Goal: Task Accomplishment & Management: Manage account settings

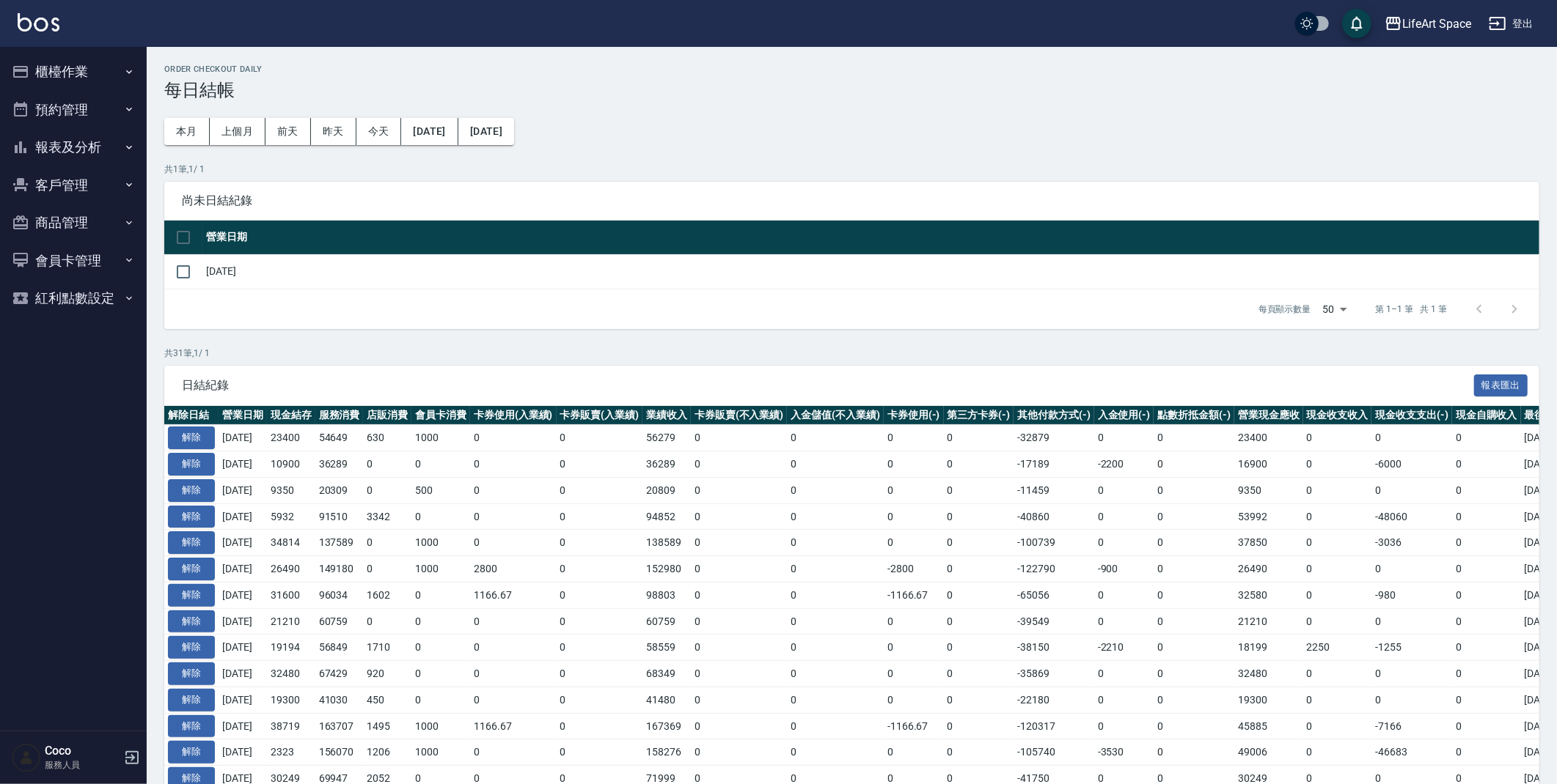
click at [127, 77] on button "櫃檯作業" at bounding box center [73, 72] width 134 height 38
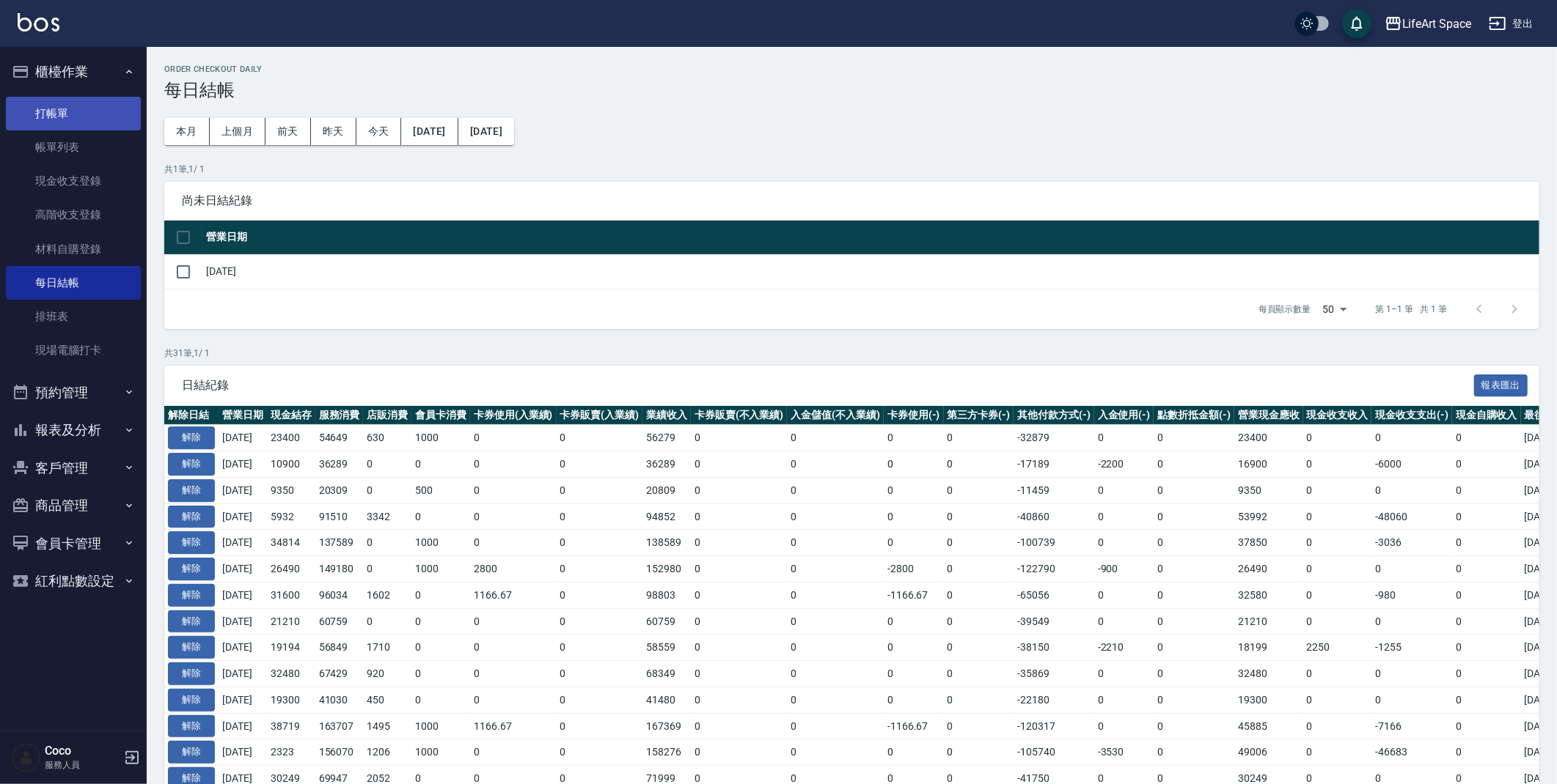
click at [96, 122] on link "打帳單" at bounding box center [73, 113] width 134 height 34
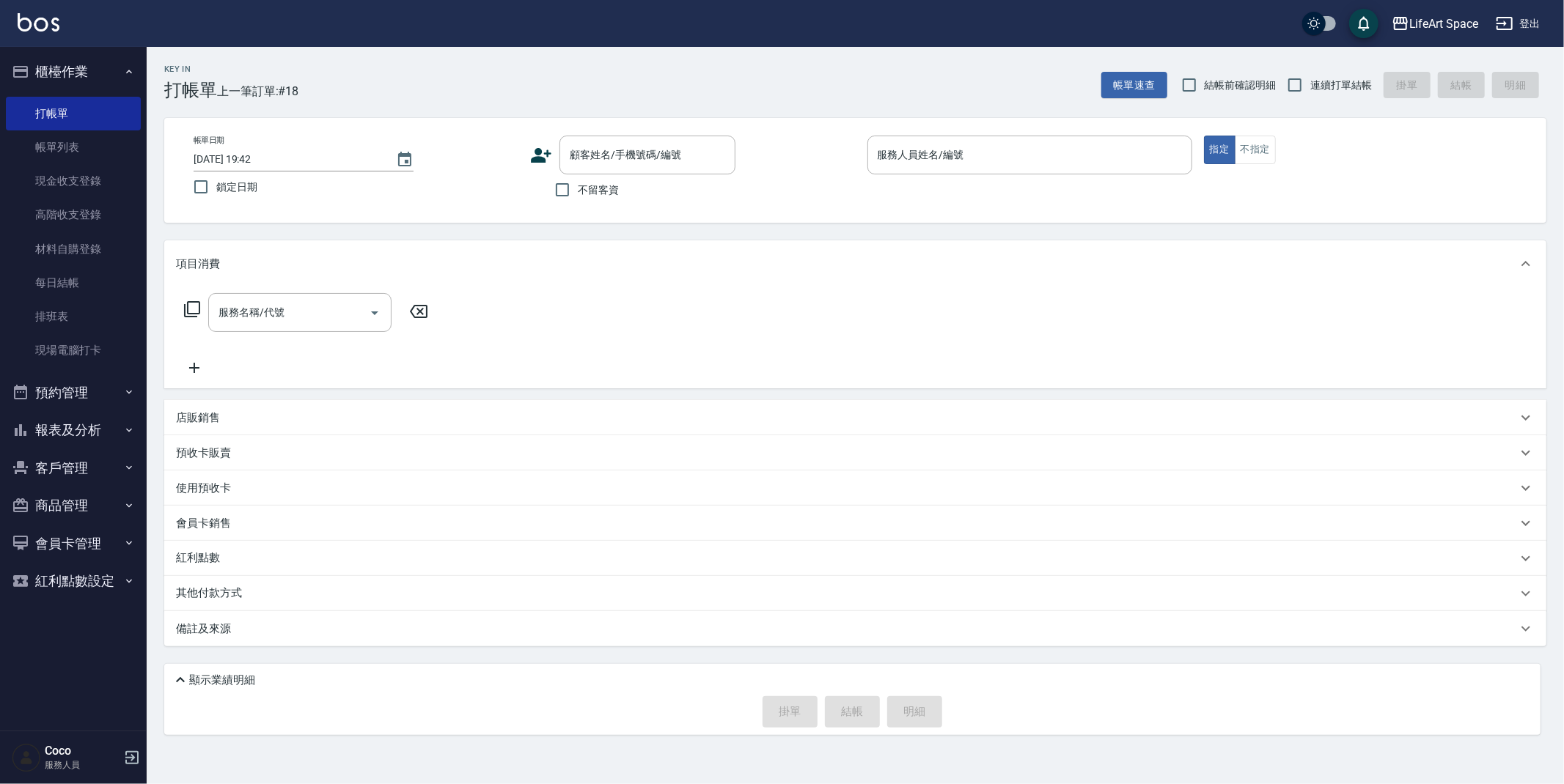
click at [539, 154] on icon at bounding box center [542, 155] width 20 height 15
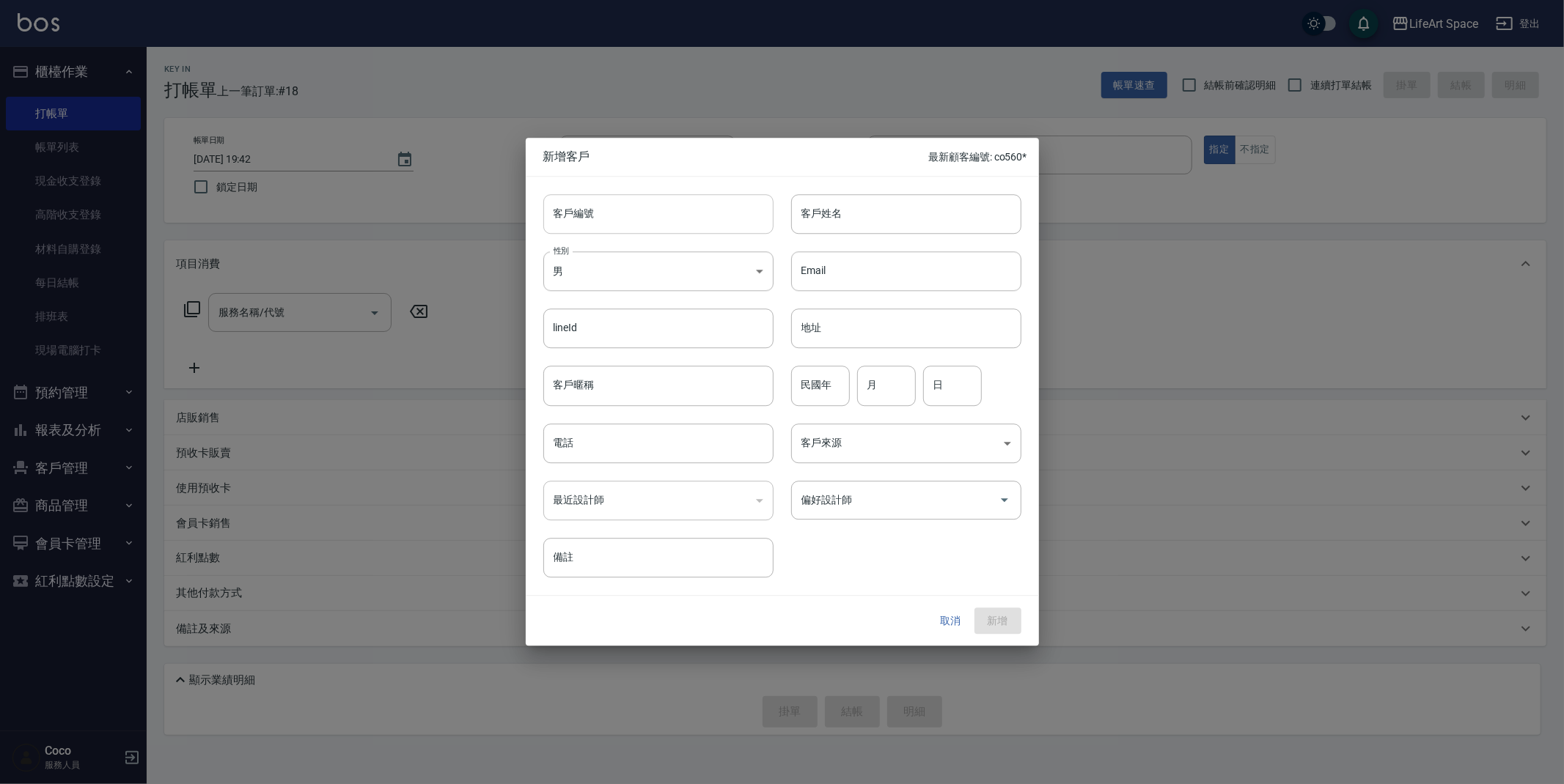
click at [708, 226] on input "客戶編號" at bounding box center [659, 214] width 230 height 40
type input "0600ro"
click at [820, 224] on input "客戶姓名" at bounding box center [906, 214] width 230 height 40
type input "陳"
drag, startPoint x: 592, startPoint y: 219, endPoint x: 540, endPoint y: 214, distance: 52.2
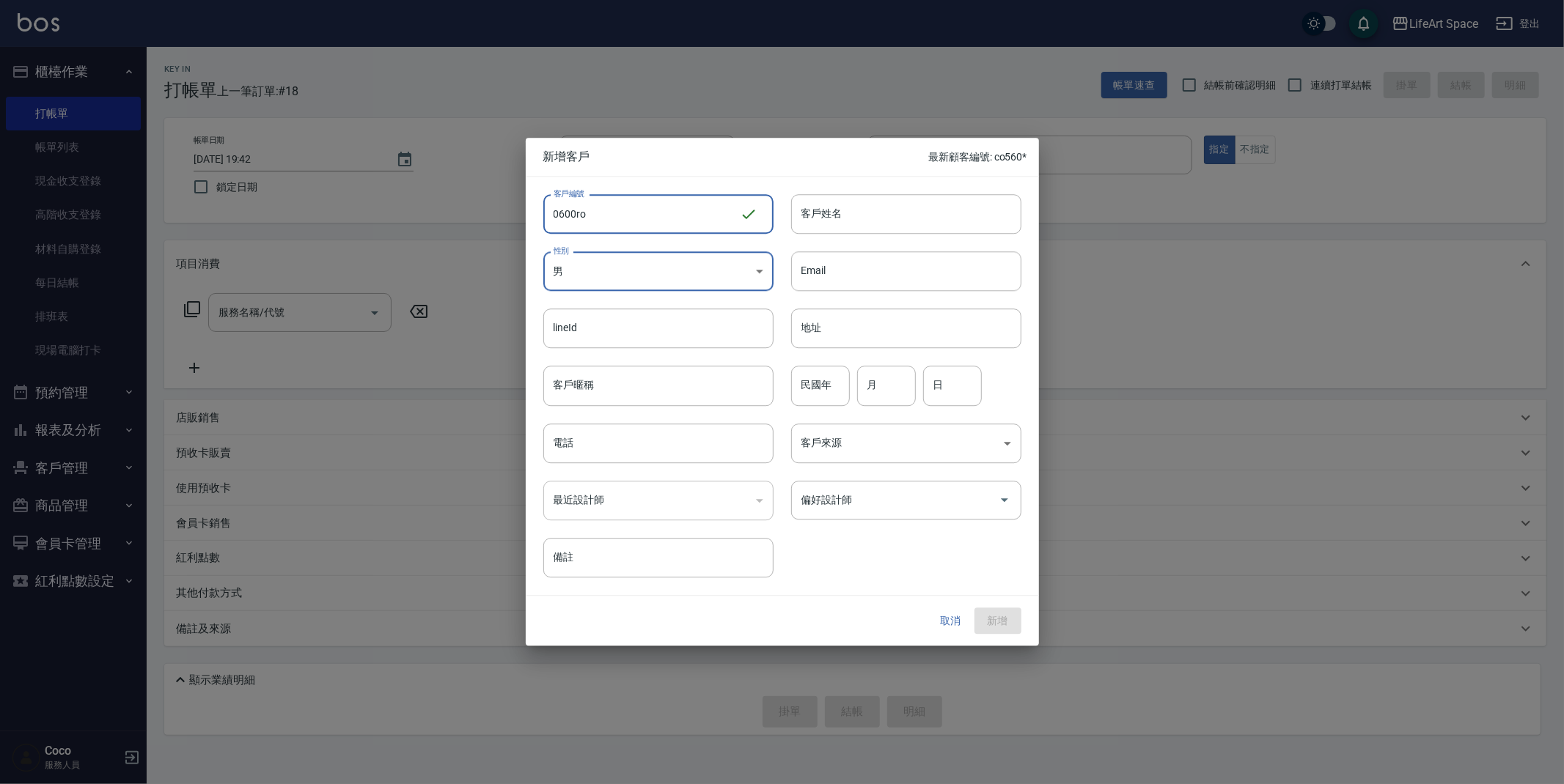
click at [540, 214] on div "客戶編號 0600ro ​ 客戶編號" at bounding box center [650, 205] width 248 height 57
type input "３"
type input "3151ro"
click at [864, 211] on input "客戶姓名" at bounding box center [906, 214] width 230 height 40
type input "d"
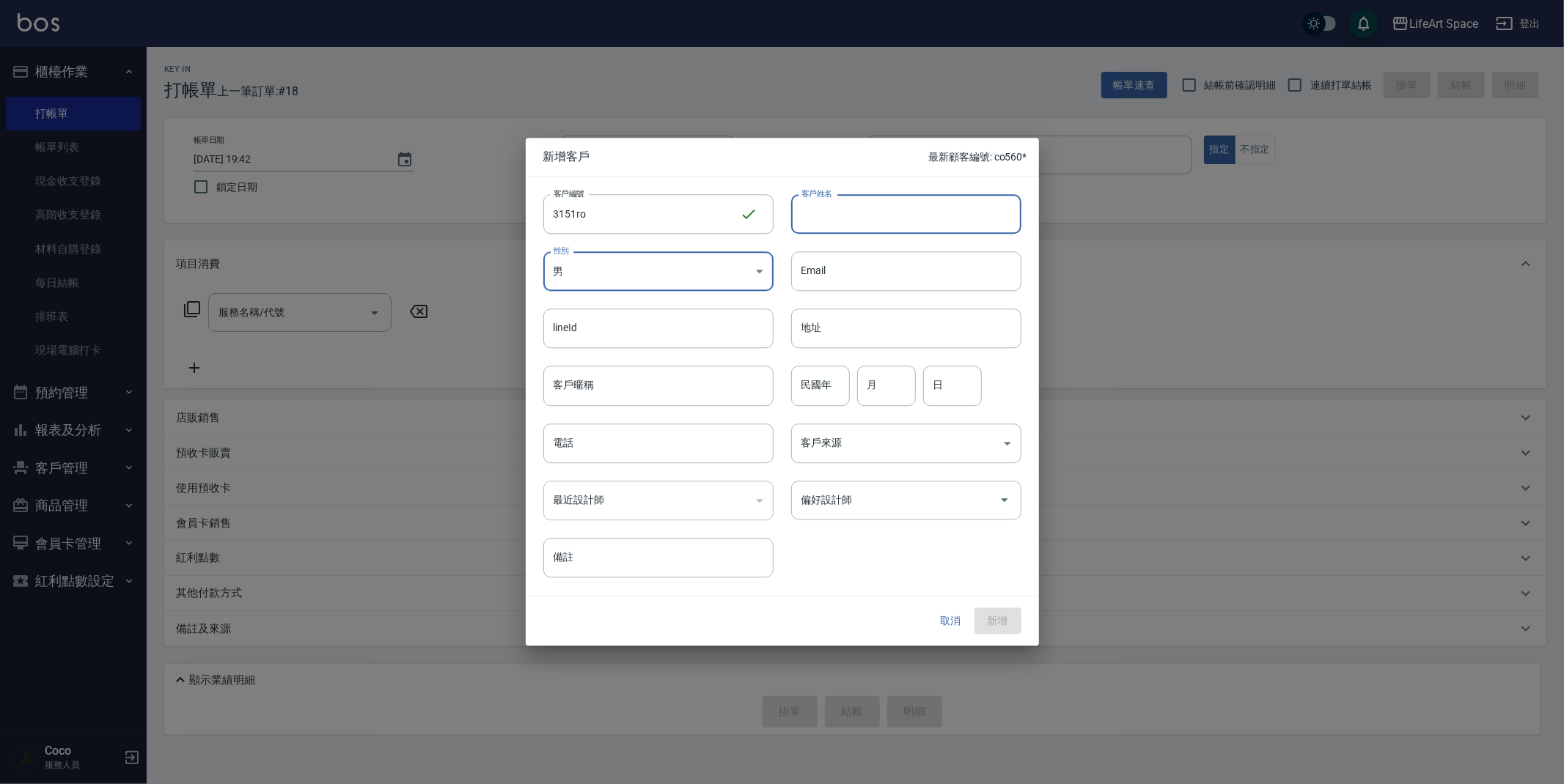
type input "ㄠ"
type input "[PERSON_NAME]"
click at [681, 441] on input "電話" at bounding box center [659, 443] width 230 height 40
type input "０"
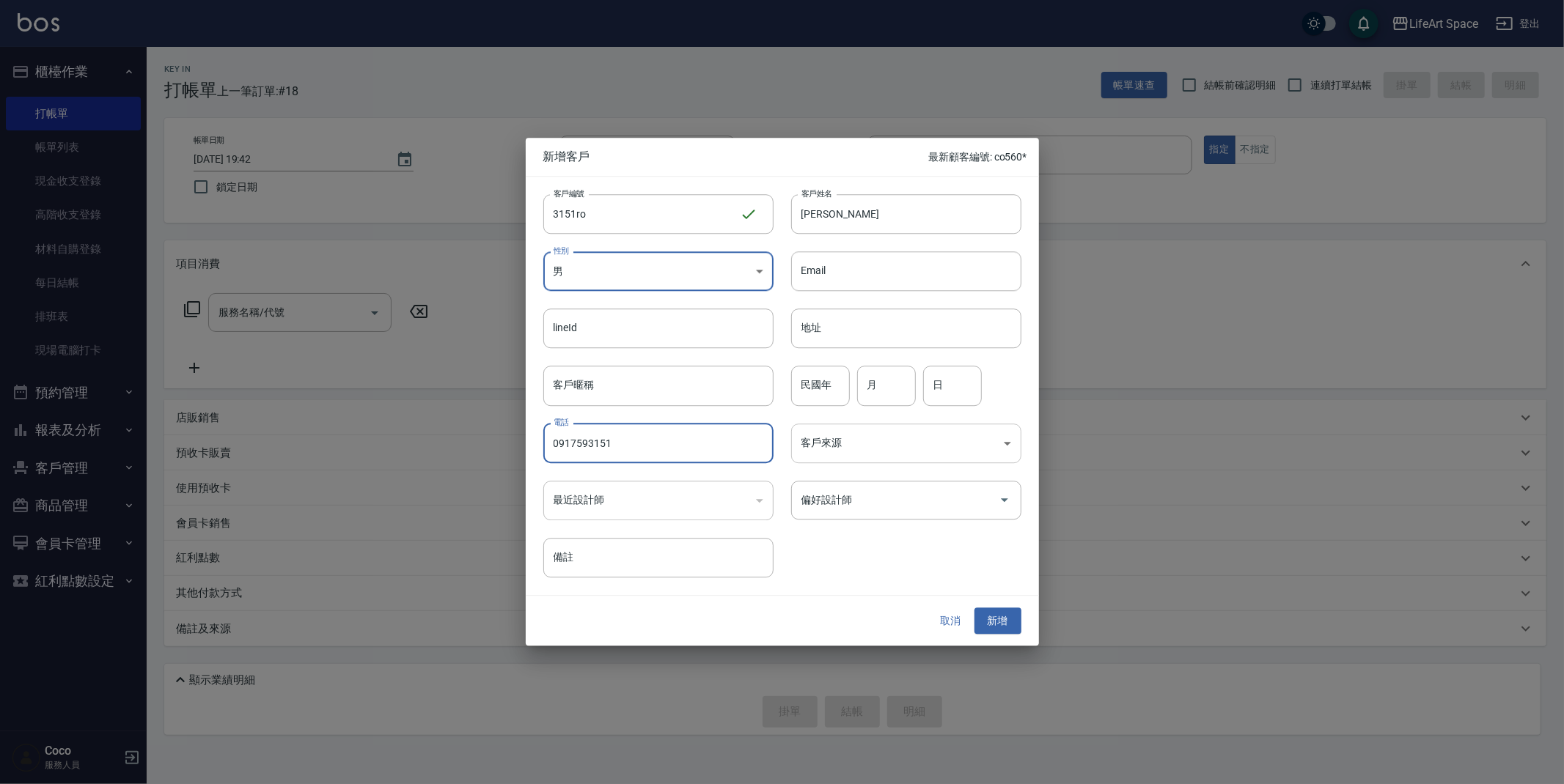
type input "0917593151"
click at [894, 451] on body "LifeArt Space 登出 櫃檯作業 打帳單 帳單列表 現金收支登錄 高階收支登錄 材料自購登錄 每日結帳 排班表 現場電腦打卡 預約管理 預約管理 單…" at bounding box center [782, 392] width 1564 height 784
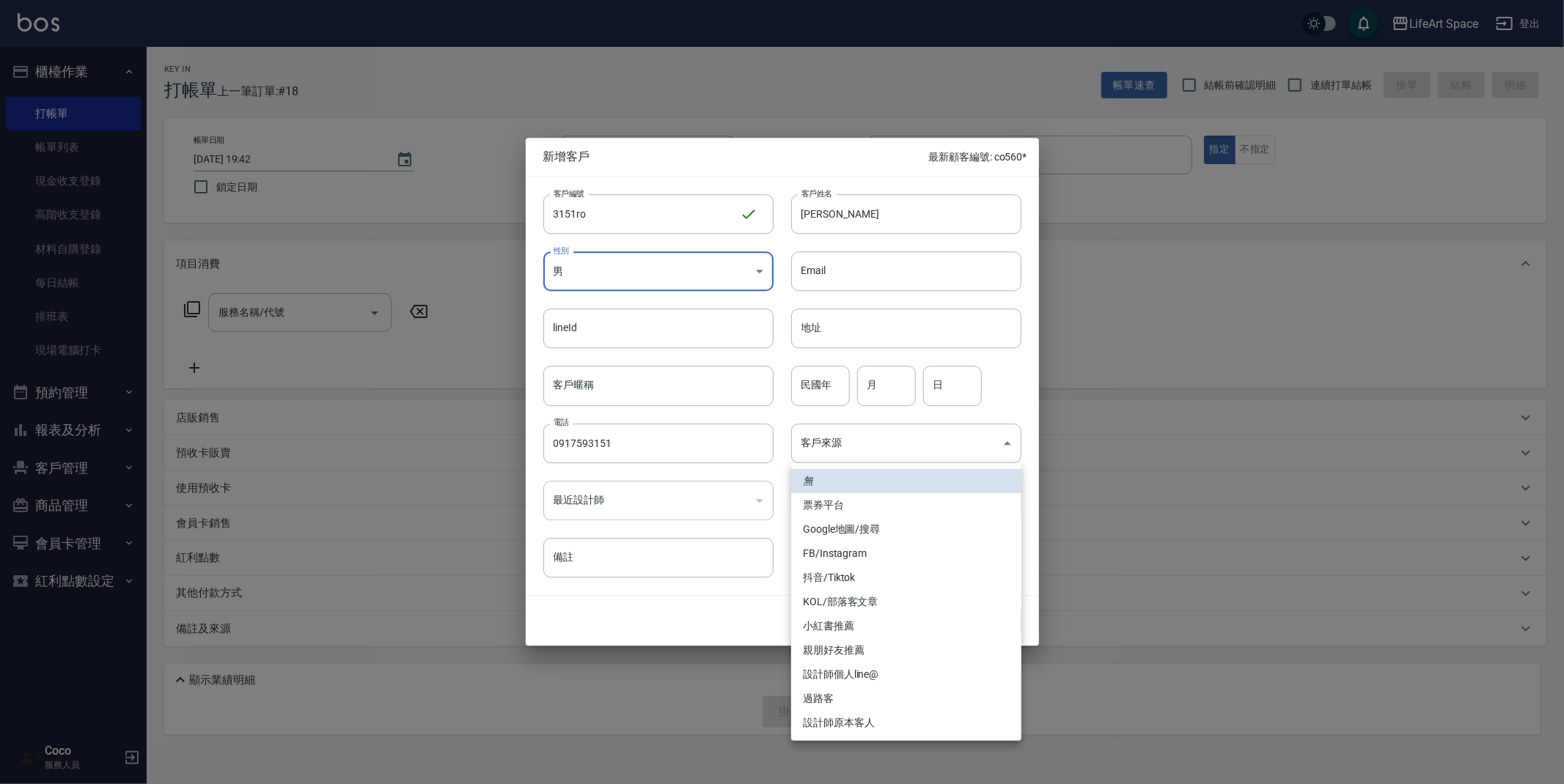
click at [874, 556] on li "FB/Instagram" at bounding box center [906, 553] width 230 height 24
type input "FB/Instagram"
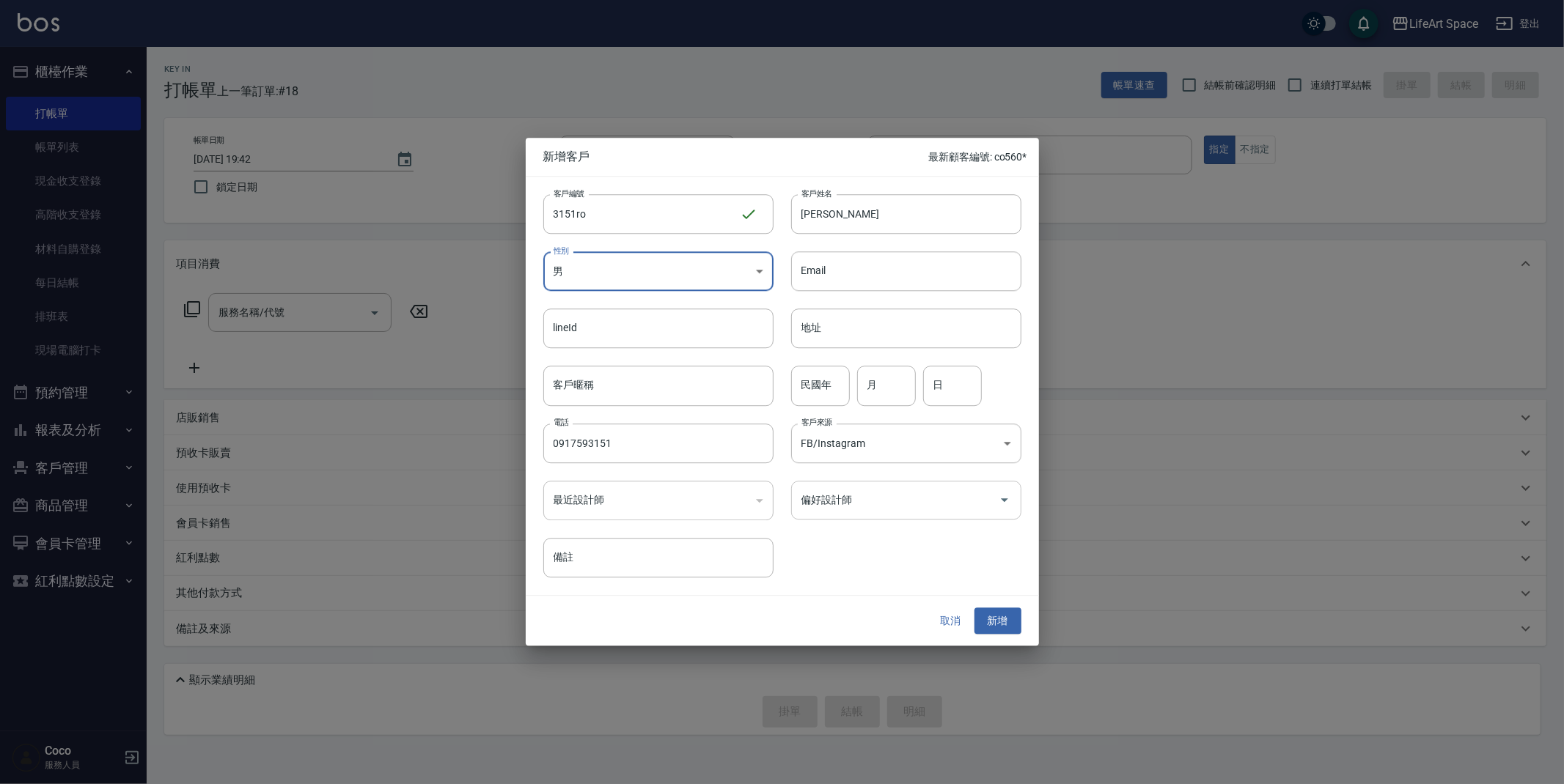
click at [897, 506] on input "偏好設計師" at bounding box center [896, 500] width 195 height 26
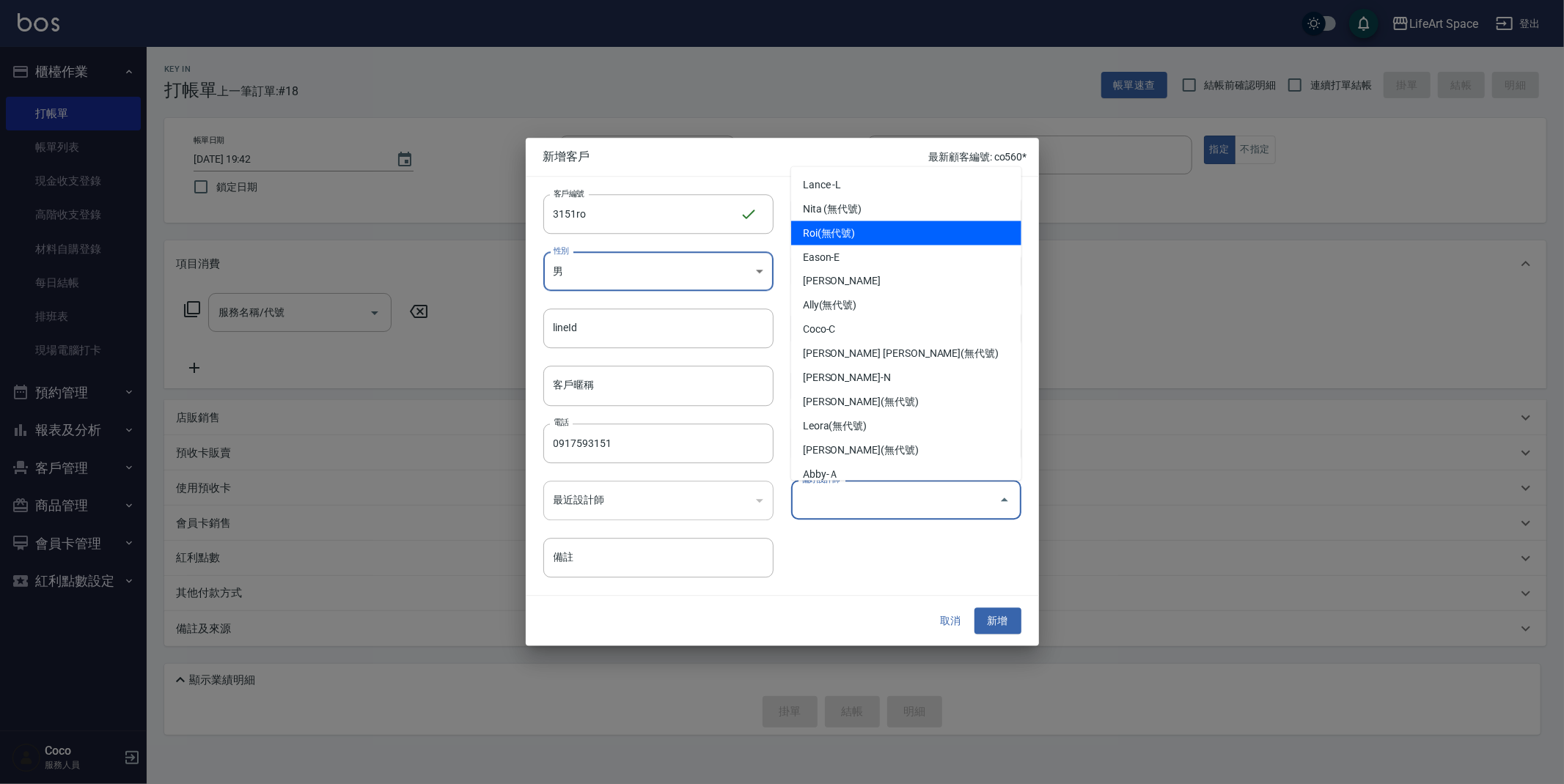
click at [871, 236] on li "Roi(無代號)" at bounding box center [906, 233] width 230 height 24
type input "Roi"
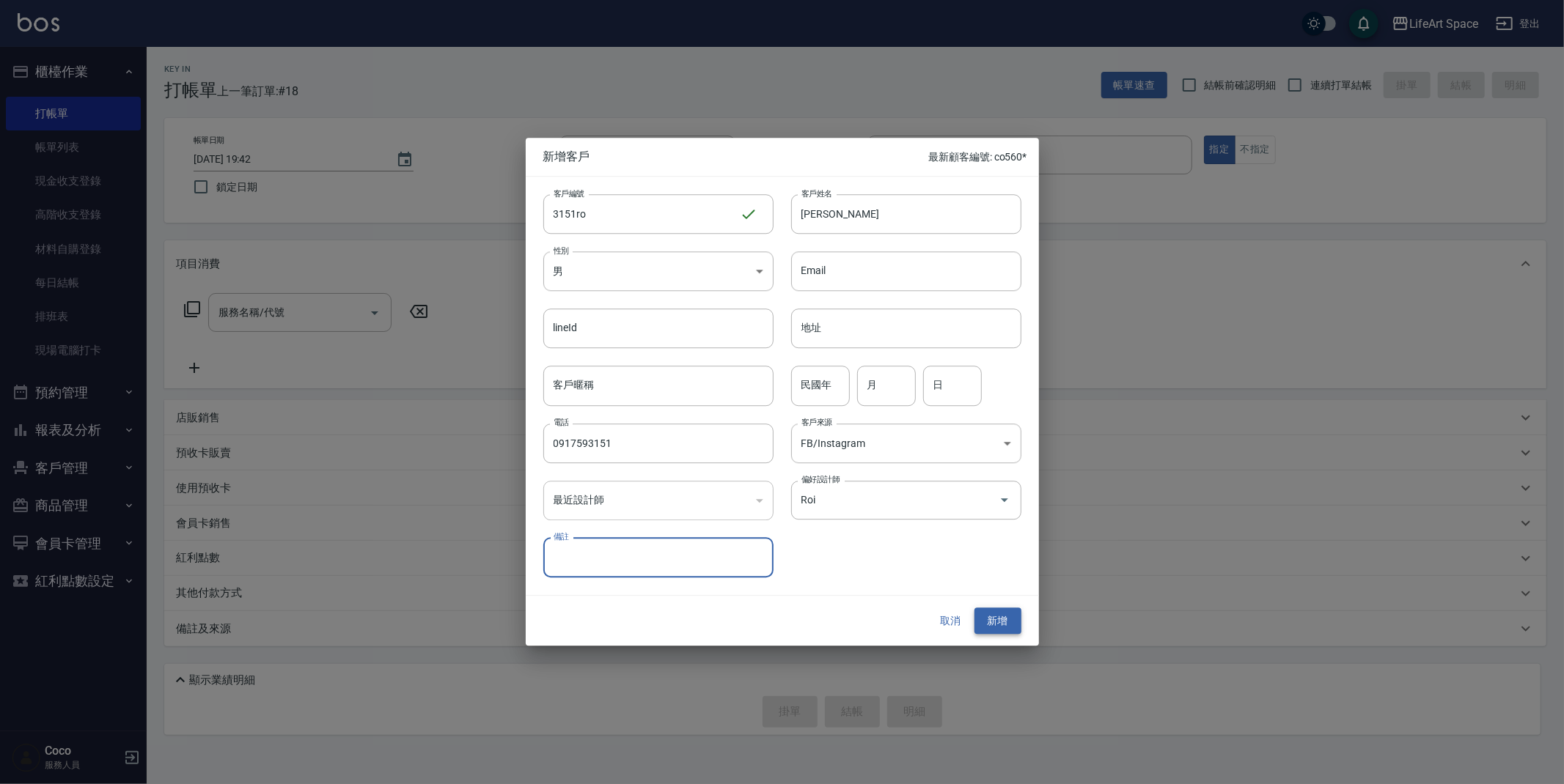
click at [1007, 620] on button "新增" at bounding box center [998, 621] width 47 height 27
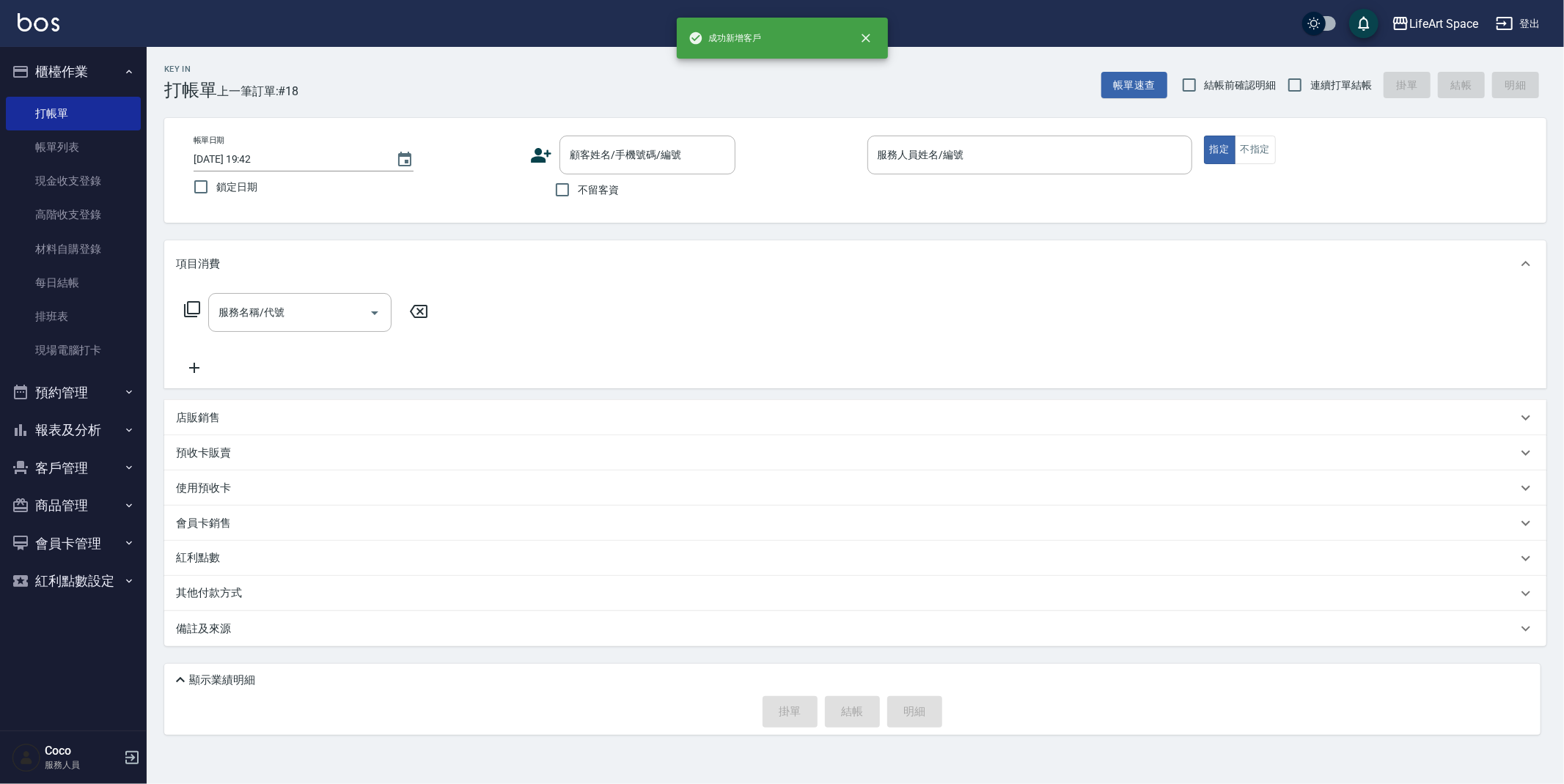
click at [545, 158] on icon at bounding box center [542, 155] width 20 height 15
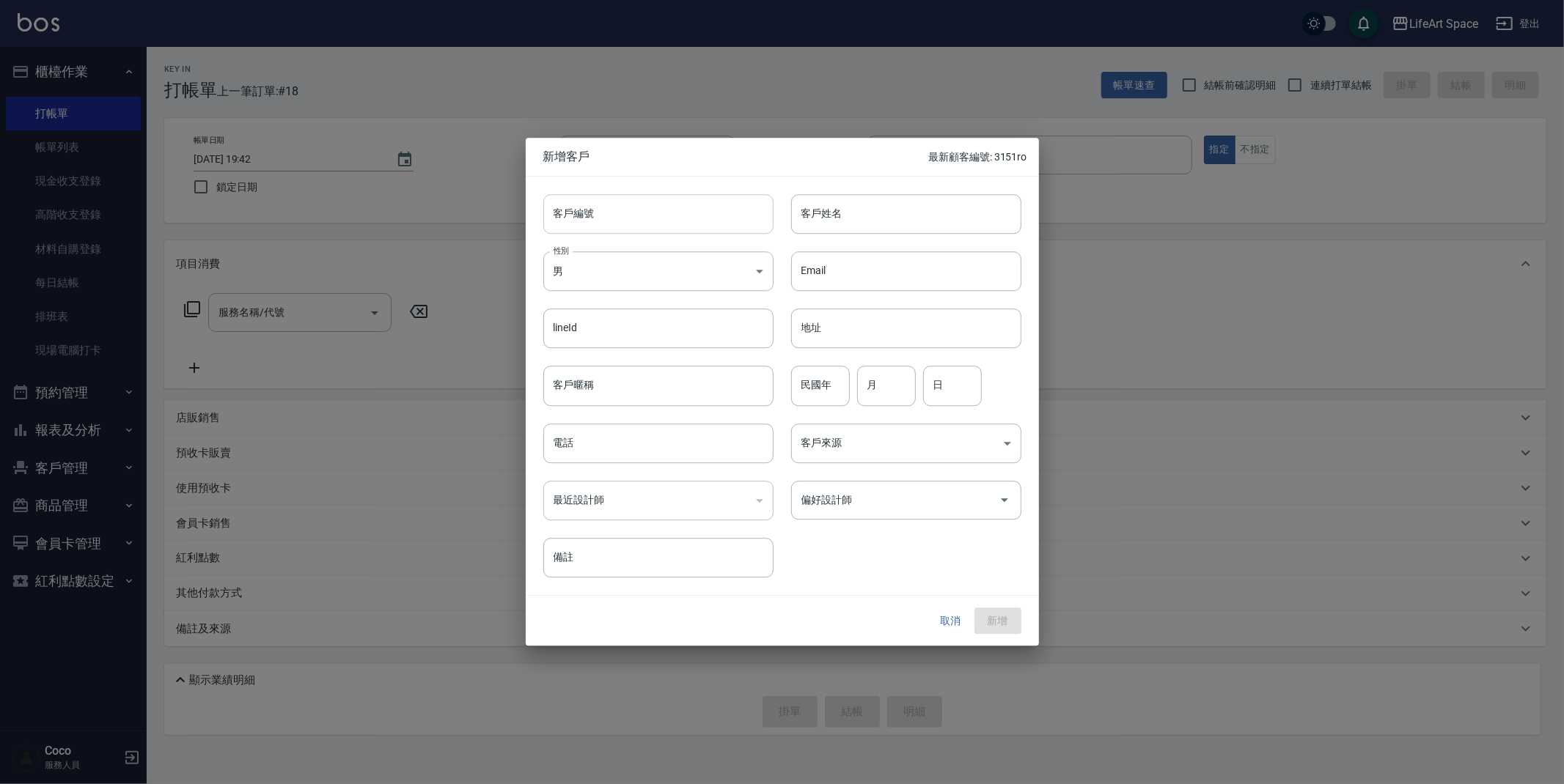
click at [633, 211] on input "客戶編號" at bounding box center [659, 214] width 230 height 40
type input "0600ro"
click at [907, 230] on input "客戶姓名" at bounding box center [906, 214] width 230 height 40
click at [817, 207] on input "客戶姓名" at bounding box center [906, 214] width 230 height 40
type input "[PERSON_NAME]"
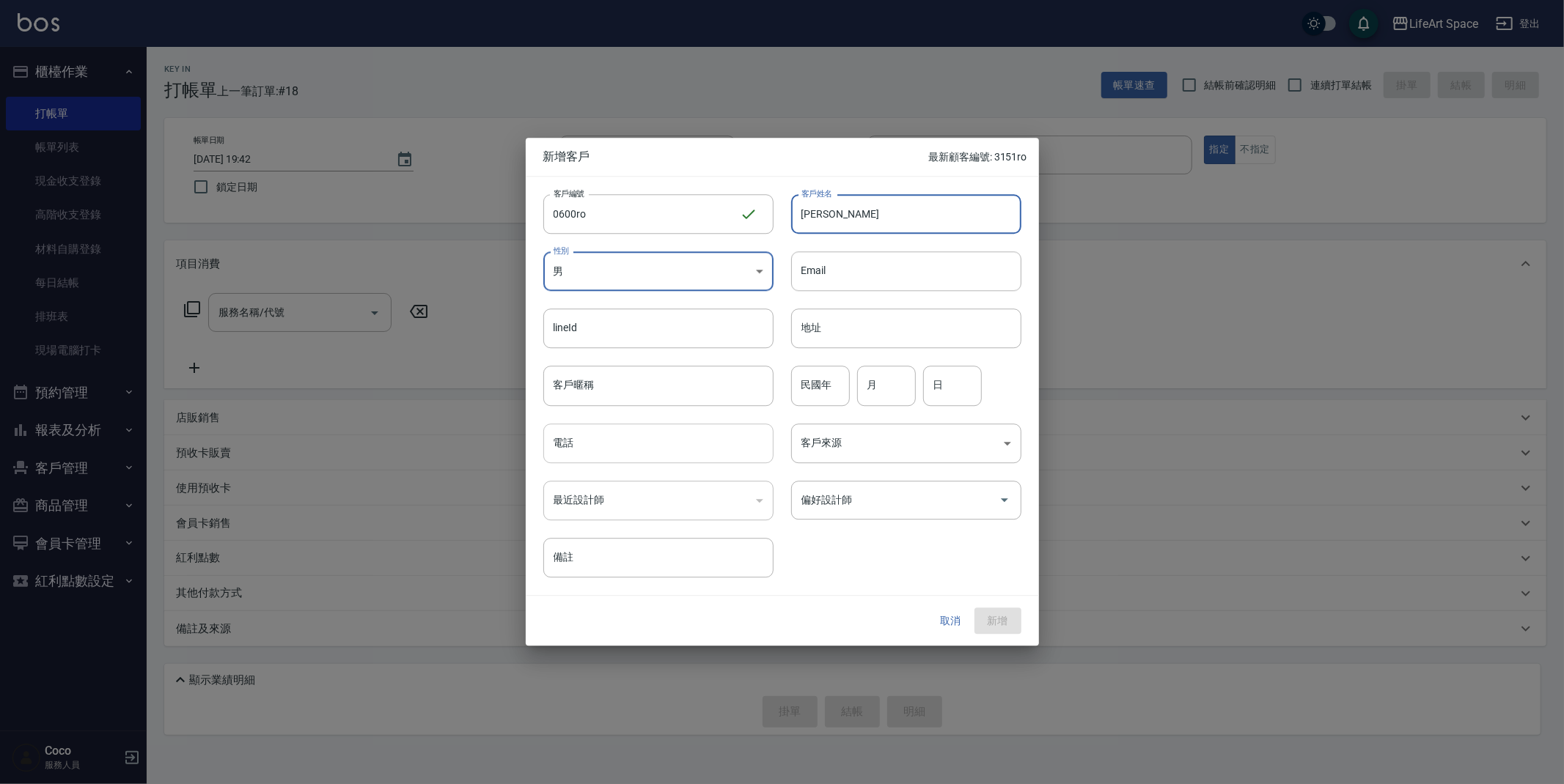
click at [673, 455] on input "電話" at bounding box center [659, 443] width 230 height 40
click at [575, 445] on input "0963760600" at bounding box center [659, 443] width 230 height 40
click at [593, 444] on input "0963760600" at bounding box center [659, 443] width 230 height 40
type input "0963760600"
click at [911, 432] on body "LifeArt Space 登出 櫃檯作業 打帳單 帳單列表 現金收支登錄 高階收支登錄 材料自購登錄 每日結帳 排班表 現場電腦打卡 預約管理 預約管理 單…" at bounding box center [782, 392] width 1564 height 784
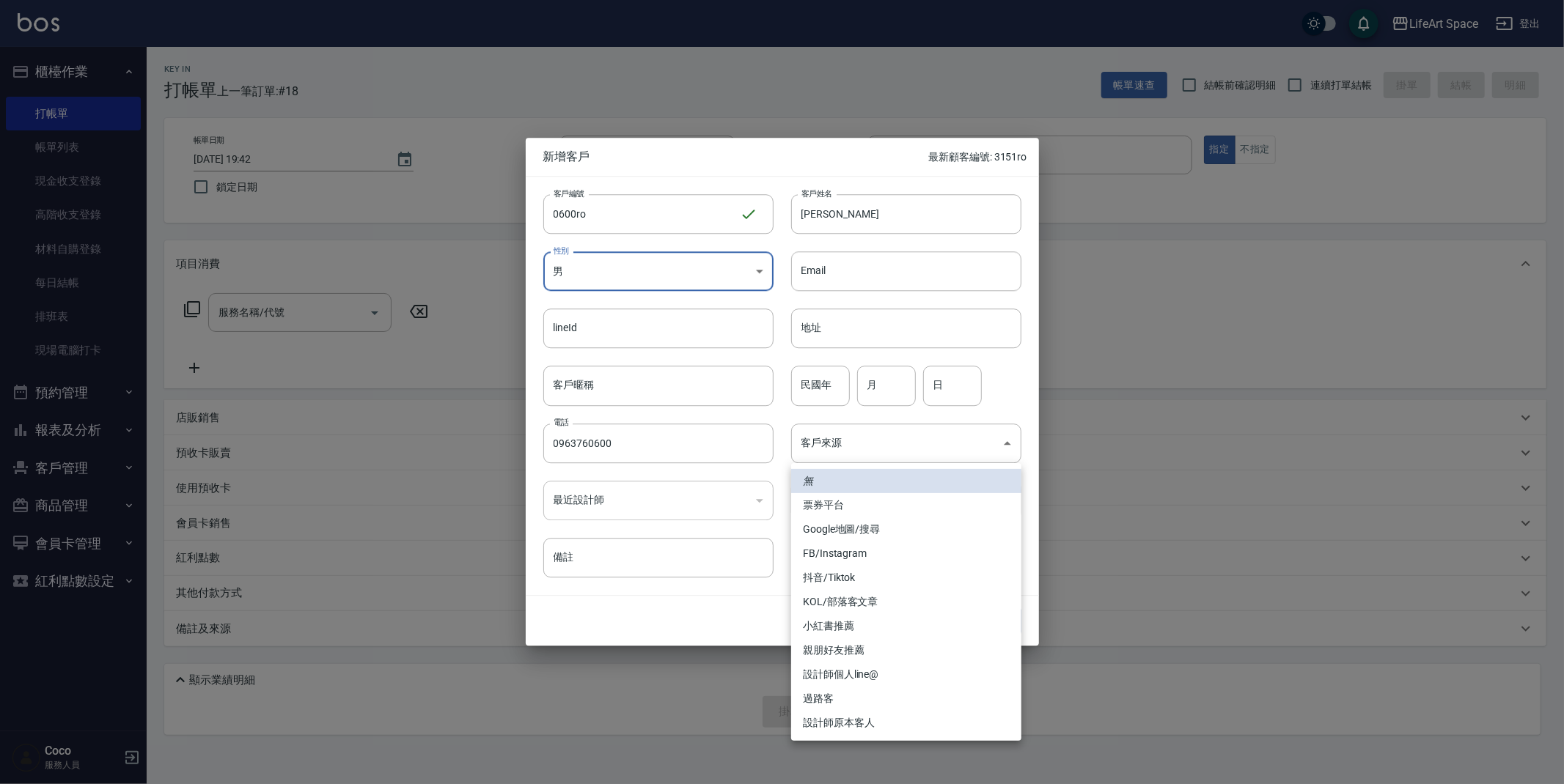
click at [914, 557] on li "FB/Instagram" at bounding box center [906, 553] width 230 height 24
type input "FB/Instagram"
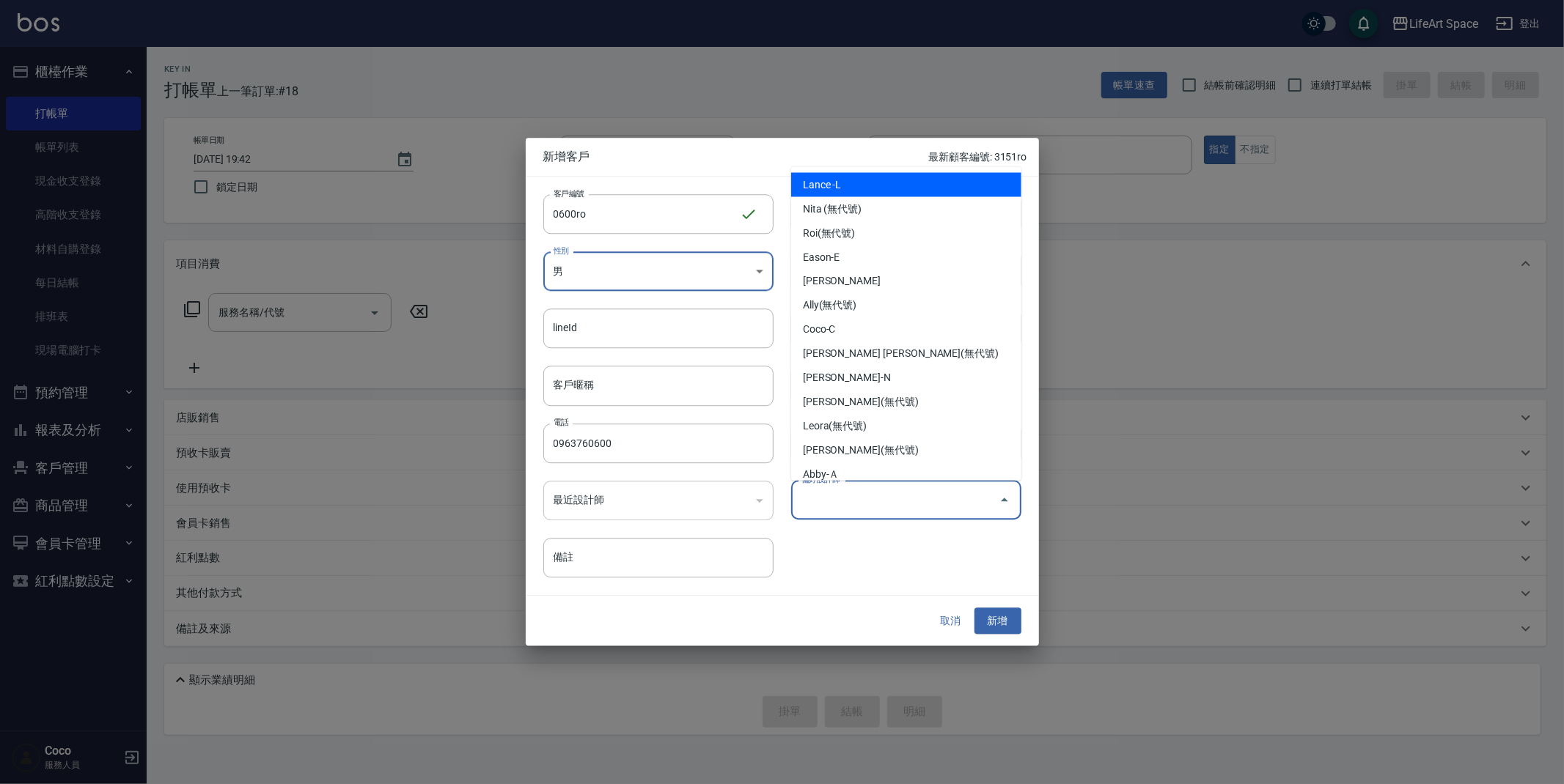
click at [928, 509] on input "偏好設計師" at bounding box center [896, 500] width 195 height 26
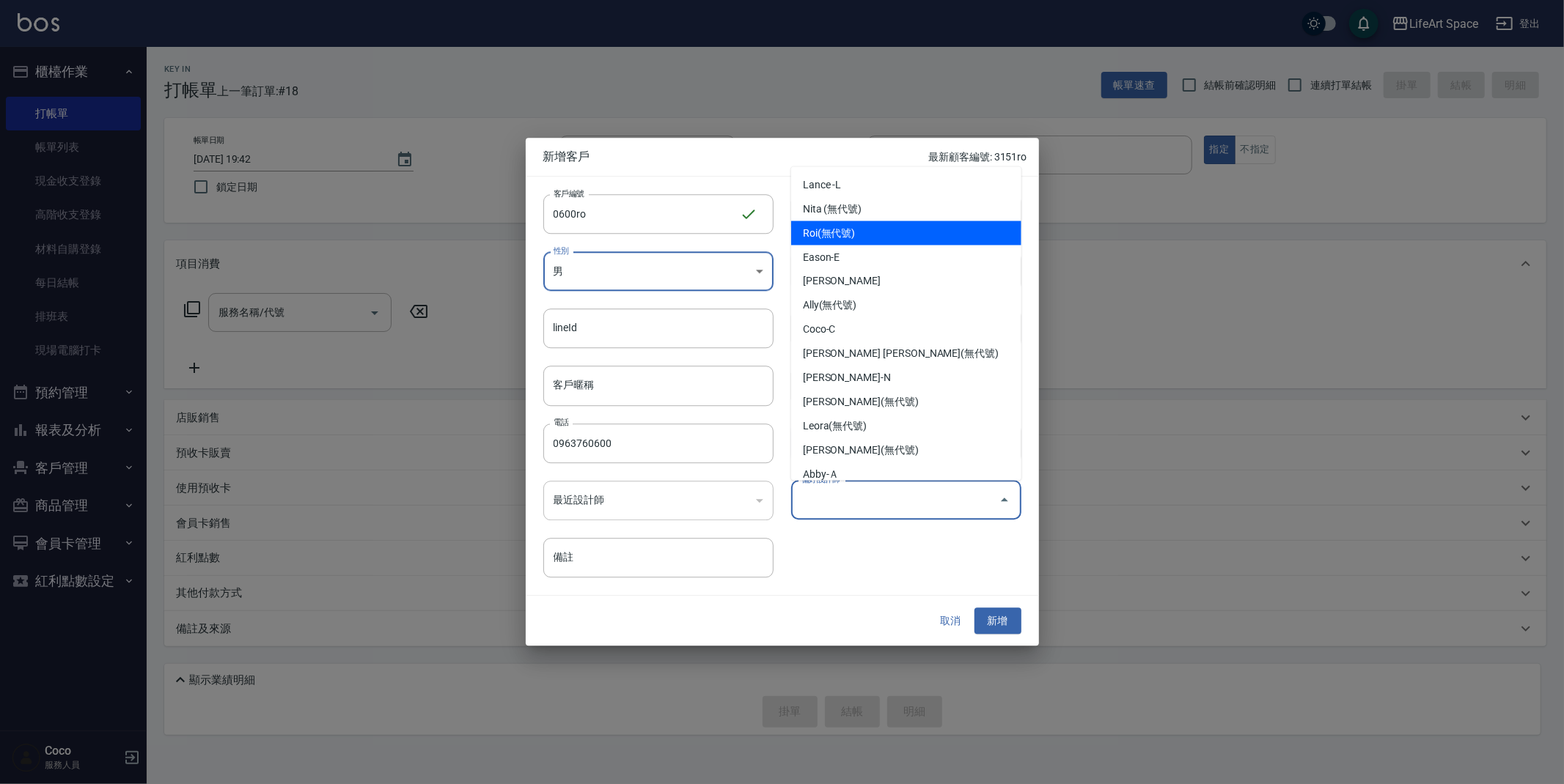
click at [950, 232] on li "Roi(無代號)" at bounding box center [906, 233] width 230 height 24
type input "Roi"
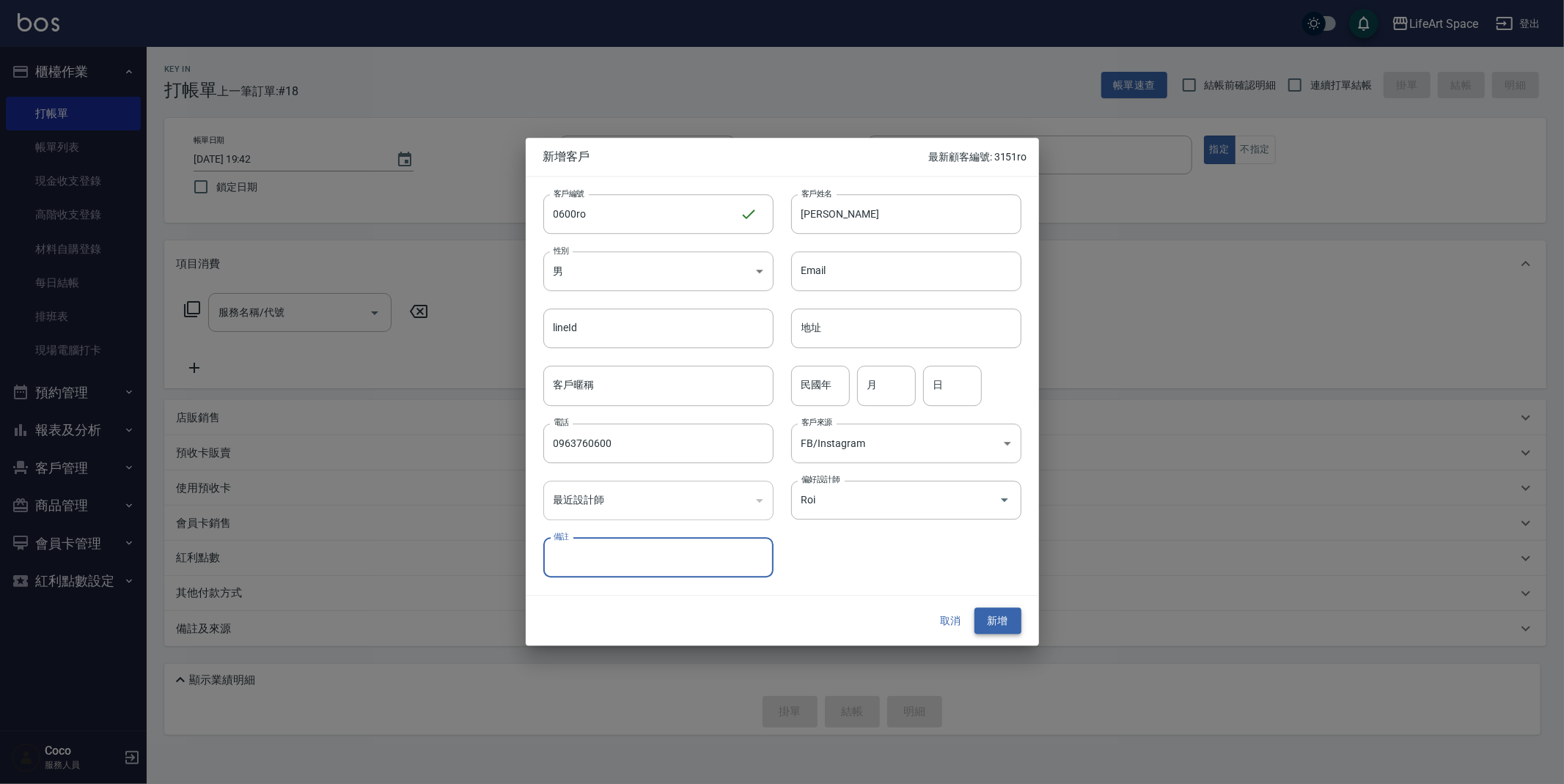
click at [993, 618] on button "新增" at bounding box center [998, 621] width 47 height 27
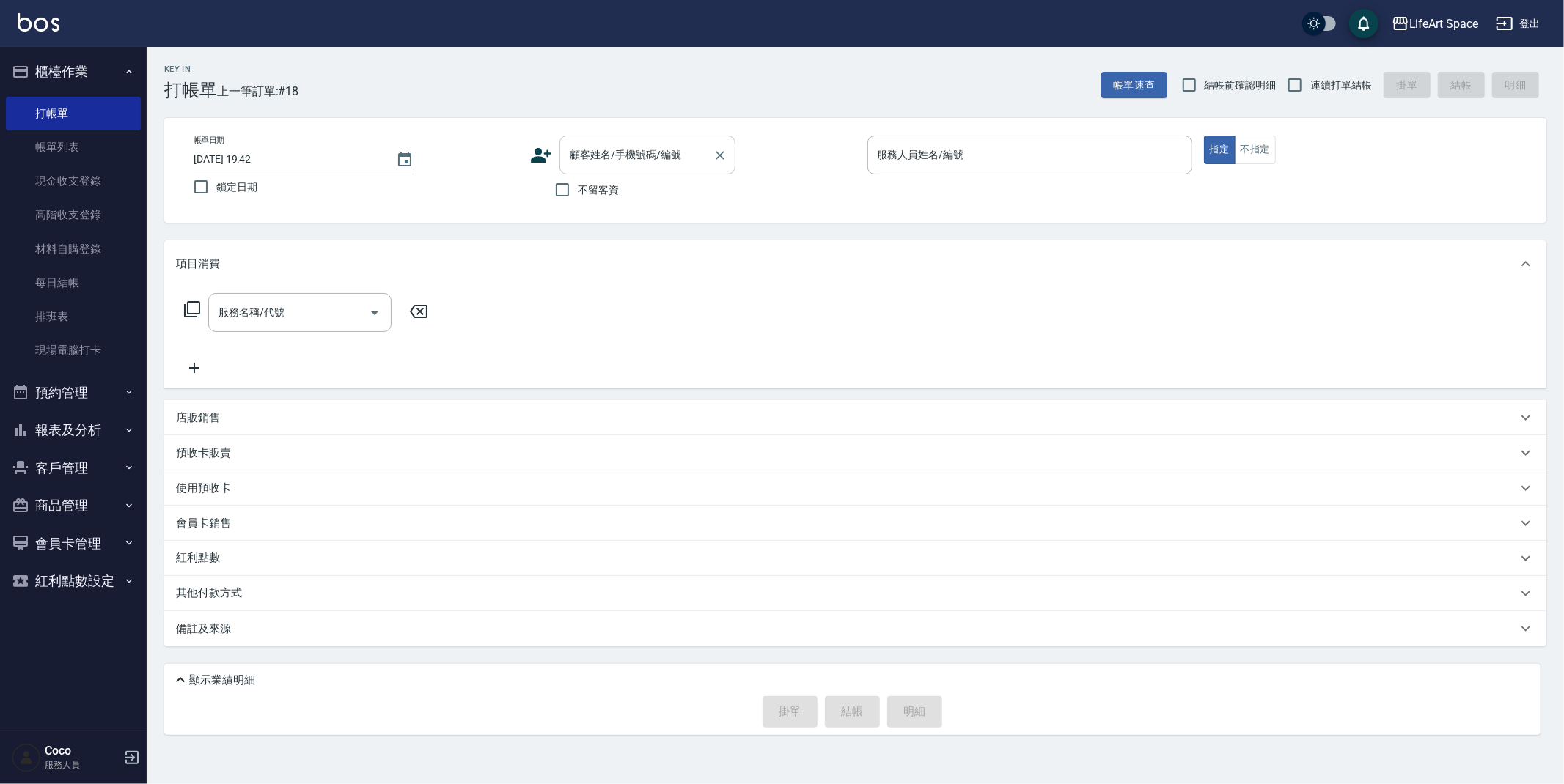
click at [595, 156] on input "顧客姓名/手機號碼/編號" at bounding box center [636, 155] width 141 height 26
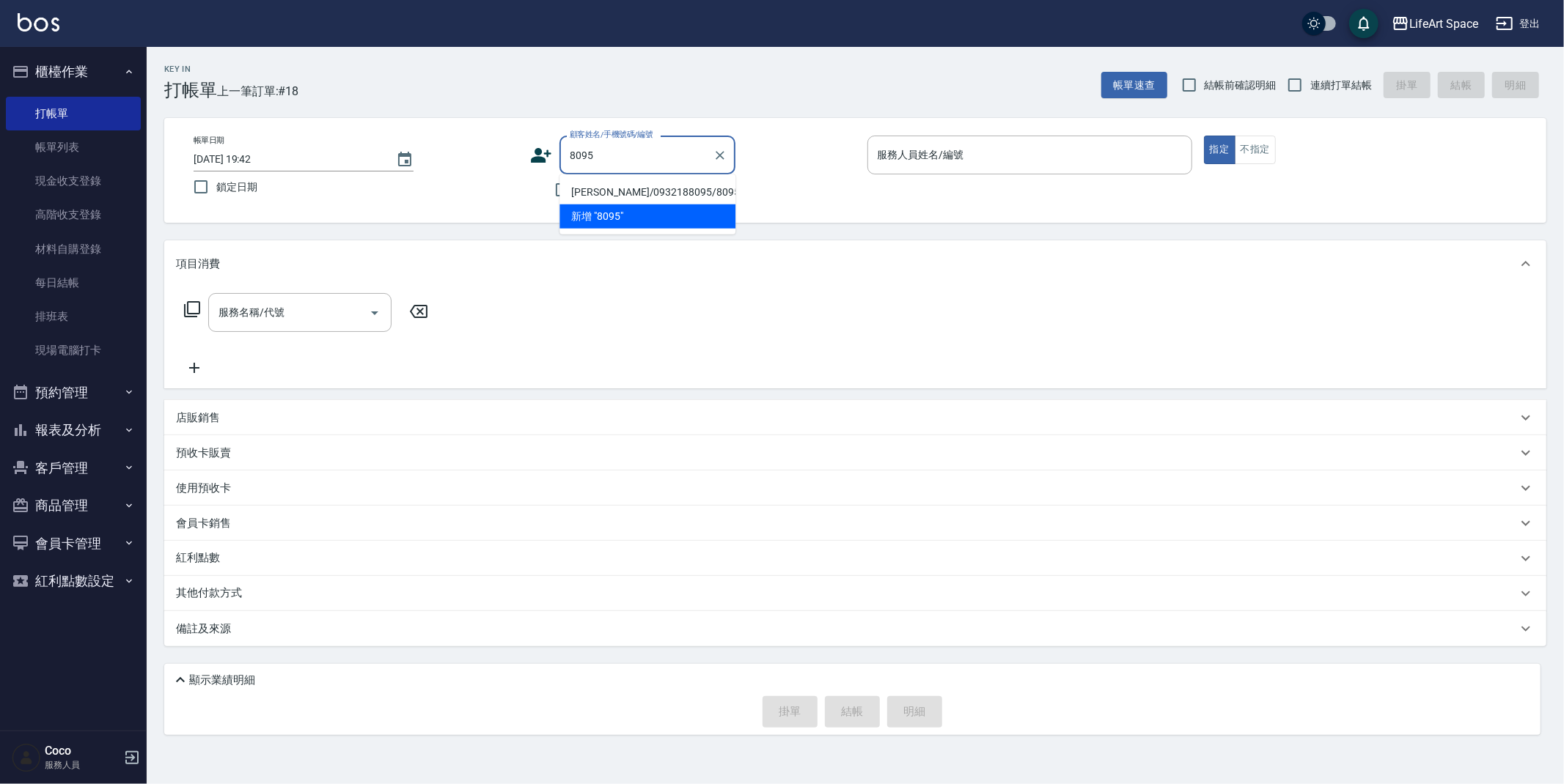
click at [658, 194] on li "[PERSON_NAME]/0932188095/8095ro" at bounding box center [647, 192] width 176 height 24
type input "[PERSON_NAME]/0932188095/8095ro"
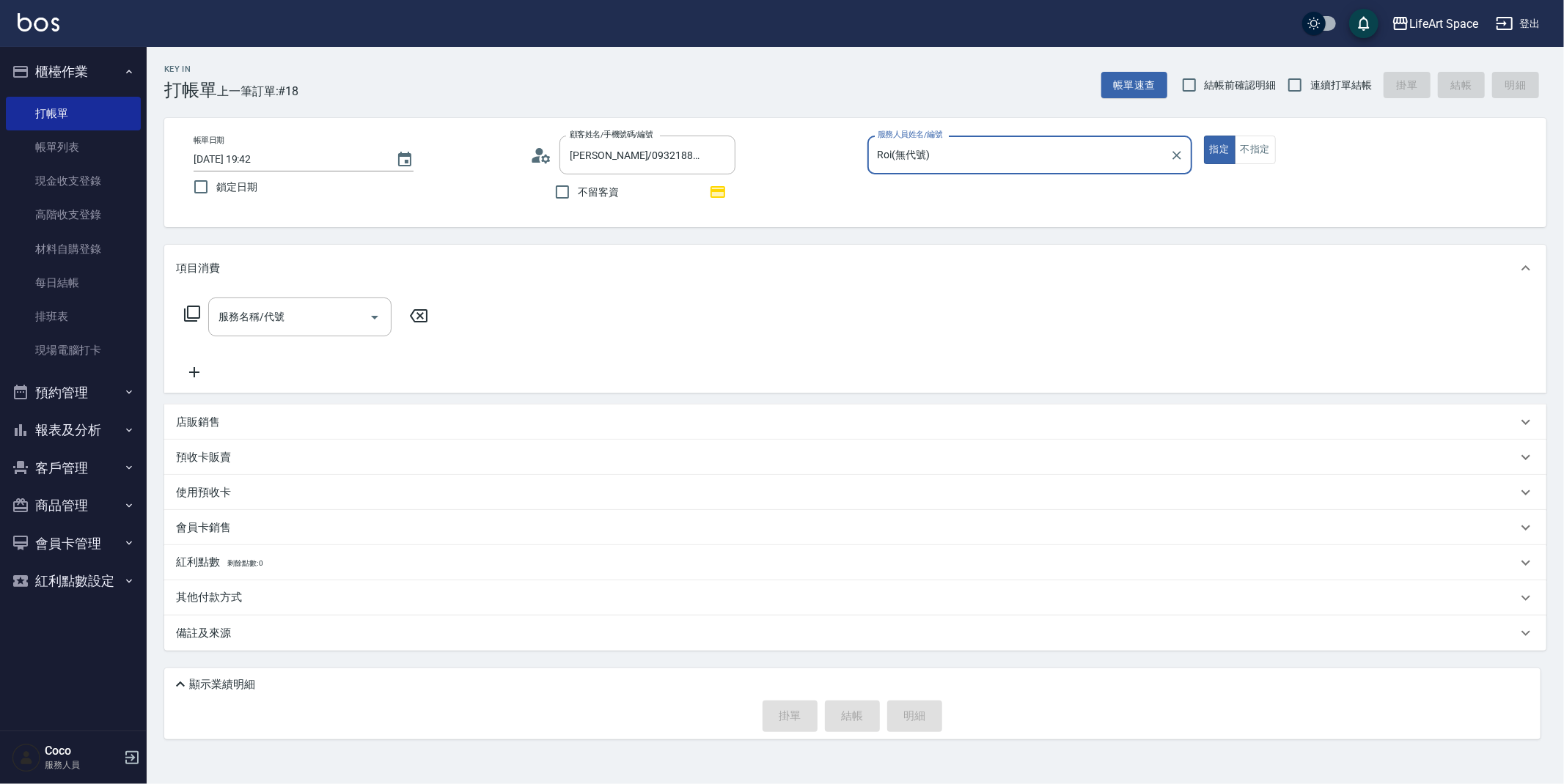
type input "Roi(無代號)"
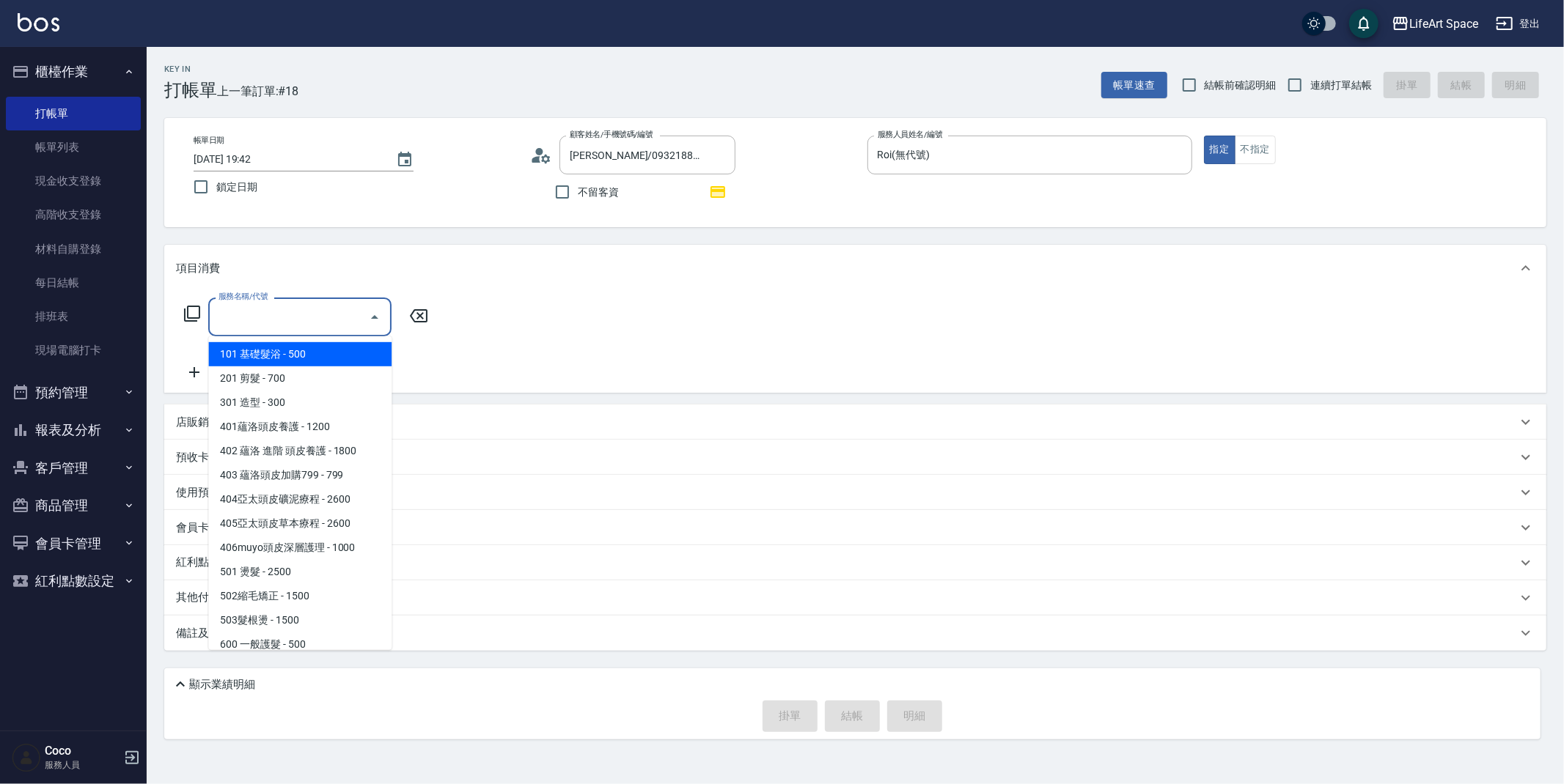
click at [353, 313] on input "服務名稱/代號" at bounding box center [288, 317] width 148 height 26
click at [322, 370] on span "201 剪髮 - 700" at bounding box center [300, 378] width 184 height 24
type input "201 剪髮(201)"
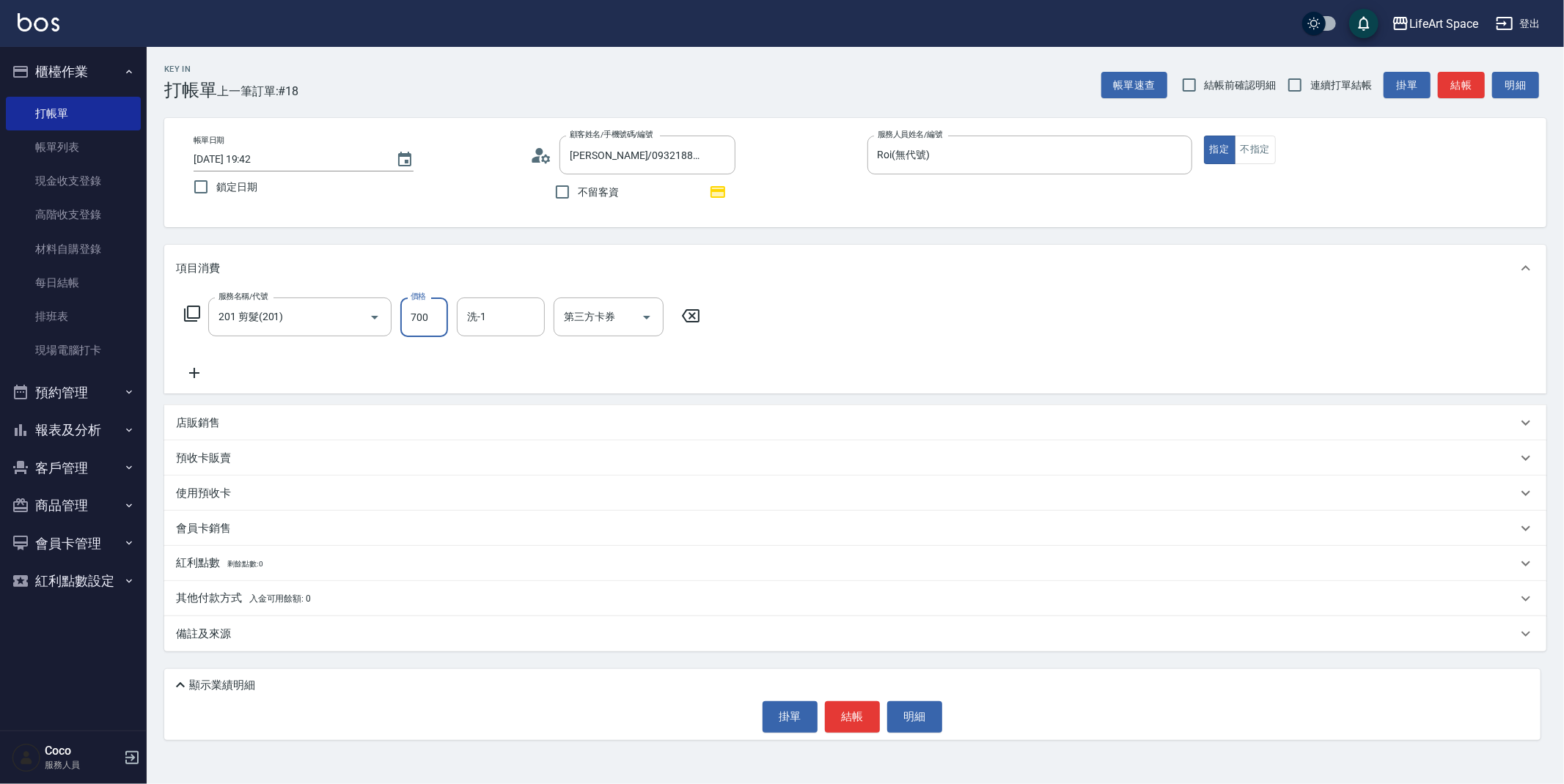
click at [426, 317] on input "700" at bounding box center [424, 317] width 47 height 40
type input "1000"
click at [541, 639] on div "備註及來源" at bounding box center [846, 634] width 1342 height 15
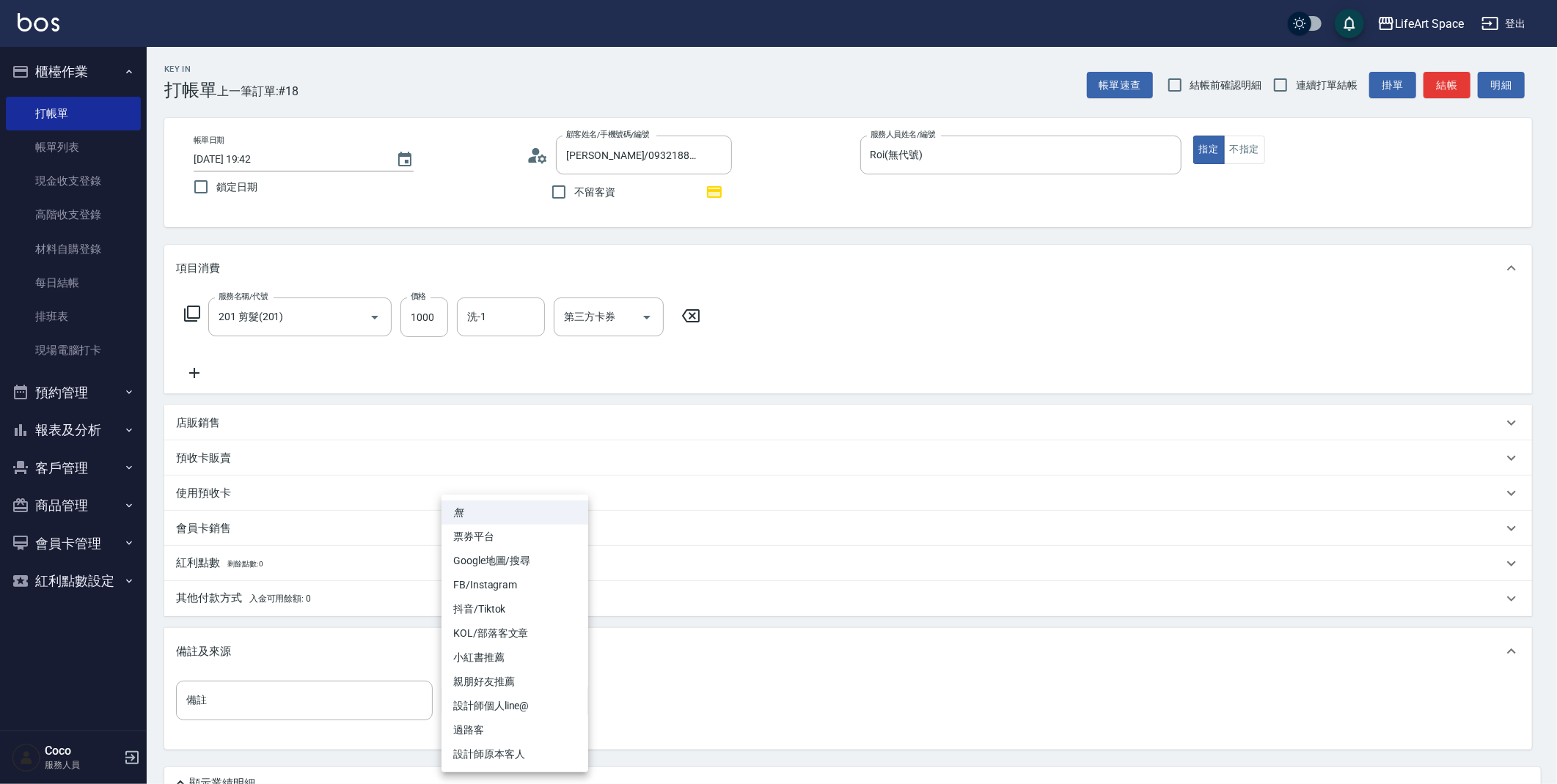
click at [491, 711] on body "LifeArt Space 登出 櫃檯作業 打帳單 帳單列表 現金收支登錄 高階收支登錄 材料自購登錄 每日結帳 排班表 現場電腦打卡 預約管理 預約管理 單…" at bounding box center [778, 428] width 1557 height 857
click at [514, 750] on li "設計師原本客人" at bounding box center [514, 754] width 147 height 24
type input "設計師原本客人"
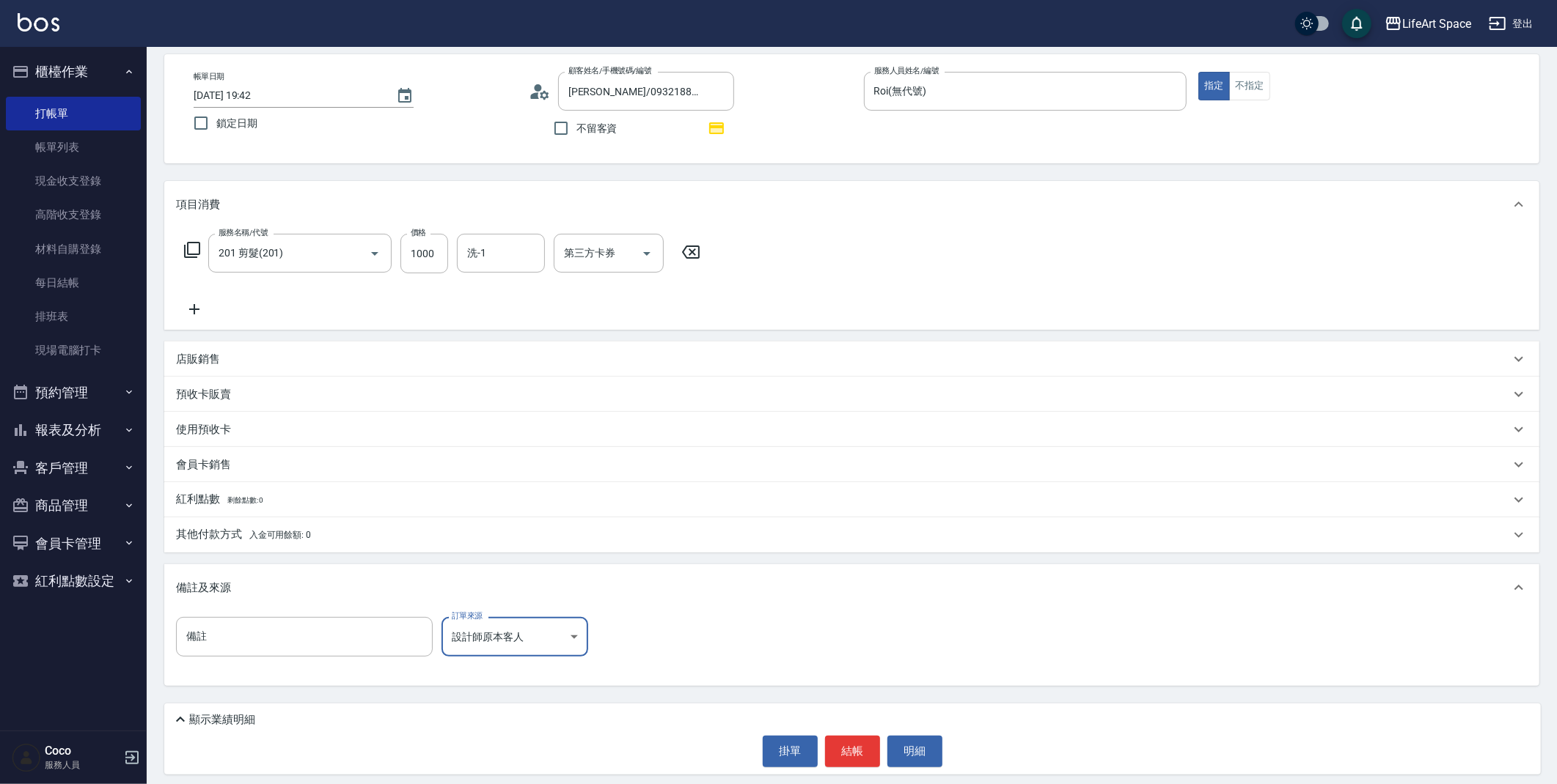
scroll to position [69, 0]
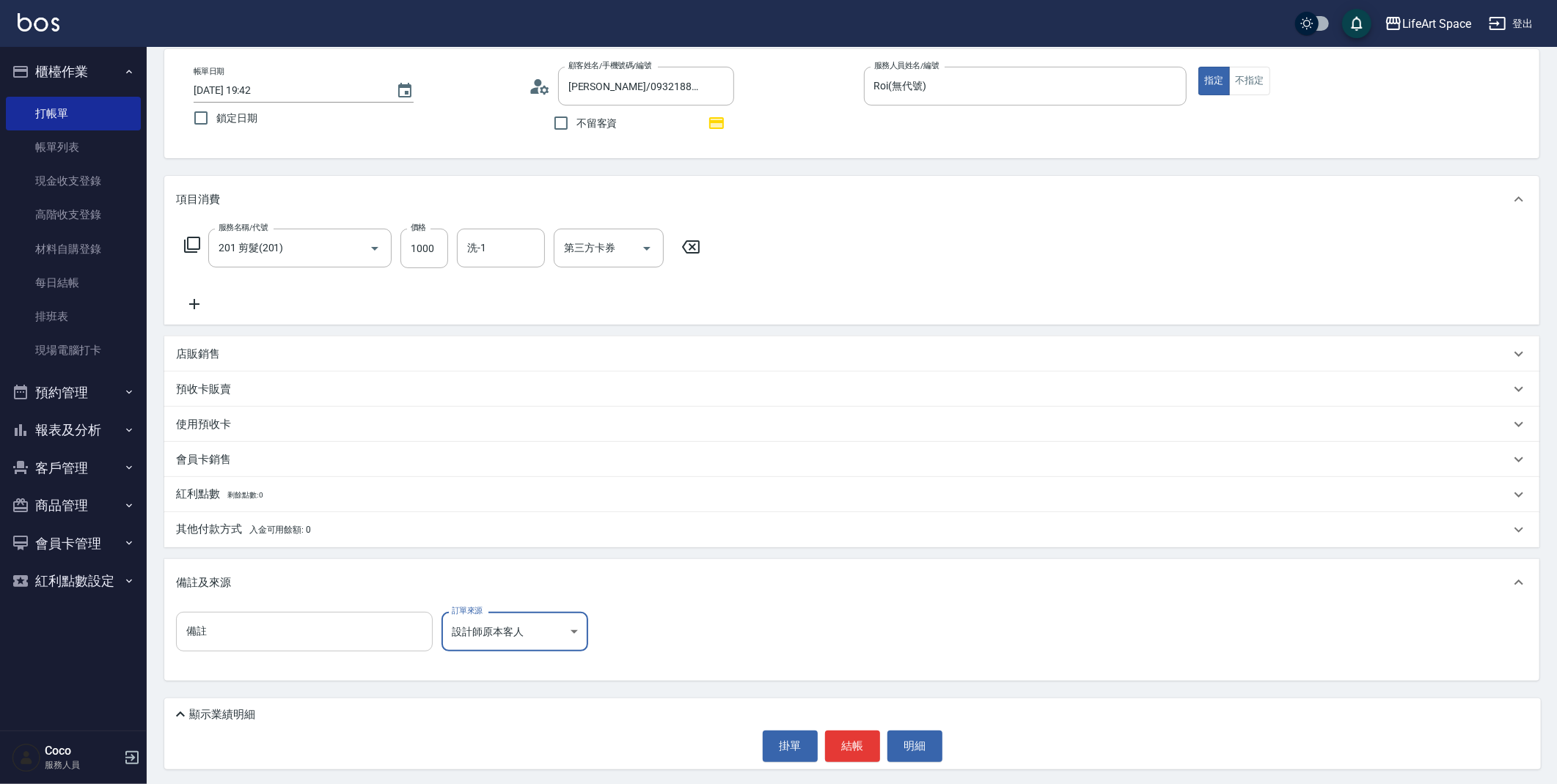
click at [317, 632] on input "備註" at bounding box center [304, 631] width 256 height 40
type input ":"
drag, startPoint x: 564, startPoint y: 89, endPoint x: 599, endPoint y: 93, distance: 35.2
click at [599, 93] on div "[PERSON_NAME]/0932188095/8095ro 顧客姓名/手機號碼/編號" at bounding box center [646, 86] width 176 height 39
drag, startPoint x: 602, startPoint y: 86, endPoint x: 570, endPoint y: 83, distance: 32.1
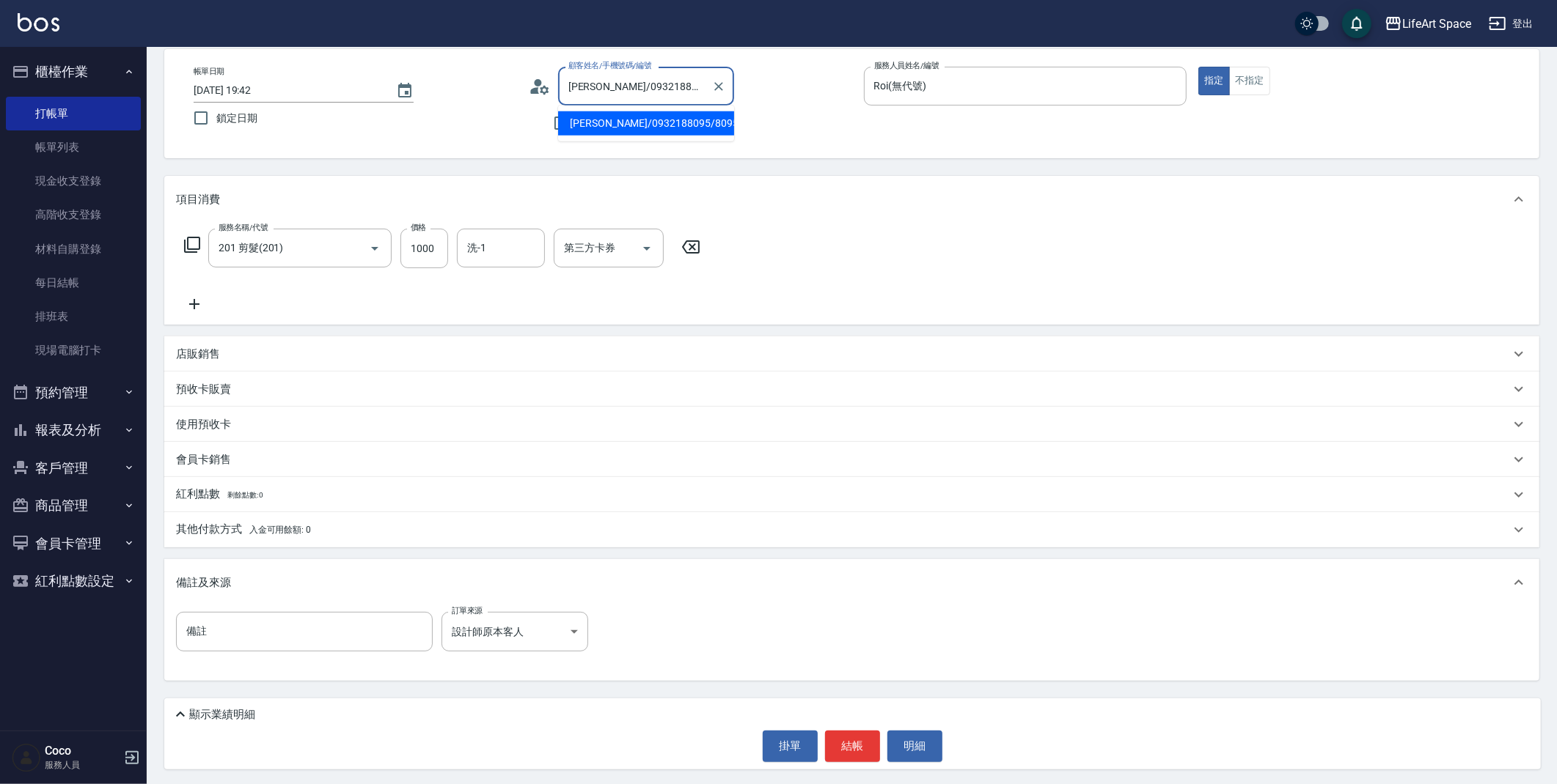
click at [567, 83] on input "[PERSON_NAME]/0932188095/8095ro" at bounding box center [635, 86] width 141 height 26
click at [216, 490] on p "紅利點數 剩餘點數: 0" at bounding box center [220, 494] width 87 height 16
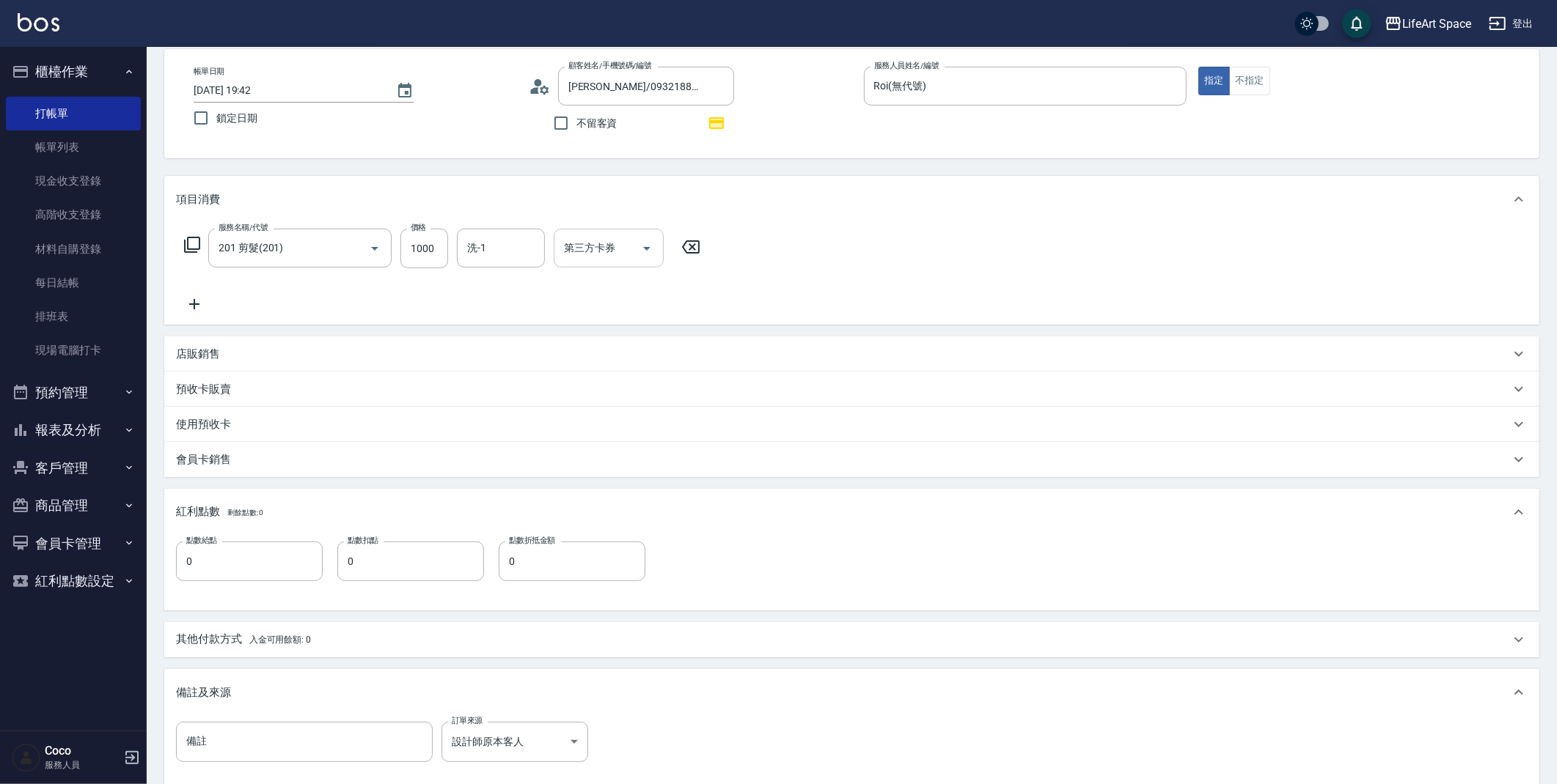
scroll to position [15, 0]
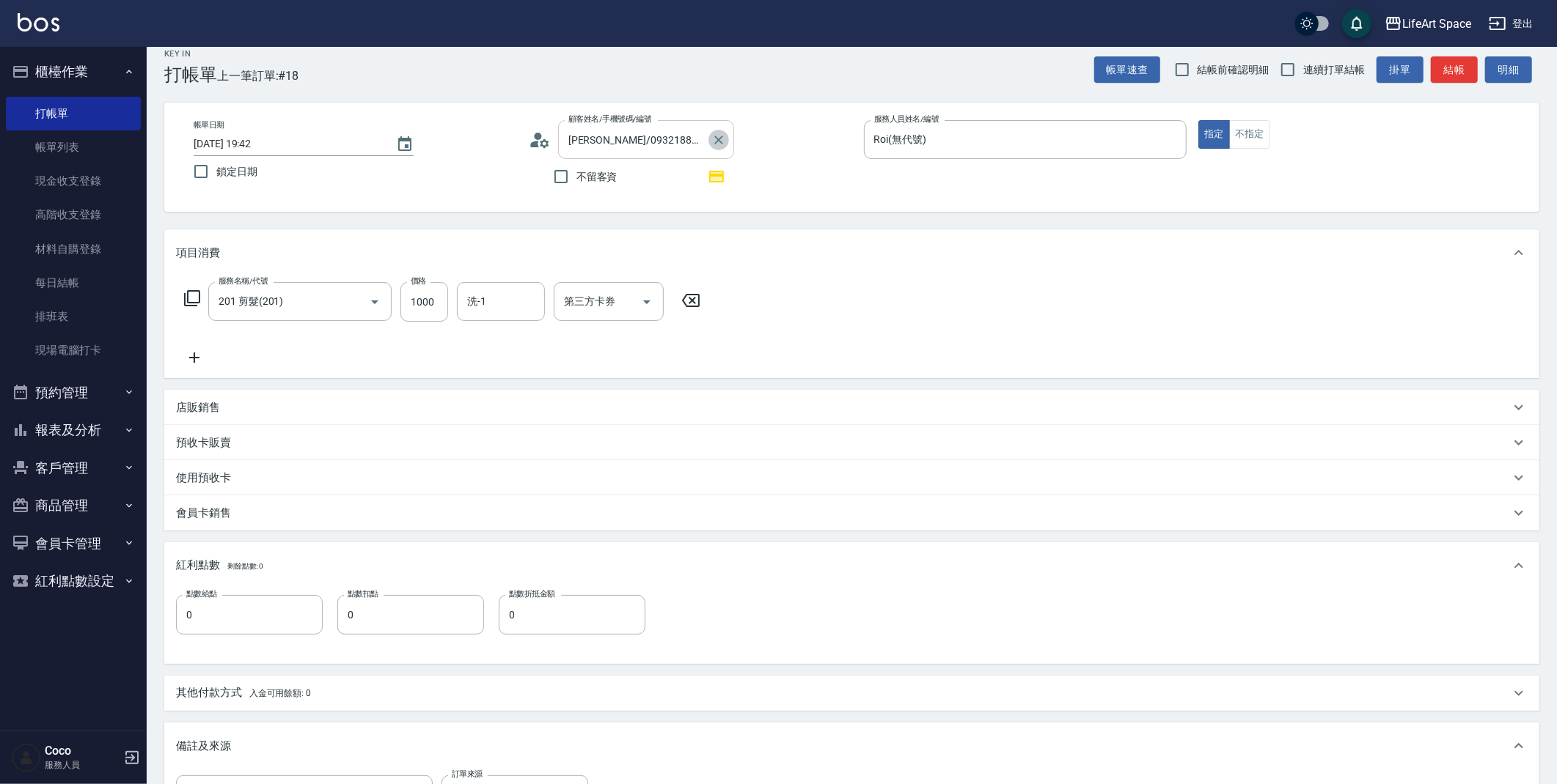
click at [711, 146] on icon "Clear" at bounding box center [718, 139] width 15 height 15
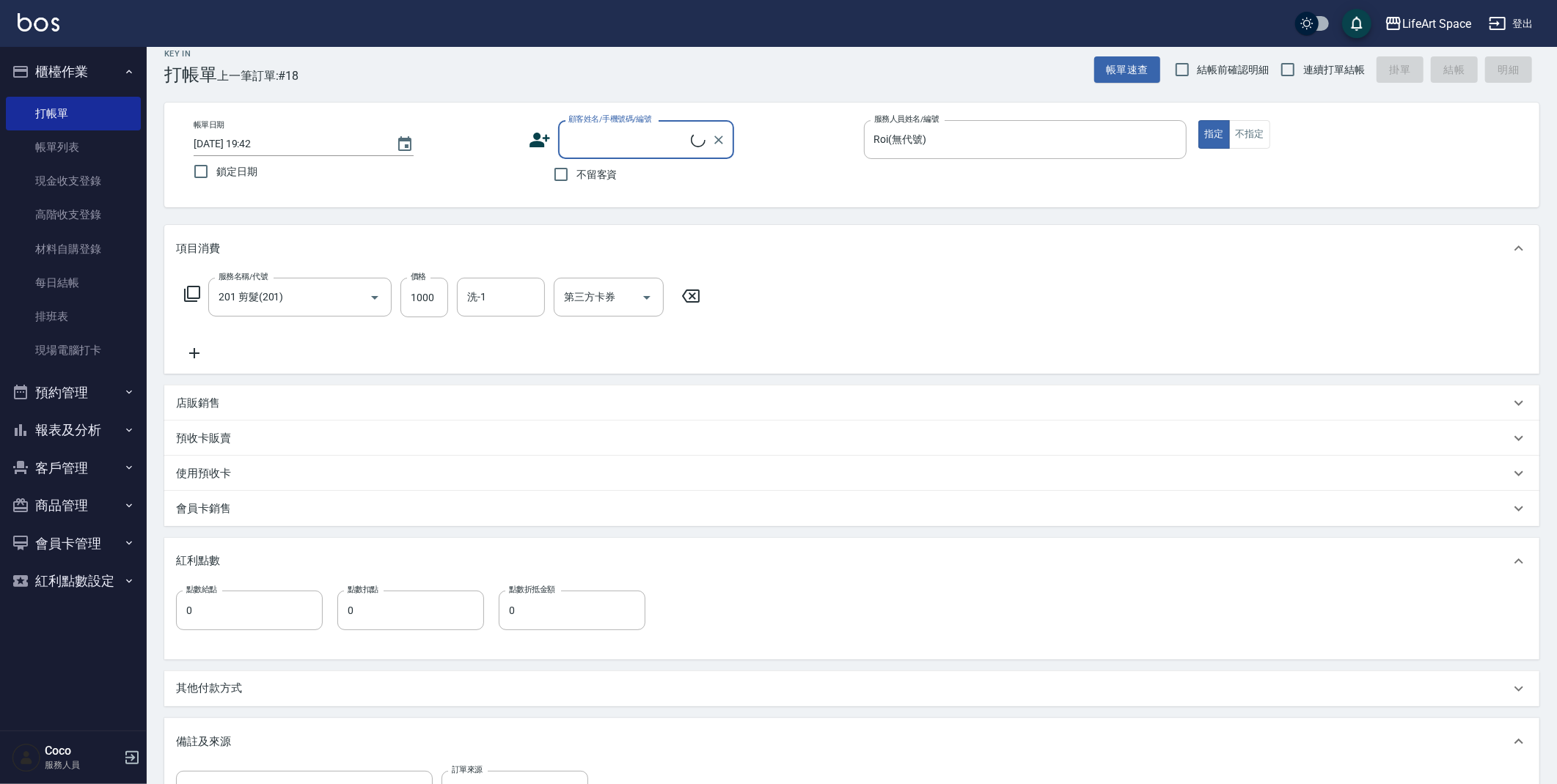
click at [694, 140] on icon at bounding box center [697, 139] width 15 height 15
click at [669, 137] on input "顧客姓名/手機號碼/編號" at bounding box center [635, 139] width 141 height 26
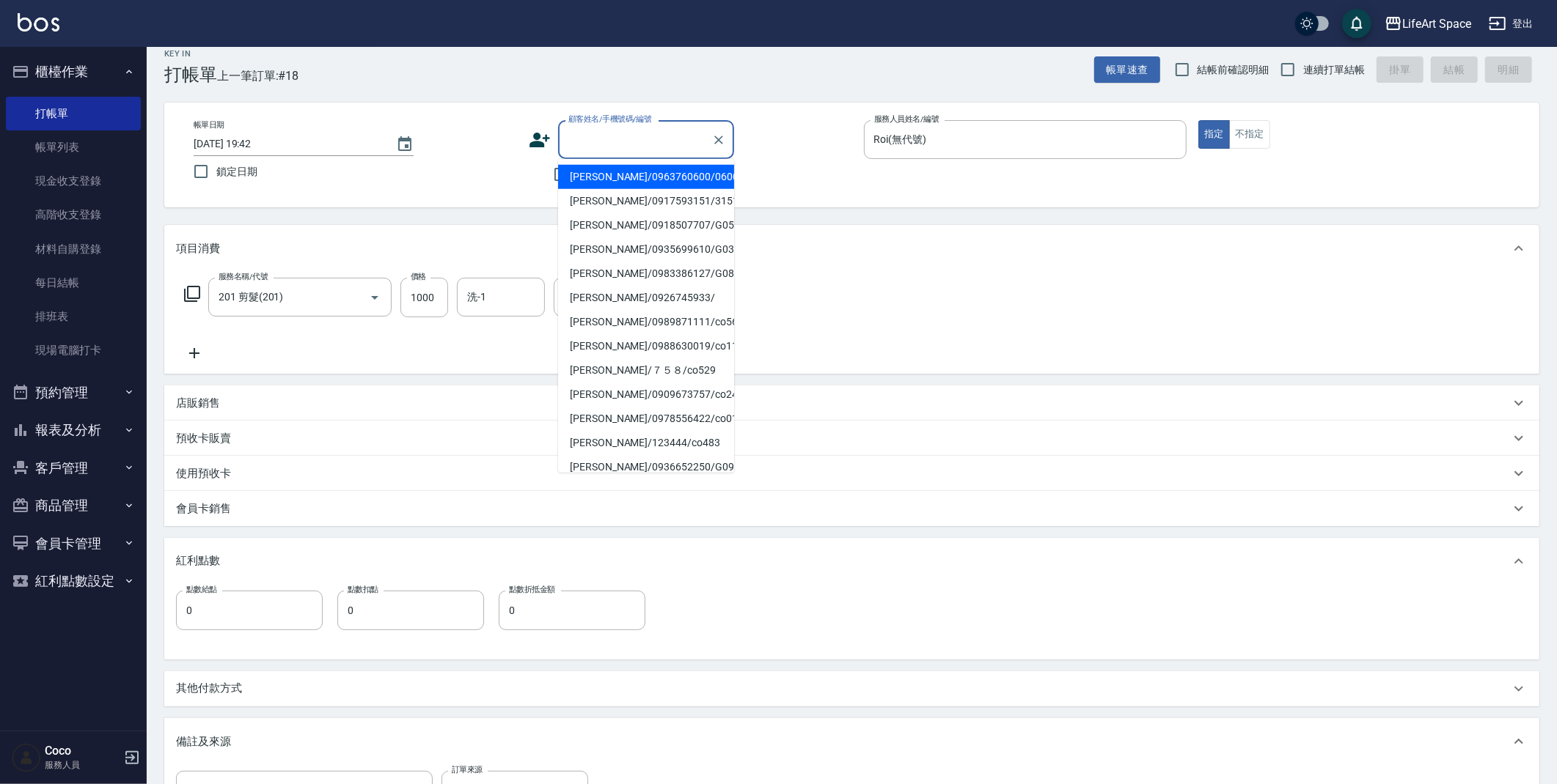
click at [669, 136] on input "顧客姓名/手機號碼/編號" at bounding box center [635, 139] width 141 height 26
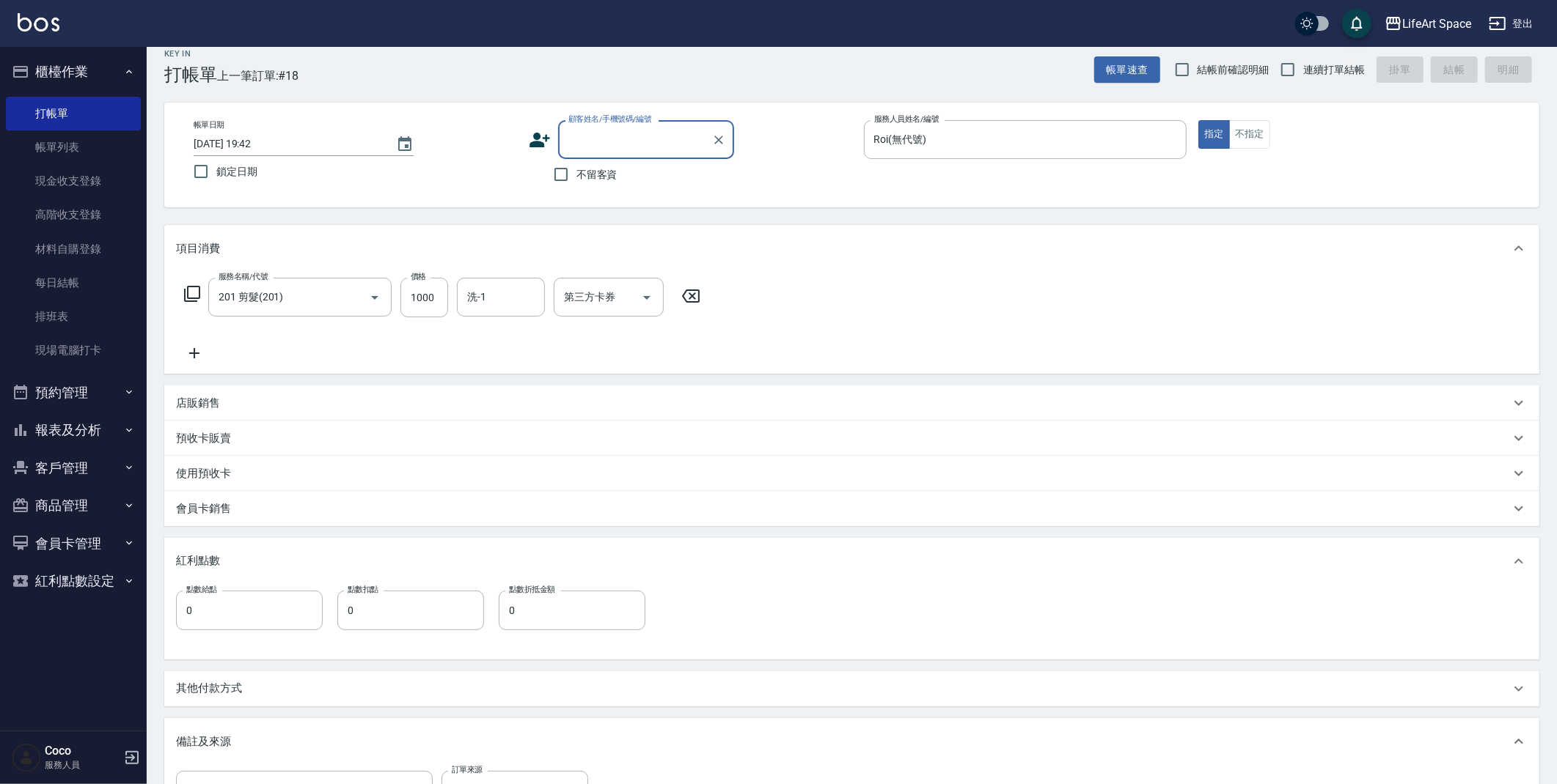
click at [627, 140] on input "顧客姓名/手機號碼/編號" at bounding box center [635, 139] width 141 height 26
paste input "[PERSON_NAME]/"
click at [639, 184] on li "新增 "[PERSON_NAME]/"" at bounding box center [646, 177] width 176 height 24
type input "[PERSON_NAME]/"
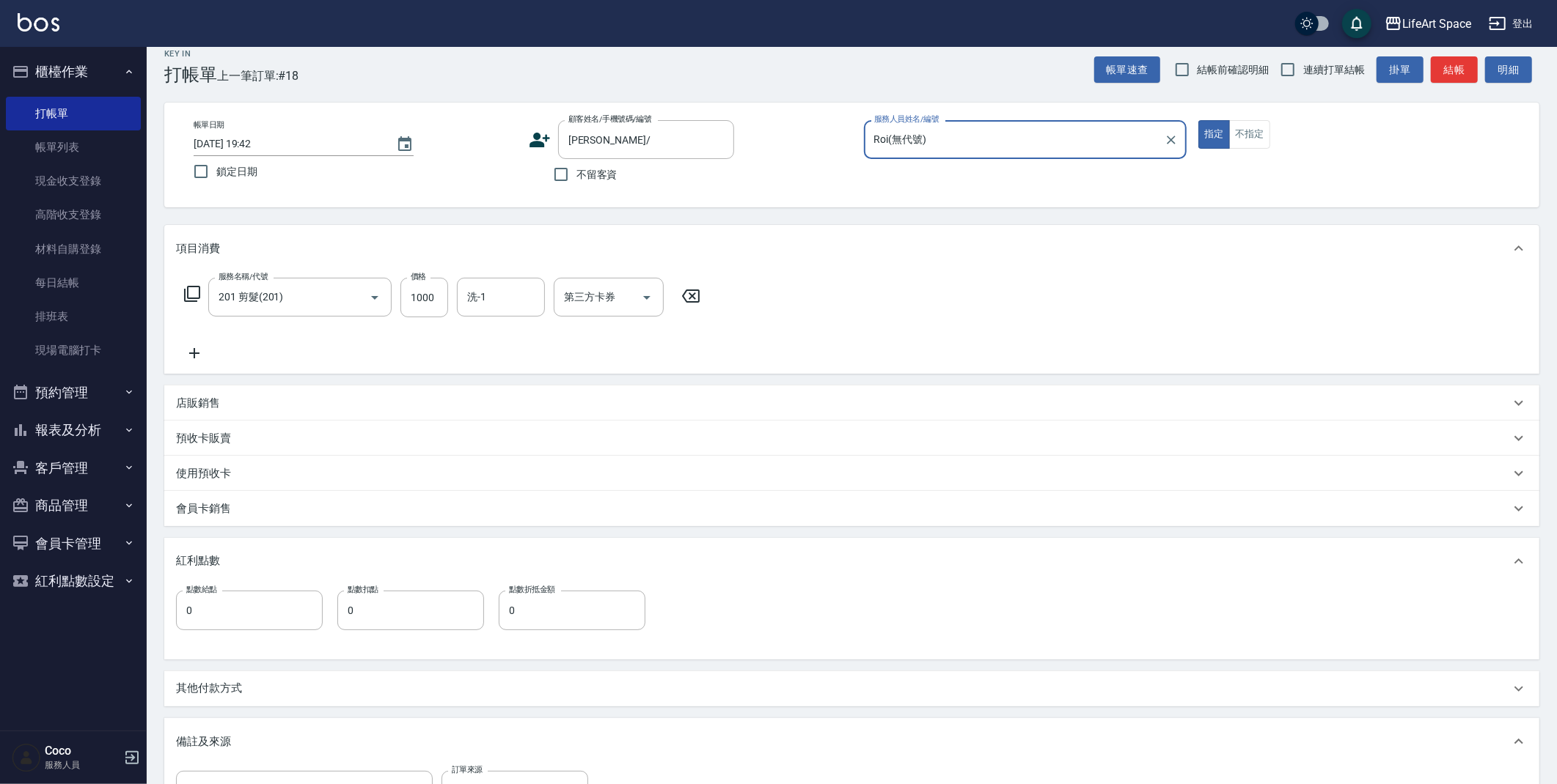
click at [217, 553] on p "紅利點數" at bounding box center [201, 561] width 51 height 16
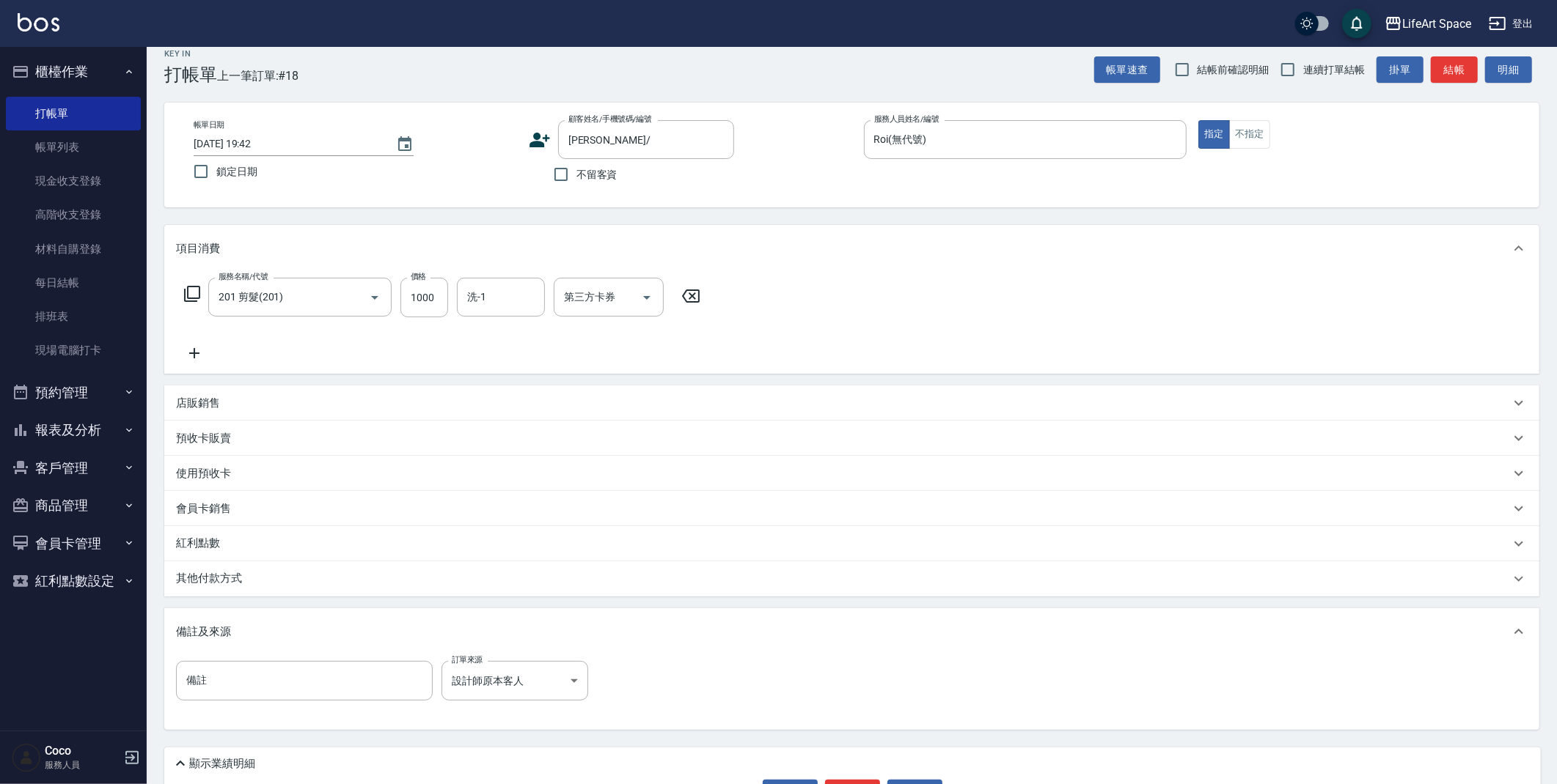
click at [223, 536] on p "紅利點數" at bounding box center [201, 543] width 51 height 16
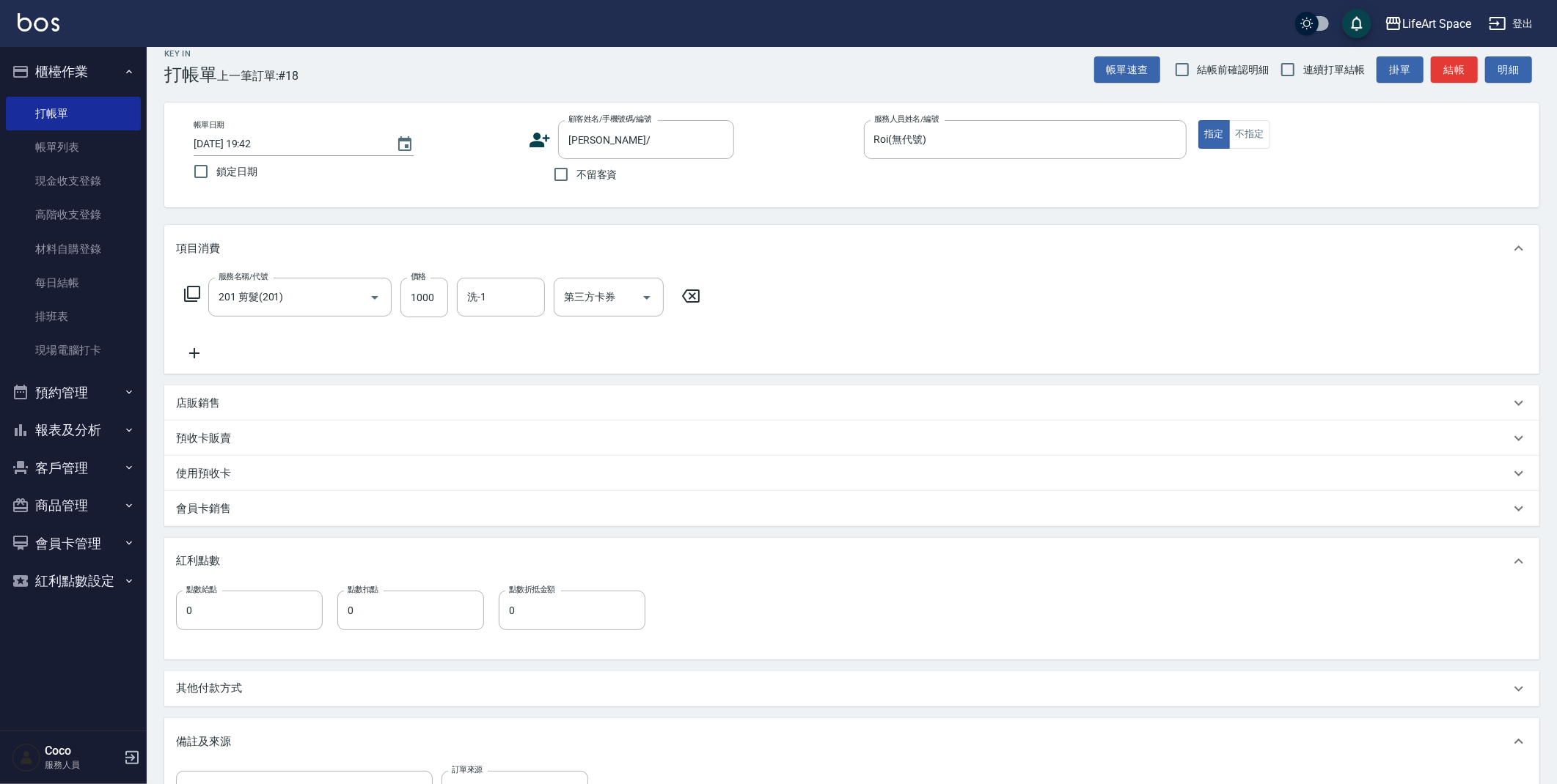
click at [343, 559] on div "紅利點數" at bounding box center [842, 561] width 1334 height 16
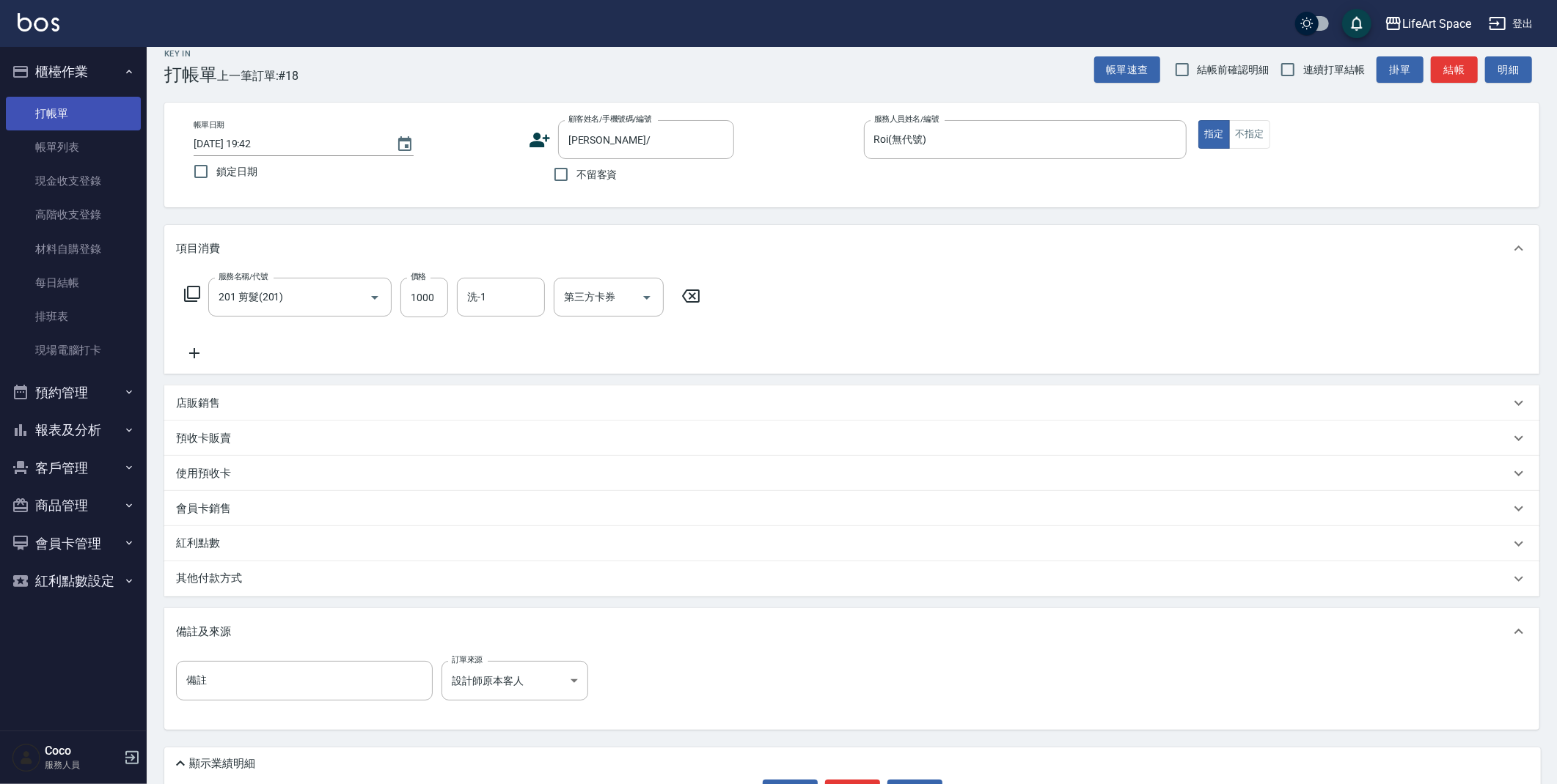
click at [110, 119] on link "打帳單" at bounding box center [73, 113] width 134 height 34
click at [52, 149] on link "帳單列表" at bounding box center [73, 147] width 134 height 34
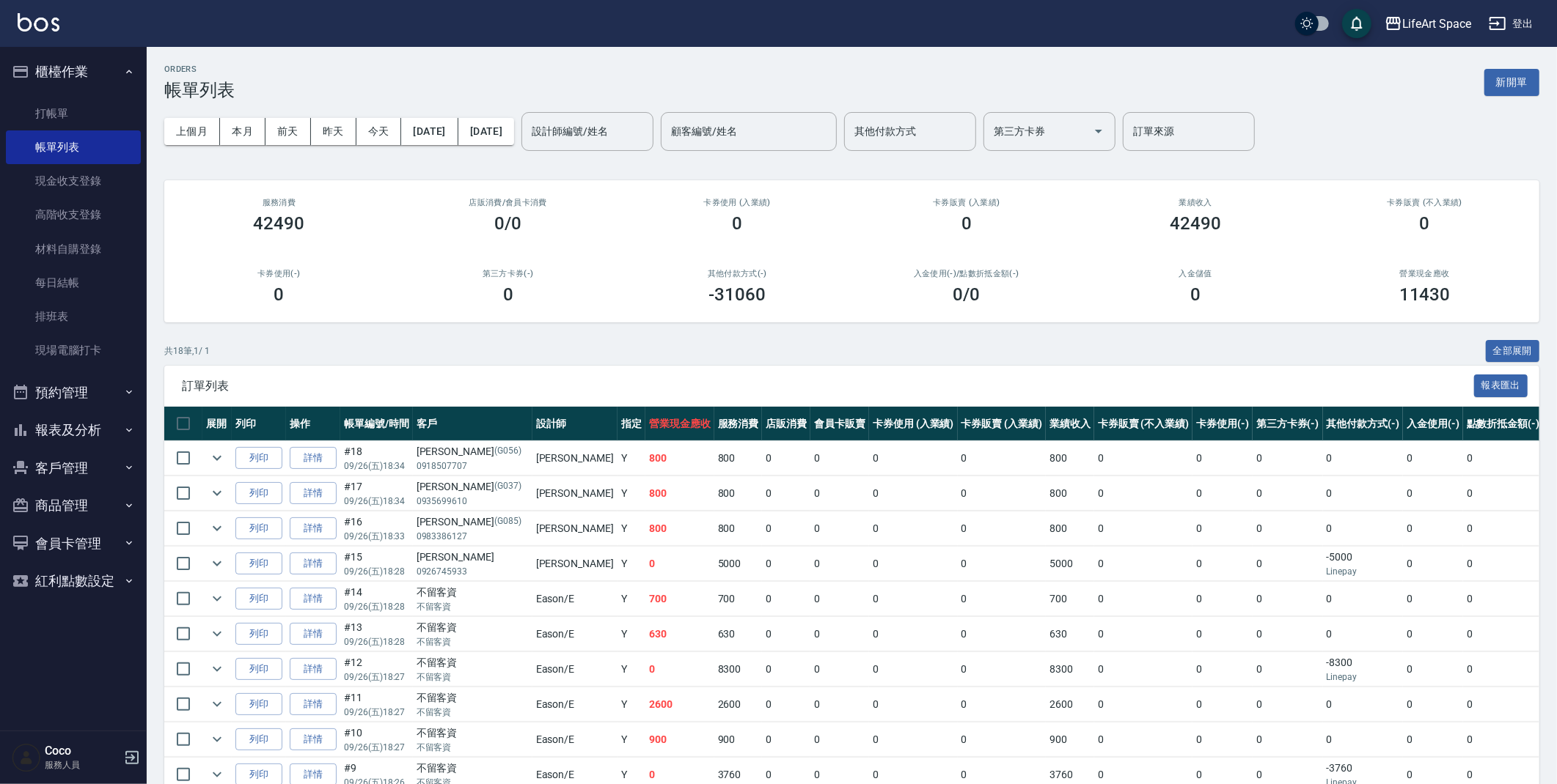
click at [1520, 89] on button "新開單" at bounding box center [1511, 82] width 55 height 27
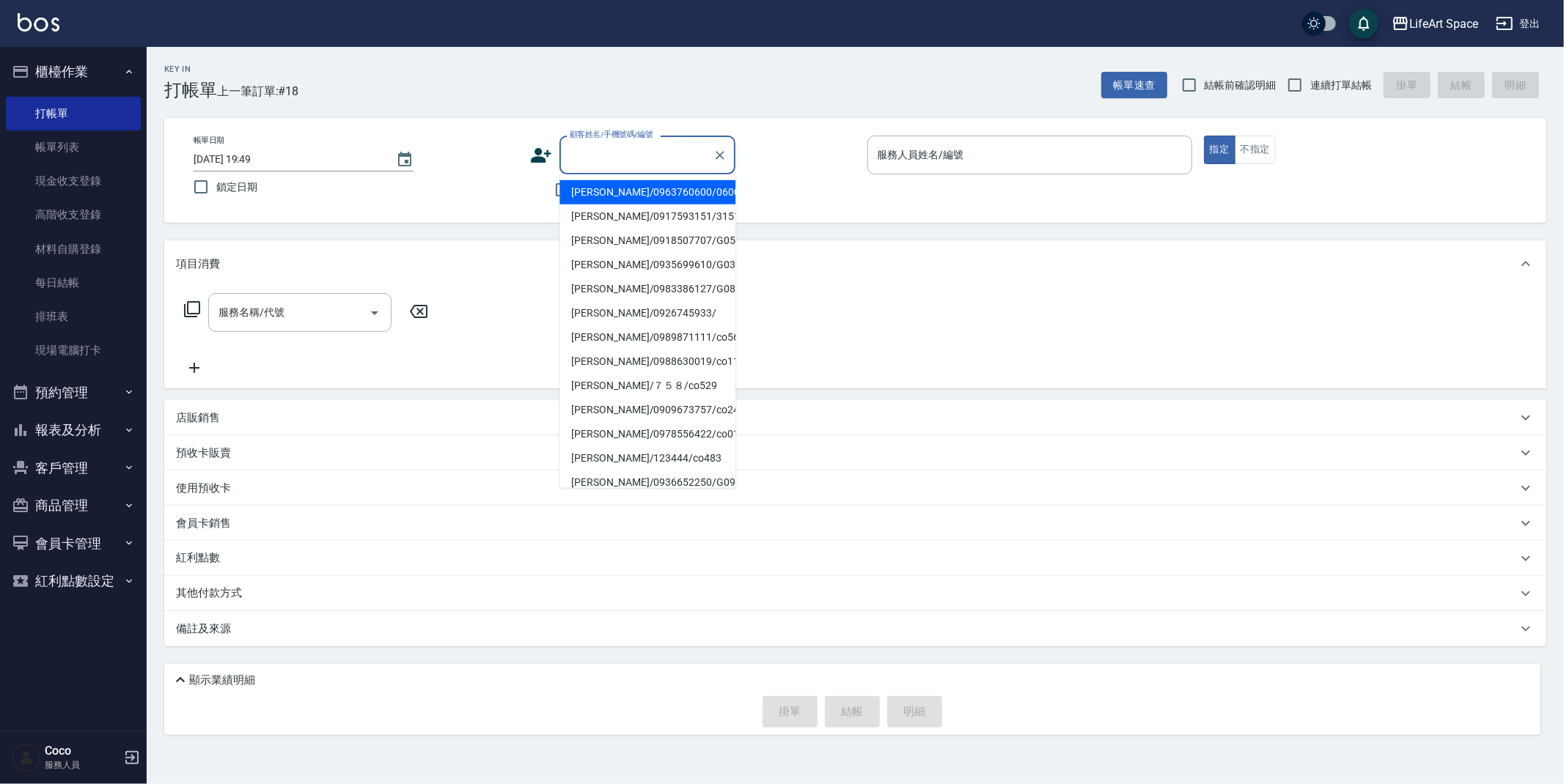
click at [606, 153] on input "顧客姓名/手機號碼/編號" at bounding box center [636, 155] width 141 height 26
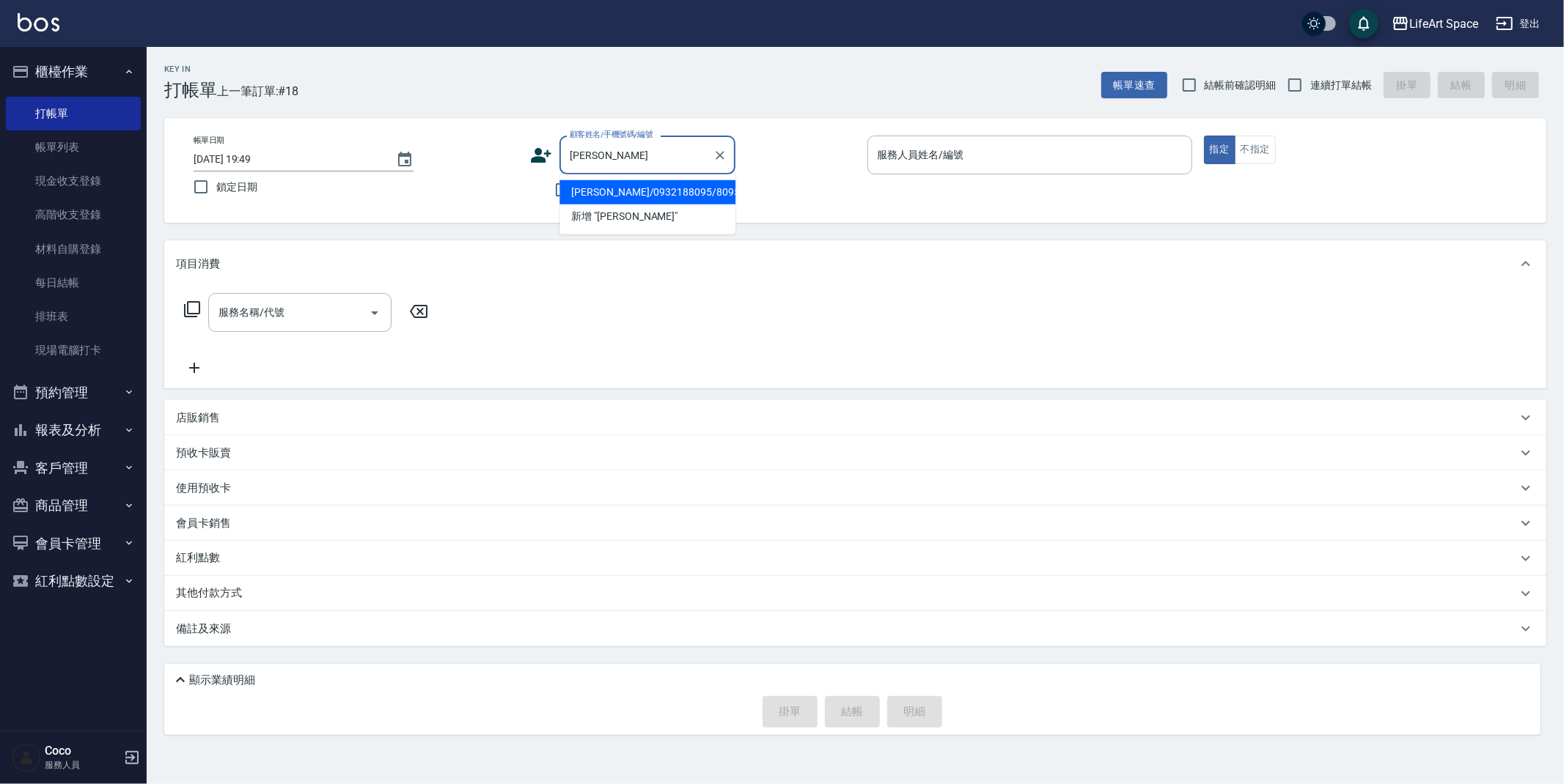
drag, startPoint x: 666, startPoint y: 188, endPoint x: 776, endPoint y: 268, distance: 136.0
click at [666, 188] on li "[PERSON_NAME]/0932188095/8095ro" at bounding box center [647, 192] width 176 height 24
type input "[PERSON_NAME]/0932188095/8095ro"
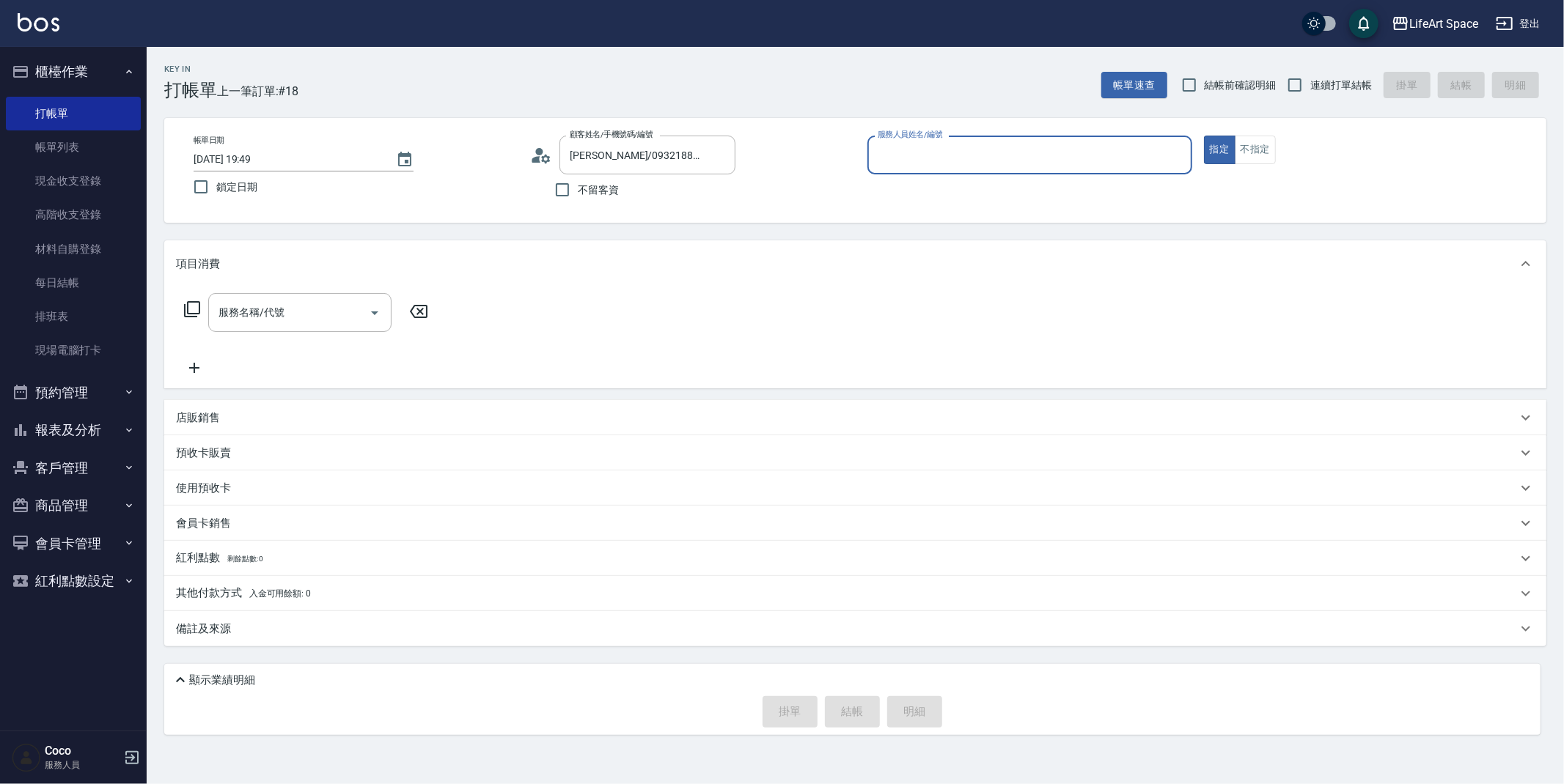
type input "Roi(無代號)"
click at [208, 572] on div "紅利點數 剩餘點數: 9" at bounding box center [855, 563] width 1382 height 35
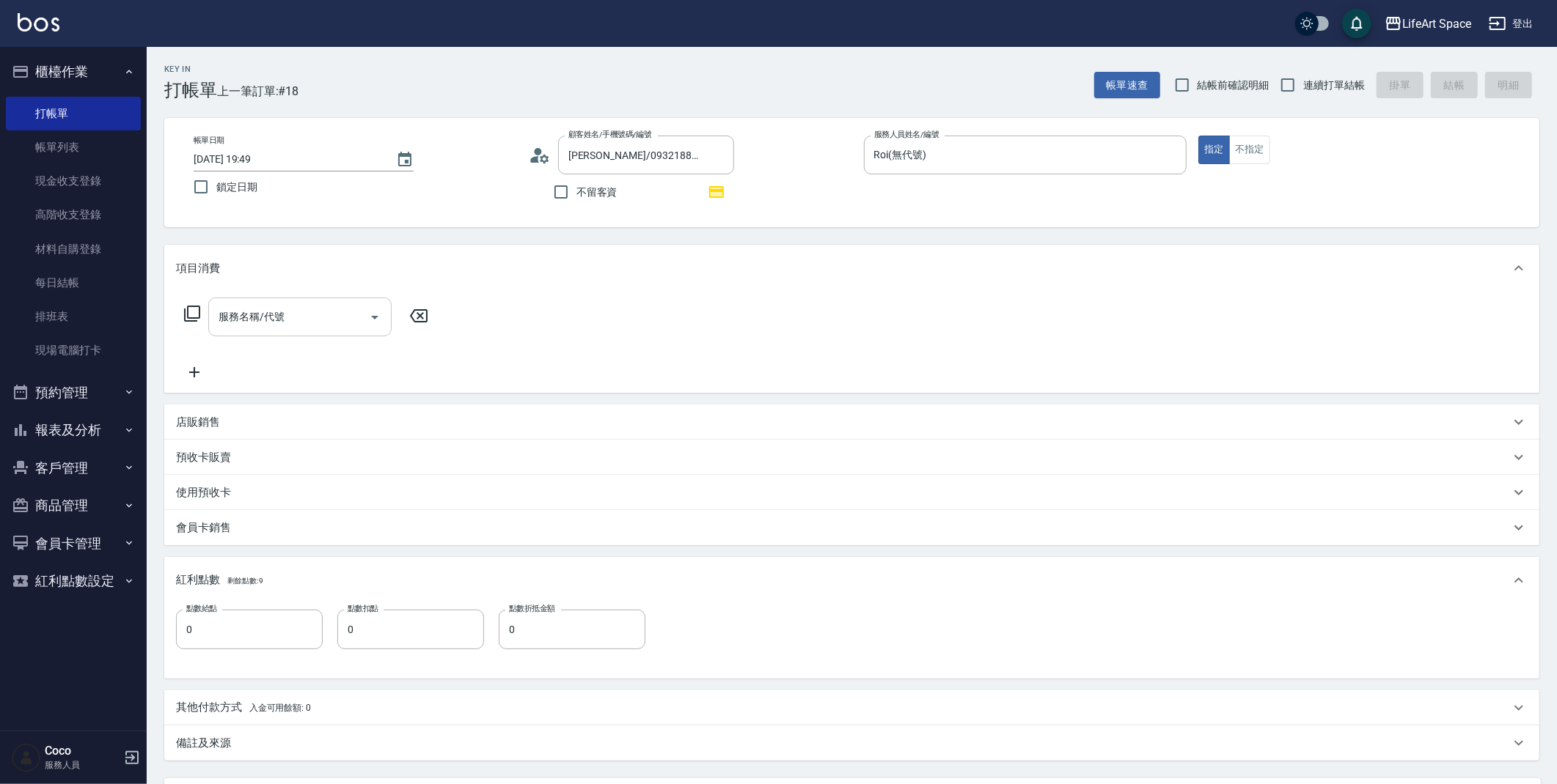
click at [286, 308] on input "服務名稱/代號" at bounding box center [288, 317] width 148 height 26
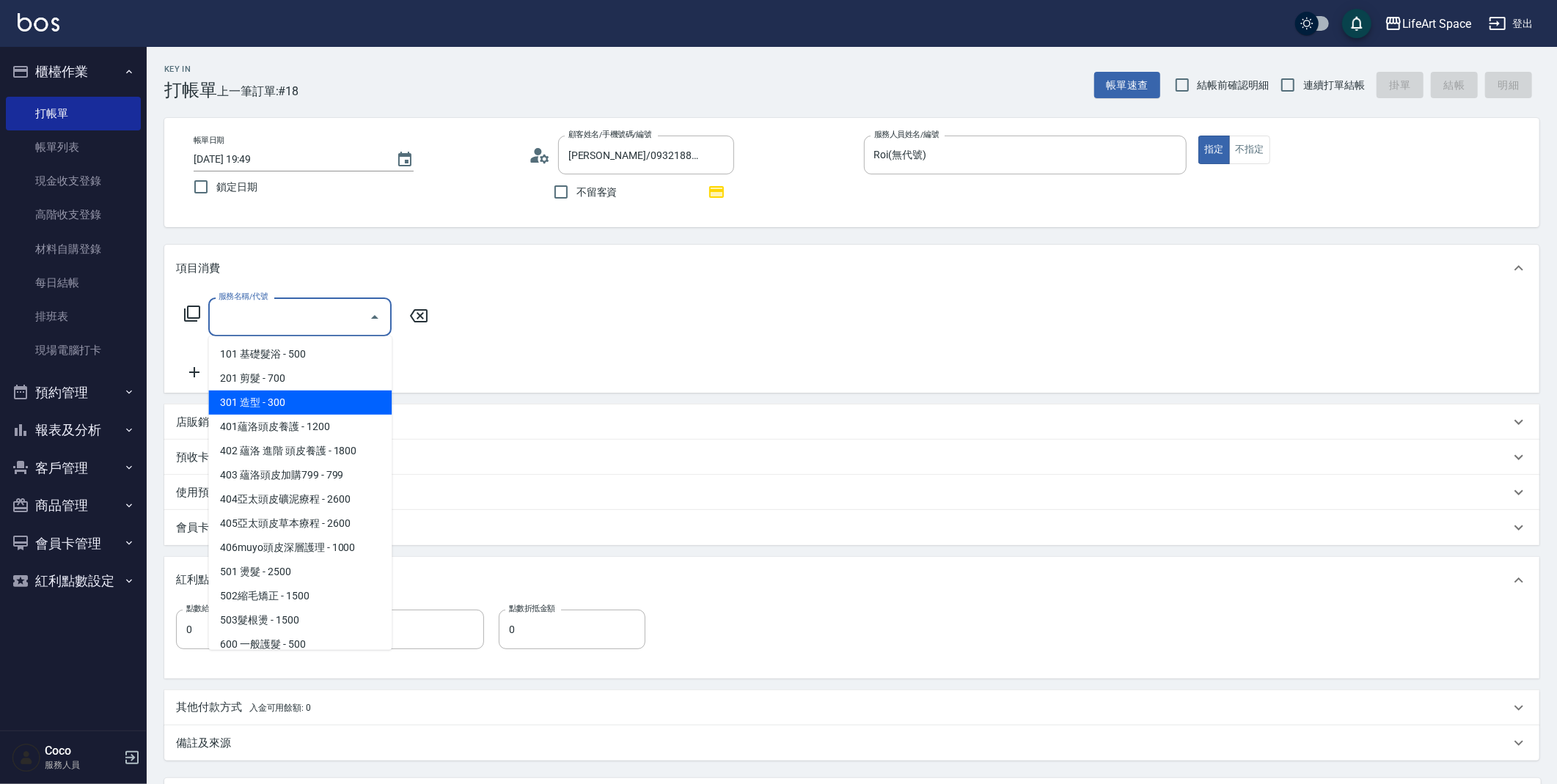
click at [269, 371] on span "201 剪髮 - 700" at bounding box center [300, 378] width 184 height 24
type input "201 剪髮(201)"
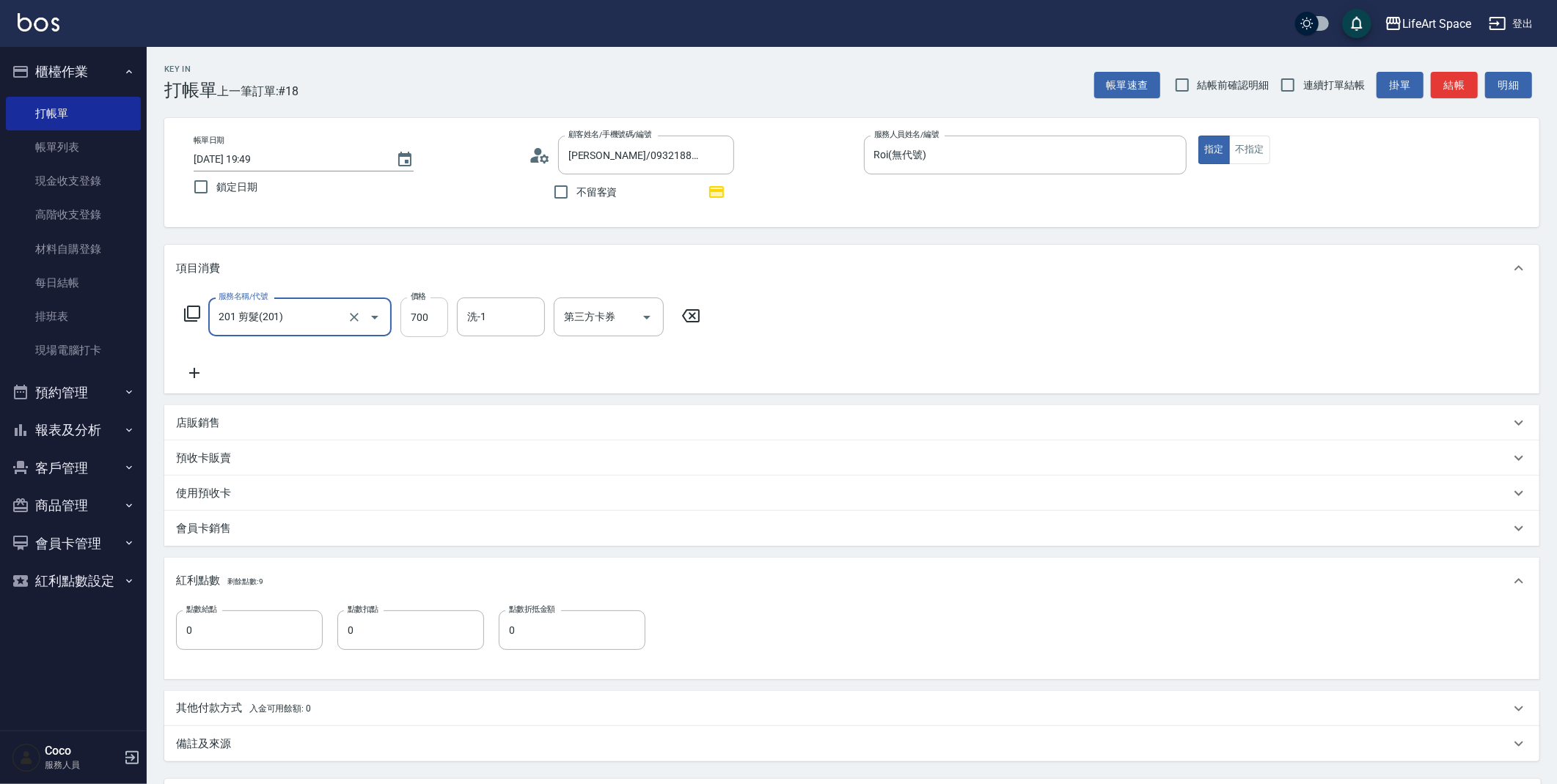
click at [440, 325] on input "700" at bounding box center [424, 317] width 47 height 40
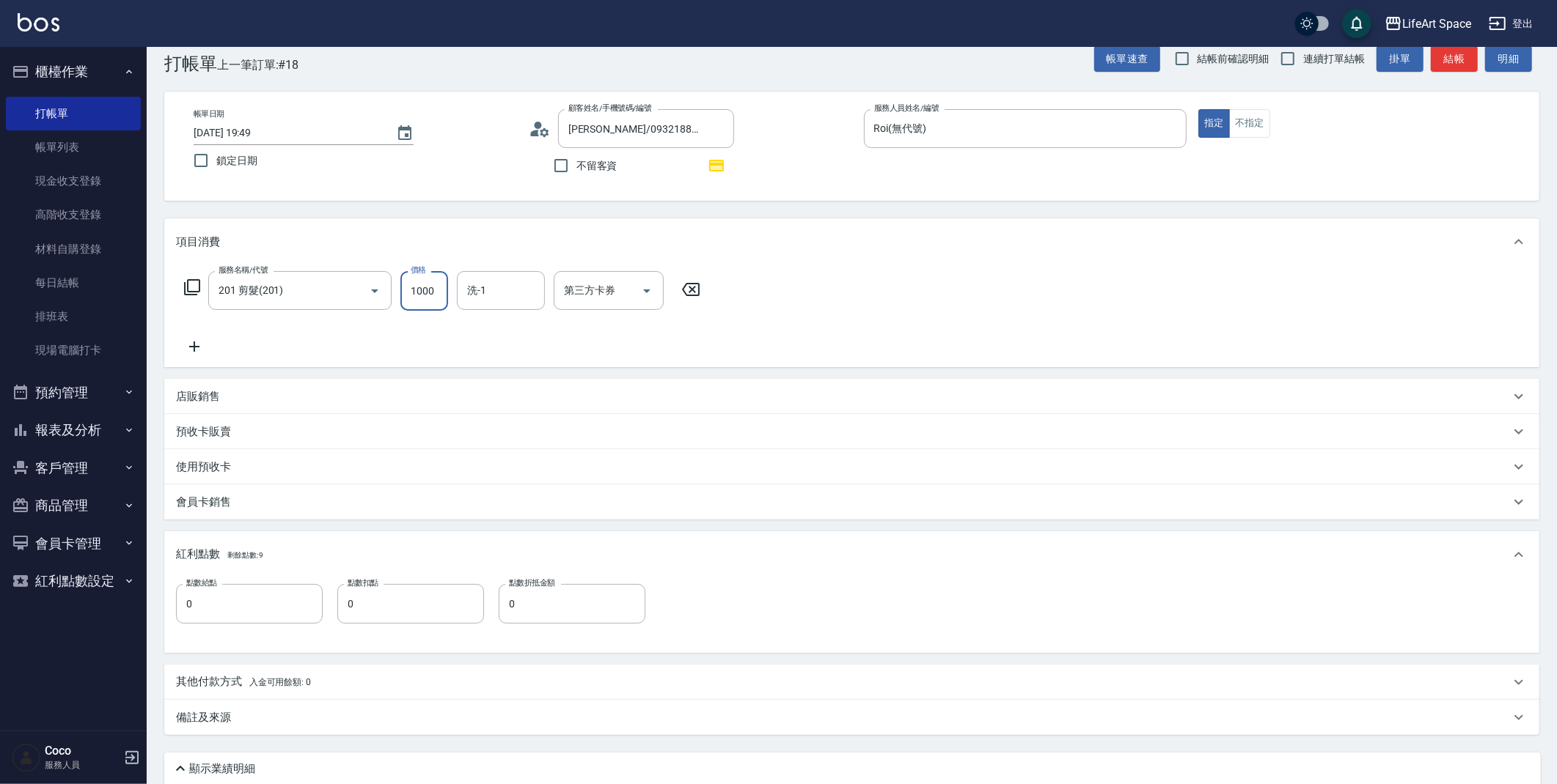
scroll to position [63, 0]
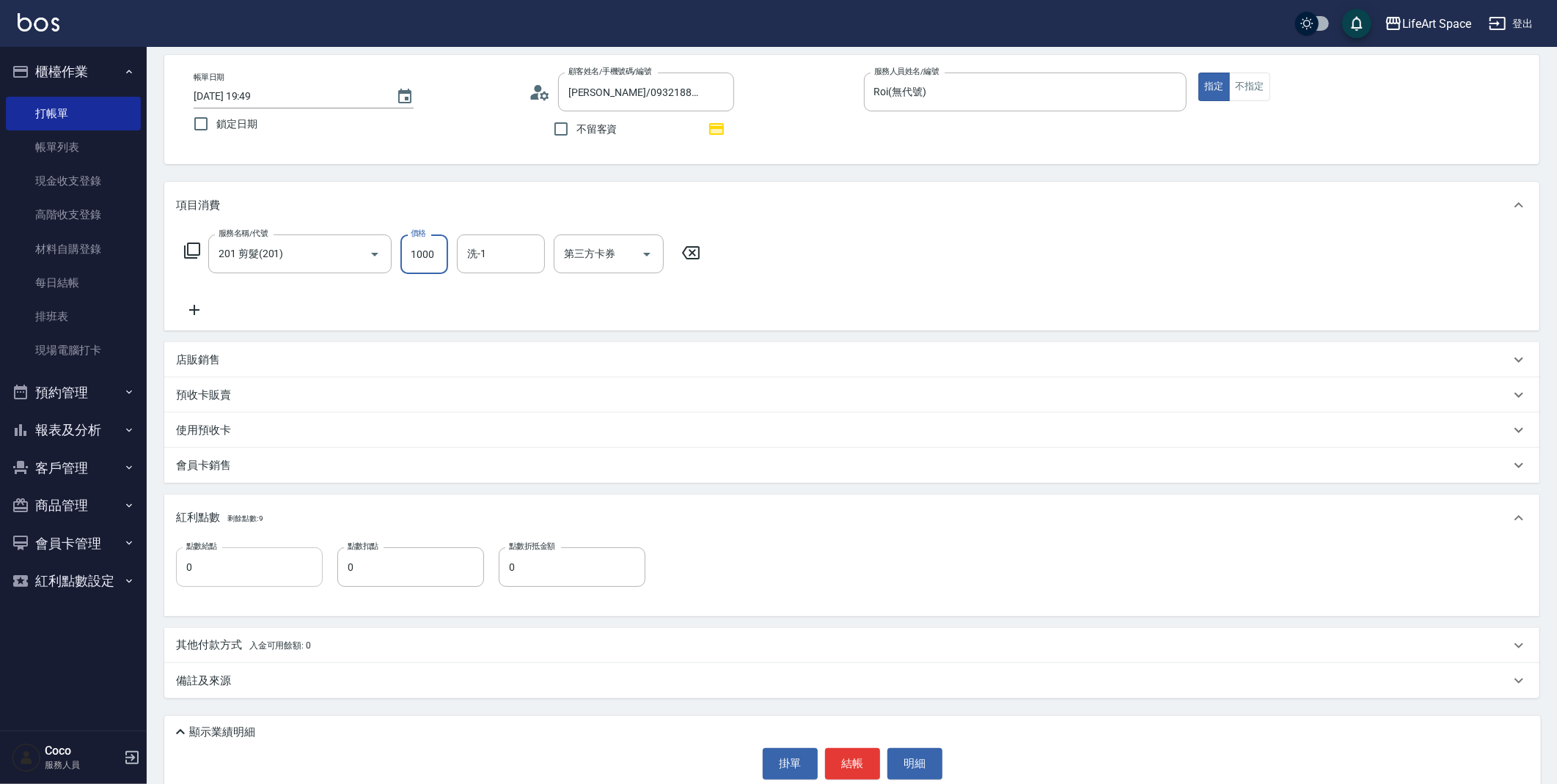
type input "1000"
click at [253, 566] on input "0" at bounding box center [250, 566] width 147 height 40
type input "2"
click at [226, 674] on p "備註及來源" at bounding box center [203, 682] width 55 height 15
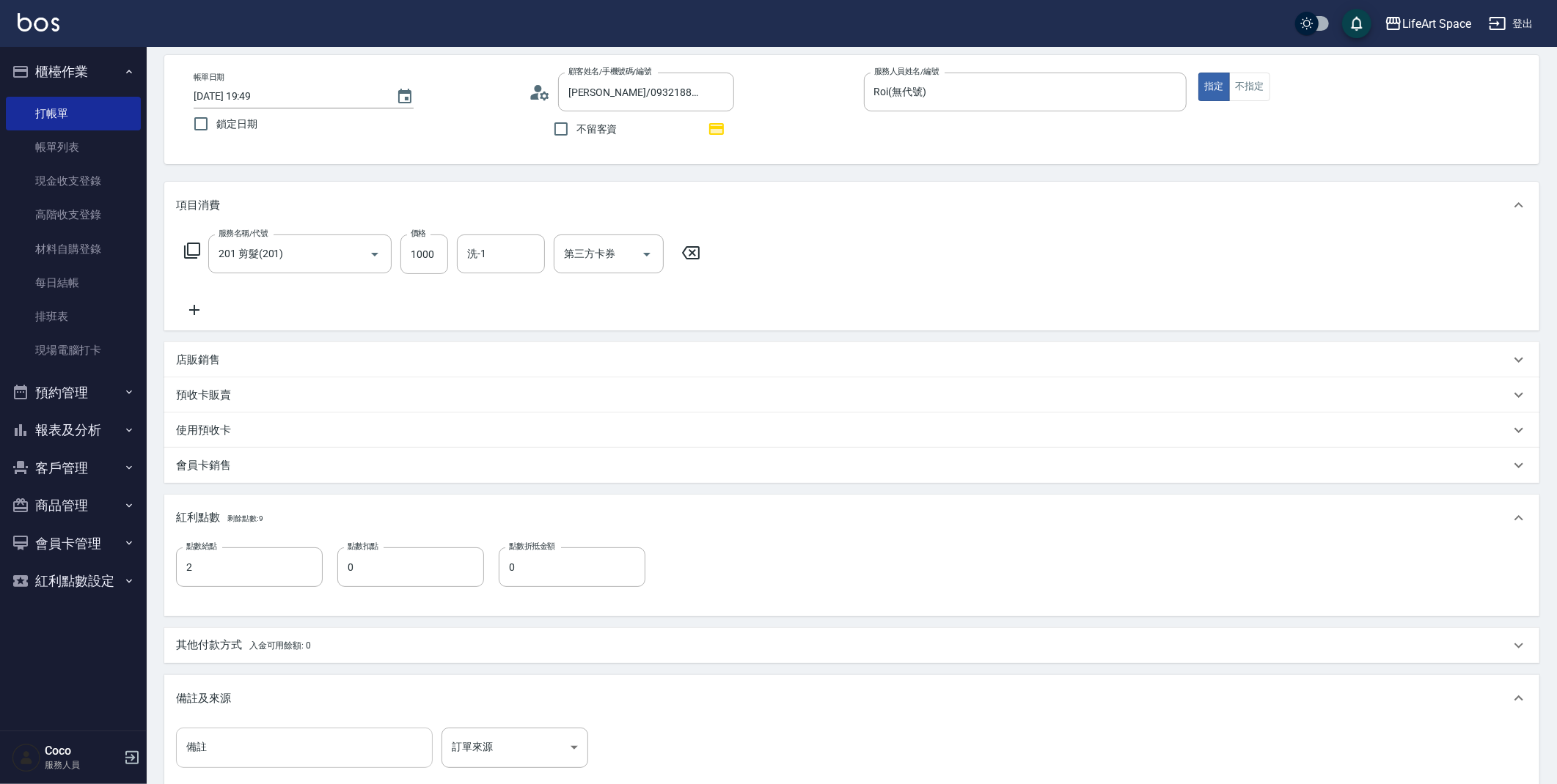
click at [214, 760] on input "備註" at bounding box center [304, 747] width 256 height 40
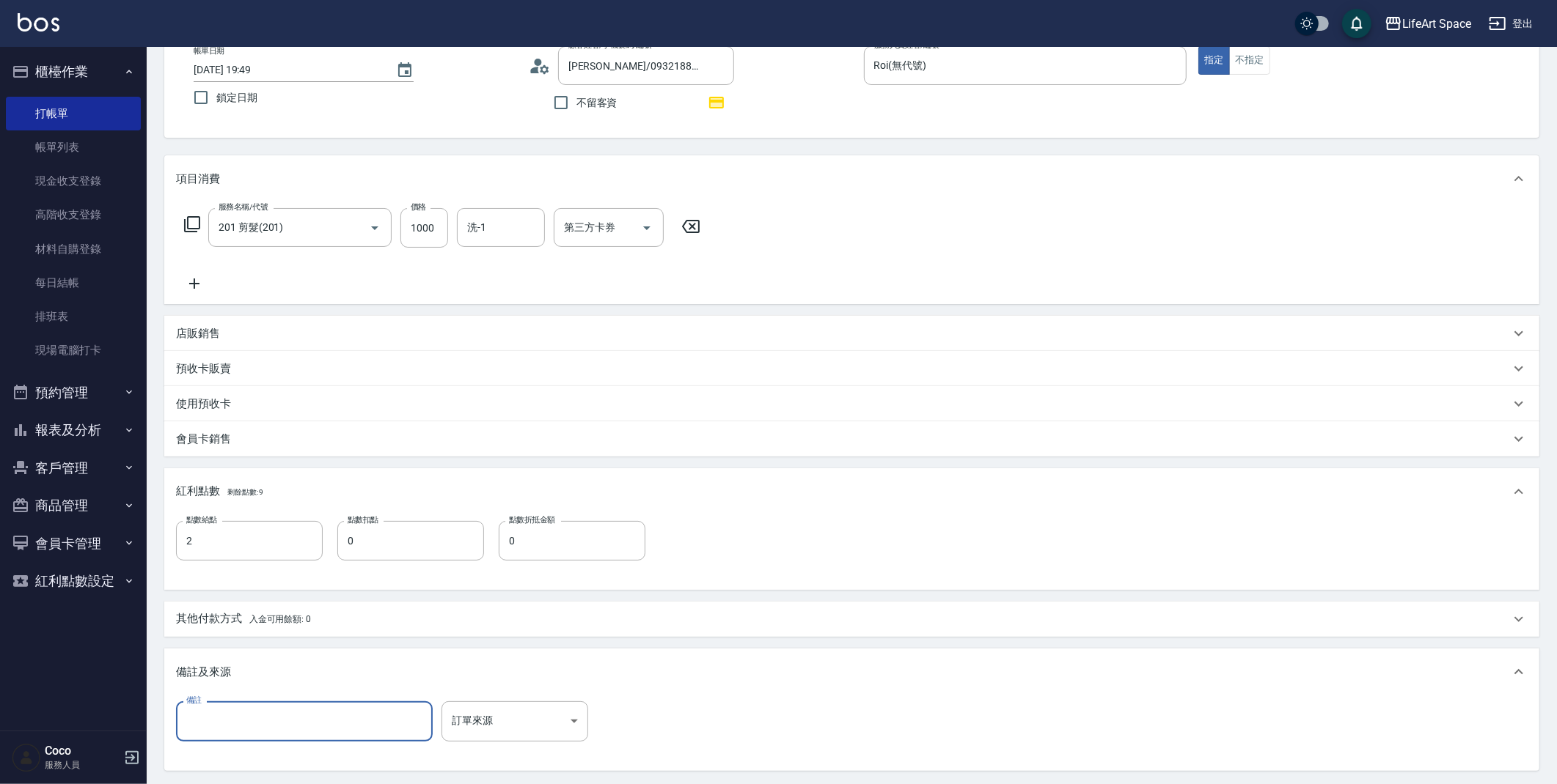
scroll to position [94, 0]
click at [308, 537] on input "2" at bounding box center [250, 536] width 147 height 40
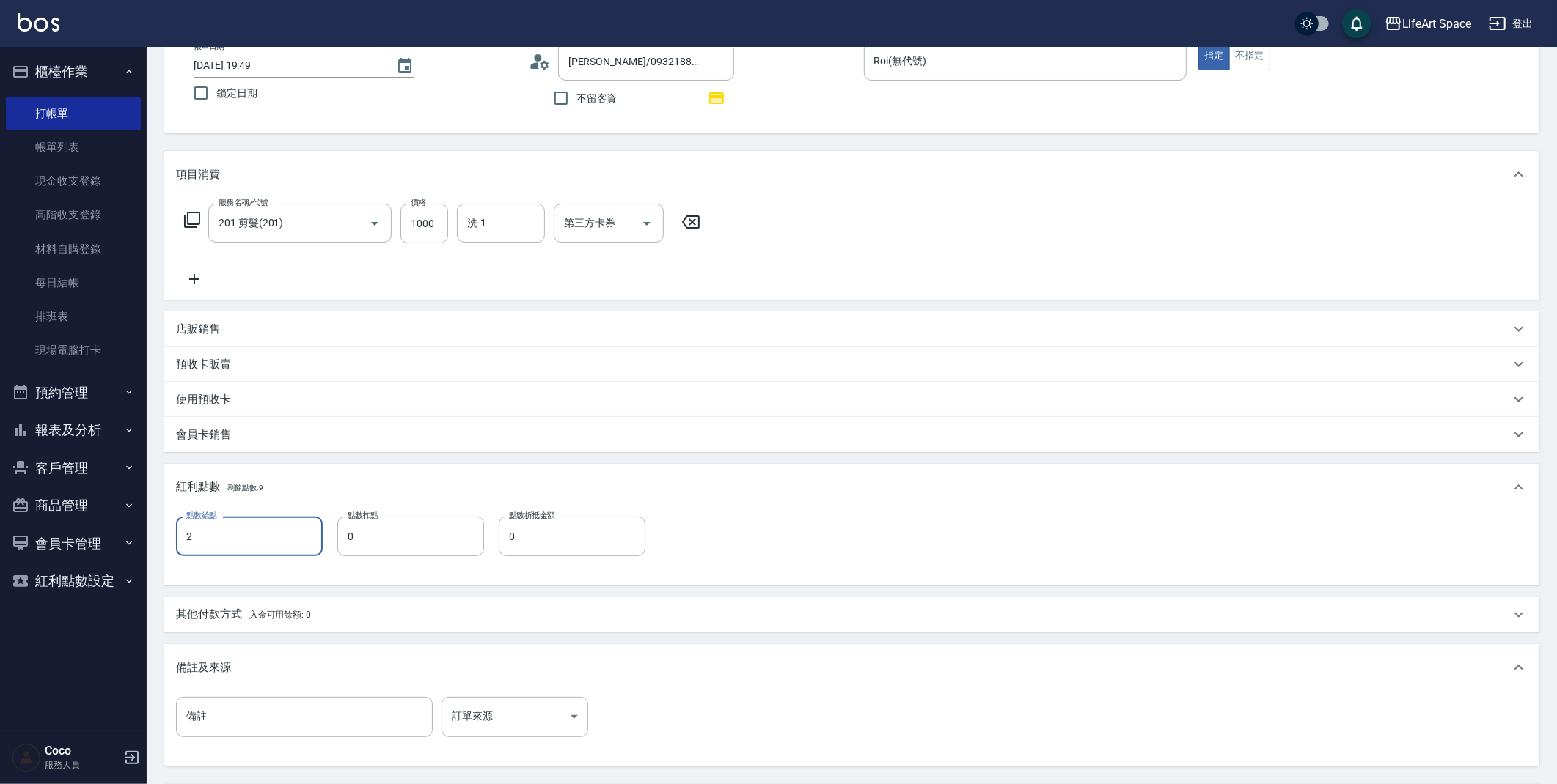
click at [308, 492] on div "紅利點數 剩餘點數: 9" at bounding box center [842, 487] width 1334 height 16
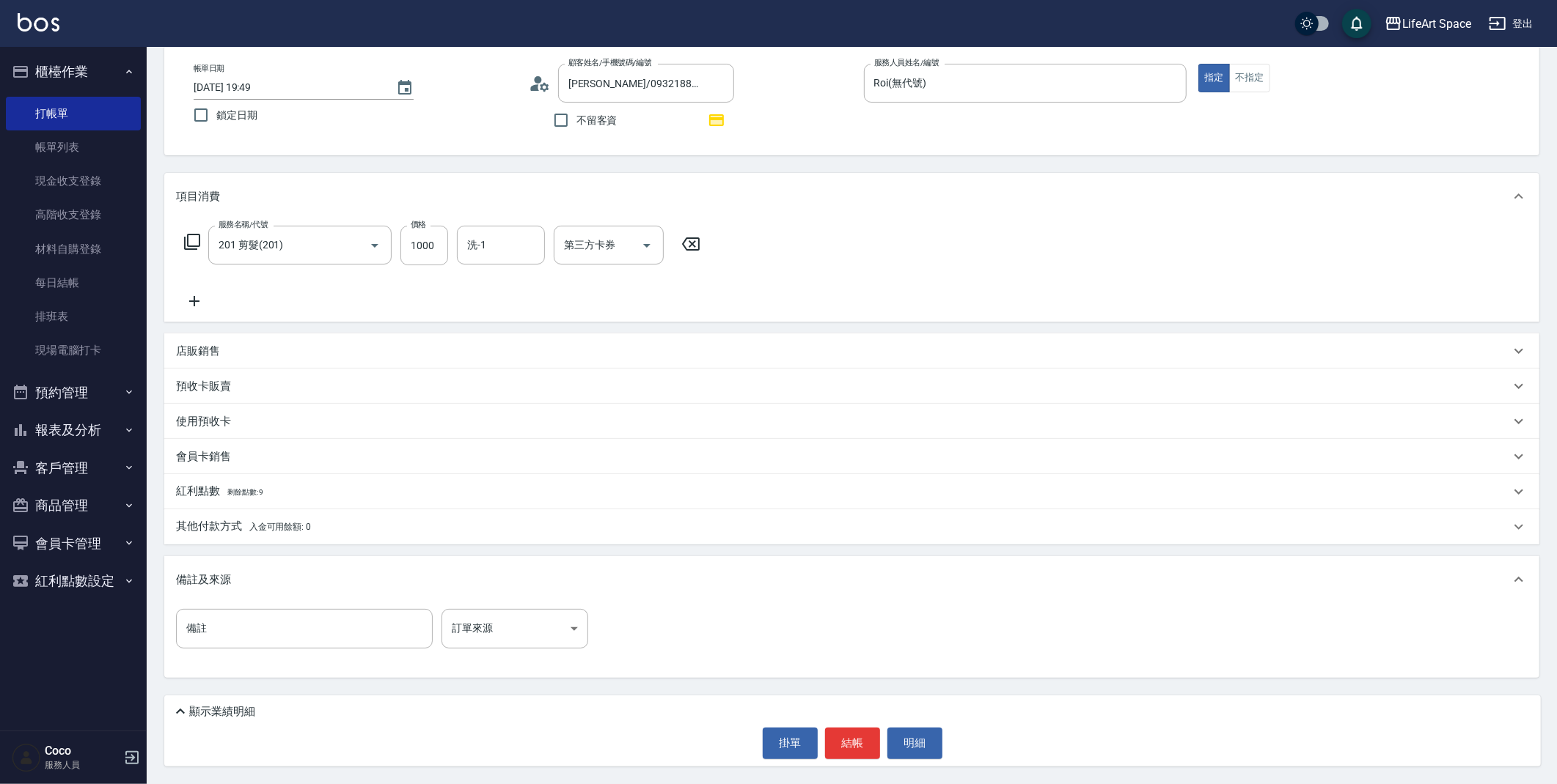
scroll to position [72, 0]
click at [281, 531] on span "入金可用餘額: 0" at bounding box center [280, 528] width 62 height 11
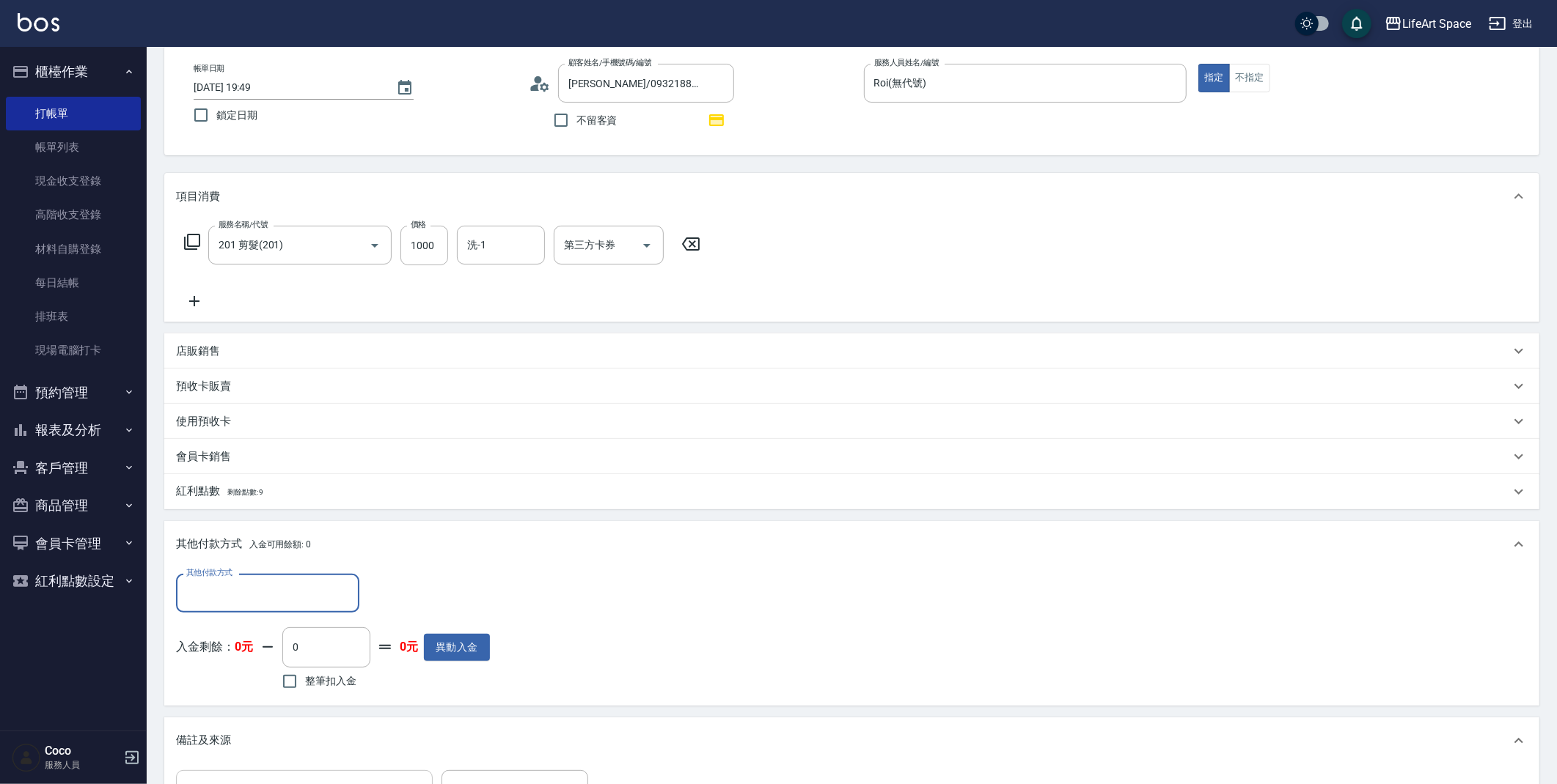
scroll to position [112, 0]
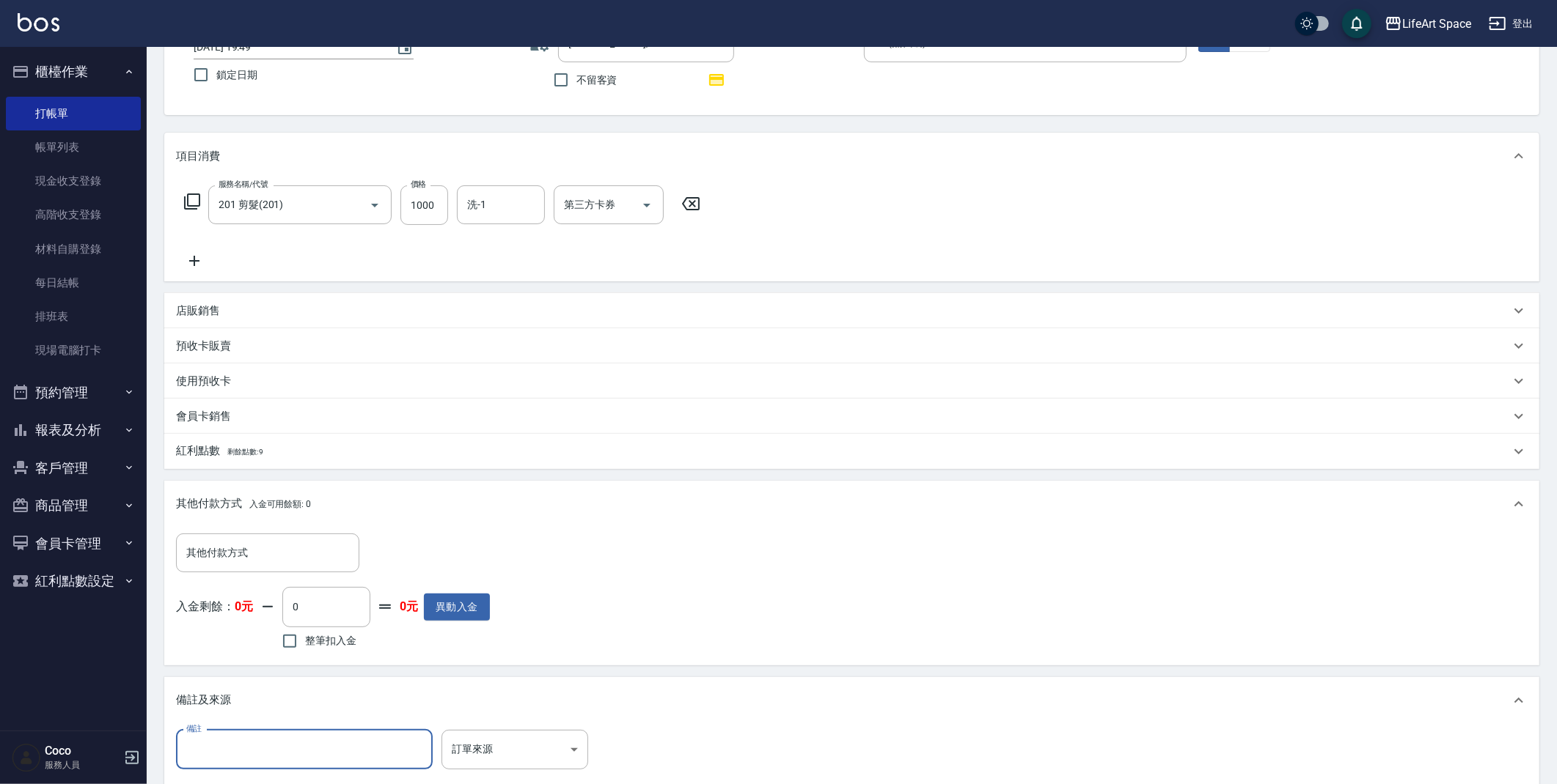
click at [224, 738] on input "備註" at bounding box center [304, 749] width 256 height 40
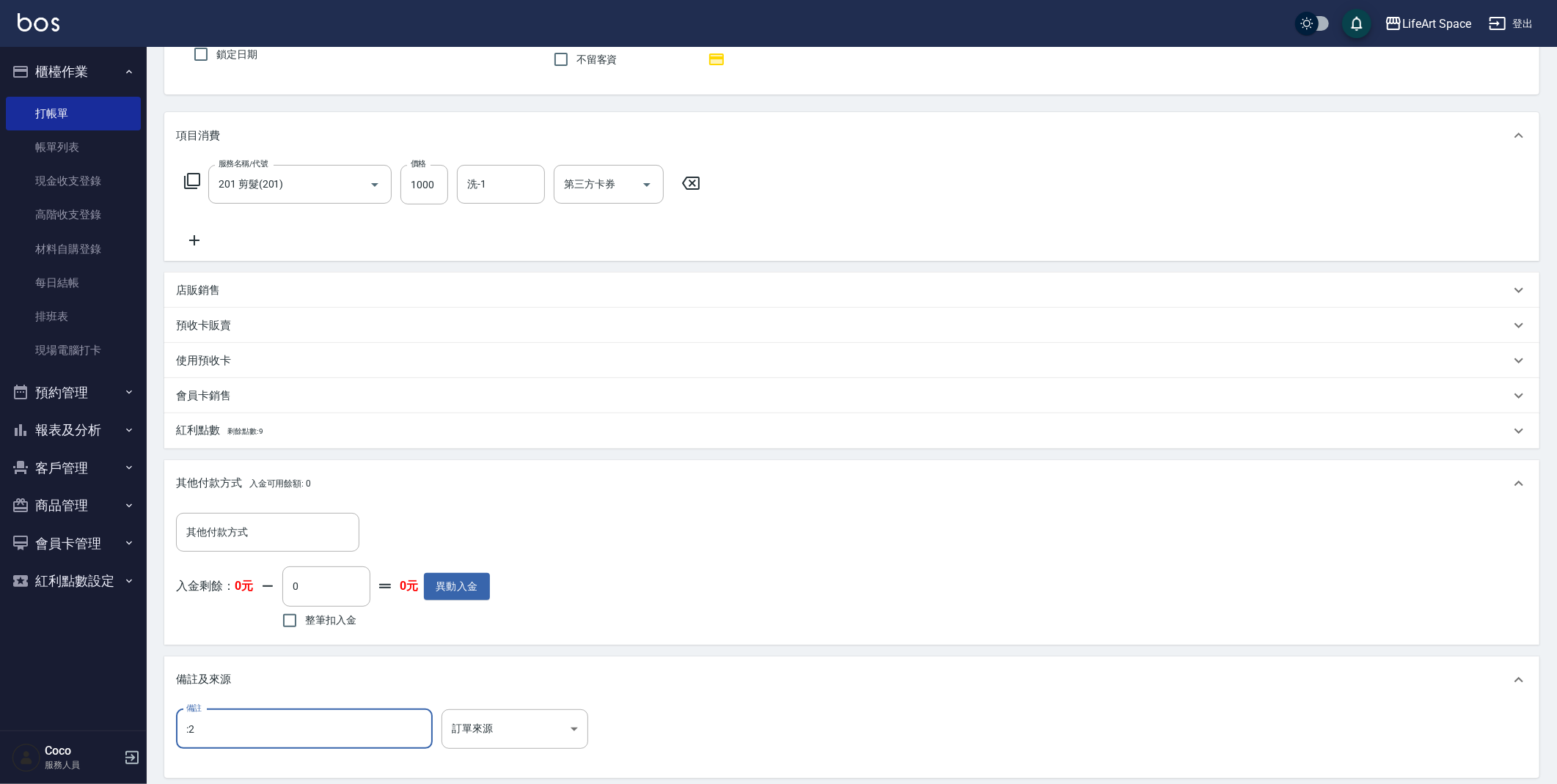
scroll to position [157, 0]
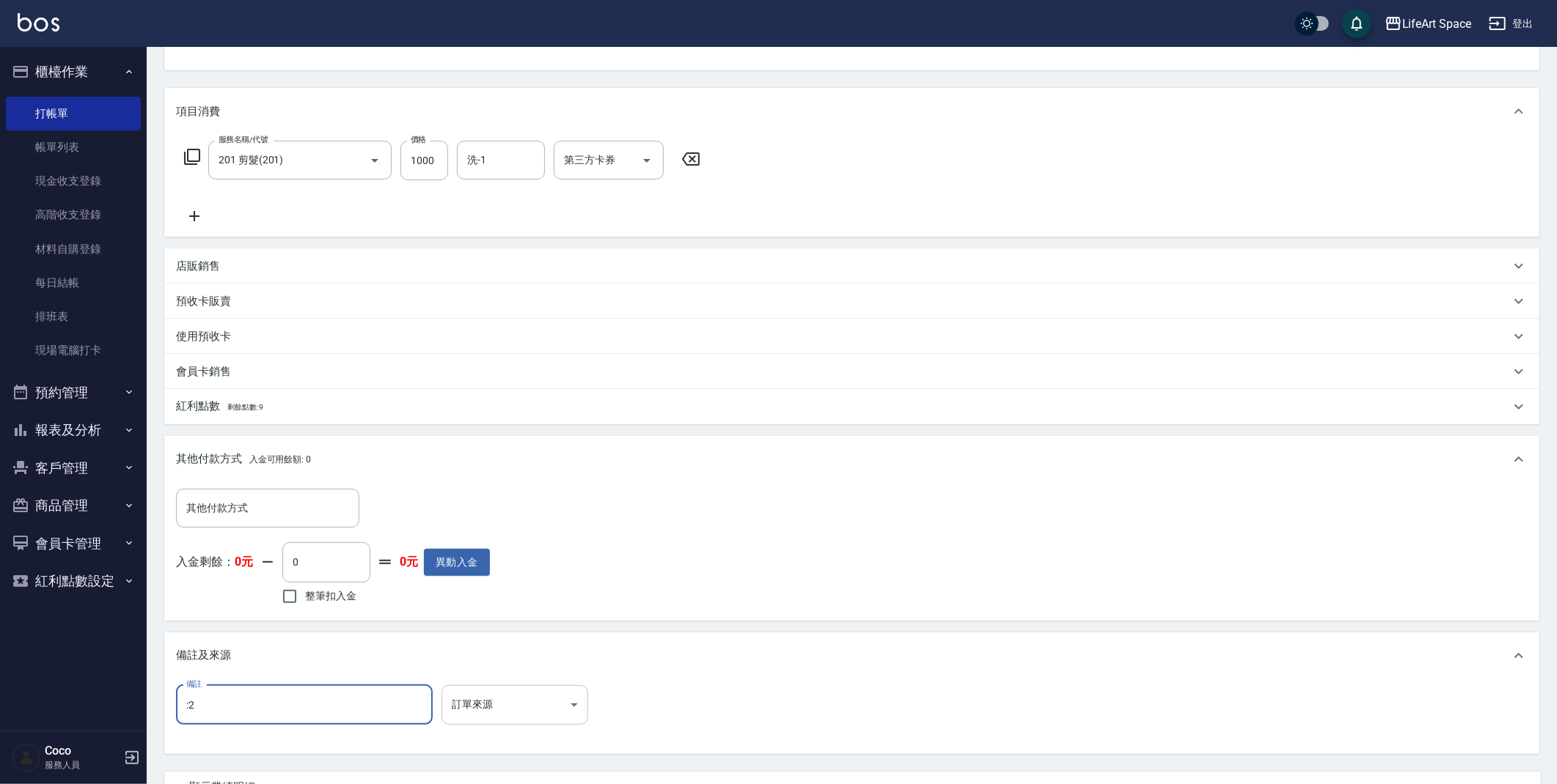
type input ":2"
click at [526, 711] on body "LifeArt Space 登出 櫃檯作業 打帳單 帳單列表 現金收支登錄 高階收支登錄 材料自購登錄 每日結帳 排班表 現場電腦打卡 預約管理 預約管理 單…" at bounding box center [778, 352] width 1557 height 1017
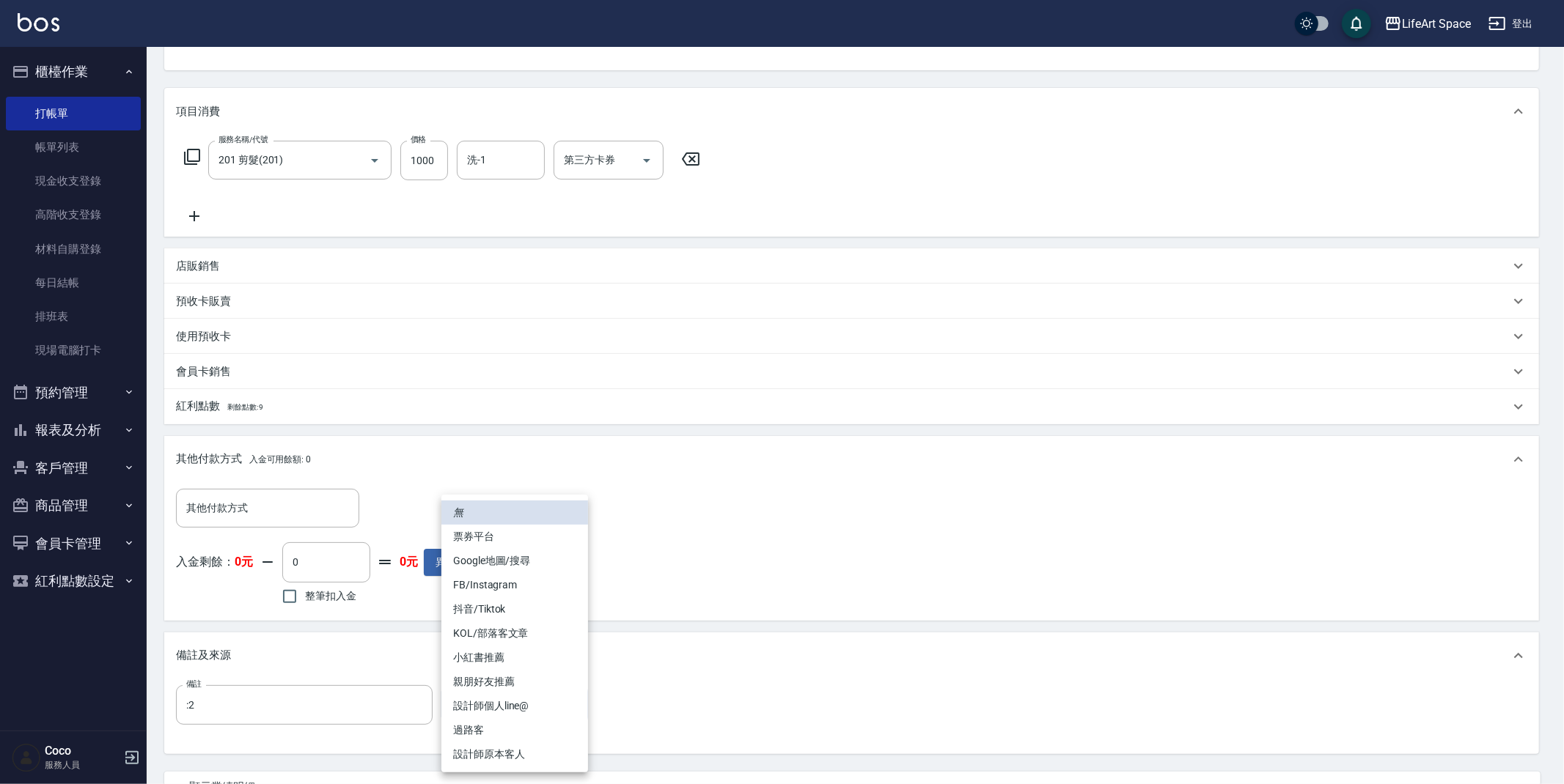
click at [499, 750] on li "設計師原本客人" at bounding box center [515, 754] width 147 height 24
type input "設計師原本客人"
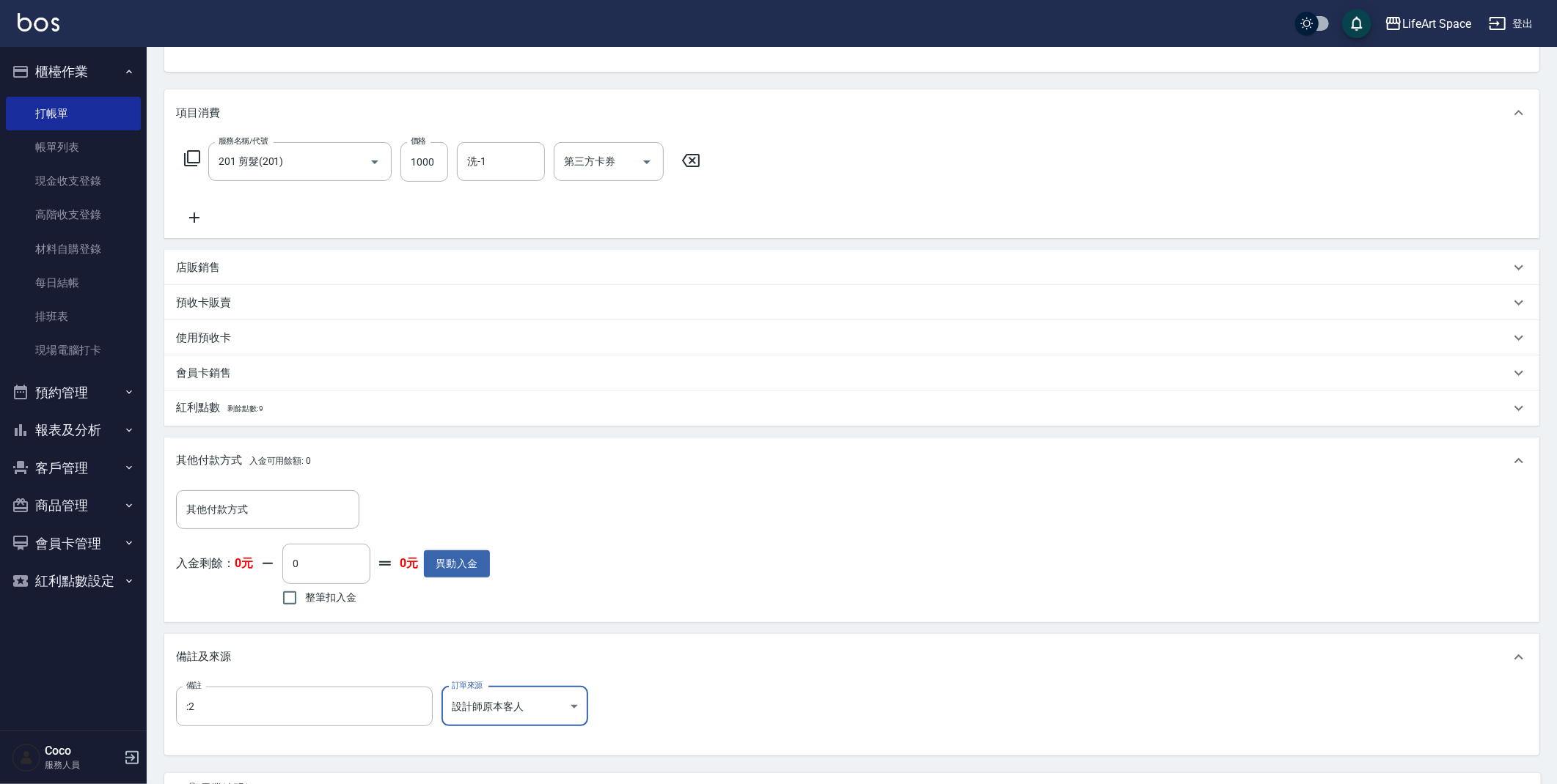
scroll to position [232, 0]
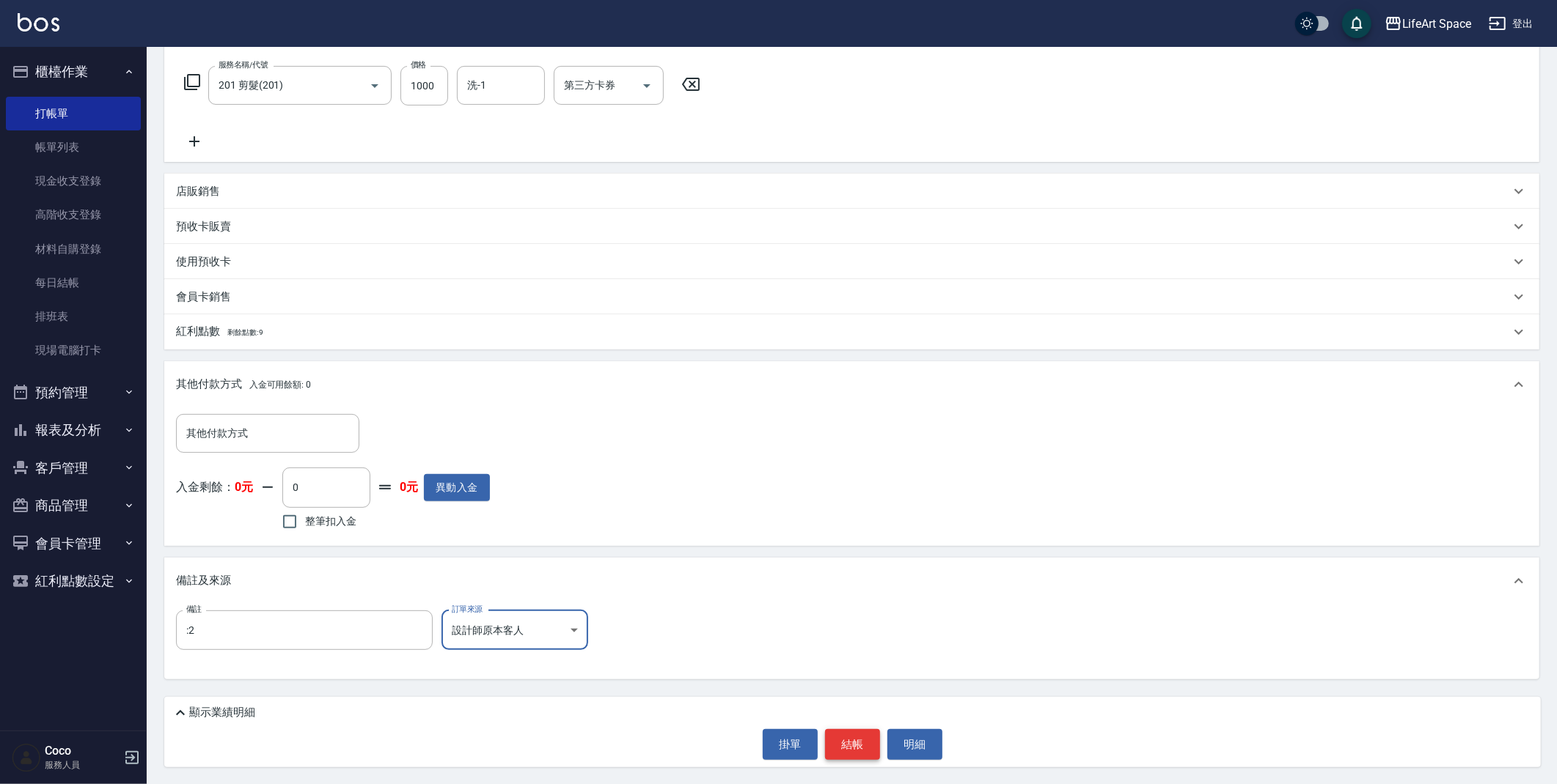
click at [870, 747] on button "結帳" at bounding box center [852, 744] width 55 height 31
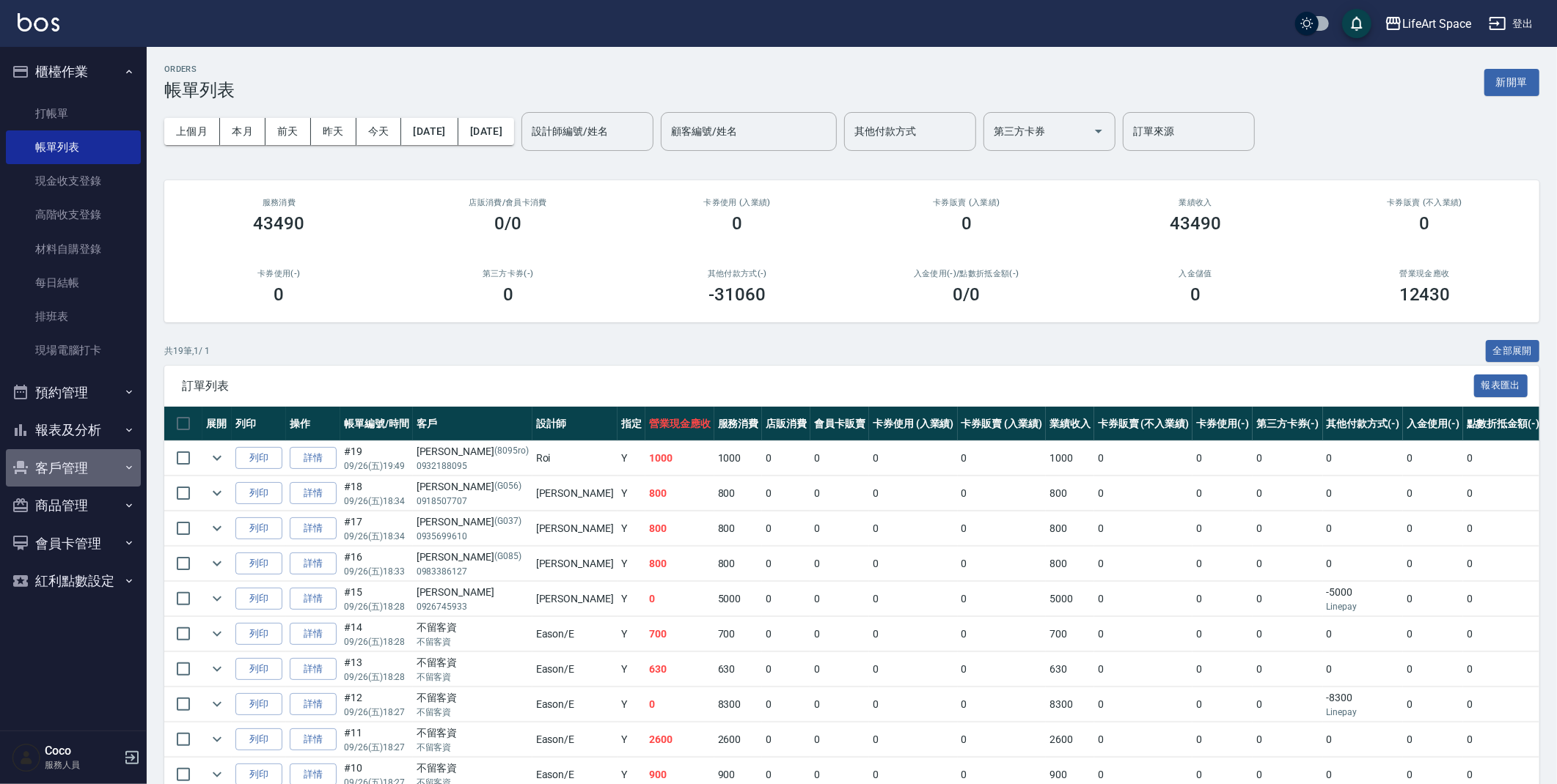
click at [80, 468] on button "客戶管理" at bounding box center [73, 468] width 134 height 38
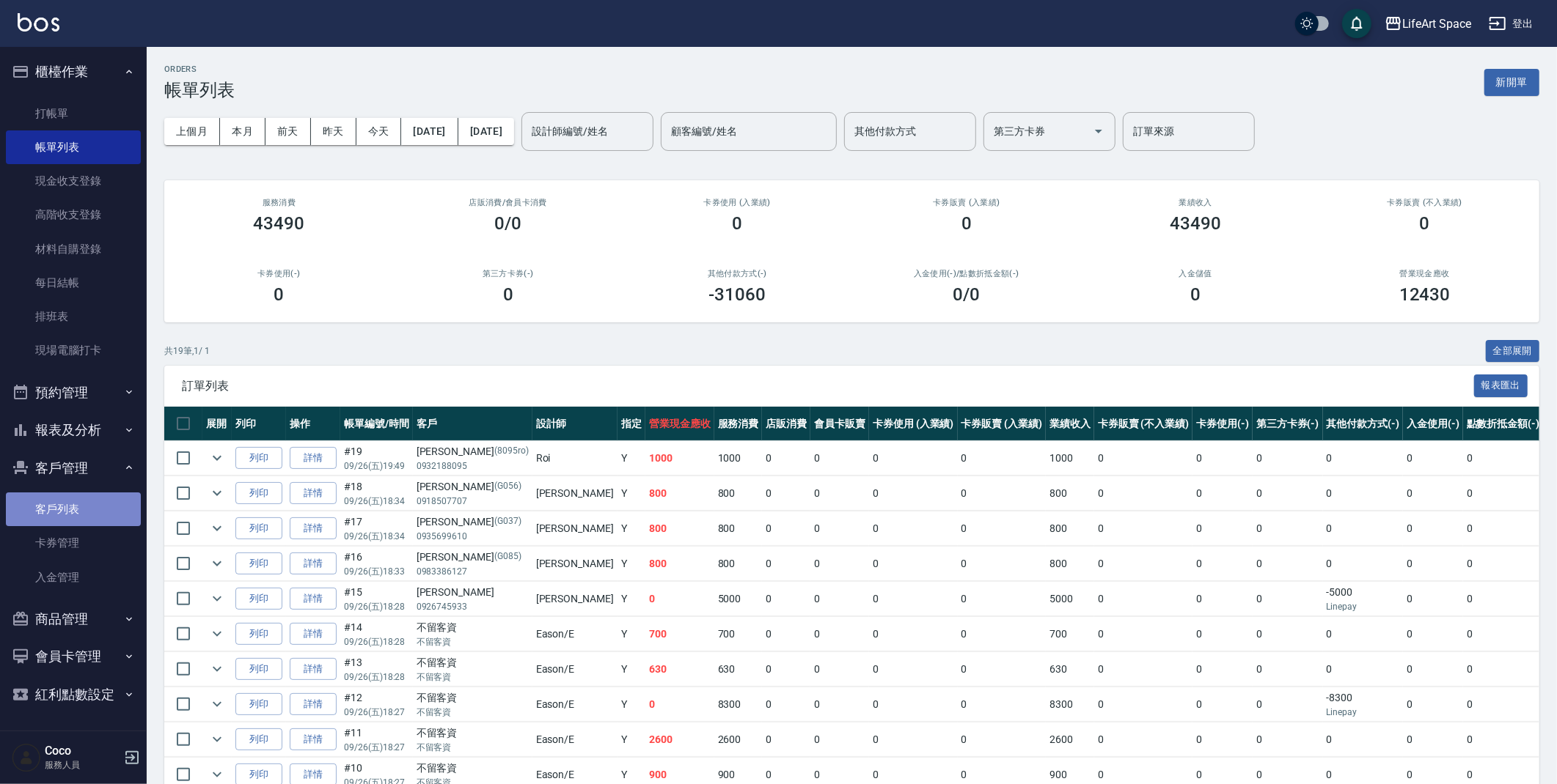
click at [65, 506] on link "客戶列表" at bounding box center [73, 508] width 134 height 34
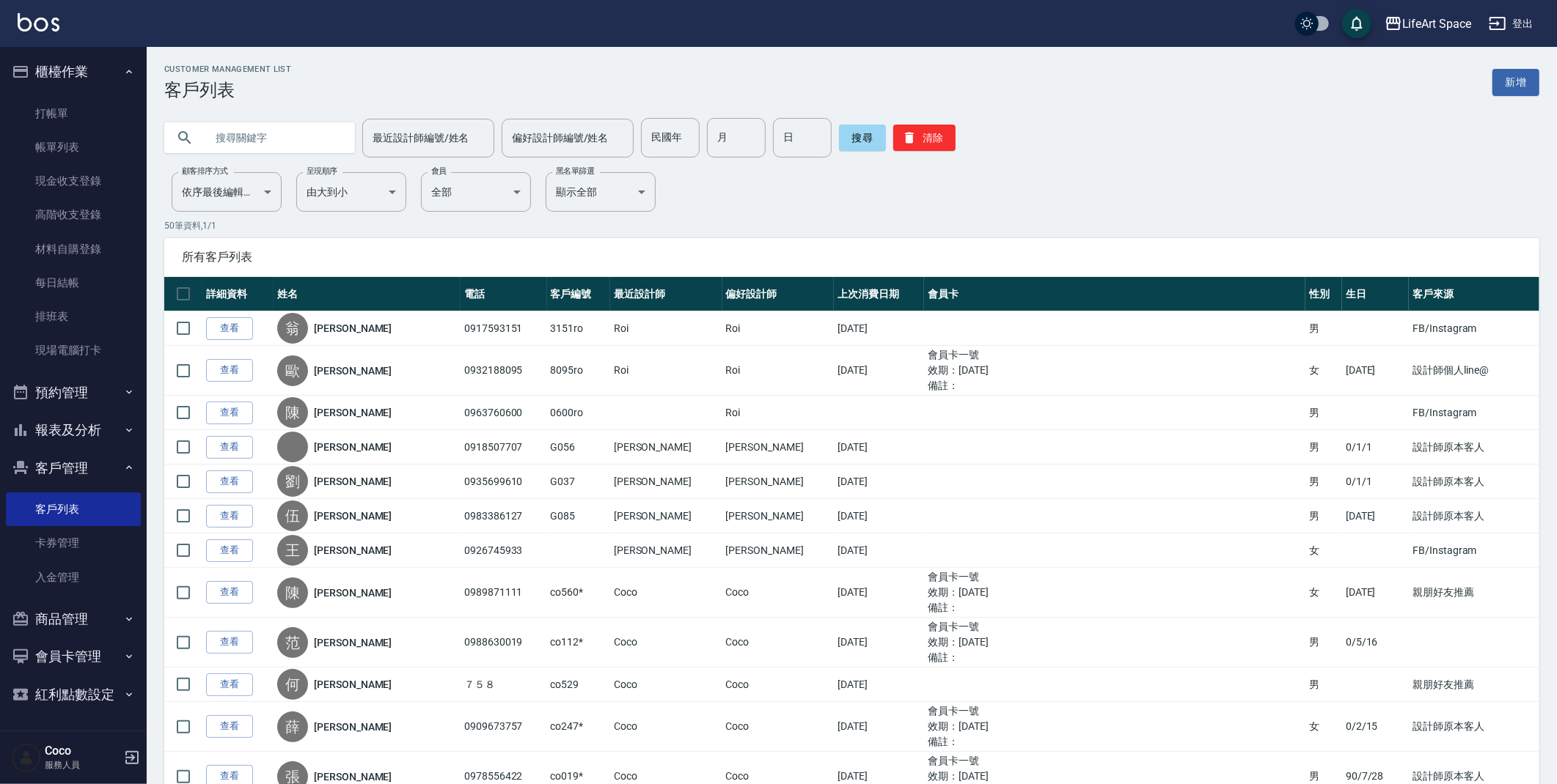
click at [288, 123] on input "text" at bounding box center [274, 137] width 138 height 40
type input "0905805256"
click at [844, 144] on button "搜尋" at bounding box center [862, 137] width 47 height 26
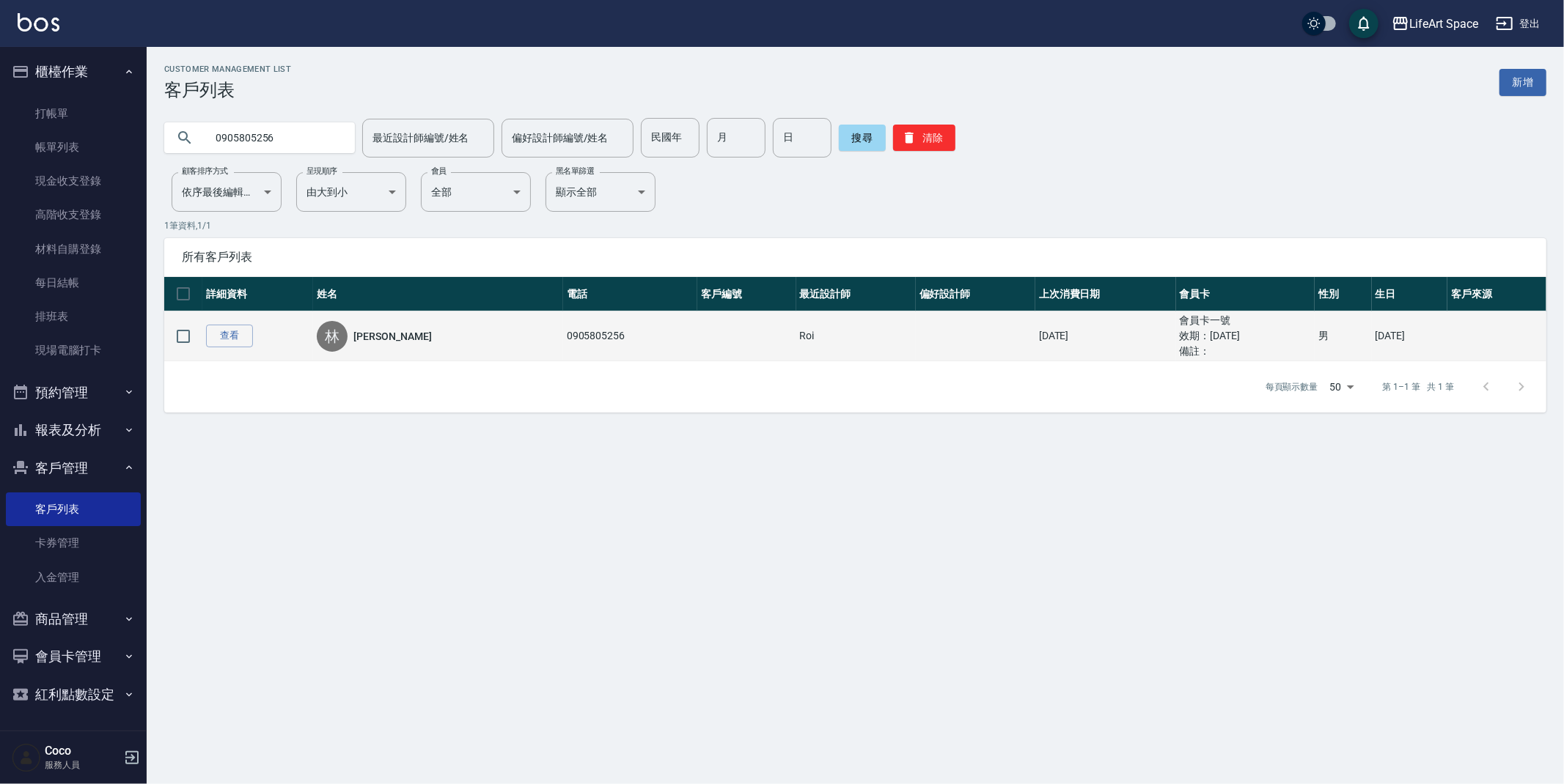
click at [1035, 347] on td "[DATE]" at bounding box center [1106, 336] width 141 height 50
click at [222, 338] on link "查看" at bounding box center [229, 336] width 47 height 23
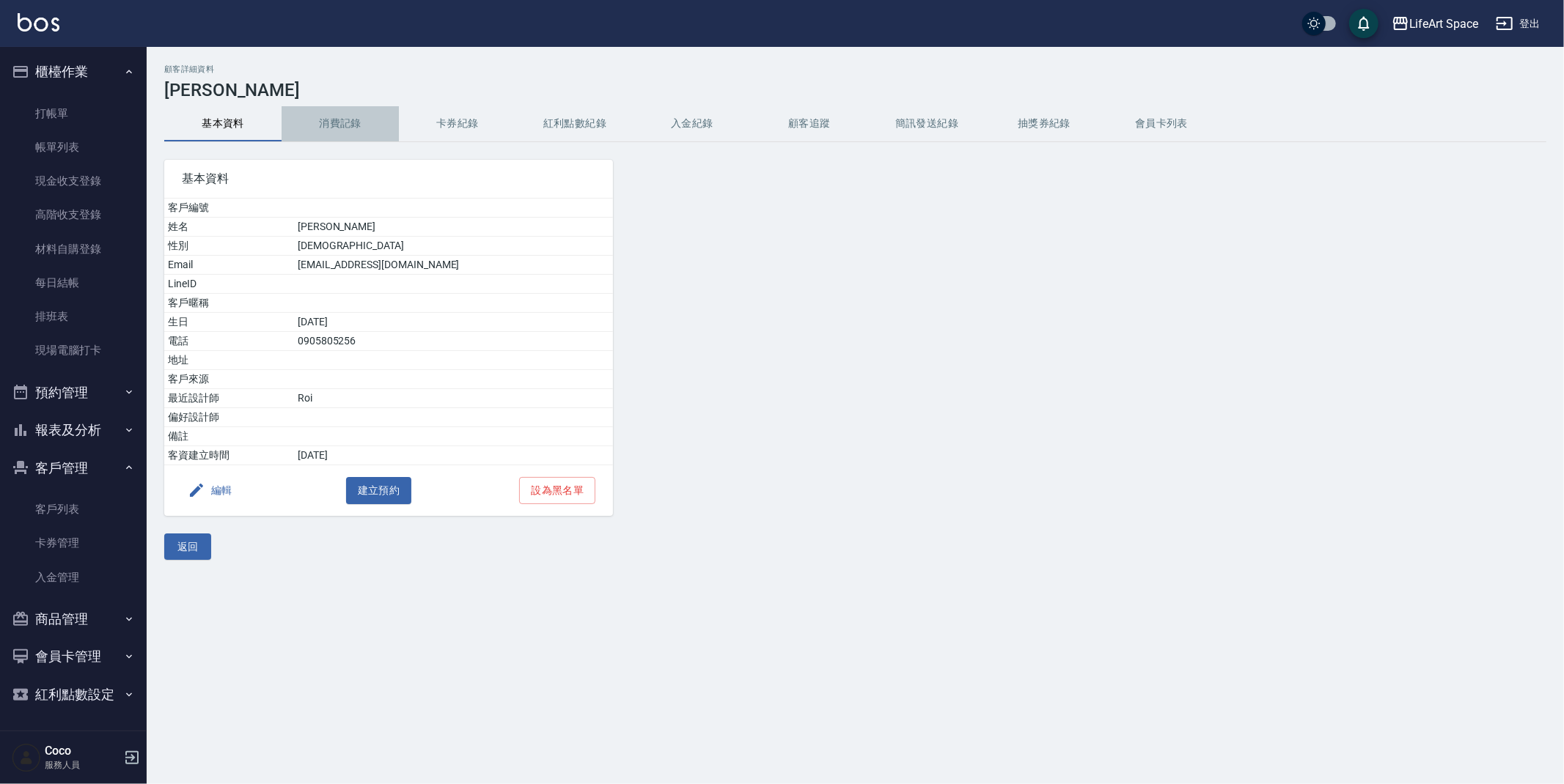
click at [353, 123] on button "消費記錄" at bounding box center [339, 124] width 117 height 35
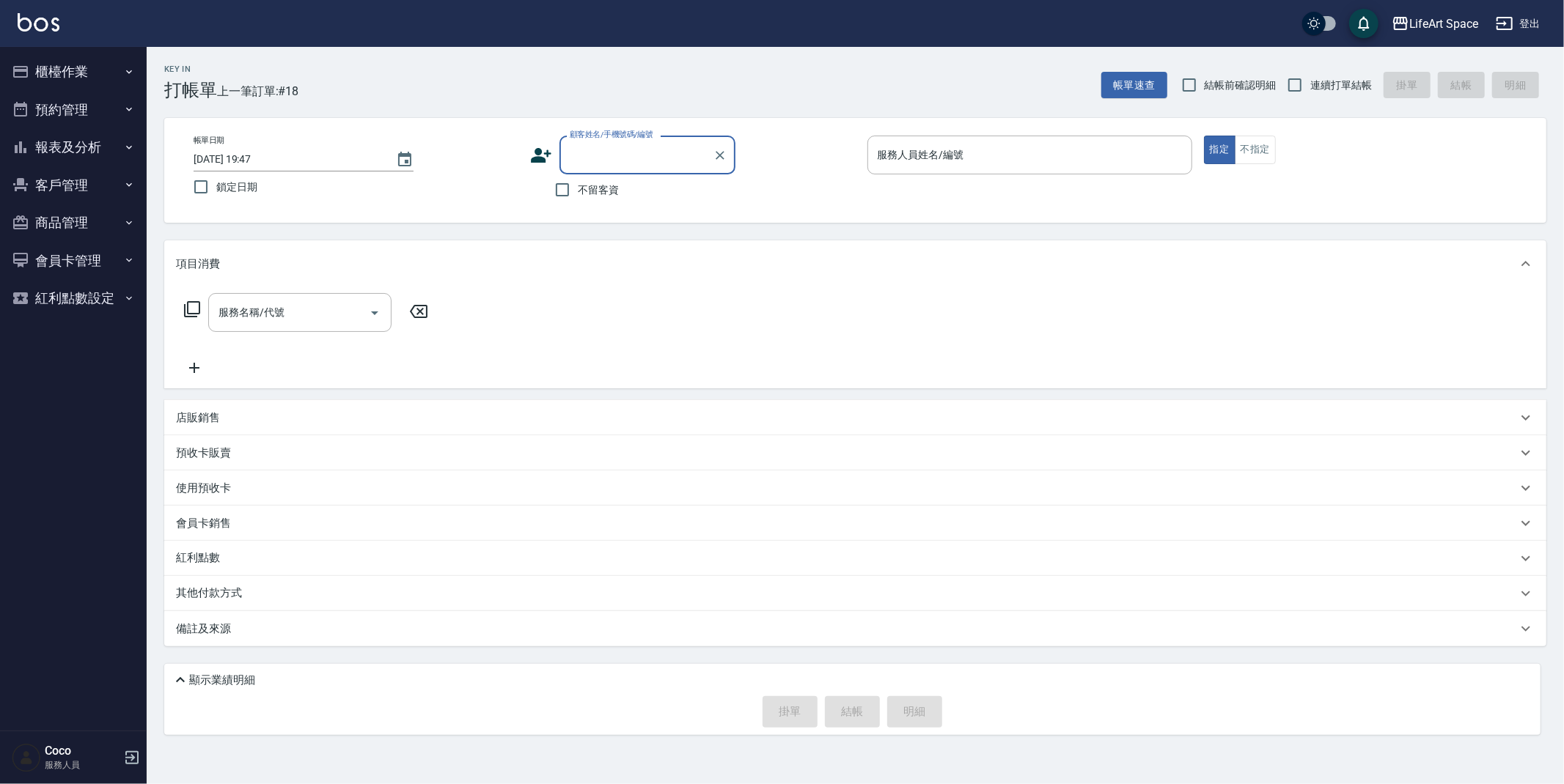
click at [86, 182] on button "客戶管理" at bounding box center [73, 185] width 134 height 38
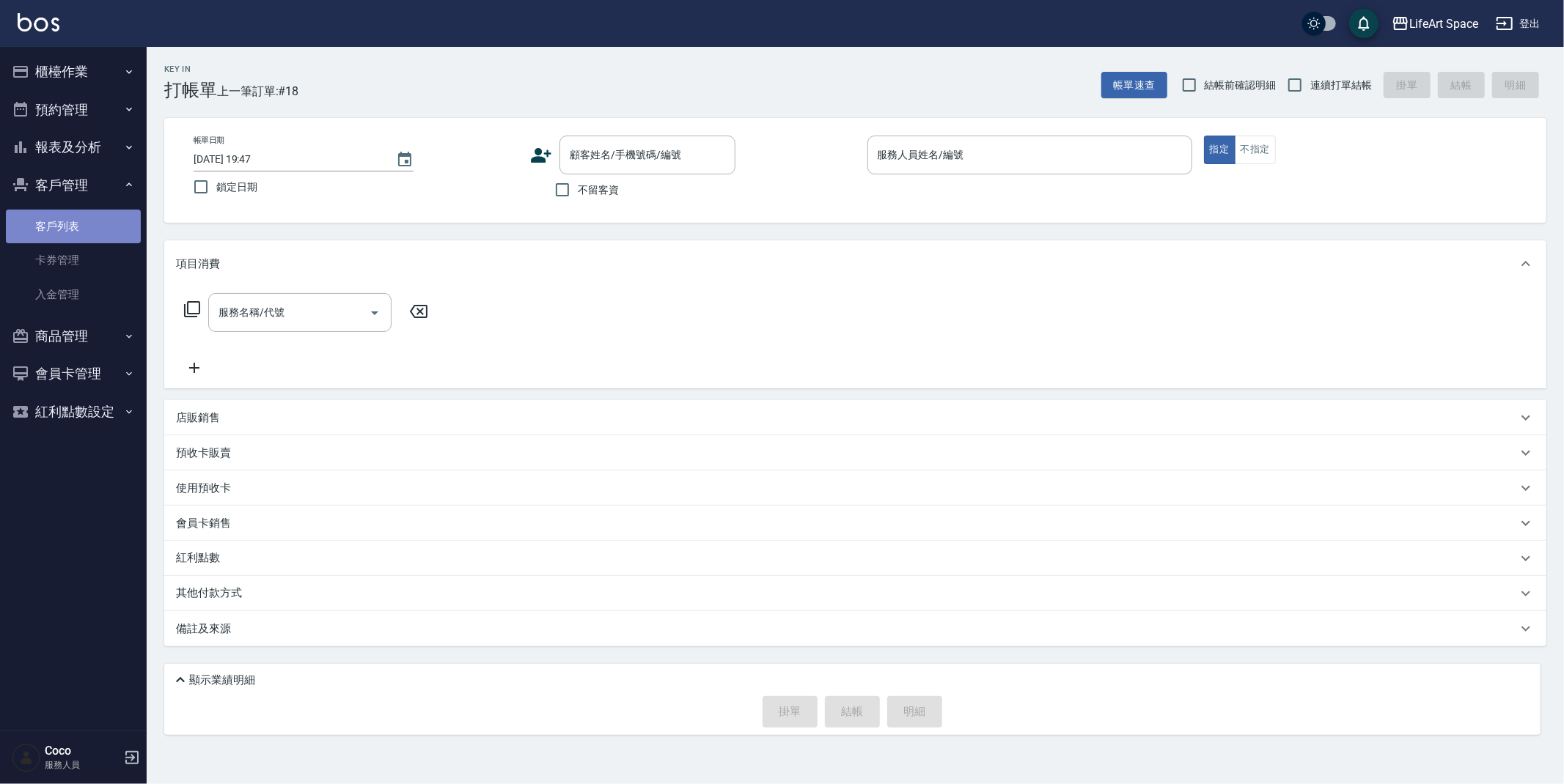
click at [75, 220] on link "客戶列表" at bounding box center [73, 226] width 134 height 34
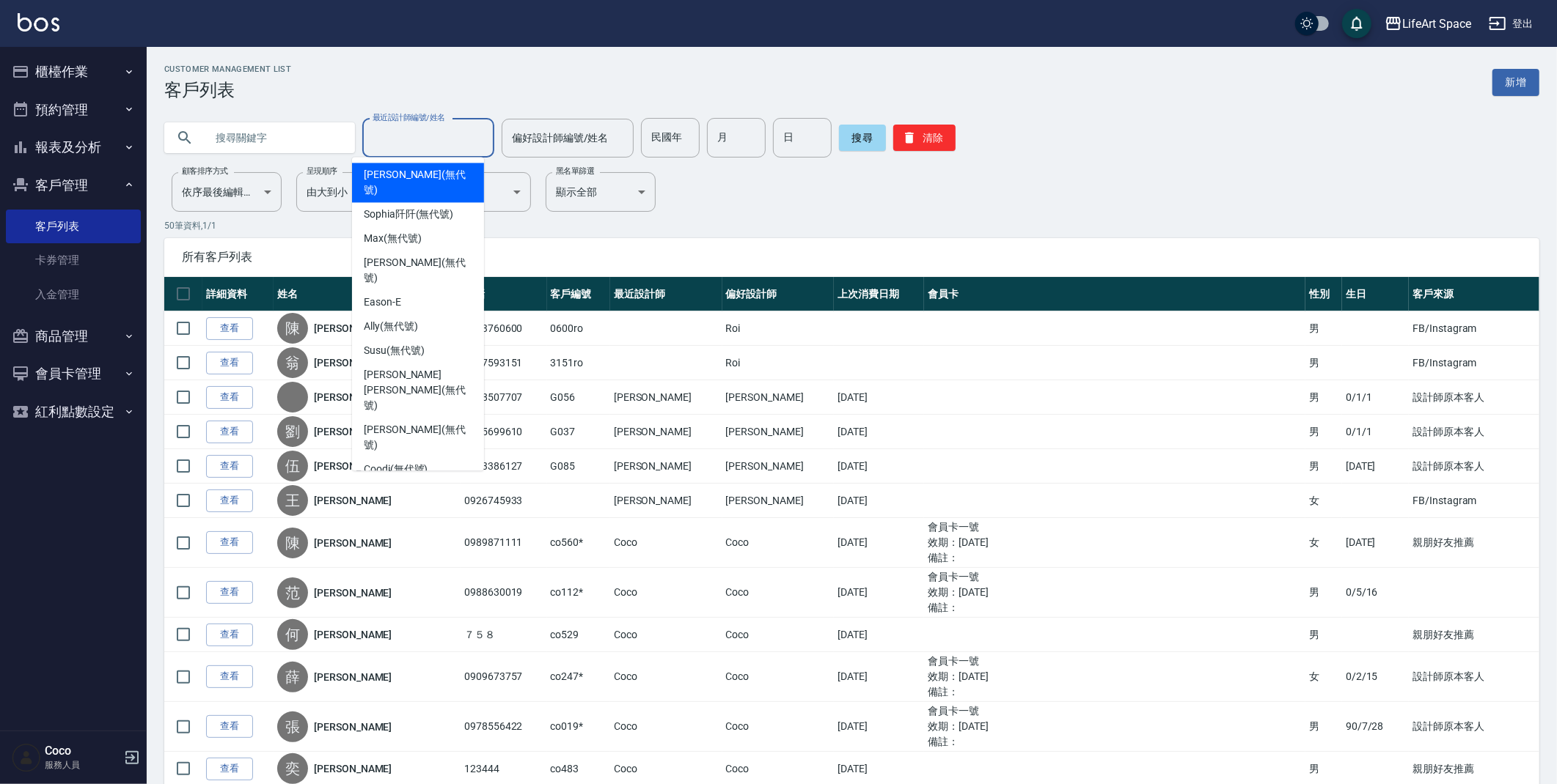
click at [450, 140] on input "最近設計師編號/姓名" at bounding box center [427, 138] width 119 height 26
click at [284, 134] on input "text" at bounding box center [274, 137] width 138 height 40
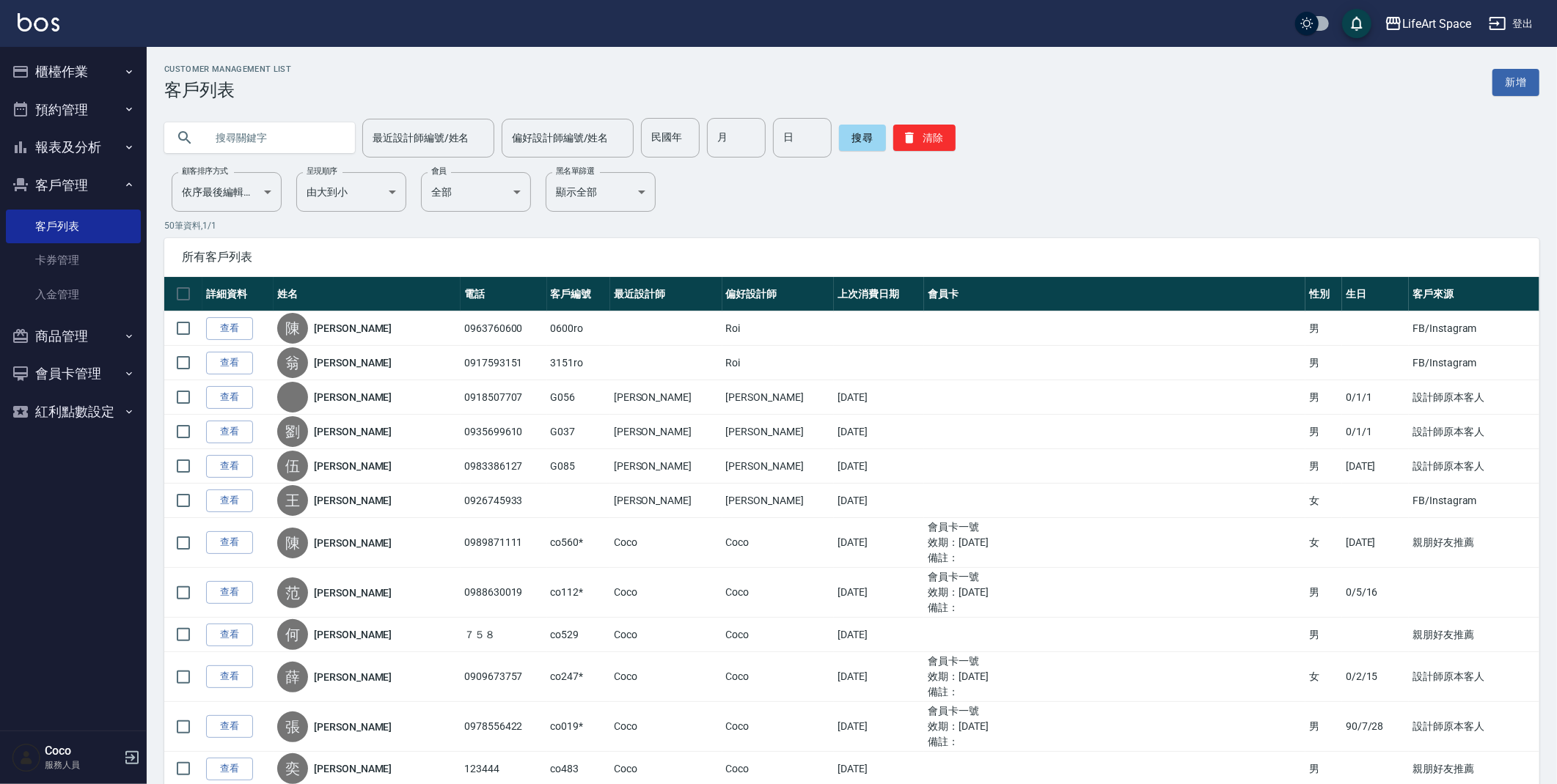
paste input "歐莉蓮/"
type input "[PERSON_NAME]"
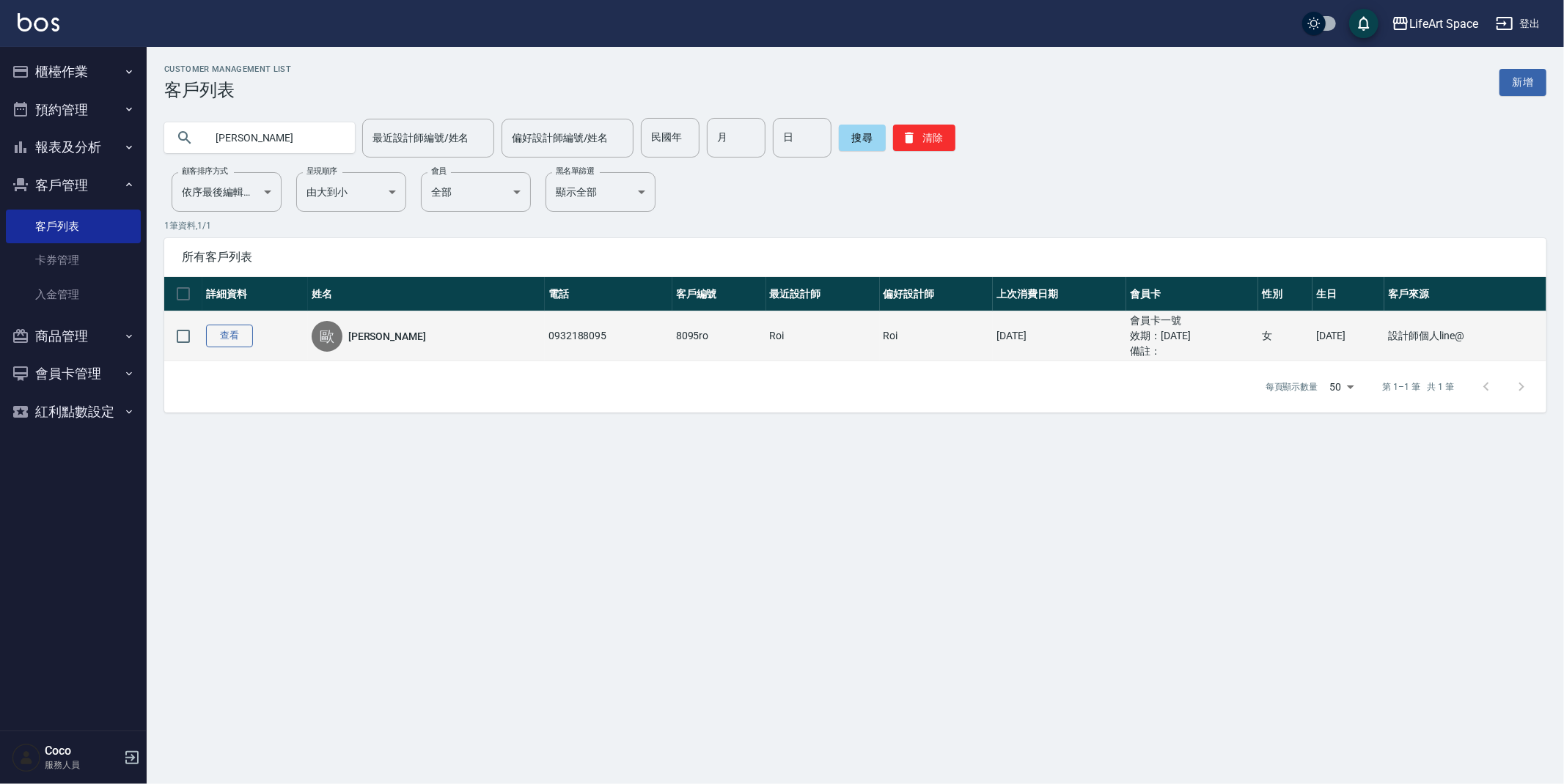
click at [226, 334] on link "查看" at bounding box center [229, 336] width 47 height 23
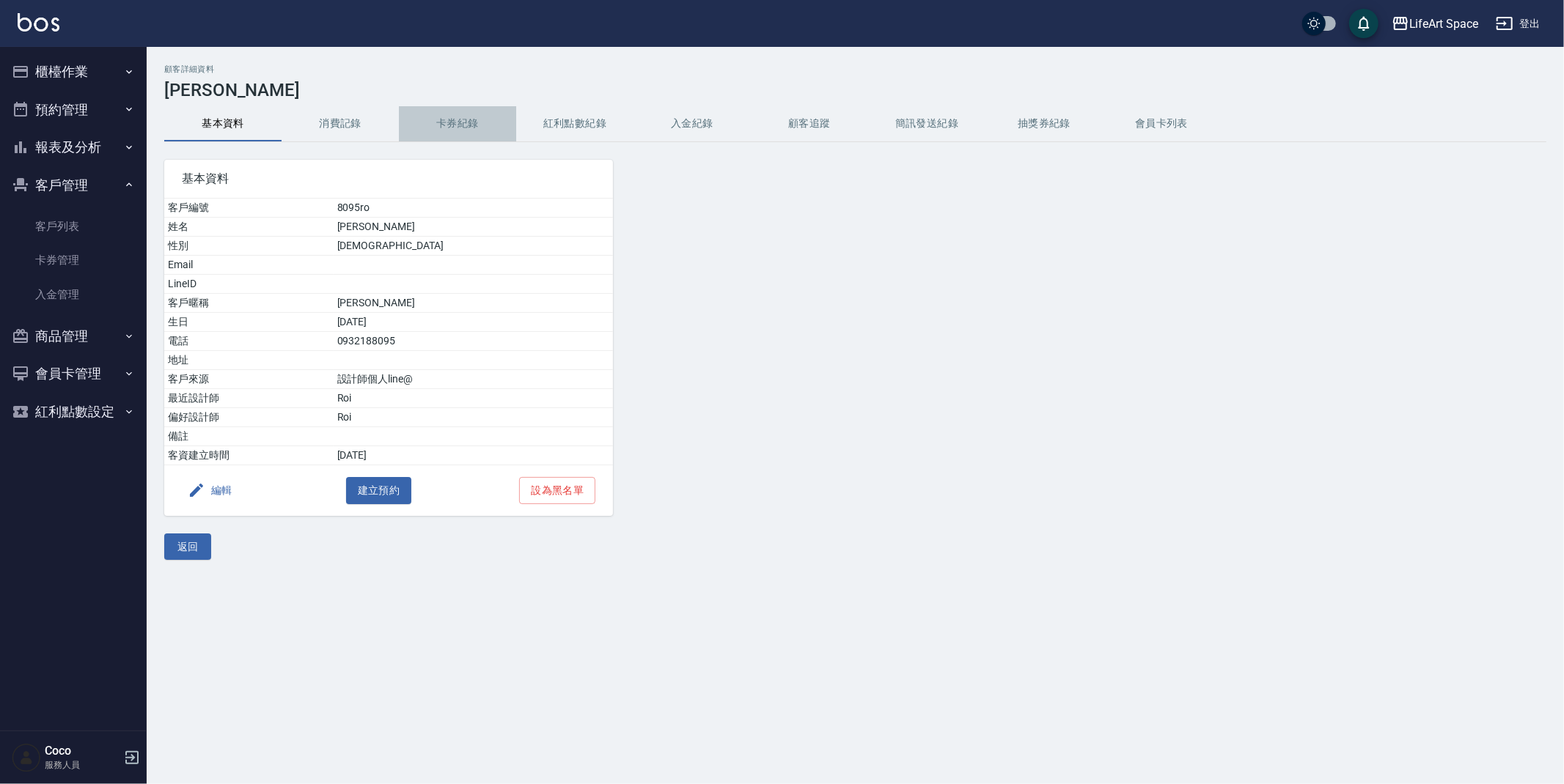
drag, startPoint x: 473, startPoint y: 123, endPoint x: 359, endPoint y: 106, distance: 115.3
click at [473, 123] on button "卡券紀錄" at bounding box center [457, 124] width 117 height 35
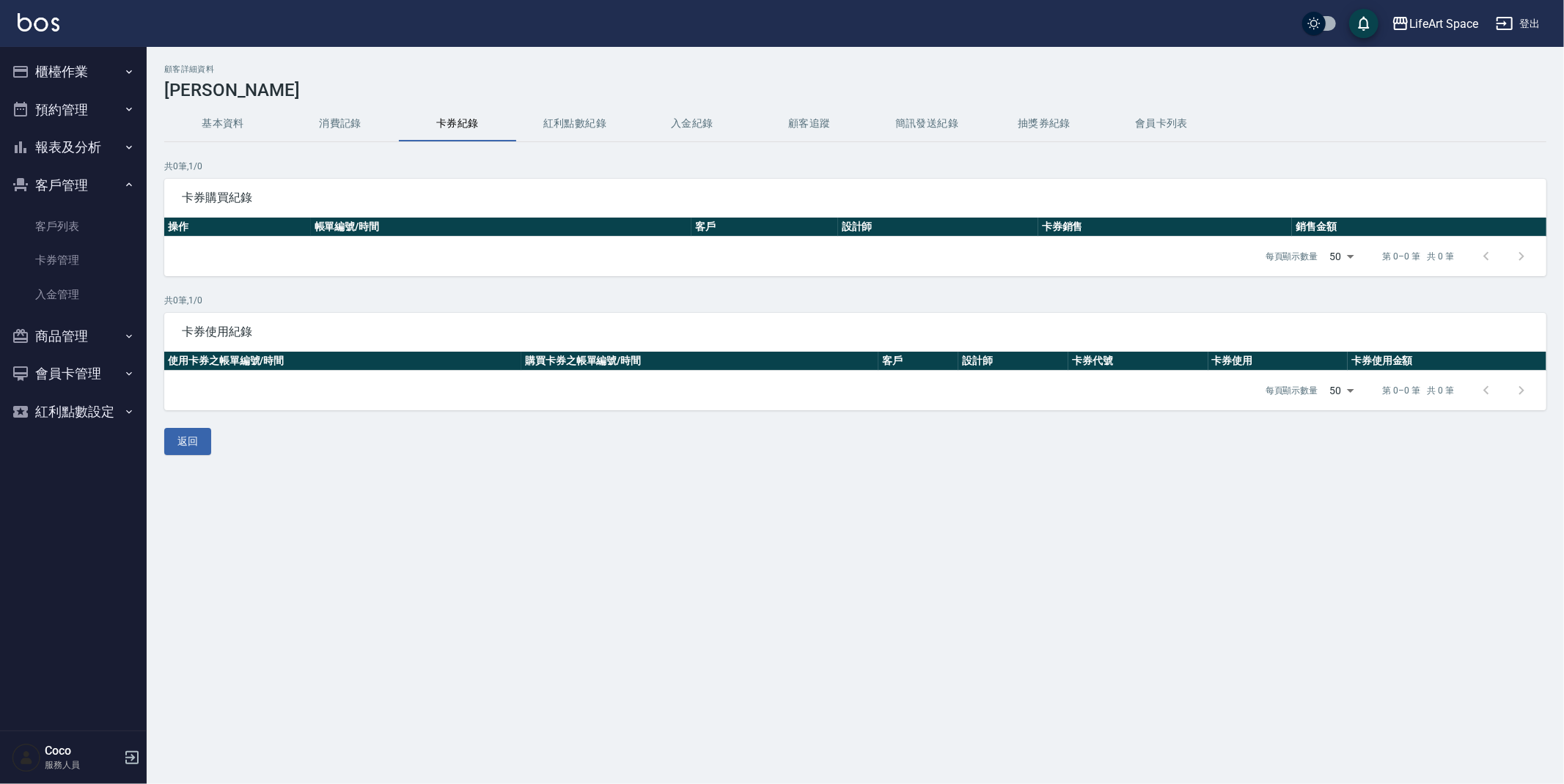
click at [334, 132] on button "消費記錄" at bounding box center [339, 124] width 117 height 35
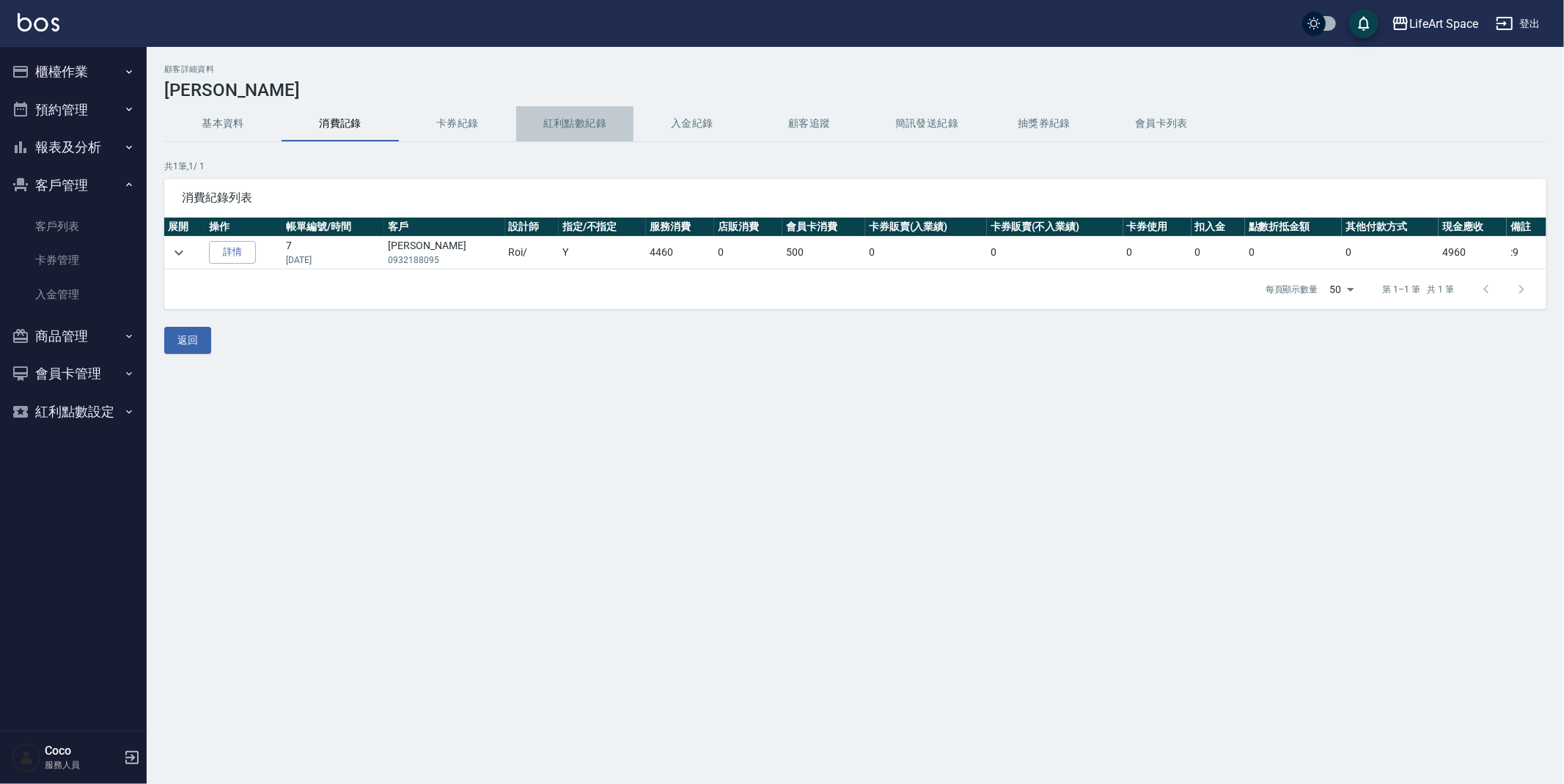
click at [580, 120] on button "紅利點數紀錄" at bounding box center [575, 124] width 117 height 35
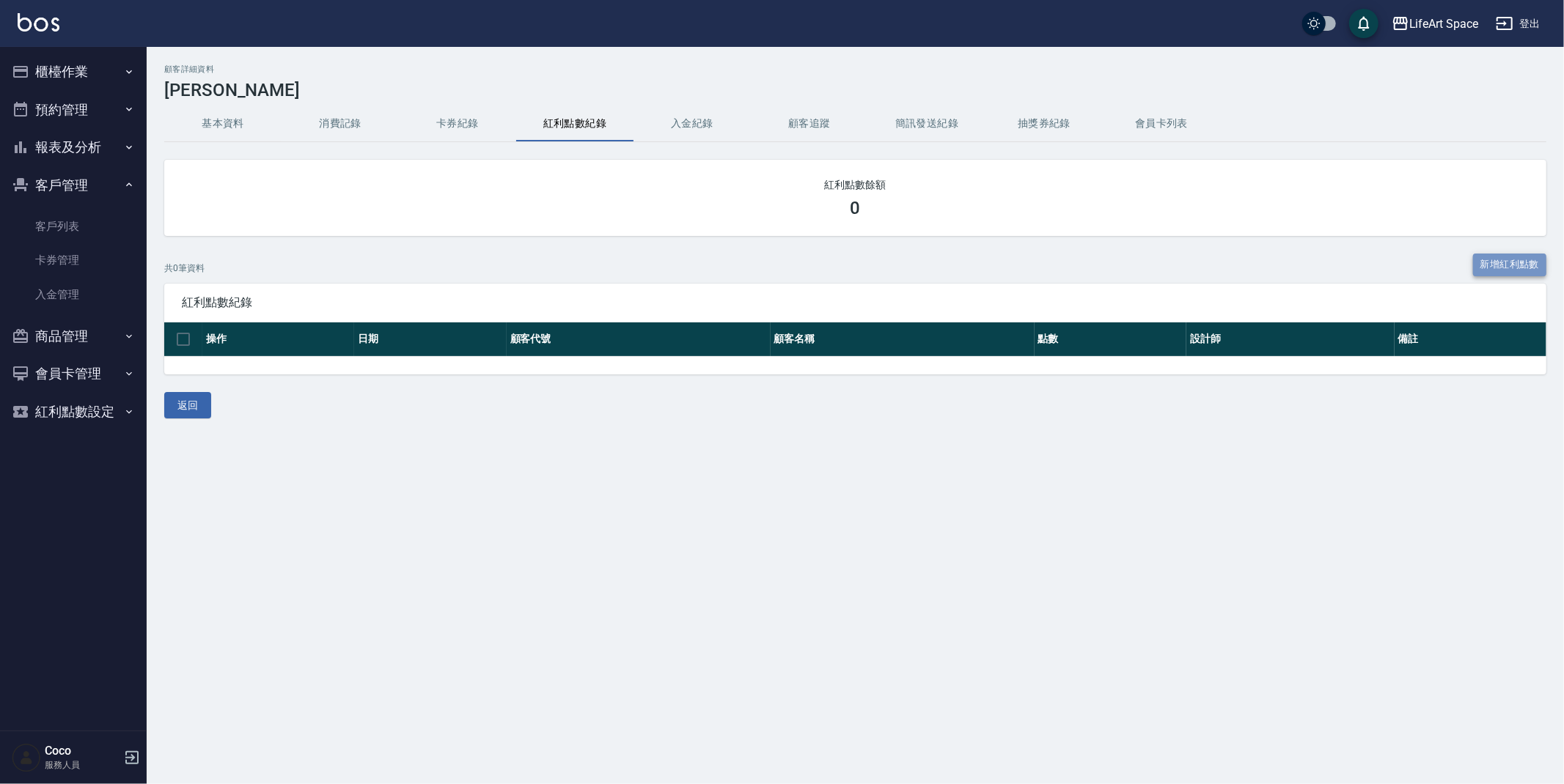
click at [1535, 258] on link "新增紅利點數" at bounding box center [1510, 265] width 74 height 23
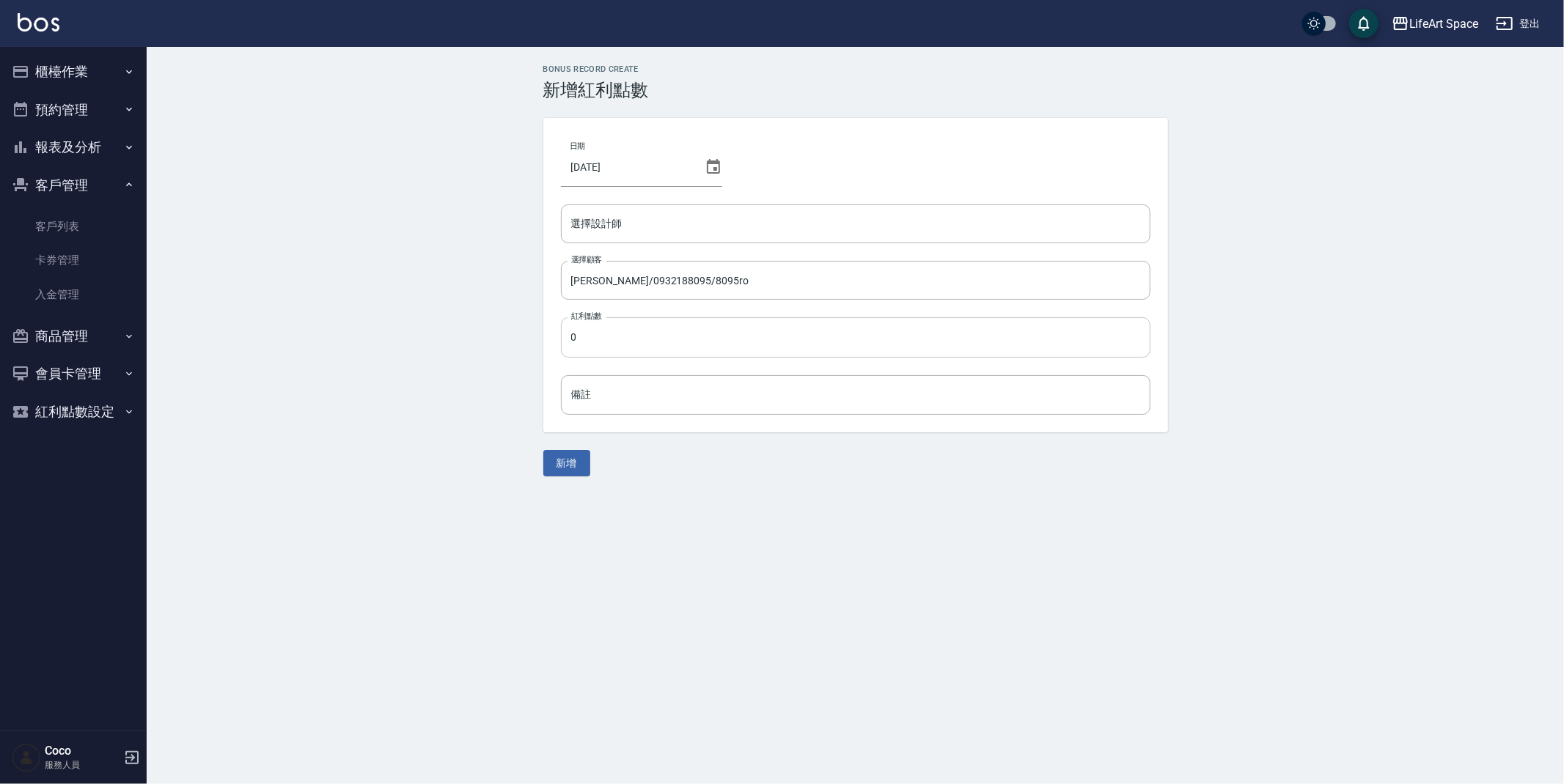
click at [657, 348] on input "0" at bounding box center [856, 336] width 590 height 40
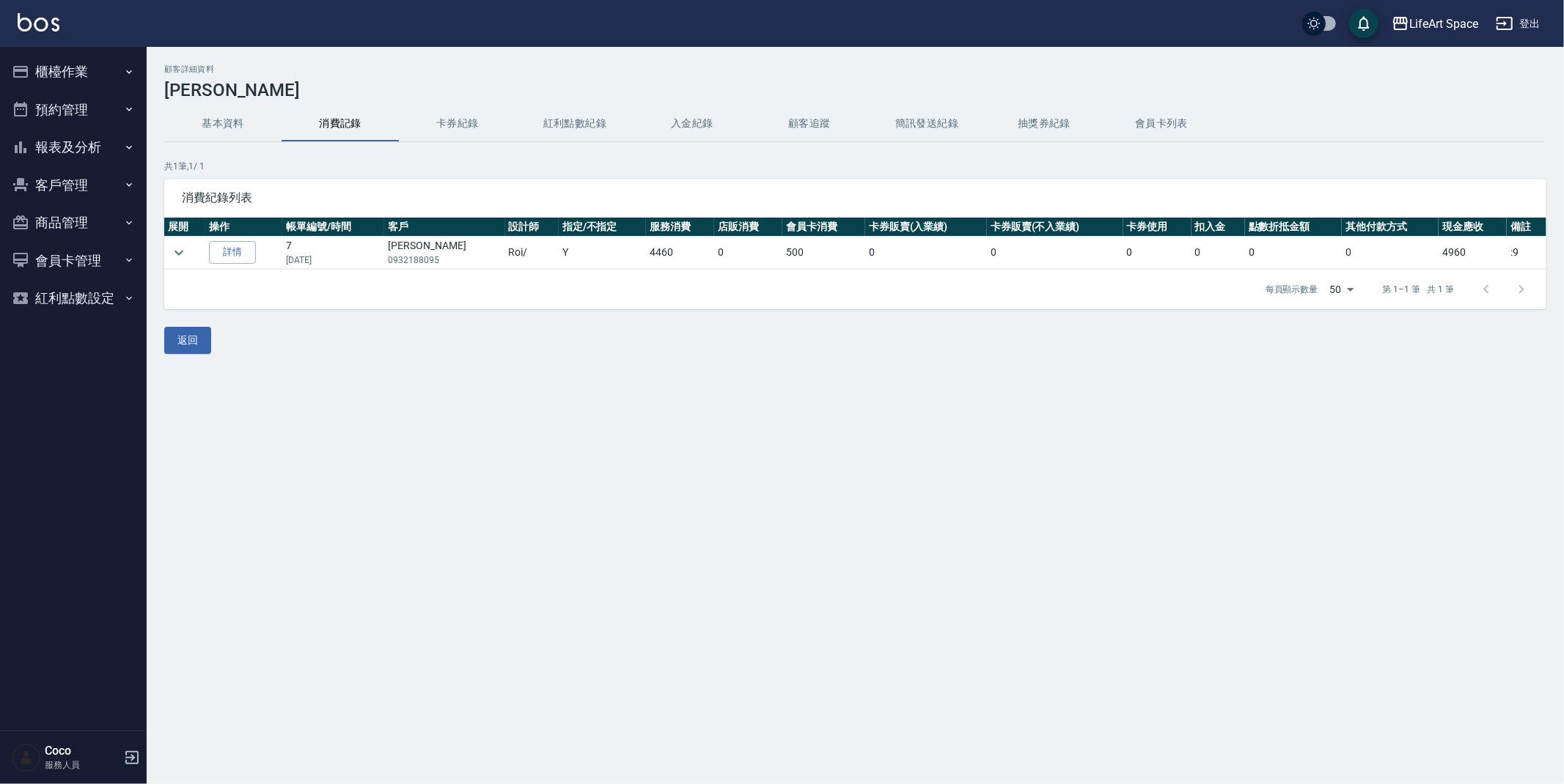
drag, startPoint x: 590, startPoint y: 121, endPoint x: 615, endPoint y: 85, distance: 43.8
click at [590, 120] on button "紅利點數紀錄" at bounding box center [575, 124] width 117 height 35
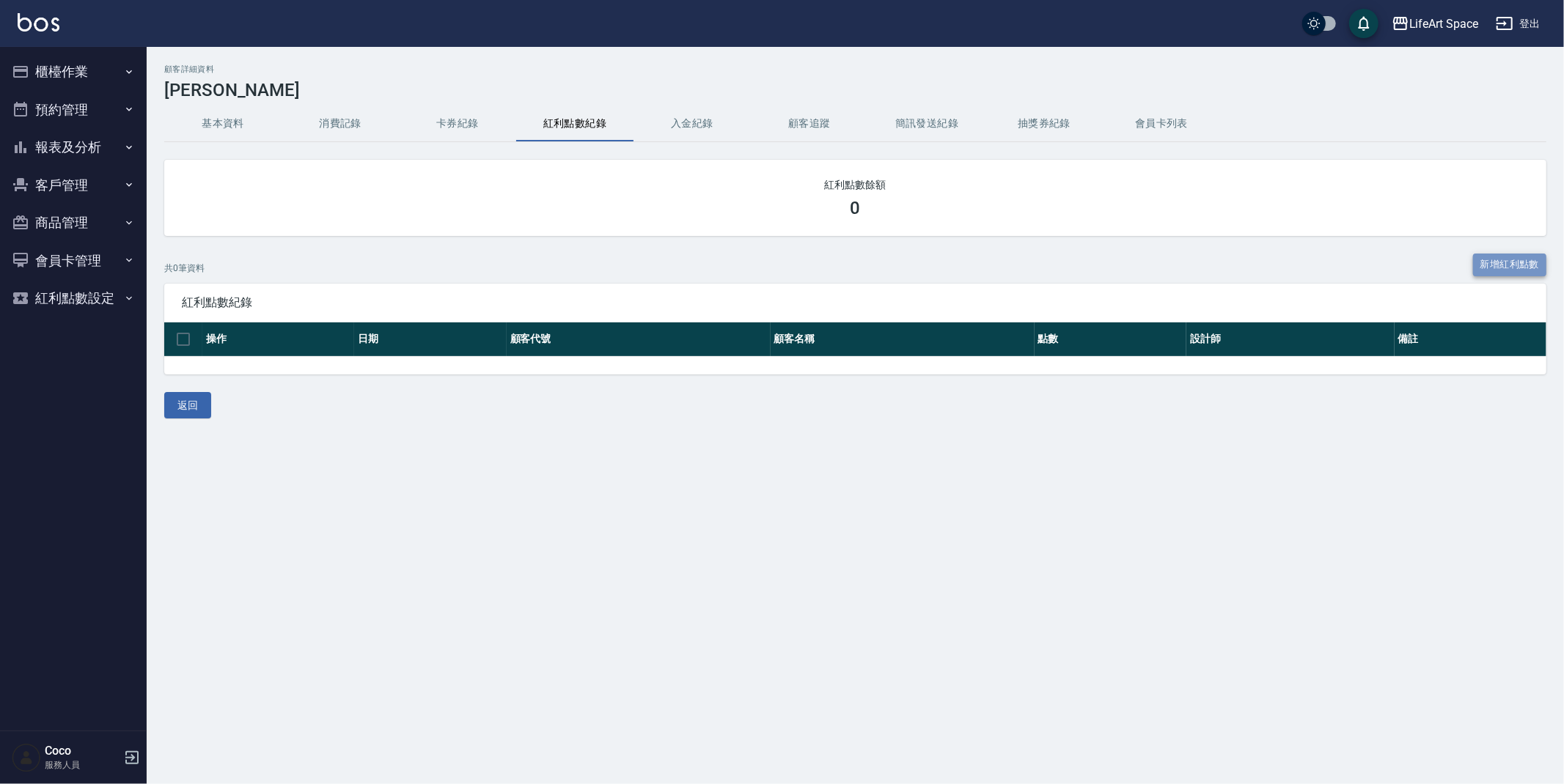
click at [1489, 265] on link "新增紅利點數" at bounding box center [1510, 265] width 74 height 23
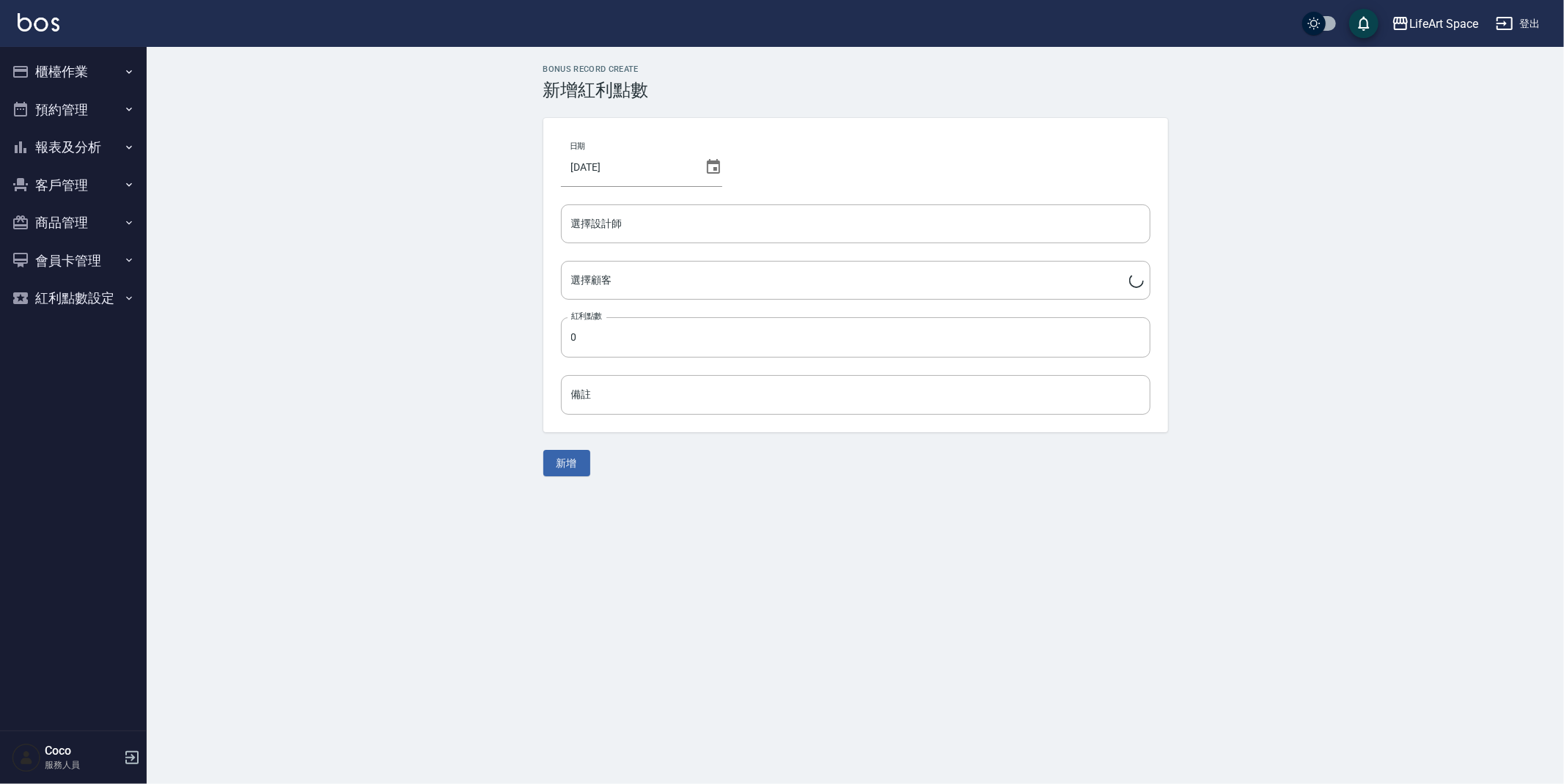
type input "[PERSON_NAME]/0932188095/8095ro"
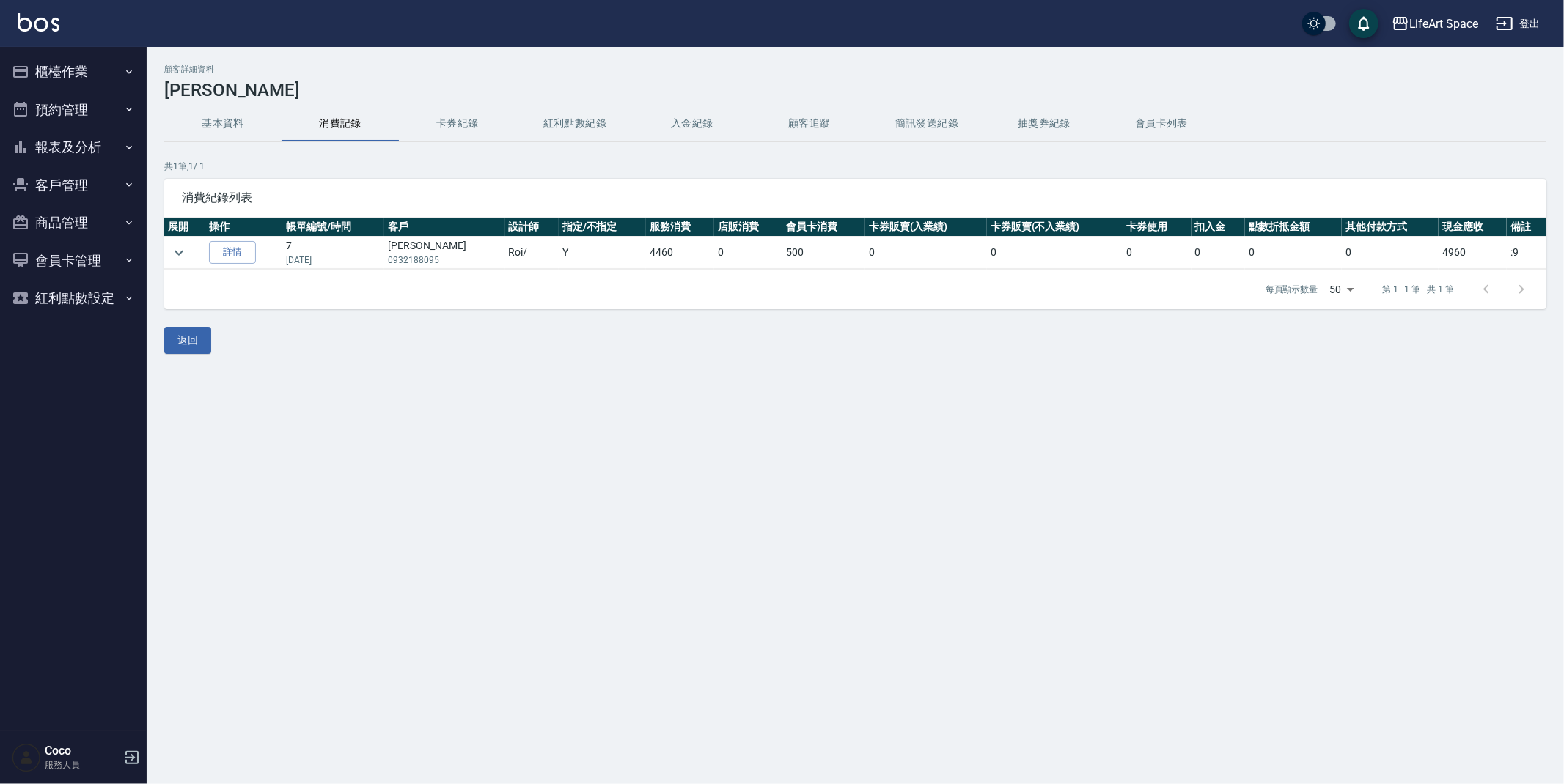
click at [538, 123] on button "紅利點數紀錄" at bounding box center [575, 124] width 117 height 35
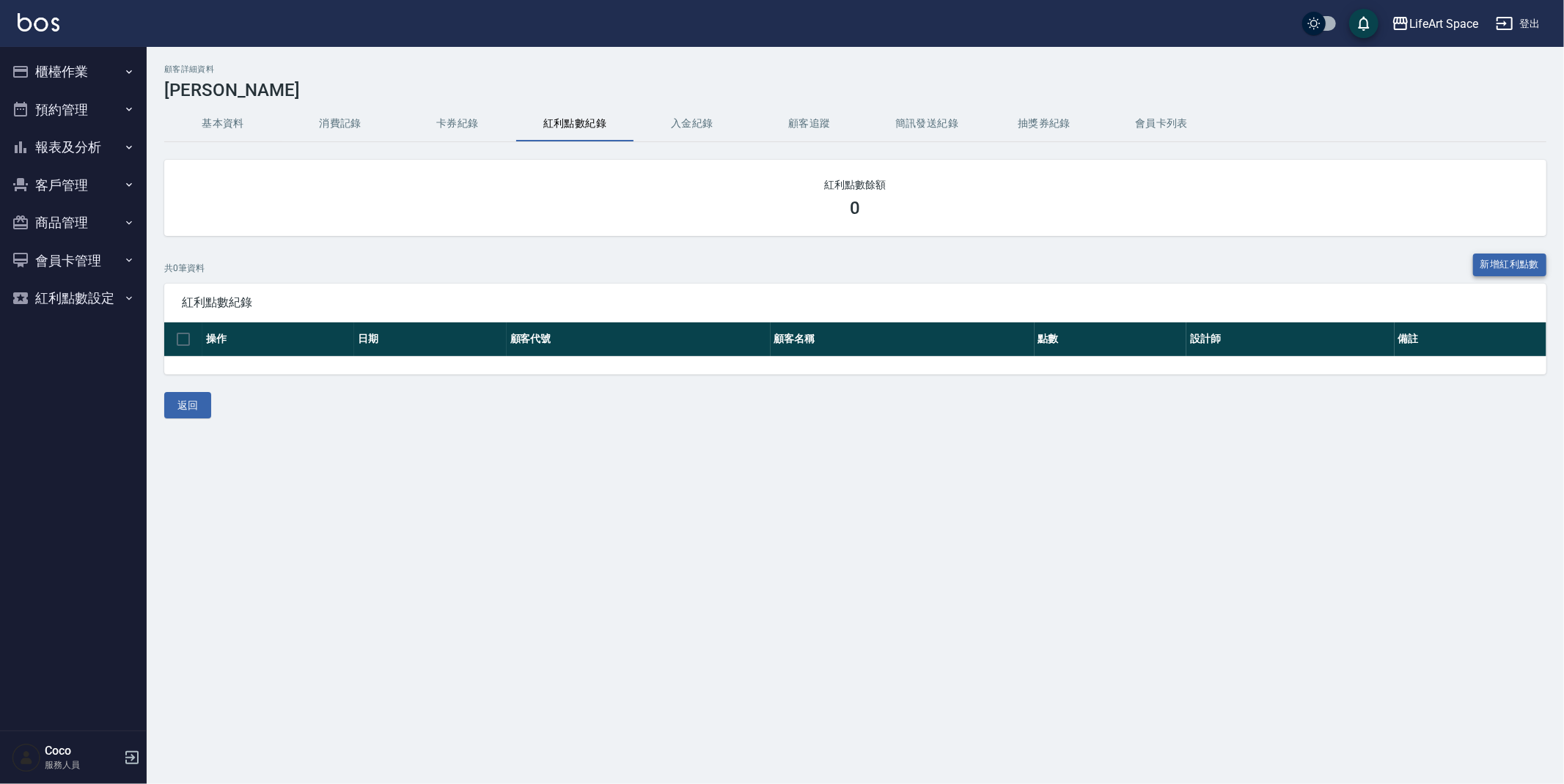
click at [1526, 272] on link "新增紅利點數" at bounding box center [1510, 265] width 74 height 23
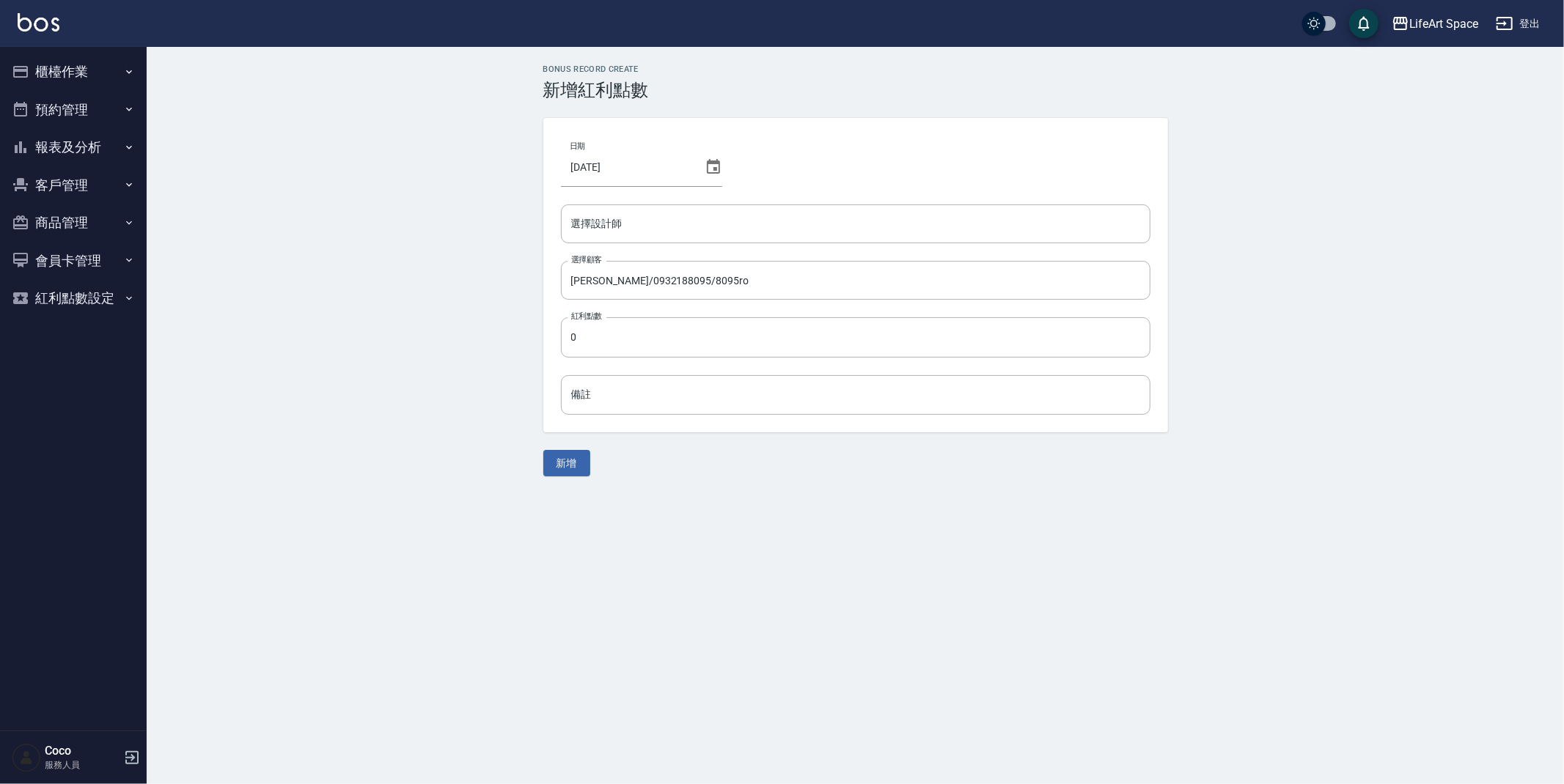
click at [705, 171] on icon at bounding box center [714, 167] width 17 height 17
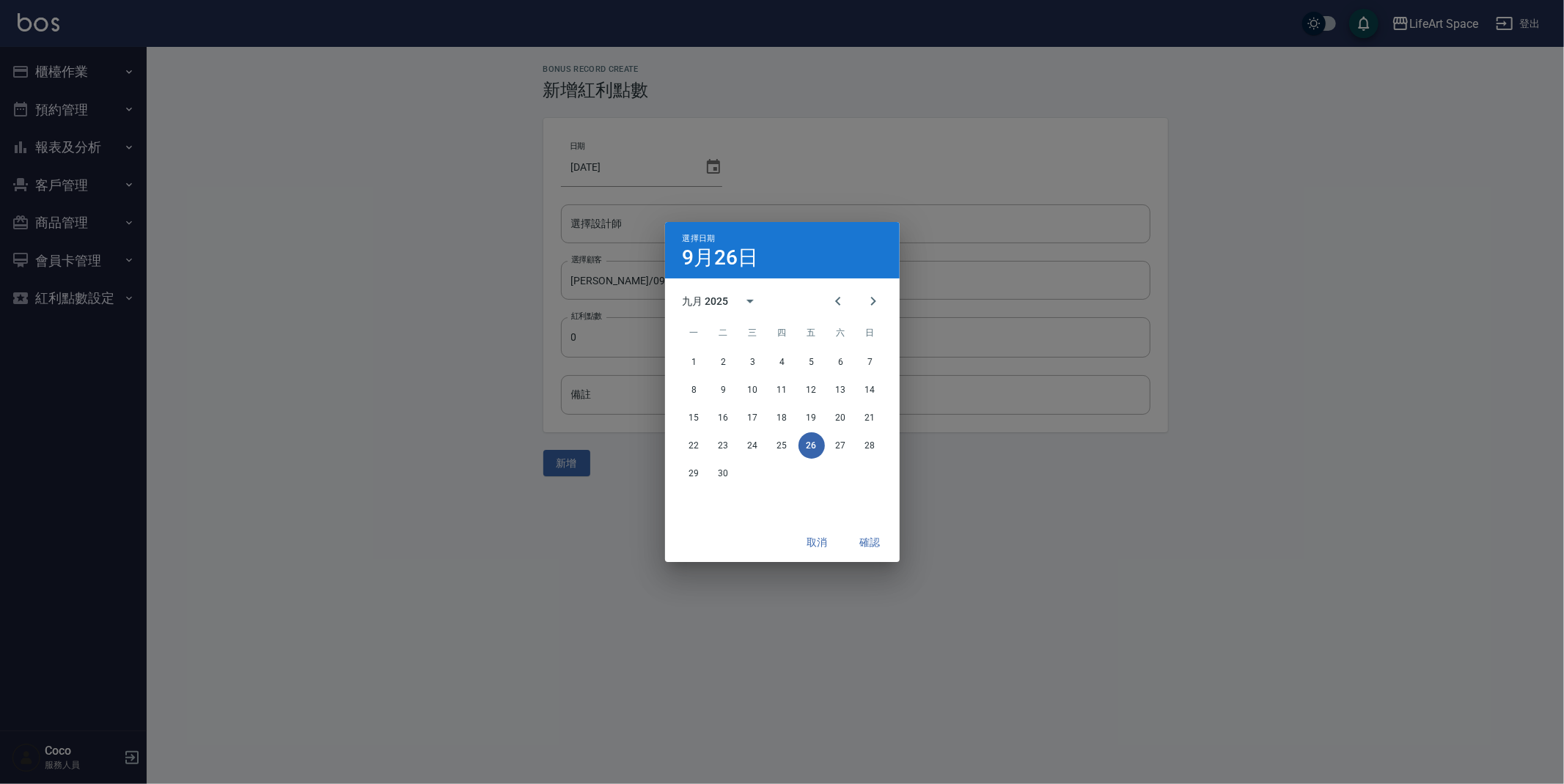
drag, startPoint x: 707, startPoint y: 162, endPoint x: 711, endPoint y: 175, distance: 13.6
click at [707, 162] on div "選擇日期 [DATE] 九月 2025 一 二 三 四 五 六 日 1 2 3 4 5 6 7 8 9 10 11 12 13 14 15 16 17 18 …" at bounding box center [782, 392] width 1564 height 784
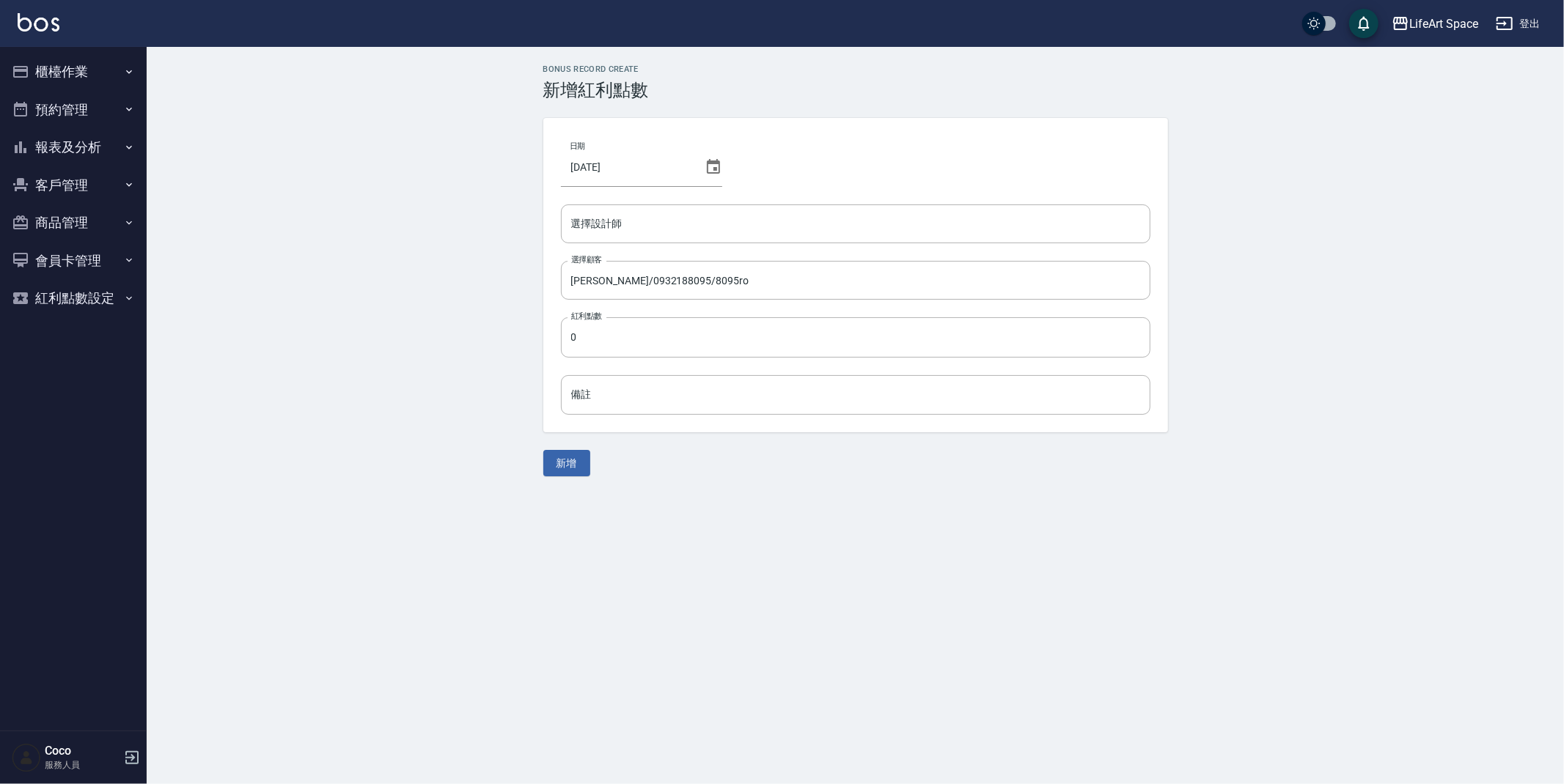
click at [705, 171] on icon at bounding box center [714, 167] width 17 height 17
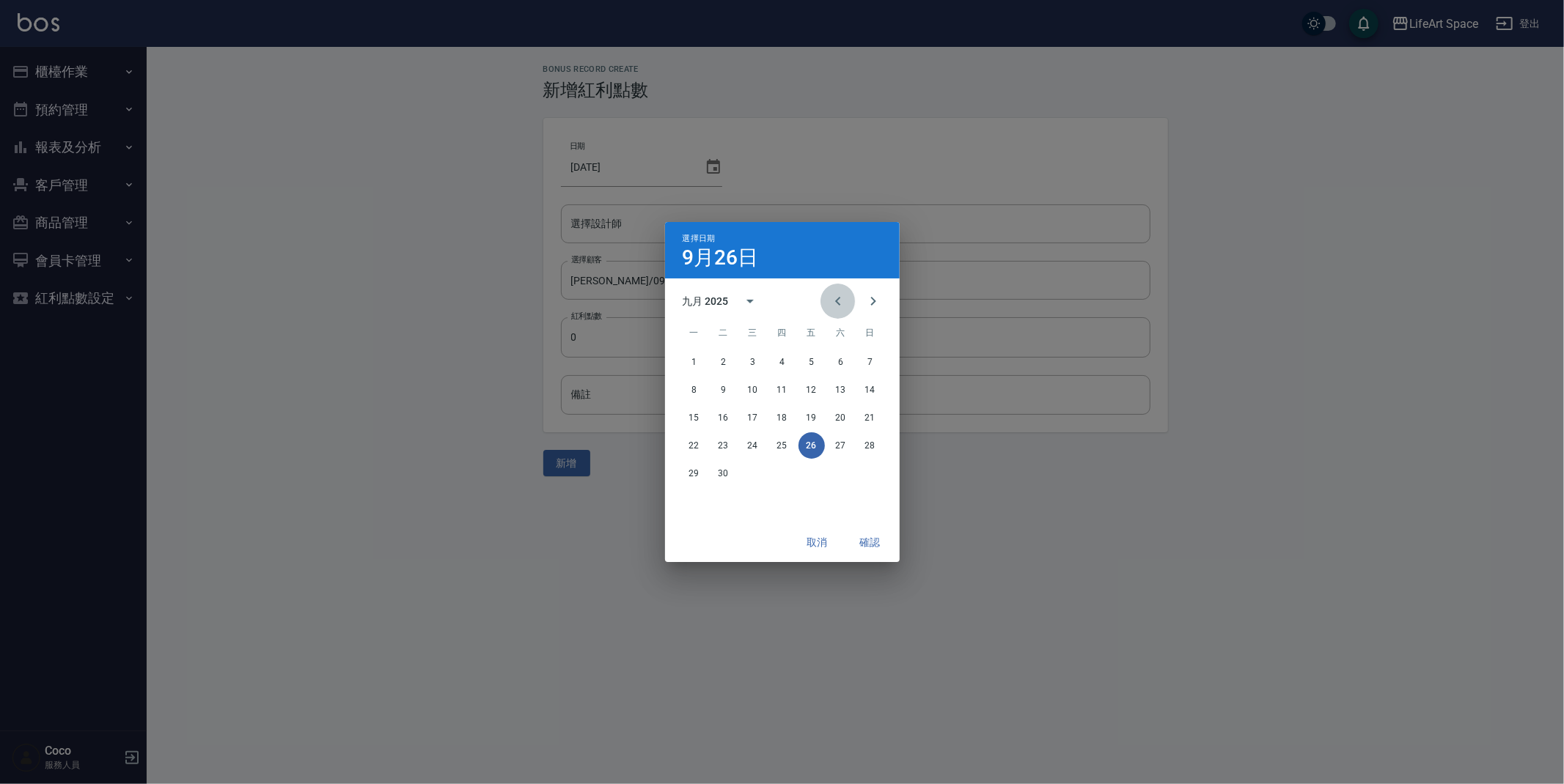
click at [836, 307] on icon "Previous month" at bounding box center [838, 301] width 17 height 17
click at [700, 468] on button "25" at bounding box center [693, 473] width 26 height 26
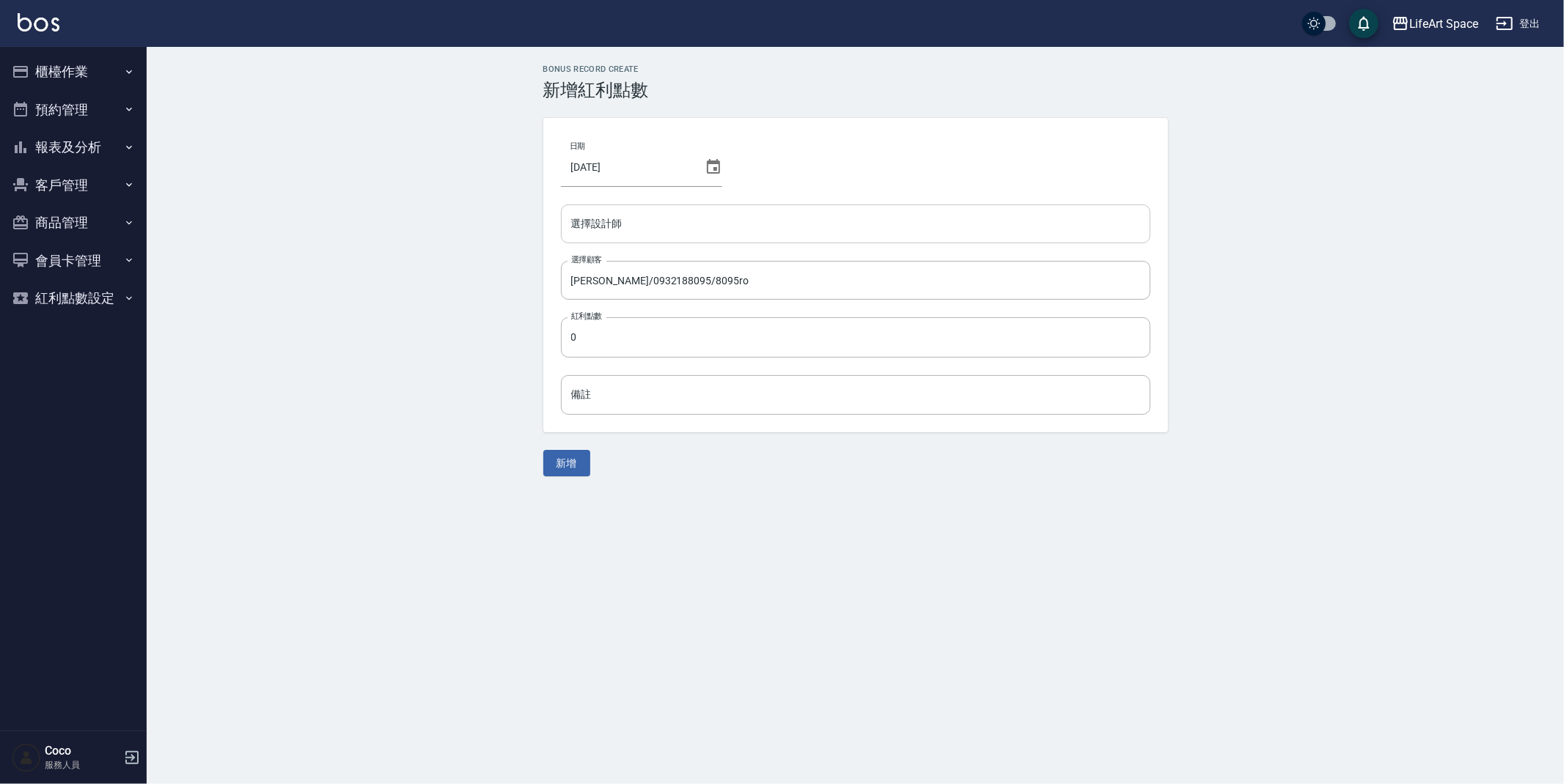
click at [687, 220] on input "選擇設計師" at bounding box center [856, 223] width 576 height 26
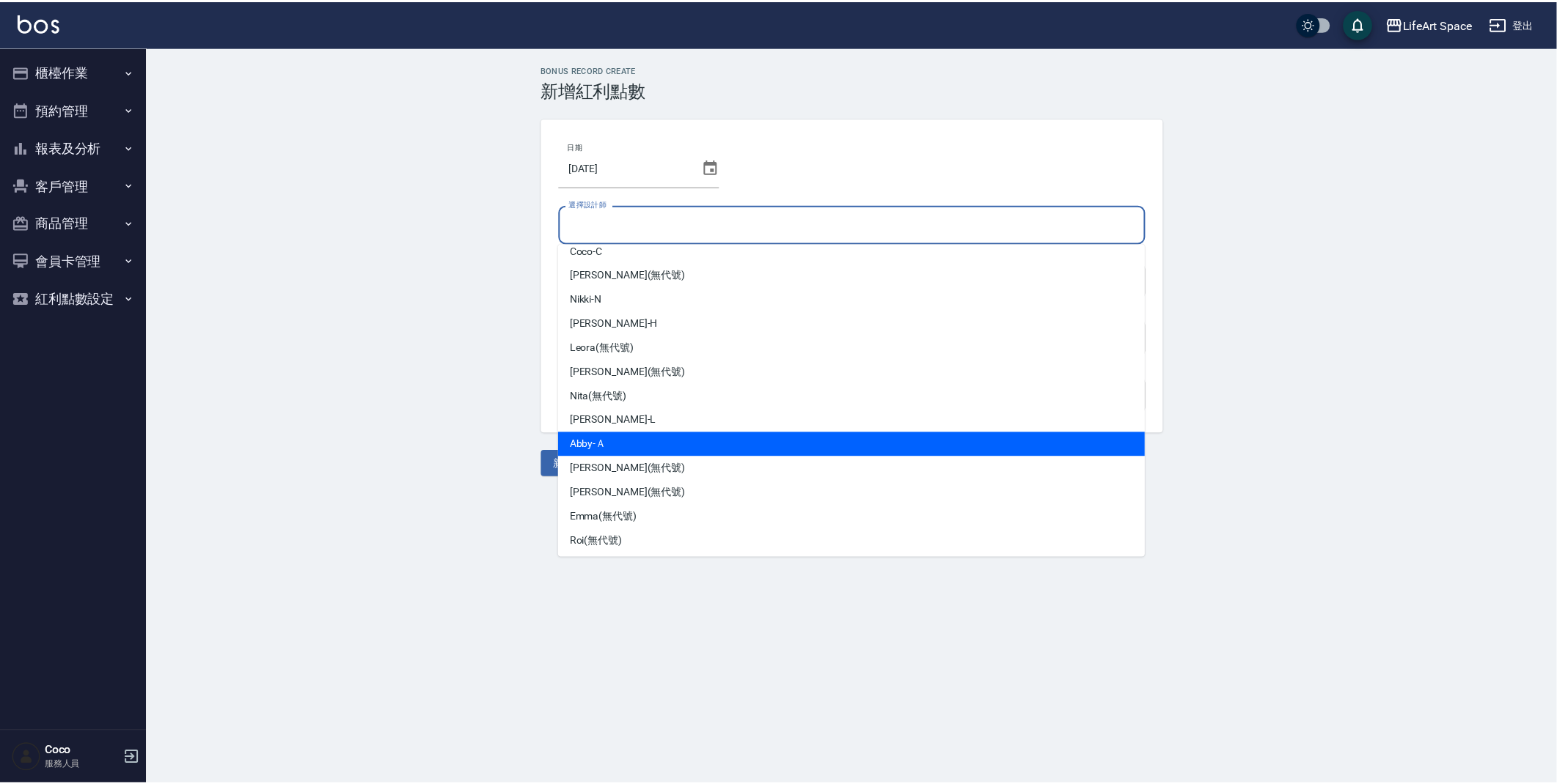
scroll to position [253, 0]
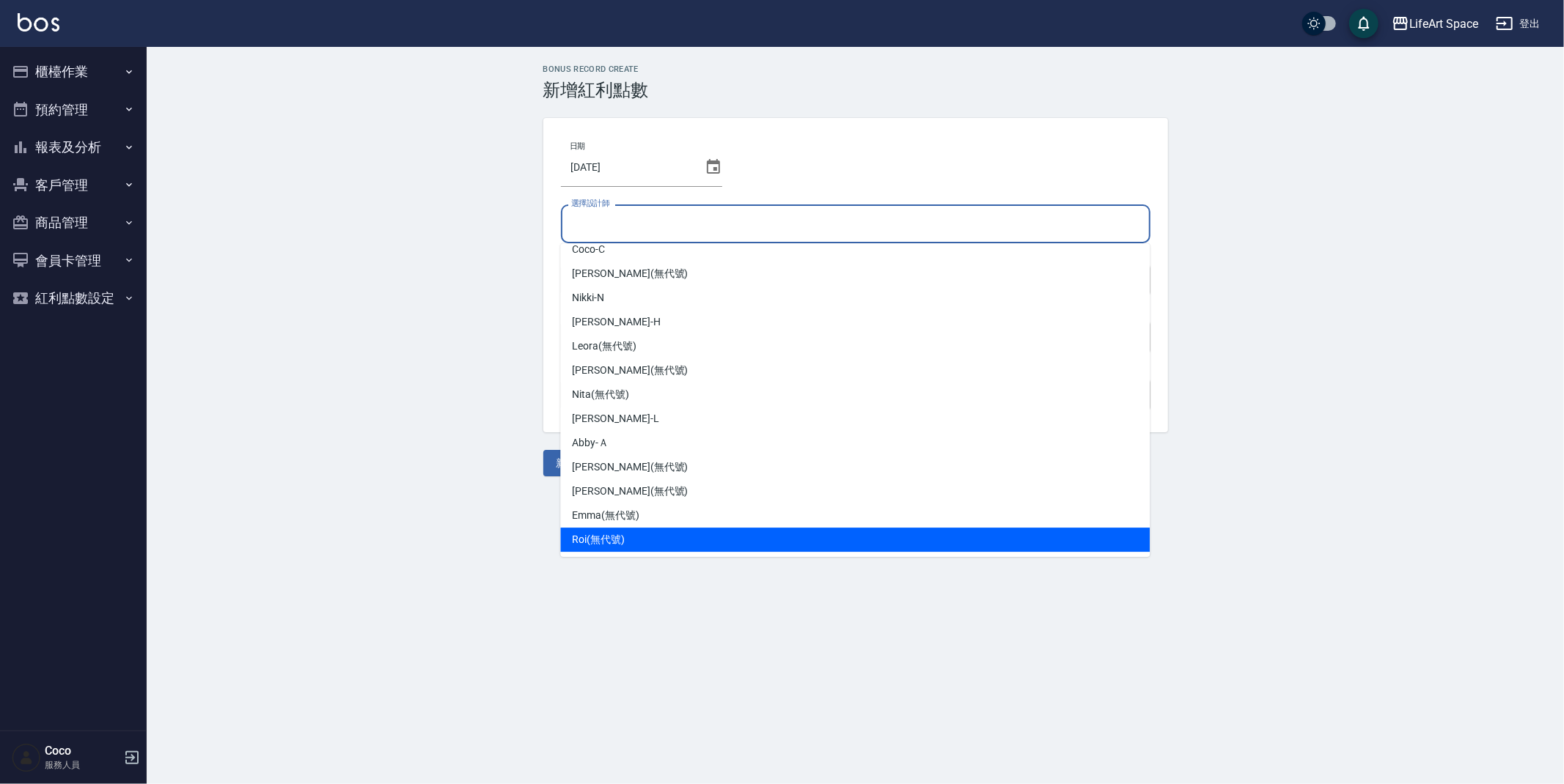
click at [614, 541] on span "Roi (無代號)" at bounding box center [598, 539] width 53 height 15
type input "Roi(無代號)"
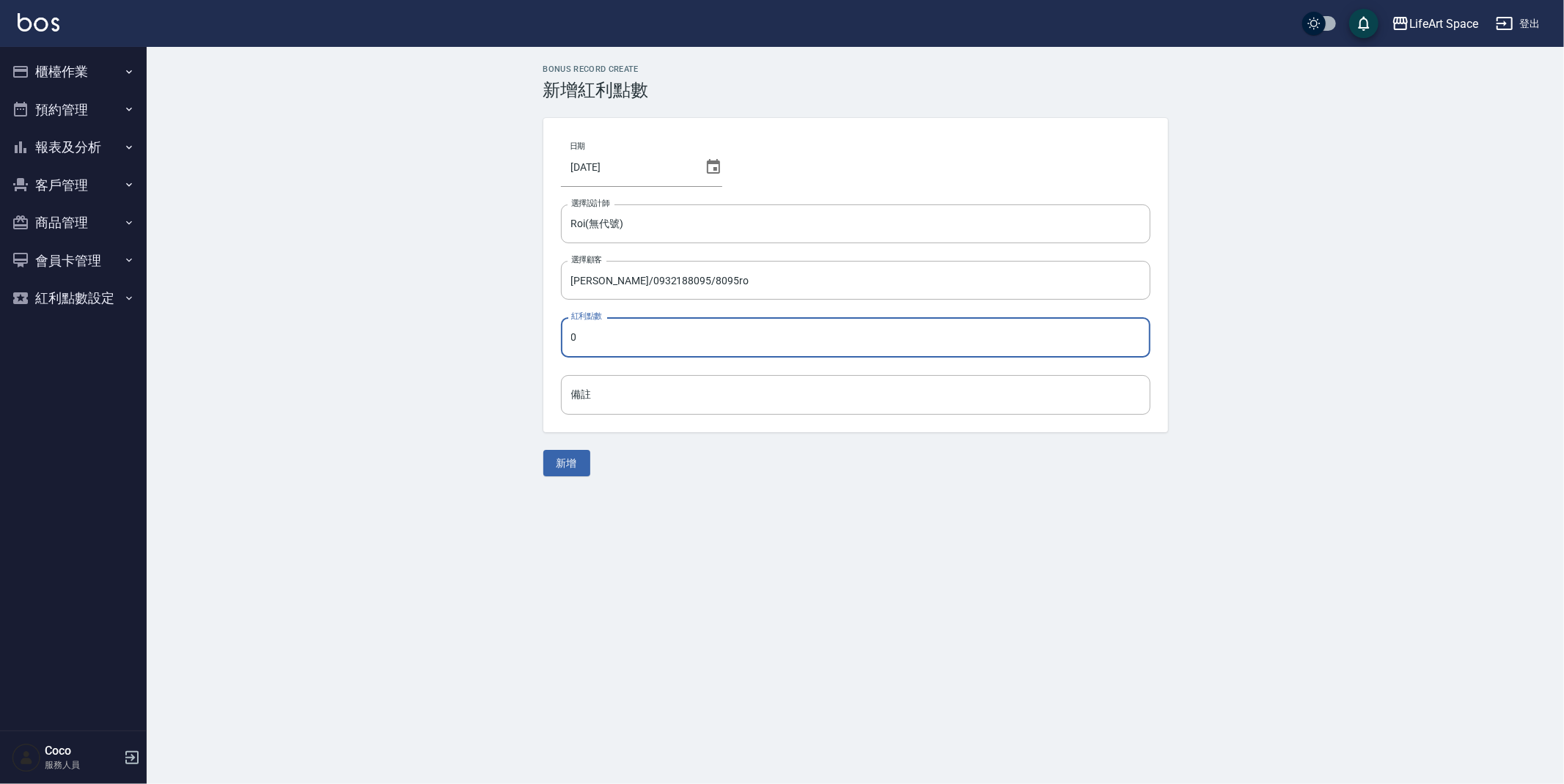
click at [648, 339] on input "0" at bounding box center [856, 336] width 590 height 40
type input "9"
click at [569, 462] on button "新增" at bounding box center [567, 463] width 47 height 27
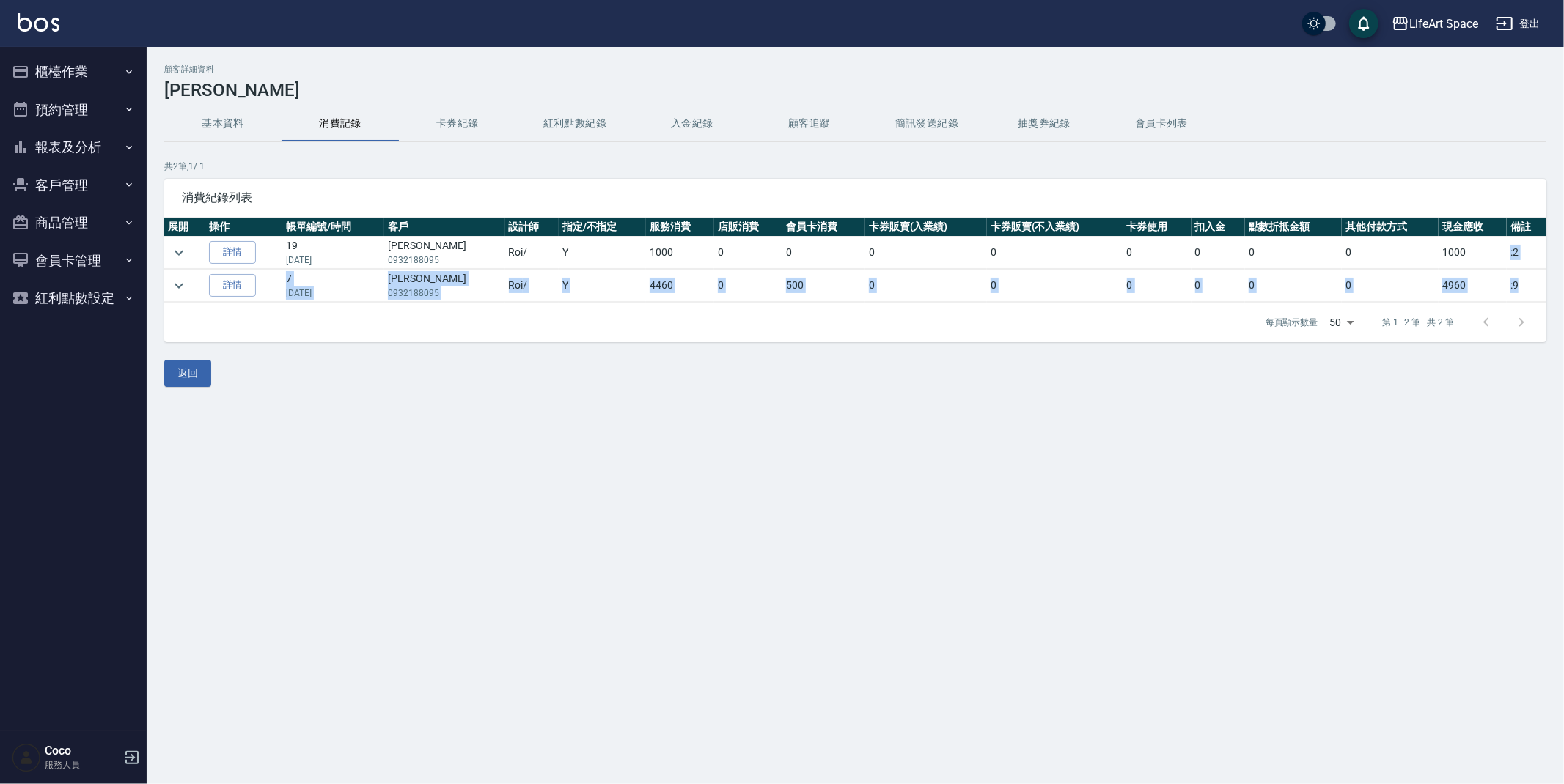
drag, startPoint x: 1521, startPoint y: 276, endPoint x: 1499, endPoint y: 258, distance: 28.4
click at [1507, 241] on tbody "詳情 19 [DATE] [PERSON_NAME]0932188095 Roi / Y 1000 0 0 0 0 0 0 0 0 1000 :2 詳情 7 …" at bounding box center [855, 270] width 1382 height 66
click at [1499, 258] on td "1000" at bounding box center [1472, 252] width 69 height 32
click at [592, 117] on button "紅利點數紀錄" at bounding box center [575, 124] width 117 height 35
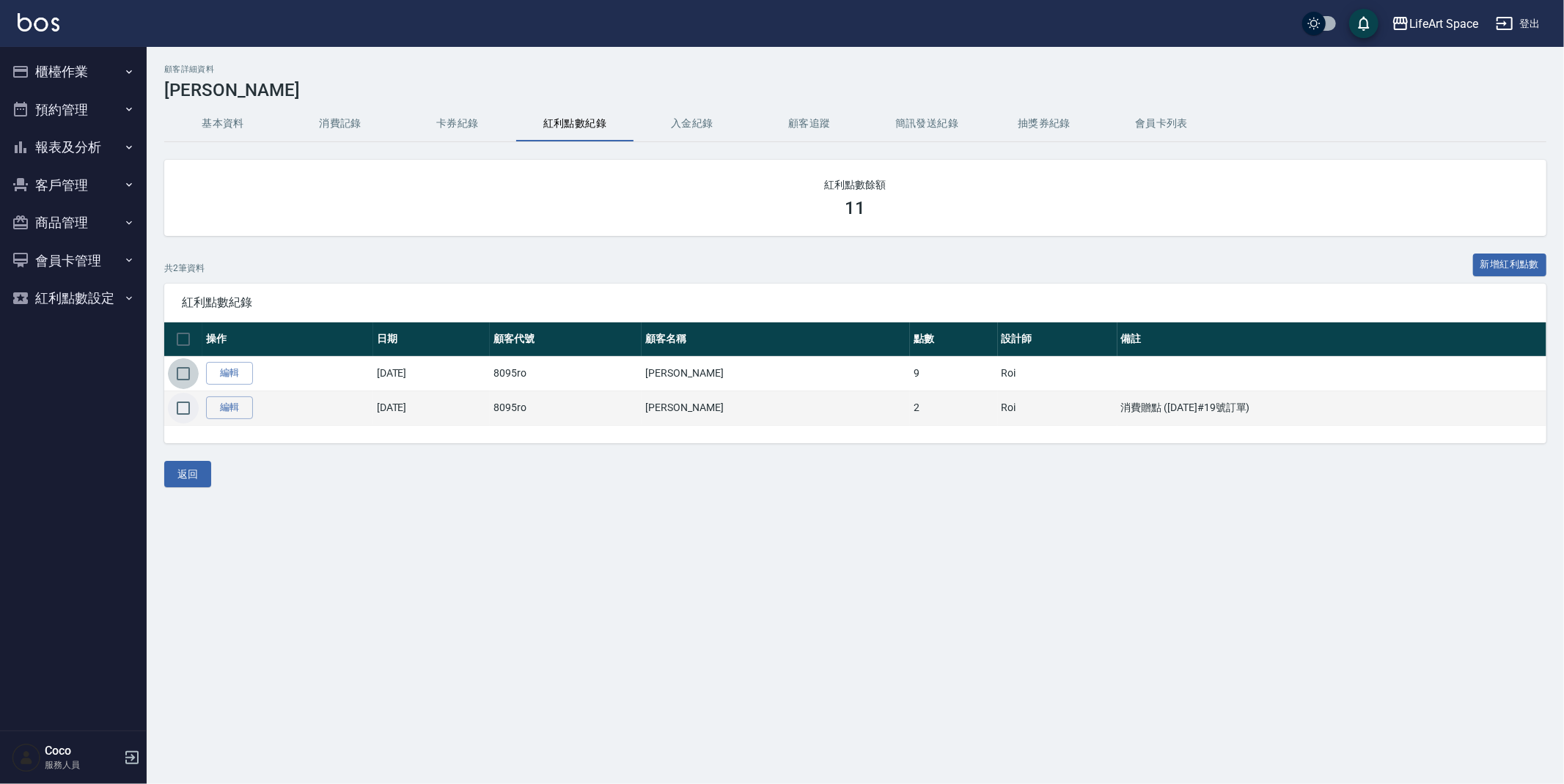
drag, startPoint x: 188, startPoint y: 384, endPoint x: 188, endPoint y: 392, distance: 8.0
click at [188, 384] on input "checkbox" at bounding box center [184, 374] width 31 height 31
checkbox input "true"
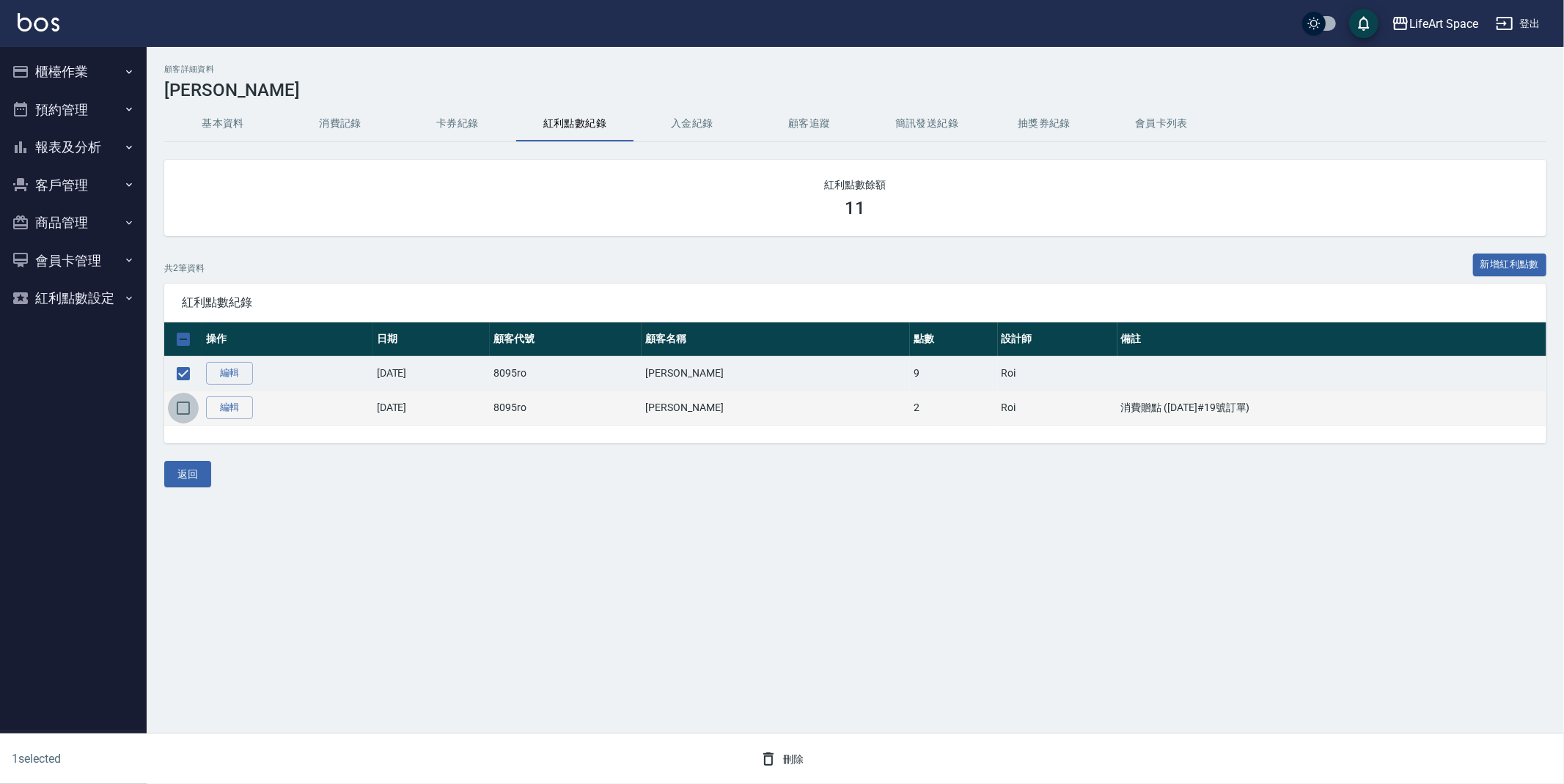
click at [187, 411] on input "checkbox" at bounding box center [184, 408] width 31 height 31
checkbox input "true"
click at [775, 759] on icon "button" at bounding box center [768, 759] width 17 height 17
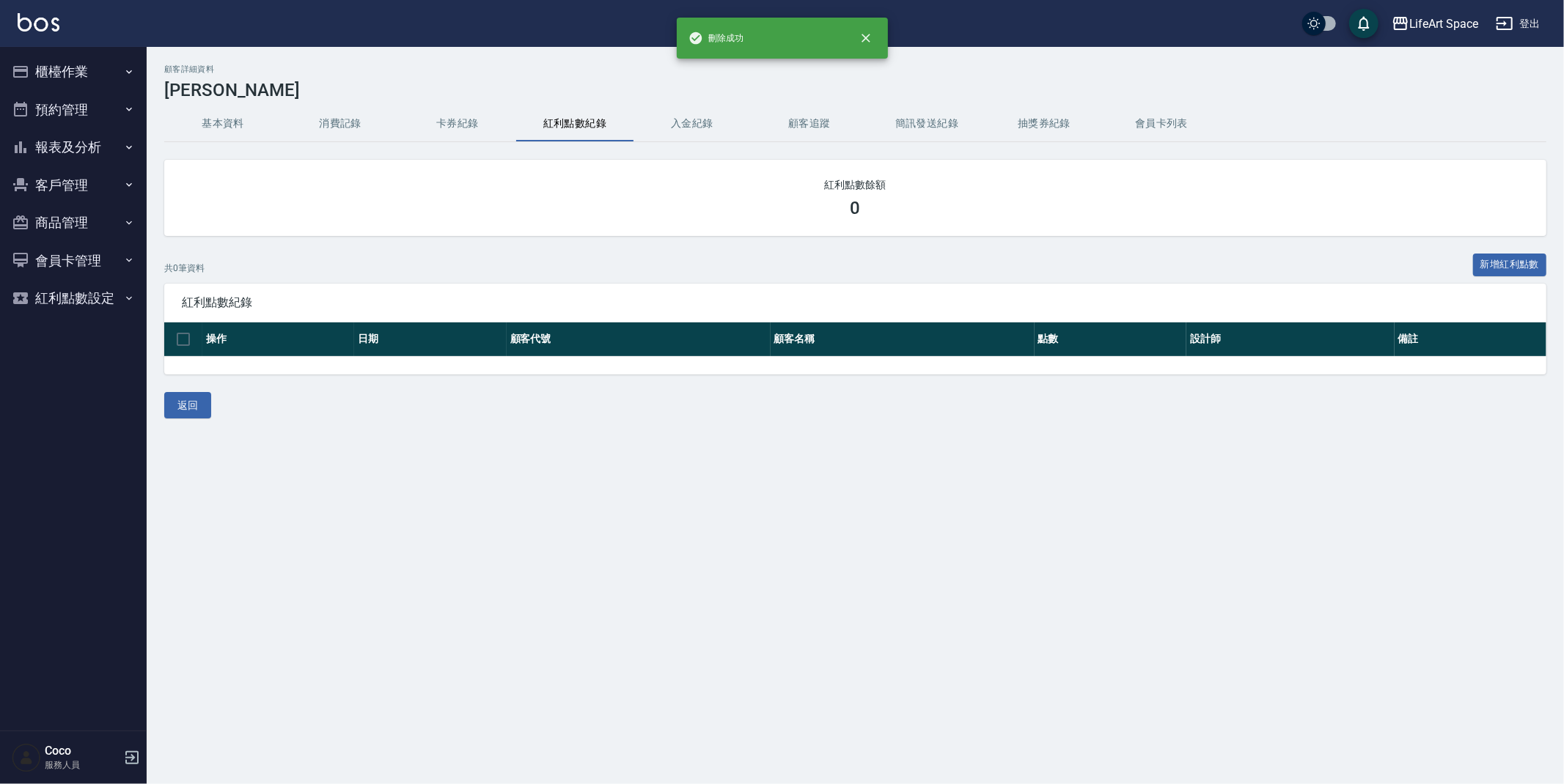
click at [474, 130] on button "卡券紀錄" at bounding box center [457, 124] width 117 height 35
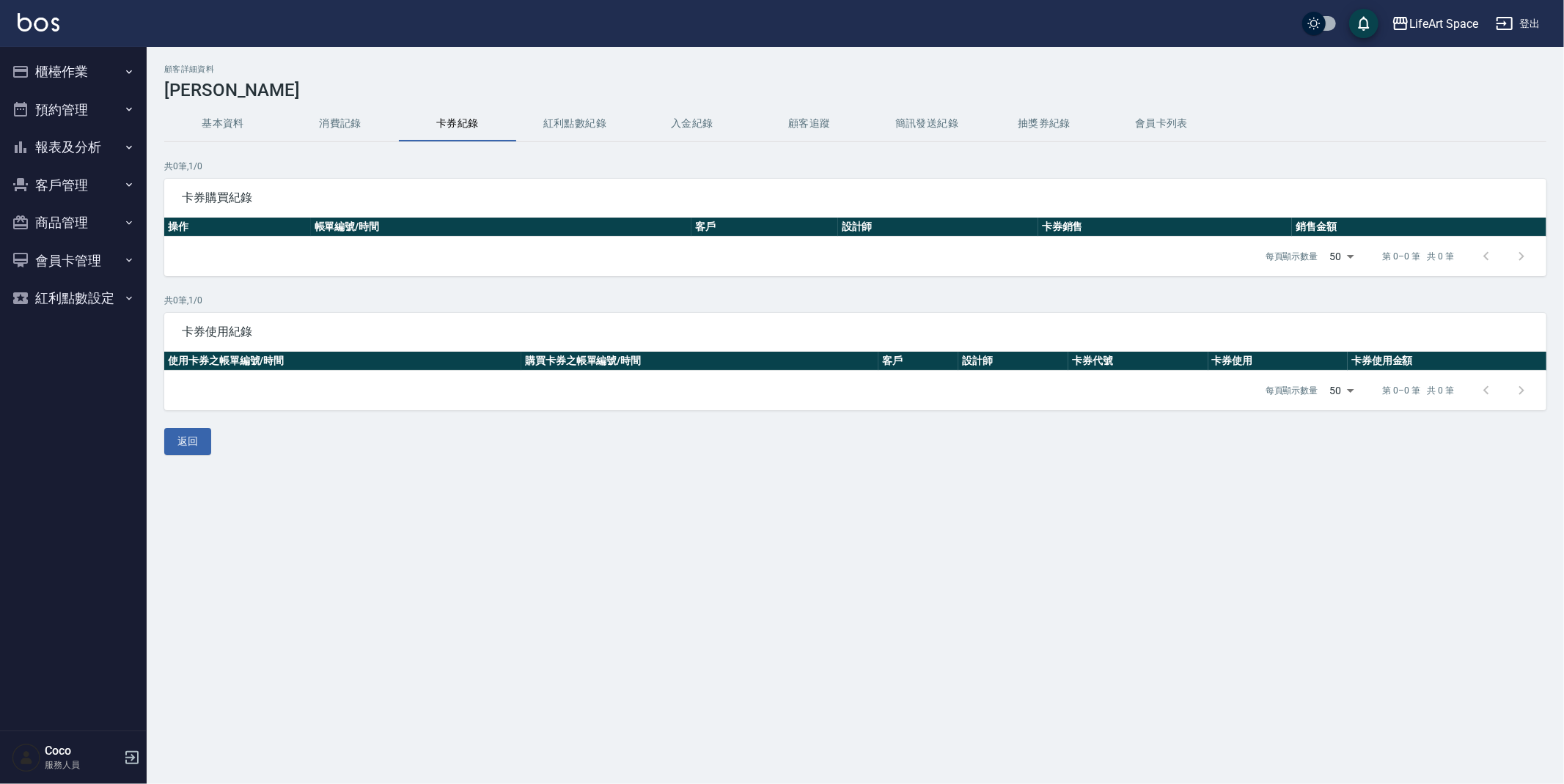
click at [353, 132] on button "消費記錄" at bounding box center [339, 124] width 117 height 35
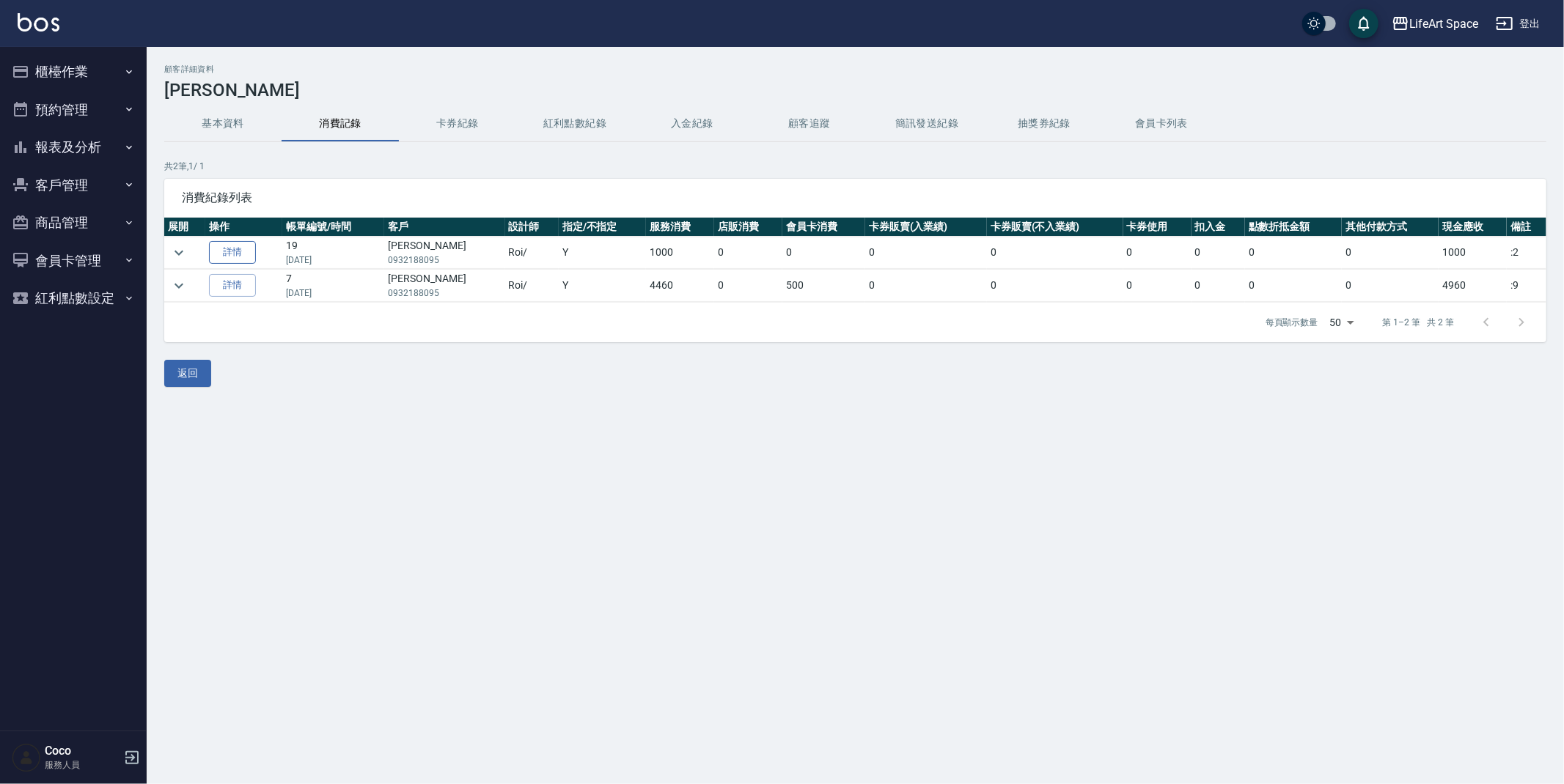
click at [235, 247] on link "詳情" at bounding box center [232, 252] width 47 height 23
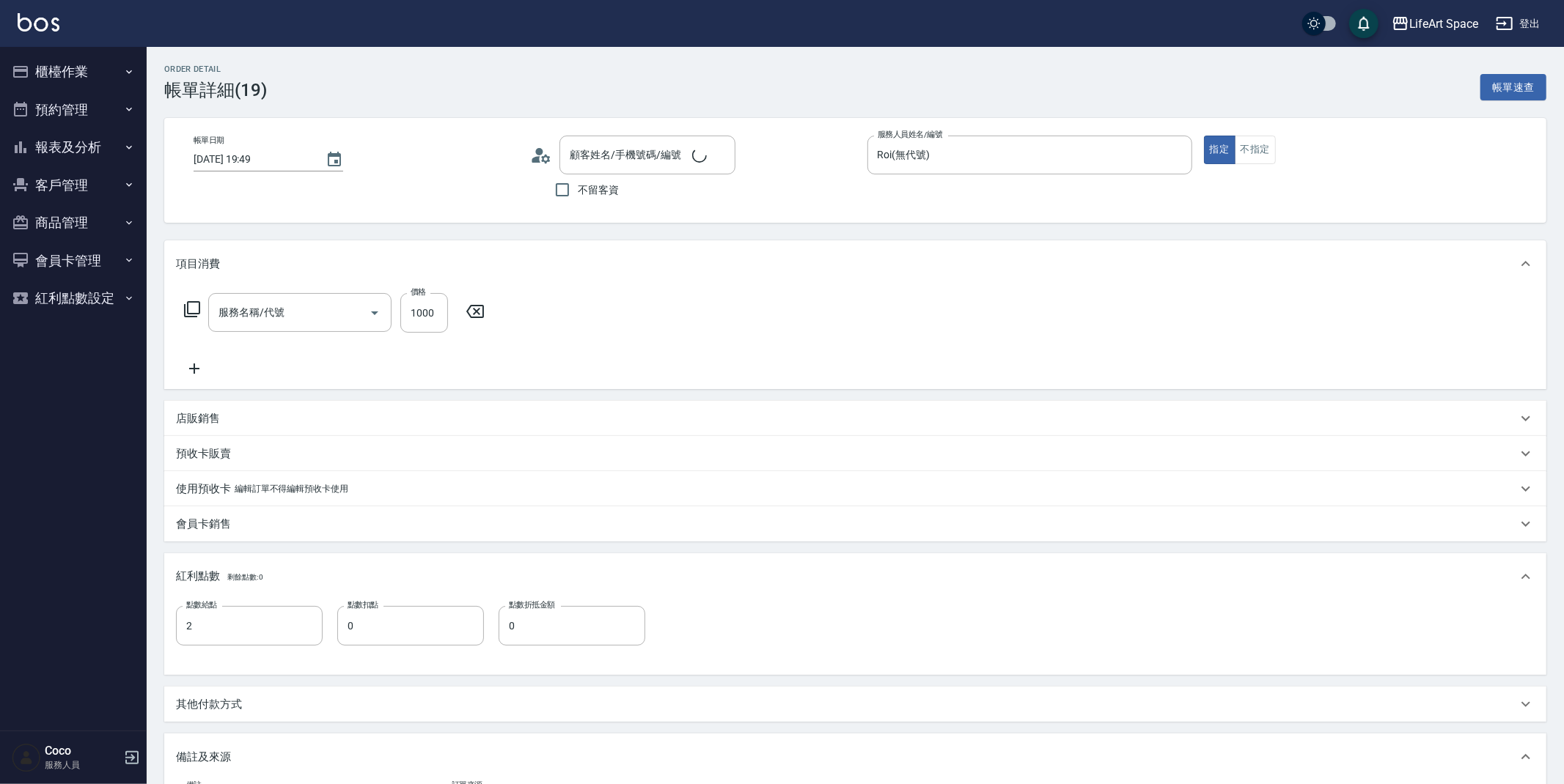
type input "[DATE] 19:49"
type input "Roi(無代號)"
type input "2"
type input ":2"
type input "設計師原本客人"
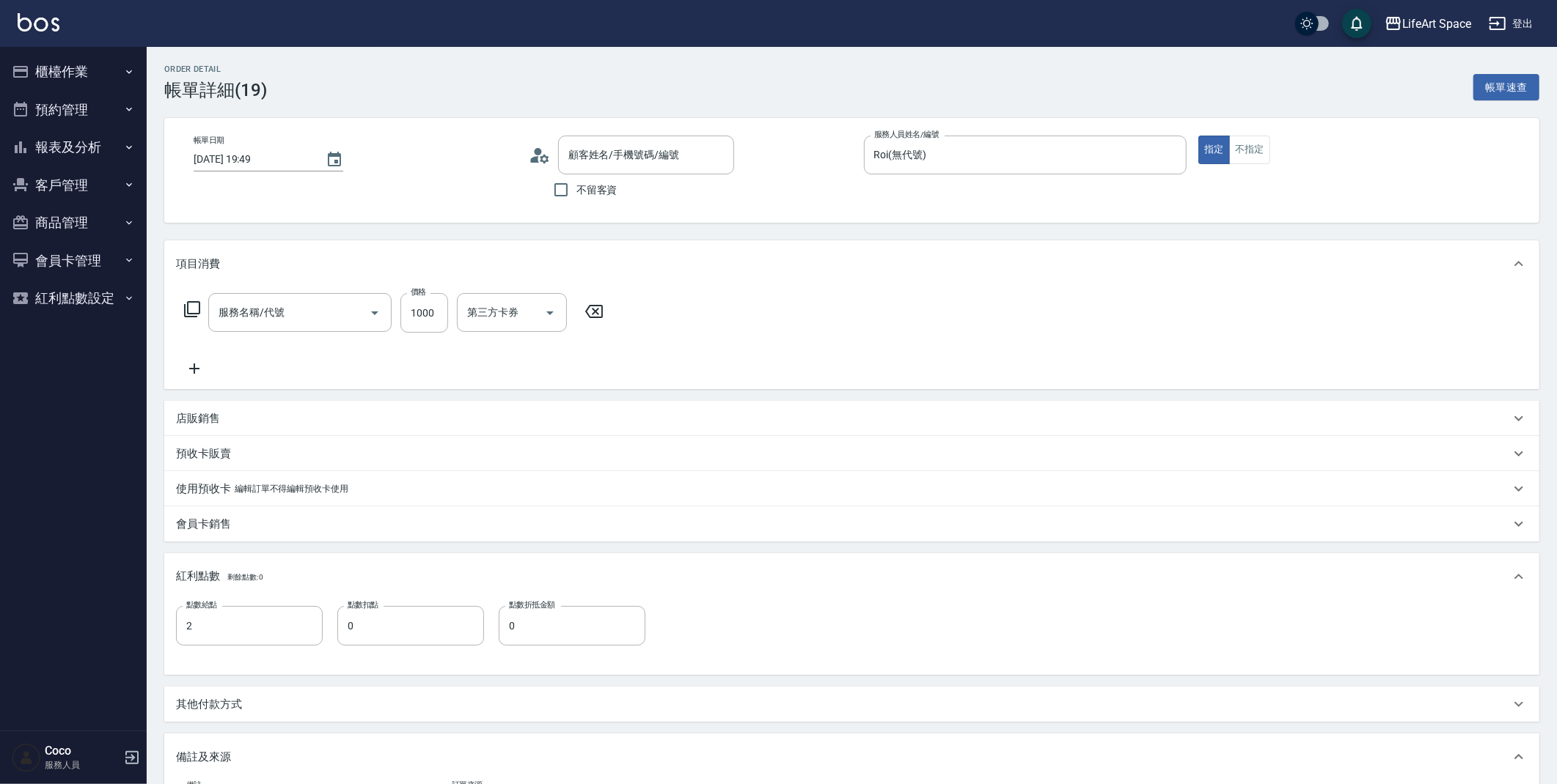
type input "[PERSON_NAME]/0932188095/8095ro"
type input "201 剪髮(201)"
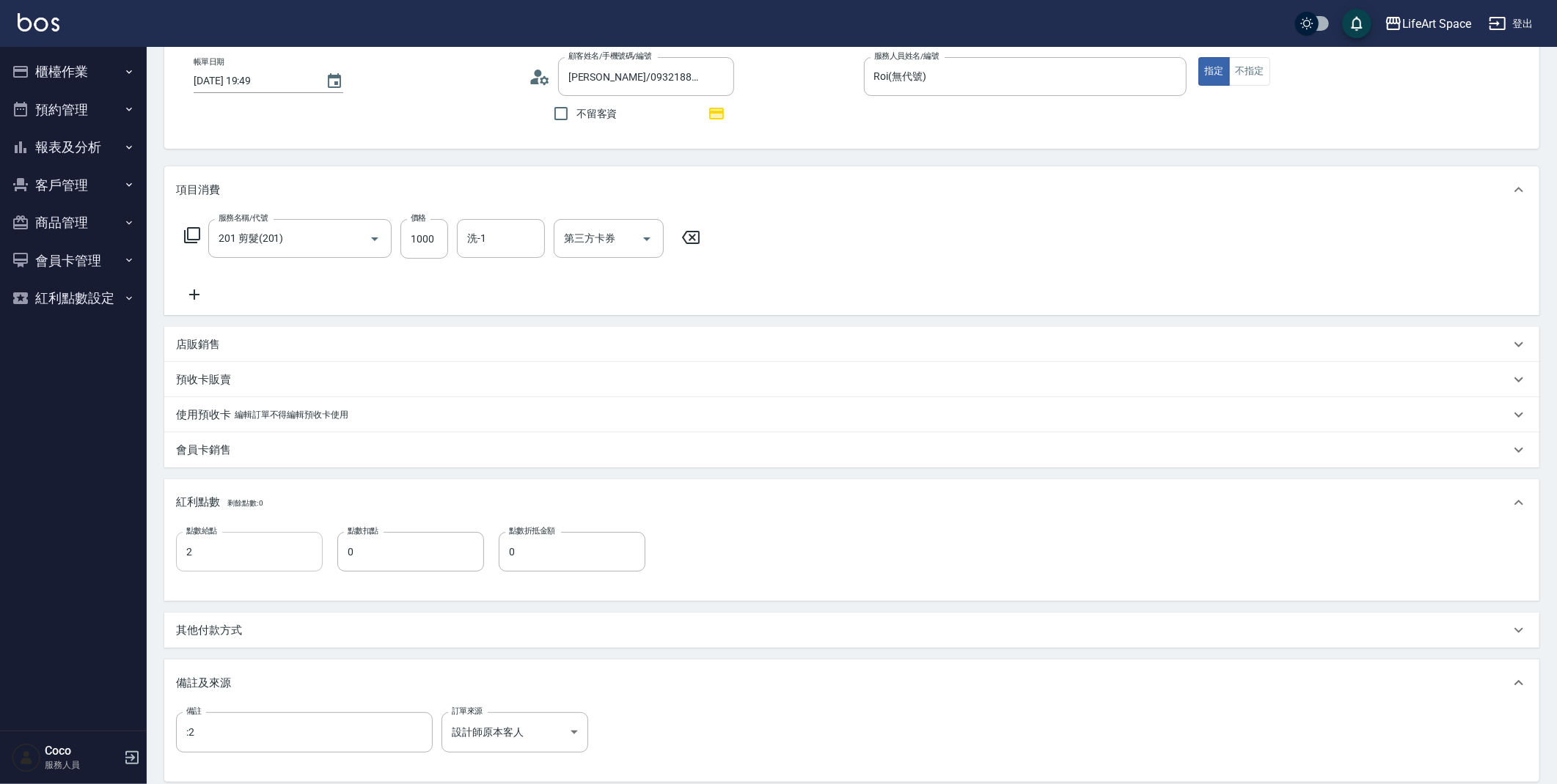
scroll to position [184, 0]
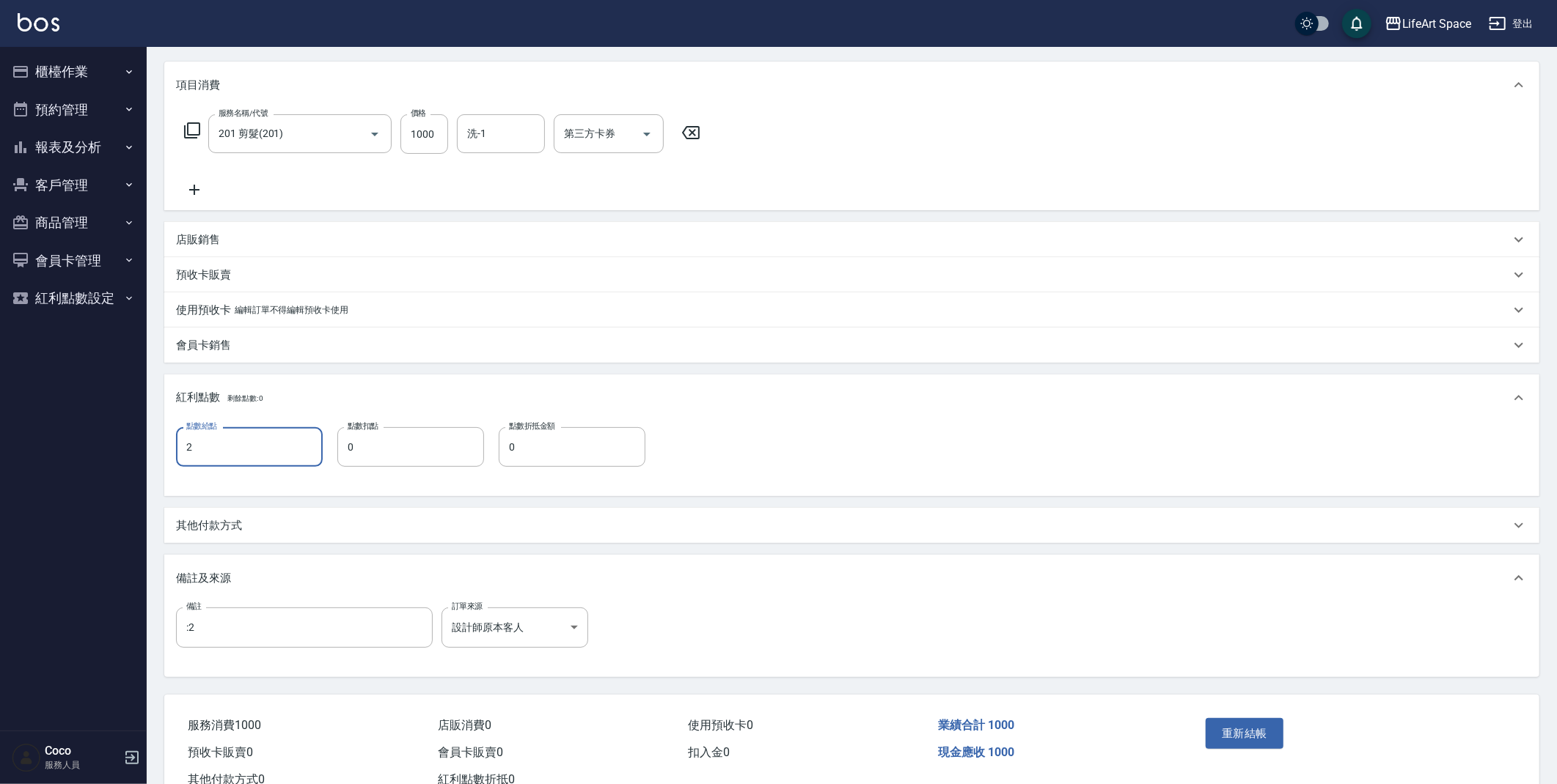
click at [255, 457] on input "2" at bounding box center [250, 447] width 147 height 40
type input "0"
click at [227, 635] on input ":2" at bounding box center [304, 626] width 256 height 40
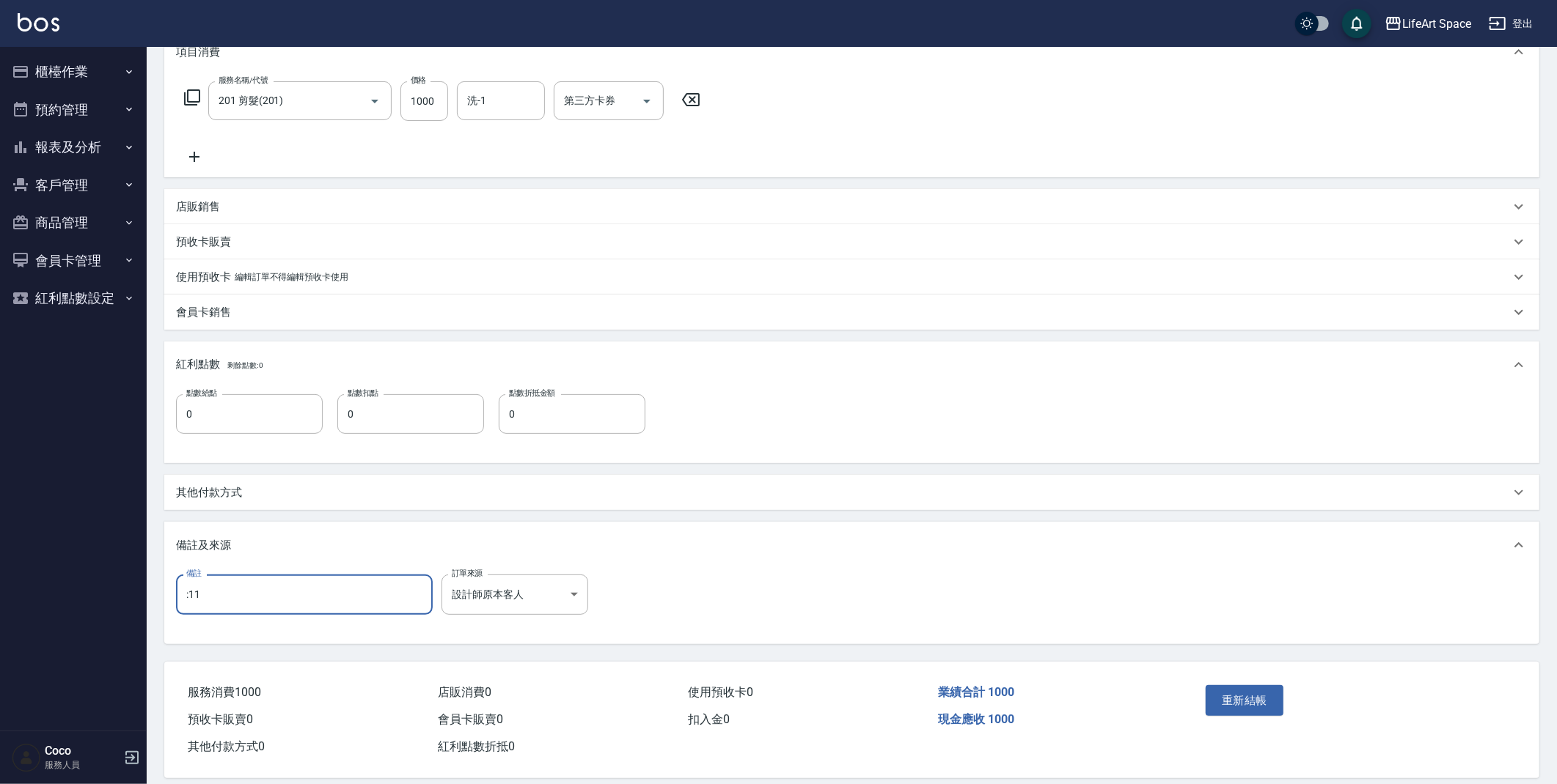
scroll to position [232, 0]
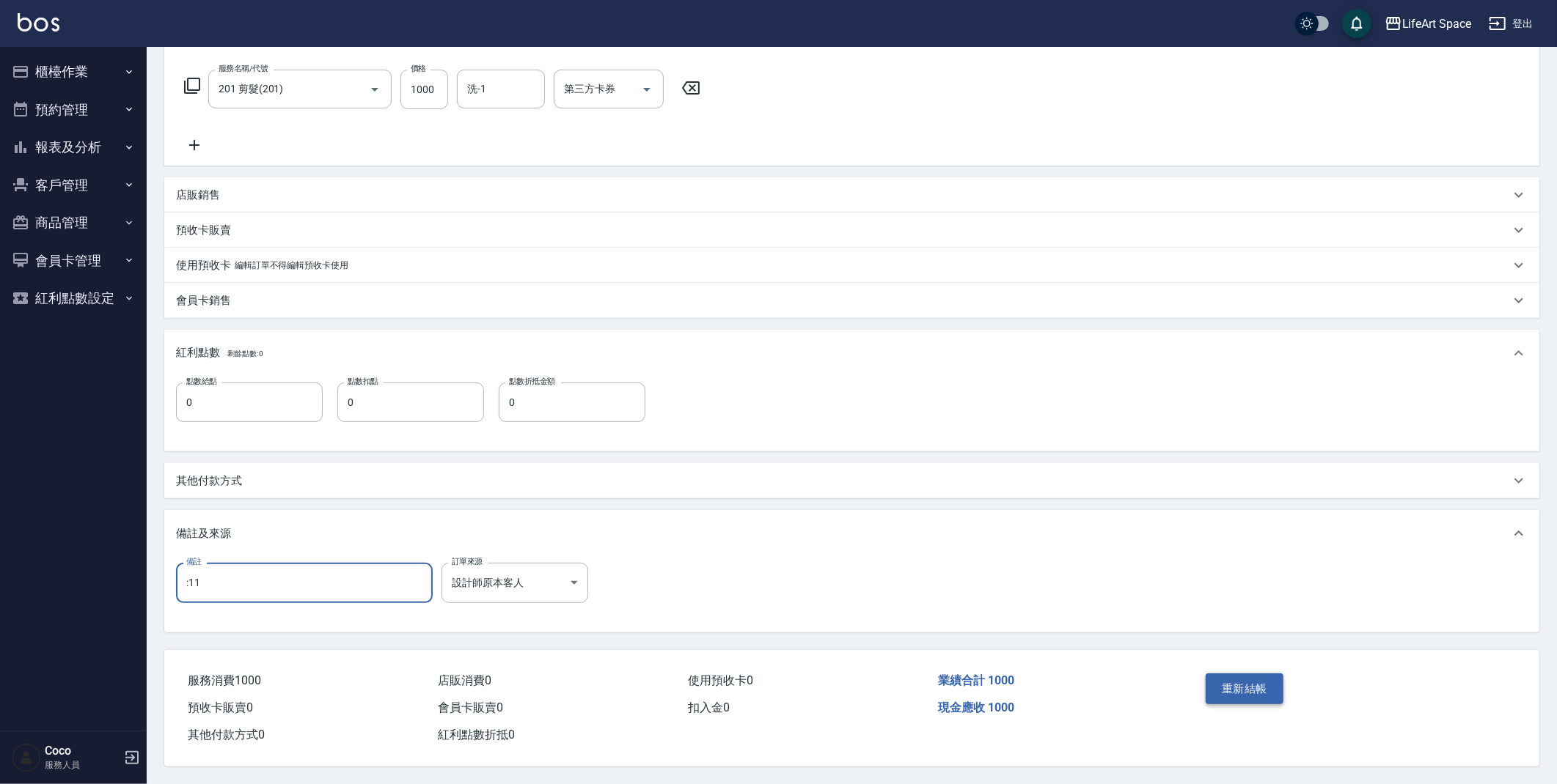
type input ":11"
click at [1274, 692] on button "重新結帳" at bounding box center [1244, 689] width 77 height 31
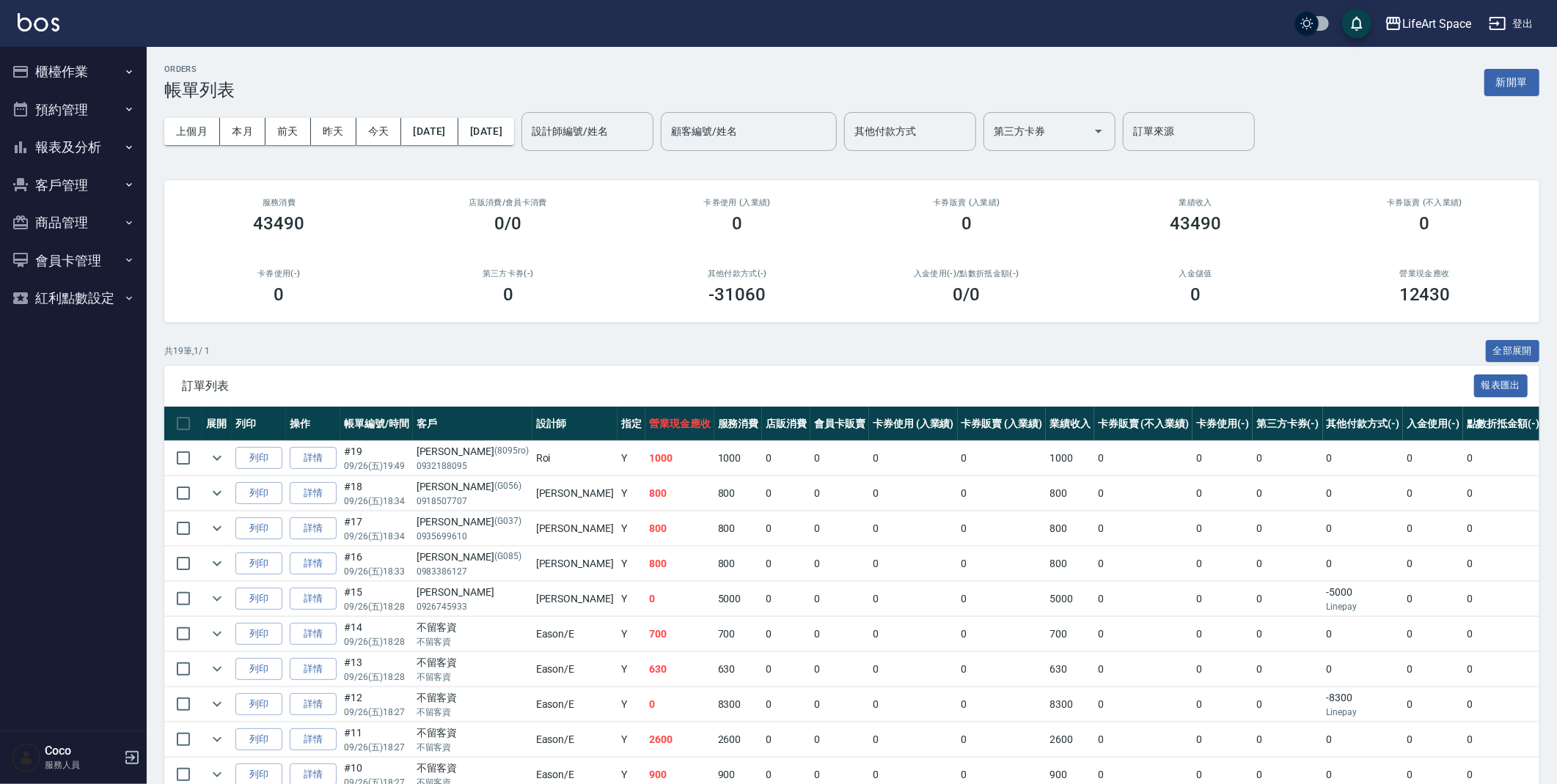
click at [75, 69] on button "櫃檯作業" at bounding box center [73, 72] width 134 height 38
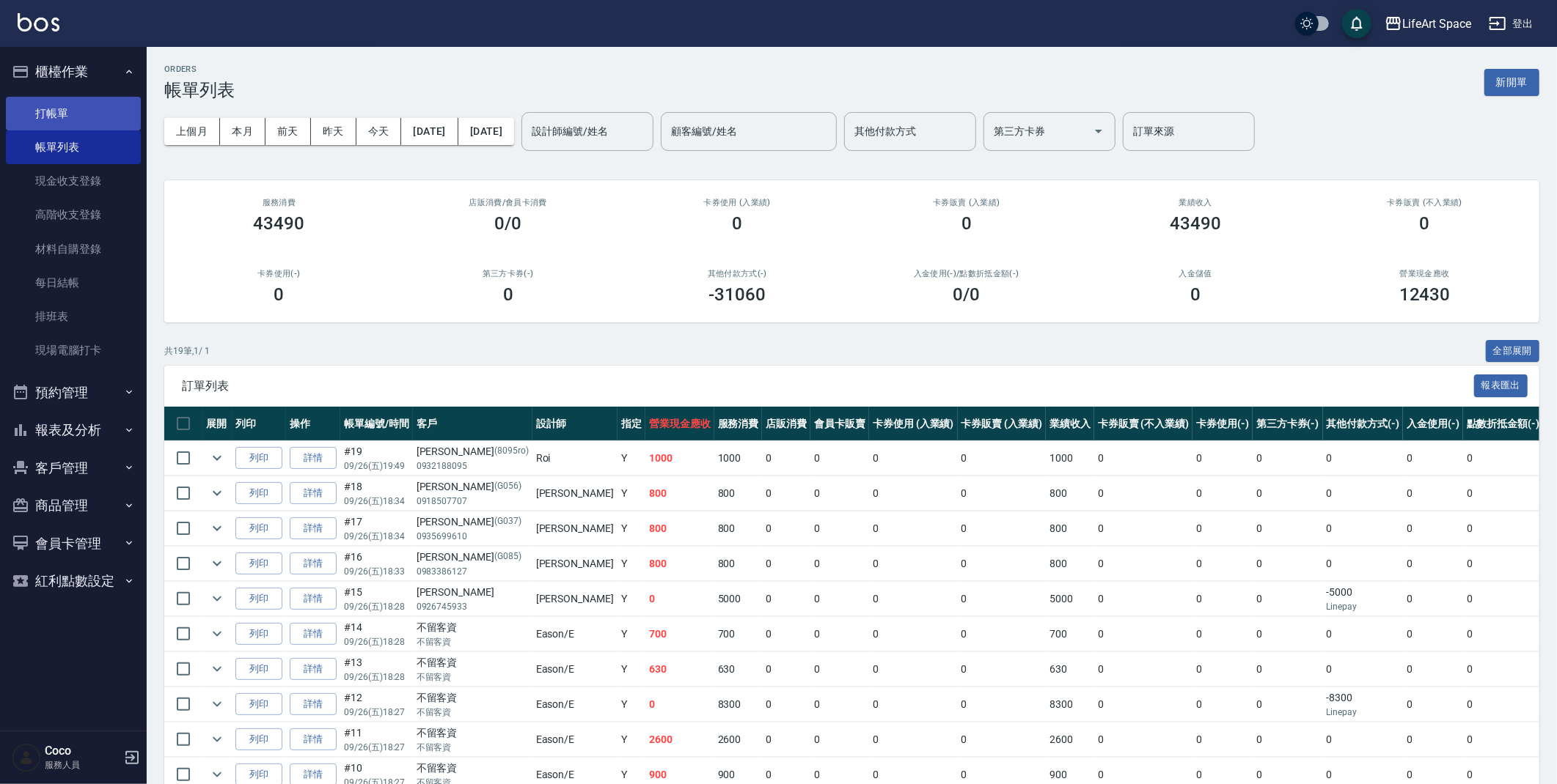
click at [80, 107] on link "打帳單" at bounding box center [73, 113] width 134 height 34
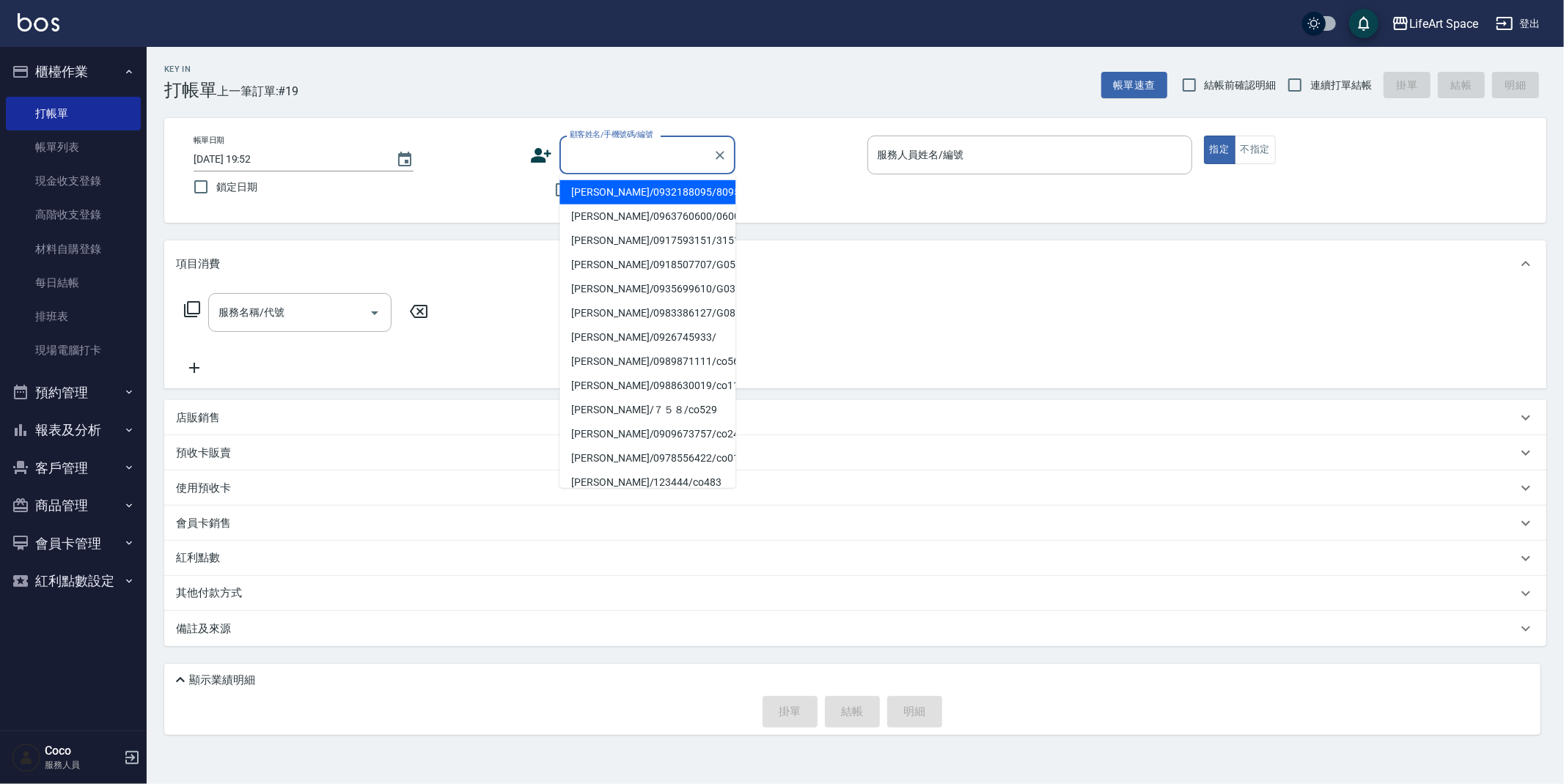
click at [607, 155] on input "顧客姓名/手機號碼/編號" at bounding box center [636, 155] width 141 height 26
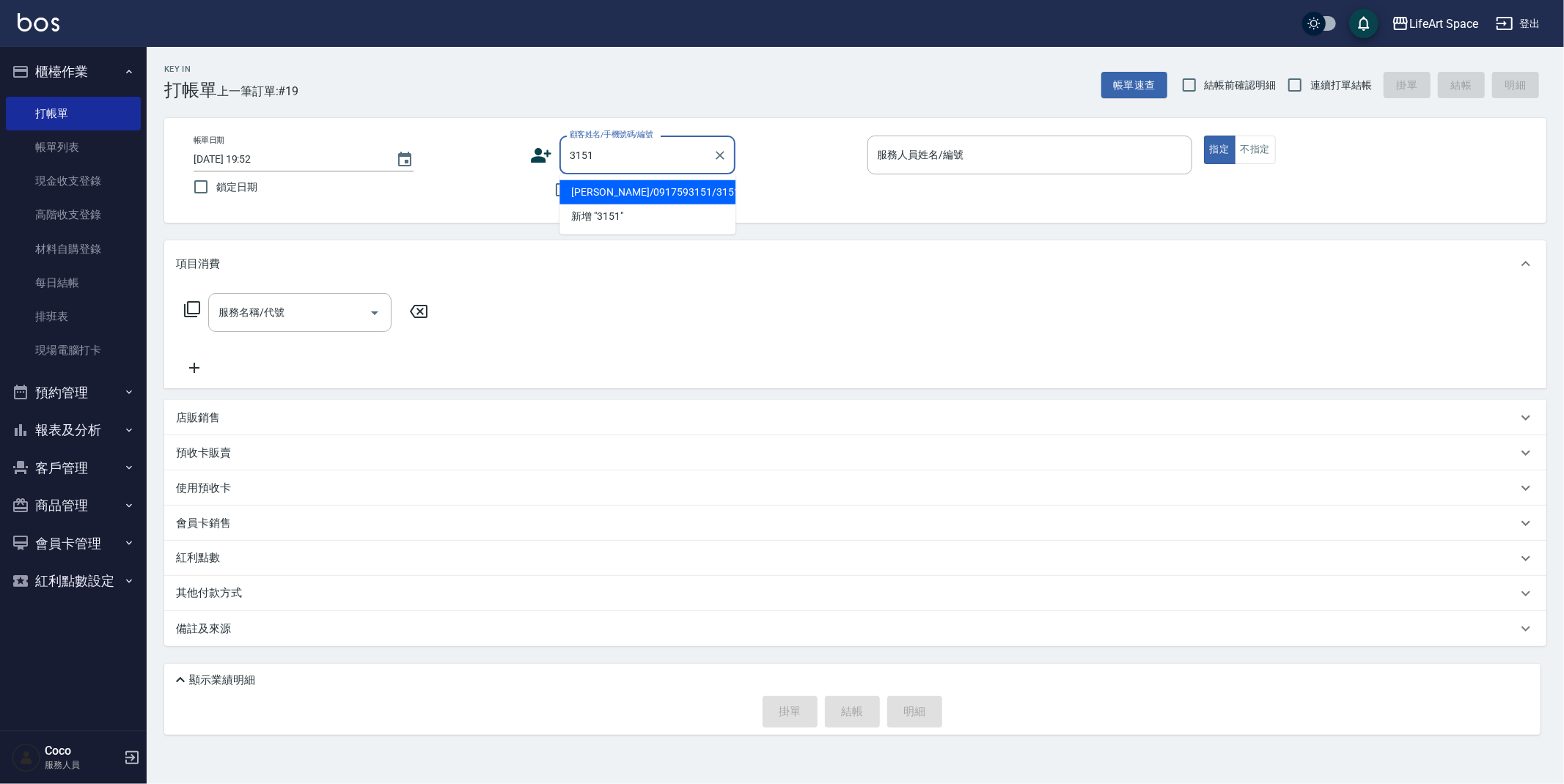
click at [675, 192] on li "[PERSON_NAME]/0917593151/3151ro" at bounding box center [647, 192] width 176 height 24
type input "[PERSON_NAME]/0917593151/3151ro"
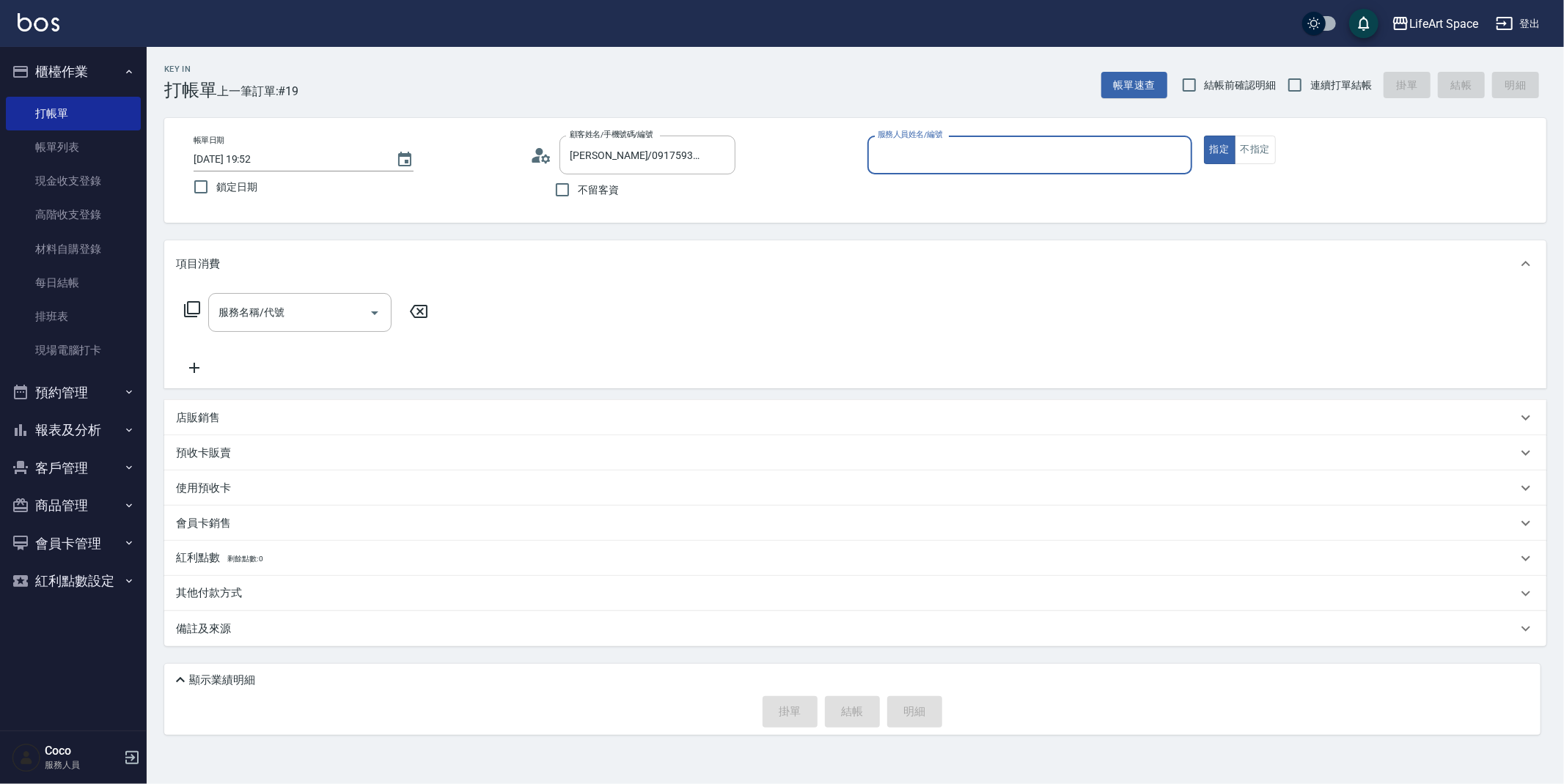
type input "Roi(無代號)"
click at [338, 326] on div "服務名稱/代號" at bounding box center [300, 312] width 184 height 39
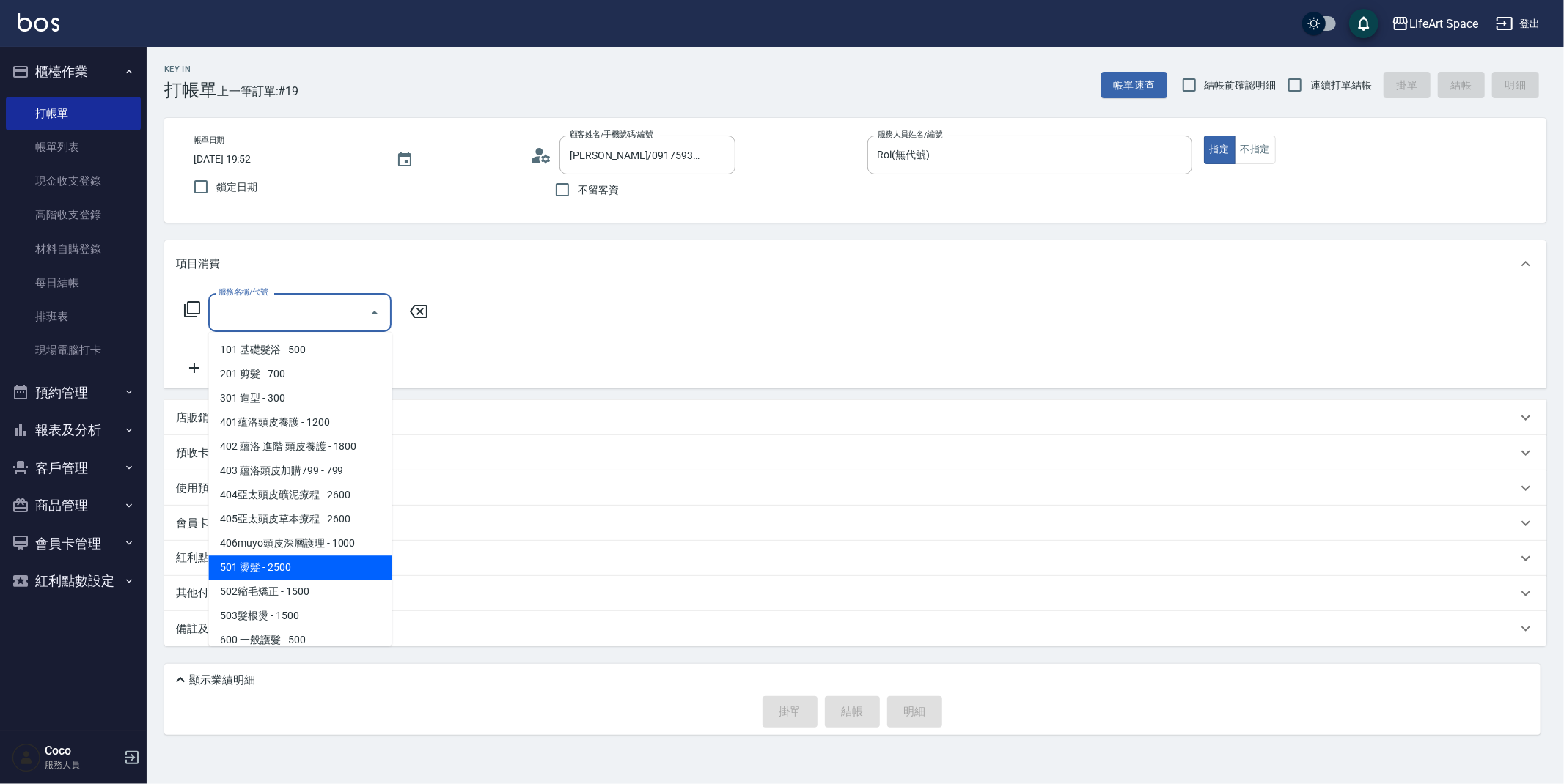
click at [297, 568] on span "501 燙髮 - 2500" at bounding box center [300, 567] width 184 height 24
type input "501 燙髮(501)"
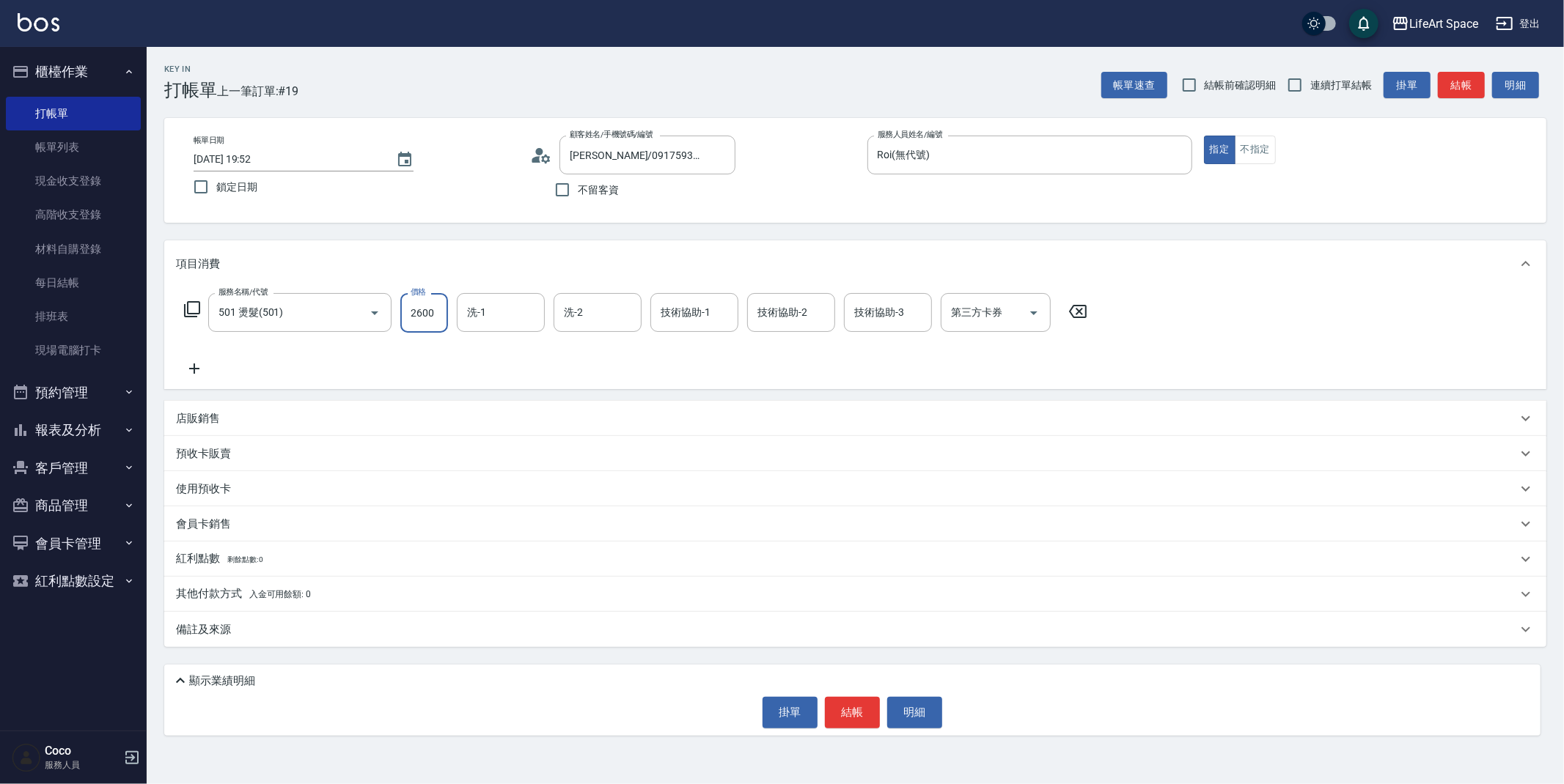
type input "2600"
click at [198, 370] on icon at bounding box center [194, 368] width 37 height 17
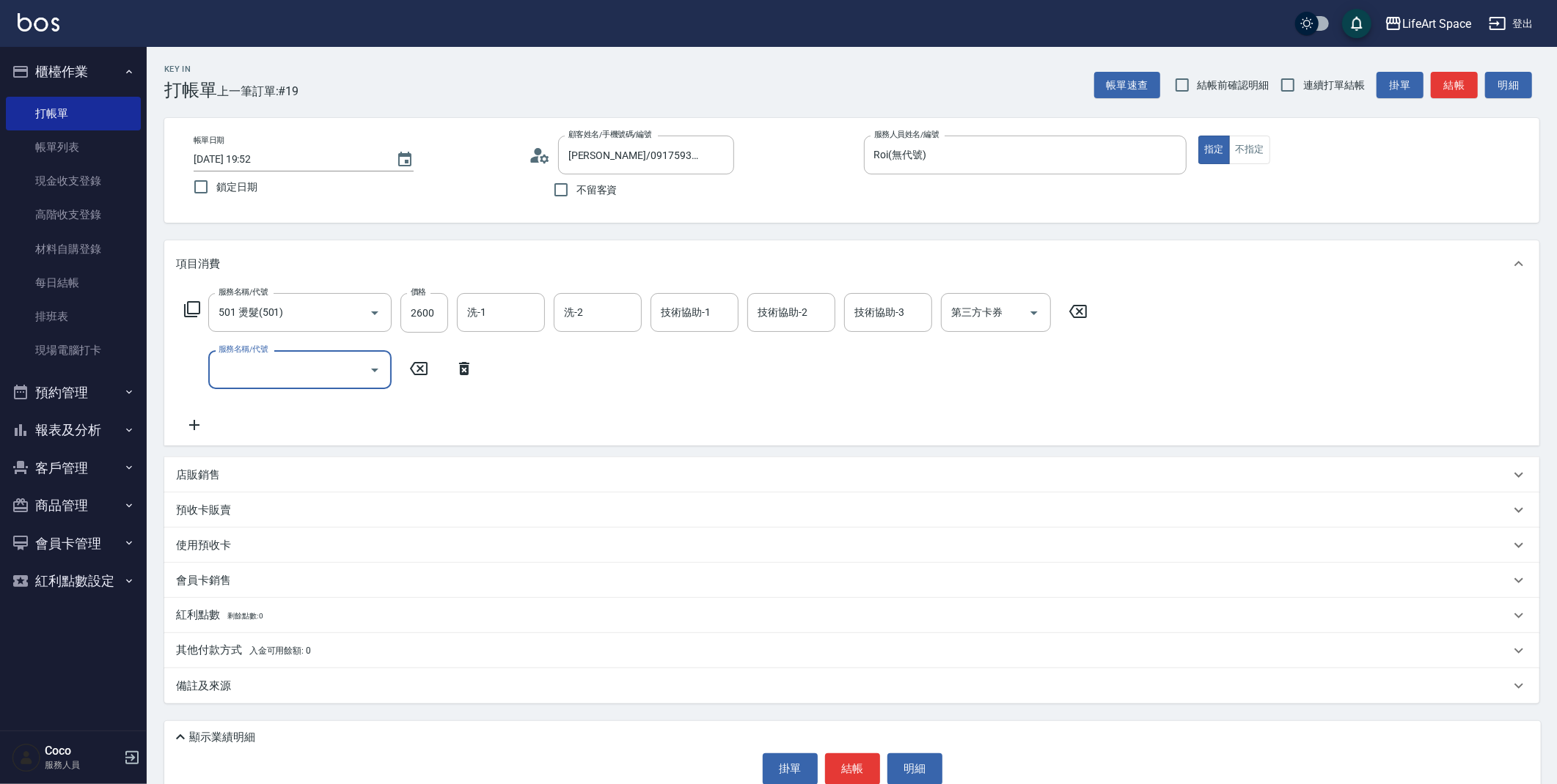
click at [267, 373] on input "服務名稱/代號" at bounding box center [288, 369] width 148 height 26
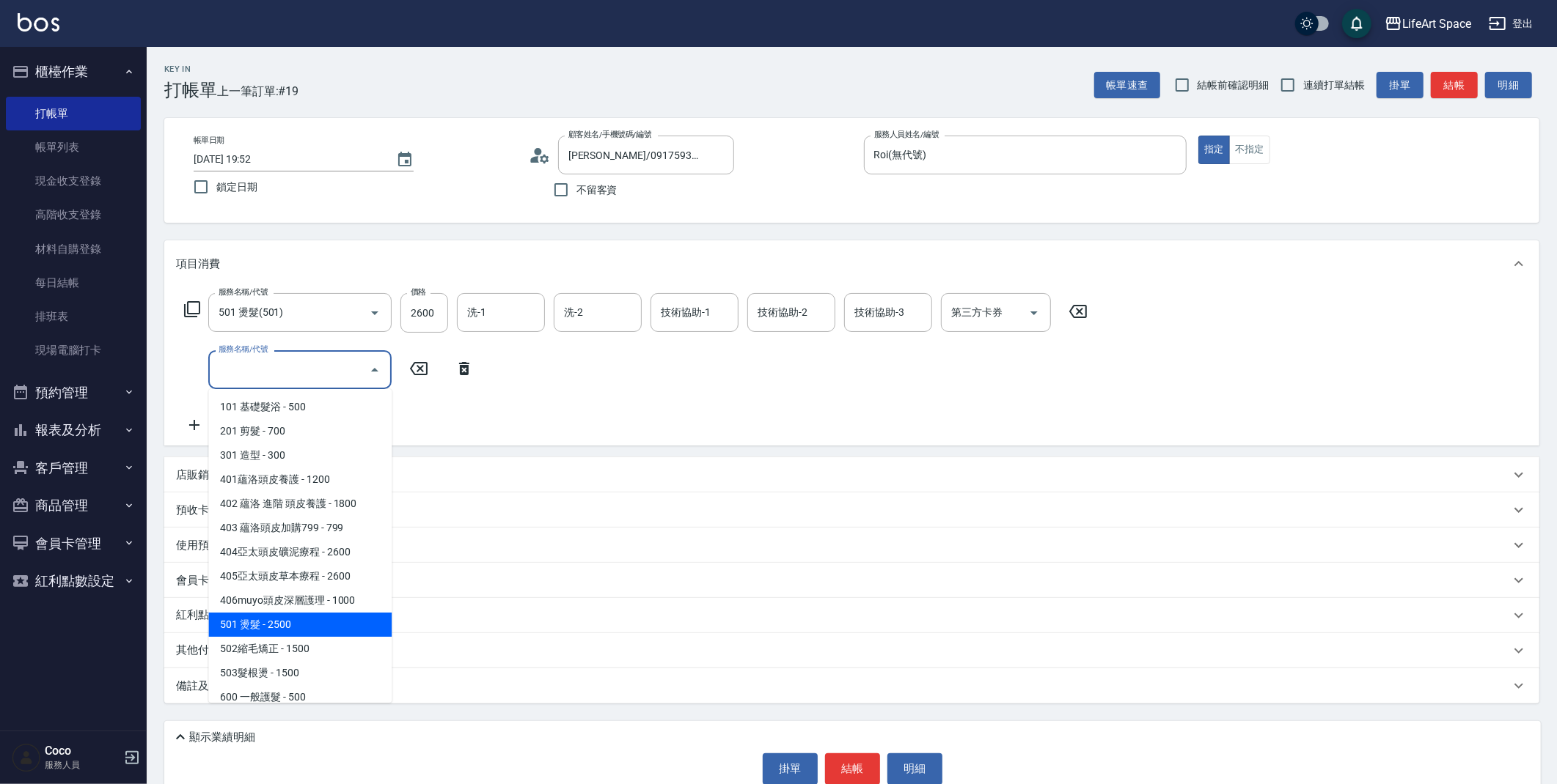
click at [303, 625] on span "501 燙髮 - 2500" at bounding box center [300, 624] width 184 height 24
type input "501 燙髮(501)"
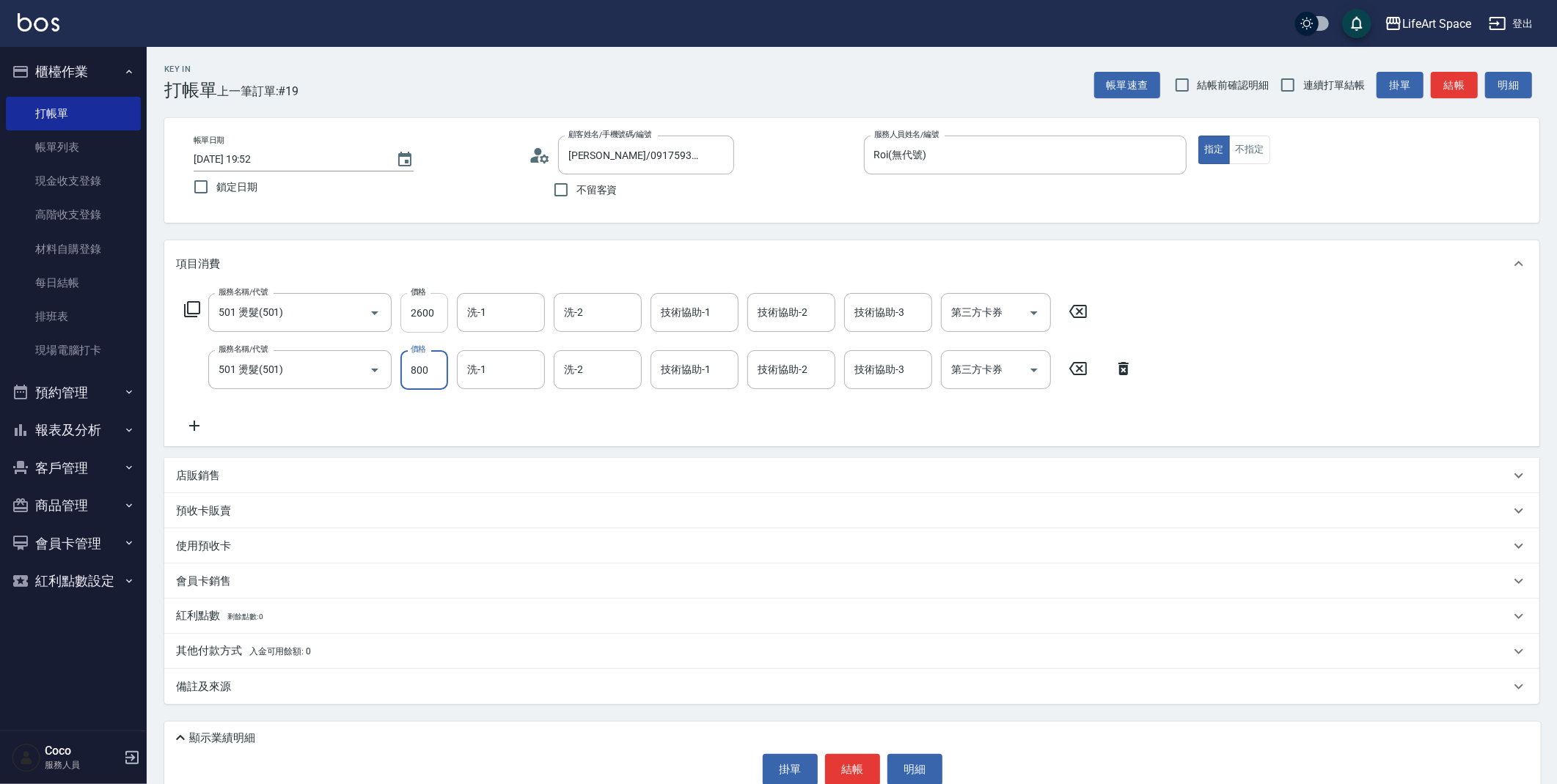
type input "800"
click at [437, 317] on input "2600" at bounding box center [424, 312] width 47 height 40
type input "1800"
click at [508, 311] on input "洗-1" at bounding box center [500, 312] width 74 height 26
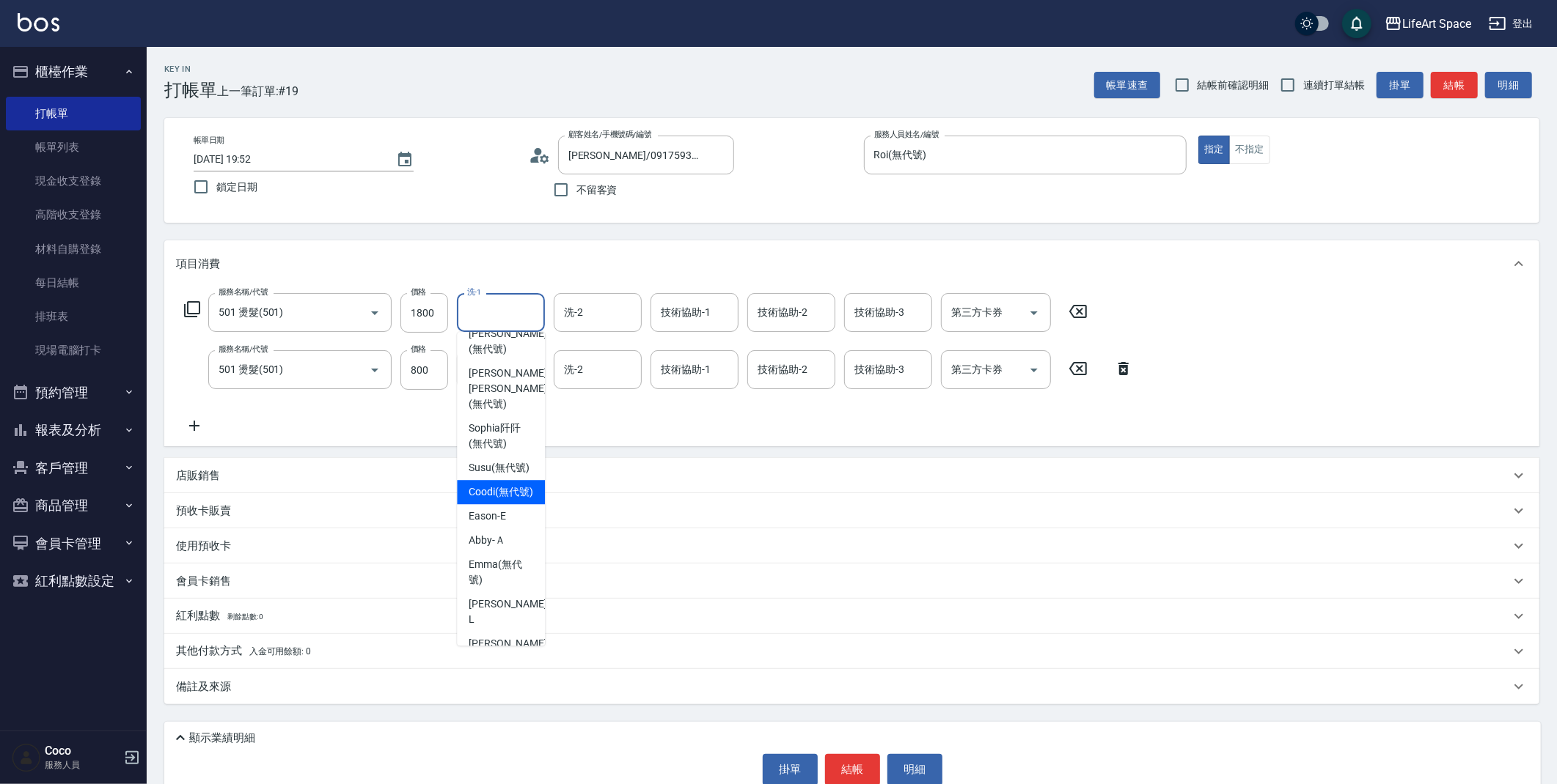
scroll to position [141, 0]
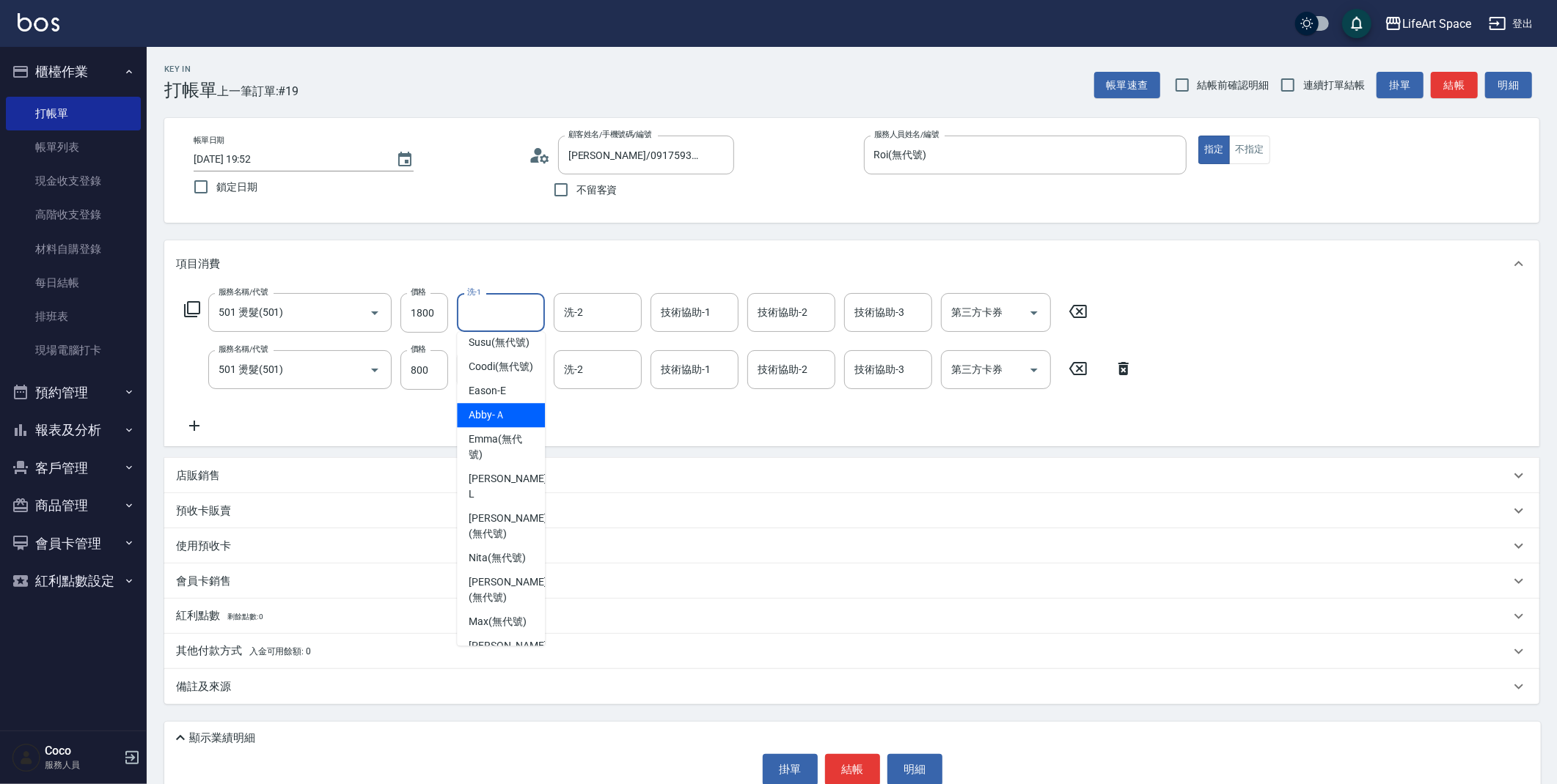
click at [493, 422] on span "Abby -Ａ" at bounding box center [486, 416] width 37 height 15
type input "Abby-Ａ"
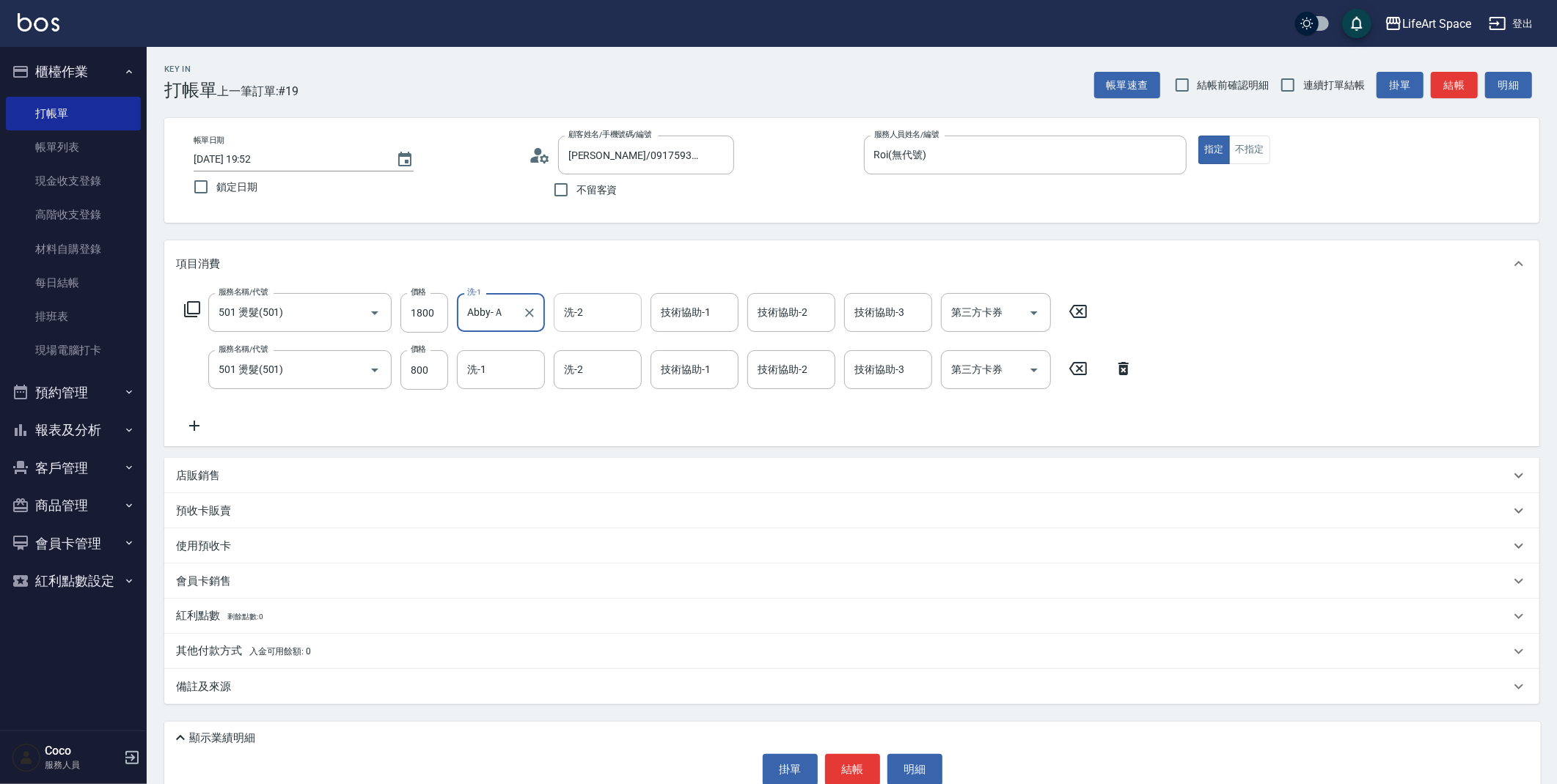
click at [616, 311] on input "洗-2" at bounding box center [597, 312] width 74 height 26
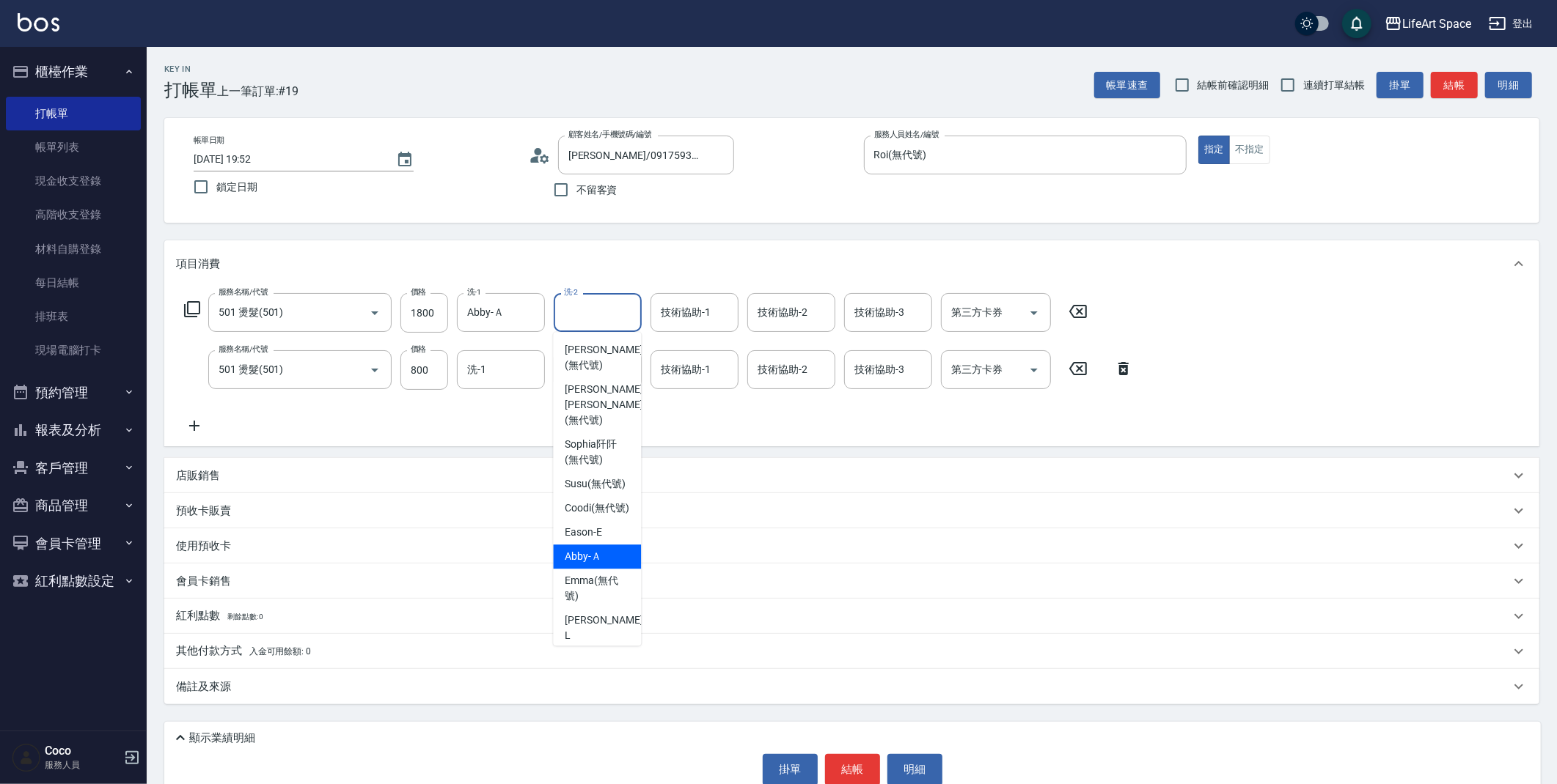
click at [599, 565] on span "Abby -Ａ" at bounding box center [583, 557] width 37 height 15
type input "Abby-Ａ"
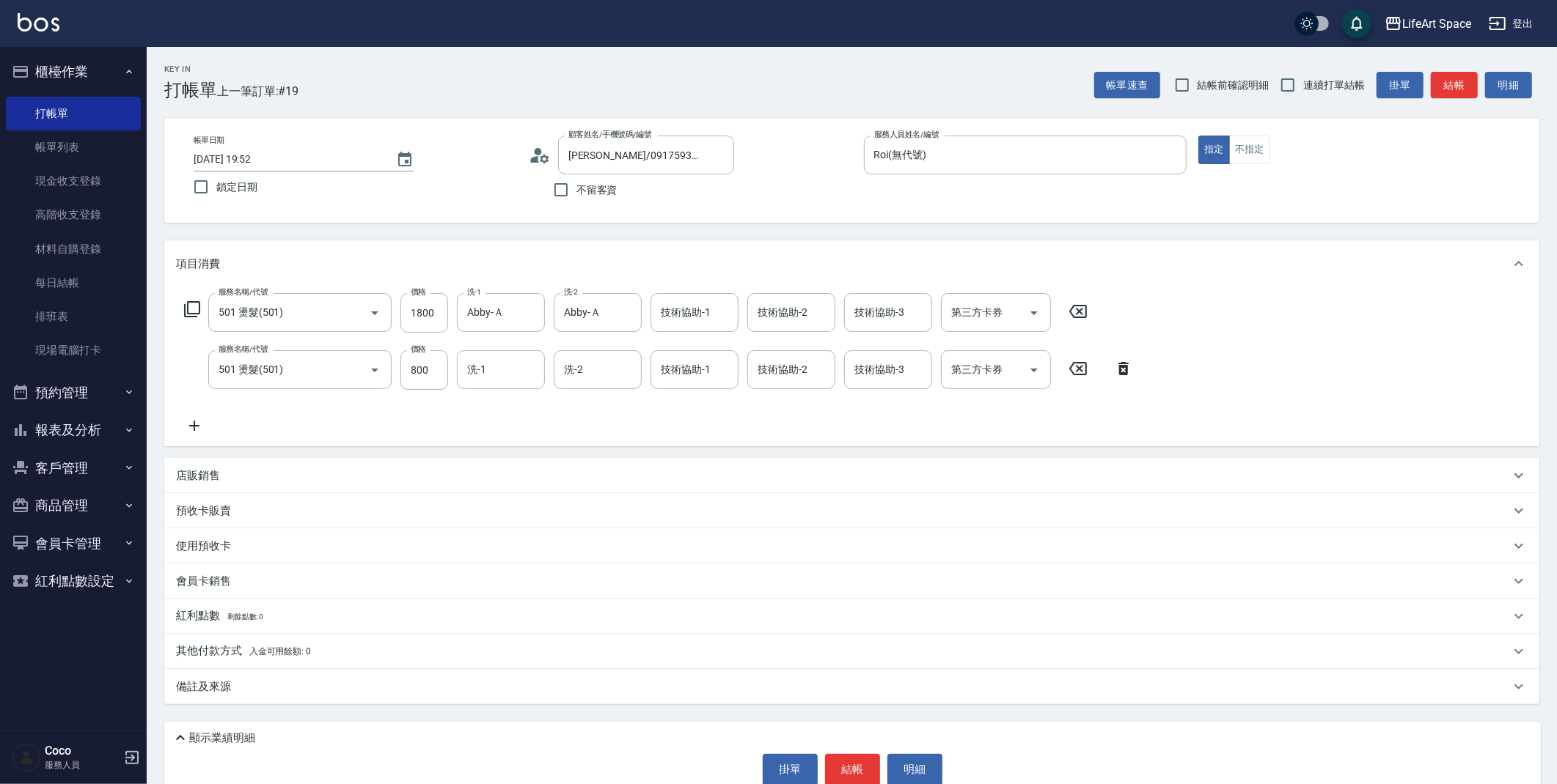
click at [840, 689] on div "備註及來源" at bounding box center [842, 687] width 1334 height 15
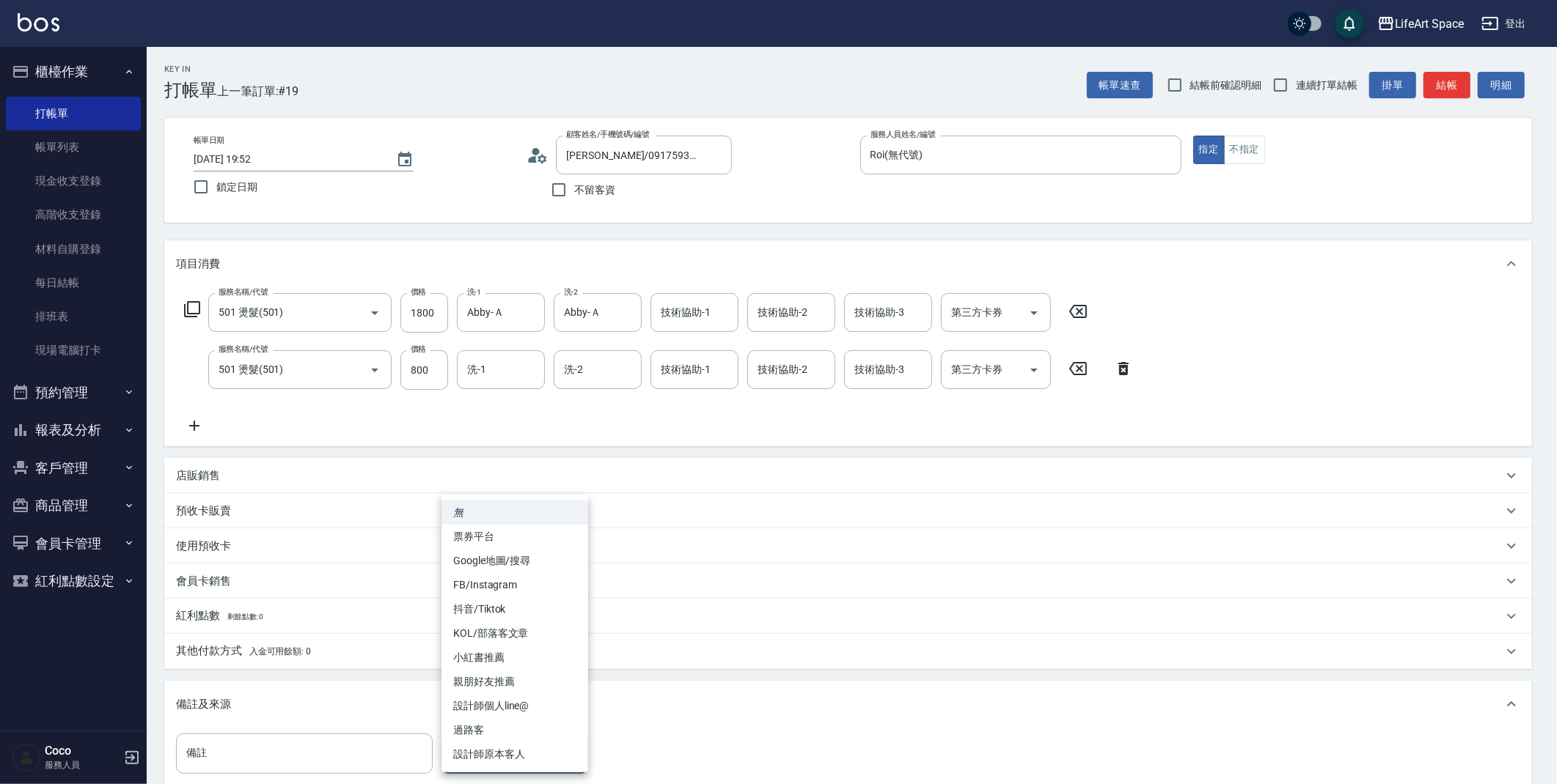
click at [484, 767] on body "LifeArt Space 登出 櫃檯作業 打帳單 帳單列表 現金收支登錄 高階收支登錄 材料自購登錄 每日結帳 排班表 現場電腦打卡 預約管理 預約管理 單…" at bounding box center [778, 454] width 1557 height 909
click at [511, 583] on li "FB/Instagram" at bounding box center [514, 585] width 147 height 24
type input "FB/Instagram"
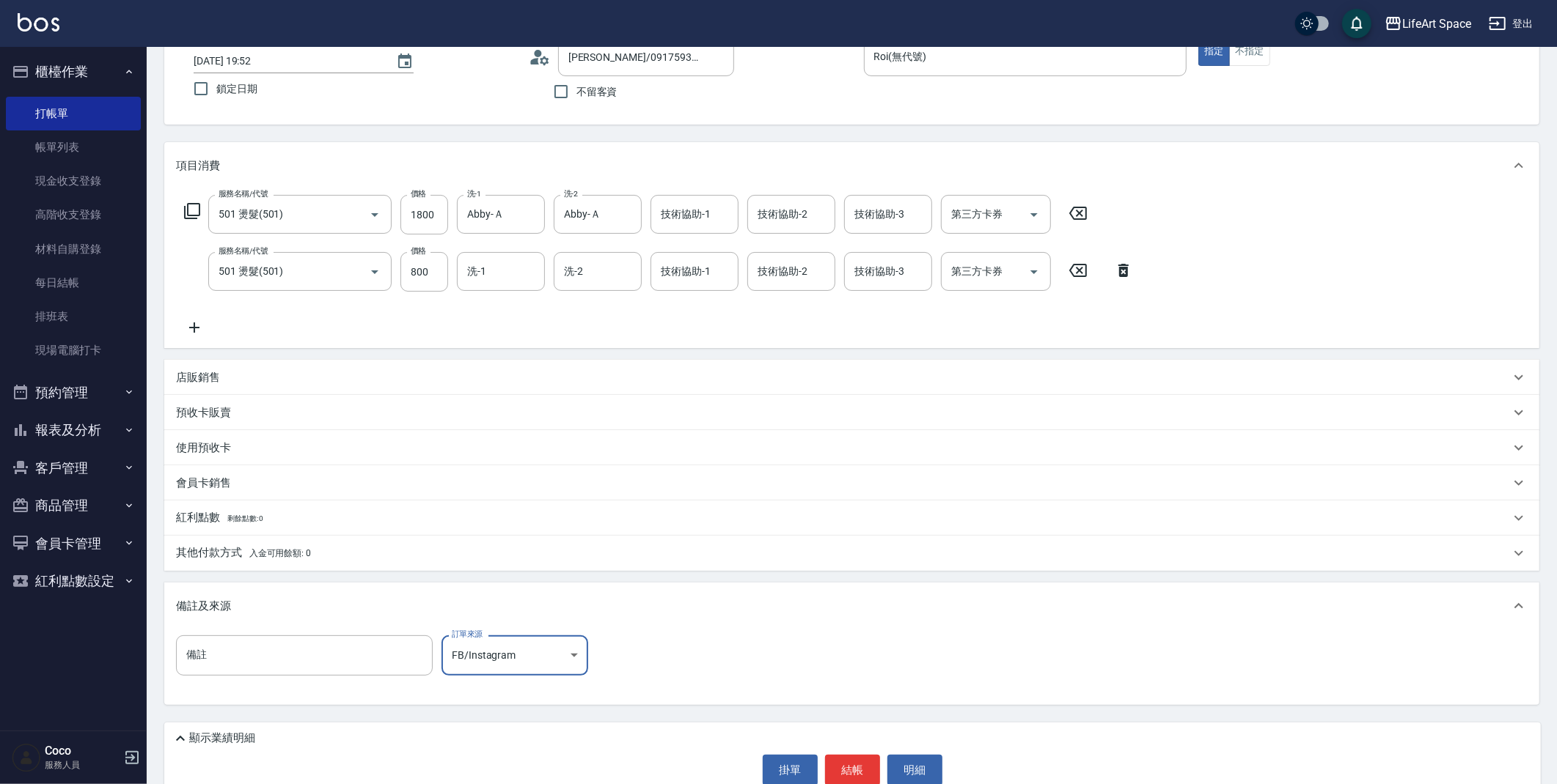
scroll to position [123, 0]
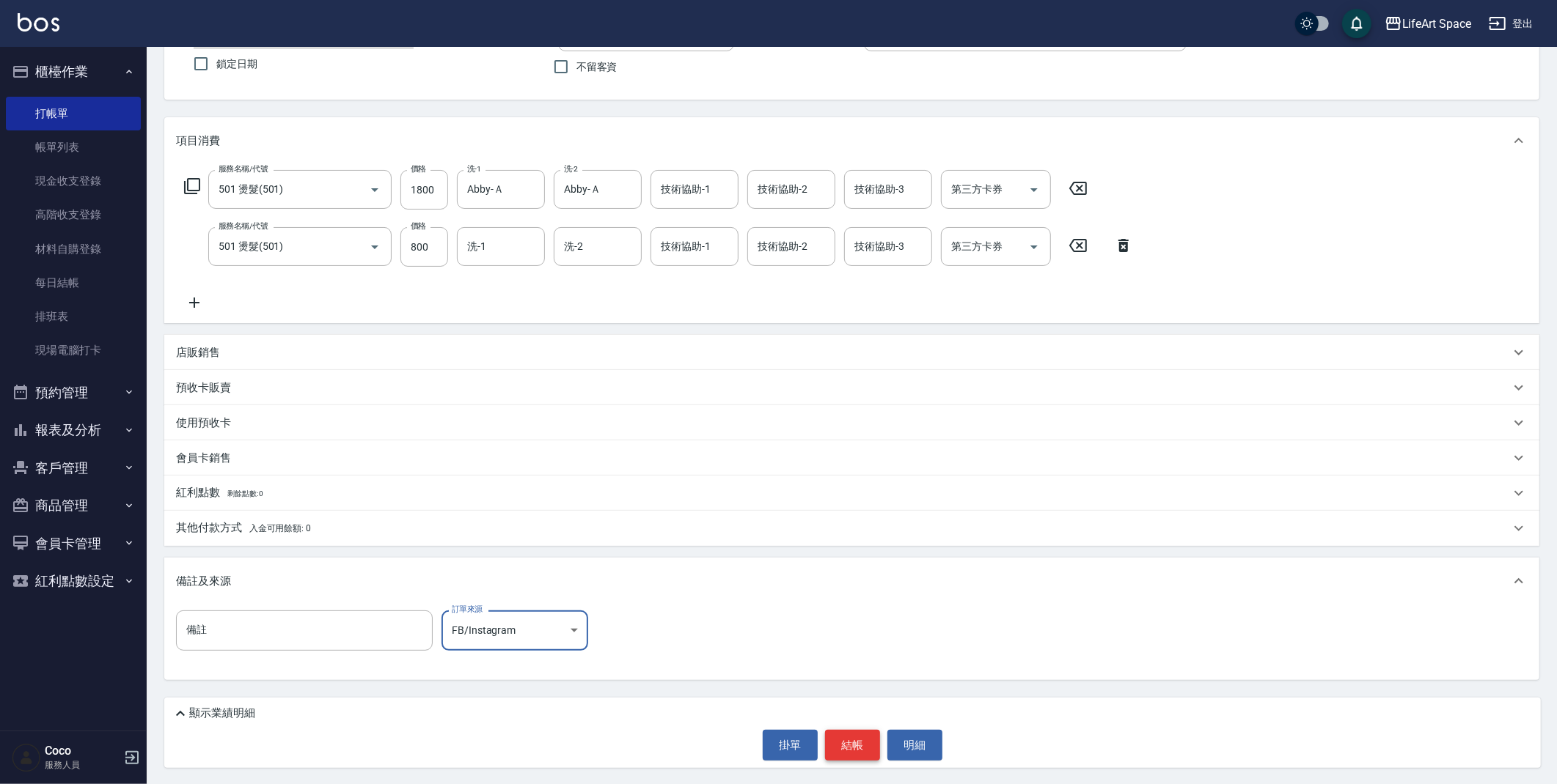
click at [860, 737] on button "結帳" at bounding box center [852, 745] width 55 height 31
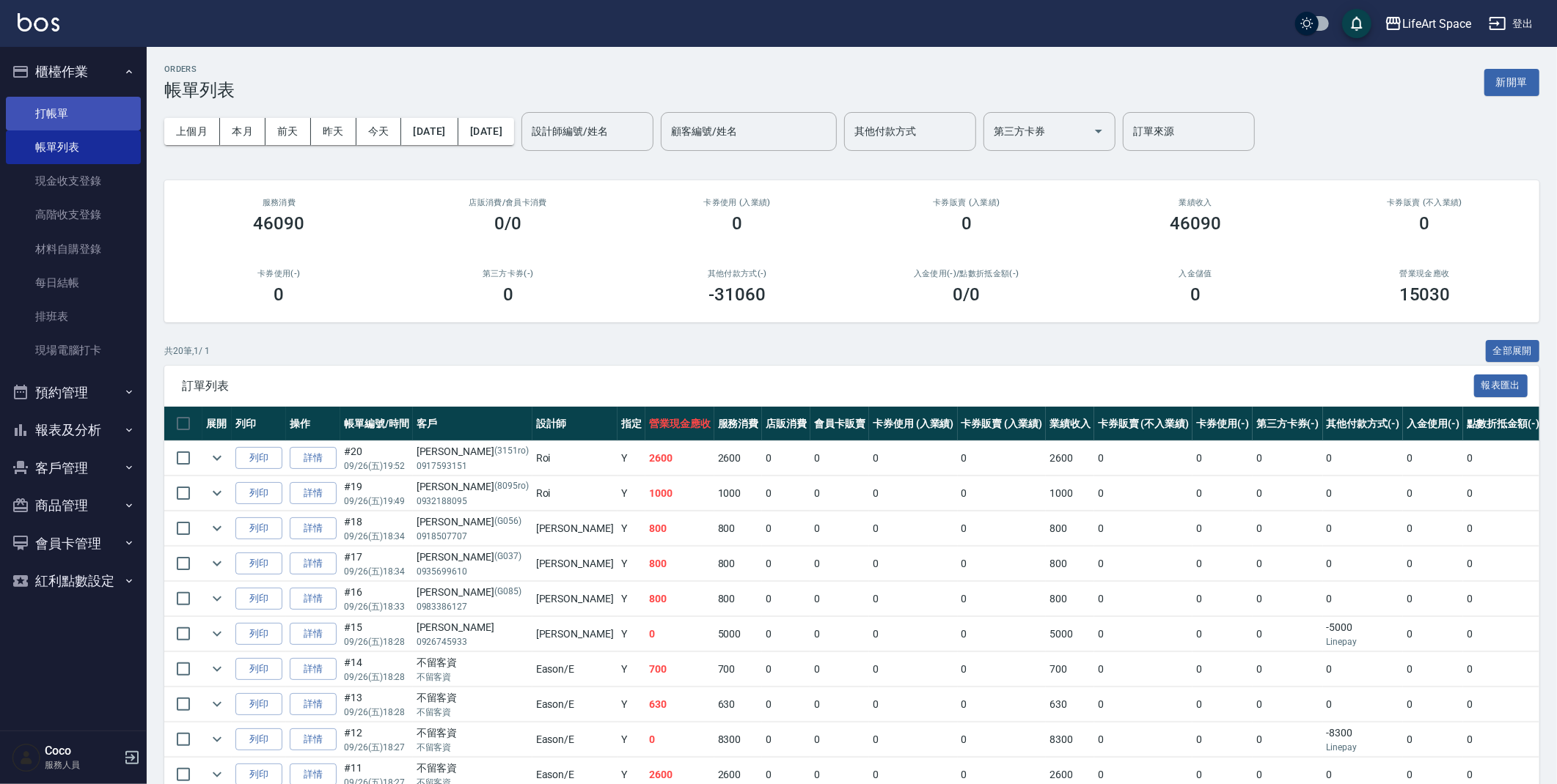
click at [73, 119] on link "打帳單" at bounding box center [73, 113] width 134 height 34
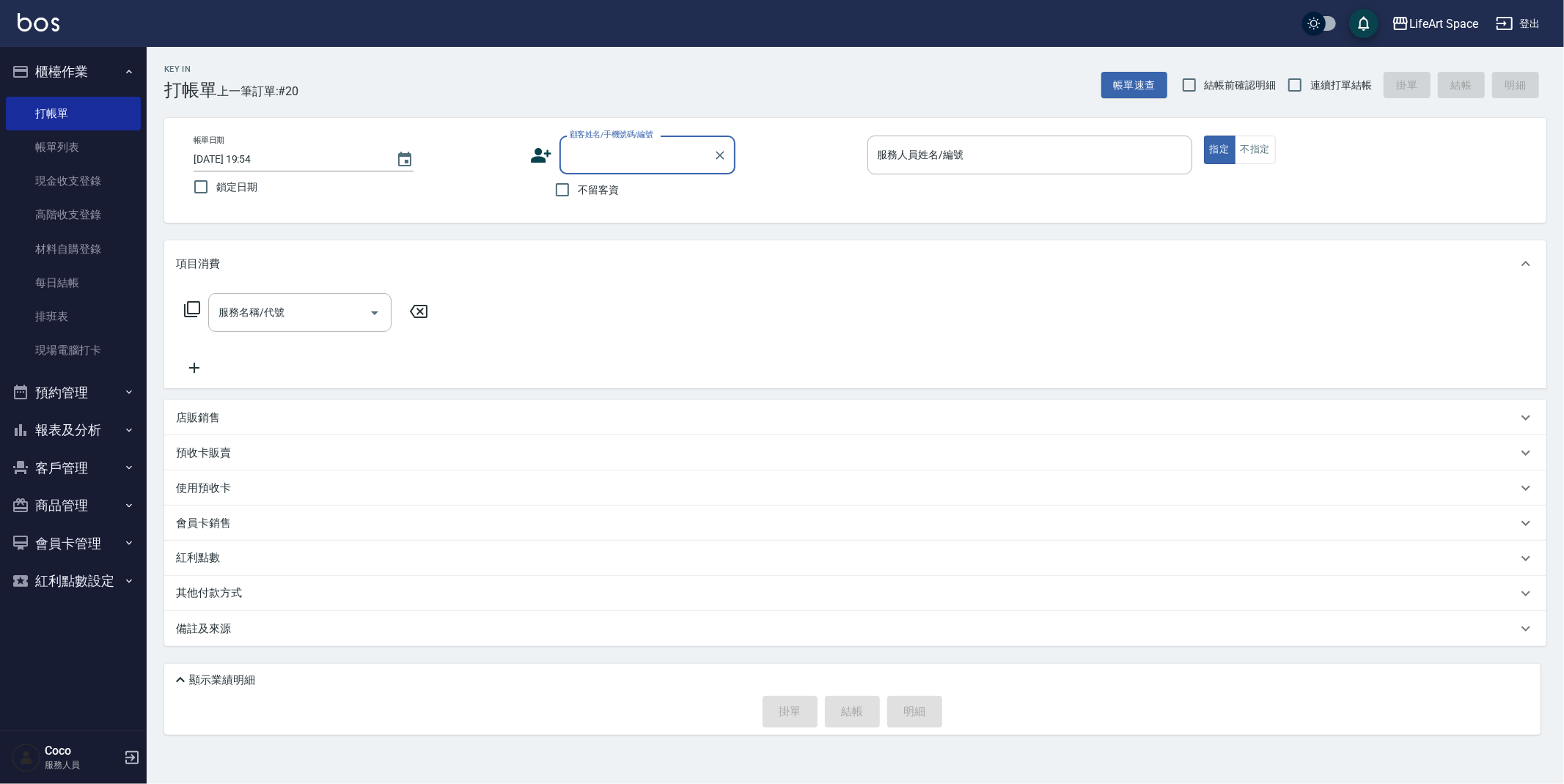
click at [649, 152] on input "顧客姓名/手機號碼/編號" at bounding box center [636, 155] width 141 height 26
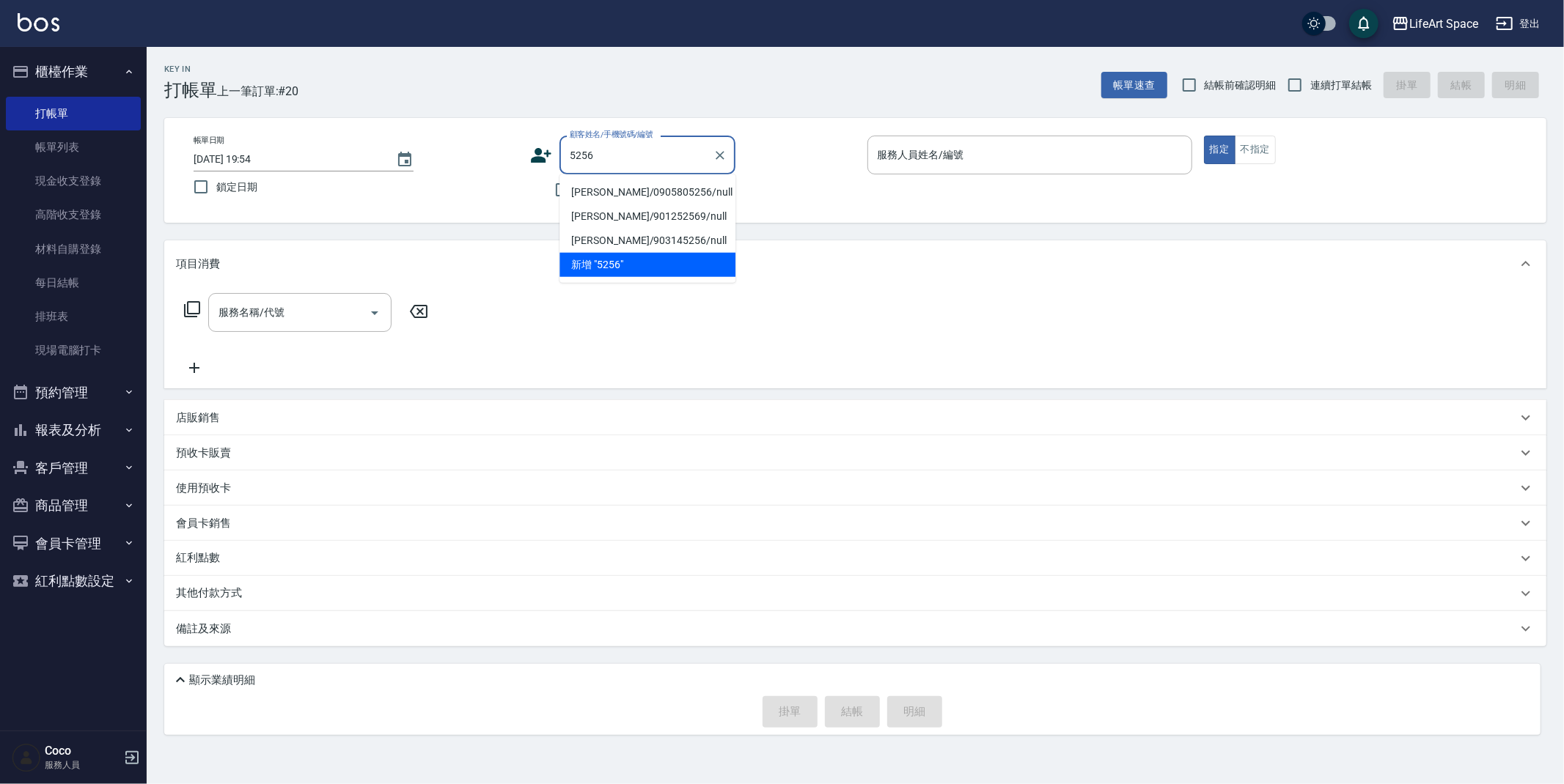
click at [624, 191] on li "[PERSON_NAME]/0905805256/null" at bounding box center [647, 192] width 176 height 24
type input "[PERSON_NAME]/0905805256/null"
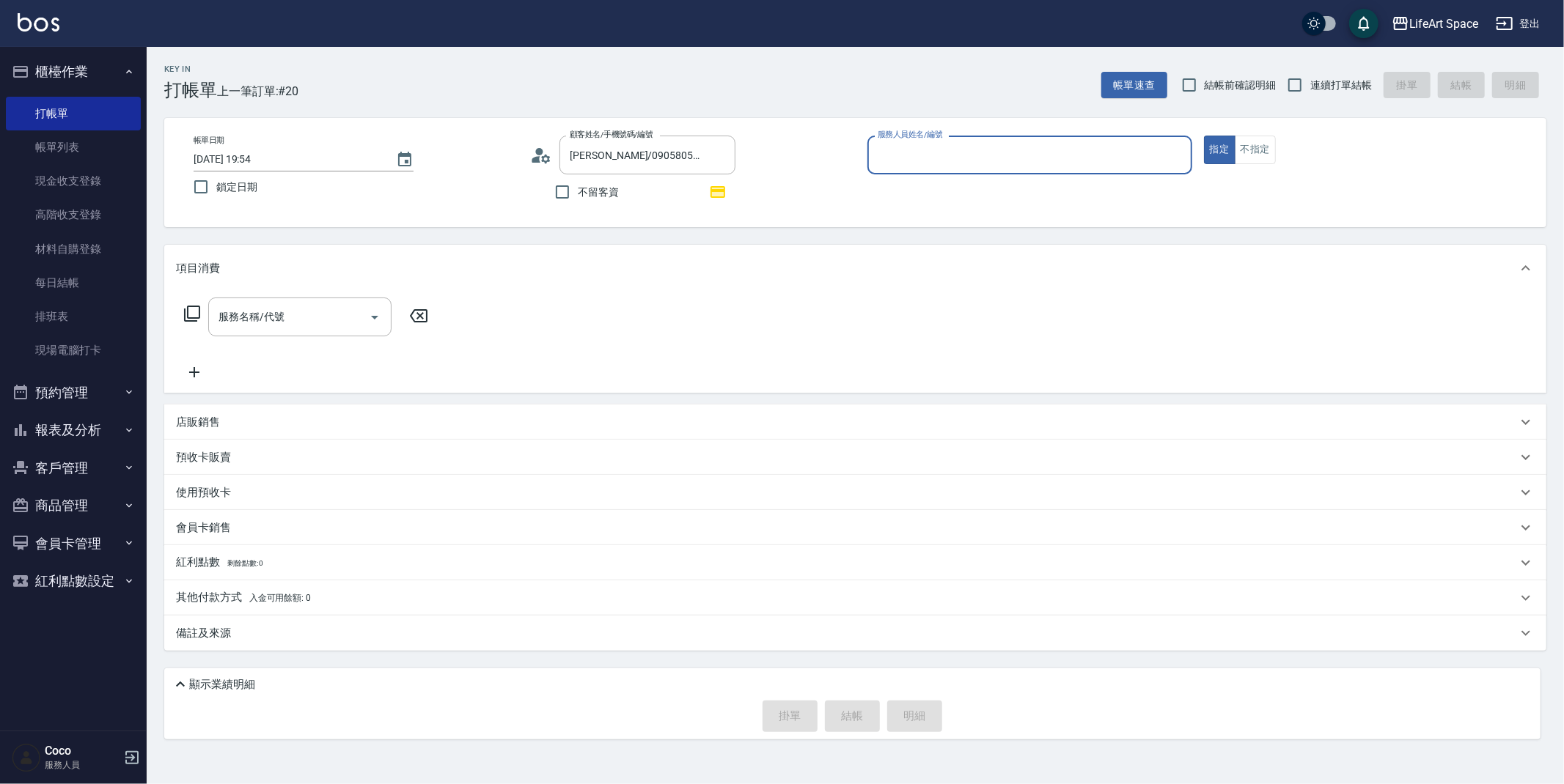
click at [920, 154] on input "服務人員姓名/編號" at bounding box center [1030, 155] width 311 height 26
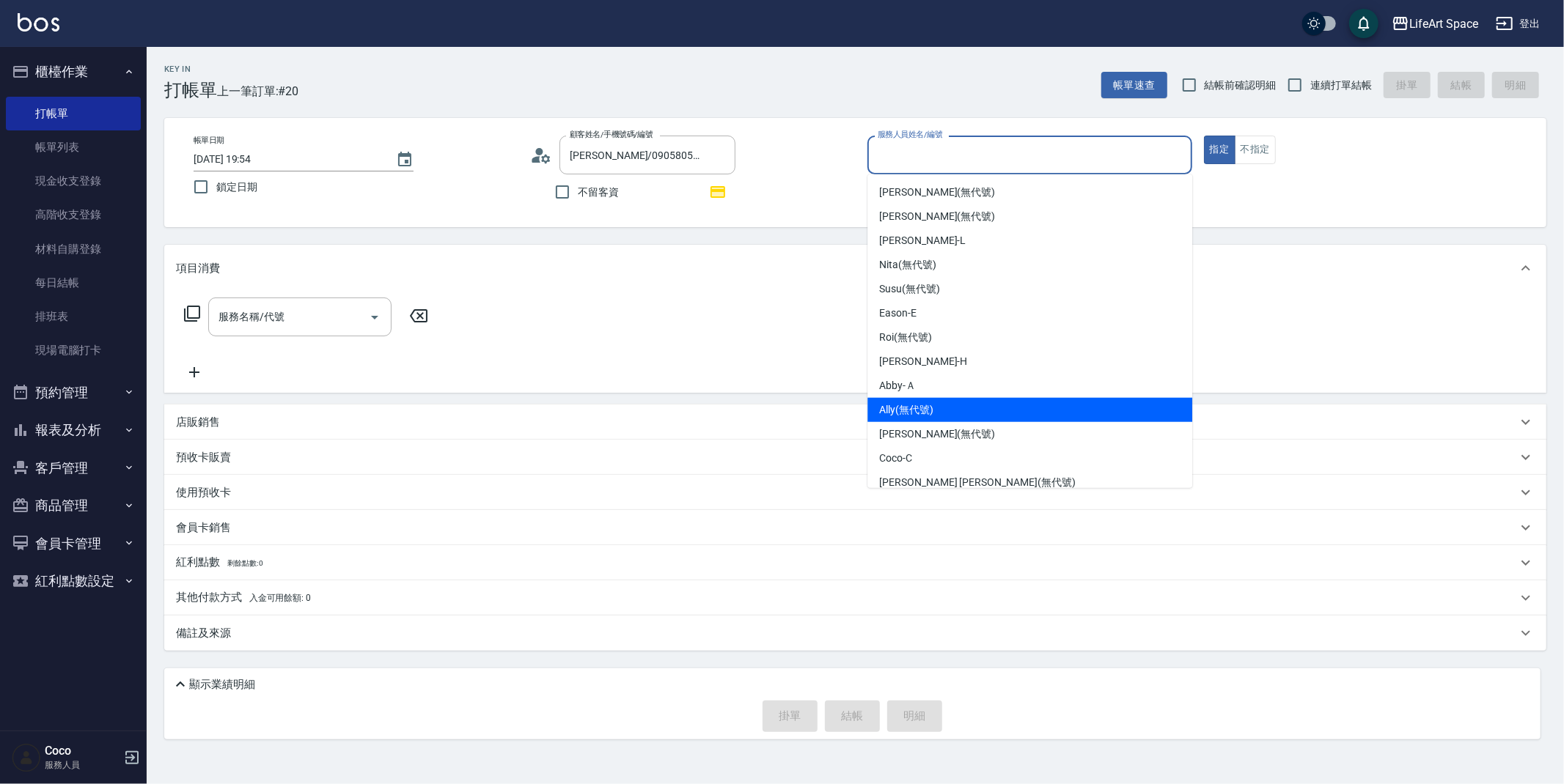
scroll to position [3, 0]
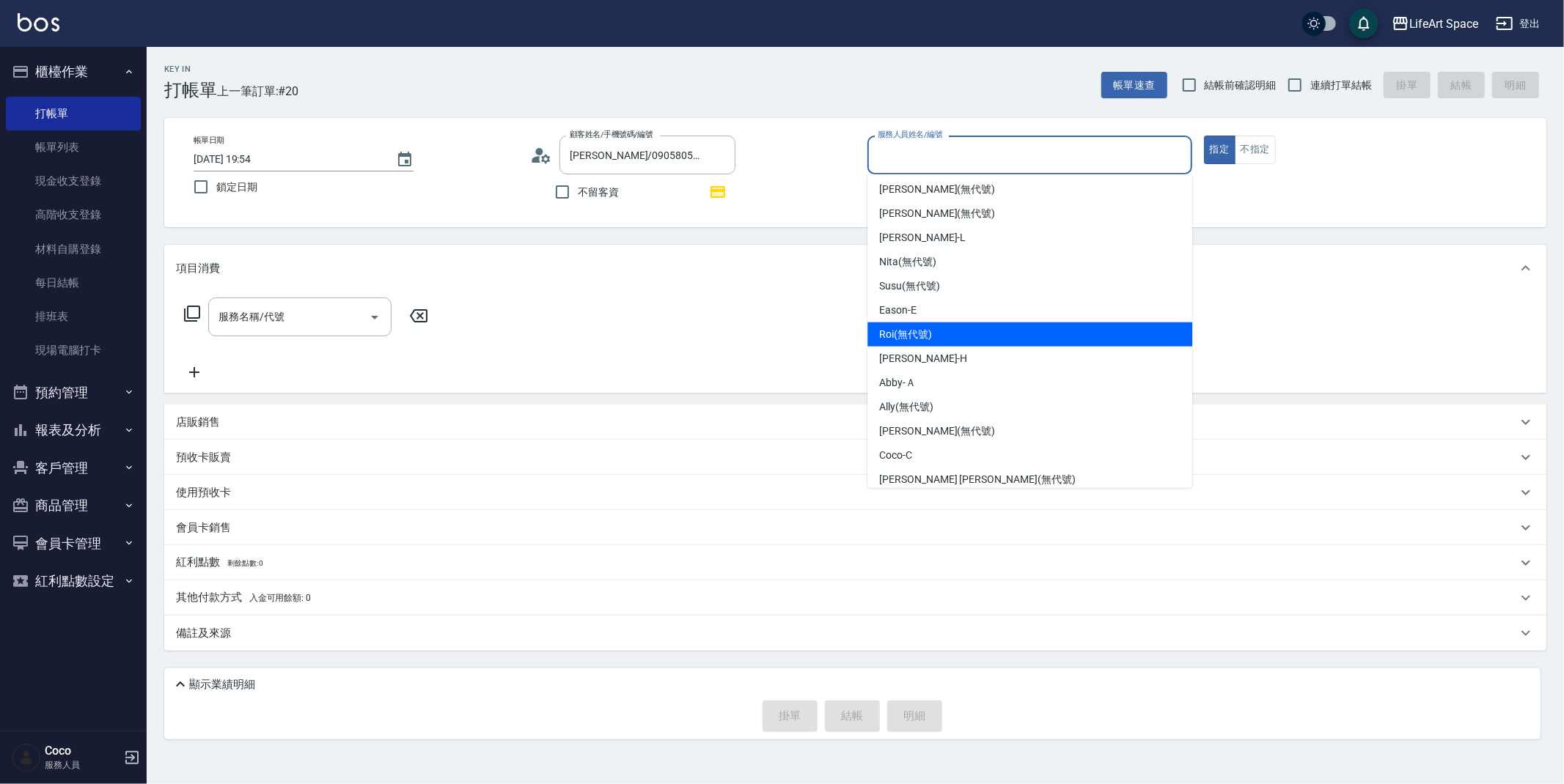
click at [944, 341] on div "Roi (無代號)" at bounding box center [1030, 334] width 325 height 24
type input "Roi(無代號)"
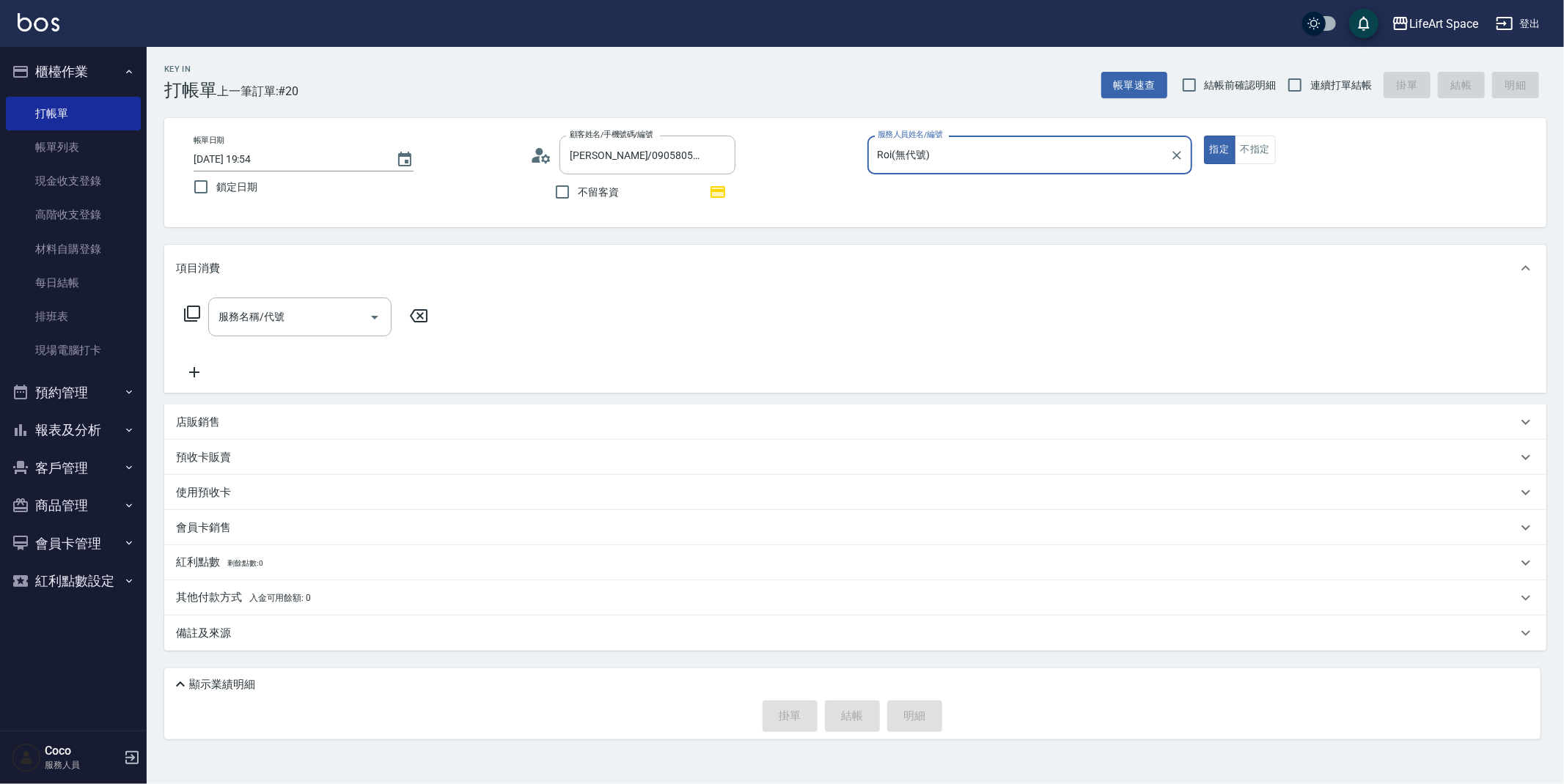
click at [255, 313] on div "服務名稱/代號 服務名稱/代號" at bounding box center [300, 317] width 184 height 39
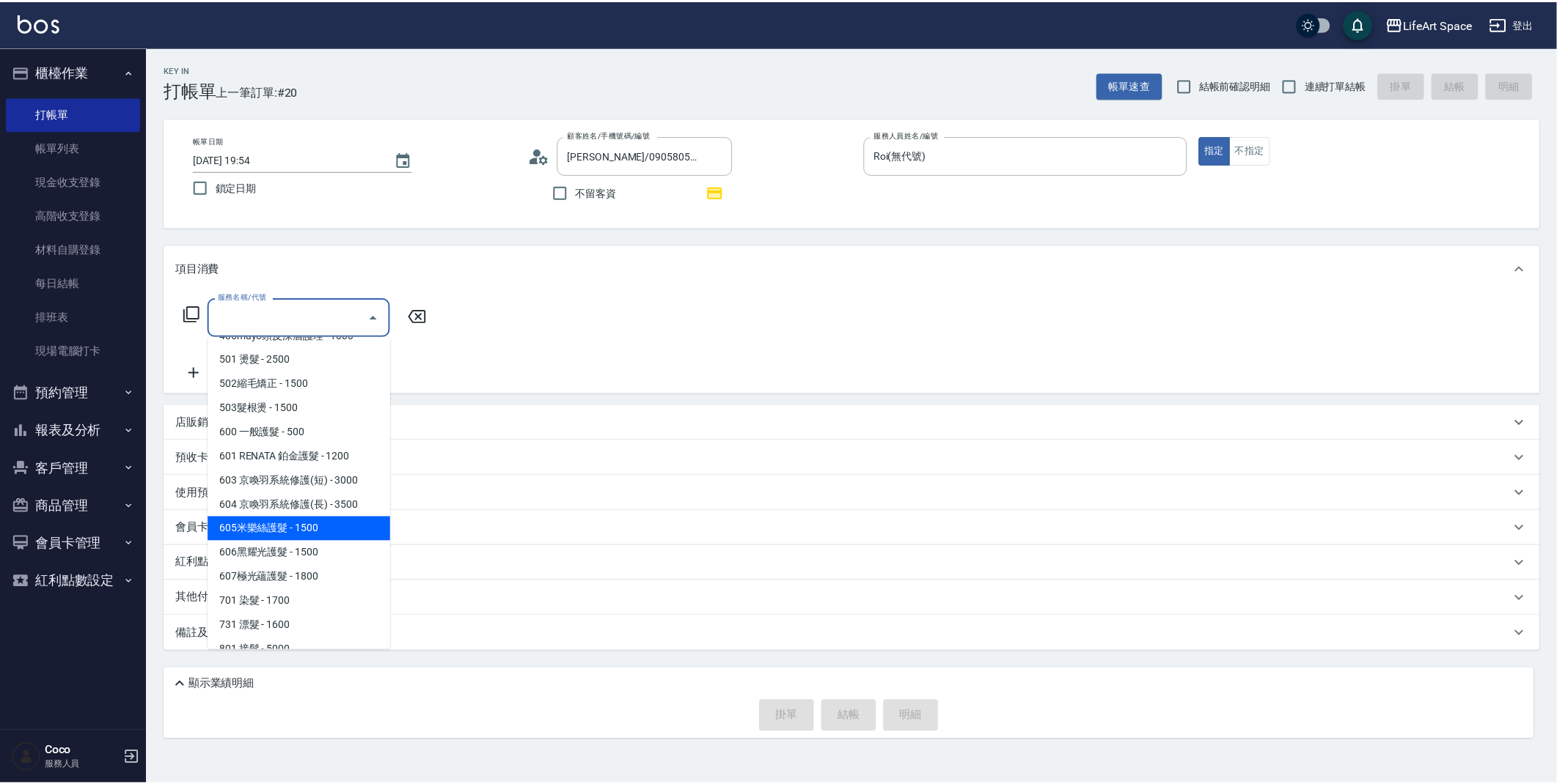
scroll to position [229, 0]
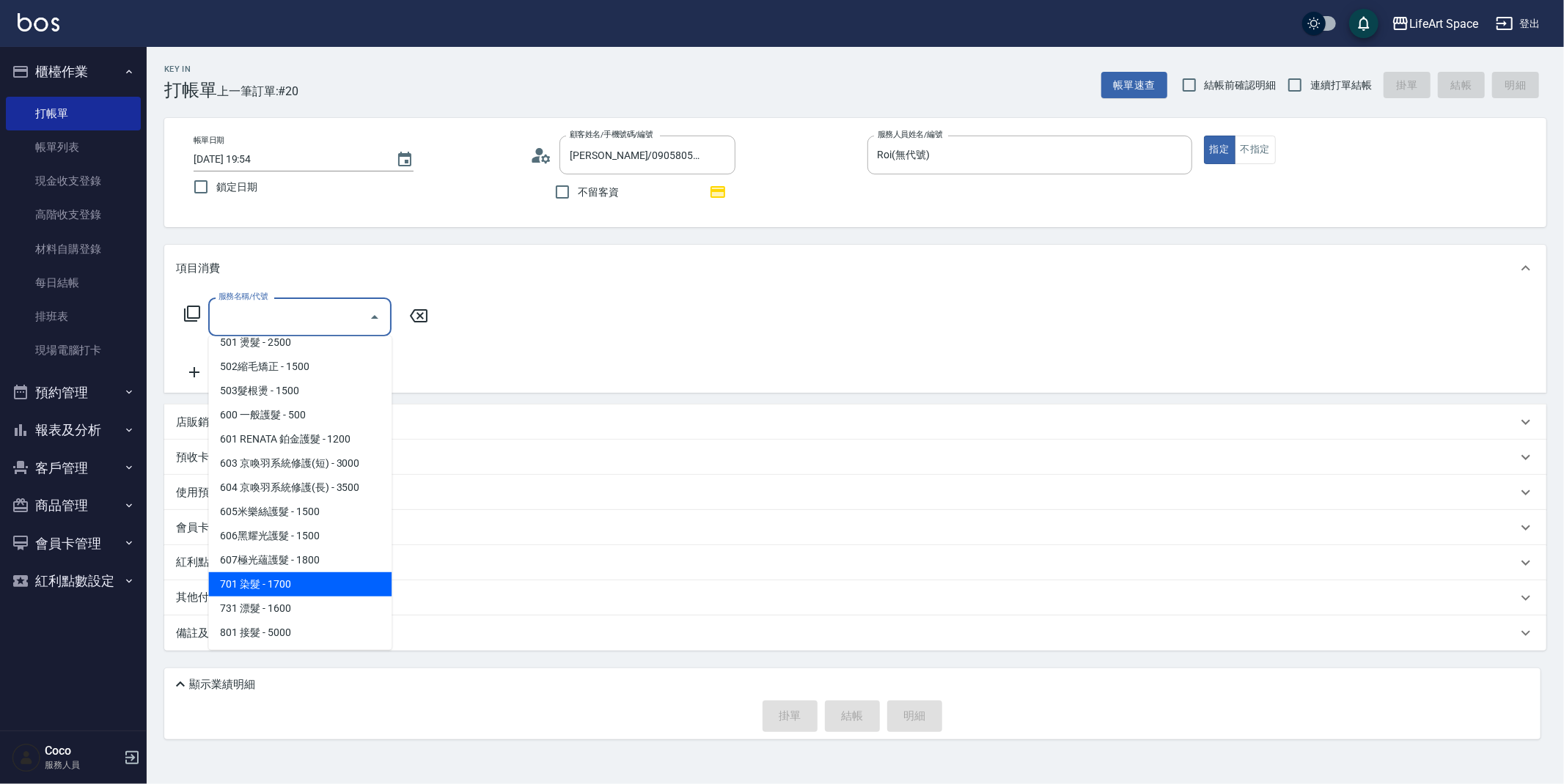
click at [291, 585] on span "701 染髮 - 1700" at bounding box center [300, 584] width 184 height 24
type input "701 染髮(701)"
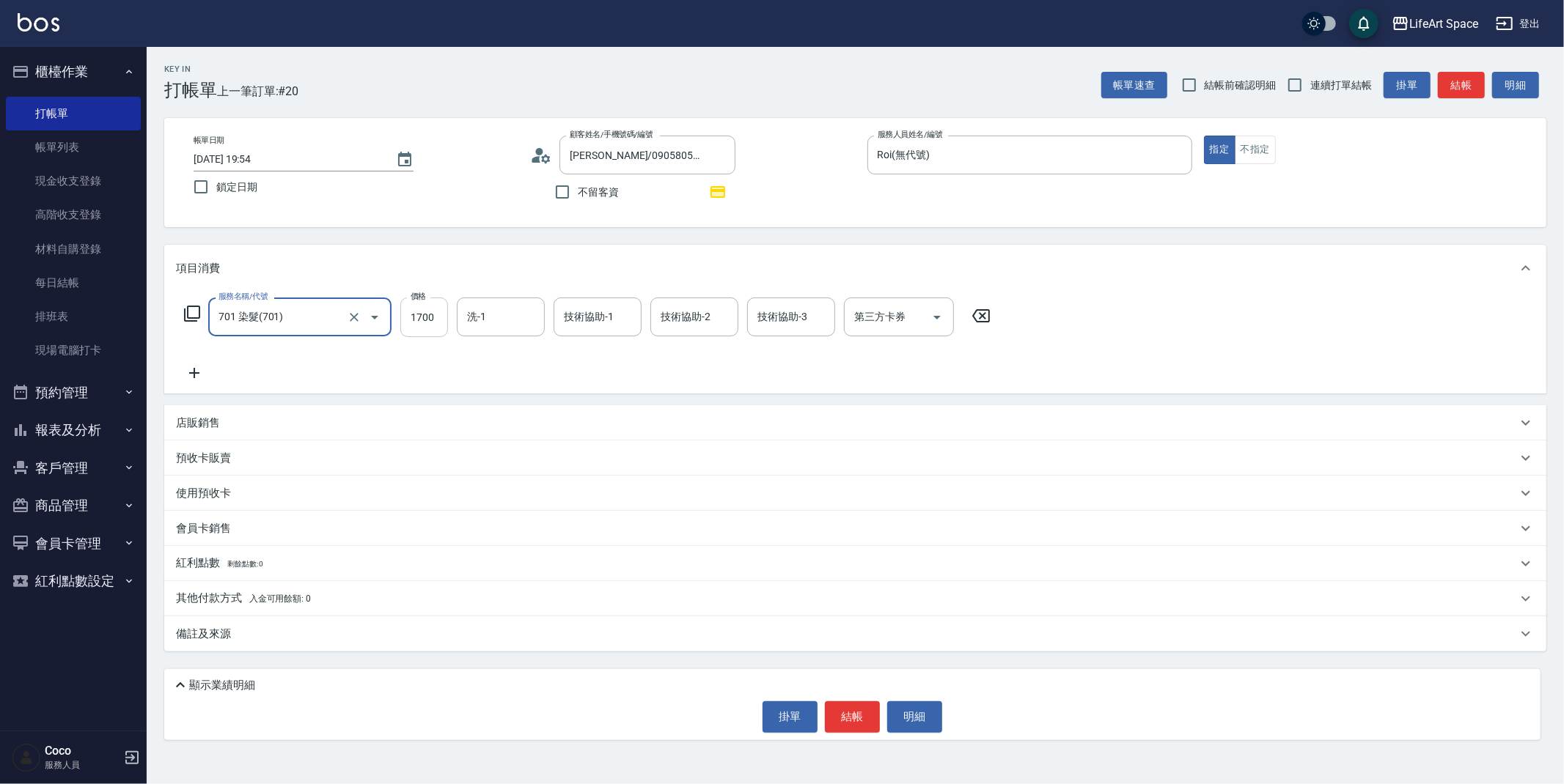
click at [435, 323] on input "1700" at bounding box center [424, 317] width 47 height 40
type input "1400"
click at [190, 375] on icon at bounding box center [194, 373] width 37 height 17
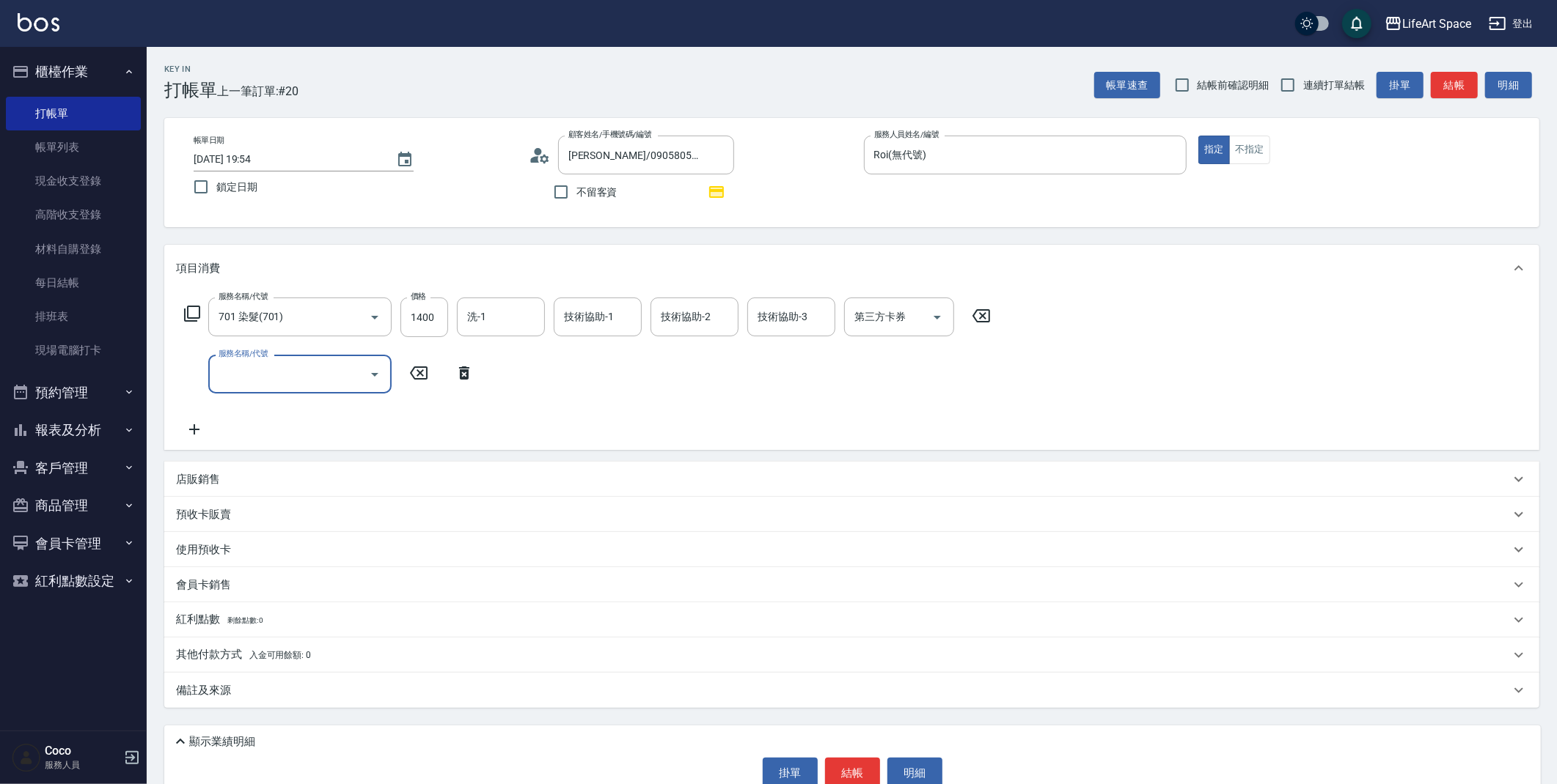
click at [354, 374] on input "服務名稱/代號" at bounding box center [288, 374] width 148 height 26
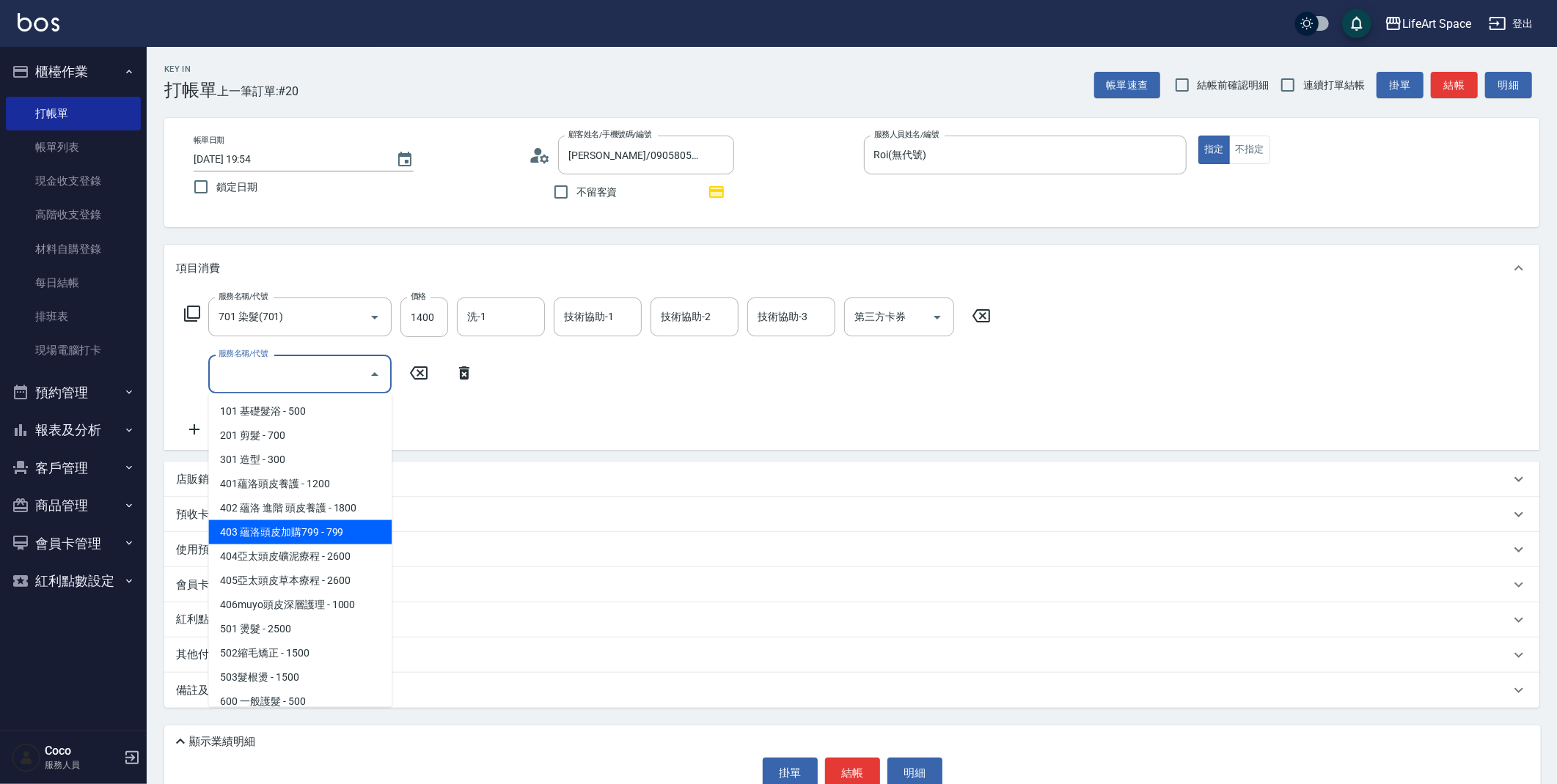
click at [321, 533] on span "403 蘊洛頭皮加購799 - 799" at bounding box center [300, 532] width 184 height 24
type input "403 蘊洛頭皮加購799(403)"
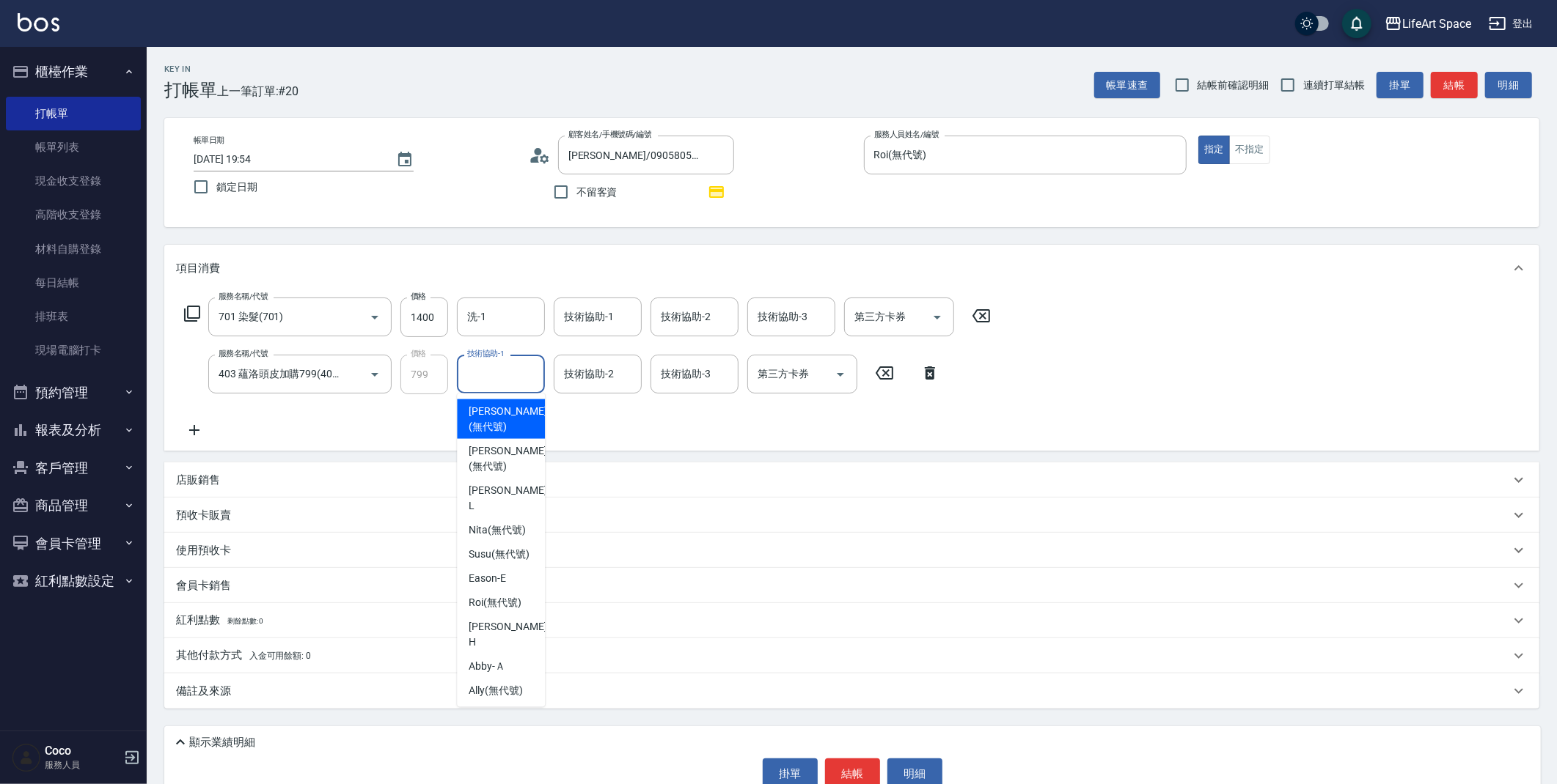
click at [514, 379] on div "技術協助-1 技術協助-1" at bounding box center [500, 374] width 88 height 39
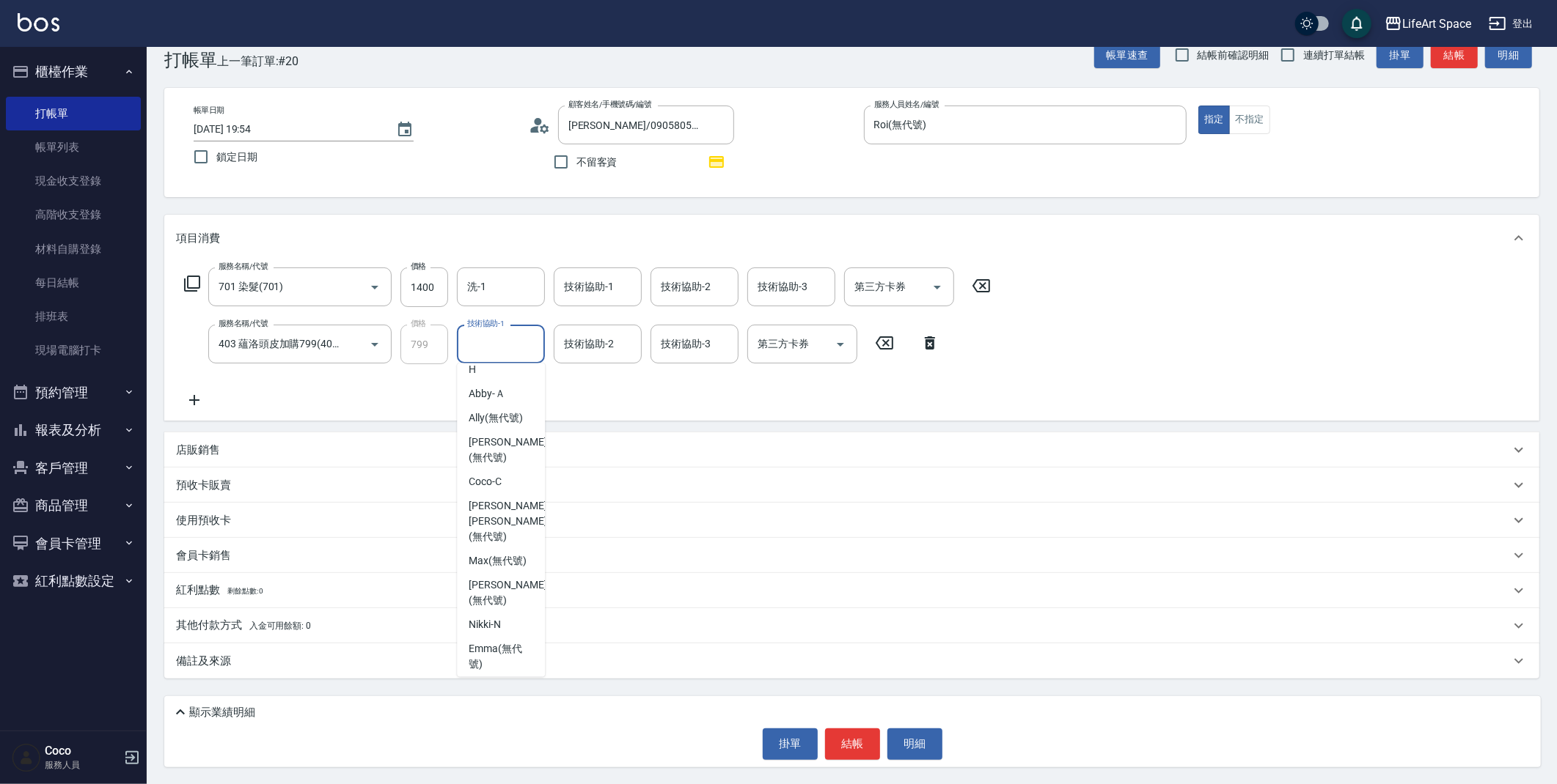
scroll to position [245, 0]
drag, startPoint x: 522, startPoint y: 571, endPoint x: 519, endPoint y: 547, distance: 24.2
click at [522, 575] on span "Ivan (無代號)" at bounding box center [507, 591] width 77 height 31
type input "[PERSON_NAME](無代號)"
click at [565, 338] on div "技術協助-2 技術協助-2" at bounding box center [597, 344] width 88 height 39
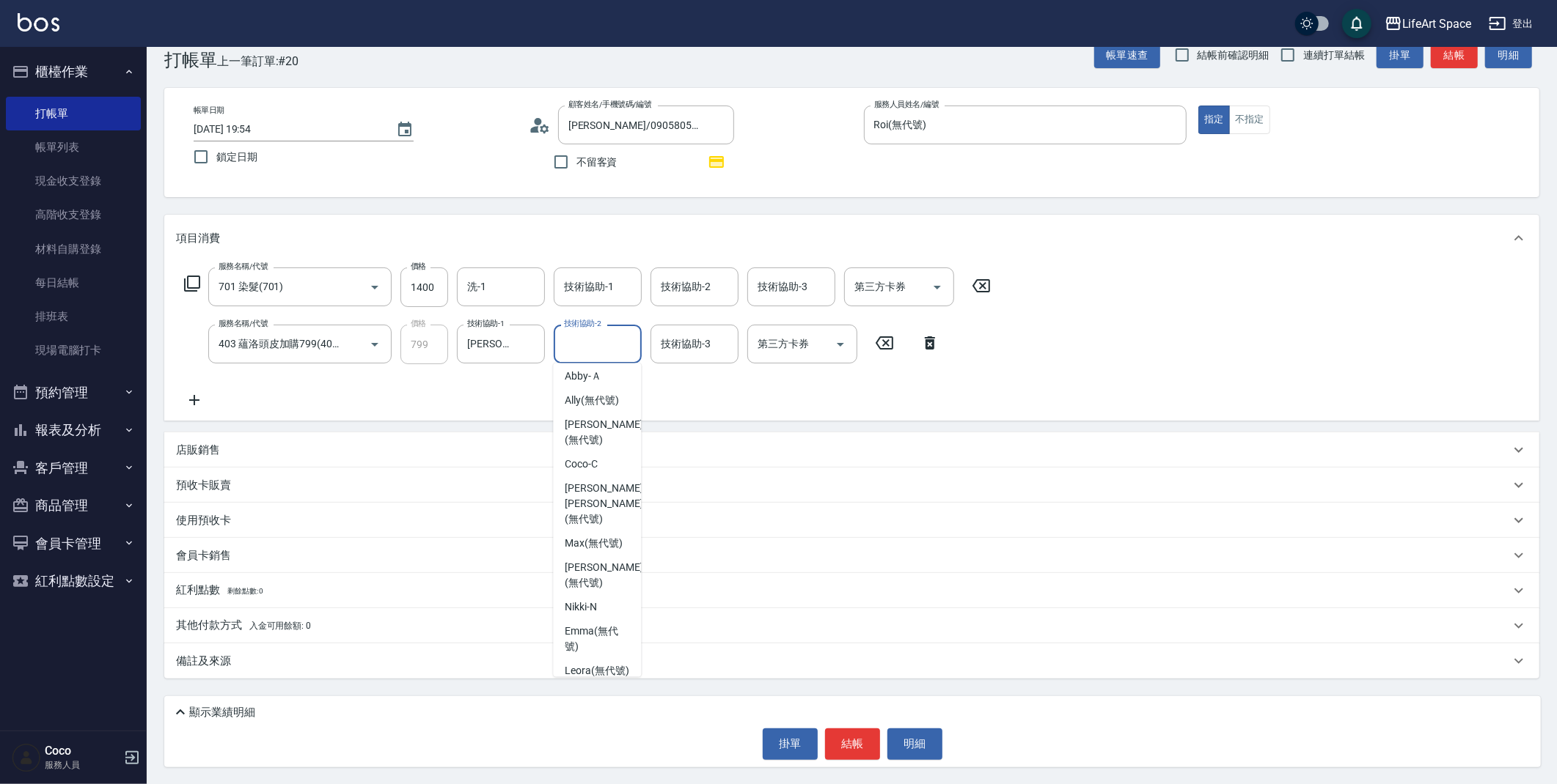
scroll to position [256, 0]
click at [610, 564] on span "Ivan (無代號)" at bounding box center [603, 579] width 77 height 31
type input "[PERSON_NAME](無代號)"
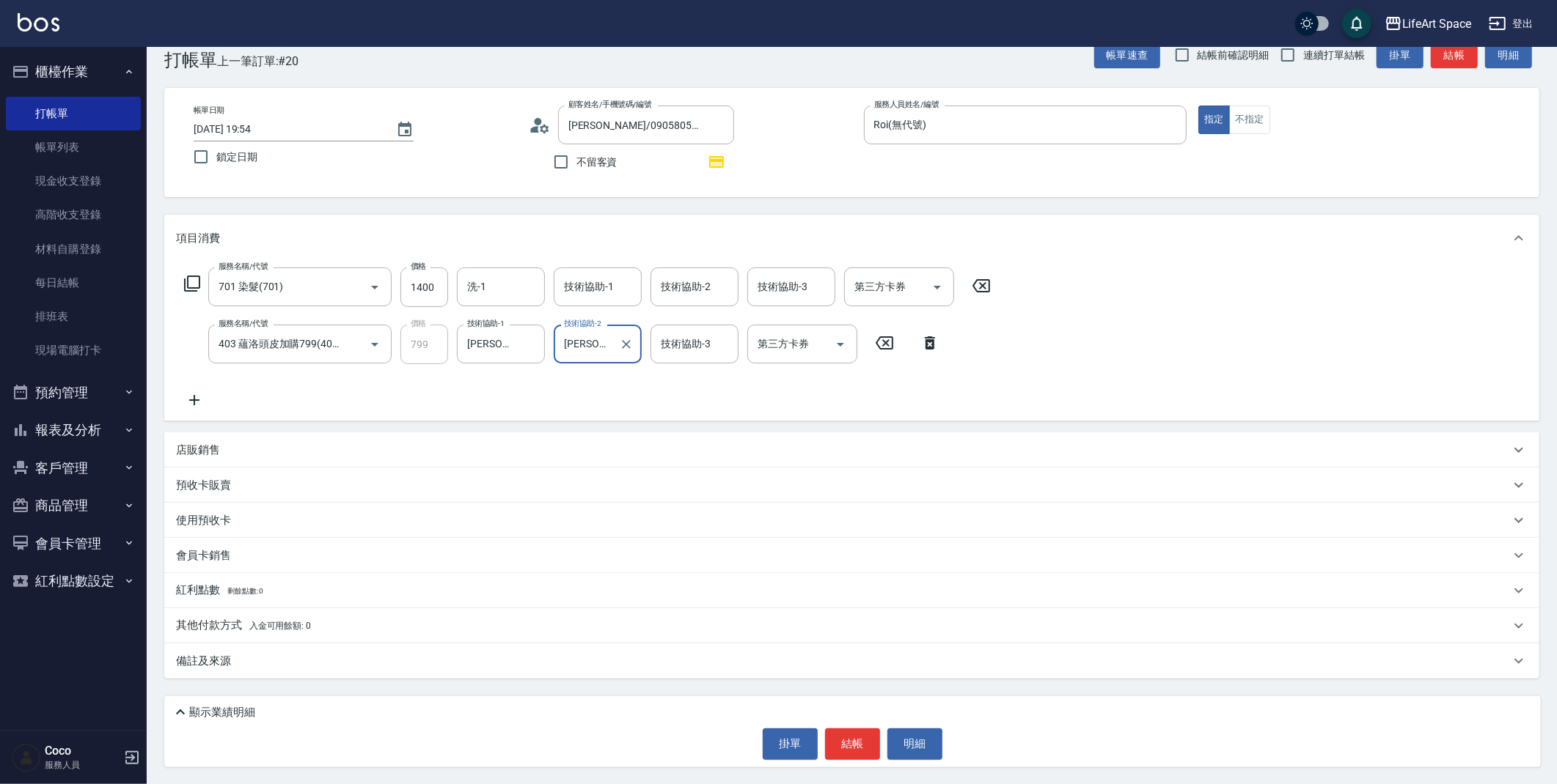
click at [678, 341] on div "技術協助-3 技術協助-3" at bounding box center [693, 344] width 88 height 39
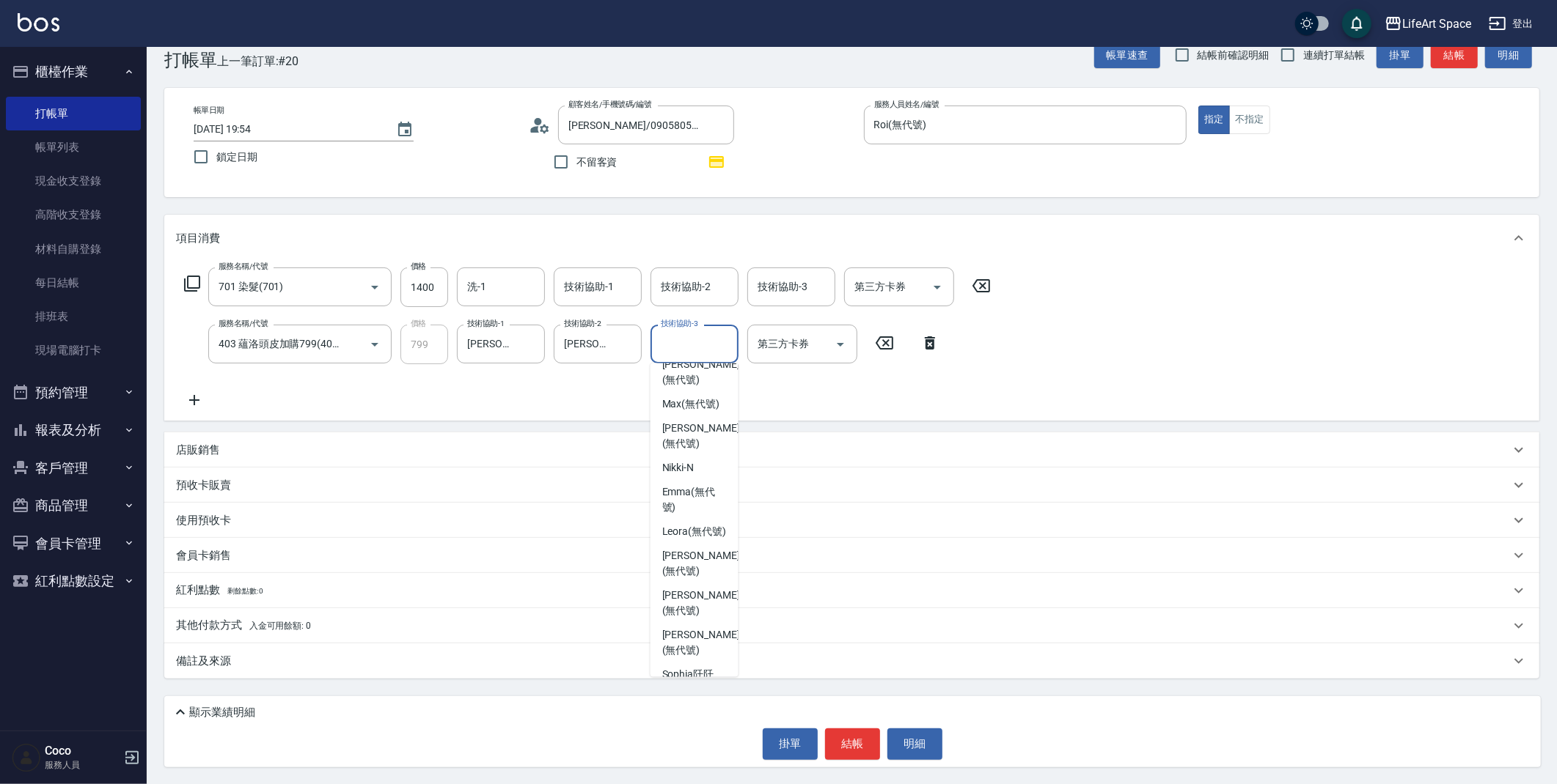
scroll to position [386, 0]
click at [664, 435] on span "Ivan (無代號)" at bounding box center [701, 450] width 77 height 31
type input "[PERSON_NAME](無代號)"
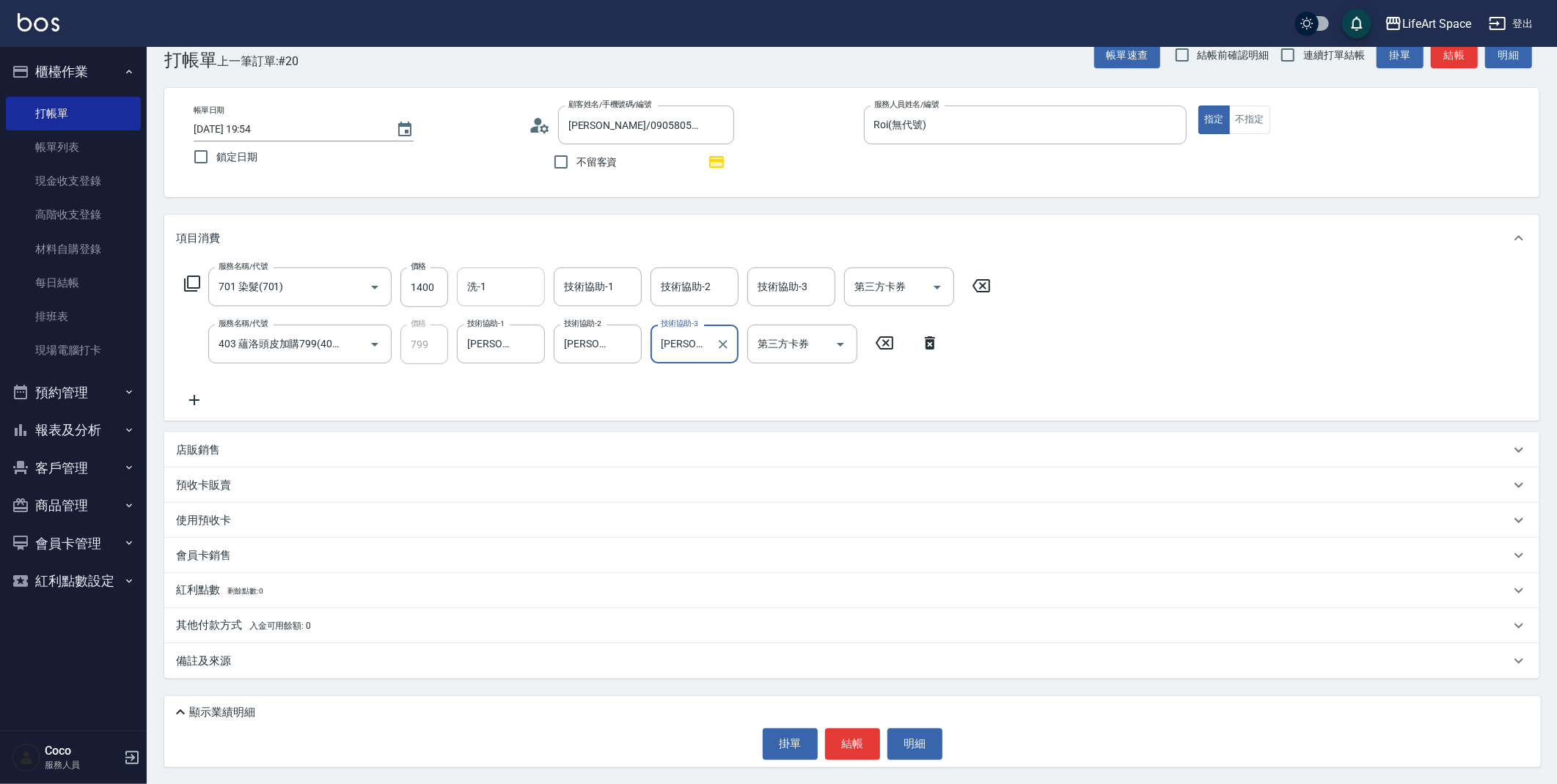
click at [487, 288] on input "洗-1" at bounding box center [500, 287] width 74 height 26
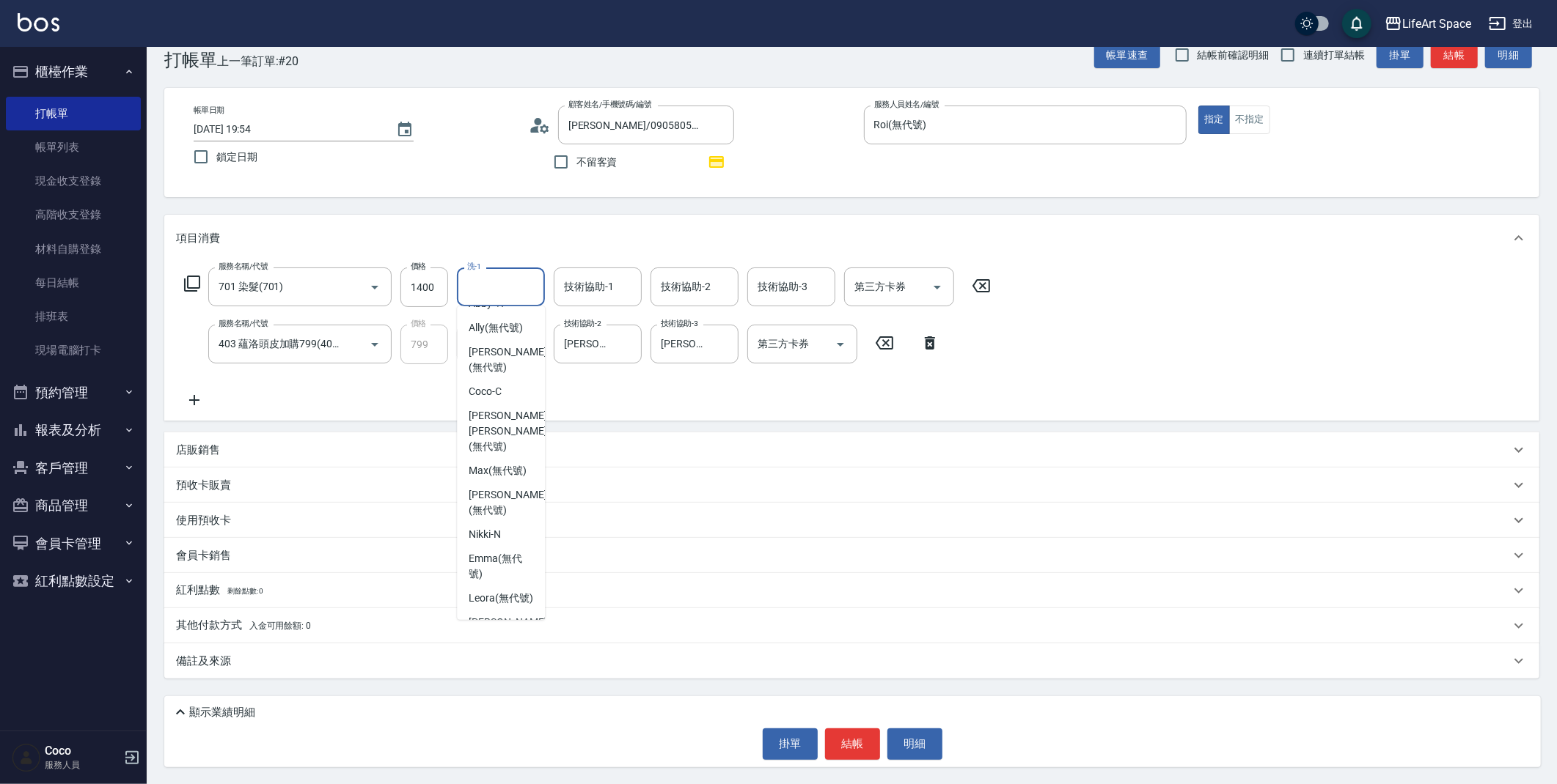
scroll to position [280, 0]
click at [497, 483] on span "Ivan (無代號)" at bounding box center [507, 499] width 77 height 31
type input "[PERSON_NAME](無代號)"
click at [593, 289] on div "技術協助-1 技術協助-1" at bounding box center [597, 287] width 88 height 39
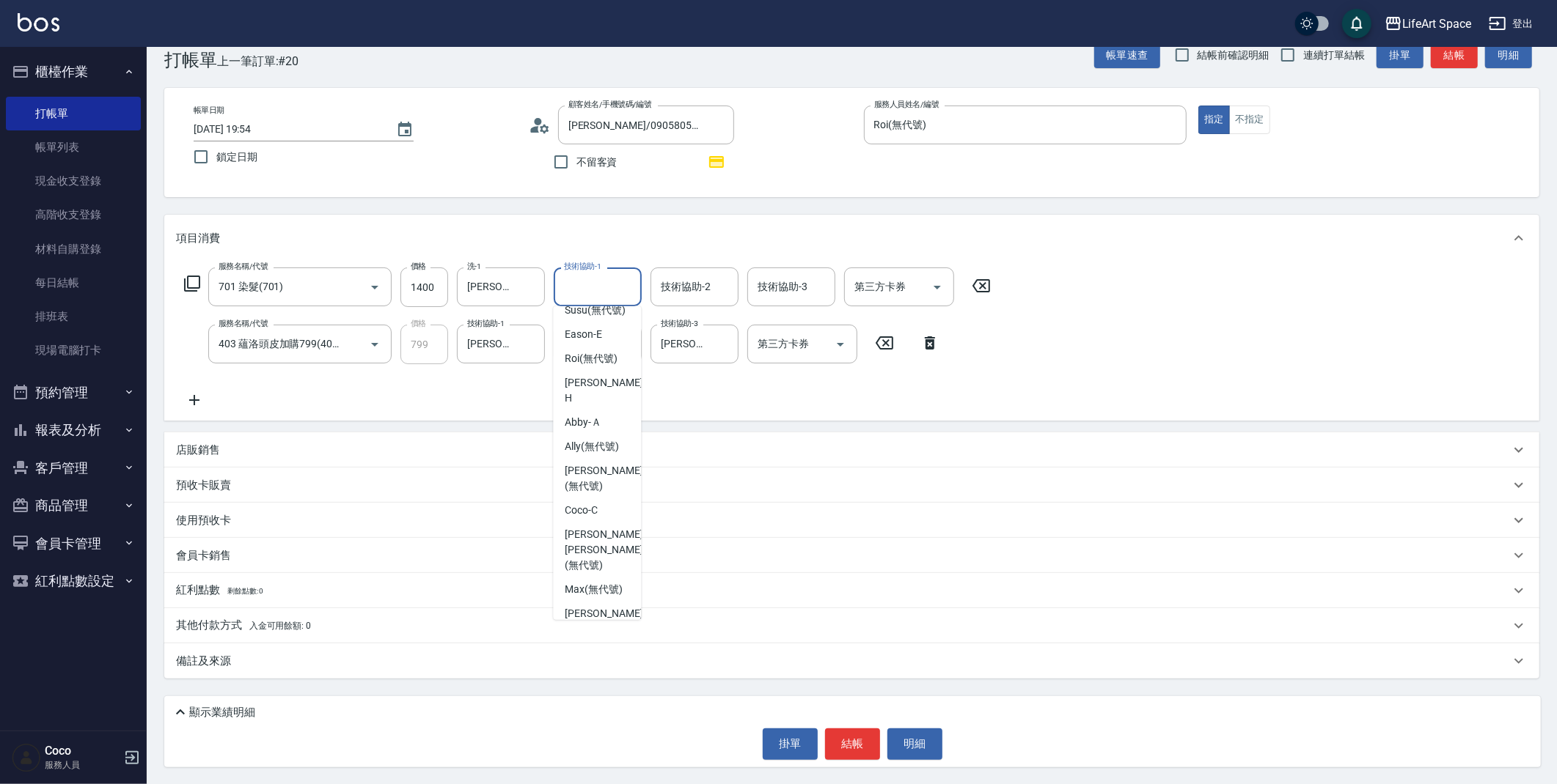
scroll to position [181, 0]
click at [592, 403] on span "Abby -Ａ" at bounding box center [583, 399] width 37 height 15
type input "Abby-Ａ"
click at [614, 661] on div "備註及來源" at bounding box center [842, 661] width 1334 height 15
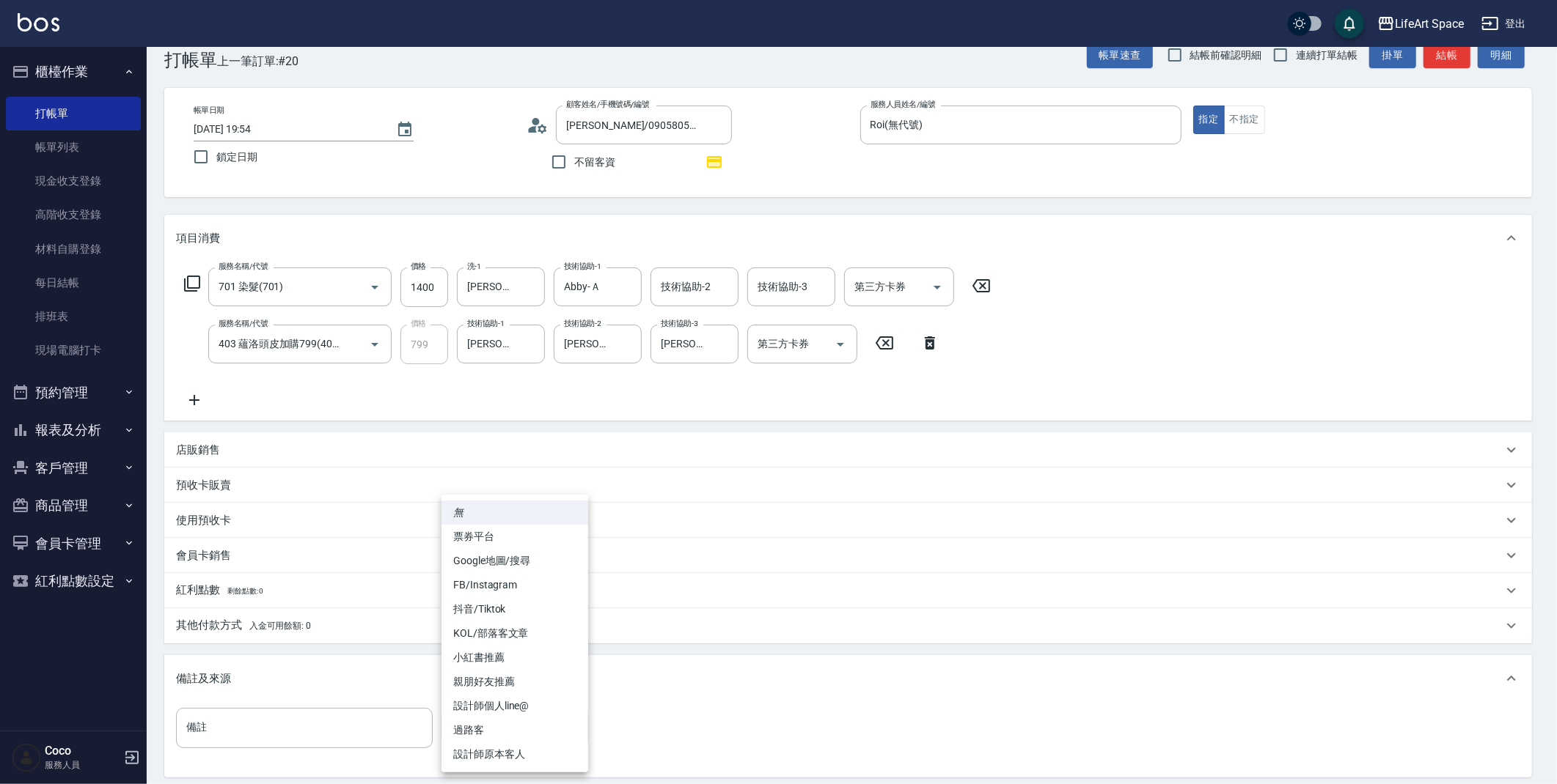
click at [555, 715] on body "LifeArt Space 登出 櫃檯作業 打帳單 帳單列表 現金收支登錄 高階收支登錄 材料自購登錄 每日結帳 排班表 現場電腦打卡 預約管理 預約管理 單…" at bounding box center [778, 426] width 1557 height 914
click at [511, 756] on li "設計師原本客人" at bounding box center [514, 754] width 147 height 24
type input "設計師原本客人"
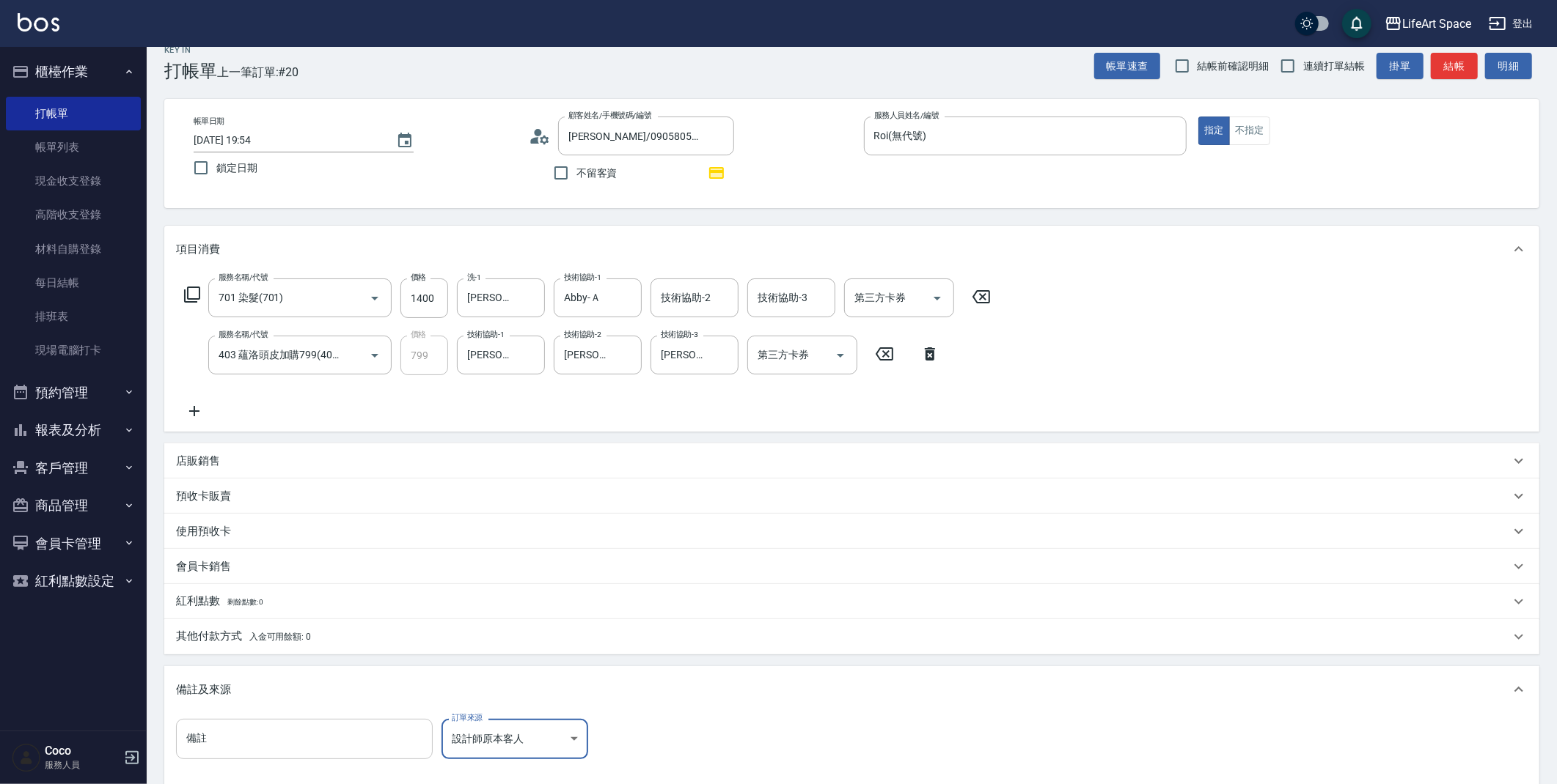
scroll to position [22, 0]
click at [367, 738] on input "備註" at bounding box center [304, 736] width 256 height 40
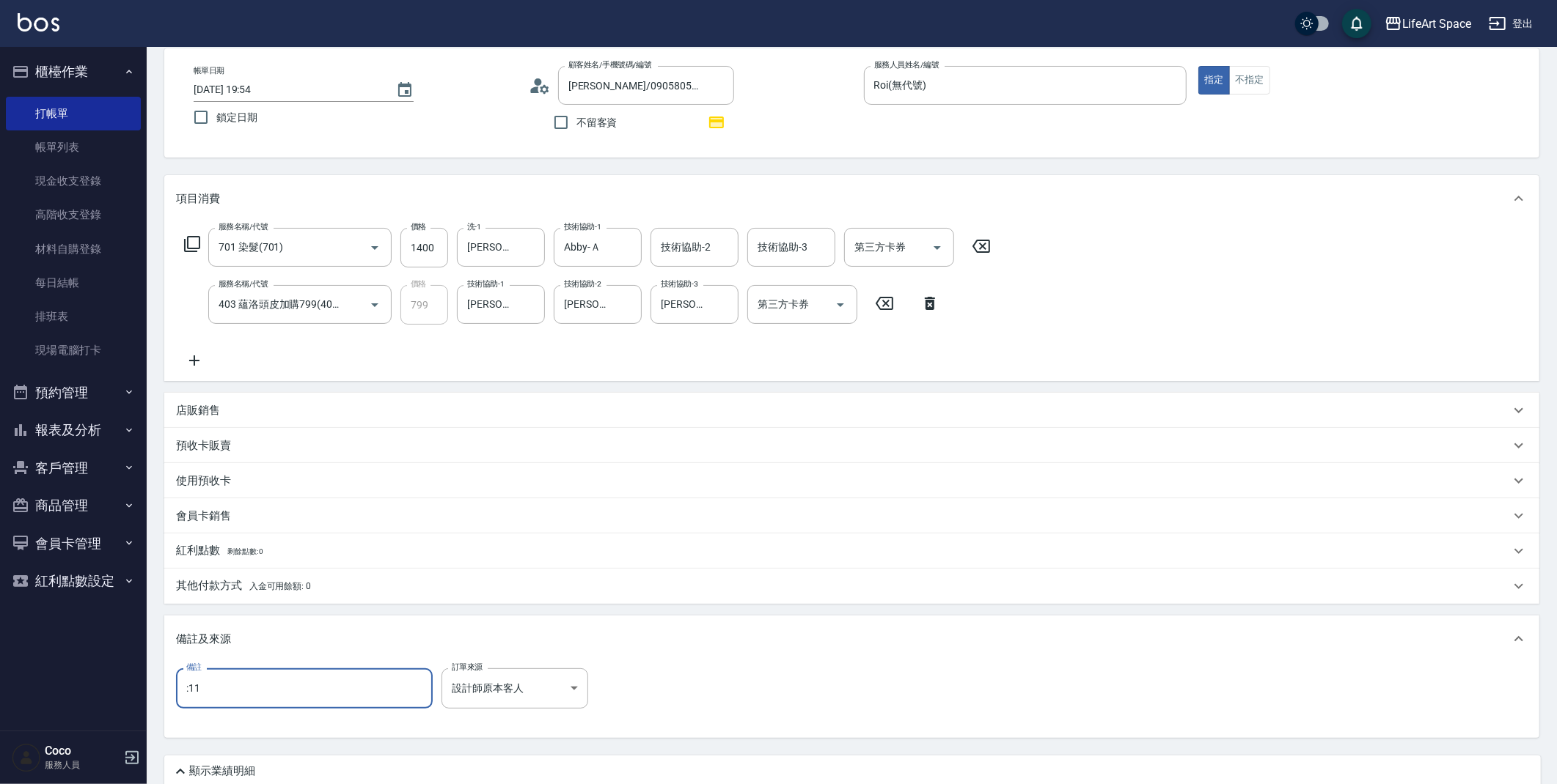
scroll to position [129, 0]
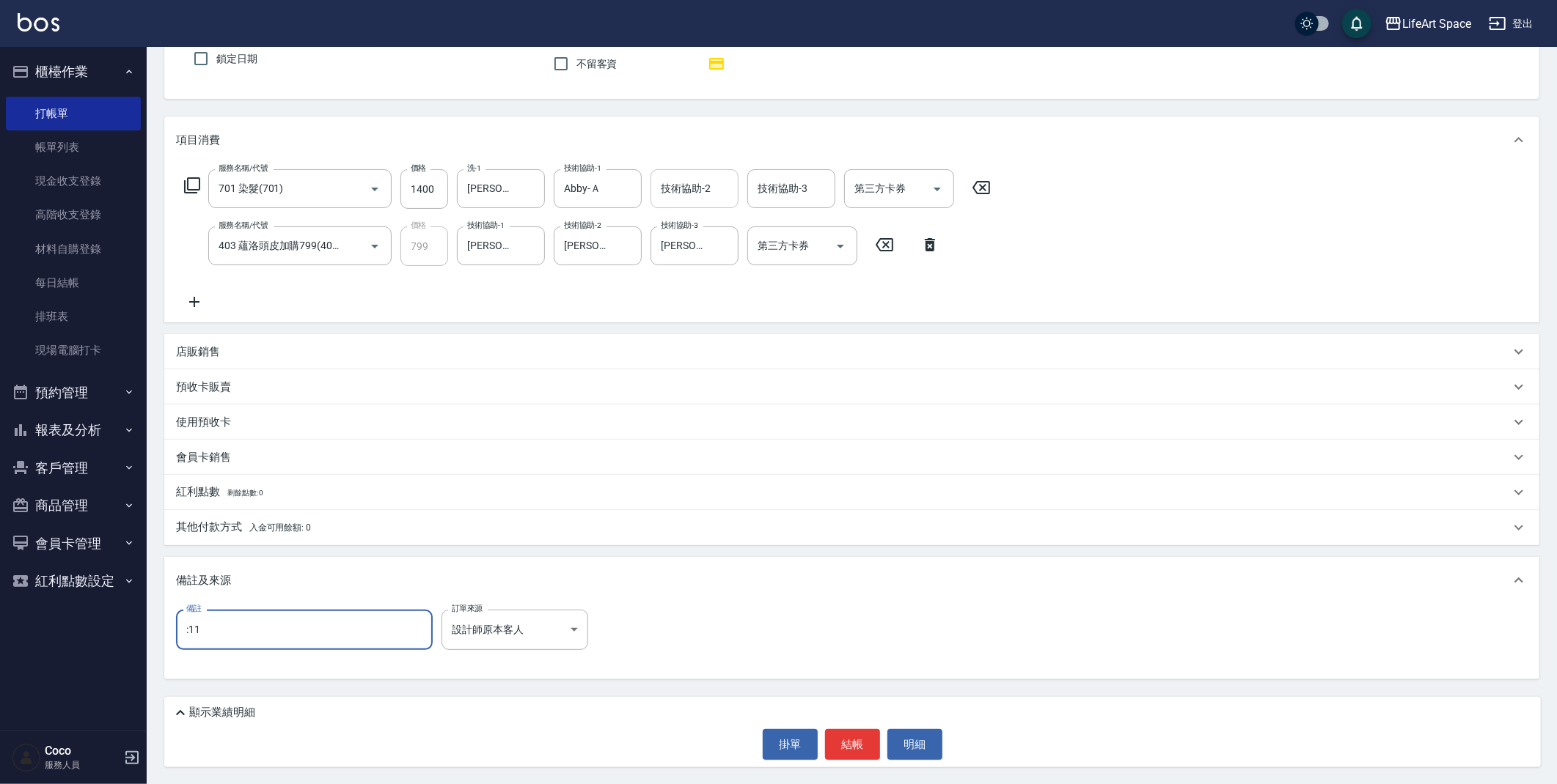
type input ":11"
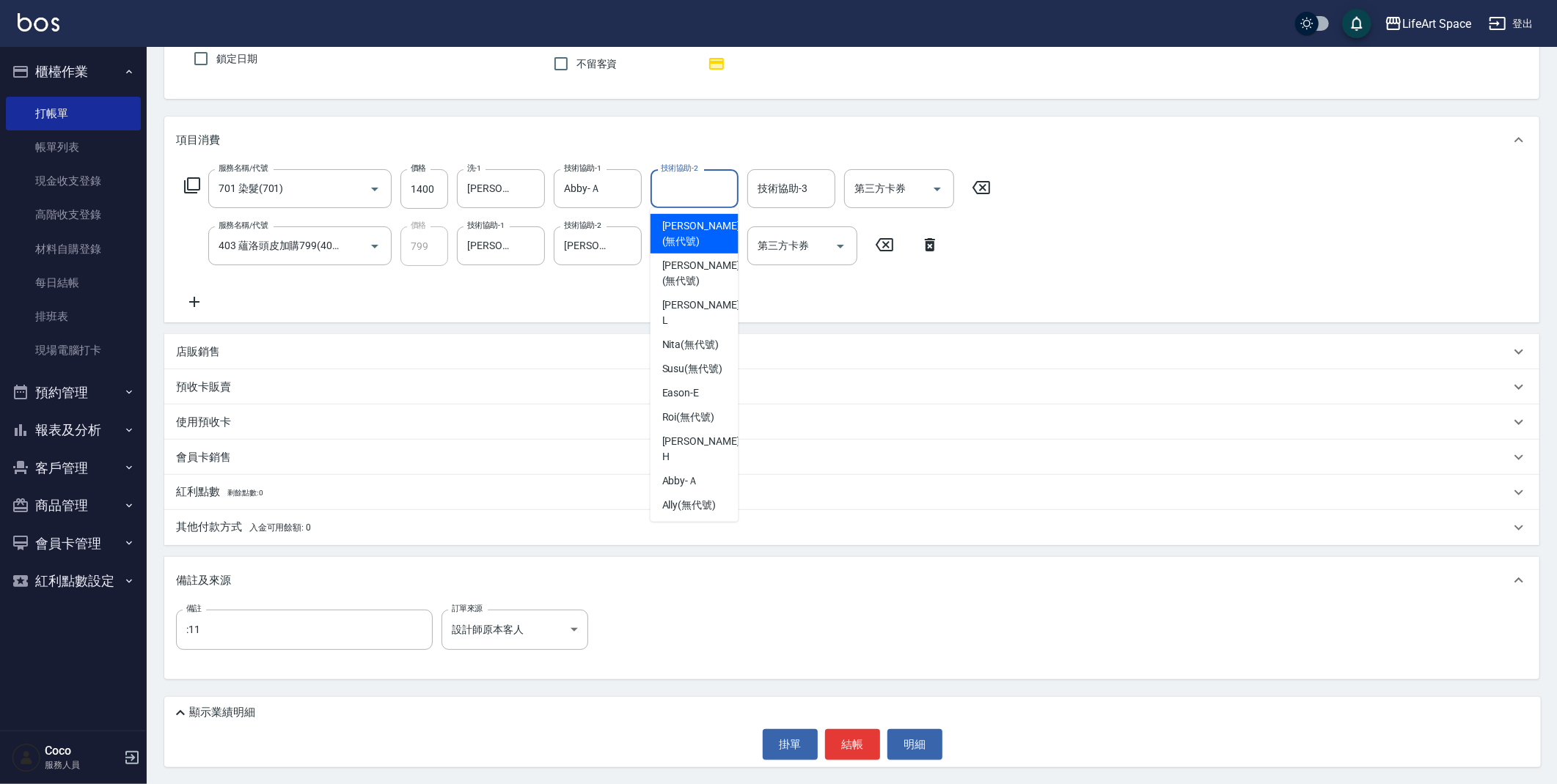
click at [668, 197] on input "技術協助-2" at bounding box center [693, 189] width 74 height 26
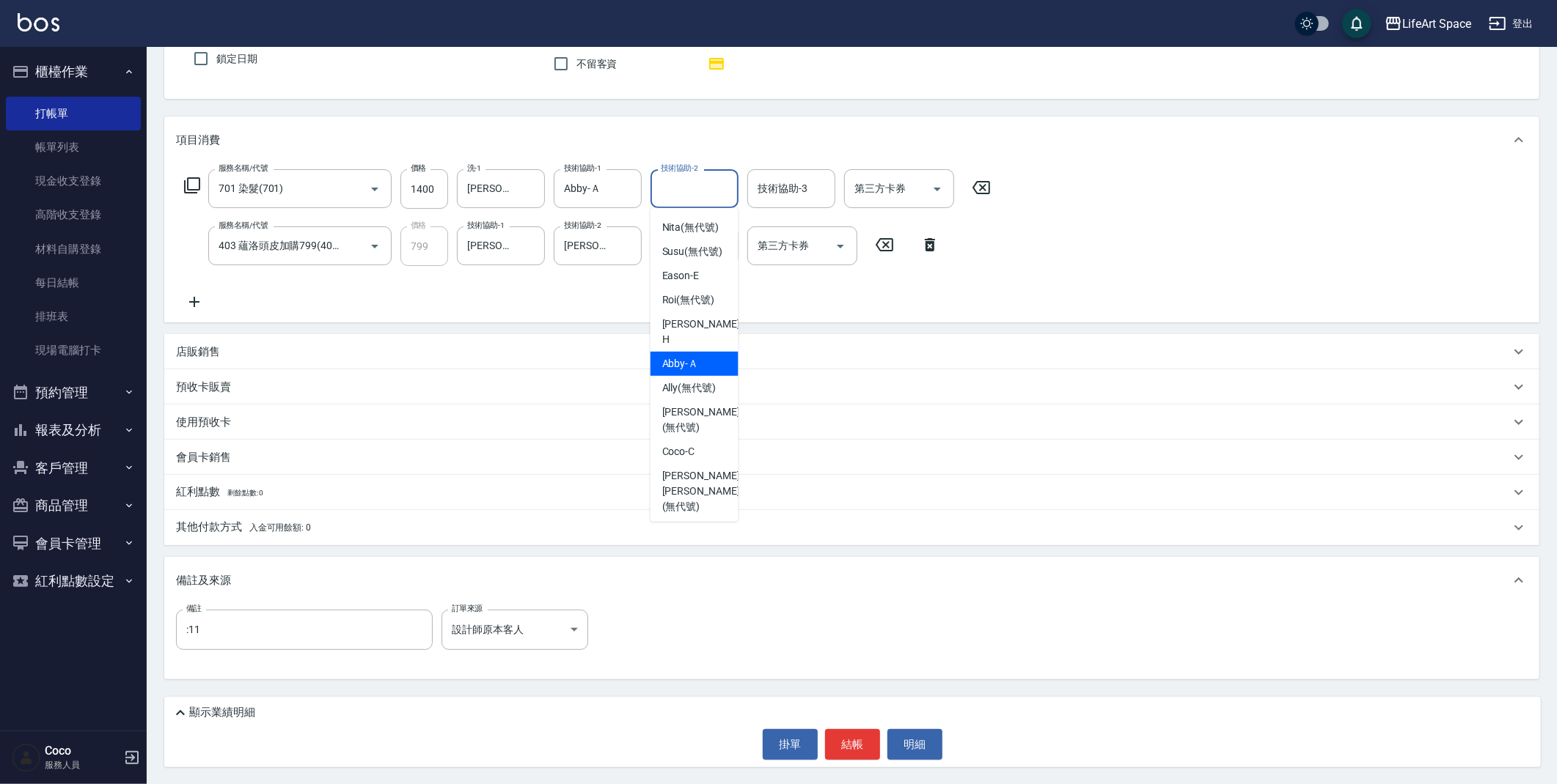
click at [702, 356] on div "Abby -Ａ" at bounding box center [693, 363] width 88 height 24
type input "Abby-Ａ"
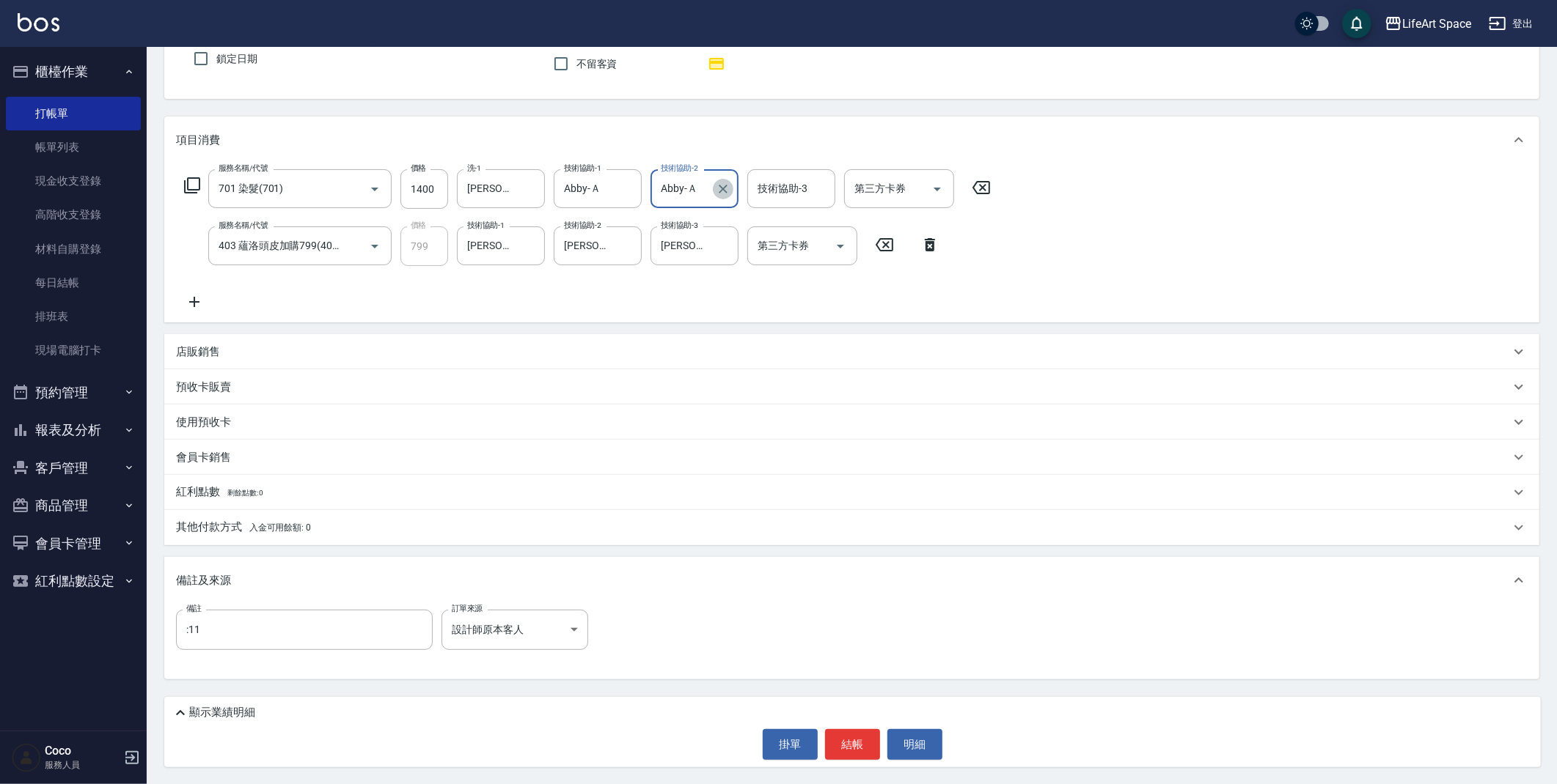
click at [719, 187] on icon "Clear" at bounding box center [722, 189] width 15 height 15
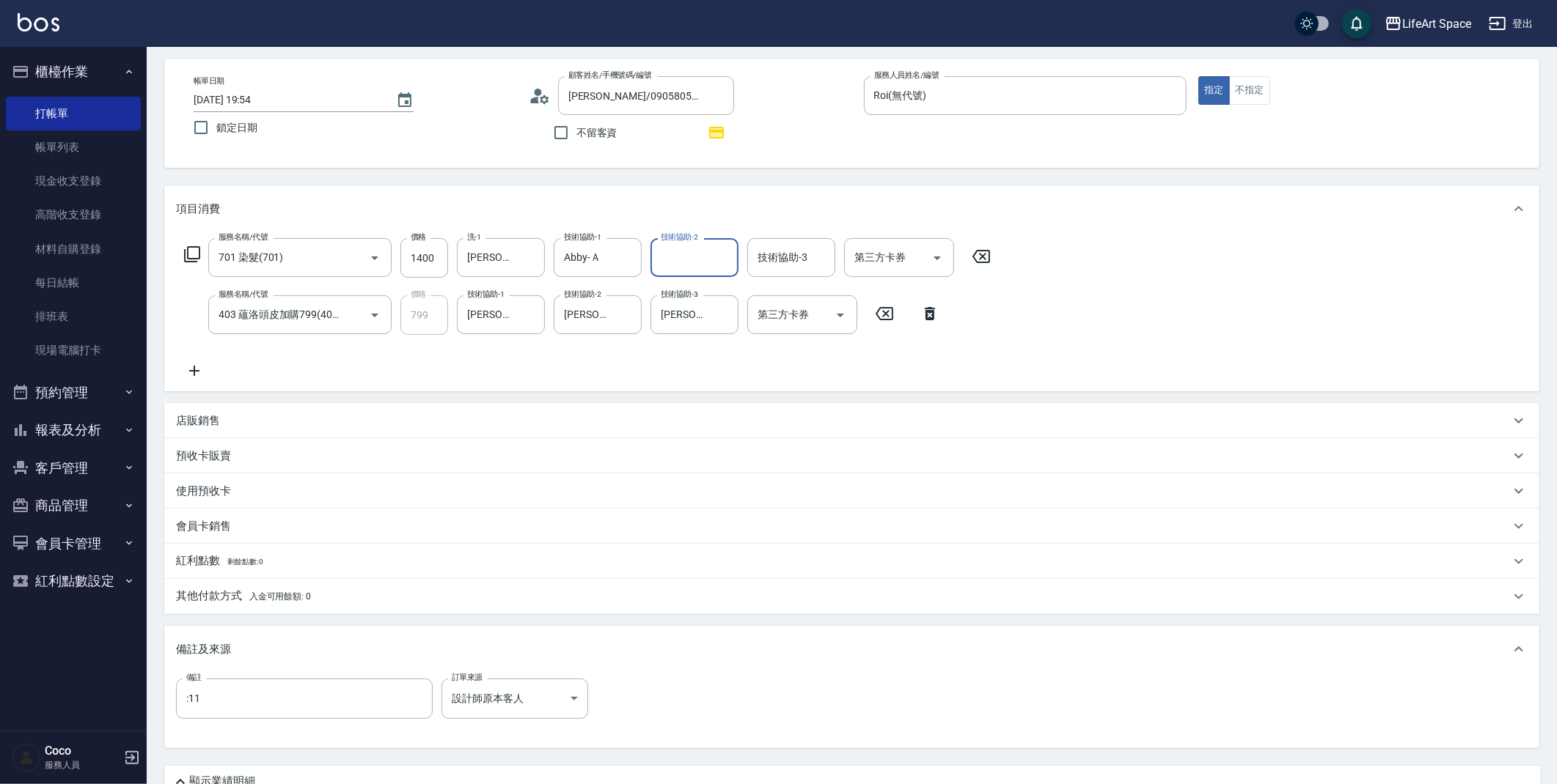
scroll to position [129, 0]
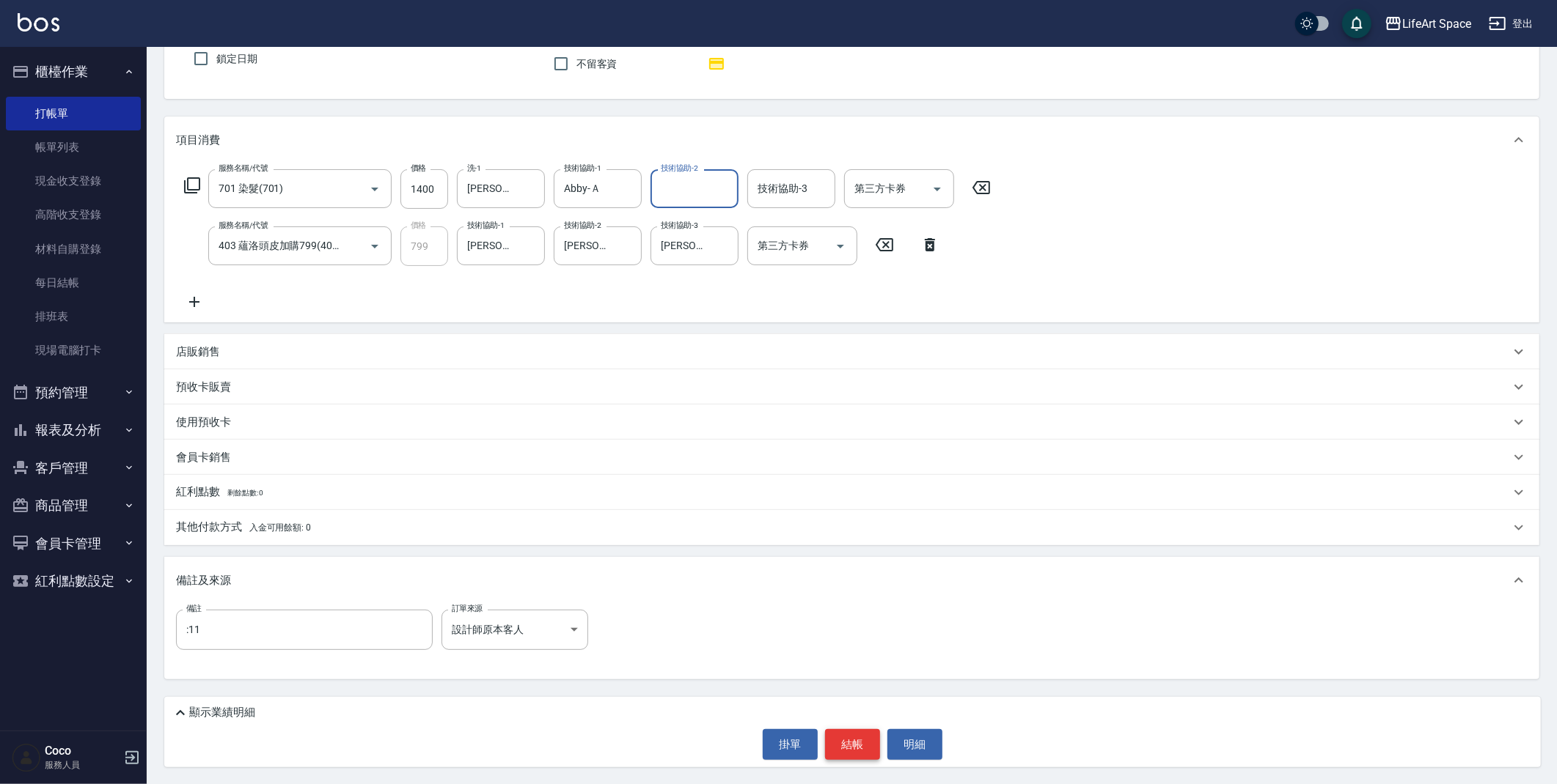
click at [862, 741] on button "結帳" at bounding box center [852, 744] width 55 height 31
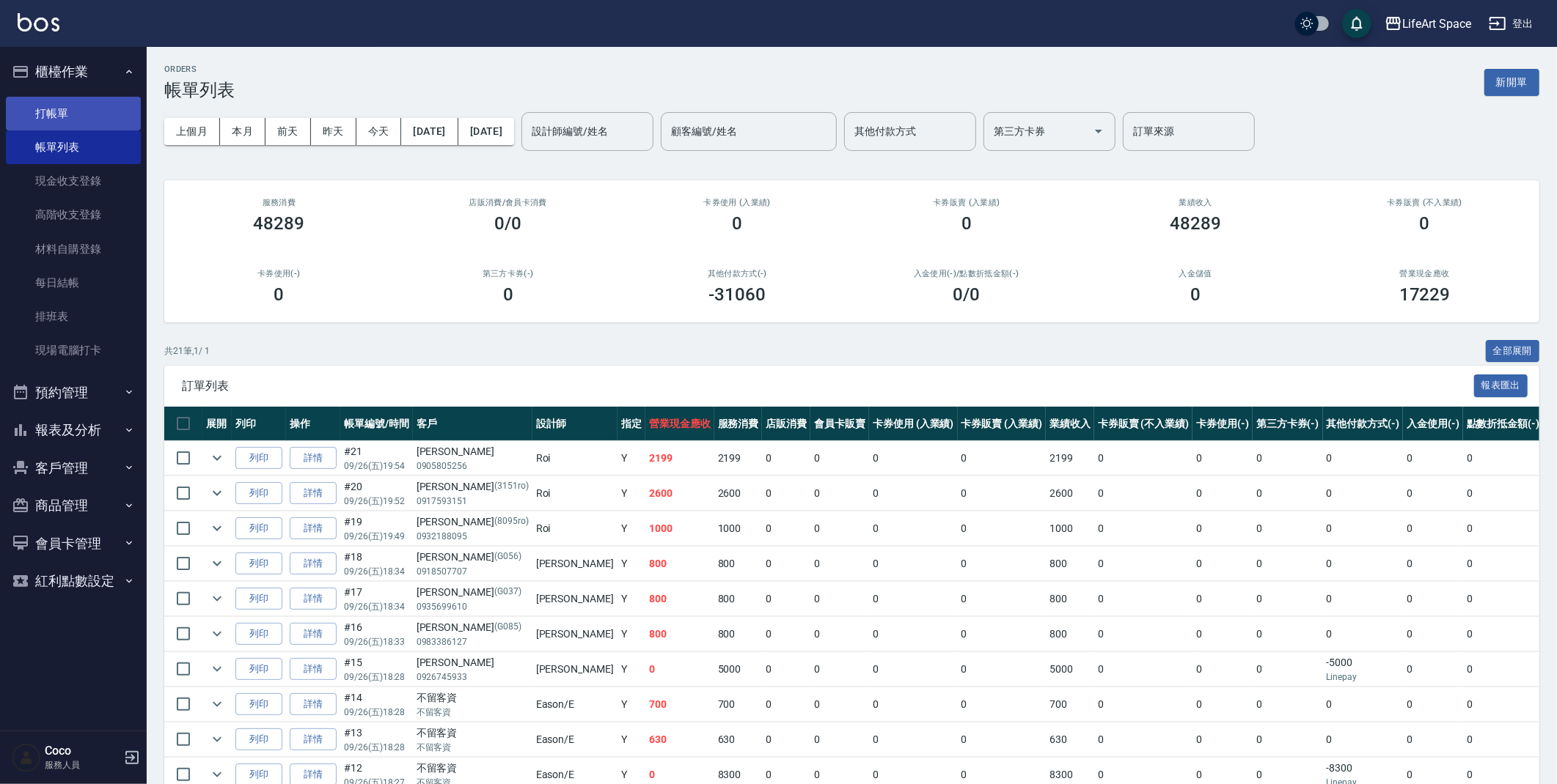
click at [93, 107] on link "打帳單" at bounding box center [73, 113] width 134 height 34
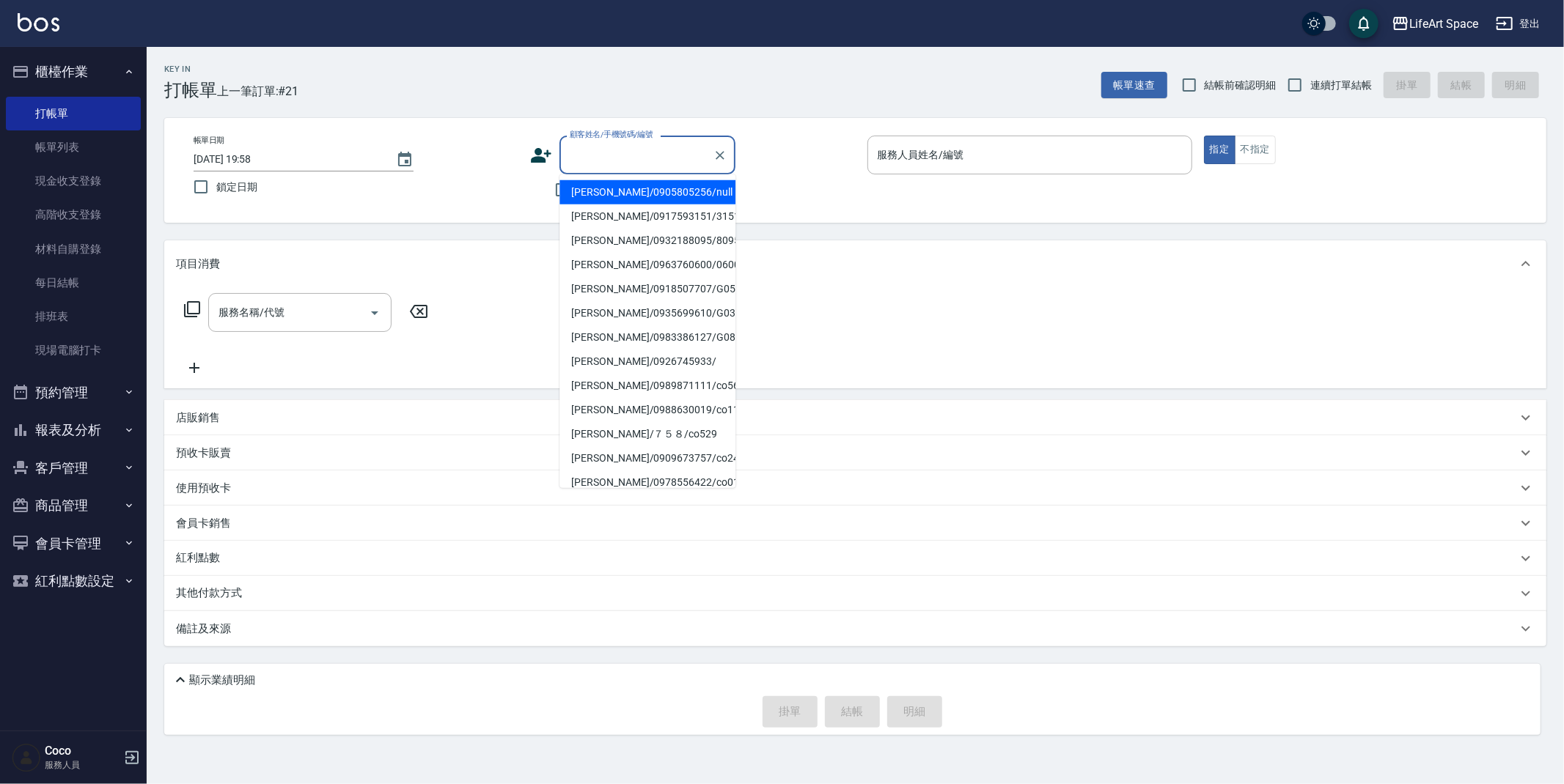
click at [608, 145] on input "顧客姓名/手機號碼/編號" at bounding box center [636, 155] width 141 height 26
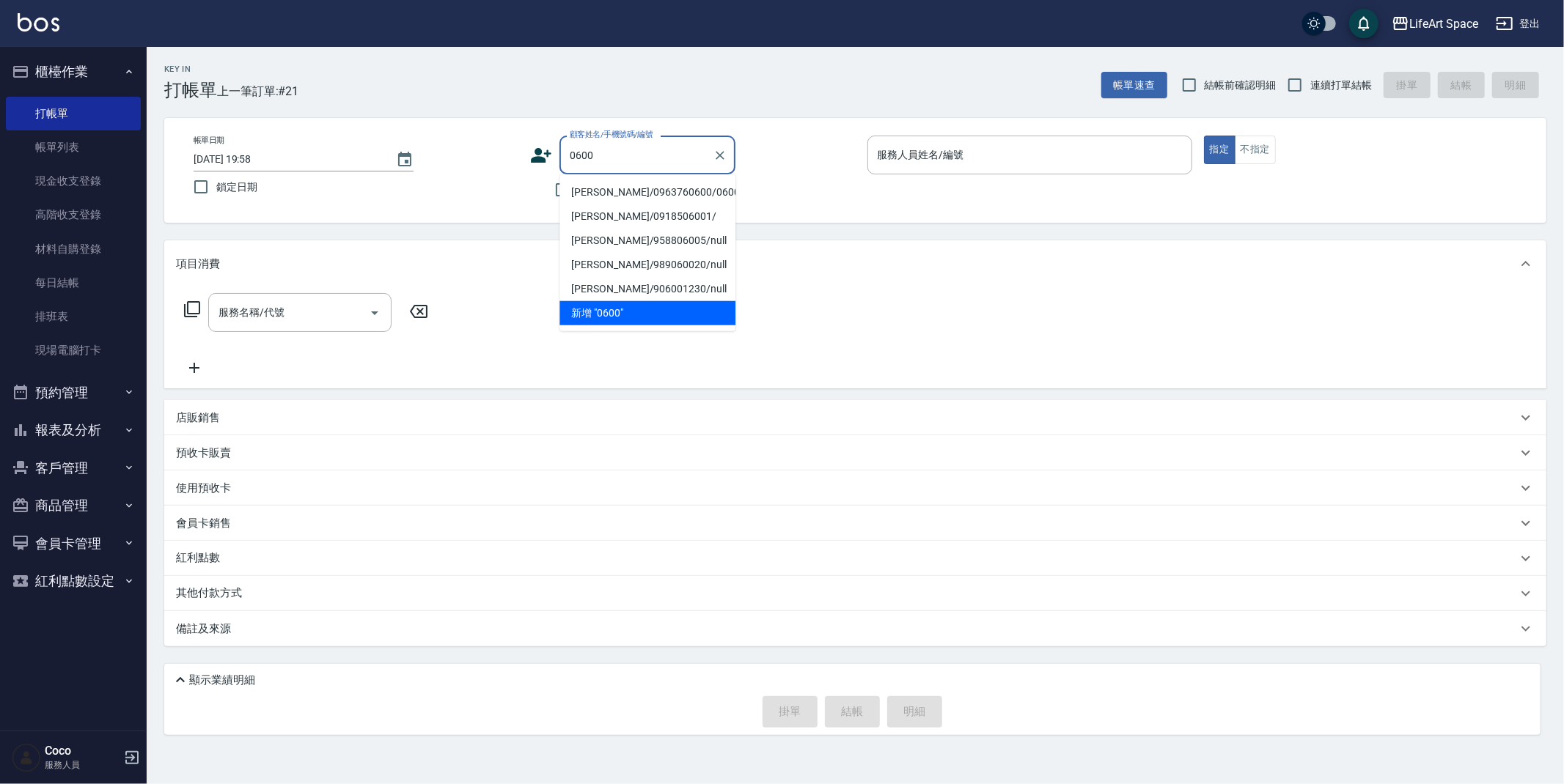
click at [692, 192] on li "[PERSON_NAME]/0963760600/0600ro" at bounding box center [647, 192] width 176 height 24
type input "[PERSON_NAME]/0963760600/0600ro"
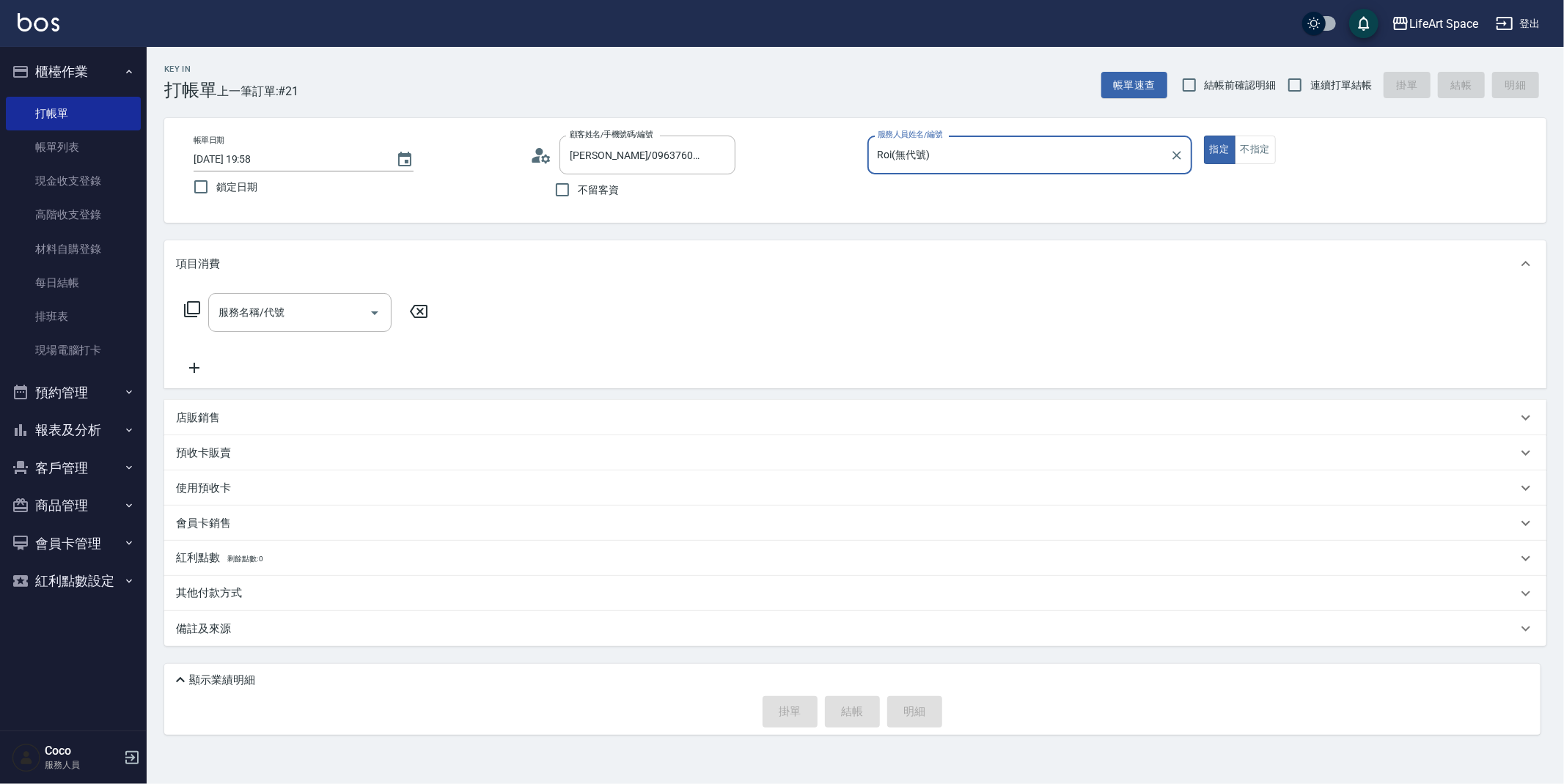
type input "Roi(無代號)"
click at [358, 306] on input "服務名稱/代號" at bounding box center [288, 312] width 148 height 26
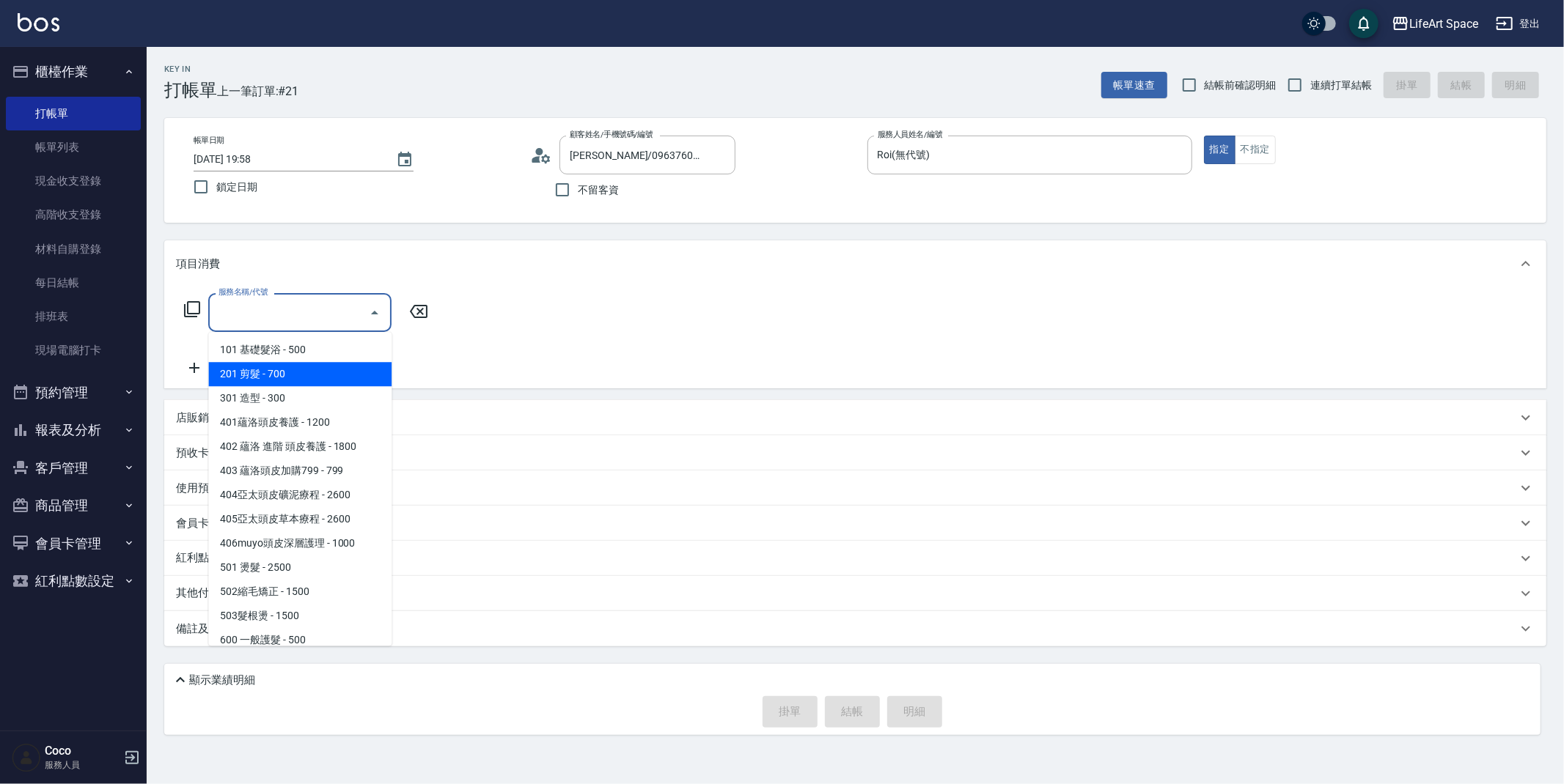
click at [337, 372] on span "201 剪髮 - 700" at bounding box center [300, 374] width 184 height 24
type input "201 剪髮(201)"
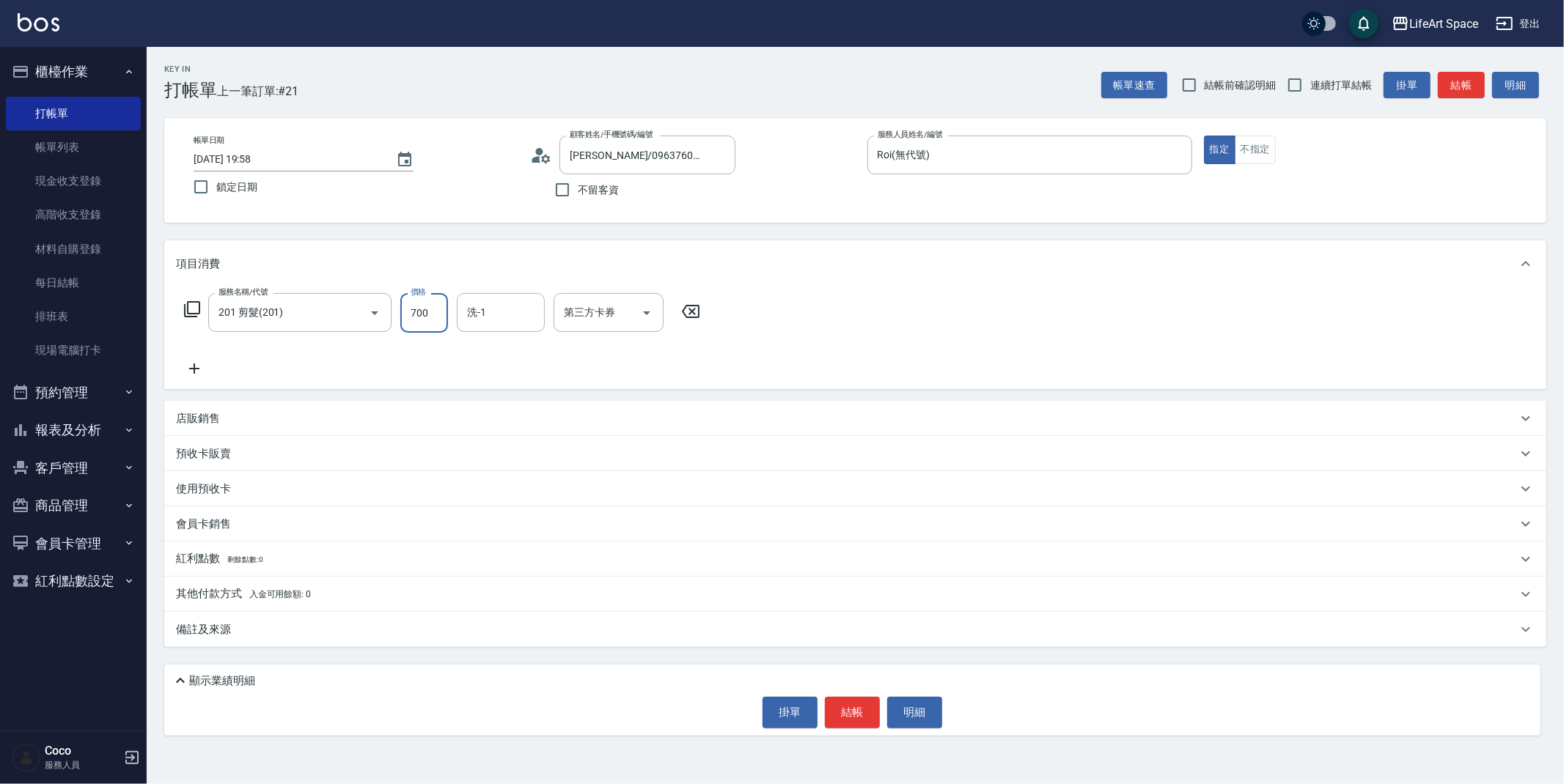
click at [438, 317] on input "700" at bounding box center [424, 312] width 47 height 40
type input "1000"
click at [503, 310] on input "洗-1" at bounding box center [500, 312] width 74 height 26
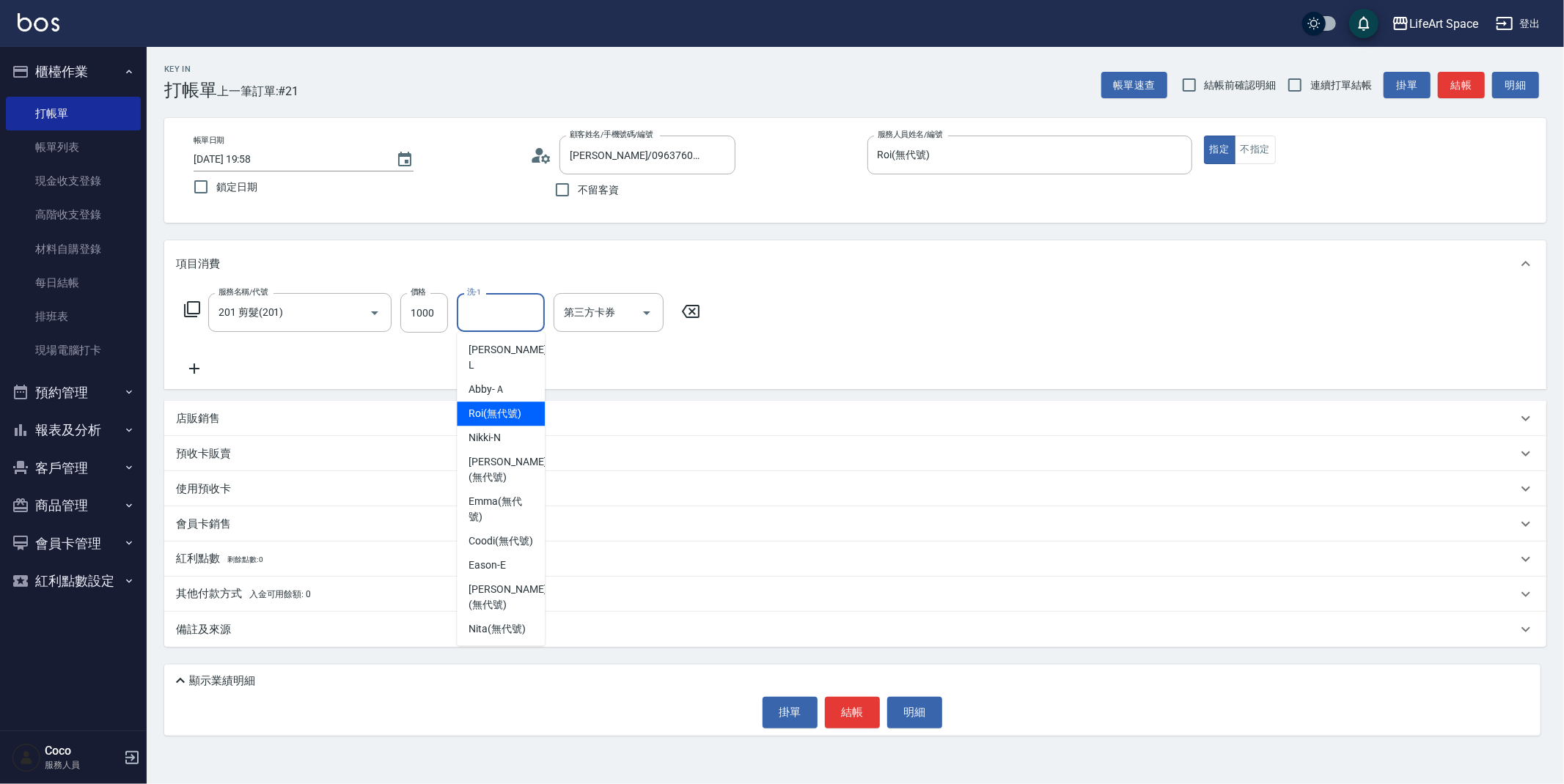
drag, startPoint x: 536, startPoint y: 384, endPoint x: 542, endPoint y: 428, distance: 44.4
click at [542, 428] on ul "Lance -L Abby -Ａ Roi (無代號) Nikki -N Nicole (無代號) Emma (無代號) Coodi (無代號) Eason -…" at bounding box center [500, 488] width 88 height 313
click at [484, 593] on span "Ivan (無代號)" at bounding box center [507, 597] width 77 height 31
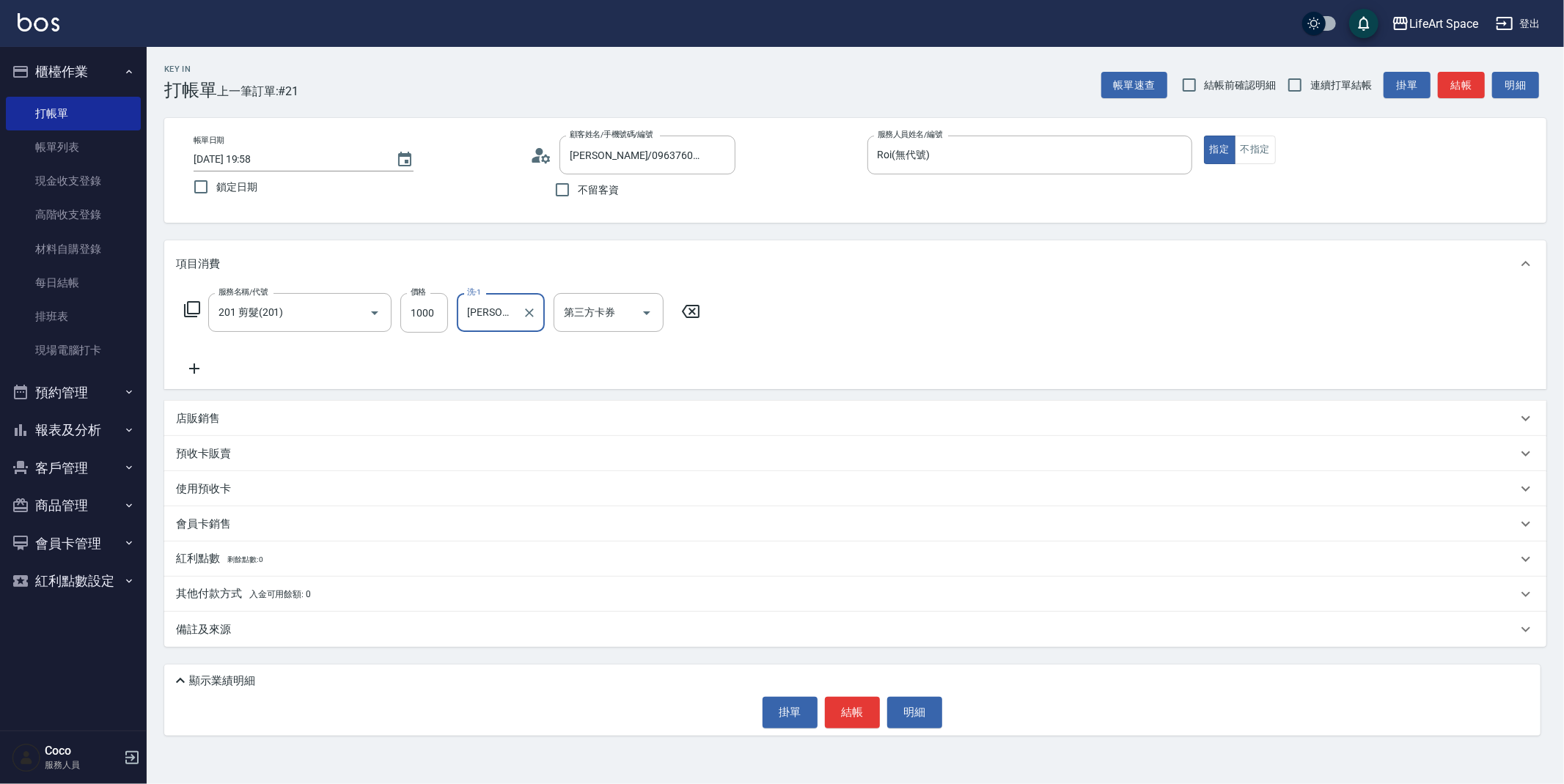
type input "[PERSON_NAME](無代號)"
click at [480, 623] on div "備註及來源" at bounding box center [846, 630] width 1342 height 15
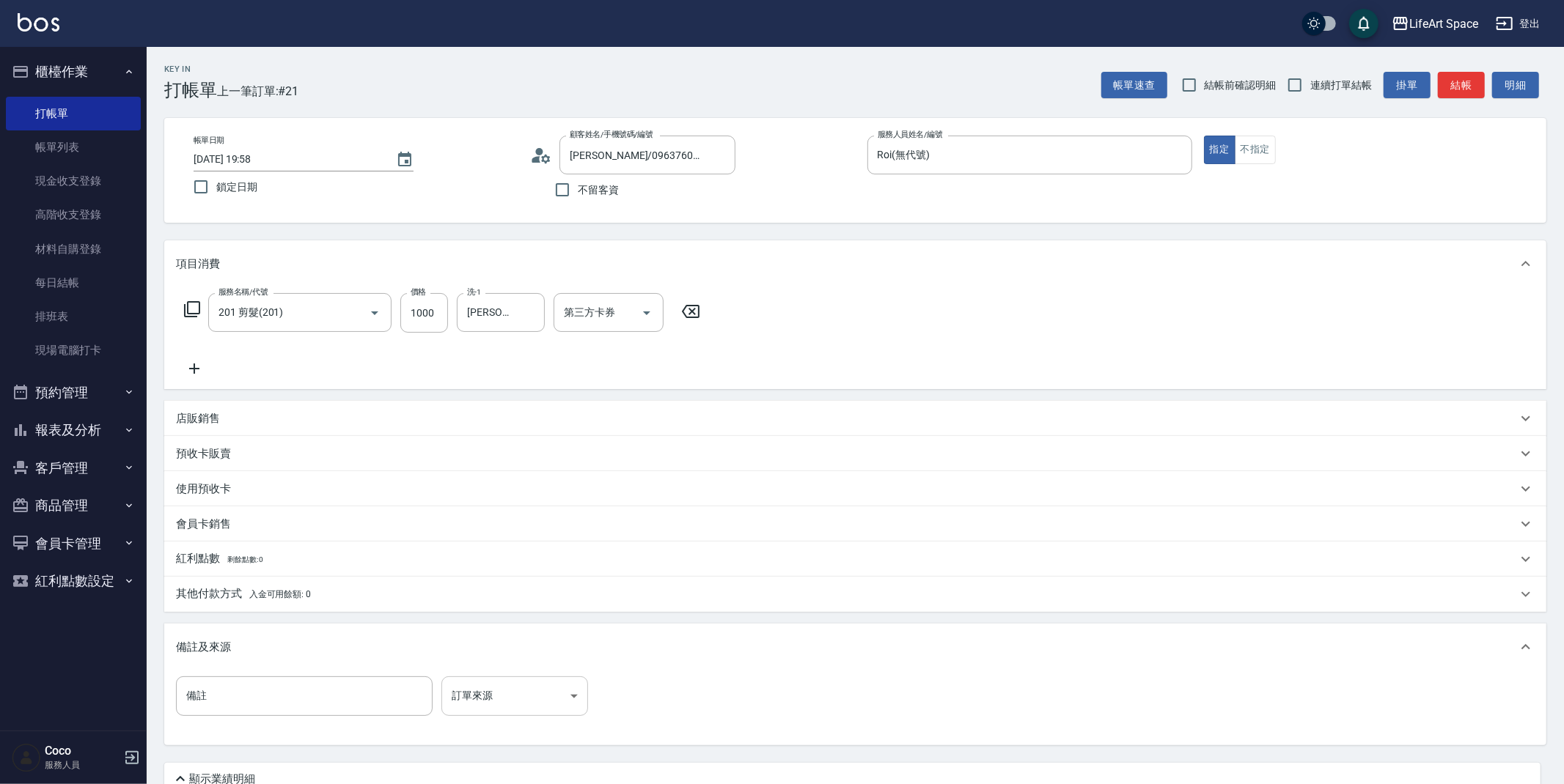
click at [495, 689] on body "LifeArt Space 登出 櫃檯作業 打帳單 帳單列表 現金收支登錄 高階收支登錄 材料自購登錄 每日結帳 排班表 現場電腦打卡 預約管理 預約管理 單…" at bounding box center [782, 425] width 1564 height 852
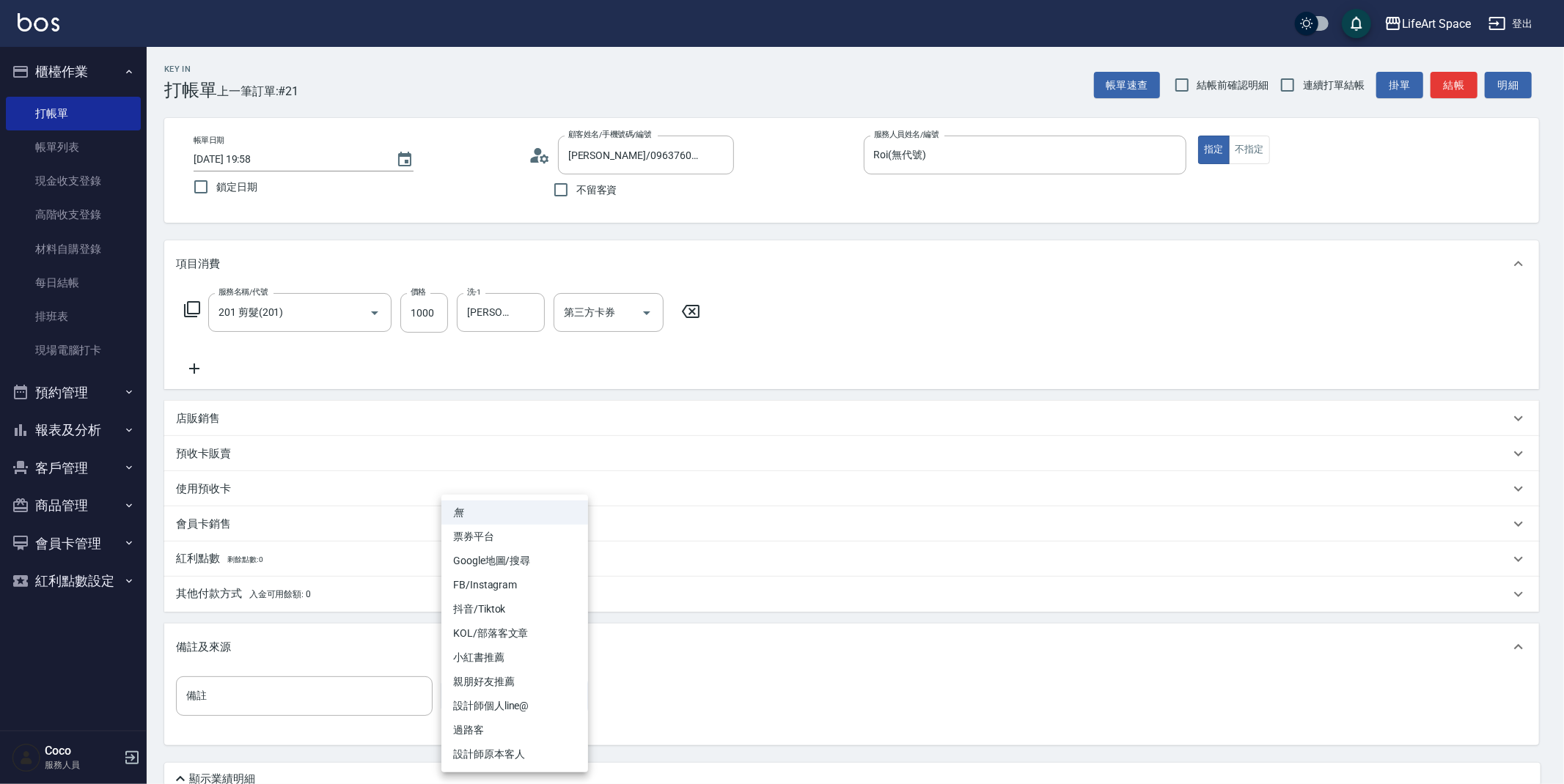
click at [503, 590] on li "FB/Instagram" at bounding box center [515, 585] width 147 height 24
type input "FB/Instagram"
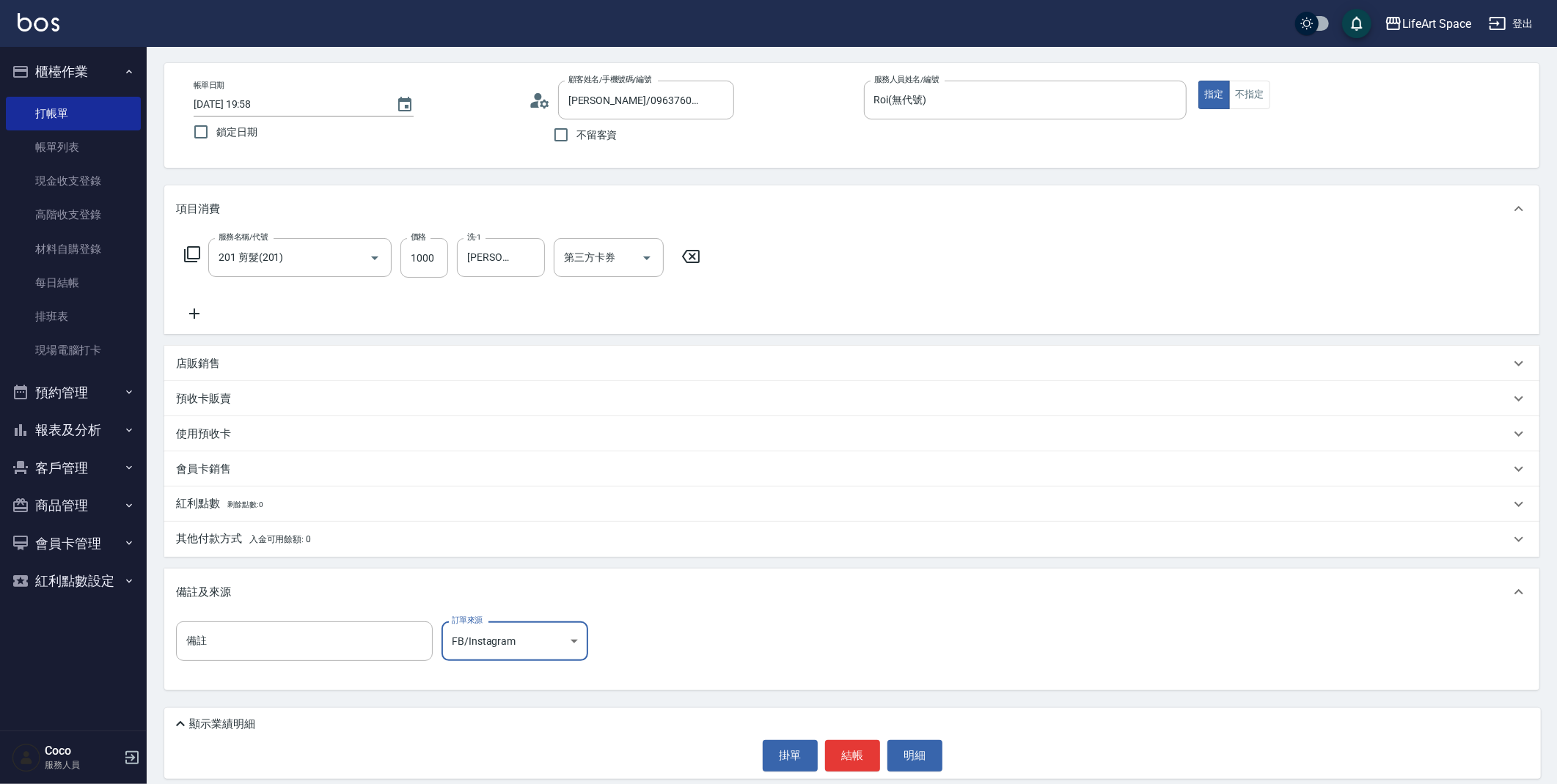
scroll to position [59, 0]
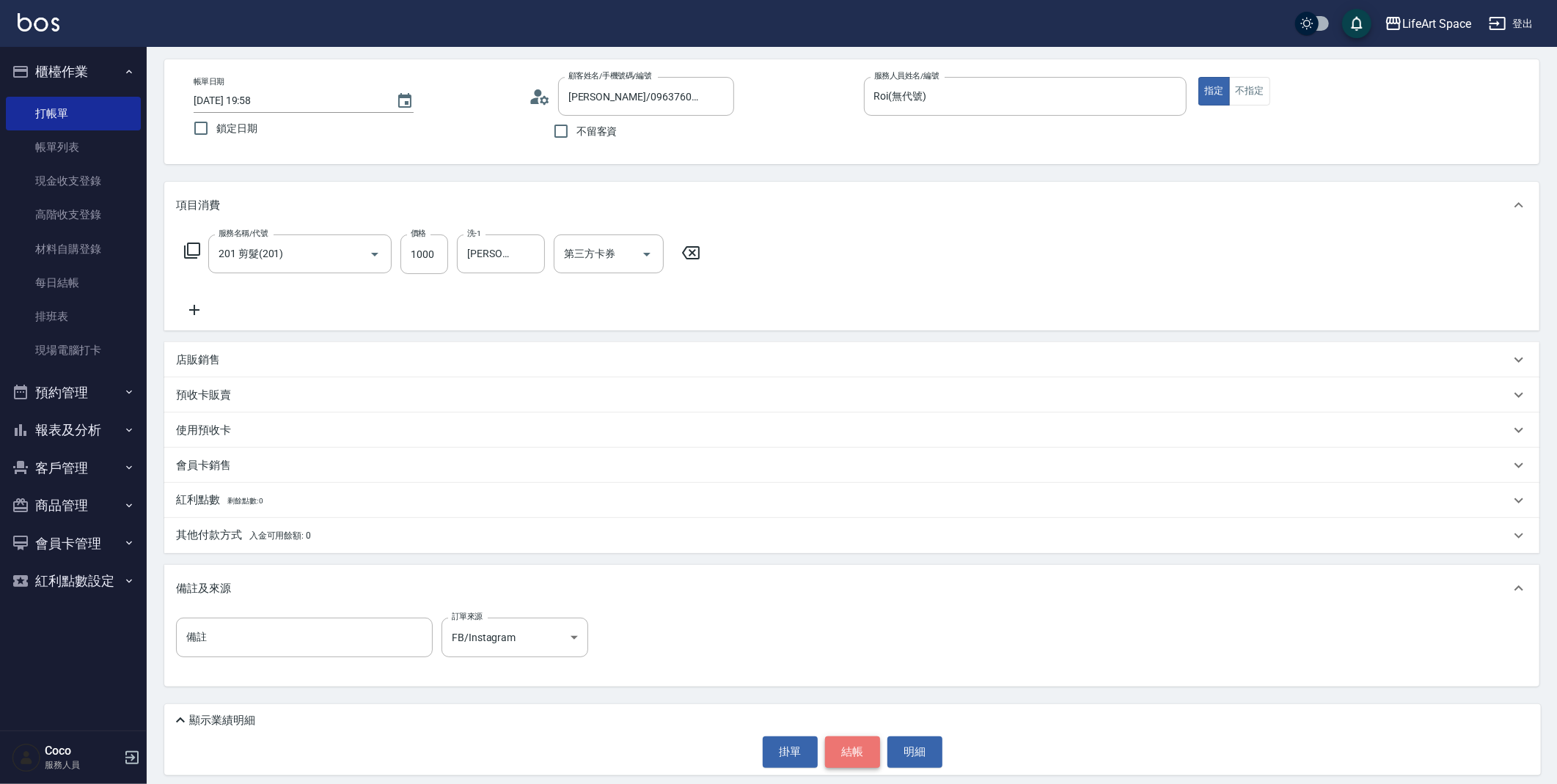
click at [866, 755] on button "結帳" at bounding box center [852, 752] width 55 height 31
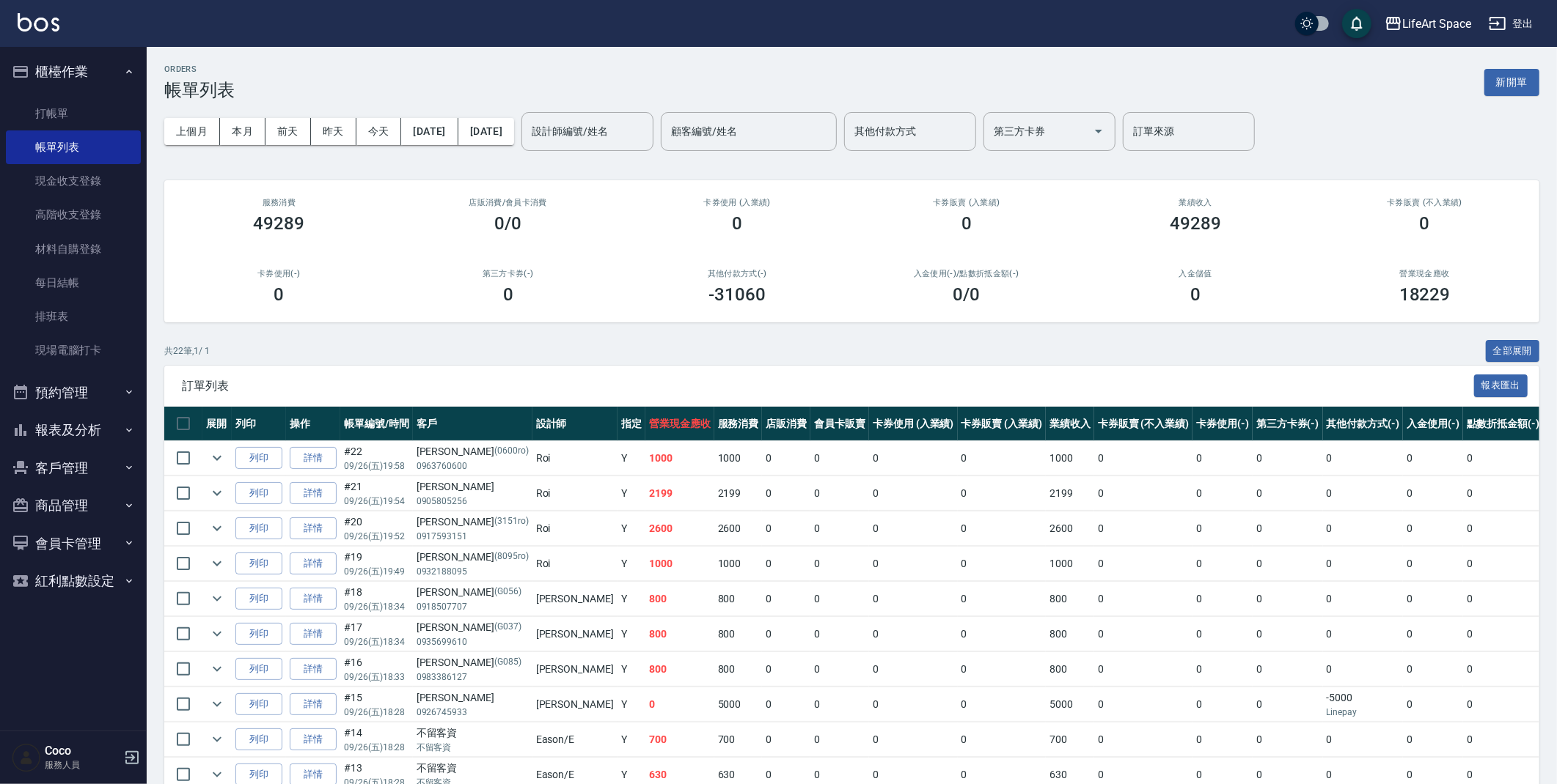
click at [1511, 86] on button "新開單" at bounding box center [1511, 82] width 55 height 27
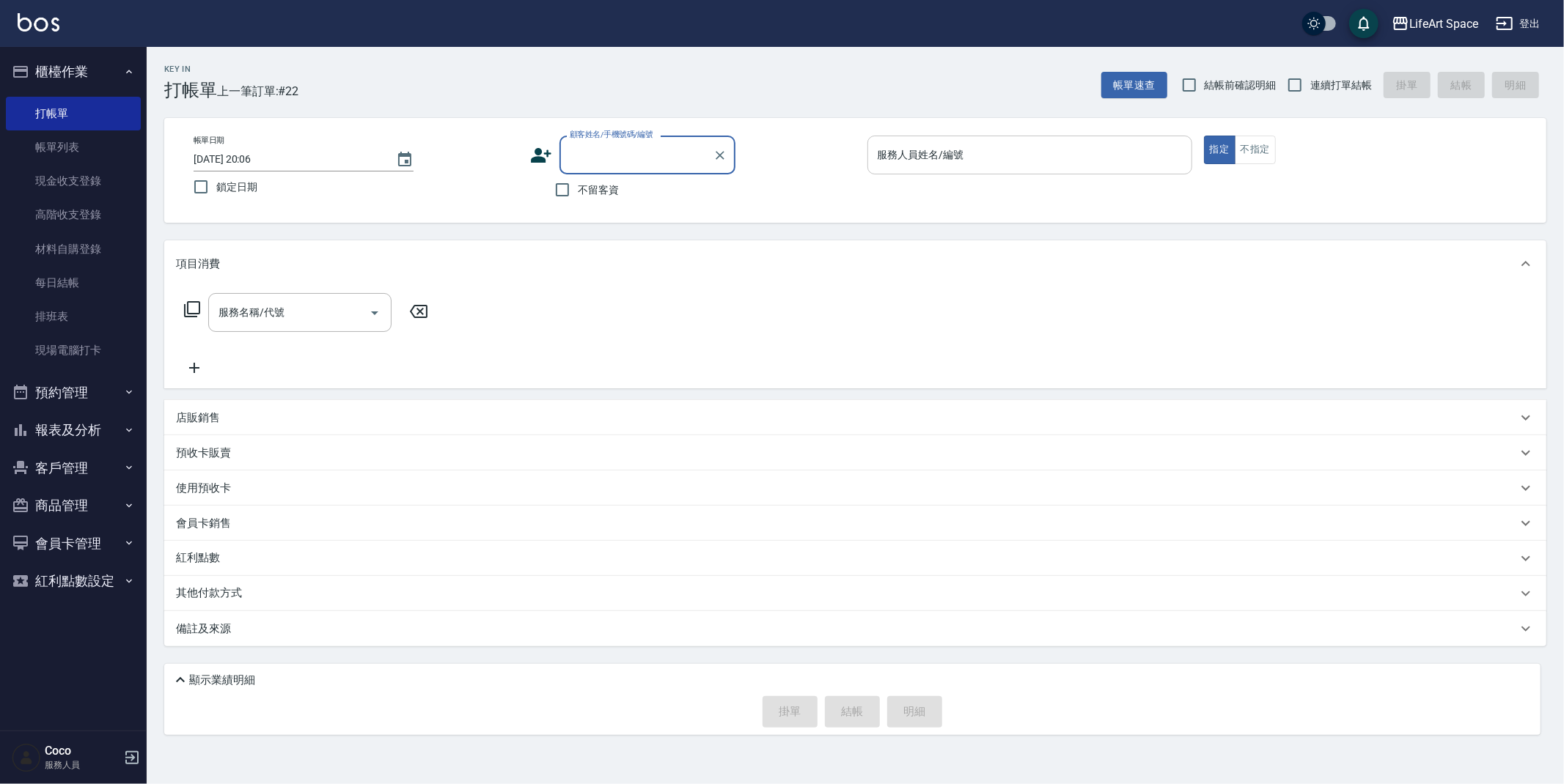
click at [992, 157] on input "服務人員姓名/編號" at bounding box center [1030, 155] width 311 height 26
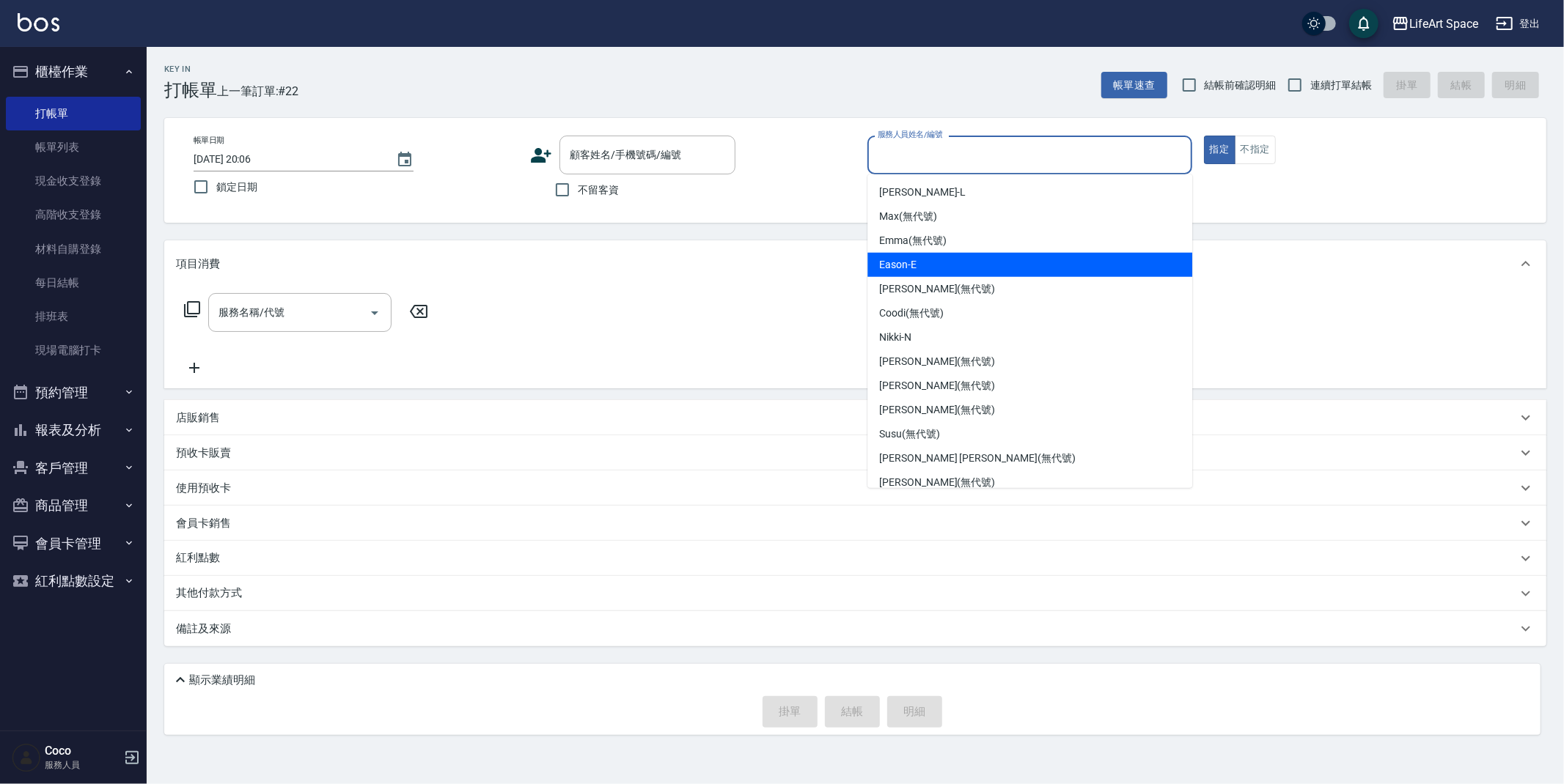
click at [944, 272] on div "Eason -E" at bounding box center [1030, 265] width 325 height 24
type input "Eason-E"
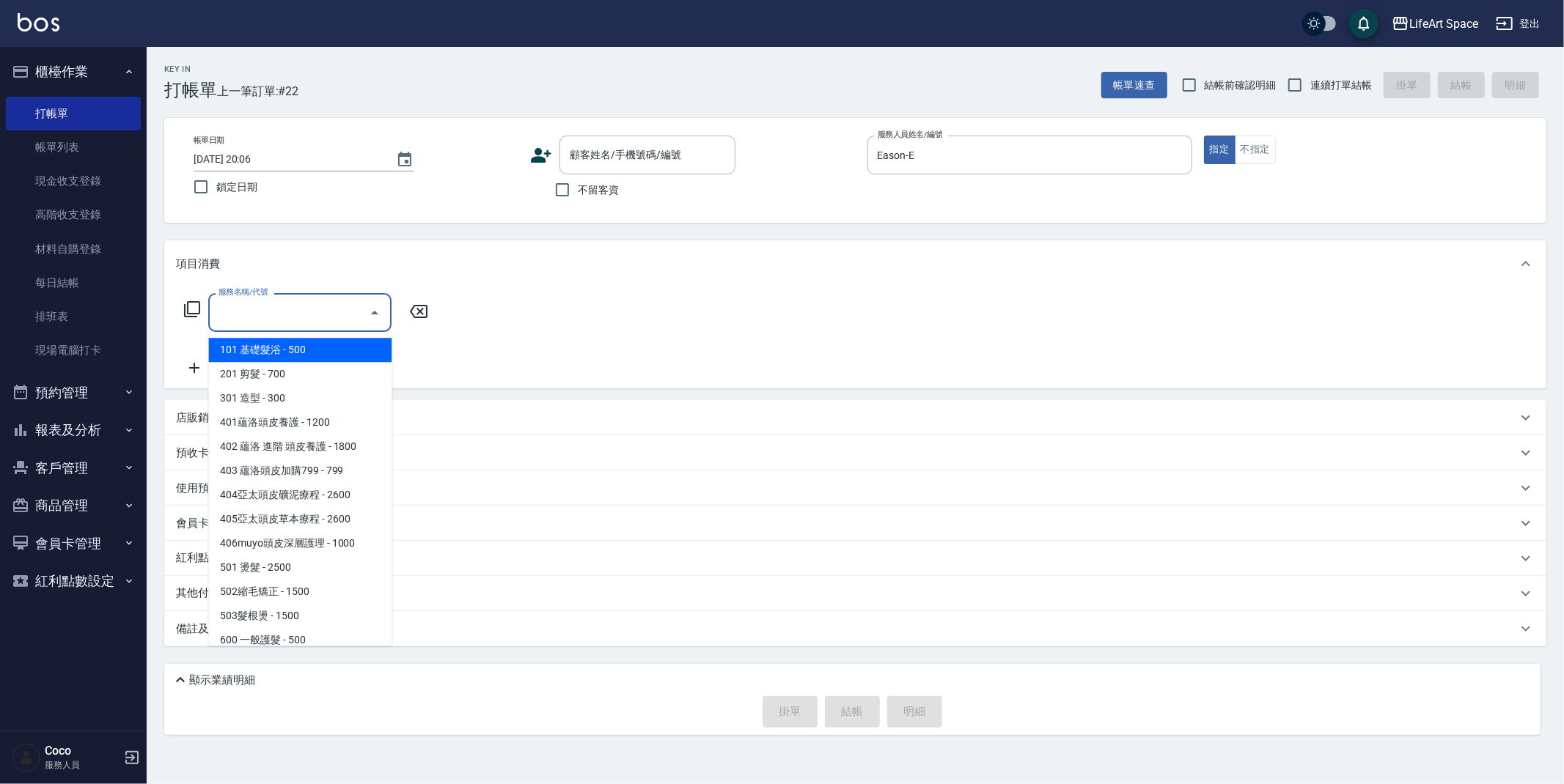
click at [303, 313] on input "服務名稱/代號" at bounding box center [288, 312] width 148 height 26
drag, startPoint x: 303, startPoint y: 380, endPoint x: 368, endPoint y: 354, distance: 70.0
click at [303, 380] on span "201 剪髮 - 700" at bounding box center [300, 374] width 184 height 24
type input "201 剪髮(201)"
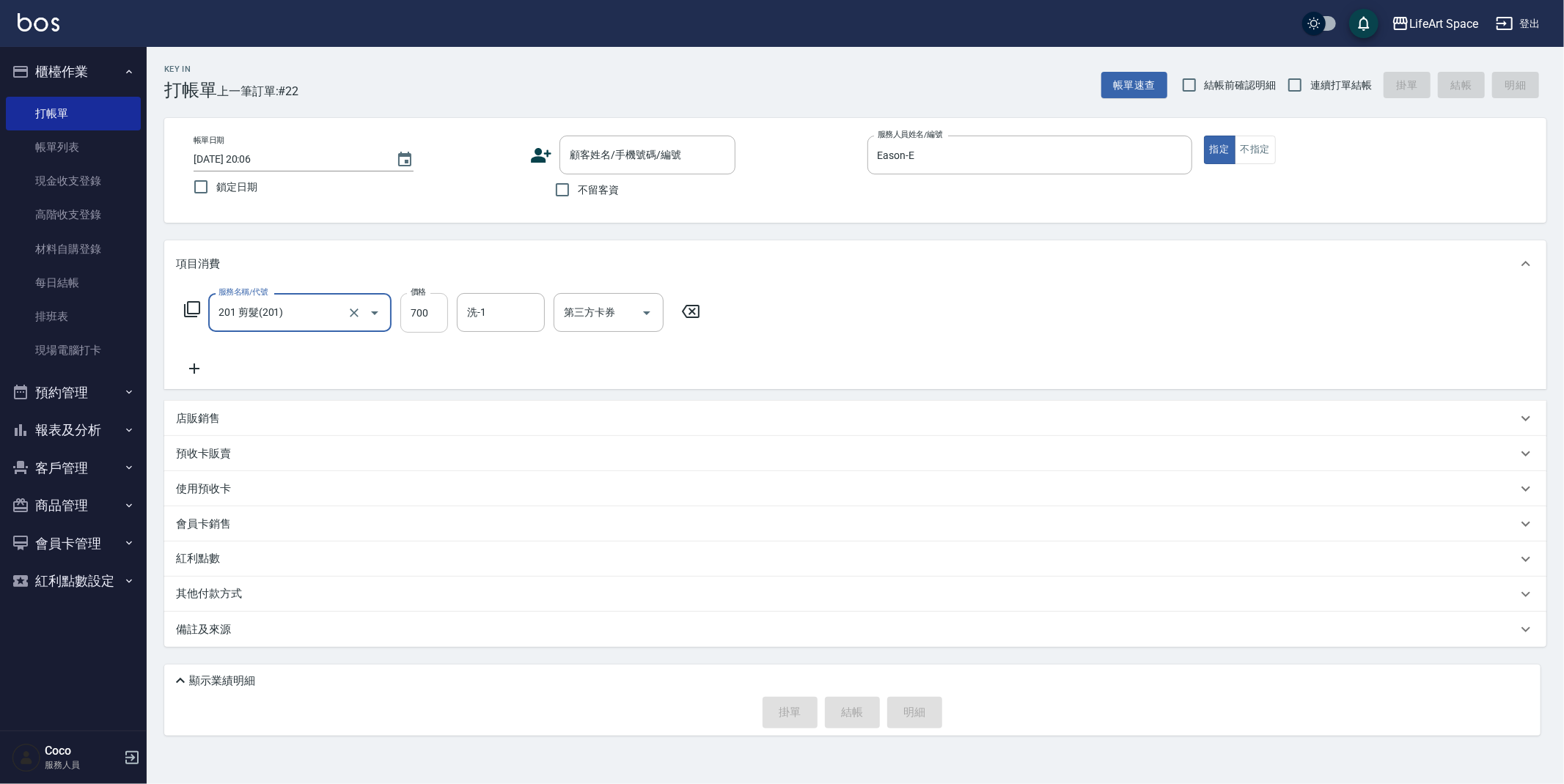
click at [440, 318] on input "700" at bounding box center [424, 312] width 47 height 40
type input "900"
drag, startPoint x: 553, startPoint y: 191, endPoint x: 553, endPoint y: 199, distance: 8.0
click at [556, 191] on input "不留客資" at bounding box center [563, 189] width 31 height 31
checkbox input "true"
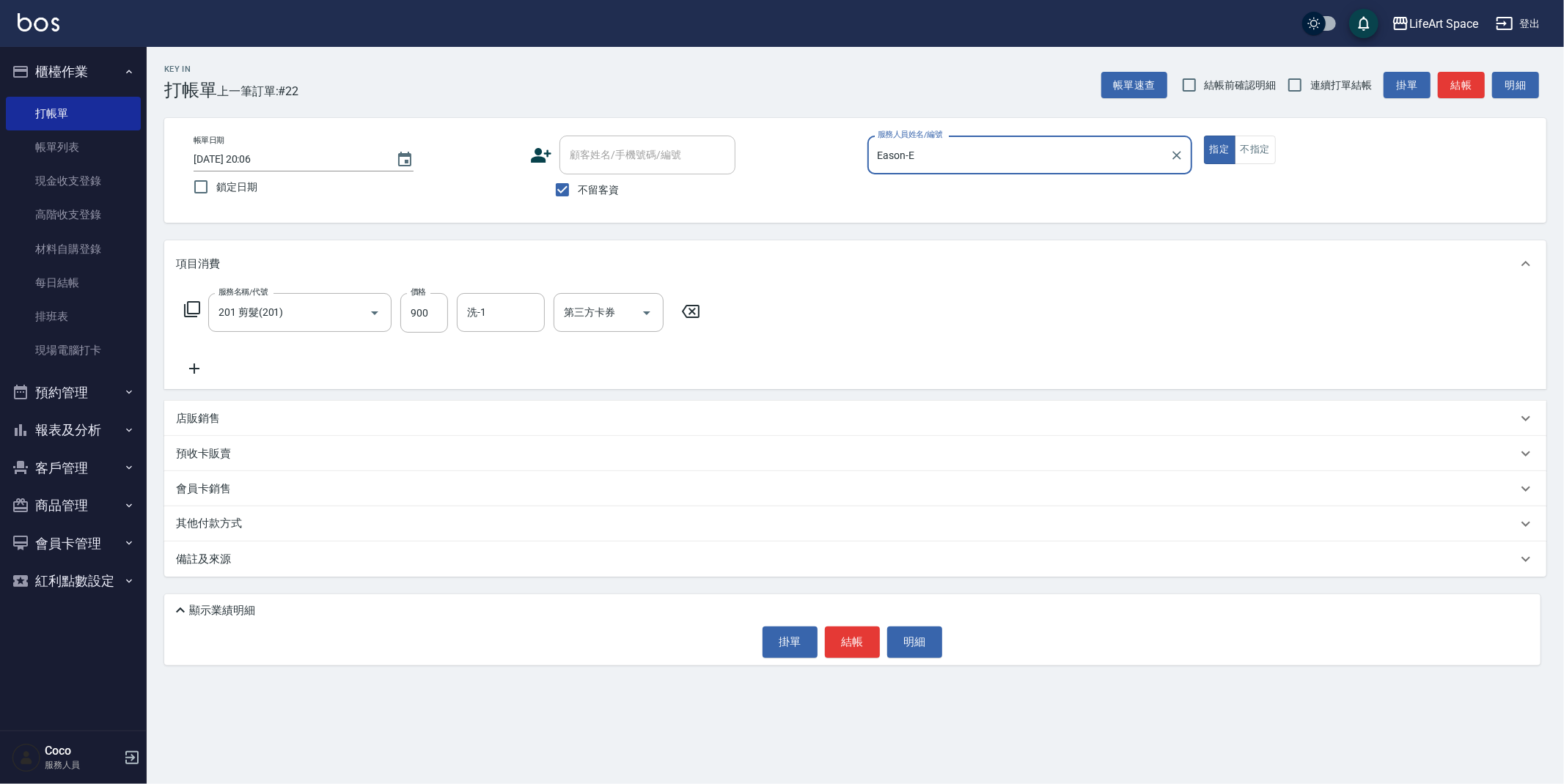
click at [354, 566] on div "備註及來源" at bounding box center [846, 560] width 1342 height 15
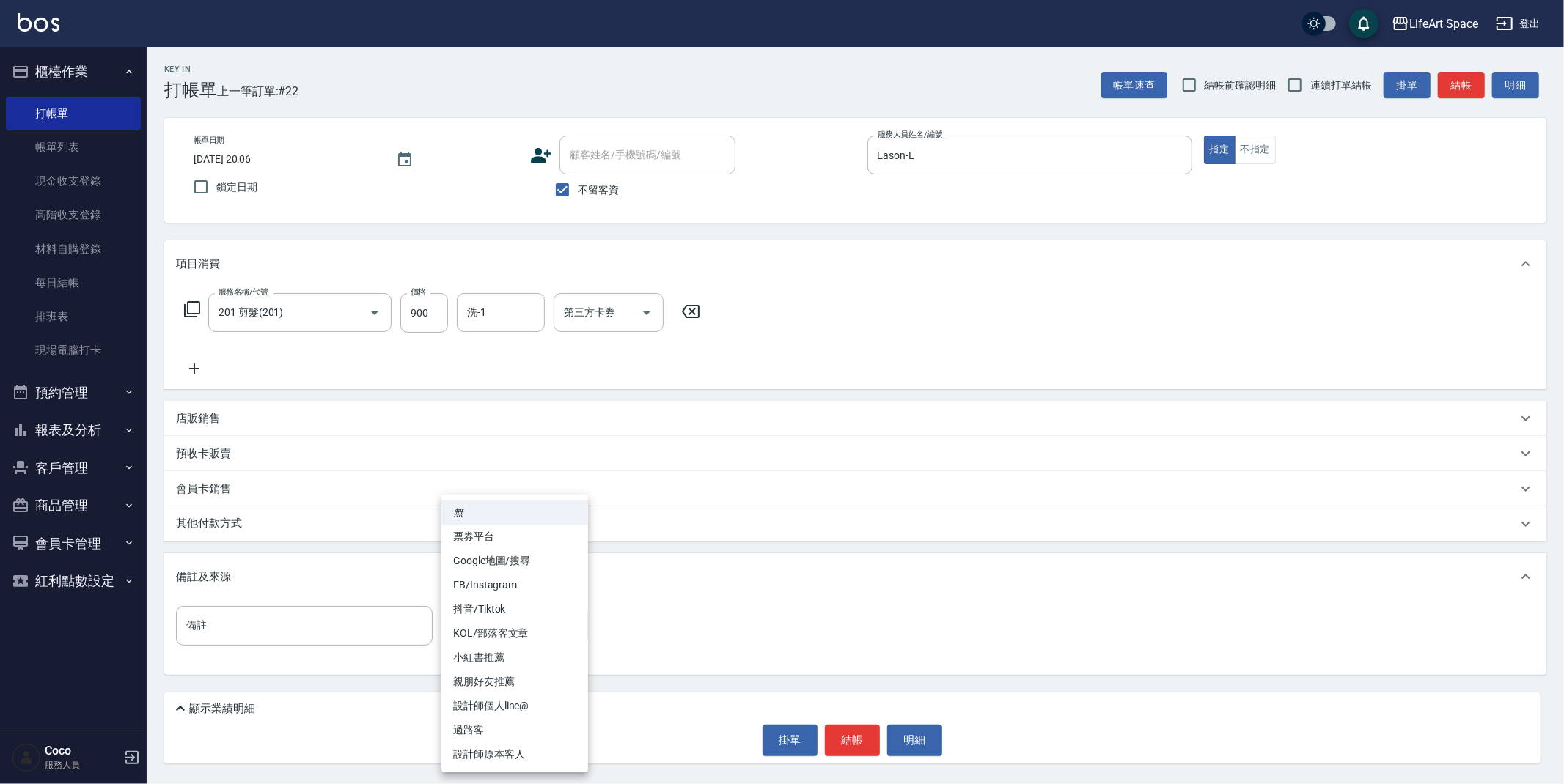
click at [485, 640] on body "LifeArt Space 登出 櫃檯作業 打帳單 帳單列表 現金收支登錄 高階收支登錄 材料自購登錄 每日結帳 排班表 現場電腦打卡 預約管理 預約管理 單…" at bounding box center [782, 392] width 1564 height 784
click at [505, 750] on li "設計師原本客人" at bounding box center [515, 754] width 147 height 24
type input "設計師原本客人"
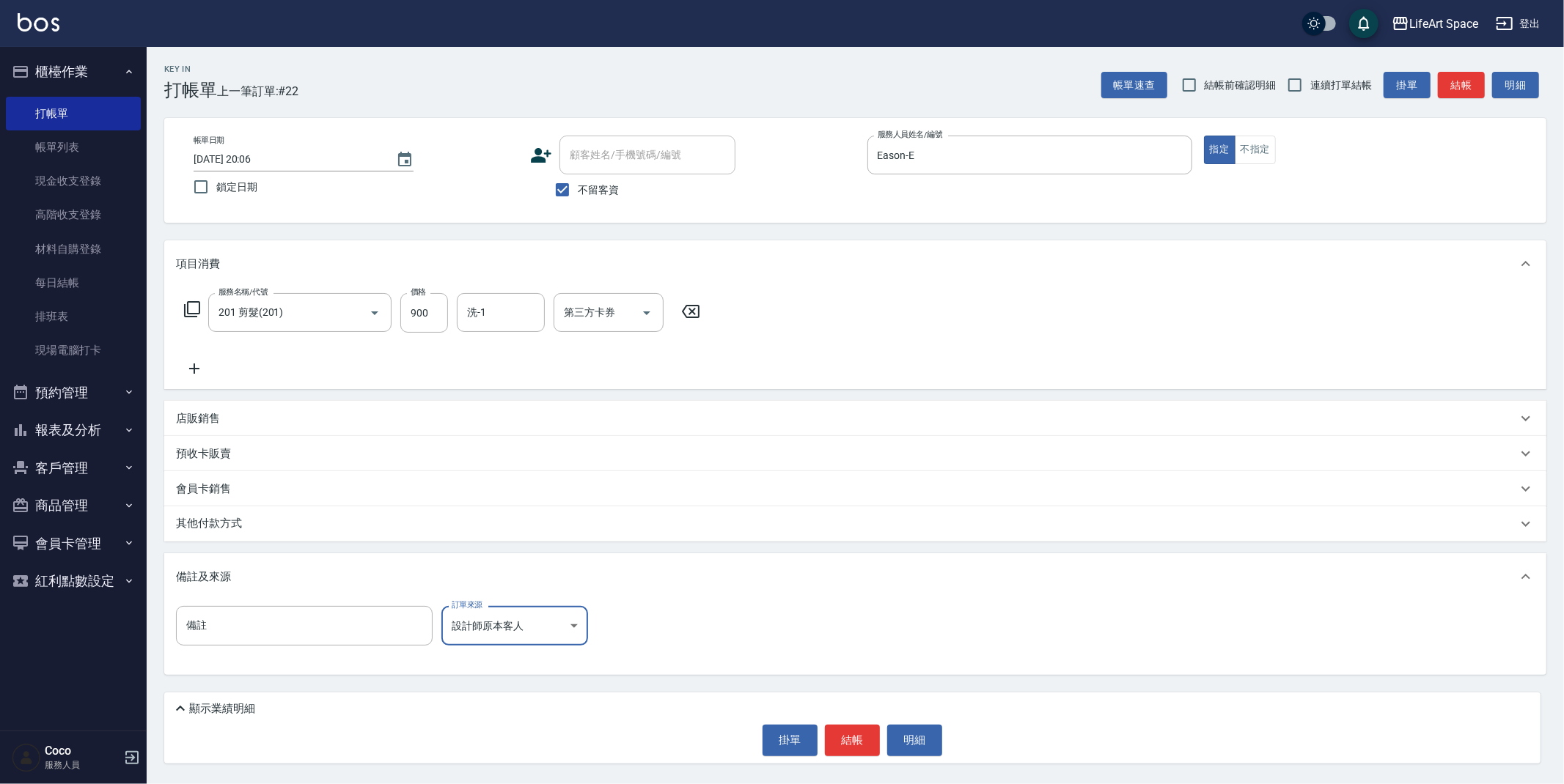
click at [859, 742] on button "結帳" at bounding box center [852, 740] width 55 height 31
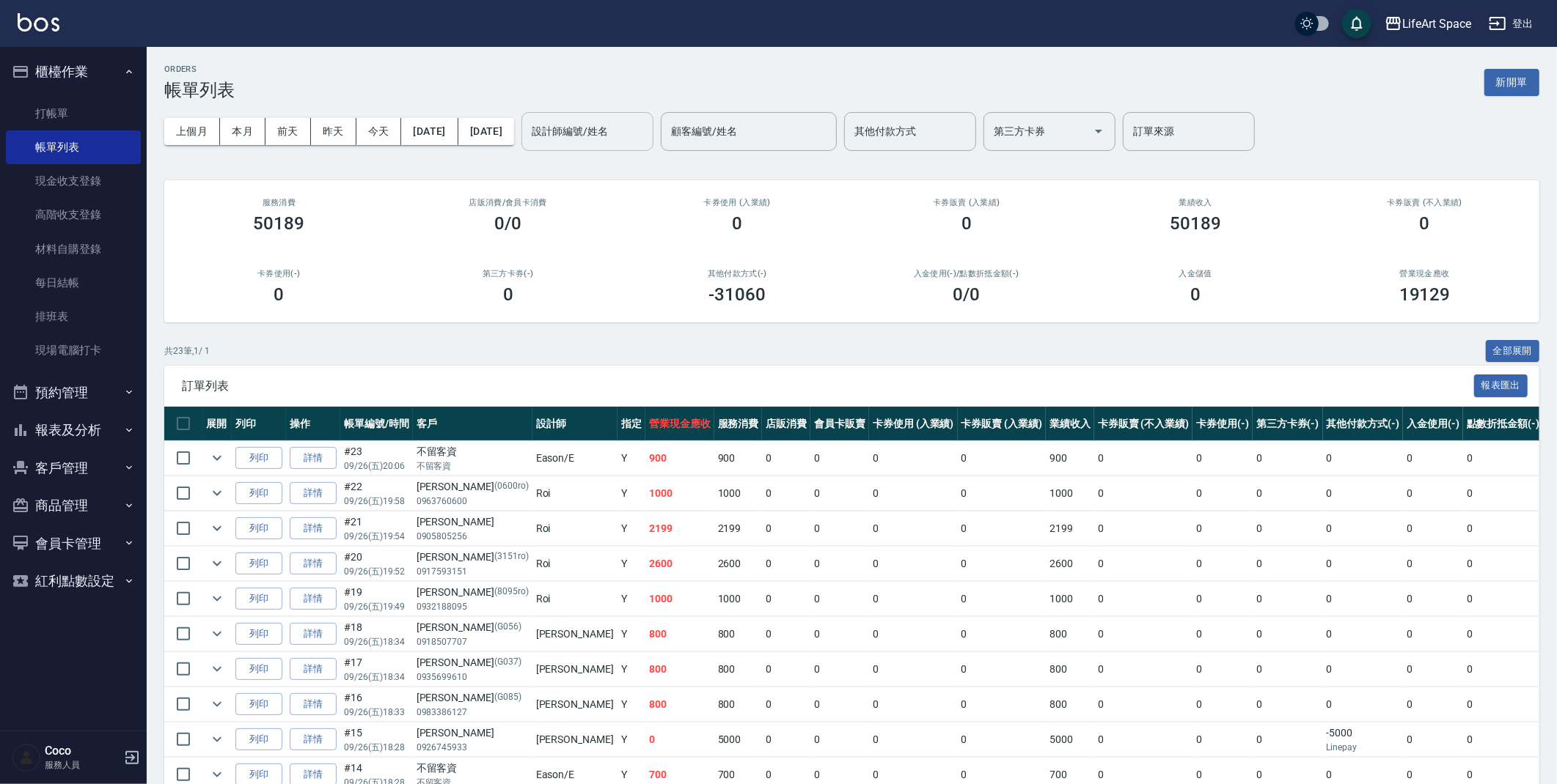
click at [647, 143] on input "設計師編號/姓名" at bounding box center [587, 131] width 119 height 26
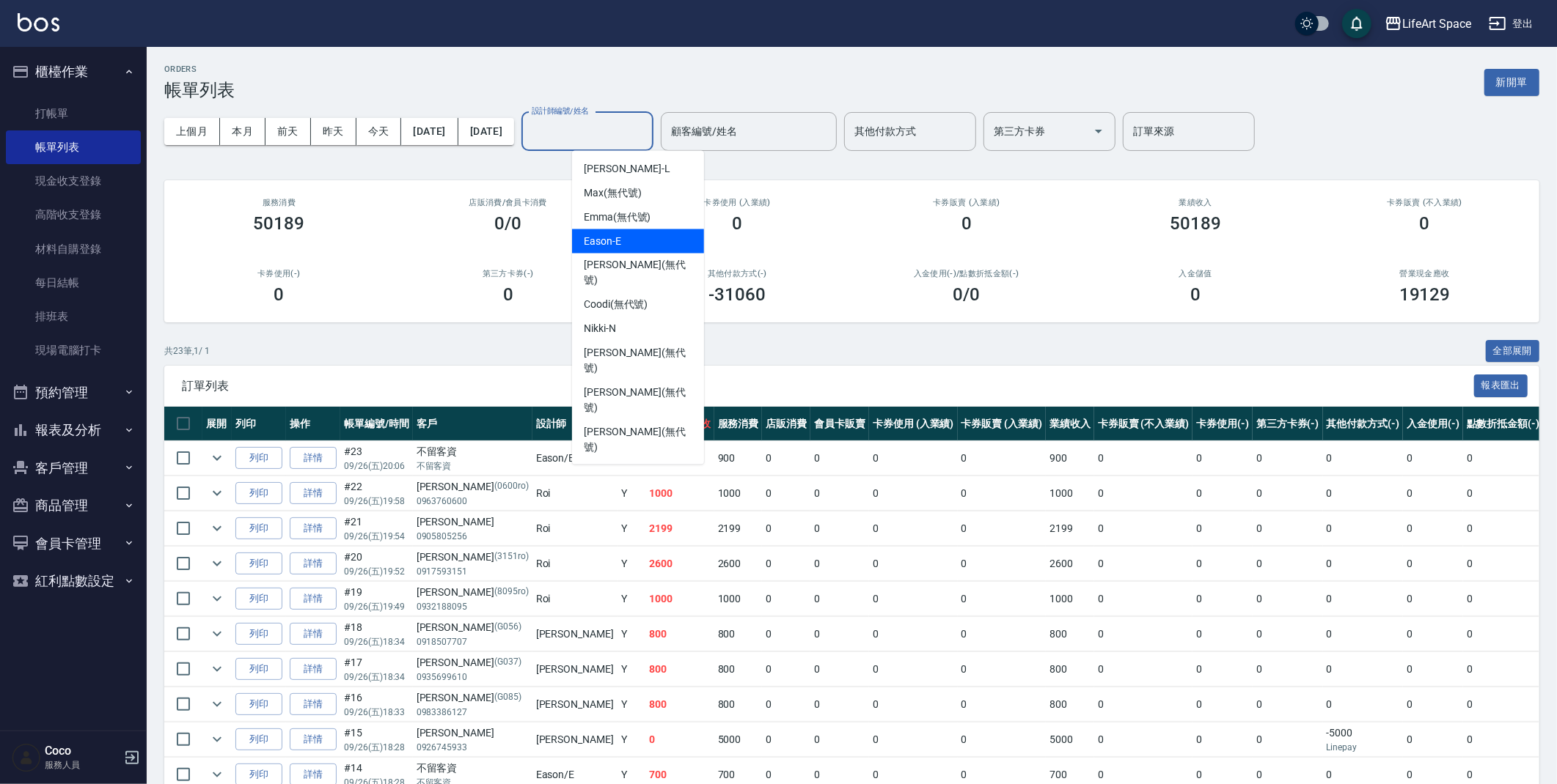
click at [654, 234] on div "Eason -E" at bounding box center [637, 241] width 132 height 24
type input "Eason-E"
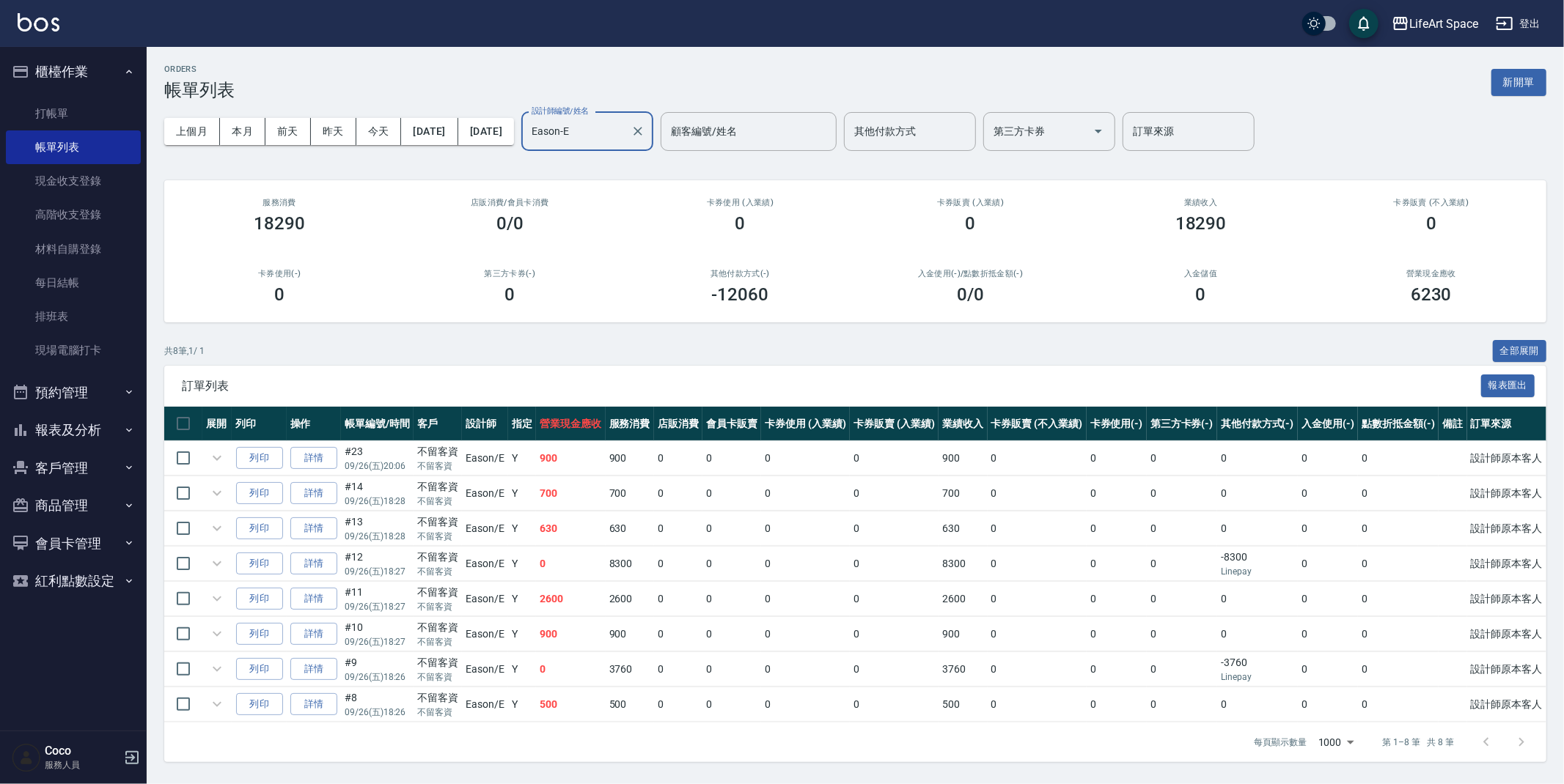
click at [419, 89] on div "ORDERS 帳單列表 新開單" at bounding box center [855, 82] width 1382 height 36
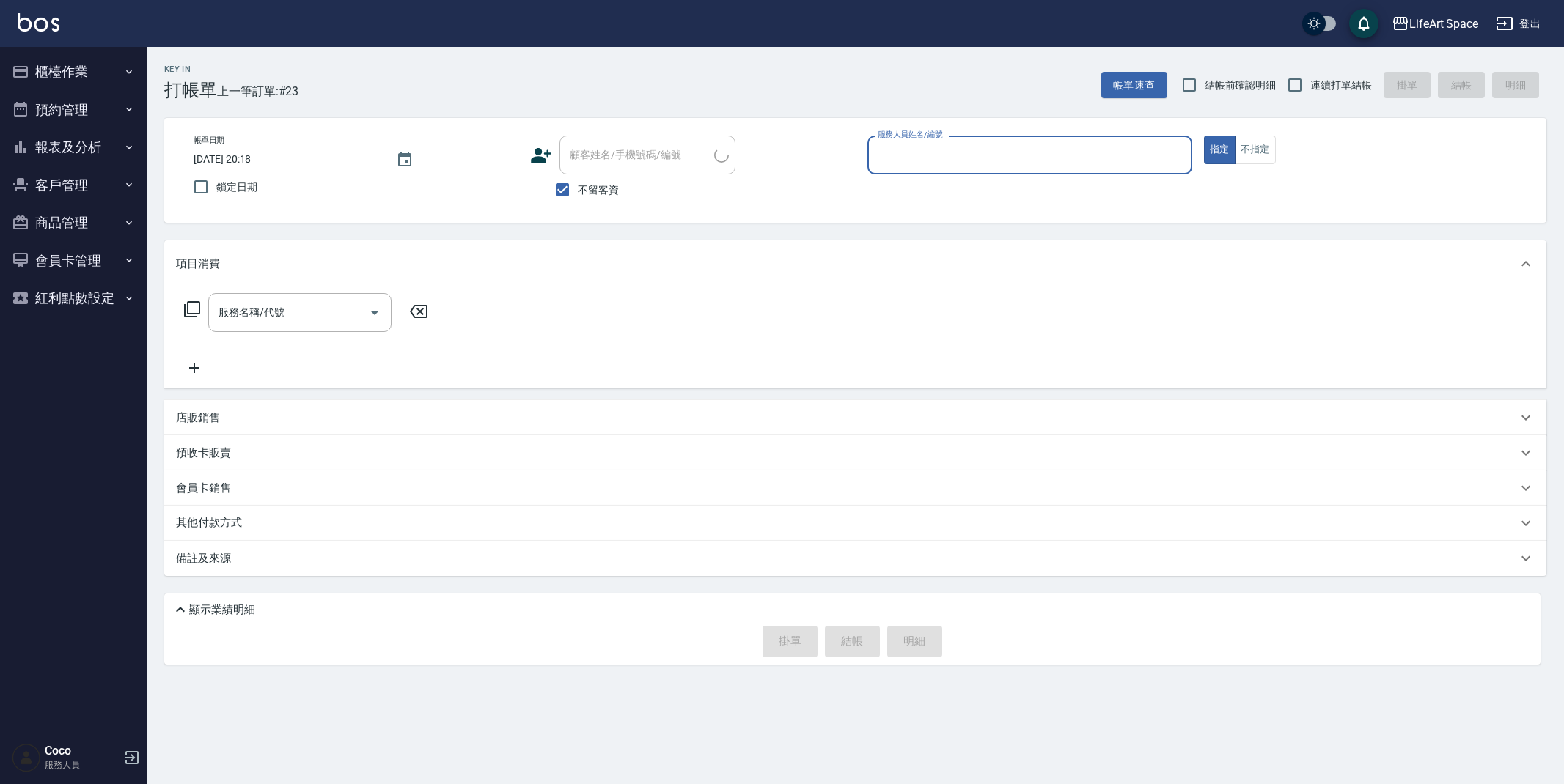
drag, startPoint x: 0, startPoint y: 0, endPoint x: 899, endPoint y: 155, distance: 912.3
click at [899, 155] on input "服務人員姓名/編號" at bounding box center [1030, 155] width 311 height 26
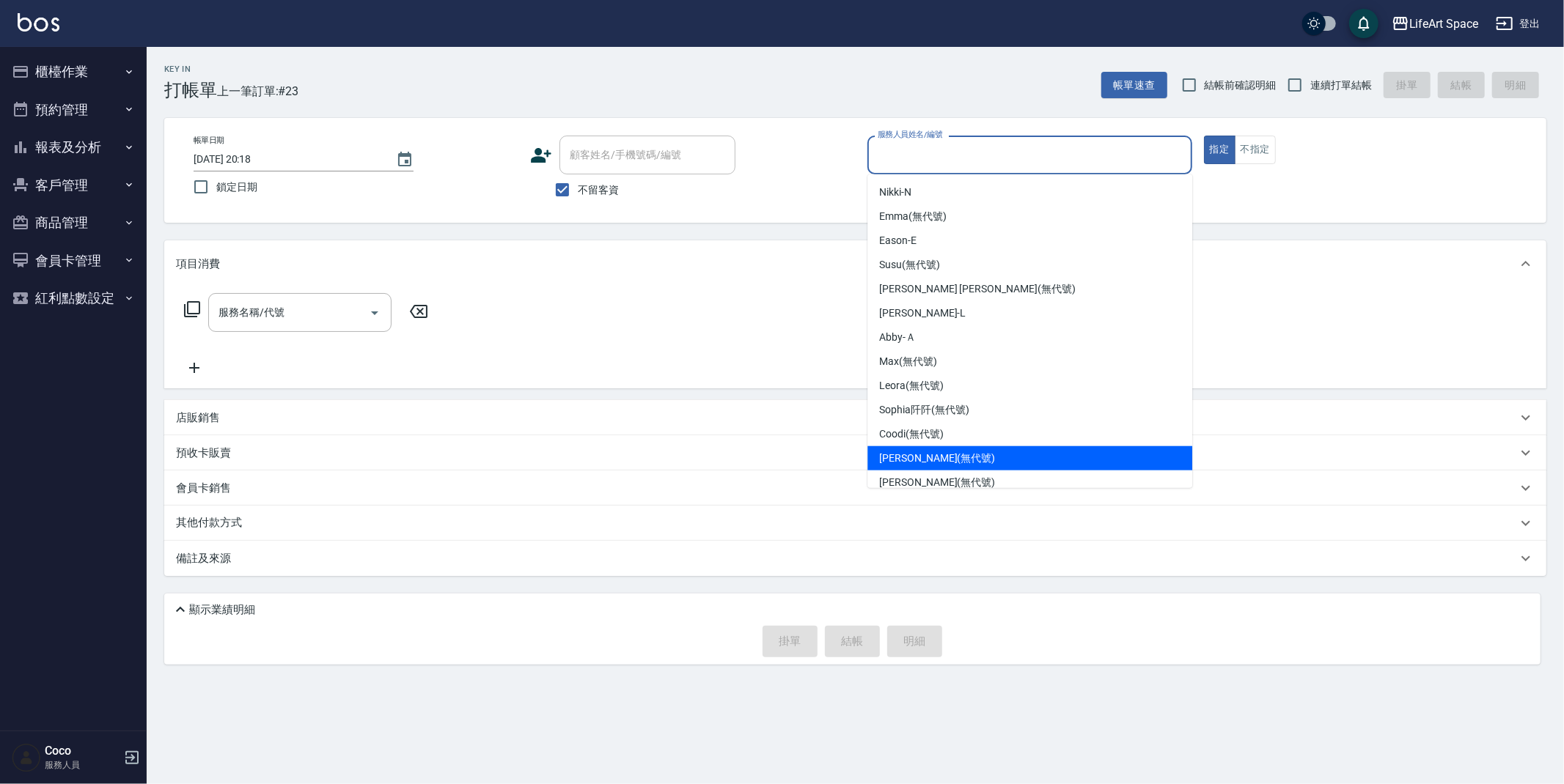
click at [954, 461] on div "Joyce (無代號)" at bounding box center [1030, 458] width 325 height 24
type input "Joyce(無代號)"
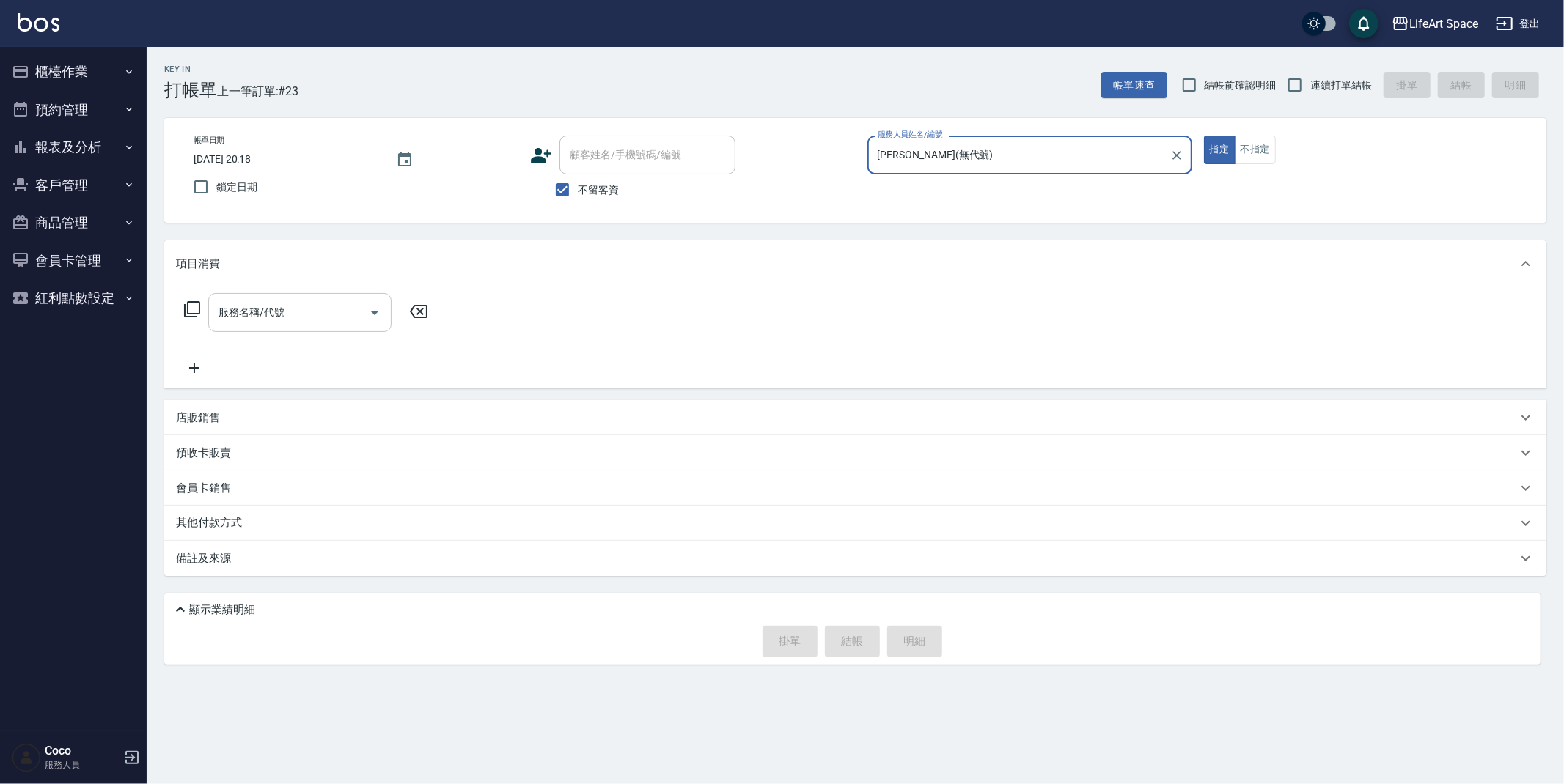
click at [302, 306] on input "服務名稱/代號" at bounding box center [288, 312] width 148 height 26
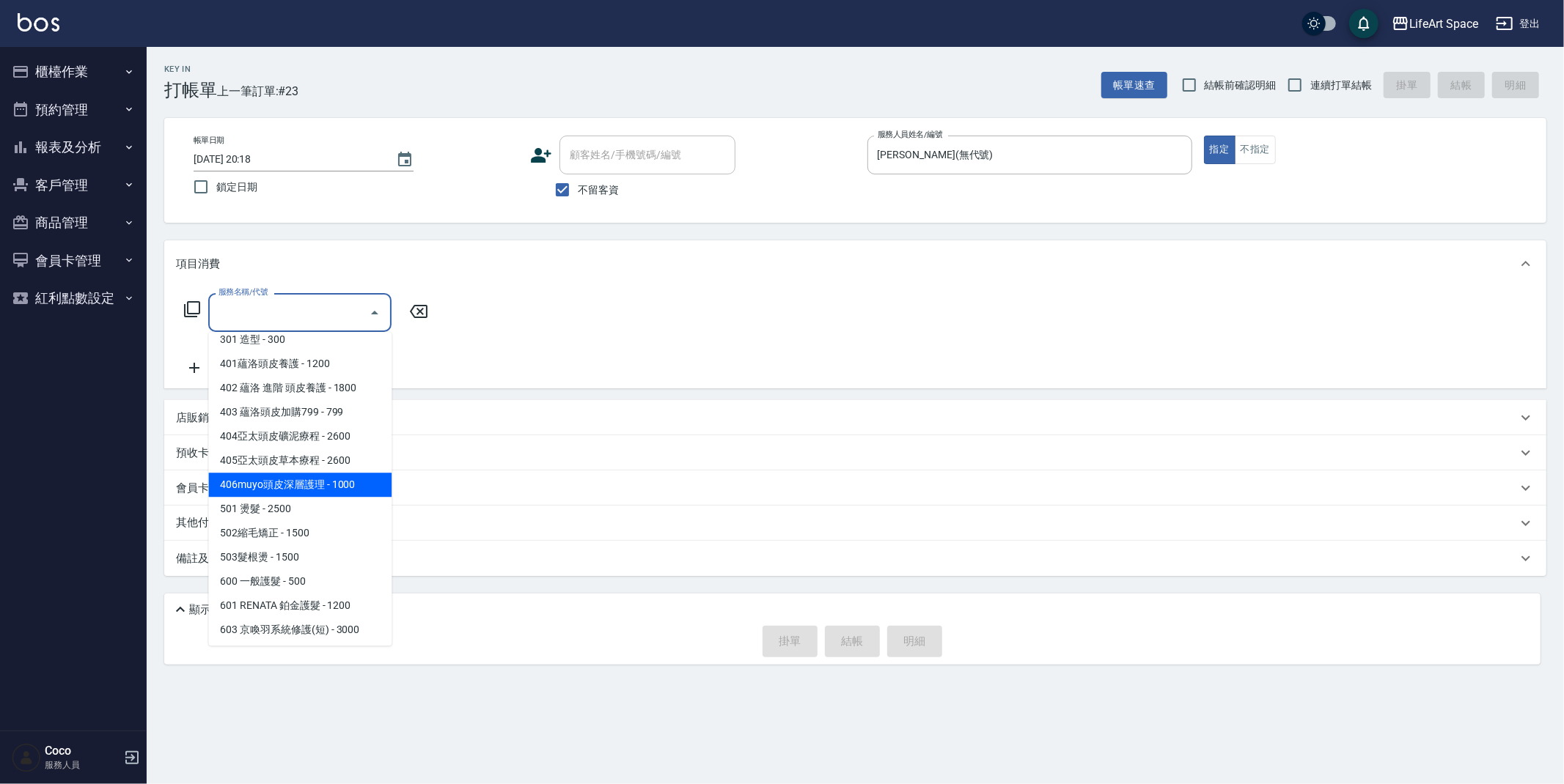
scroll to position [229, 0]
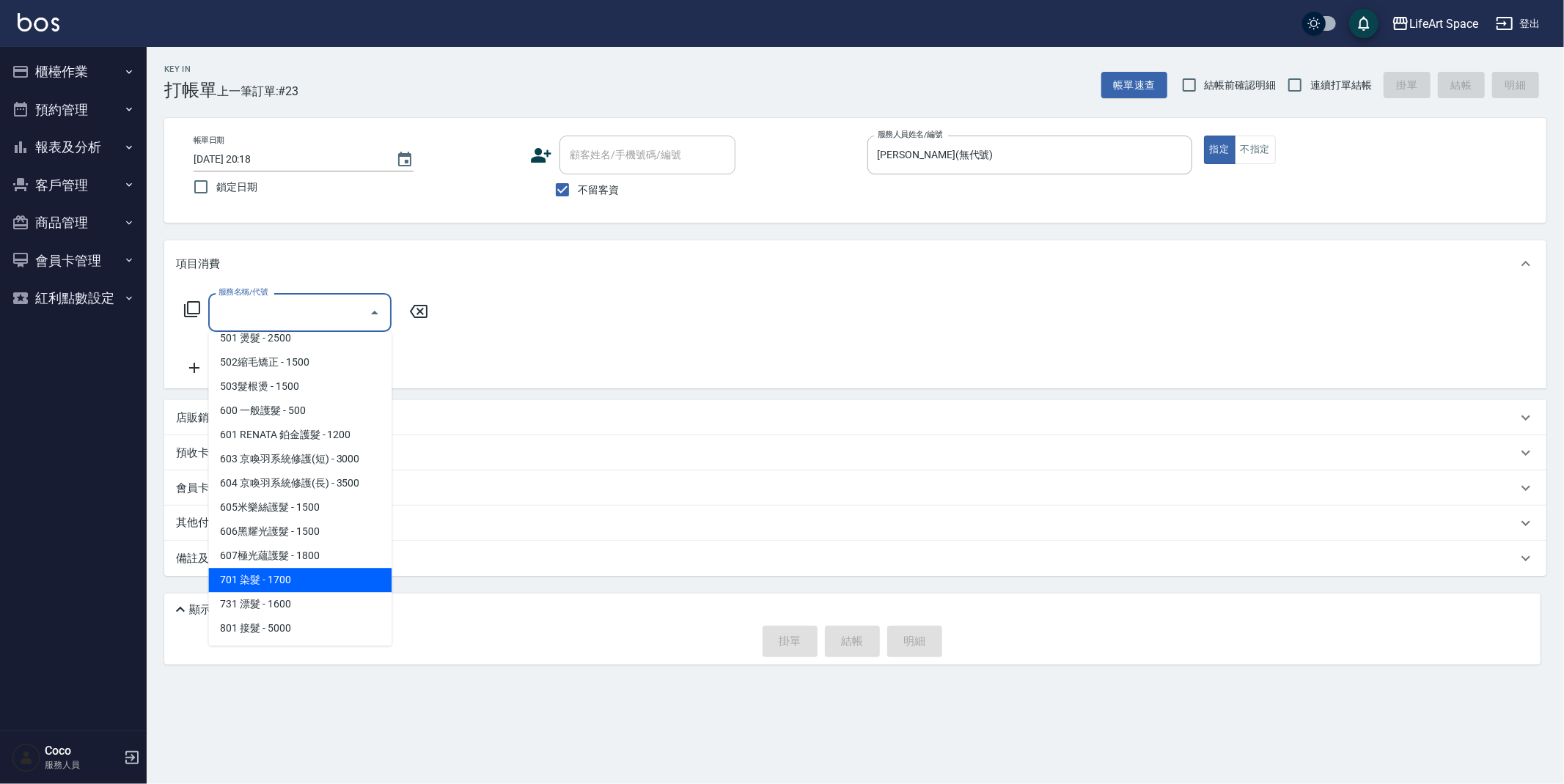
click at [310, 575] on span "701 染髮 - 1700" at bounding box center [300, 580] width 184 height 24
type input "701 染髮(701)"
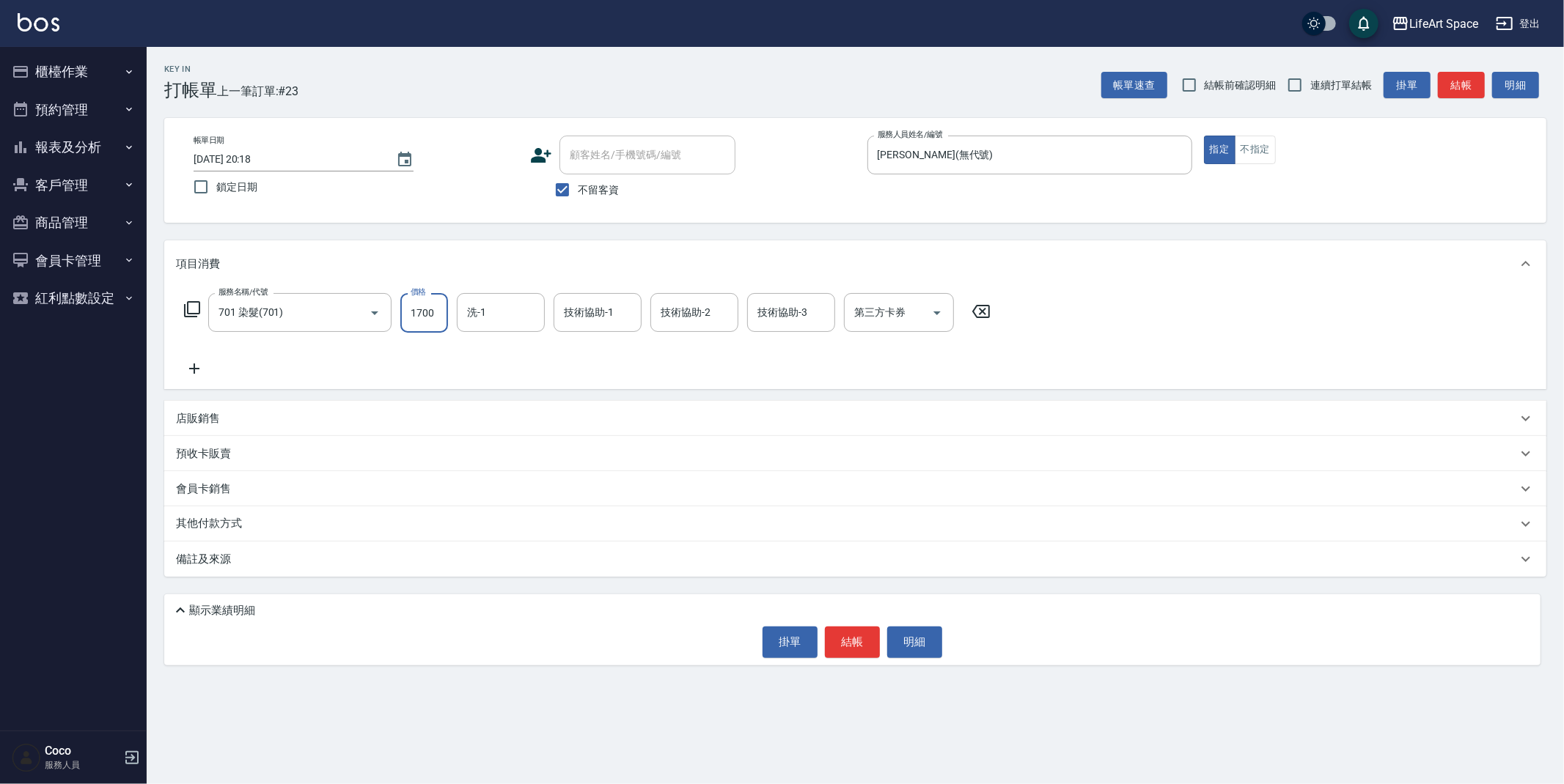
click at [440, 317] on input "1700" at bounding box center [424, 312] width 47 height 40
type input "1800"
click at [598, 310] on div "技術協助-1 技術協助-1" at bounding box center [597, 312] width 88 height 39
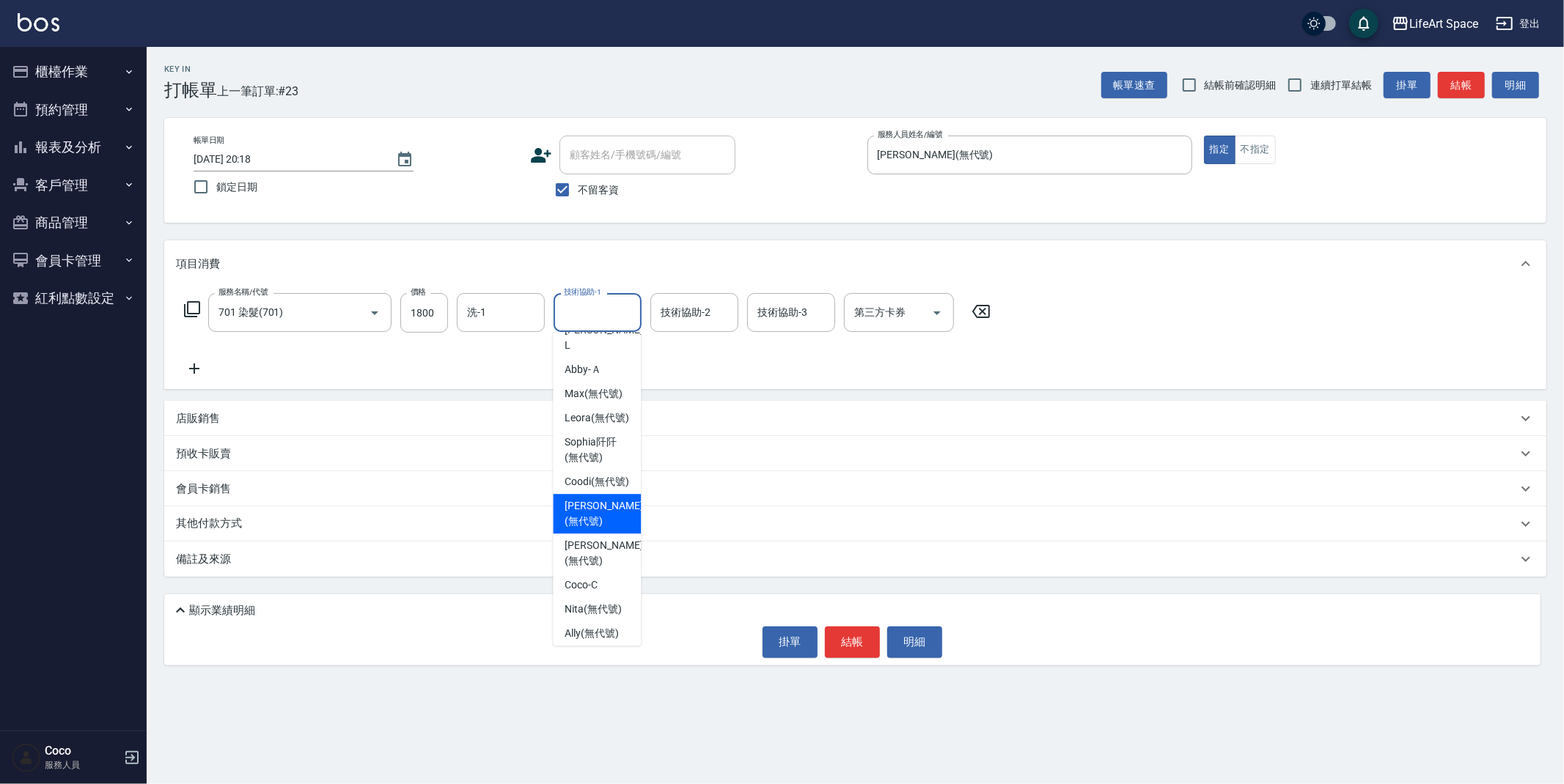
scroll to position [453, 0]
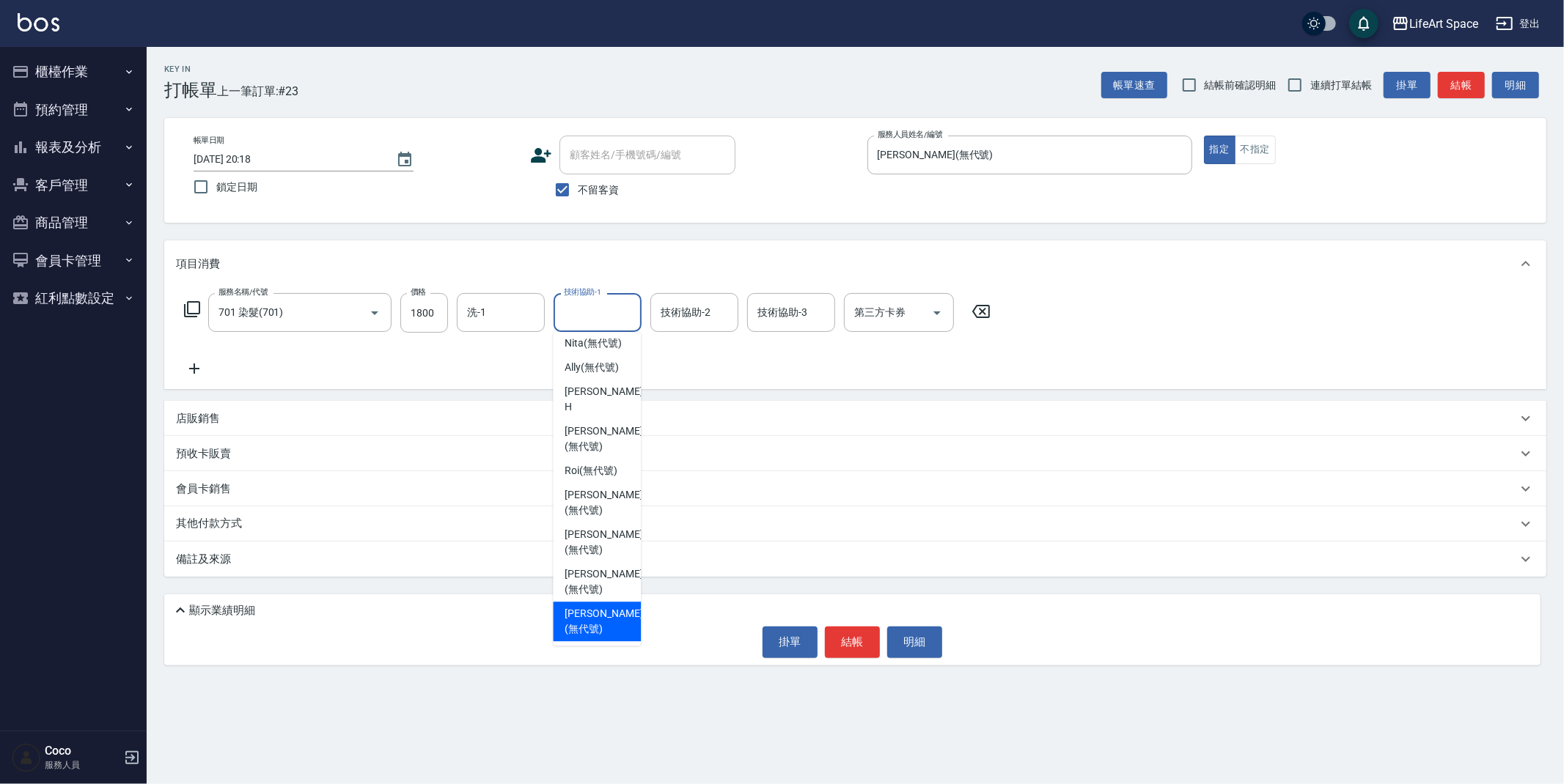
click at [602, 610] on span "Lillian (無代號)" at bounding box center [604, 622] width 77 height 31
type input "Lillian(無代號)"
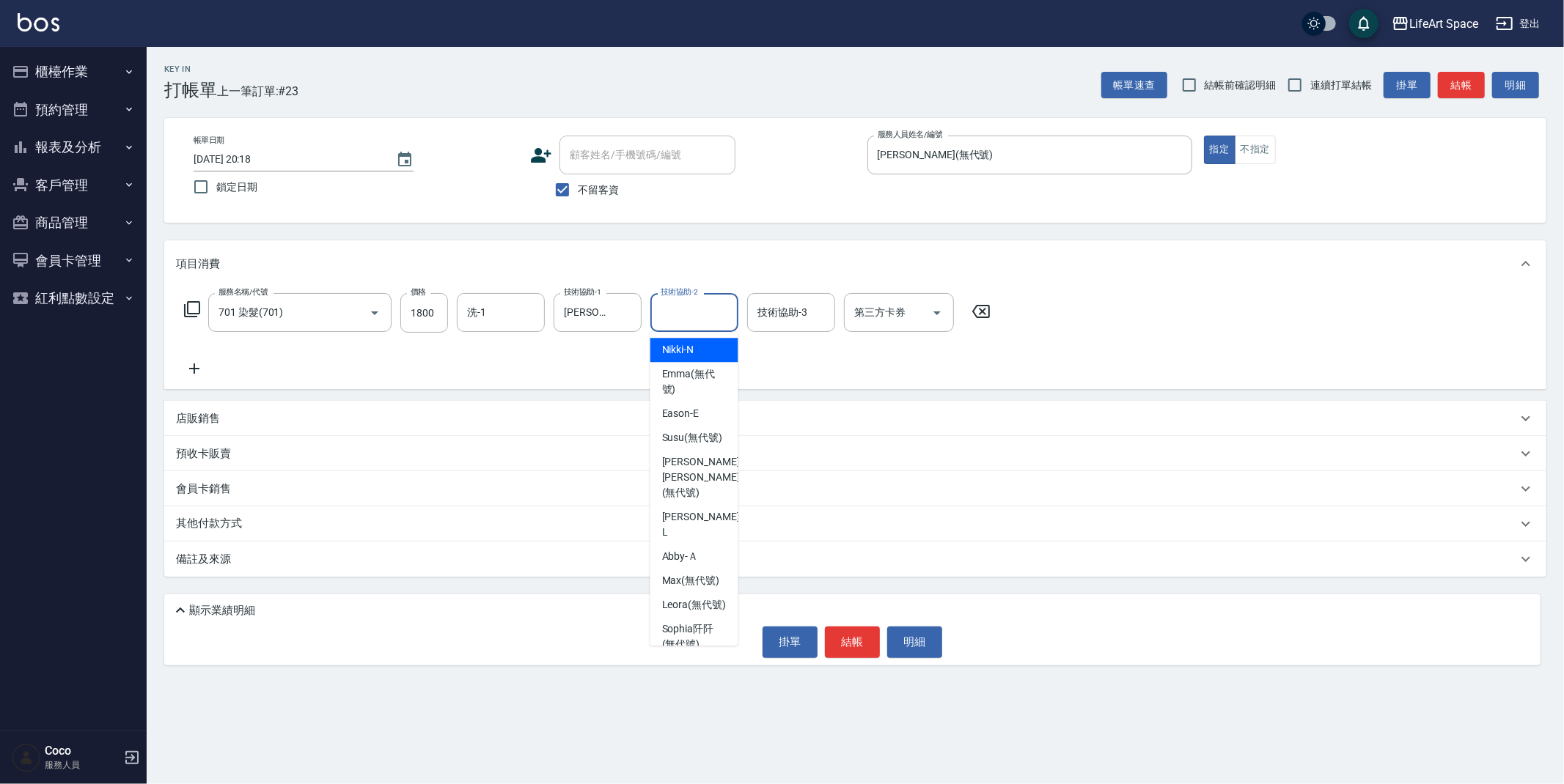
click at [682, 317] on div "技術協助-2 技術協助-2" at bounding box center [693, 312] width 88 height 39
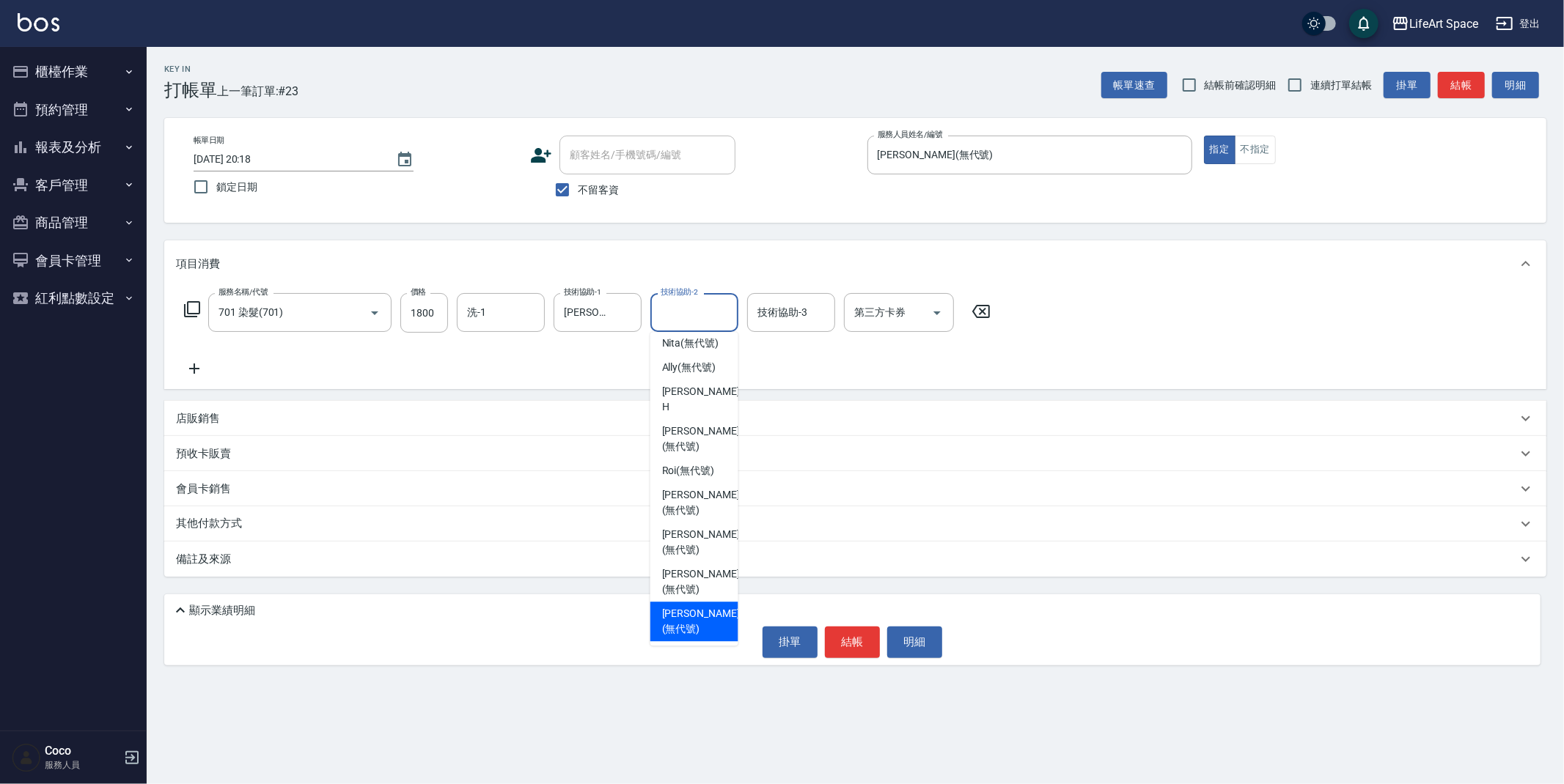
click at [684, 620] on span "Lillian (無代號)" at bounding box center [701, 622] width 77 height 31
type input "Lillian(無代號)"
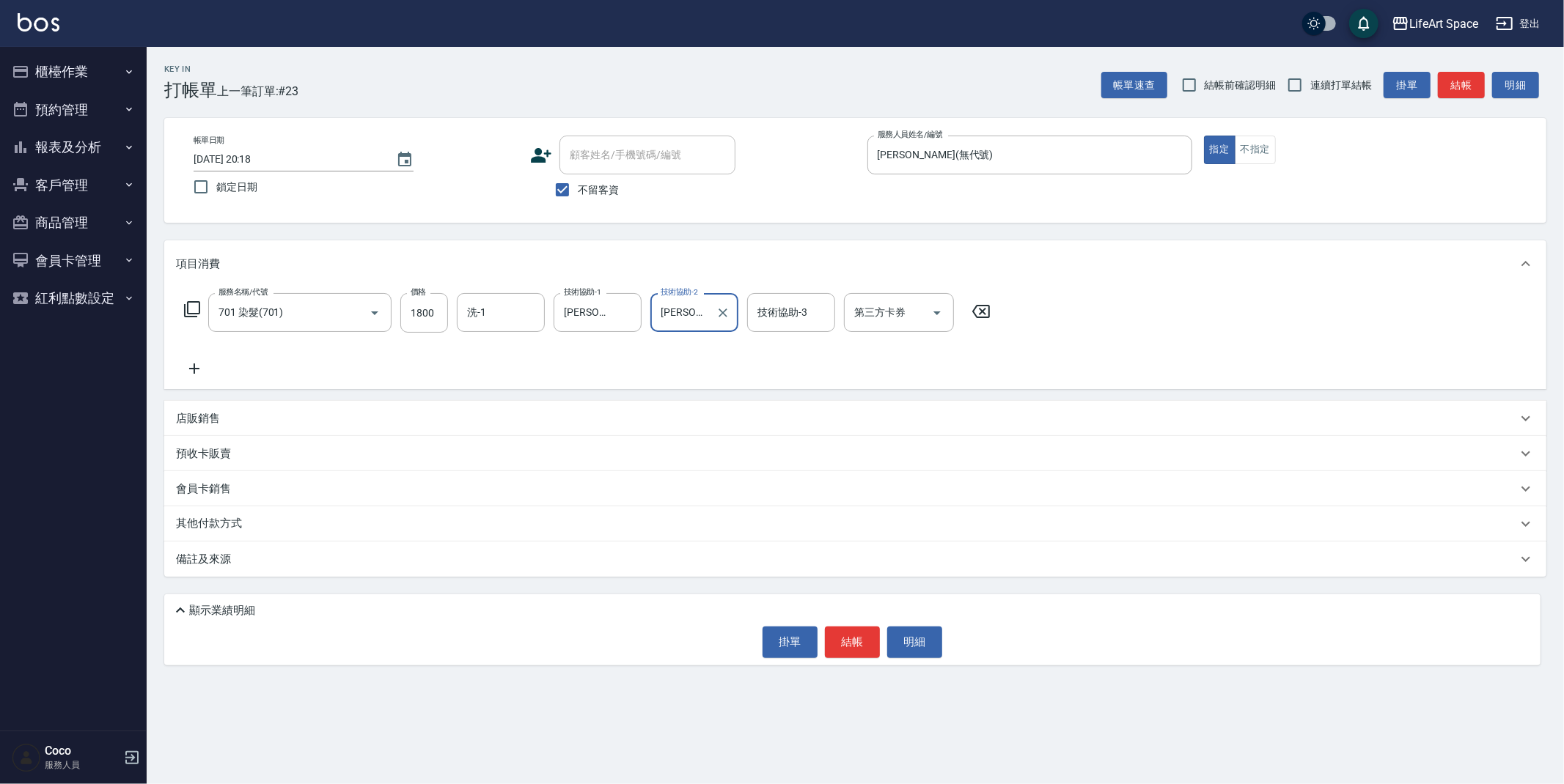
click at [192, 365] on icon at bounding box center [194, 368] width 37 height 17
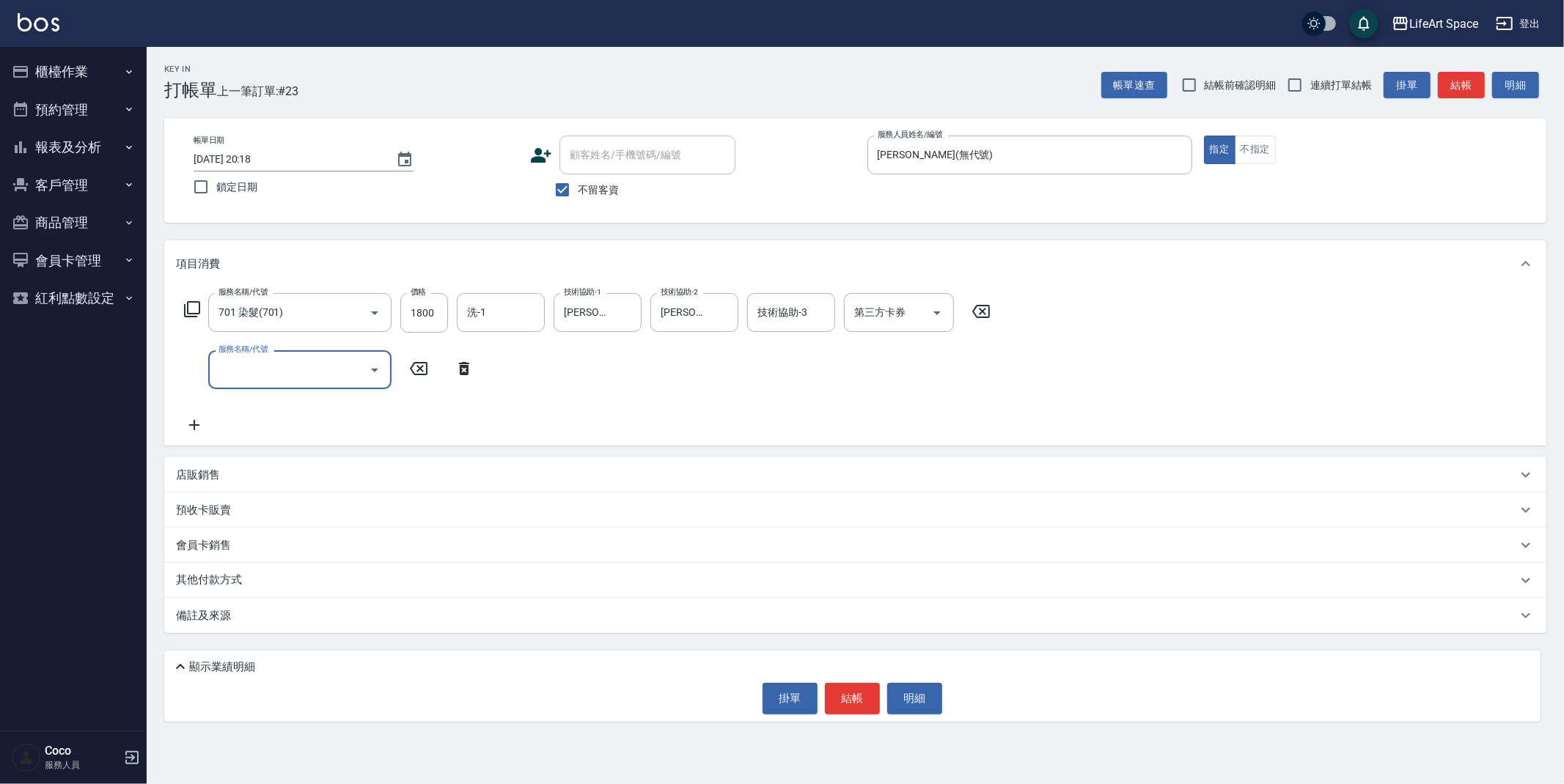
drag, startPoint x: 192, startPoint y: 365, endPoint x: 247, endPoint y: 361, distance: 55.1
click at [247, 361] on input "服務名稱/代號" at bounding box center [288, 369] width 148 height 26
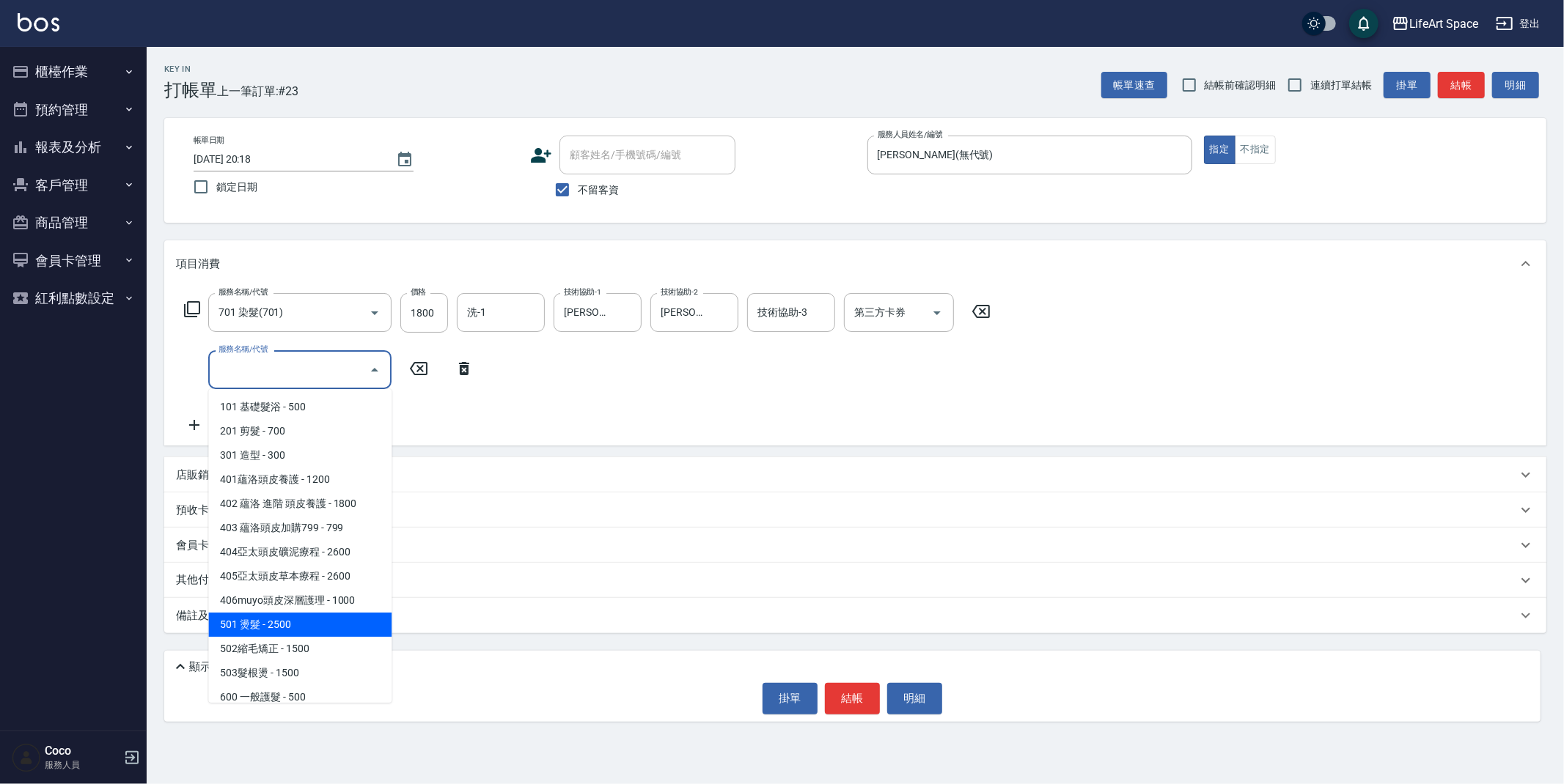
click at [305, 620] on span "501 燙髮 - 2500" at bounding box center [300, 624] width 184 height 24
type input "501 燙髮(501)"
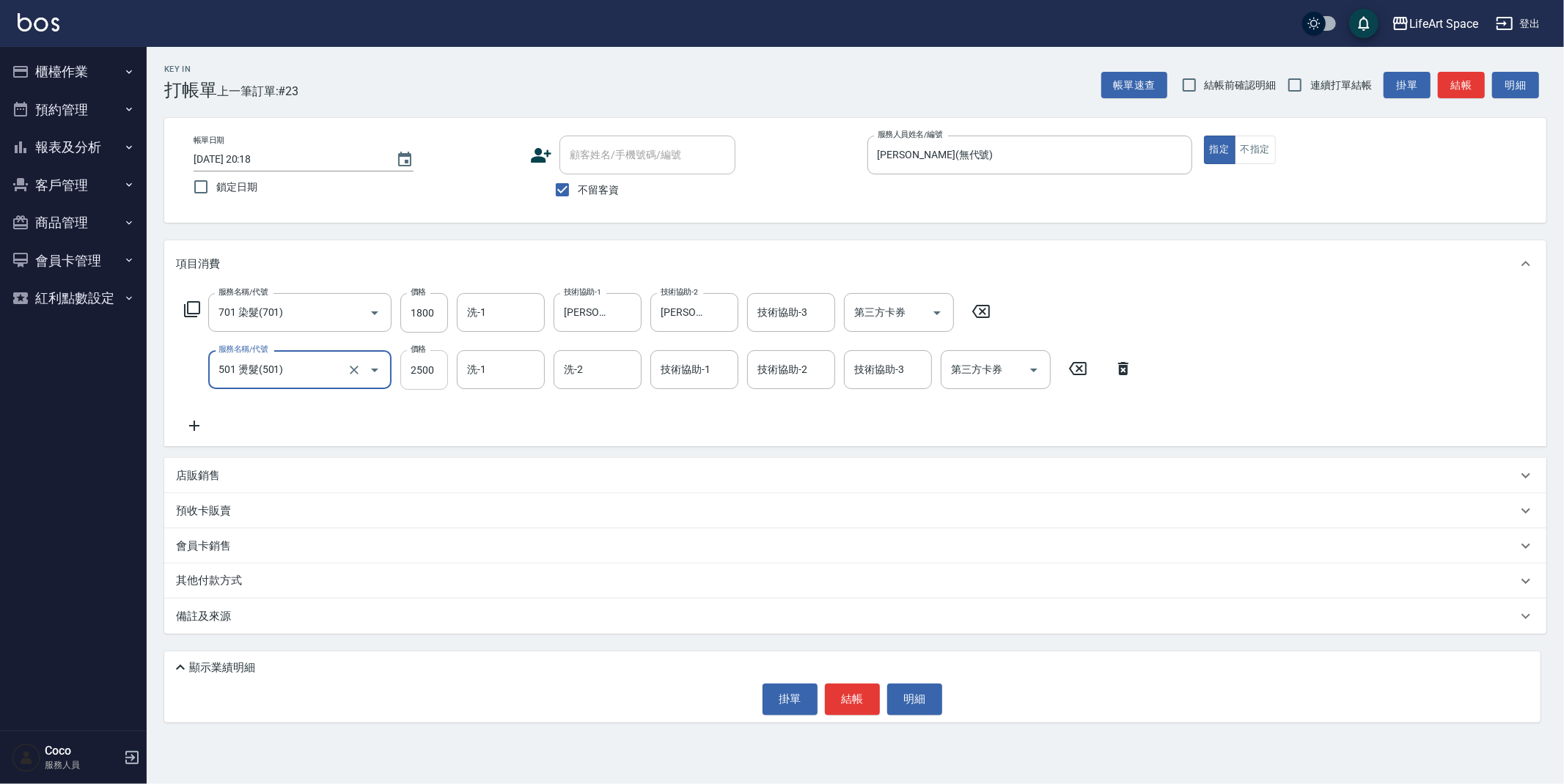
click at [434, 370] on input "2500" at bounding box center [424, 369] width 47 height 40
type input "3000"
click at [692, 372] on div "技術協助-1 技術協助-1" at bounding box center [693, 369] width 88 height 39
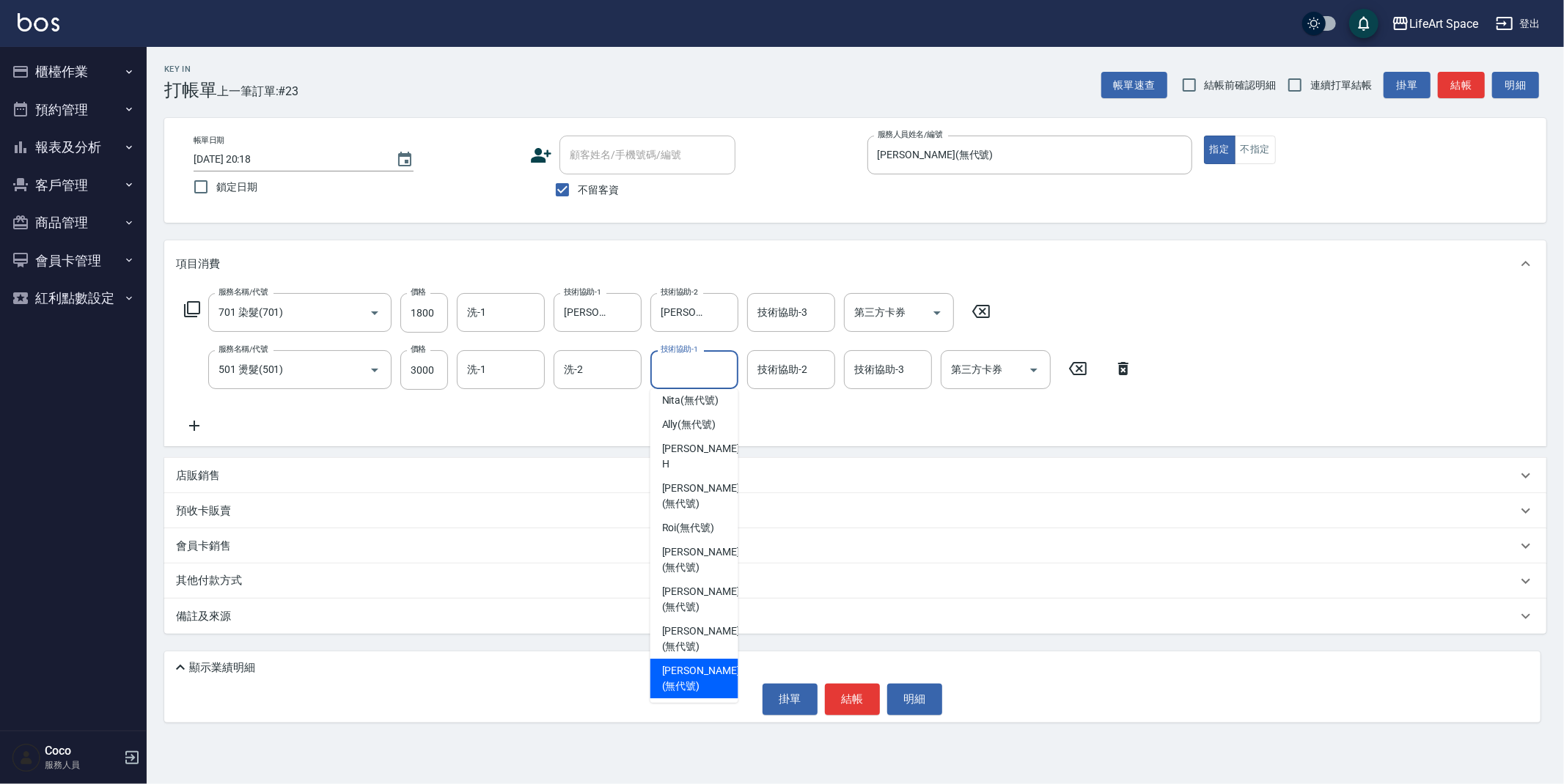
drag, startPoint x: 693, startPoint y: 665, endPoint x: 693, endPoint y: 562, distance: 103.0
click at [693, 665] on span "Lillian (無代號)" at bounding box center [701, 679] width 77 height 31
type input "Lillian(無代號)"
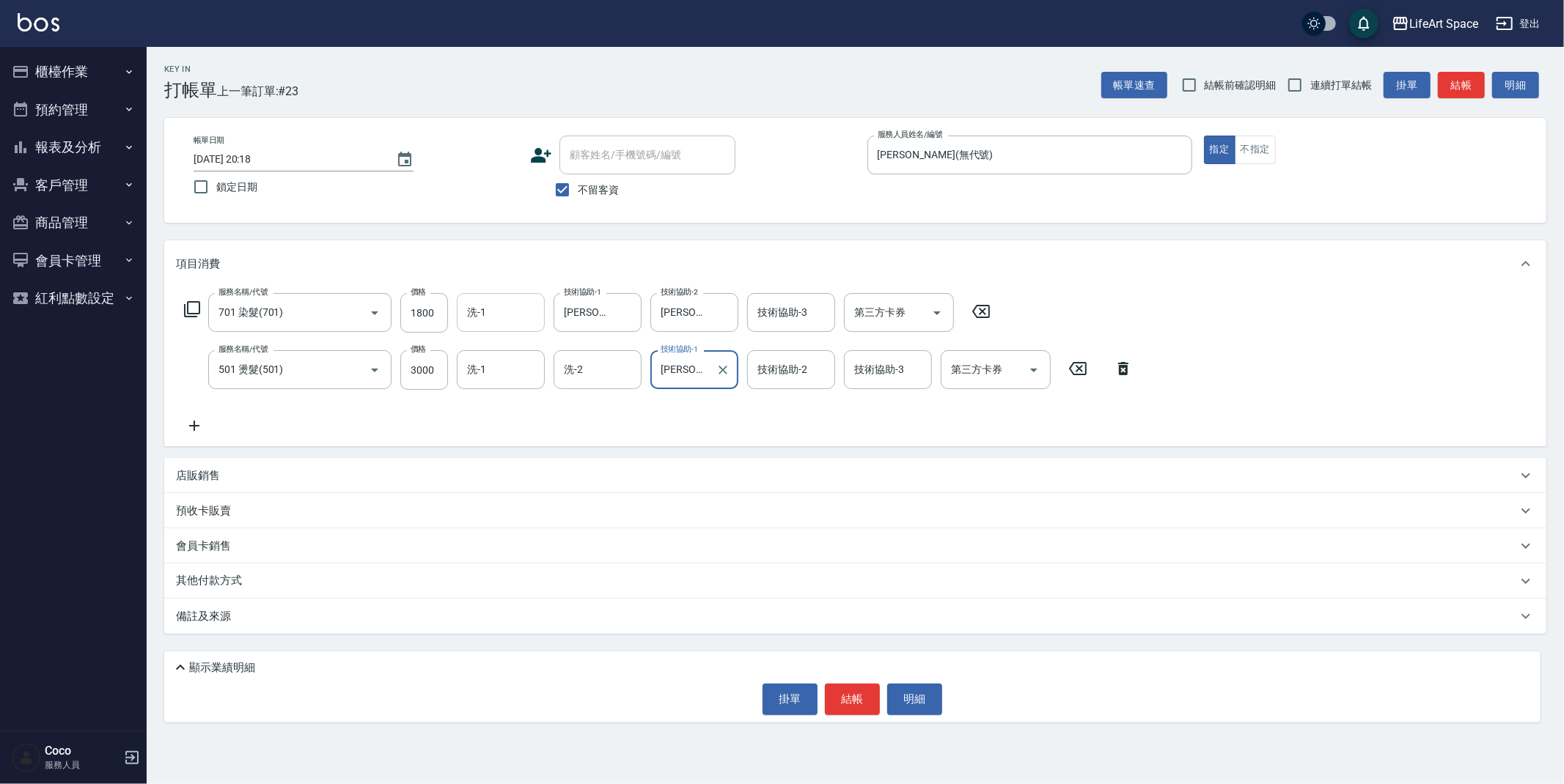
click at [510, 305] on input "洗-1" at bounding box center [500, 312] width 74 height 26
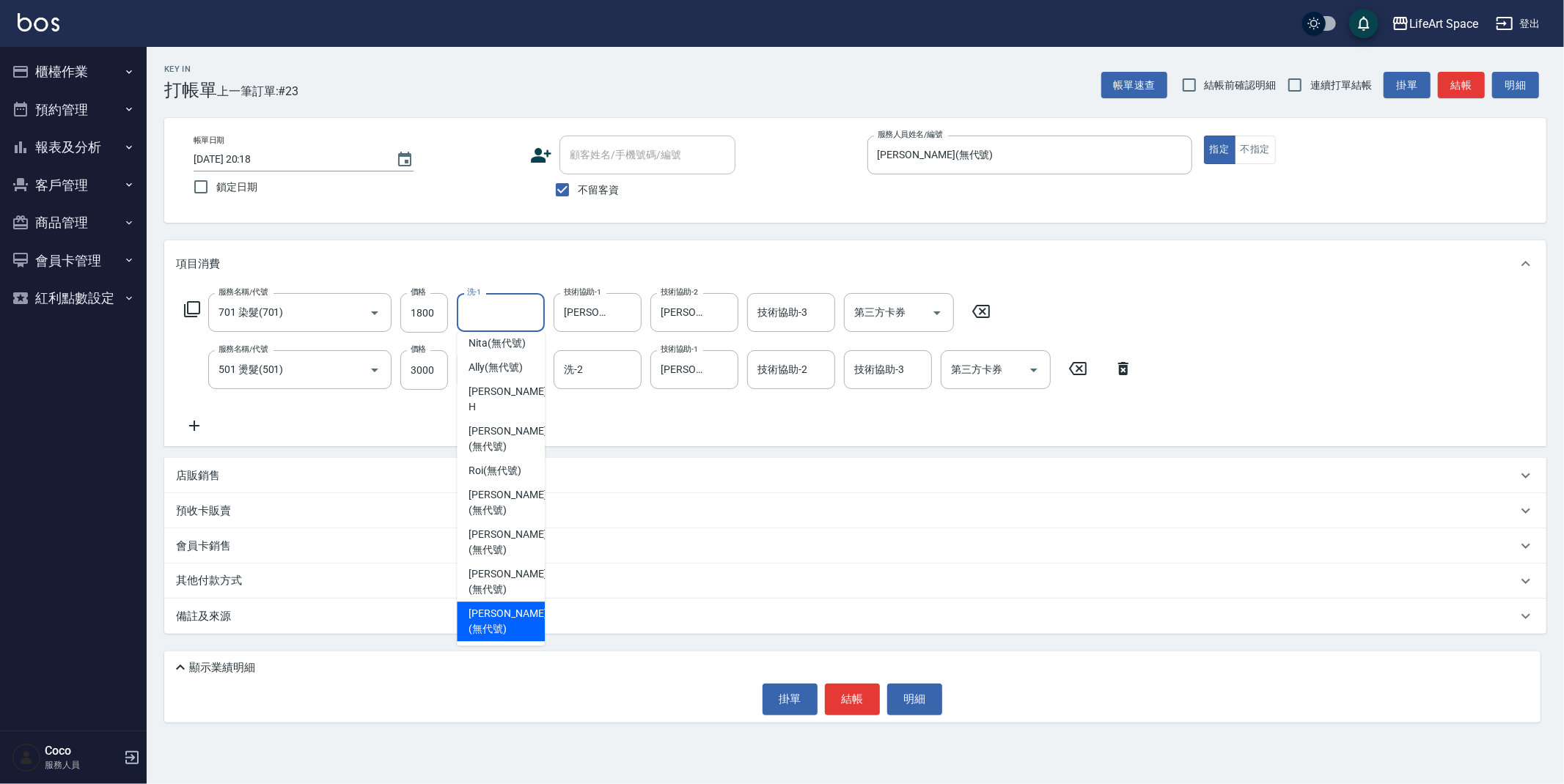
click at [498, 606] on span "Lillian (無代號)" at bounding box center [507, 622] width 77 height 31
type input "Lillian(無代號)"
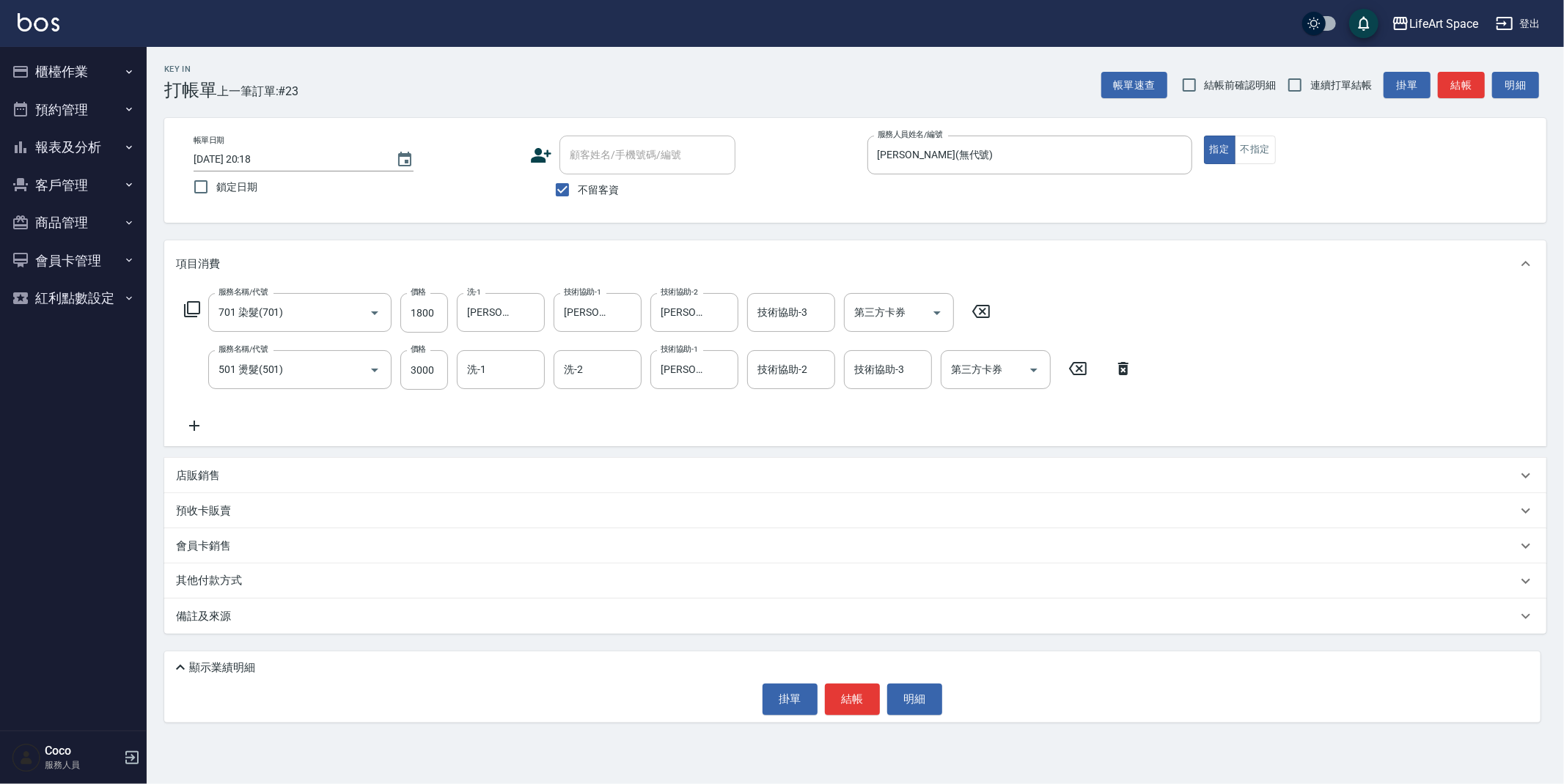
click at [192, 666] on p "顯示業績明細" at bounding box center [222, 668] width 66 height 15
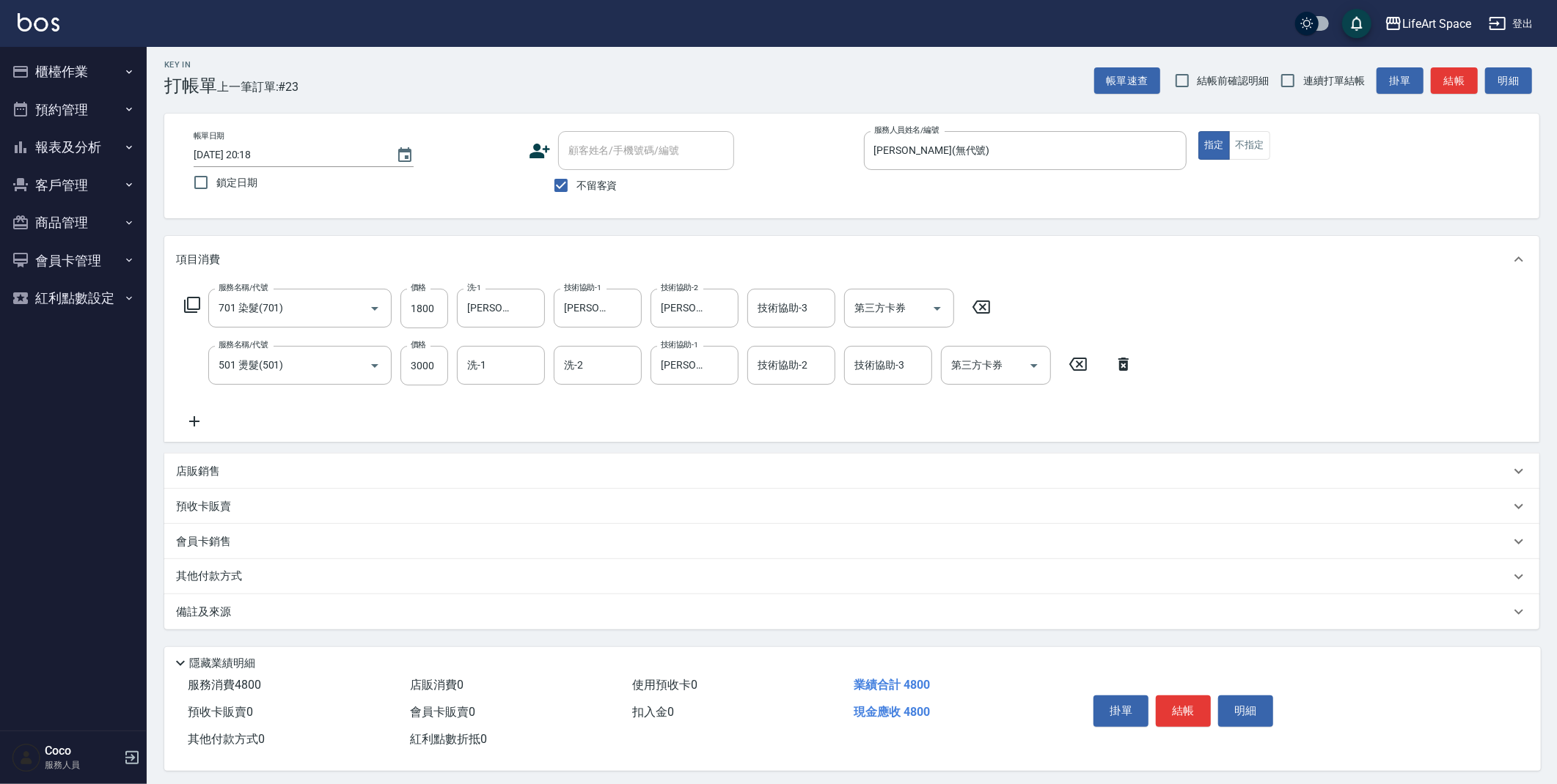
scroll to position [14, 0]
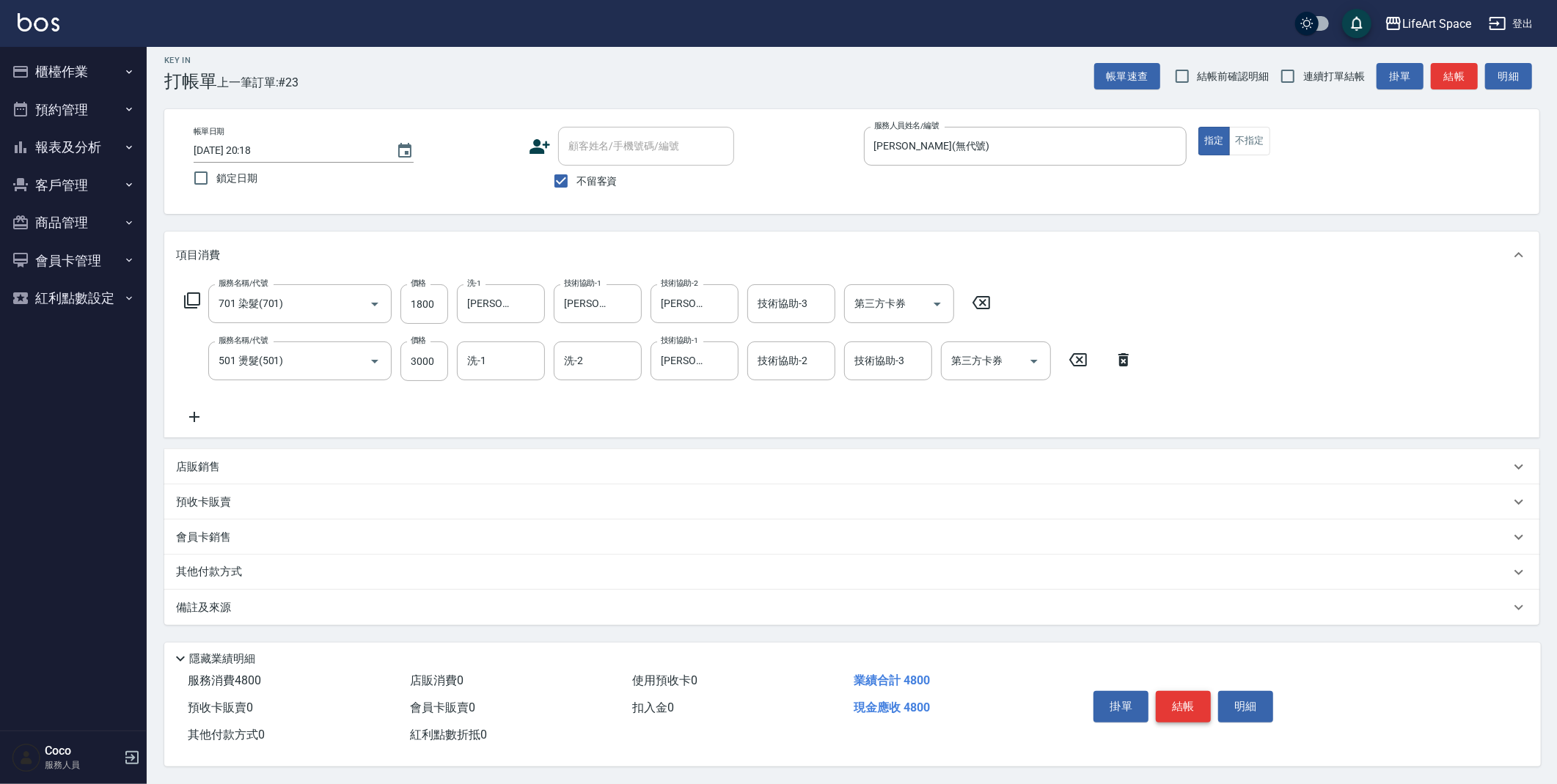
click at [1188, 694] on button "結帳" at bounding box center [1183, 707] width 55 height 31
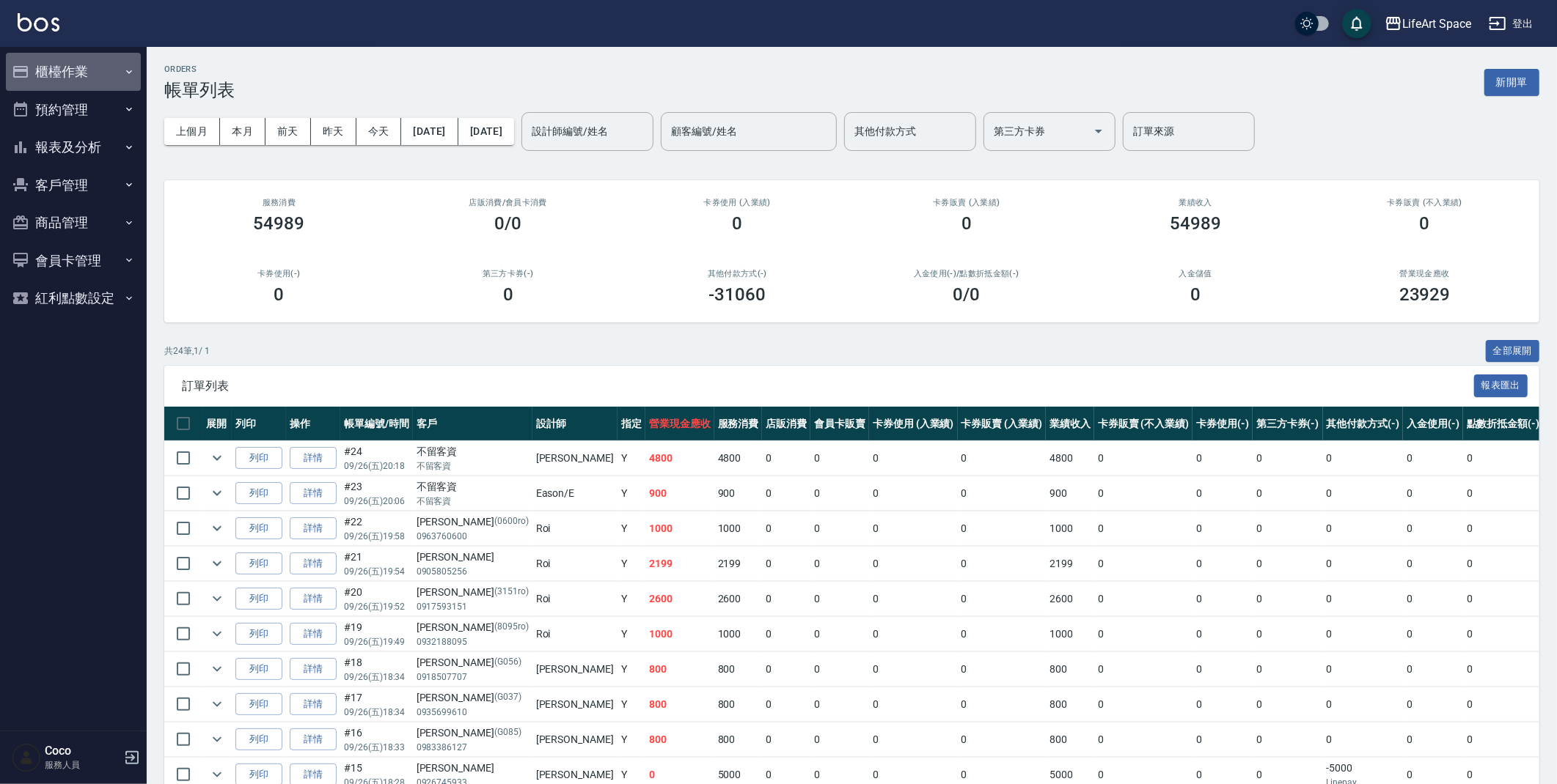
click at [76, 66] on button "櫃檯作業" at bounding box center [73, 72] width 134 height 38
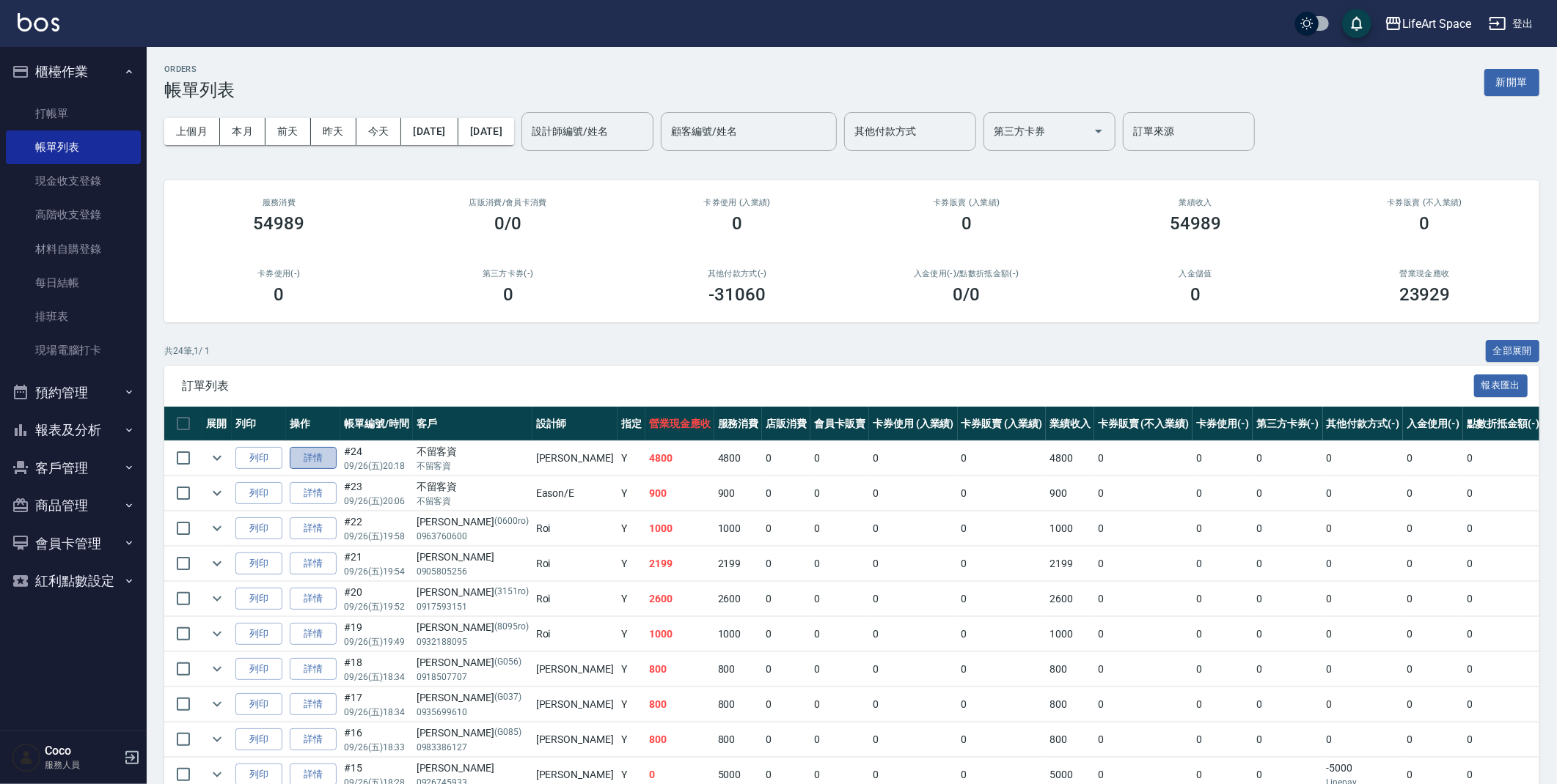
click at [330, 459] on link "詳情" at bounding box center [312, 458] width 47 height 23
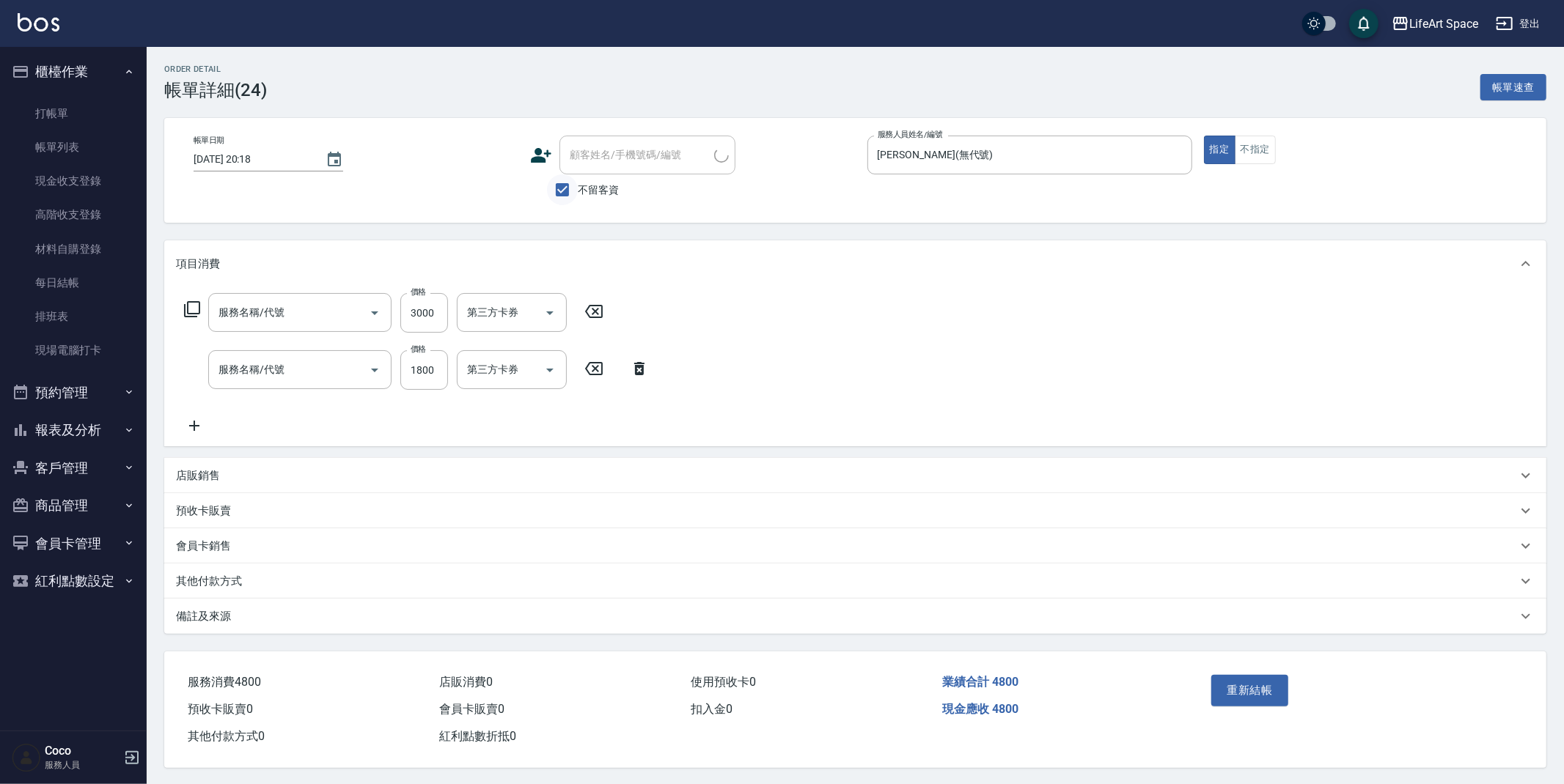
type input "2025/09/26 20:18"
checkbox input "true"
type input "[PERSON_NAME](無代號)"
type input "501 燙髮(501)"
type input "701 染髮(701)"
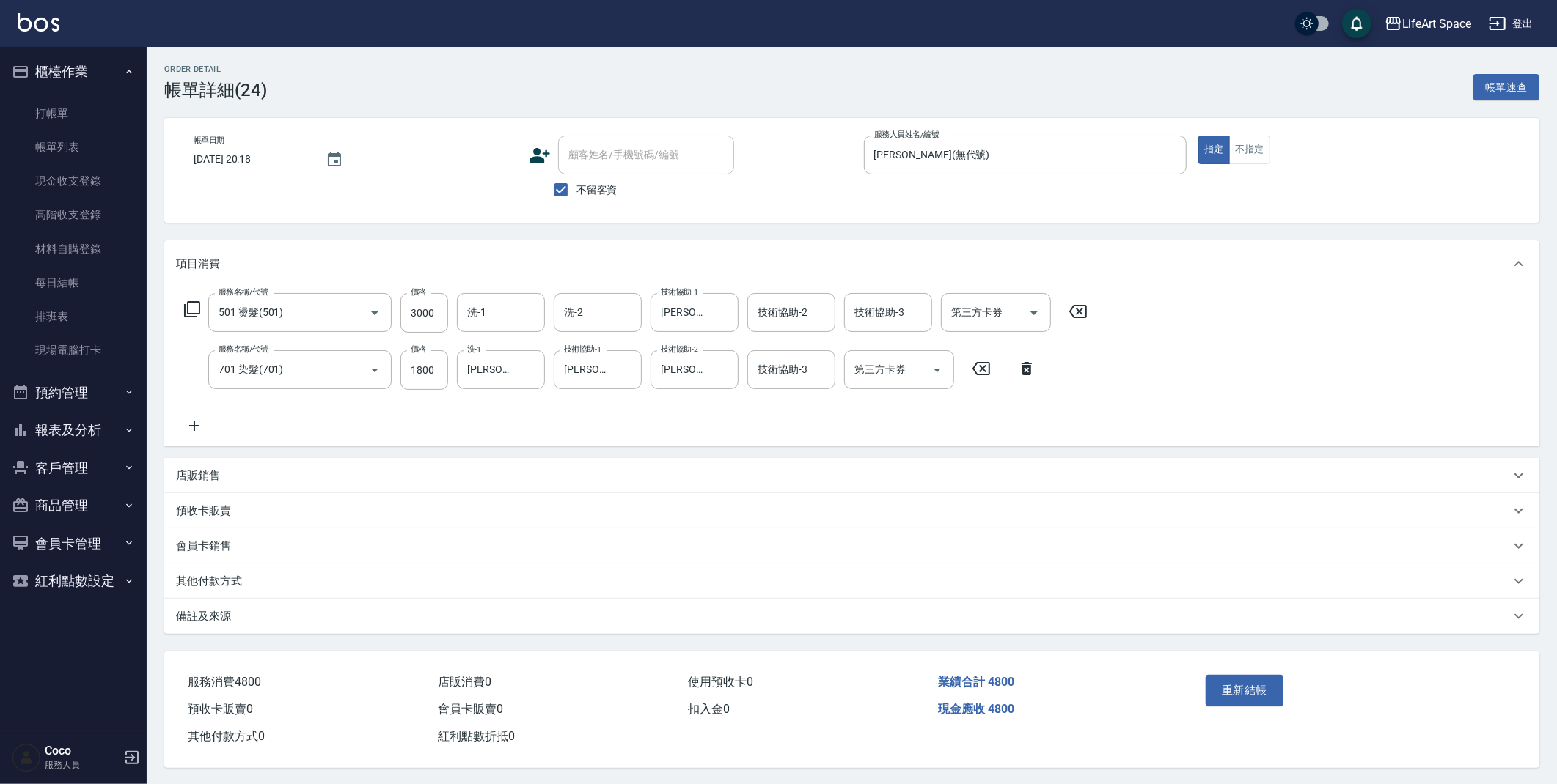
click at [240, 575] on p "其他付款方式" at bounding box center [209, 582] width 66 height 15
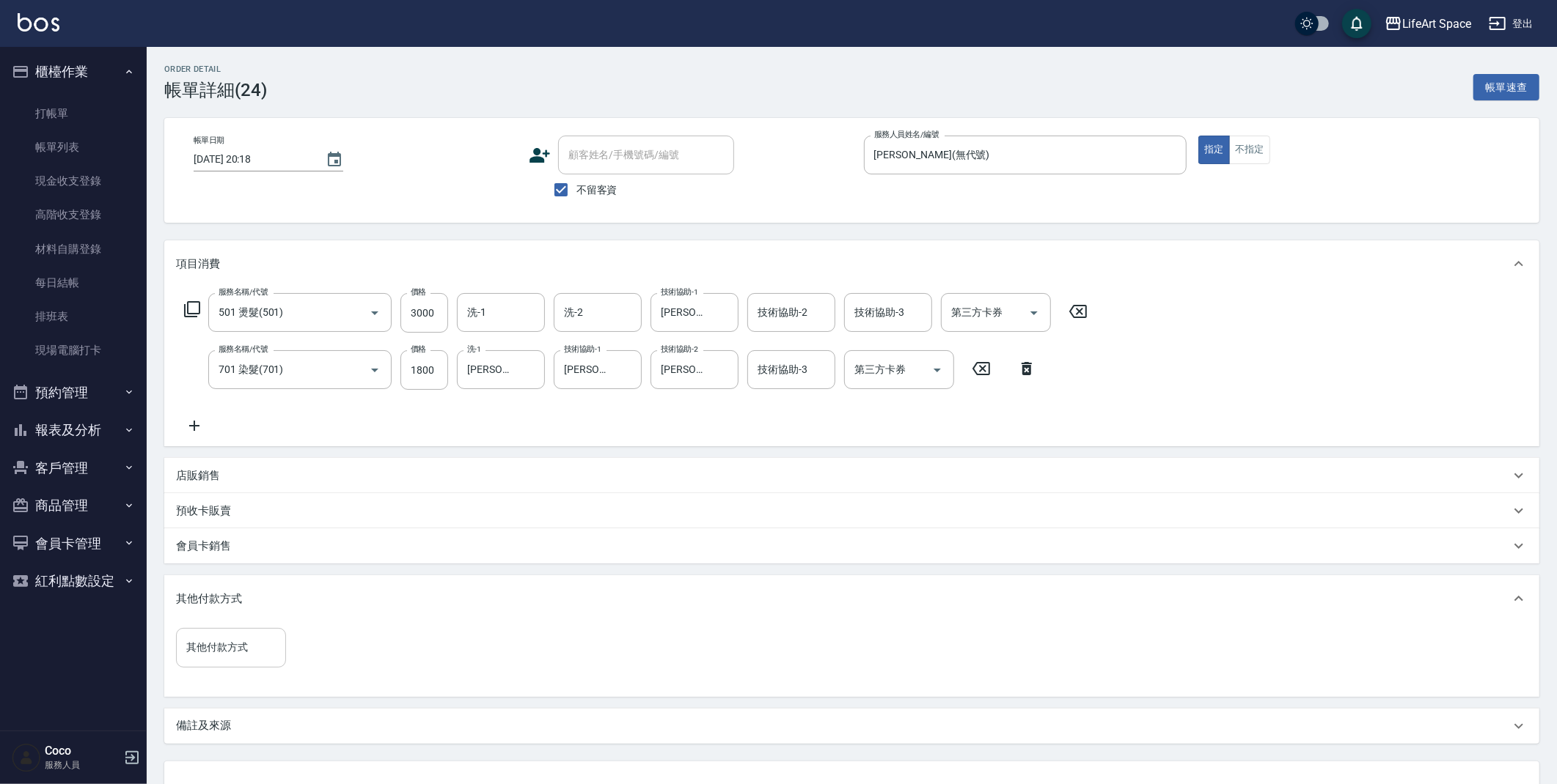
click at [270, 641] on input "其他付款方式" at bounding box center [231, 648] width 97 height 26
click at [273, 701] on span "Linepay" at bounding box center [231, 709] width 110 height 24
type input "Linepay"
click at [390, 641] on input "0" at bounding box center [350, 648] width 110 height 40
type input "4800"
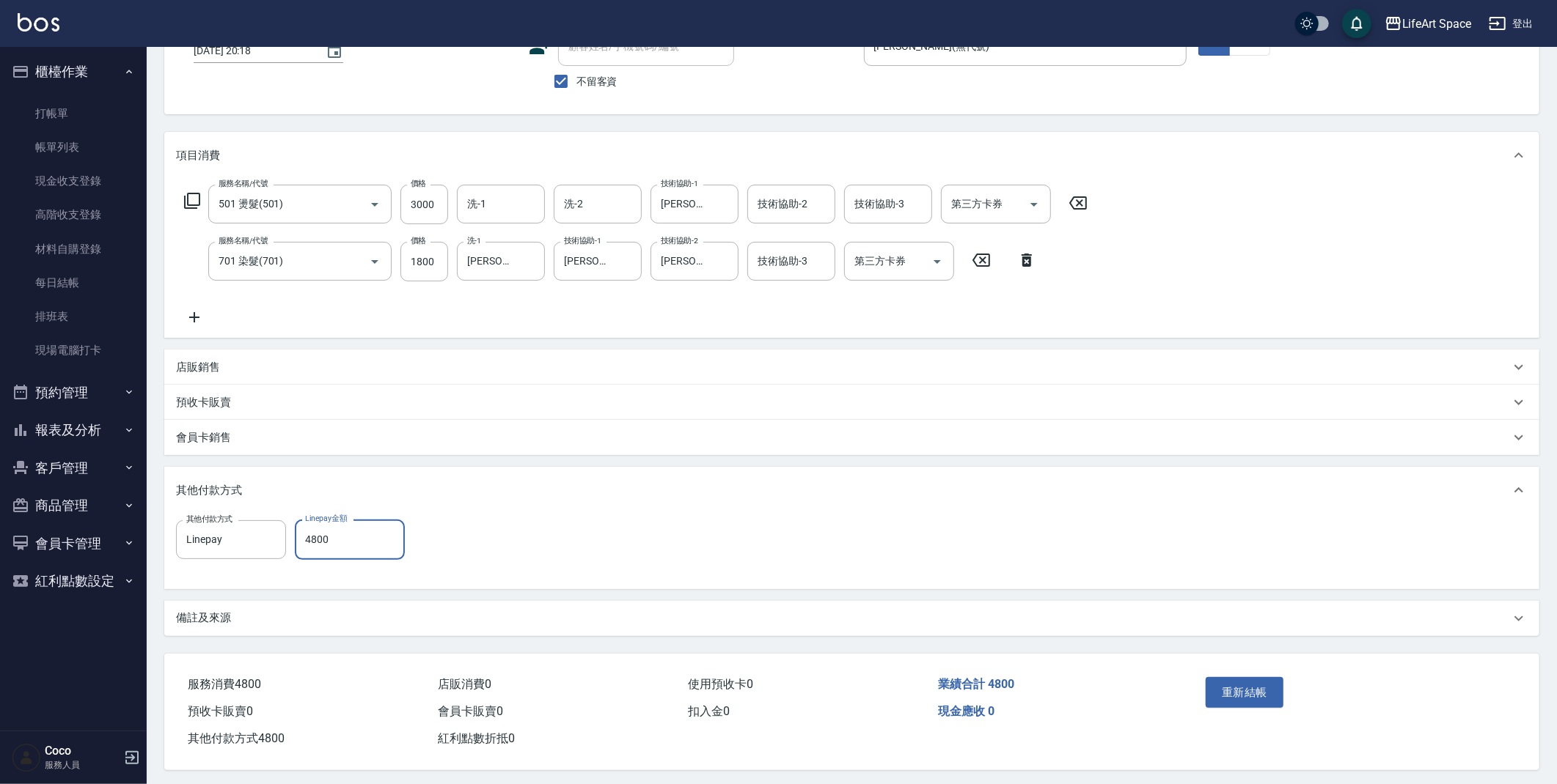
scroll to position [116, 0]
click at [1233, 682] on button "重新結帳" at bounding box center [1244, 689] width 77 height 31
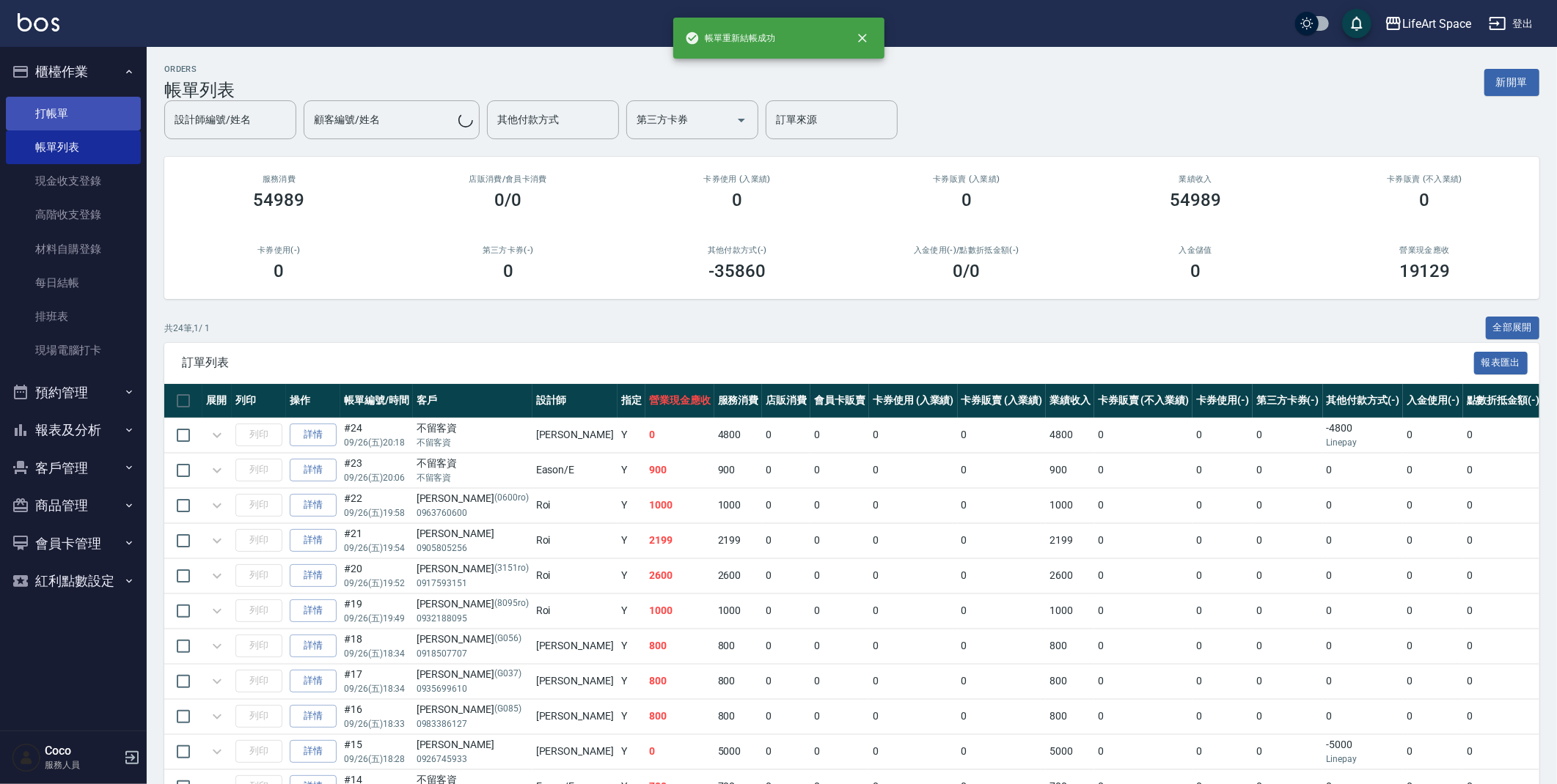
click at [46, 109] on link "打帳單" at bounding box center [73, 113] width 134 height 34
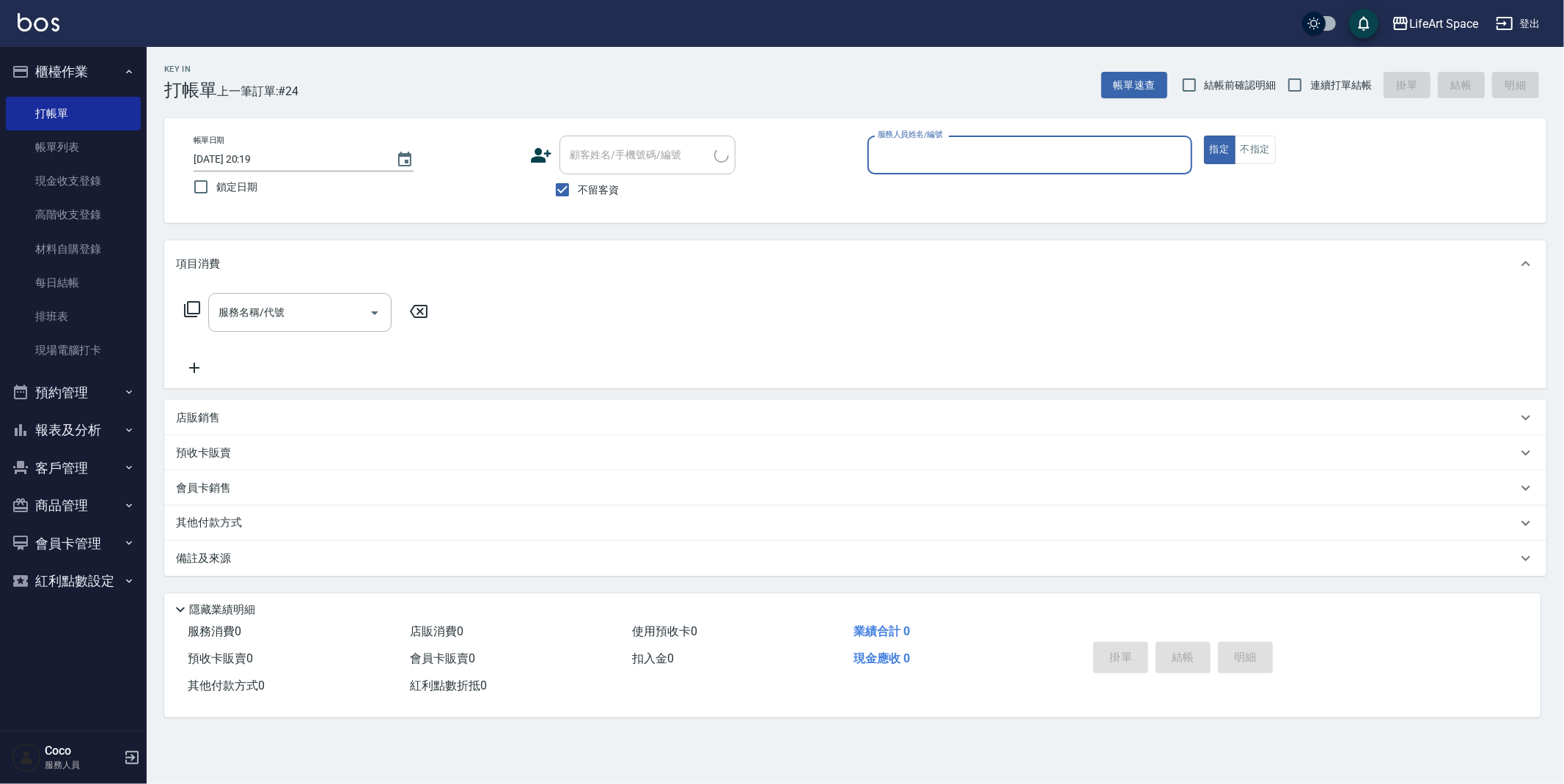
click at [940, 149] on input "服務人員姓名/編號" at bounding box center [1030, 155] width 311 height 26
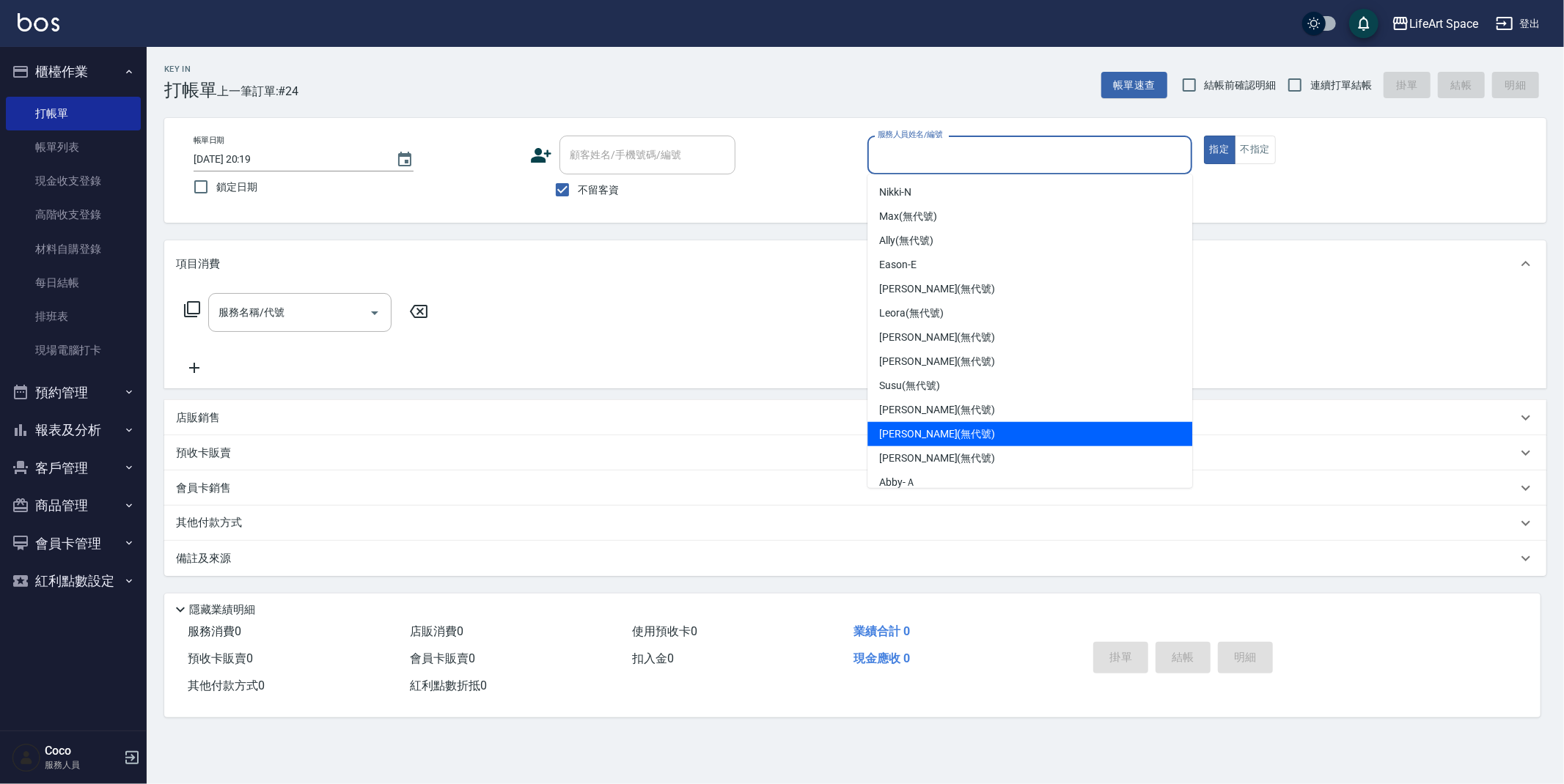
click at [948, 443] on div "Joyce (無代號)" at bounding box center [1030, 434] width 325 height 24
type input "[PERSON_NAME](無代號)"
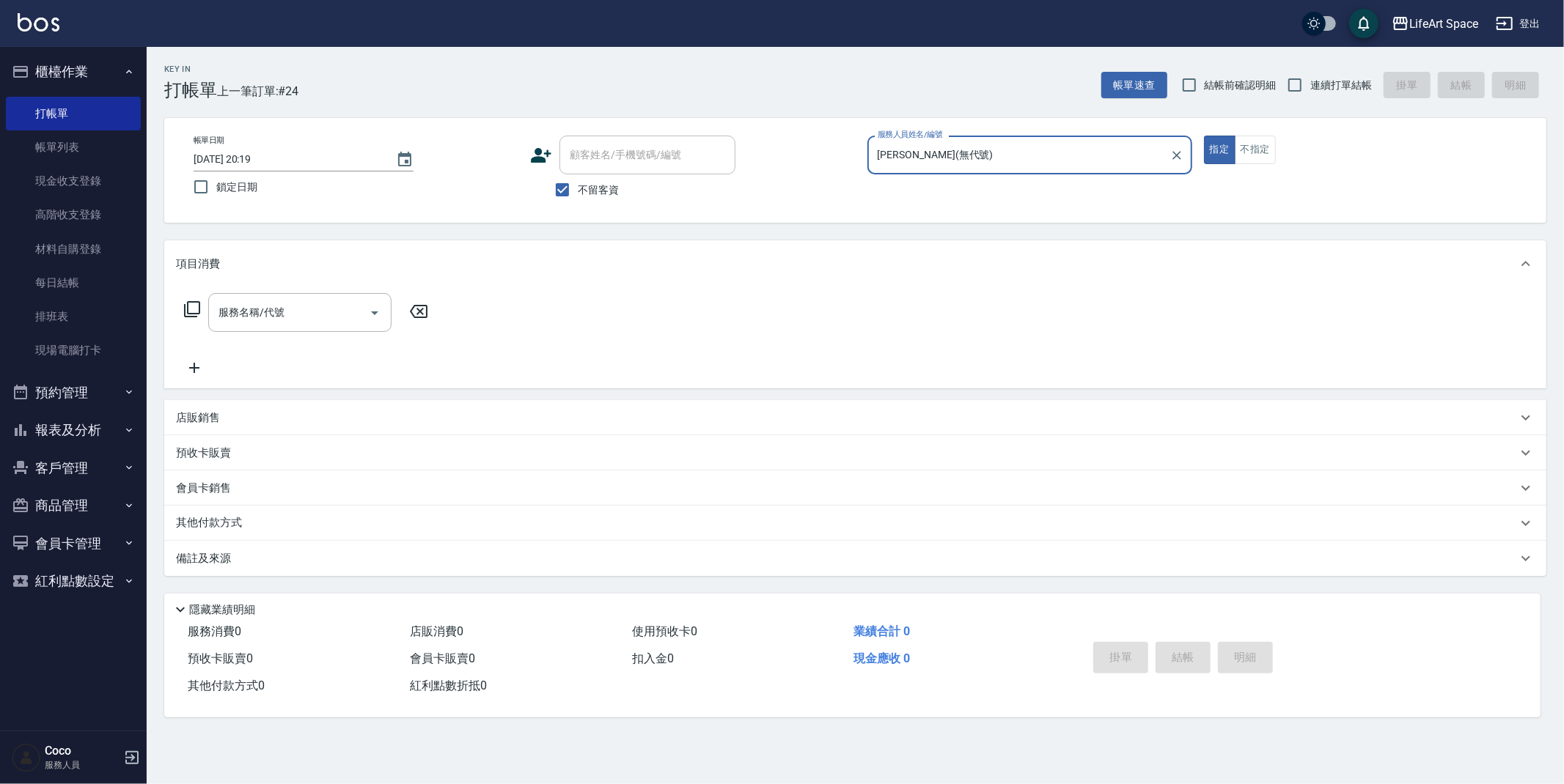
click at [232, 316] on div "服務名稱/代號 服務名稱/代號" at bounding box center [300, 312] width 184 height 39
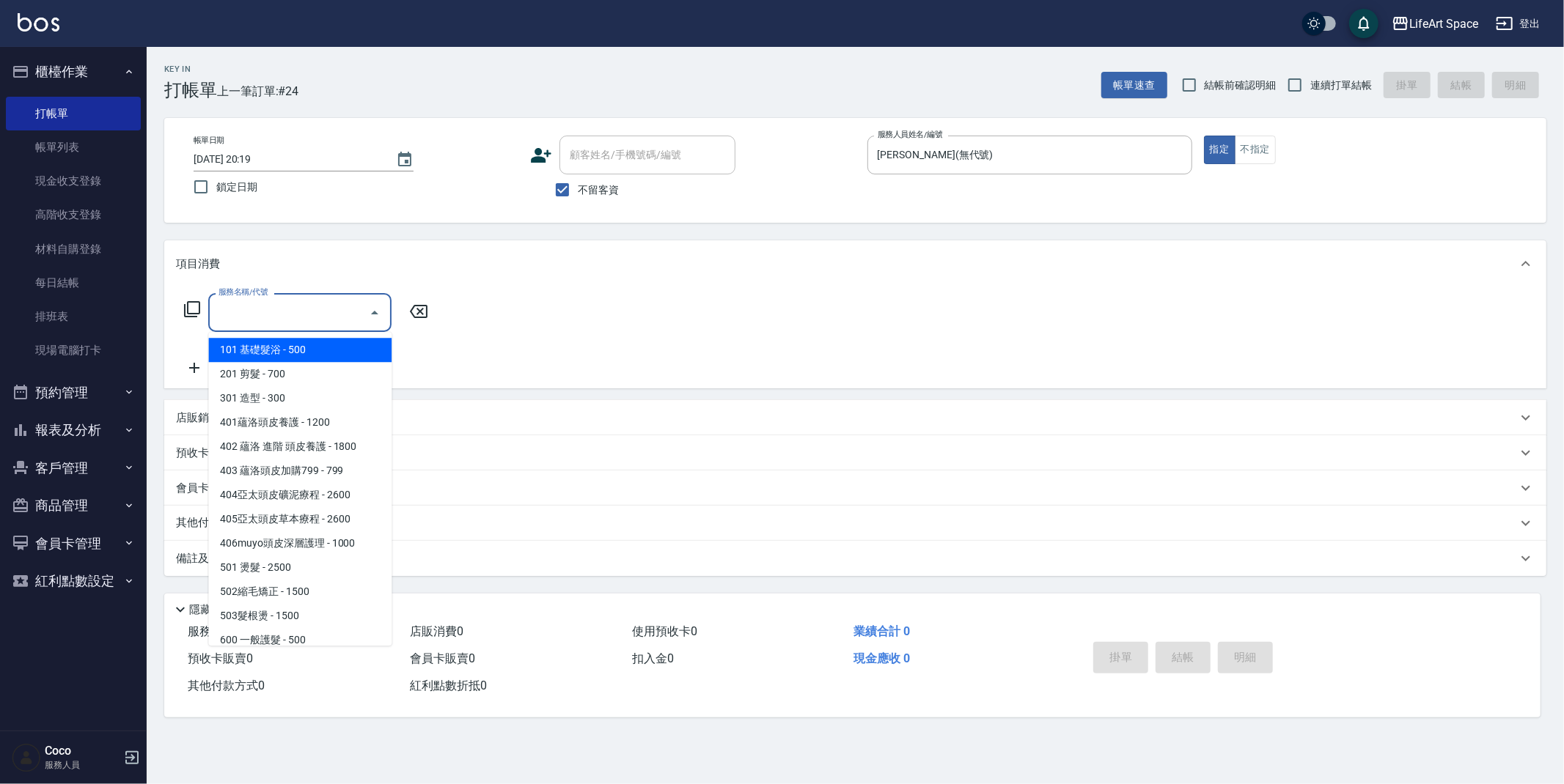
click at [275, 344] on span "101 基礎髮浴 - 500" at bounding box center [300, 350] width 184 height 24
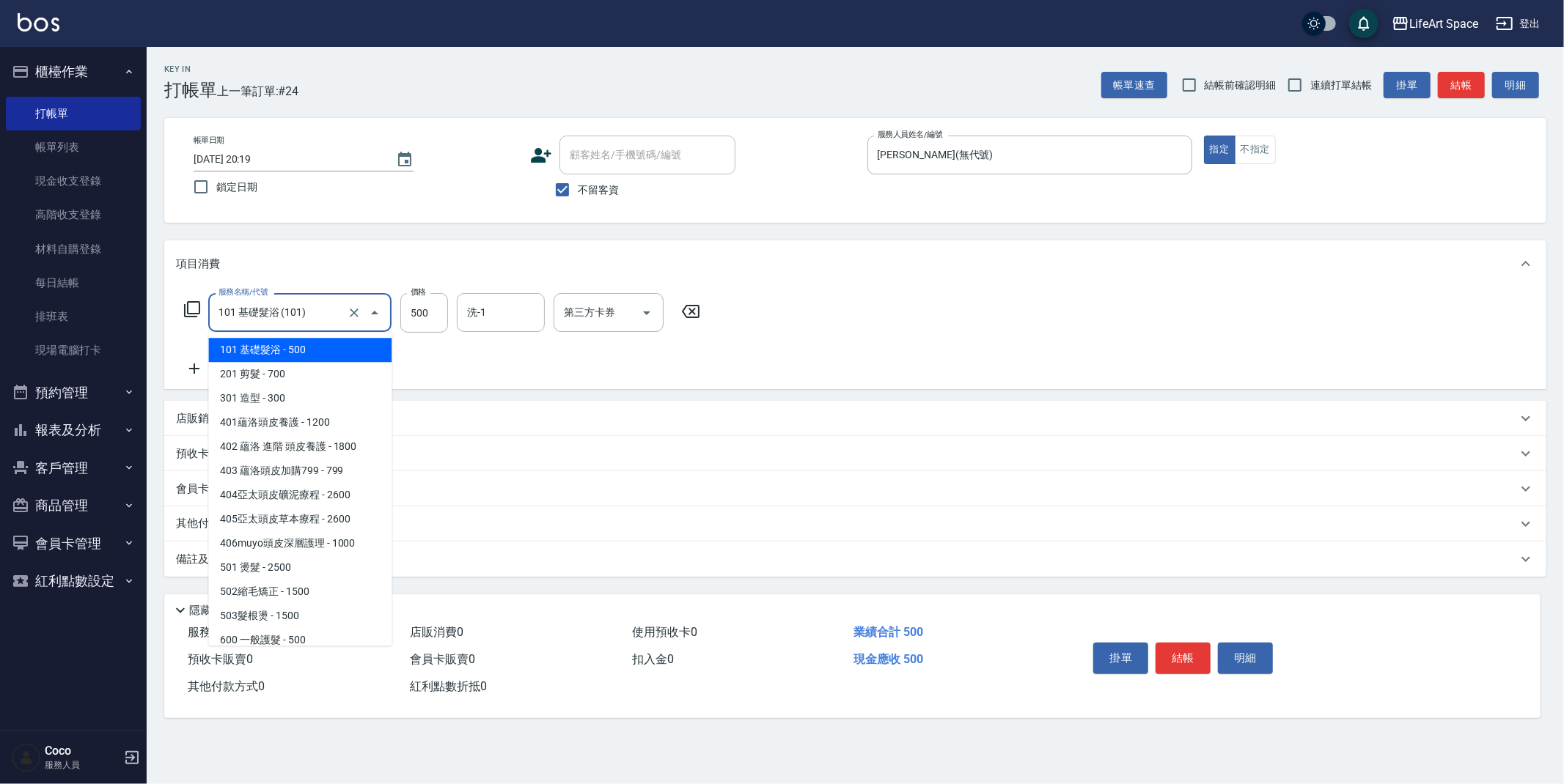
click at [323, 316] on input "101 基礎髮浴 (101)" at bounding box center [279, 312] width 129 height 26
click at [301, 369] on span "201 剪髮 - 700" at bounding box center [300, 374] width 184 height 24
type input "201 剪髮(201)"
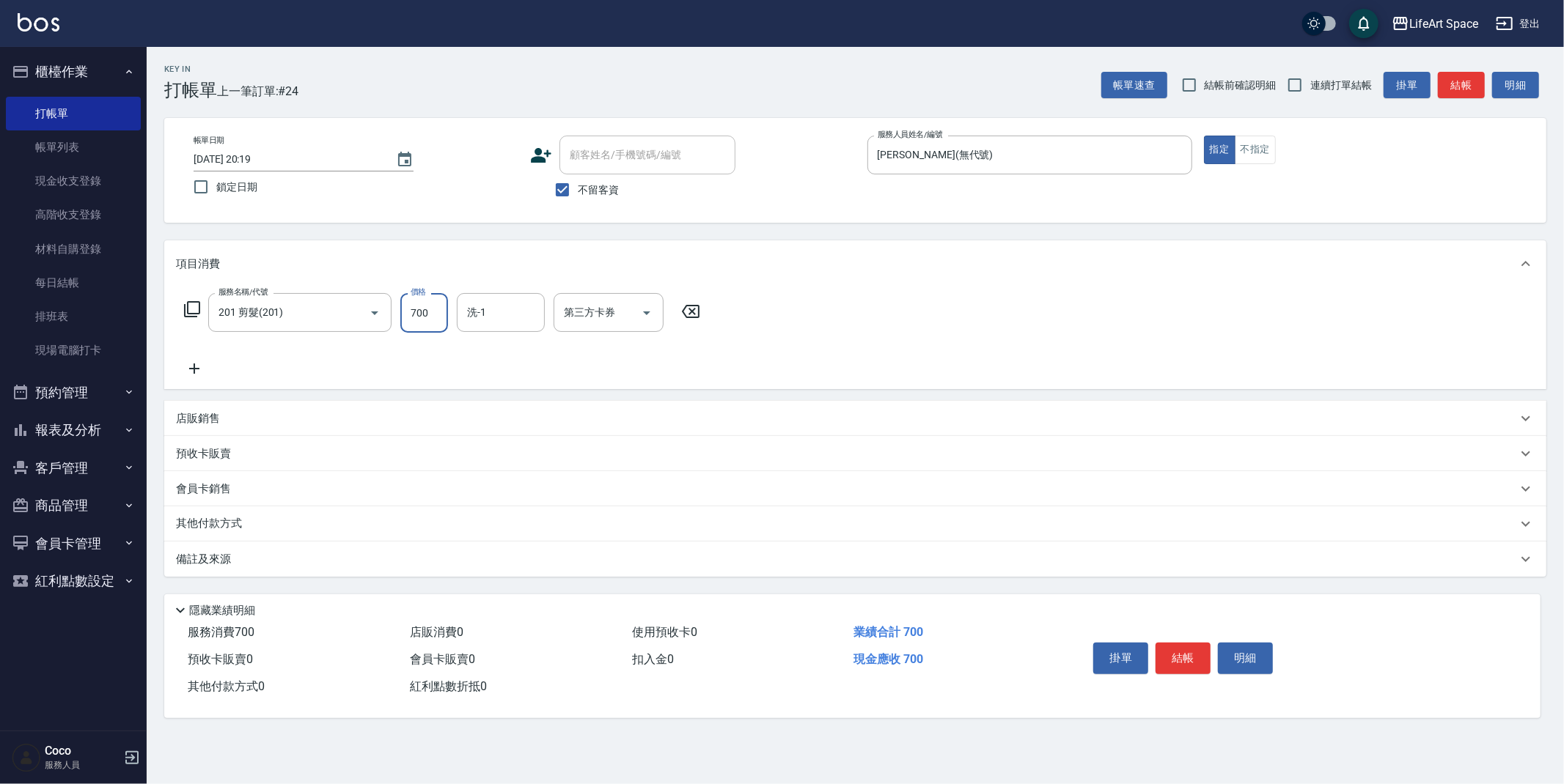
click at [439, 313] on input "700" at bounding box center [424, 312] width 47 height 40
type input "950"
click at [487, 319] on input "洗-1" at bounding box center [500, 312] width 74 height 26
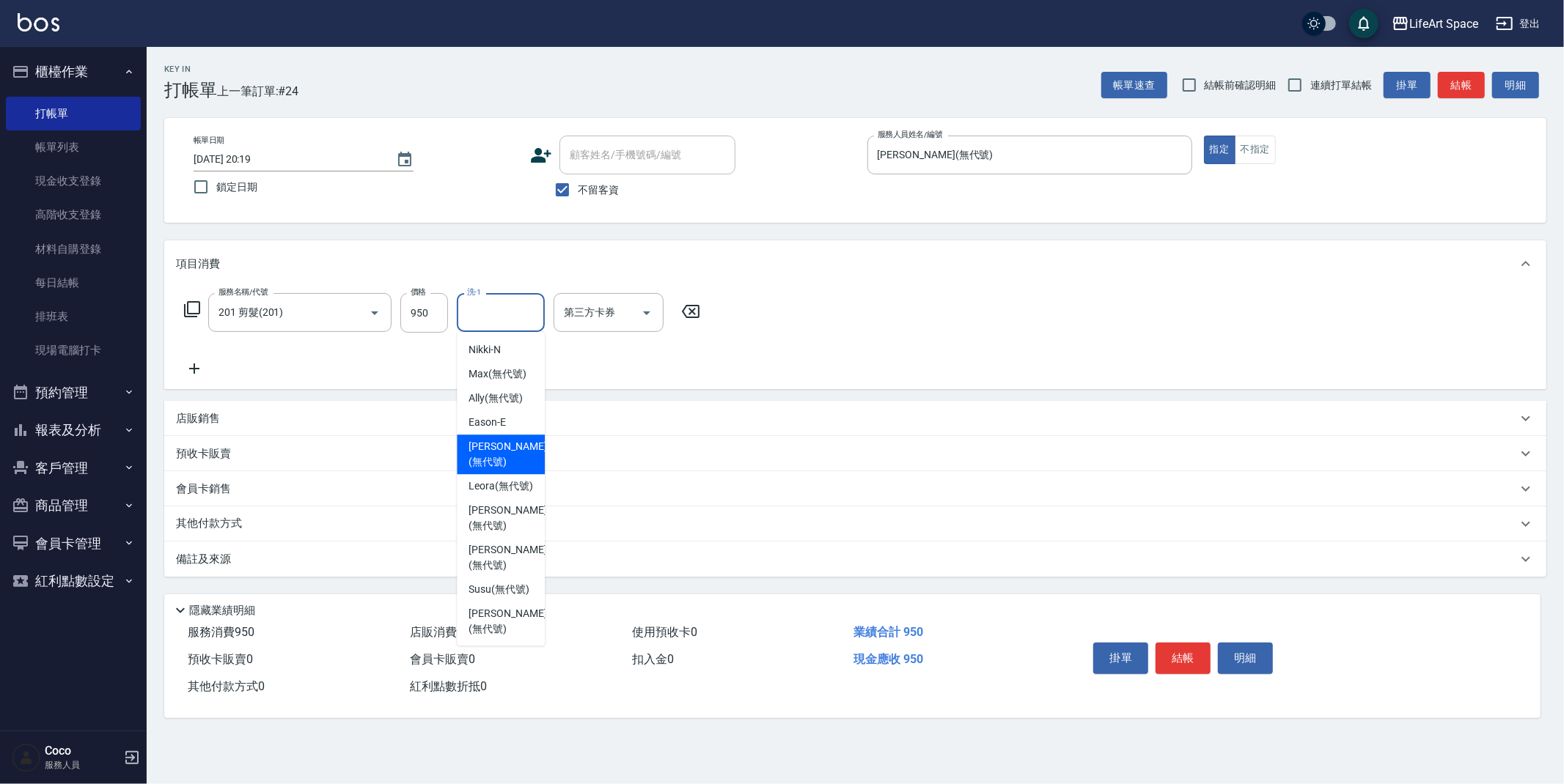
drag, startPoint x: 518, startPoint y: 450, endPoint x: 553, endPoint y: 461, distance: 36.7
click at [518, 450] on span "Lillian (無代號)" at bounding box center [507, 454] width 77 height 31
type input "[PERSON_NAME](無代號)"
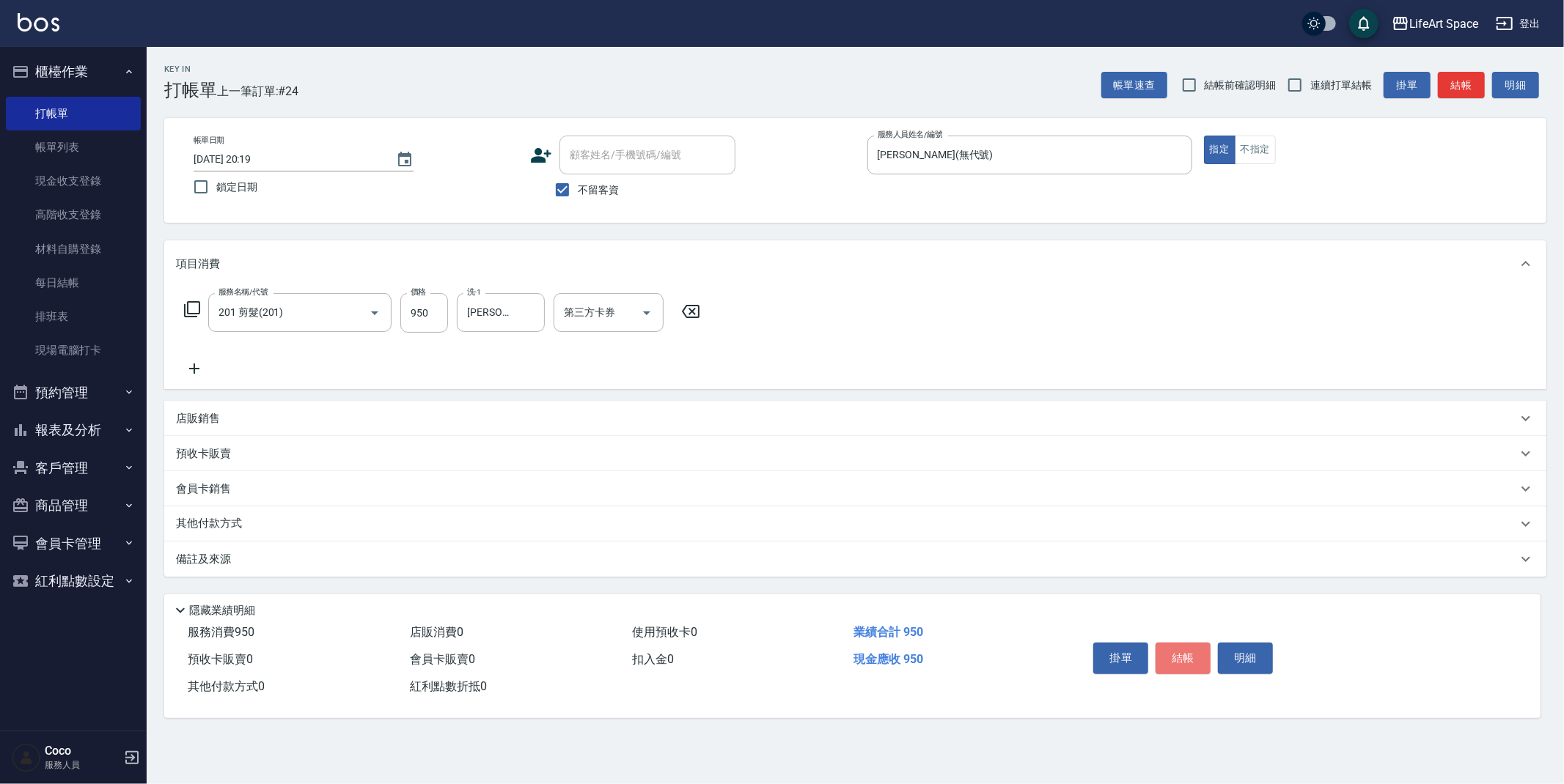
drag, startPoint x: 1190, startPoint y: 661, endPoint x: 1126, endPoint y: 668, distance: 64.4
click at [1190, 661] on button "結帳" at bounding box center [1183, 658] width 55 height 31
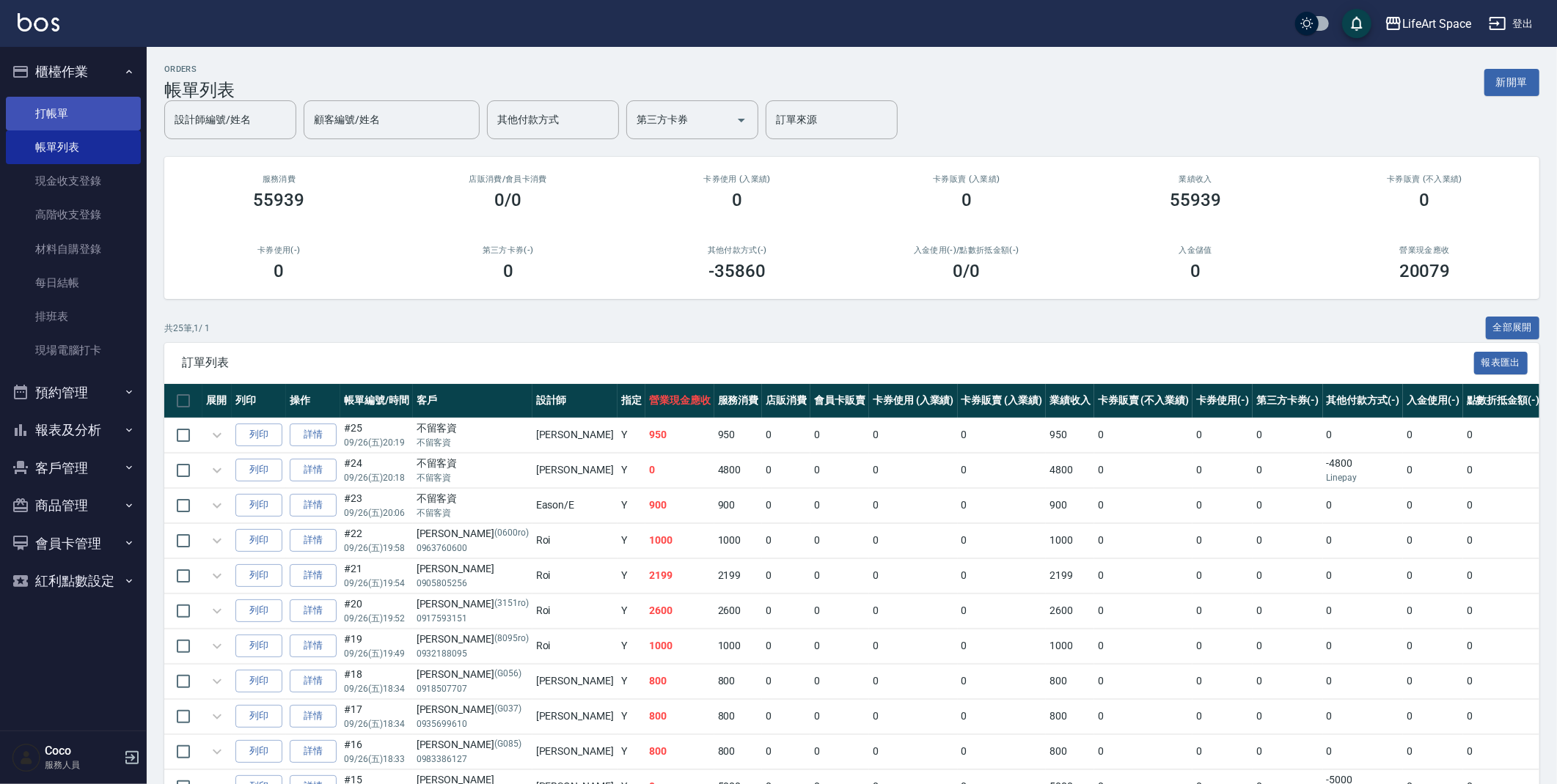
click at [85, 110] on link "打帳單" at bounding box center [73, 113] width 134 height 34
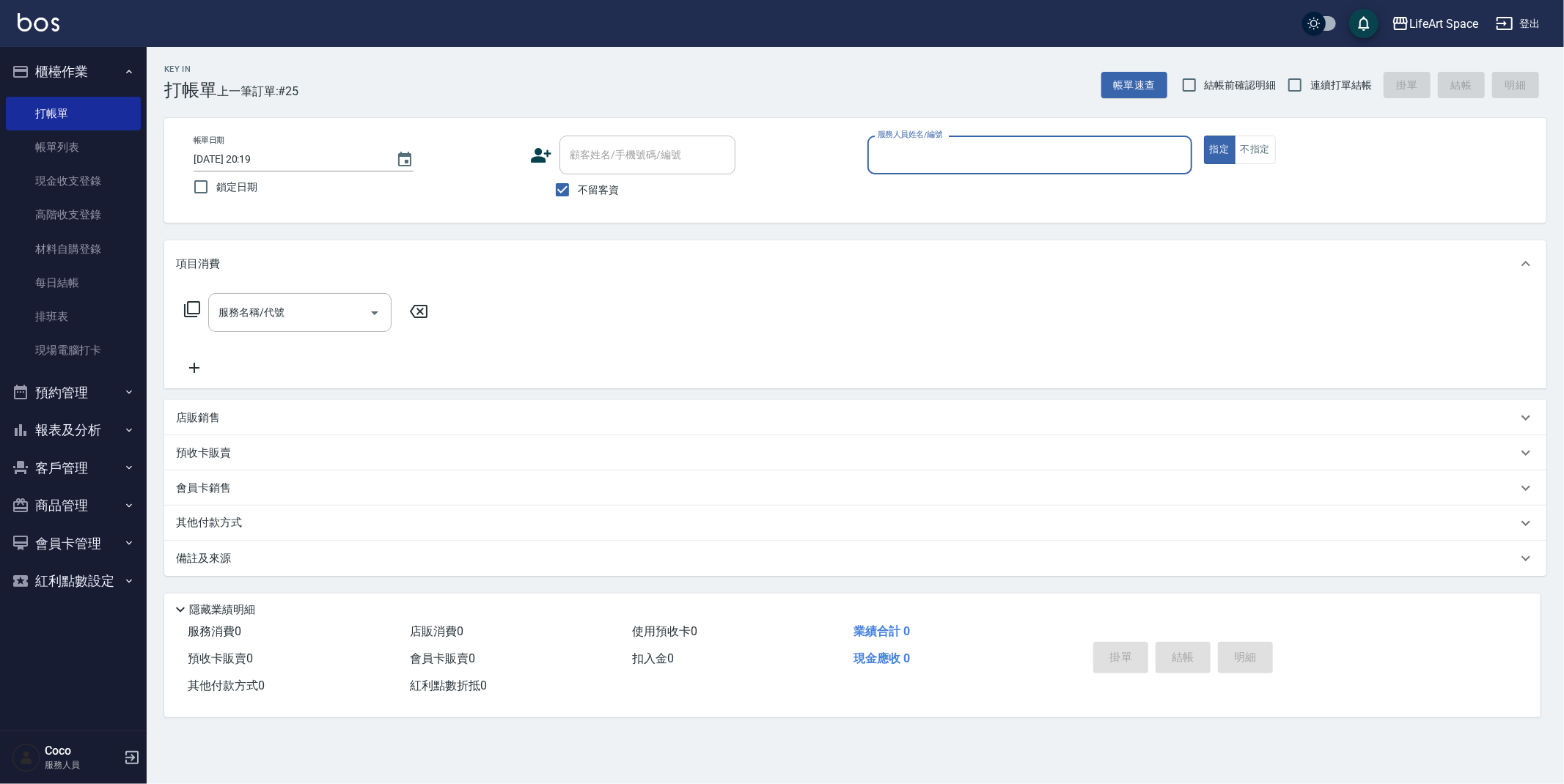
click at [911, 150] on input "服務人員姓名/編號" at bounding box center [1030, 155] width 311 height 26
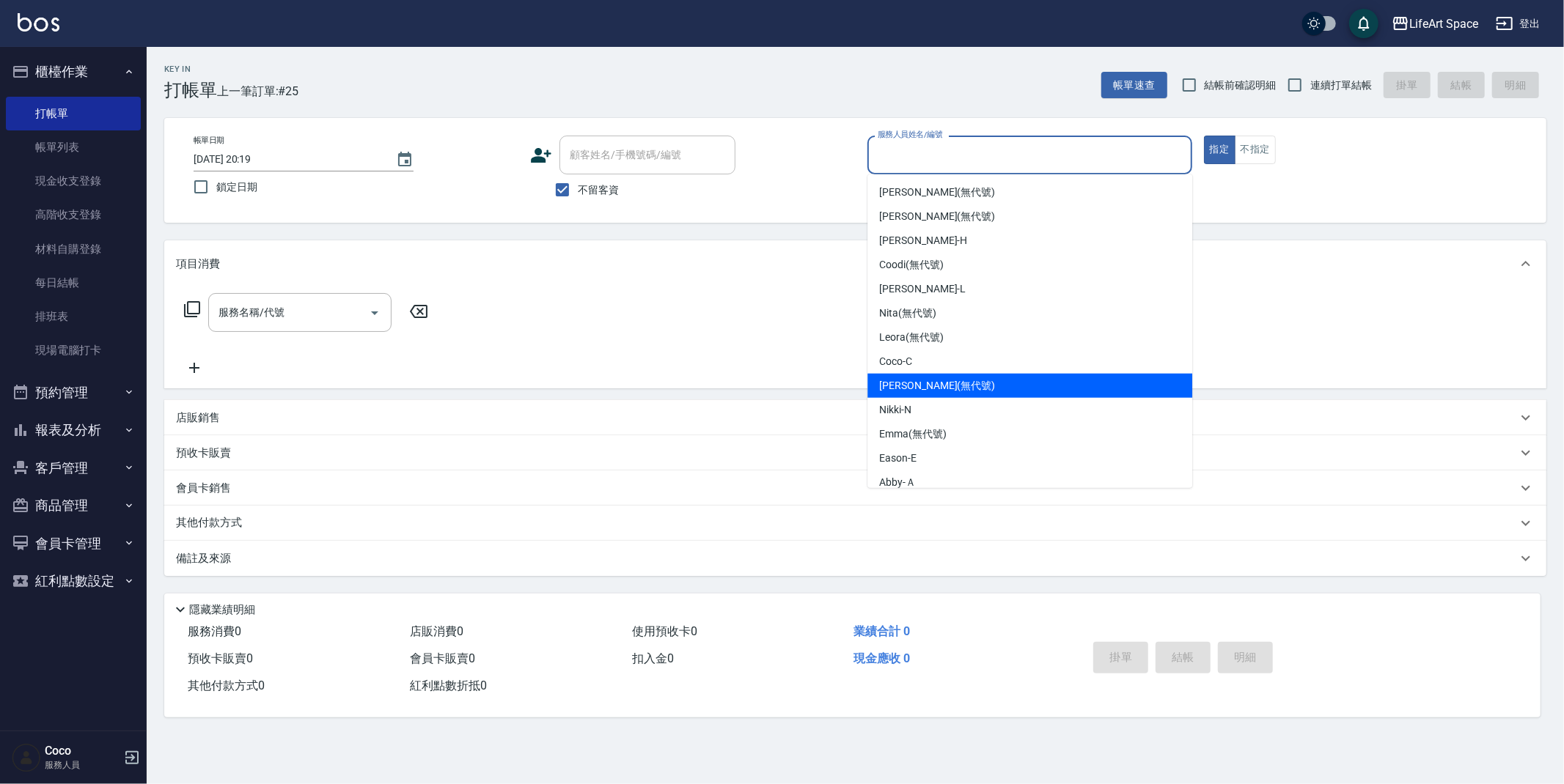
scroll to position [253, 0]
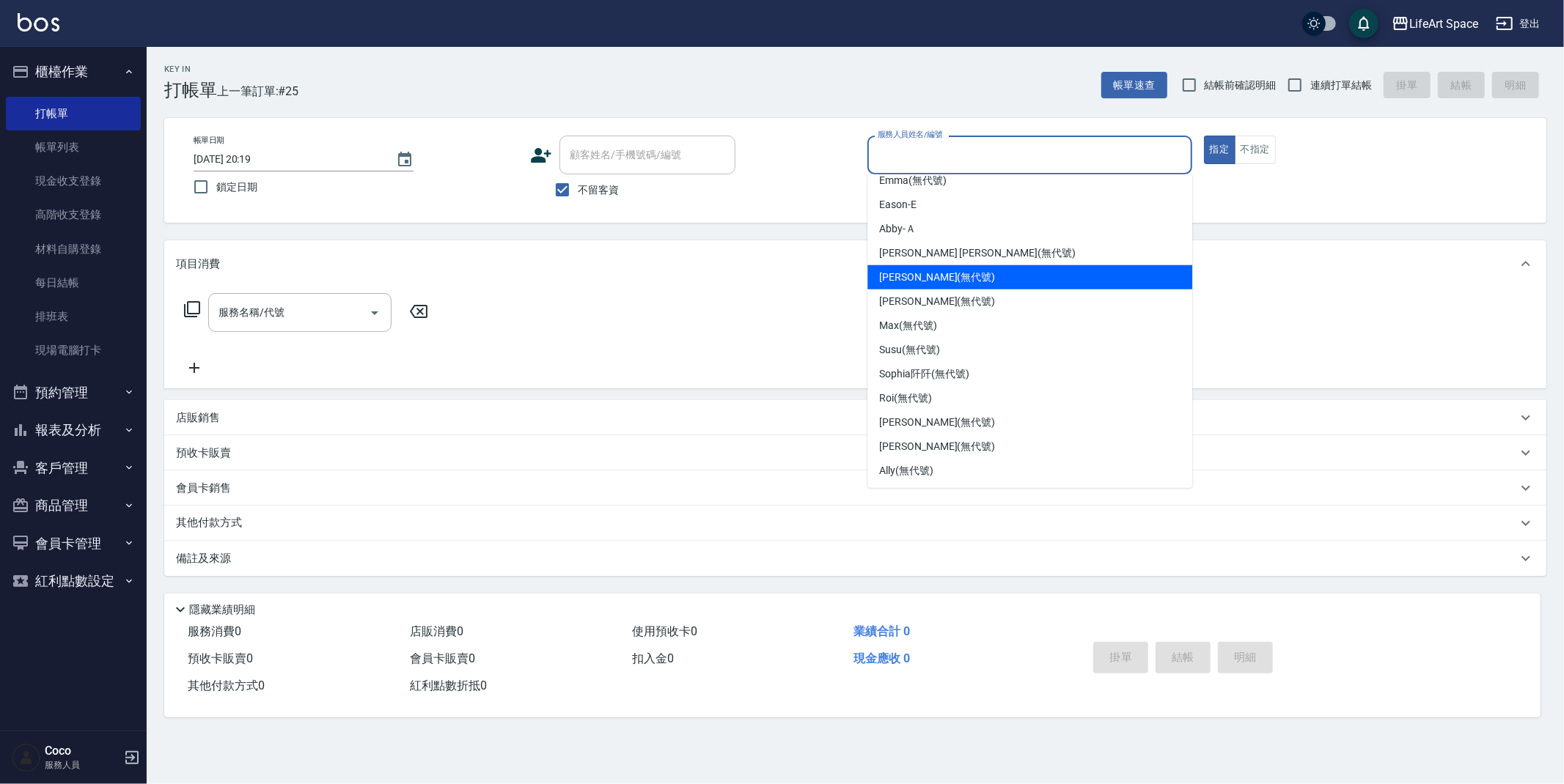
click at [908, 277] on span "Joyce (無代號)" at bounding box center [937, 277] width 116 height 15
type input "[PERSON_NAME](無代號)"
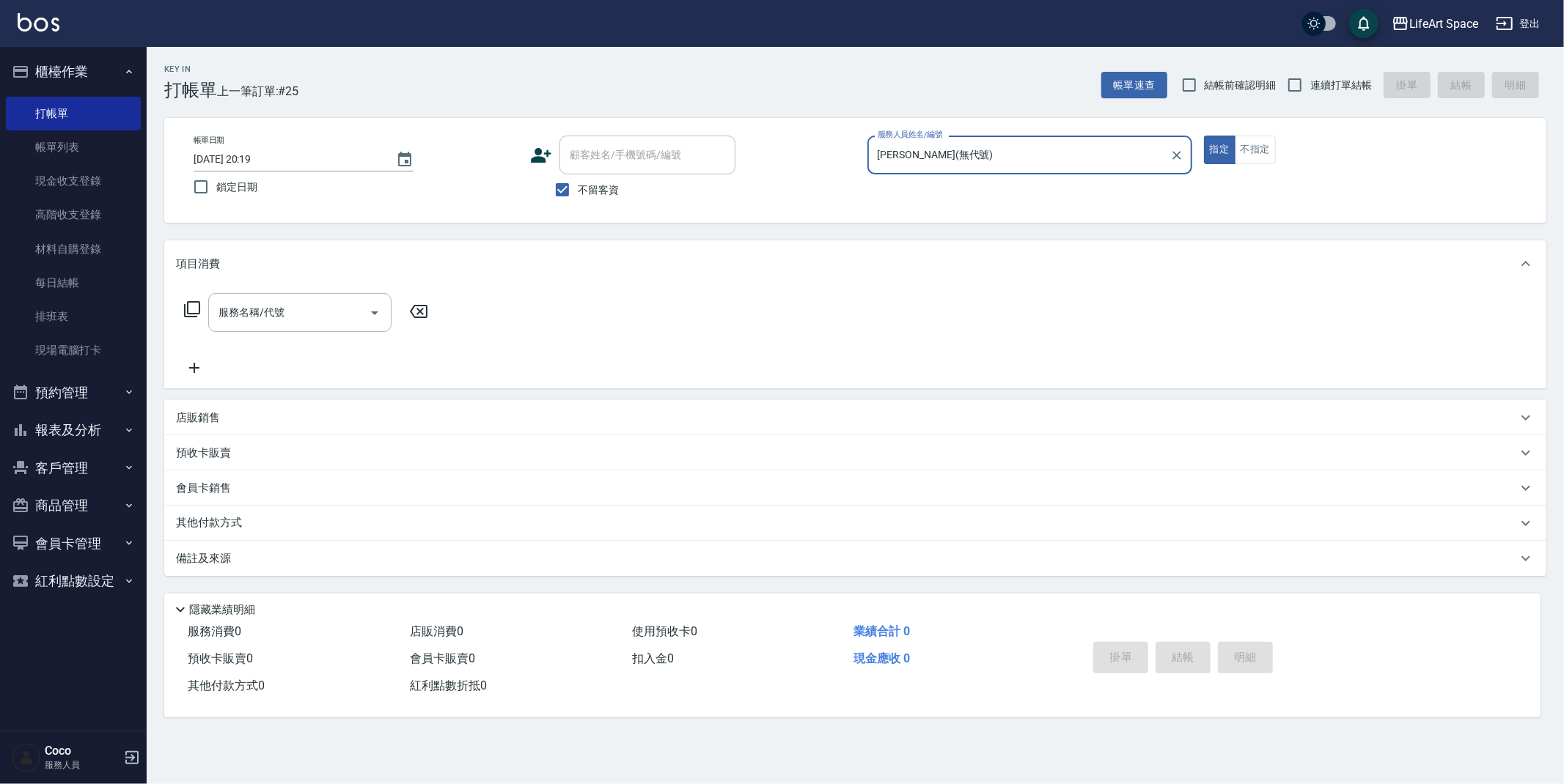
click at [276, 305] on div "服務名稱/代號 服務名稱/代號" at bounding box center [300, 312] width 184 height 39
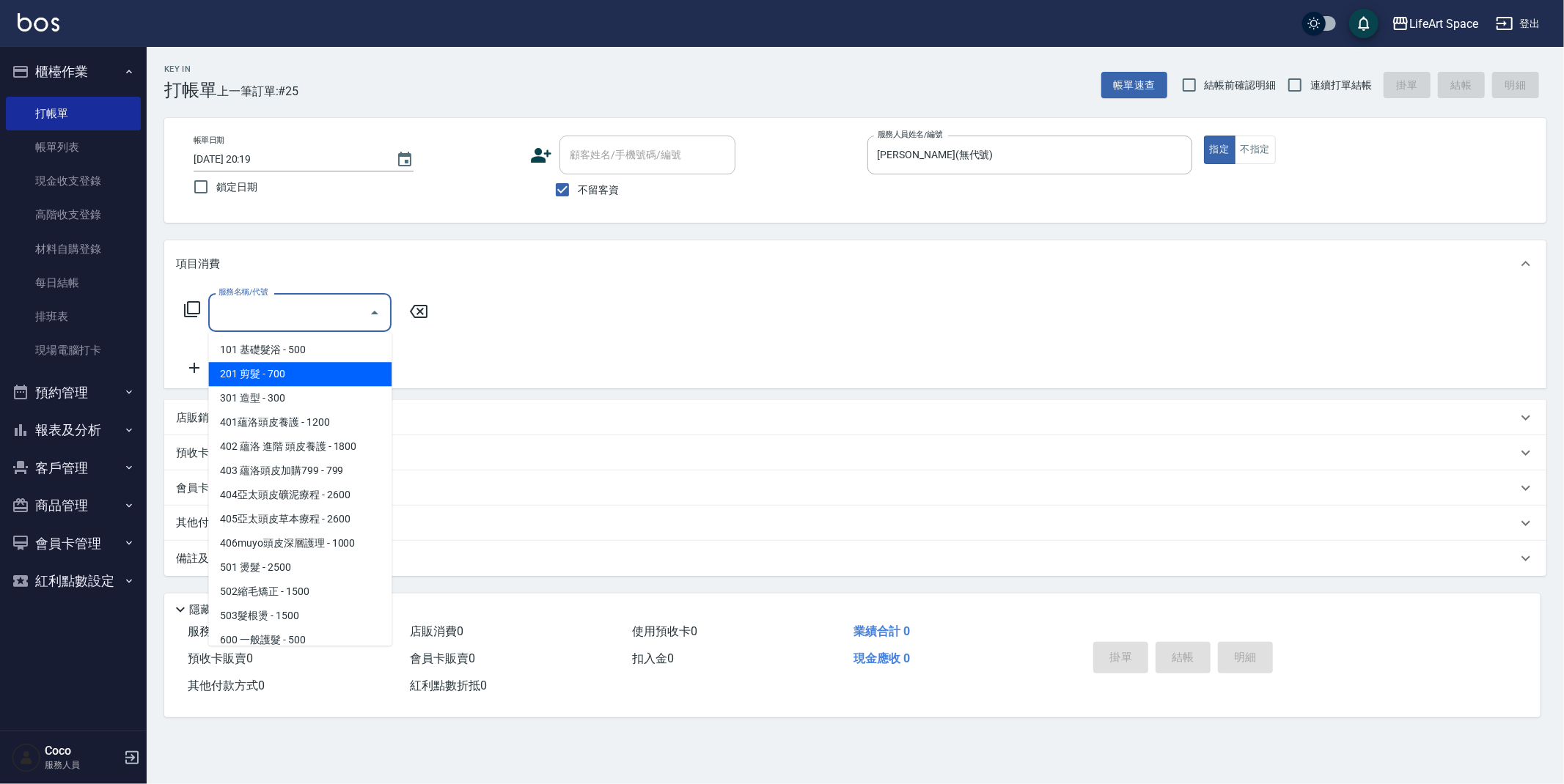
drag, startPoint x: 266, startPoint y: 371, endPoint x: 374, endPoint y: 312, distance: 123.1
click at [266, 371] on span "201 剪髮 - 700" at bounding box center [300, 374] width 184 height 24
type input "201 剪髮(201)"
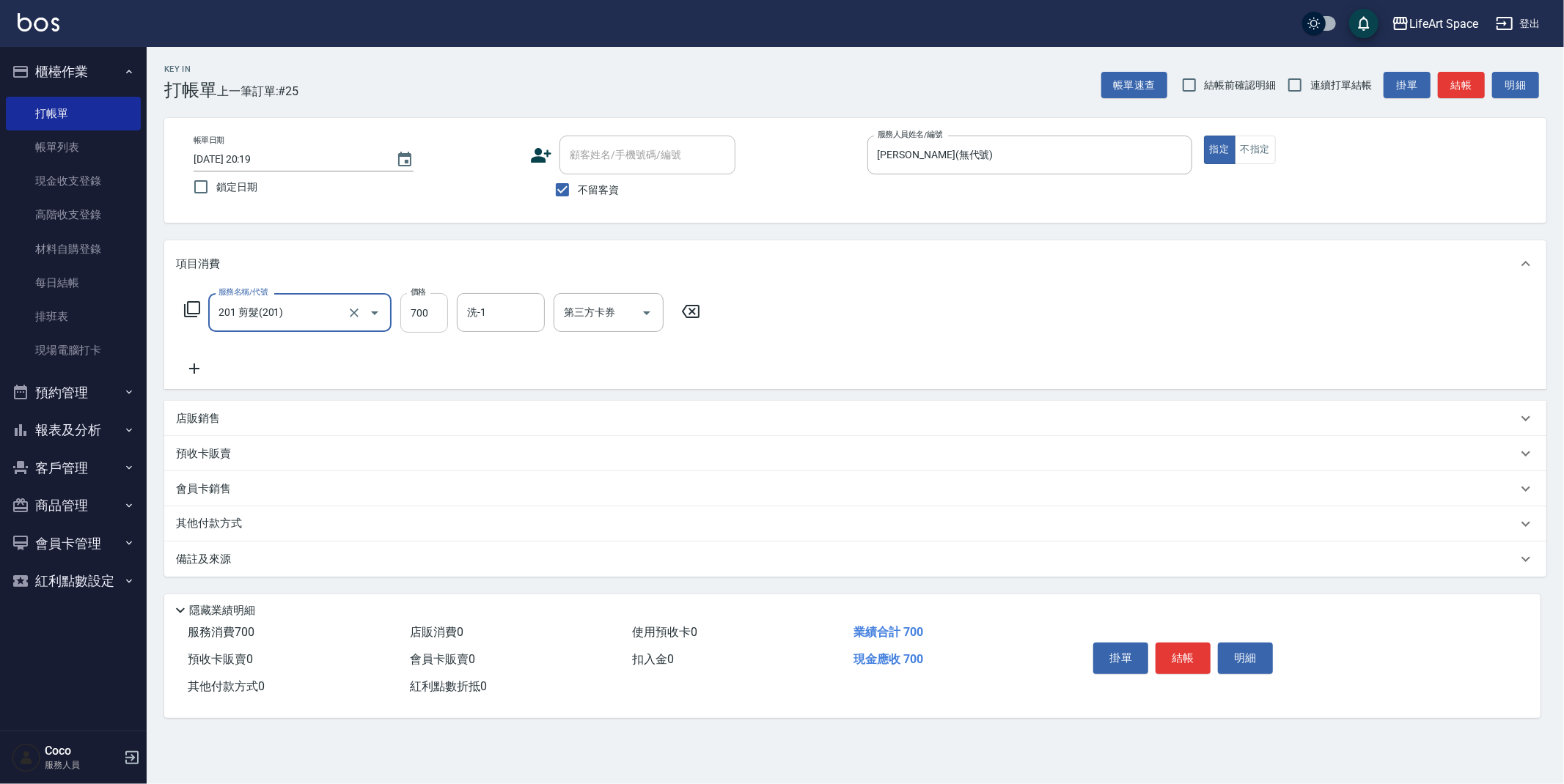
click at [428, 309] on input "700" at bounding box center [424, 312] width 47 height 40
type input "950"
click at [489, 315] on input "洗-1" at bounding box center [500, 312] width 74 height 26
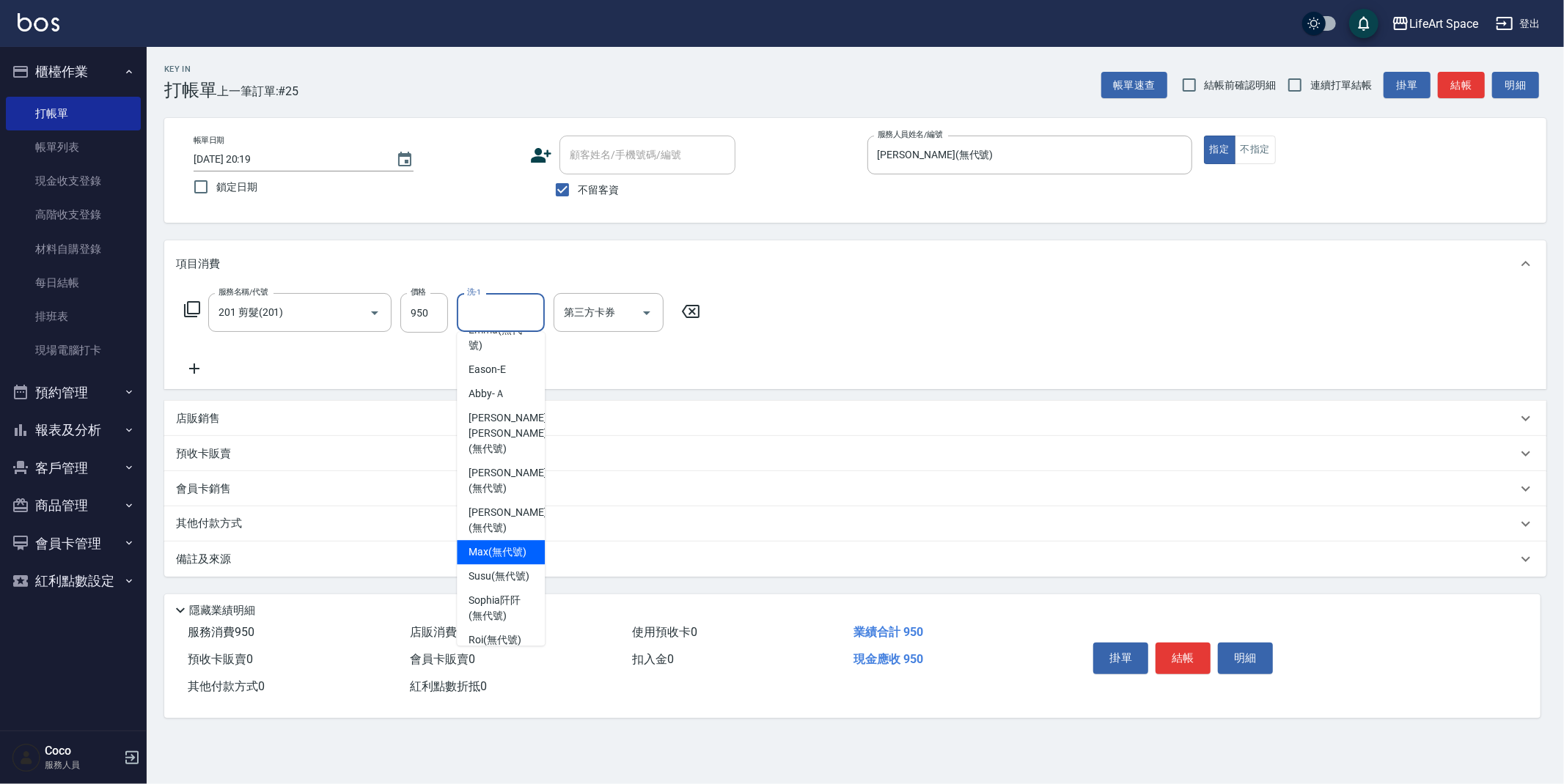
scroll to position [453, 0]
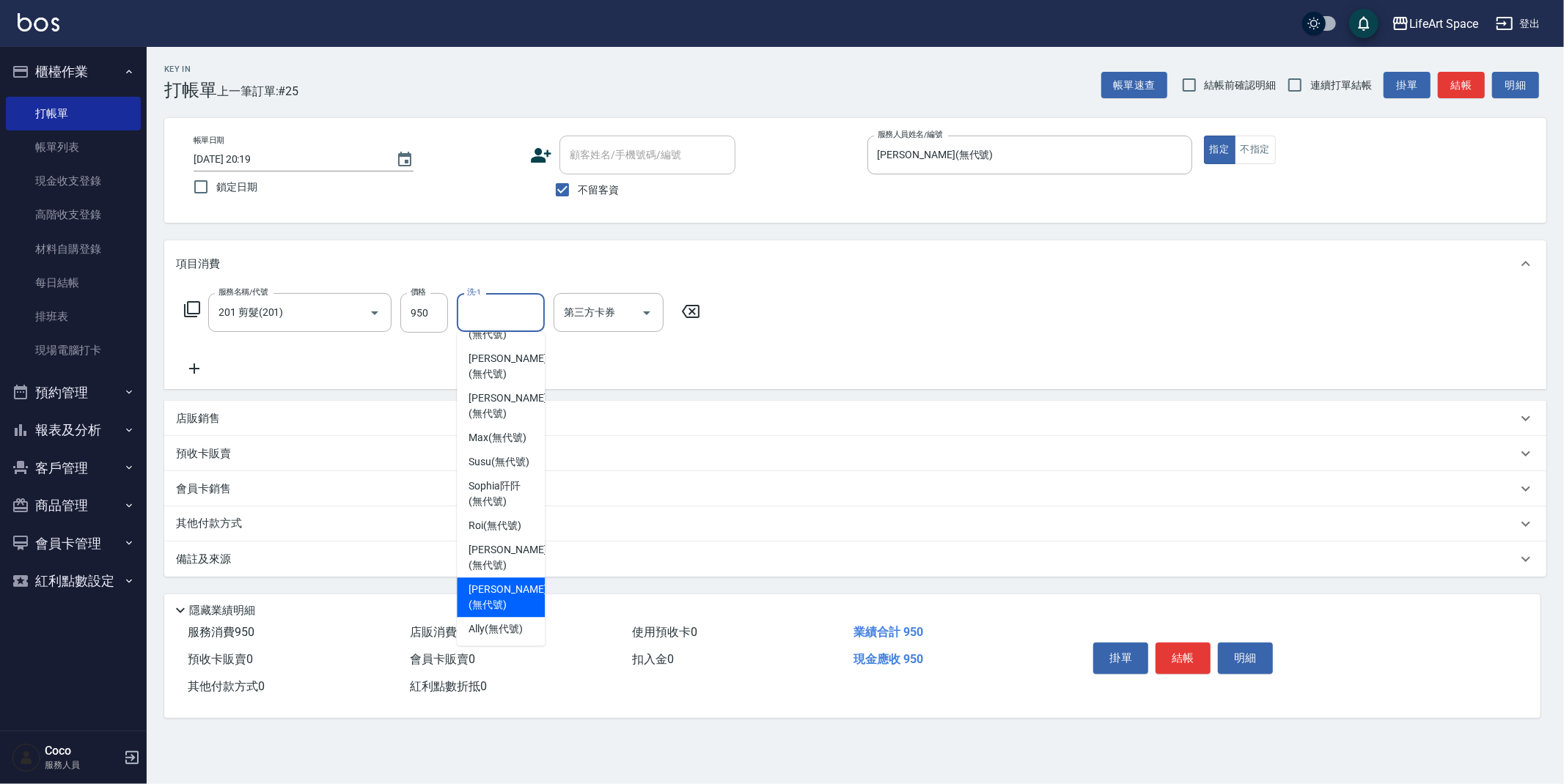
click at [501, 593] on span "Patty (無代號)" at bounding box center [507, 597] width 77 height 31
type input "[PERSON_NAME](無代號)"
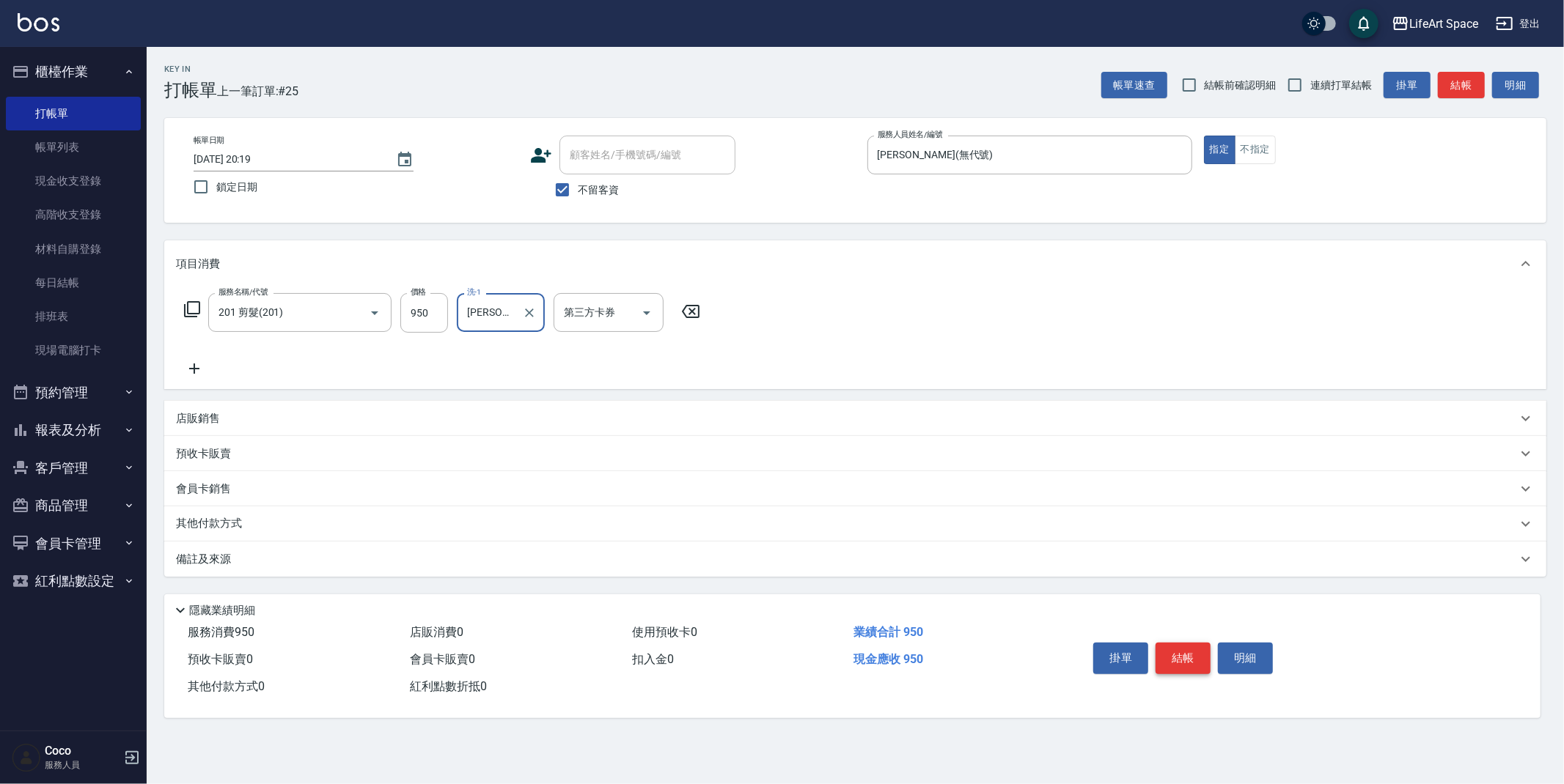
click at [1178, 659] on button "結帳" at bounding box center [1183, 658] width 55 height 31
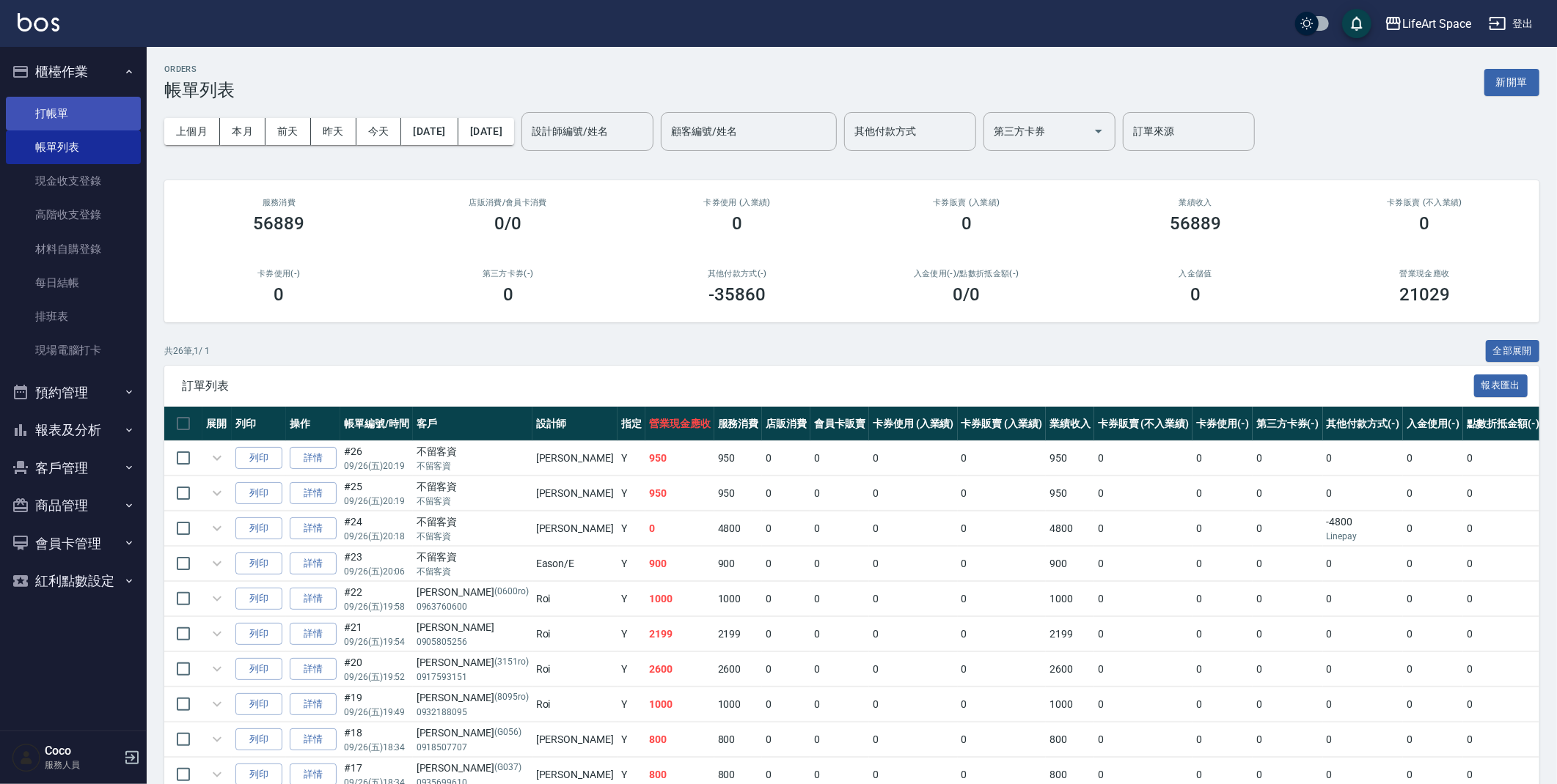
click at [69, 104] on link "打帳單" at bounding box center [73, 113] width 134 height 34
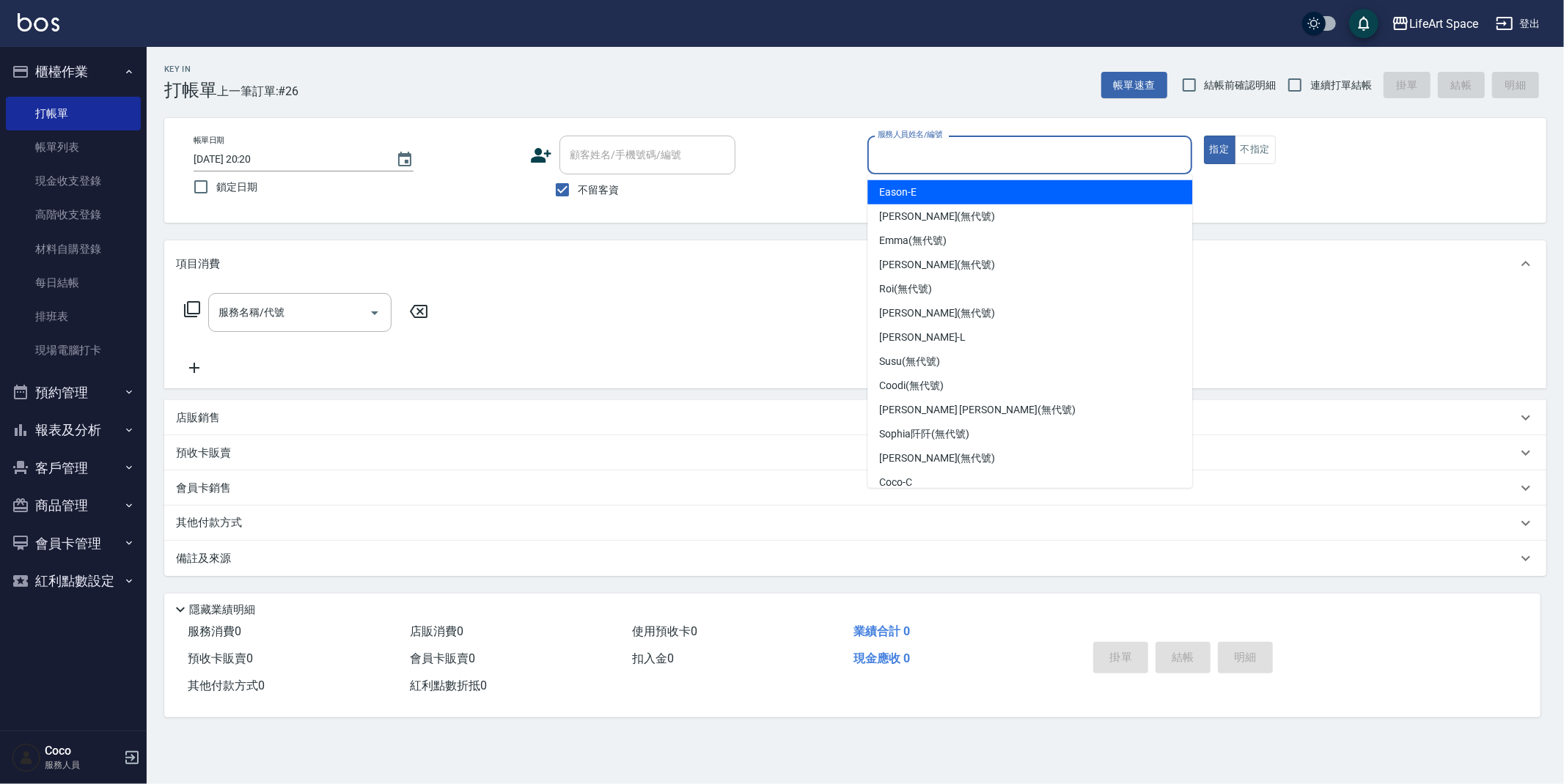
click at [935, 152] on input "服務人員姓名/編號" at bounding box center [1030, 155] width 311 height 26
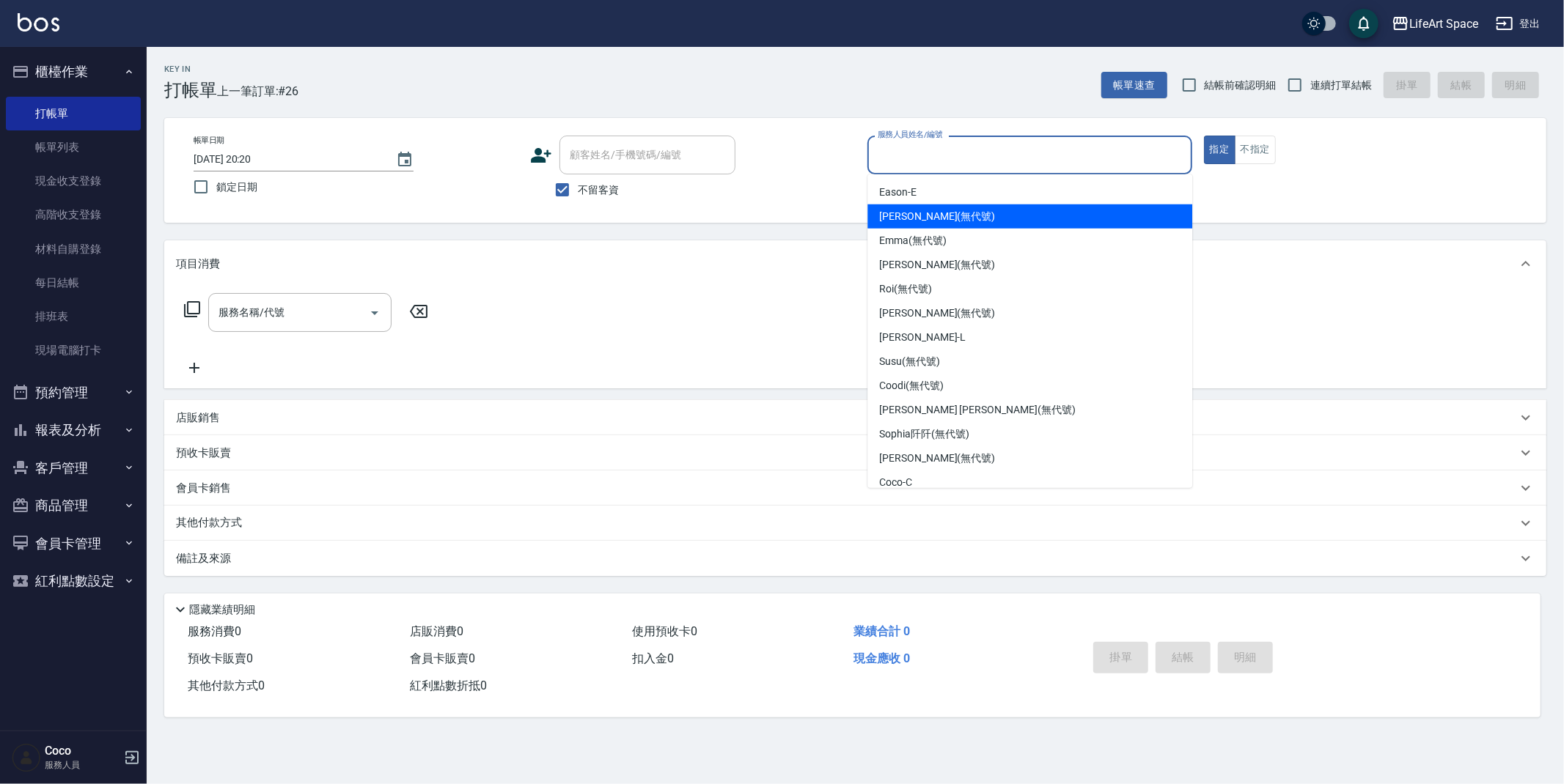
click at [969, 214] on div "Joyce (無代號)" at bounding box center [1030, 217] width 325 height 24
type input "[PERSON_NAME](無代號)"
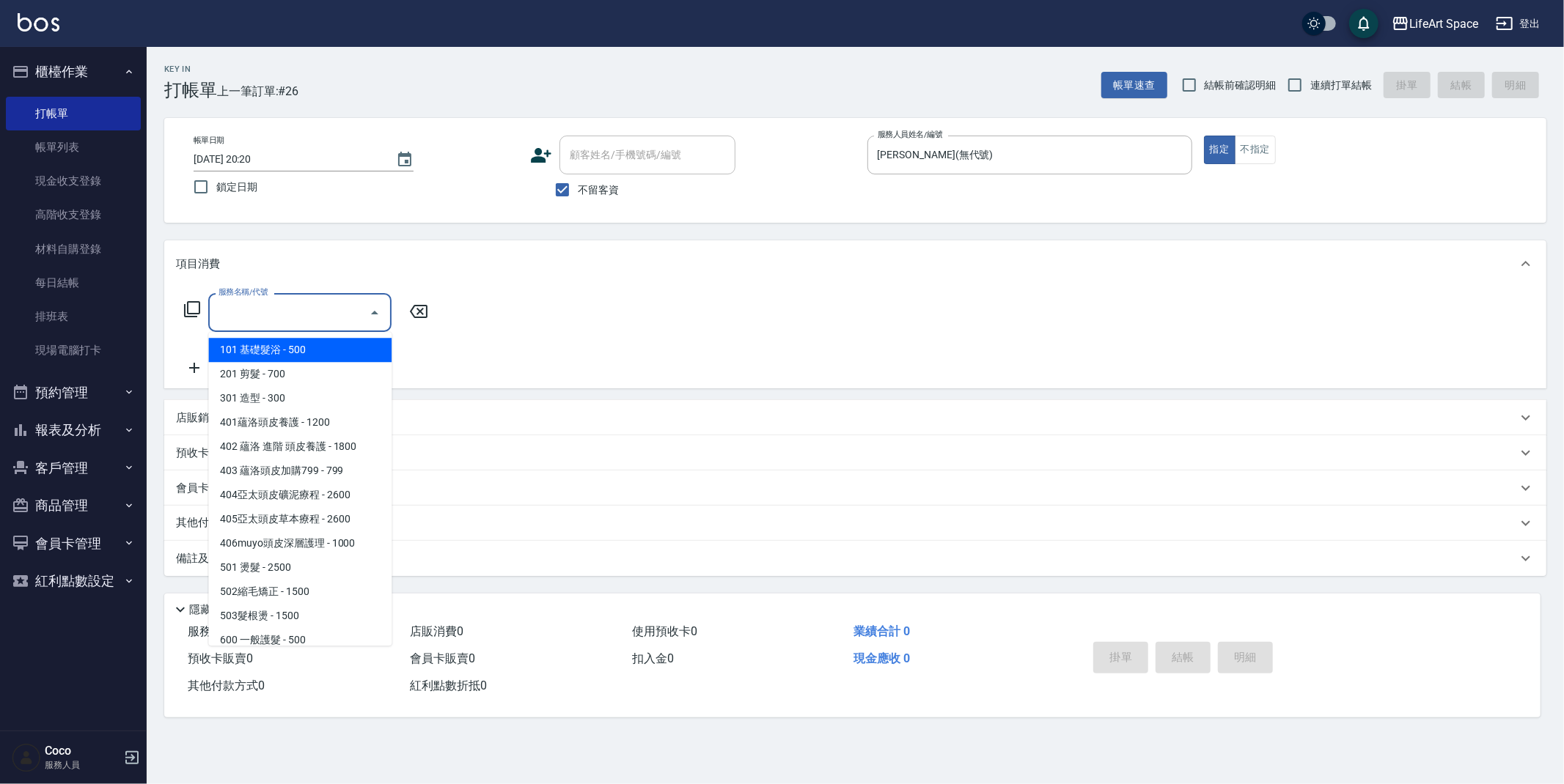
click at [241, 320] on input "服務名稱/代號" at bounding box center [288, 312] width 148 height 26
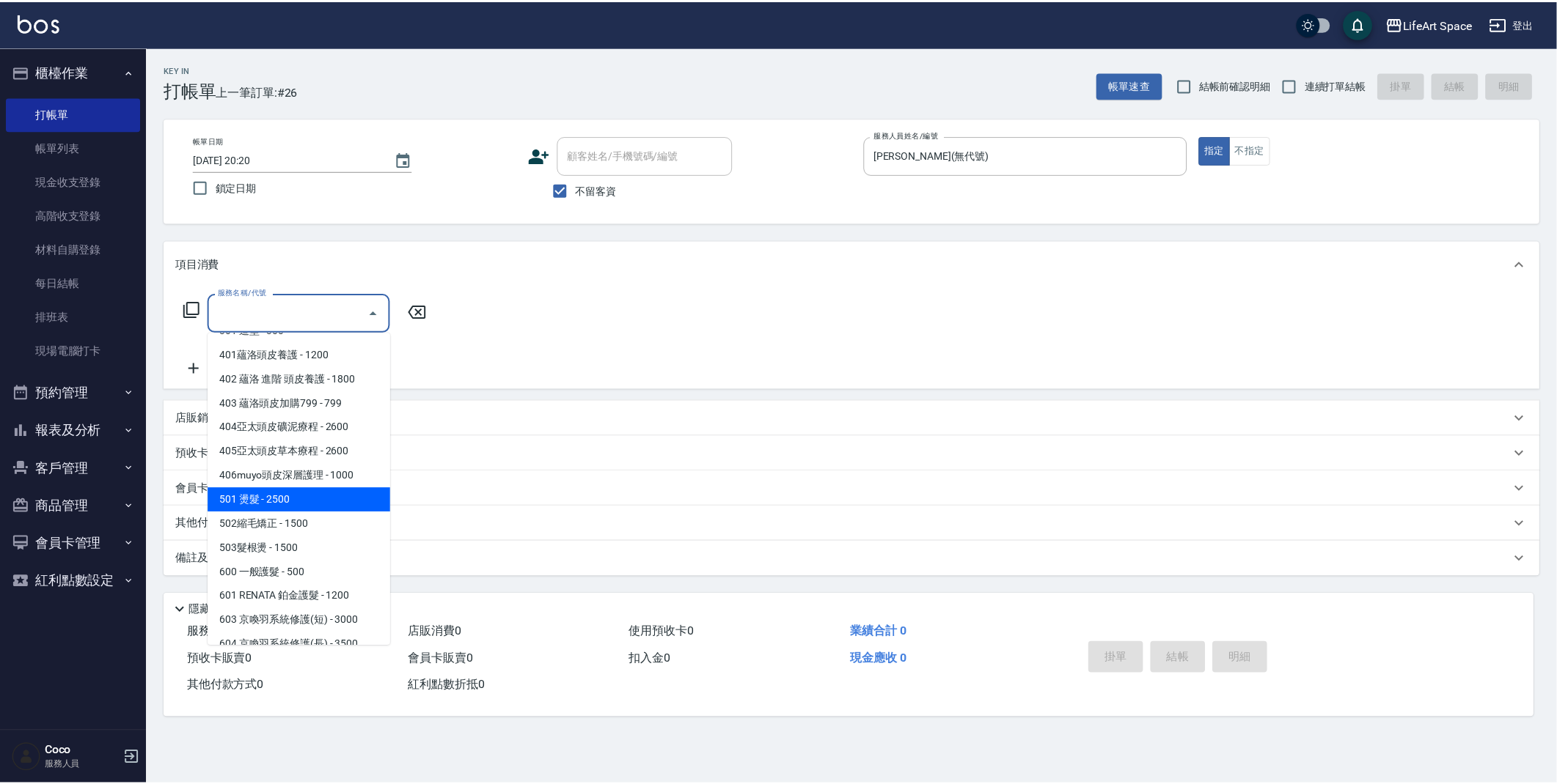
scroll to position [229, 0]
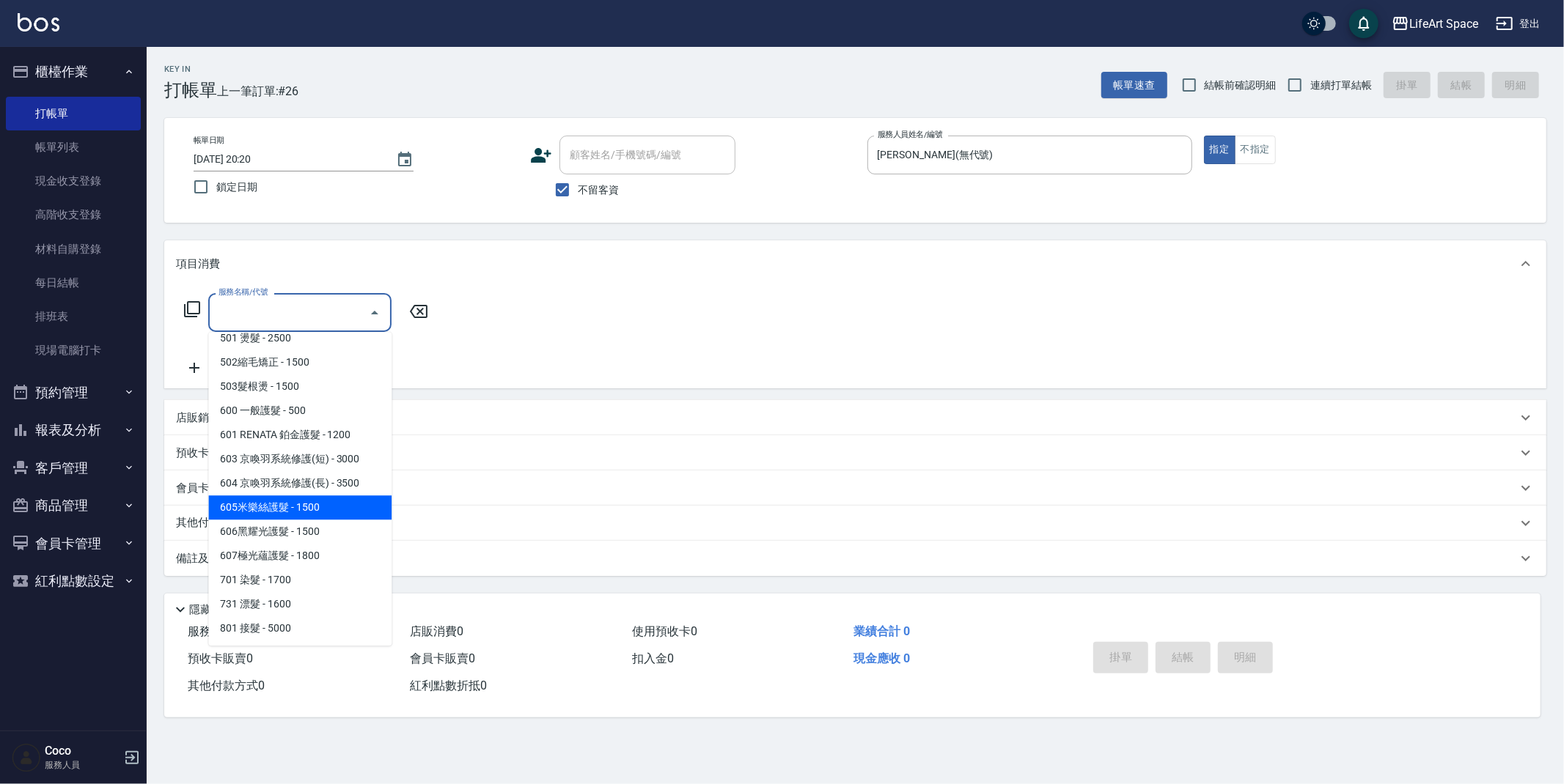
click at [286, 508] on span "605米樂絲護髮 - 1500" at bounding box center [300, 507] width 184 height 24
type input "605米樂絲護髮(605)"
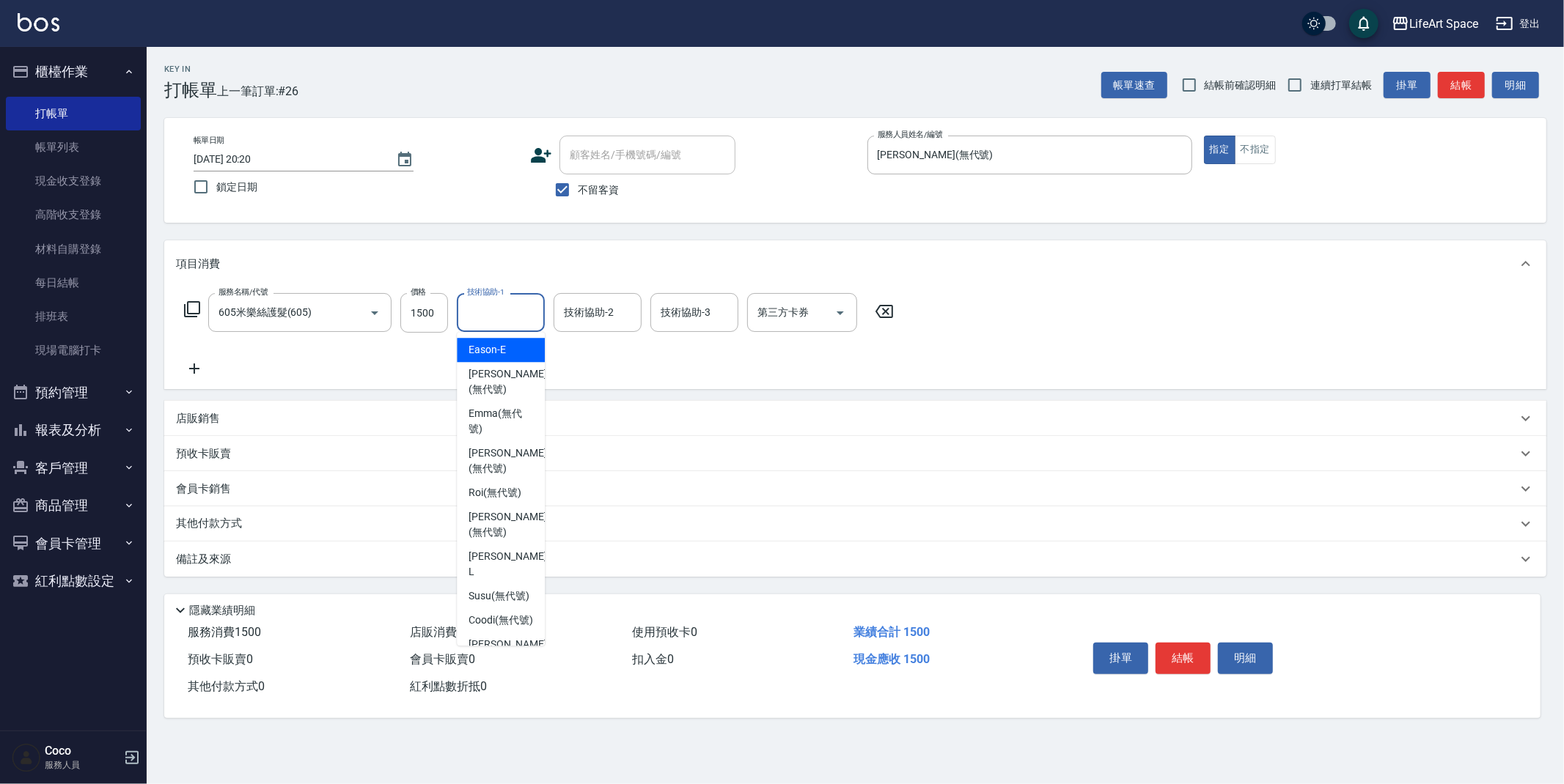
click at [488, 308] on input "技術協助-1" at bounding box center [500, 312] width 74 height 26
click at [505, 319] on input "技術協助-1" at bounding box center [500, 312] width 74 height 26
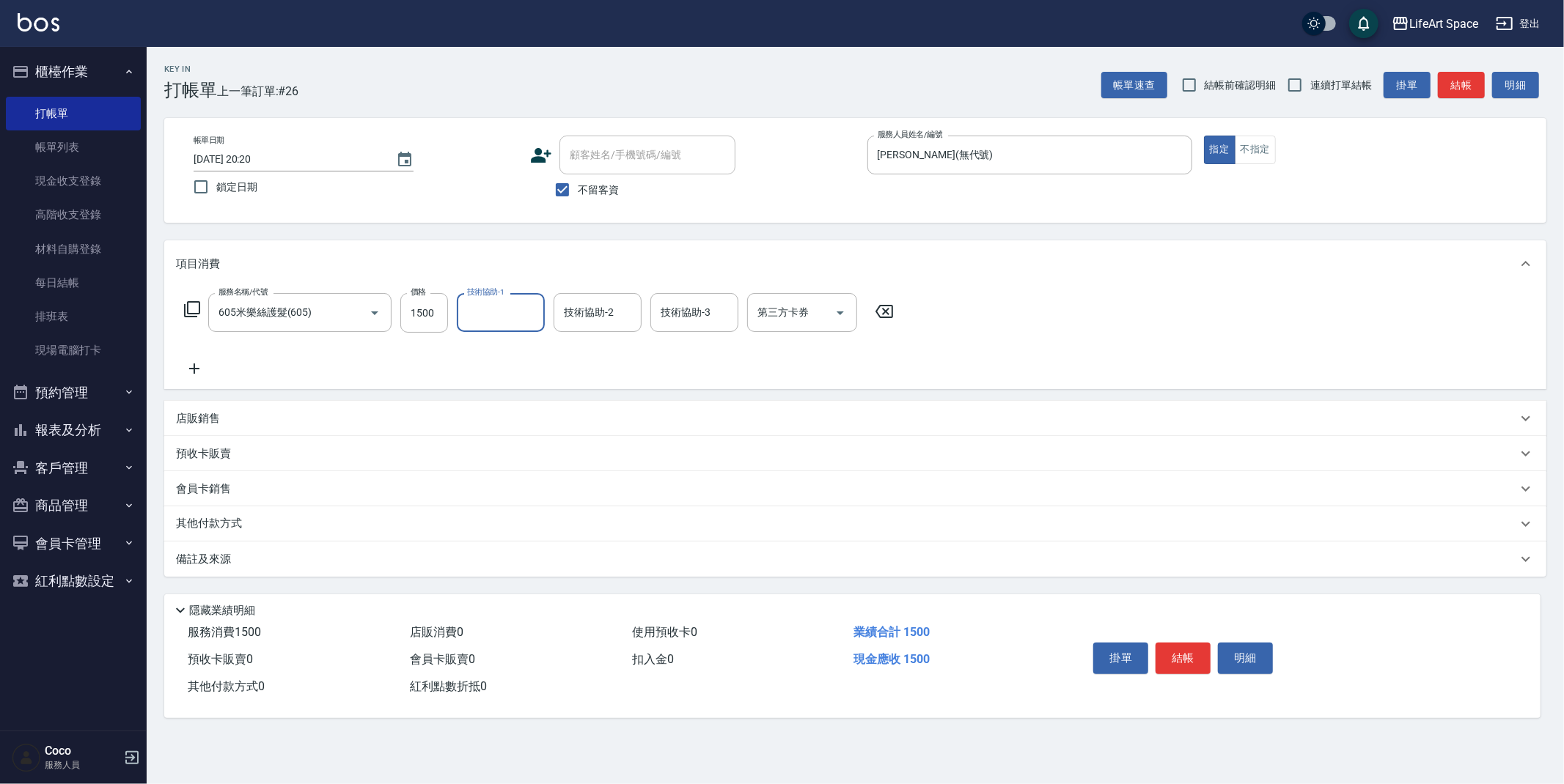
click at [505, 319] on input "技術協助-1" at bounding box center [500, 312] width 74 height 26
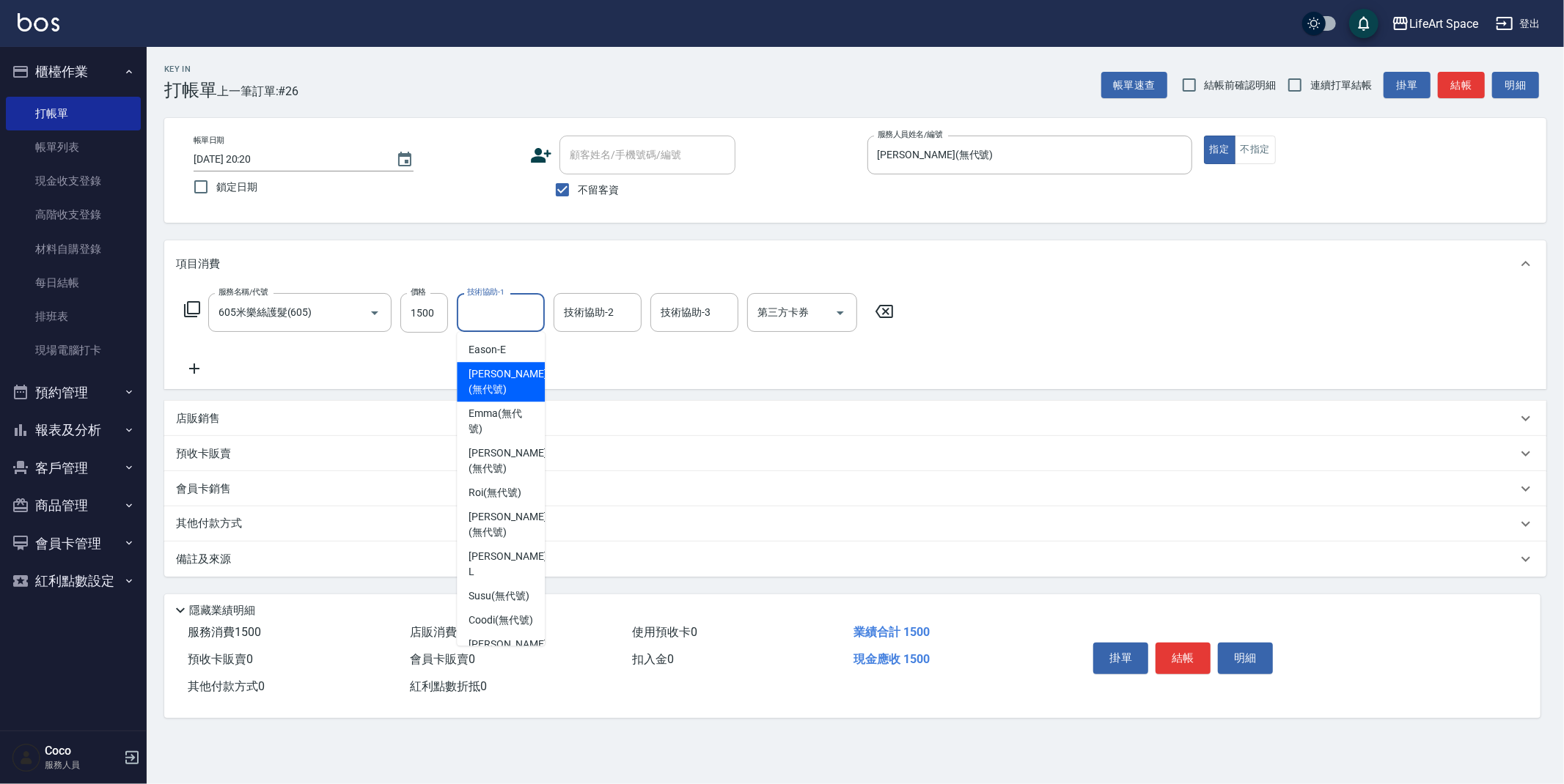
click at [187, 371] on icon at bounding box center [194, 368] width 37 height 17
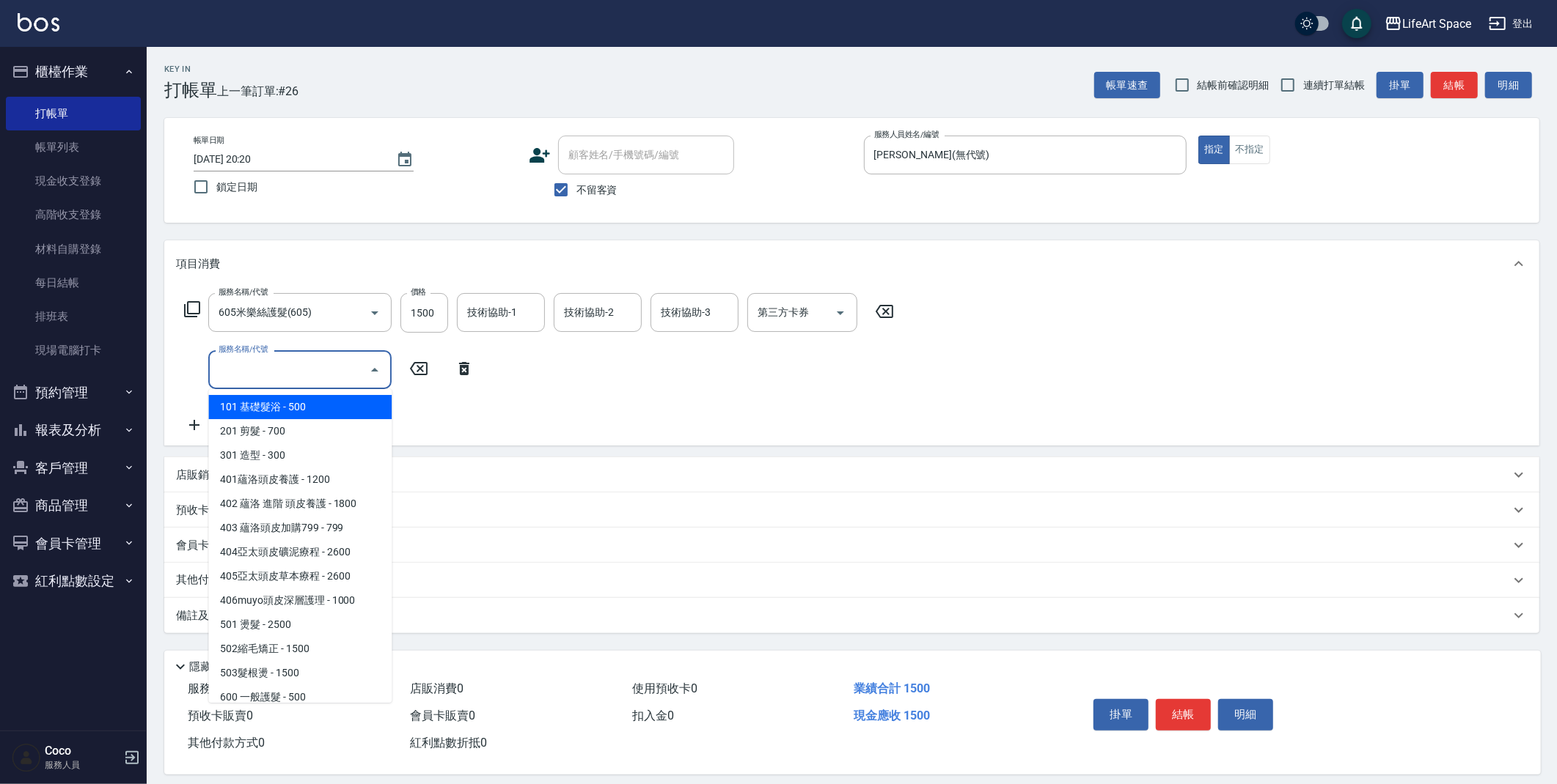
click at [234, 368] on input "服務名稱/代號" at bounding box center [288, 369] width 148 height 26
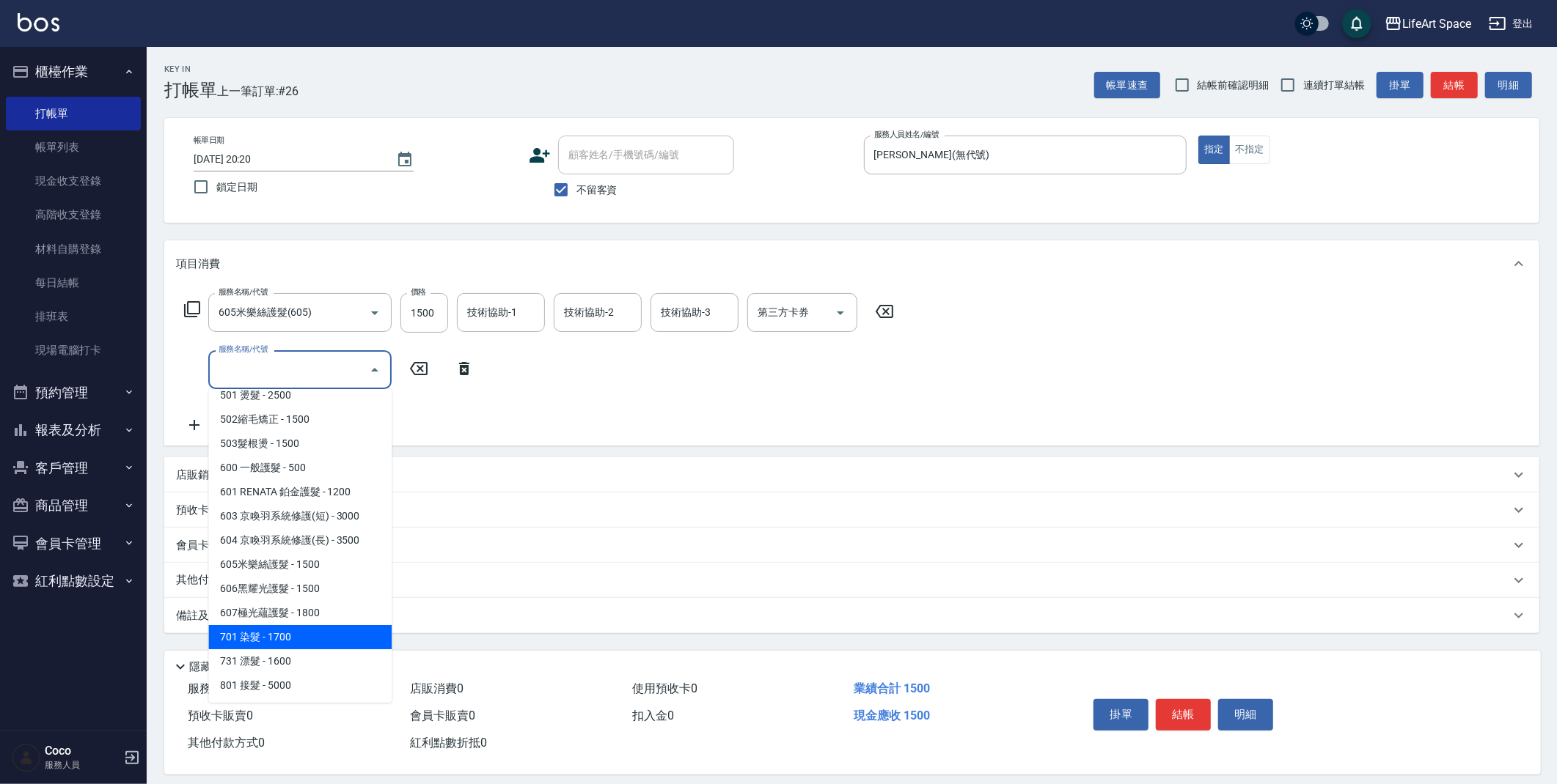
drag, startPoint x: 291, startPoint y: 633, endPoint x: 291, endPoint y: 624, distance: 9.0
click at [291, 632] on span "701 染髮 - 1700" at bounding box center [300, 637] width 184 height 24
type input "701 染髮(701)"
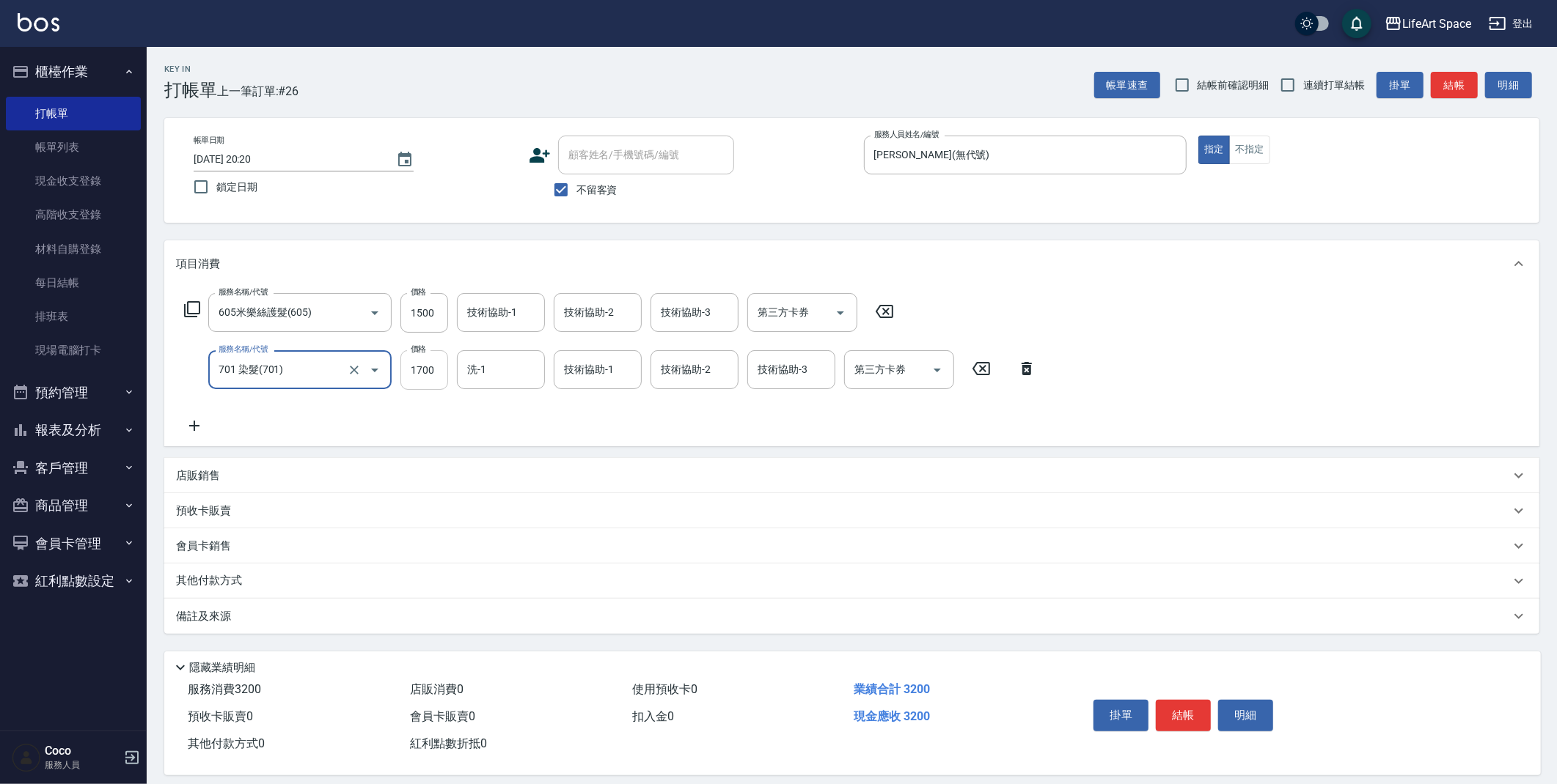
click at [439, 372] on input "1700" at bounding box center [424, 369] width 47 height 40
type input "3575"
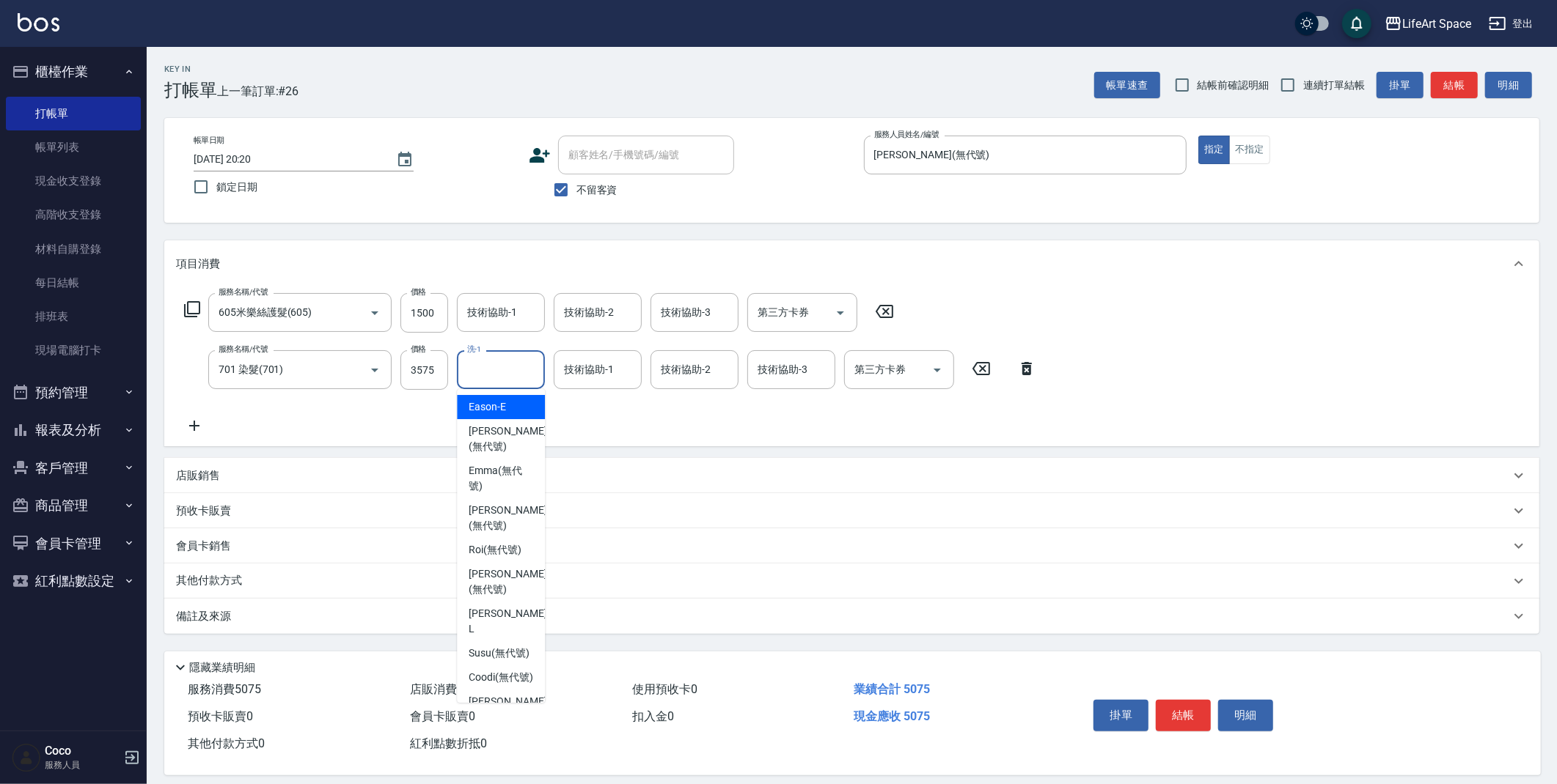
click at [483, 374] on input "洗-1" at bounding box center [500, 369] width 74 height 26
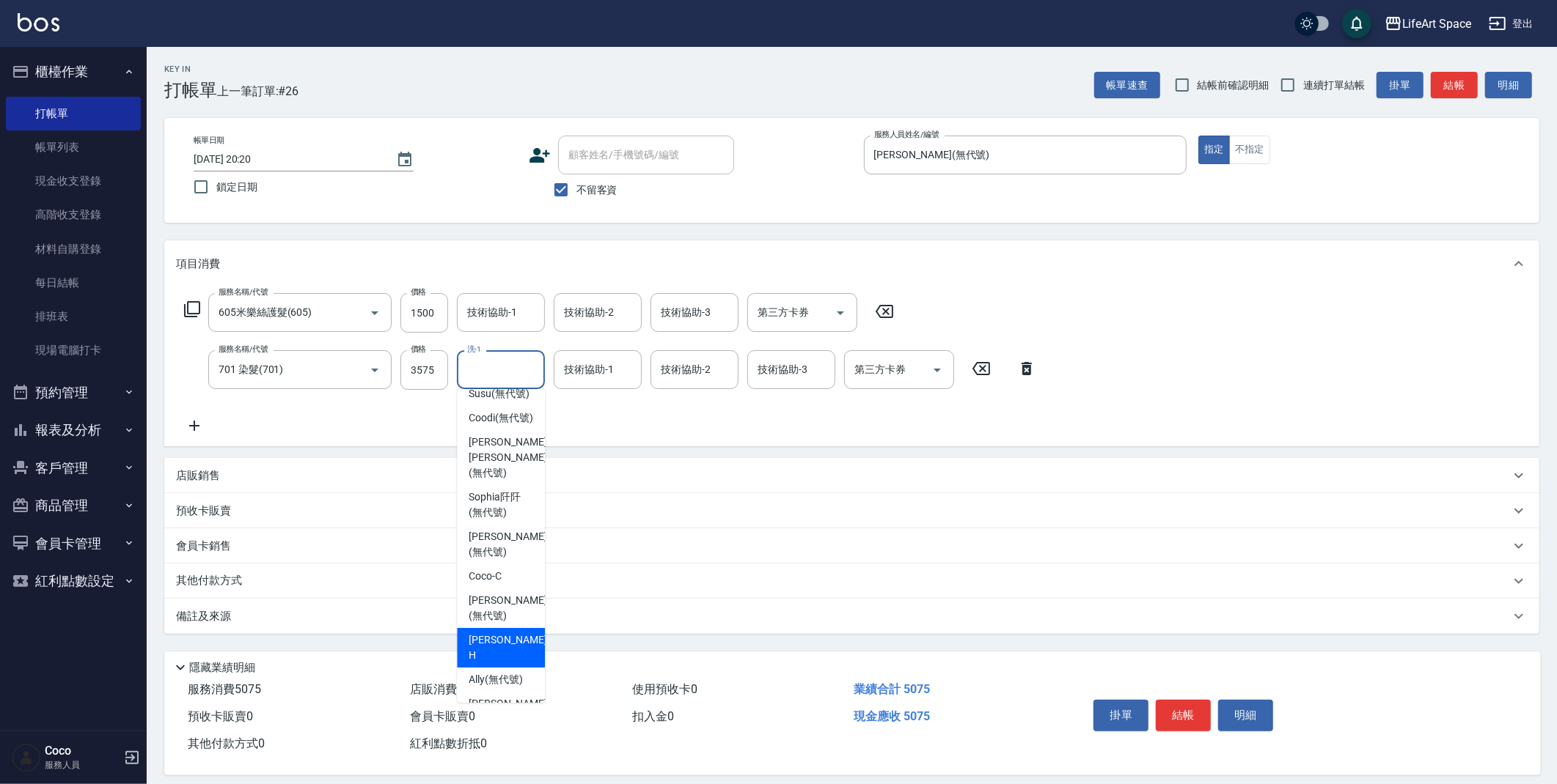
scroll to position [453, 0]
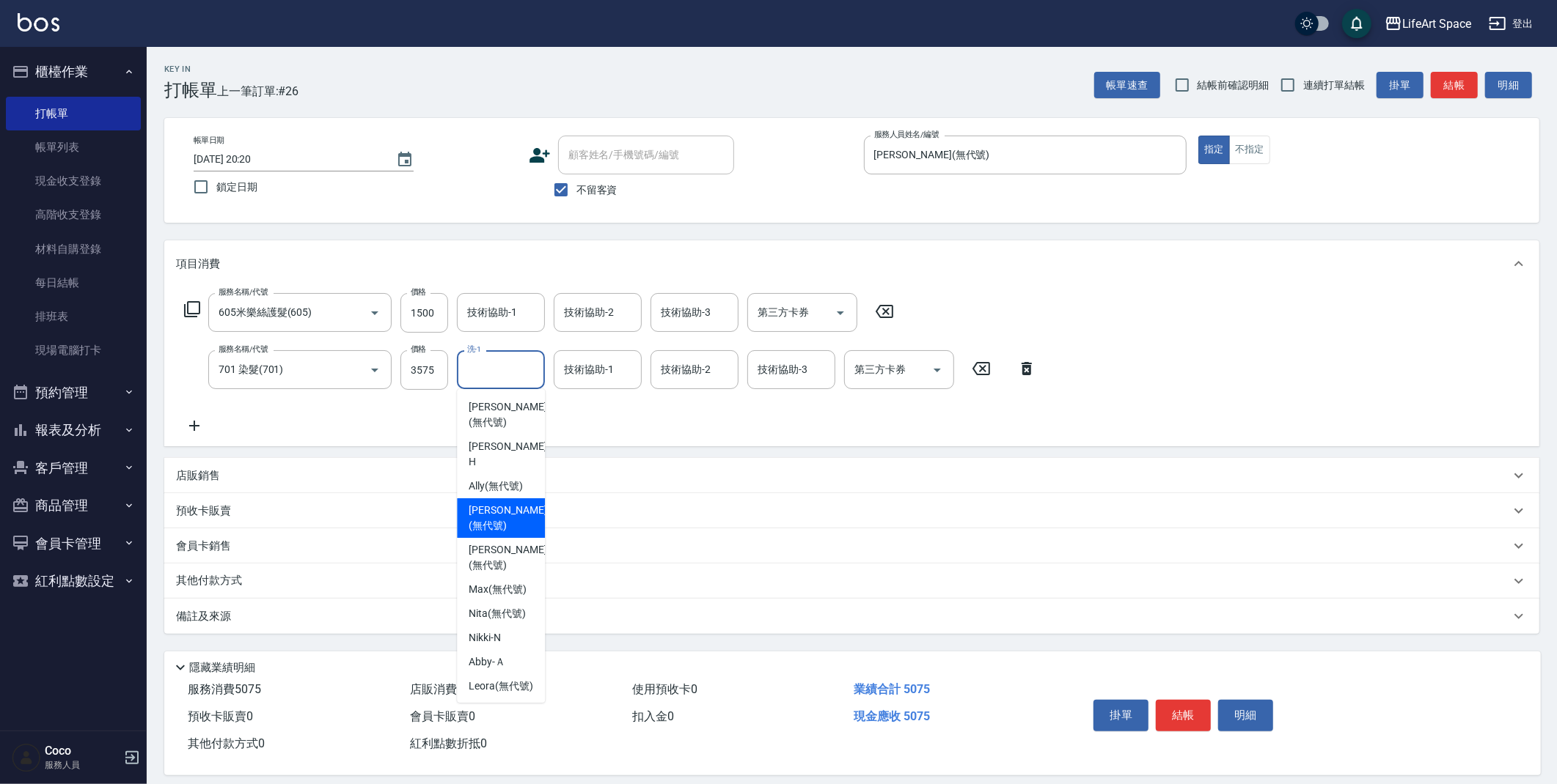
drag, startPoint x: 513, startPoint y: 483, endPoint x: 602, endPoint y: 364, distance: 148.6
click at [513, 503] on span "Patty (無代號)" at bounding box center [507, 518] width 77 height 31
type input "[PERSON_NAME](無代號)"
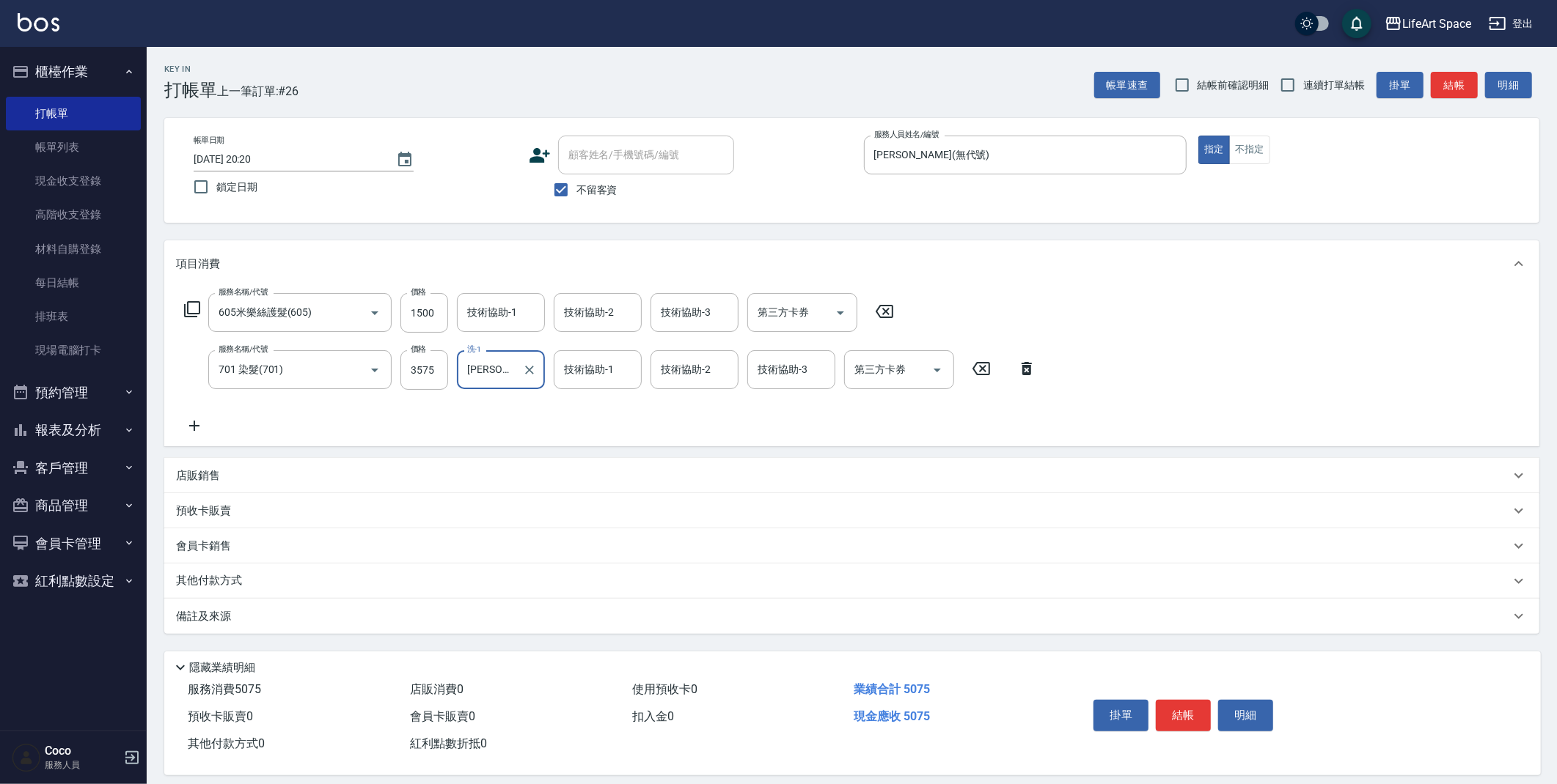
click at [602, 367] on div "技術協助-1 技術協助-1" at bounding box center [597, 369] width 88 height 39
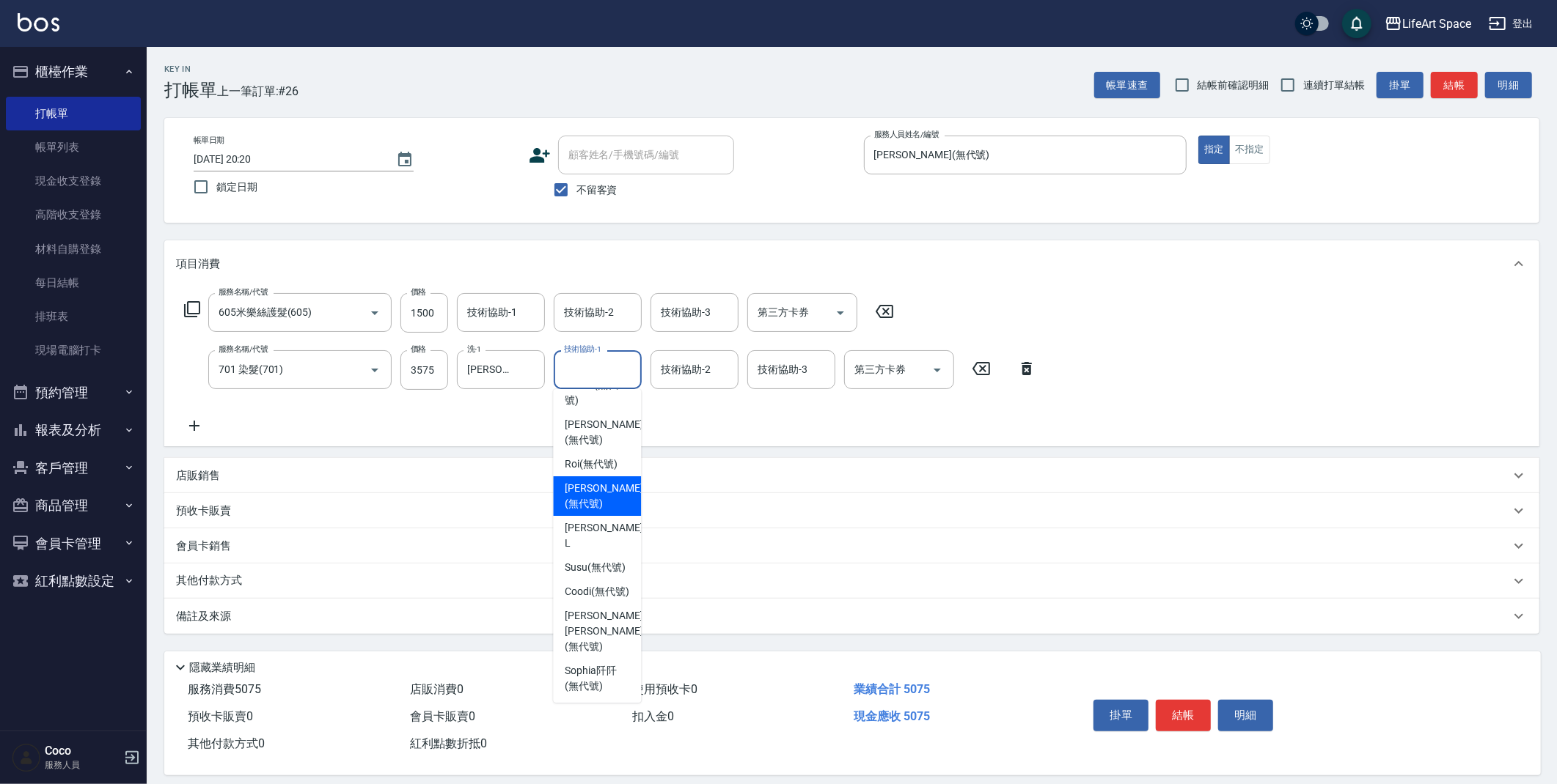
scroll to position [265, 0]
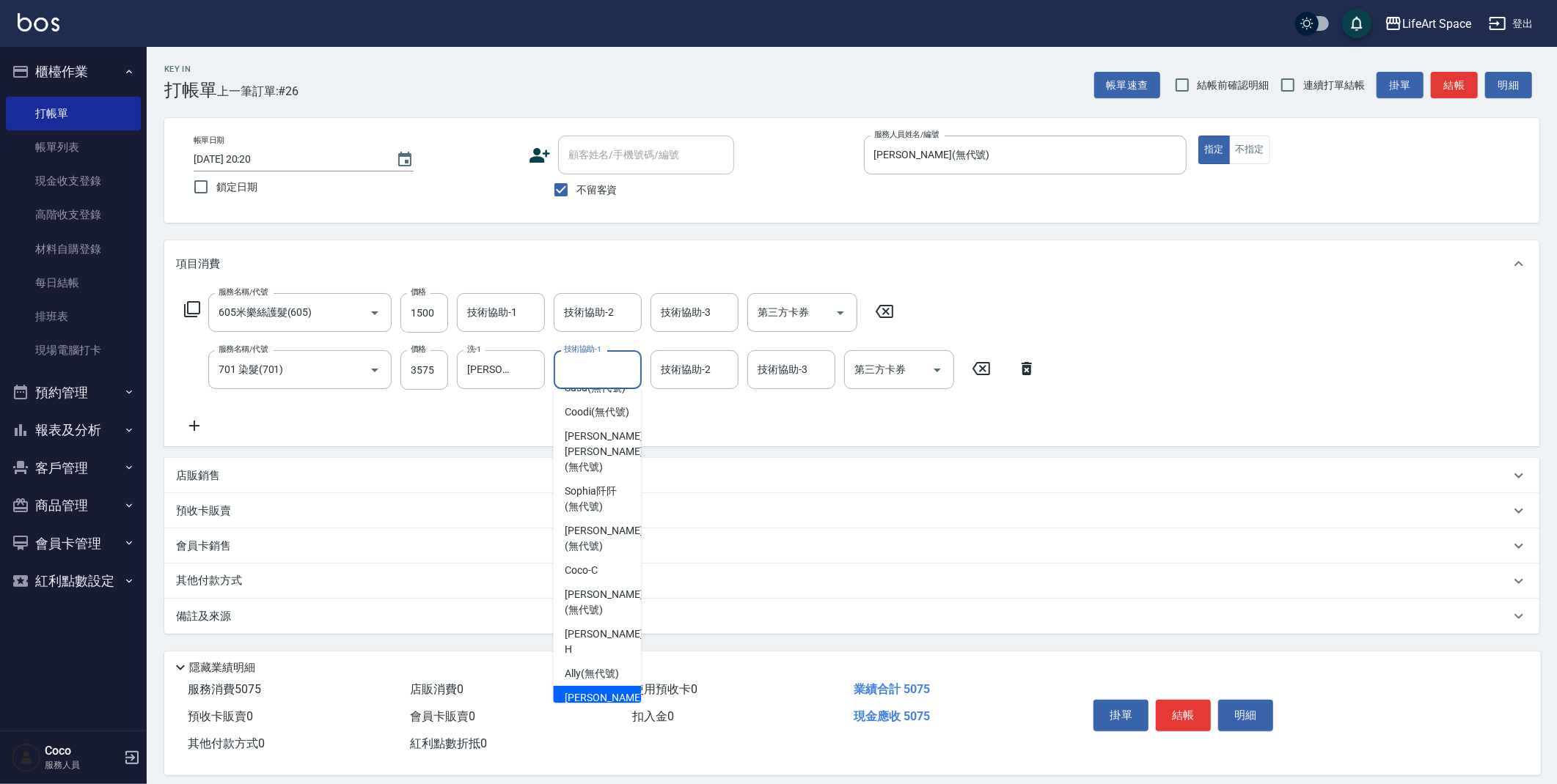
drag, startPoint x: 596, startPoint y: 674, endPoint x: 711, endPoint y: 392, distance: 304.5
click at [596, 690] on span "Patty (無代號)" at bounding box center [603, 706] width 77 height 31
type input "[PERSON_NAME](無代號)"
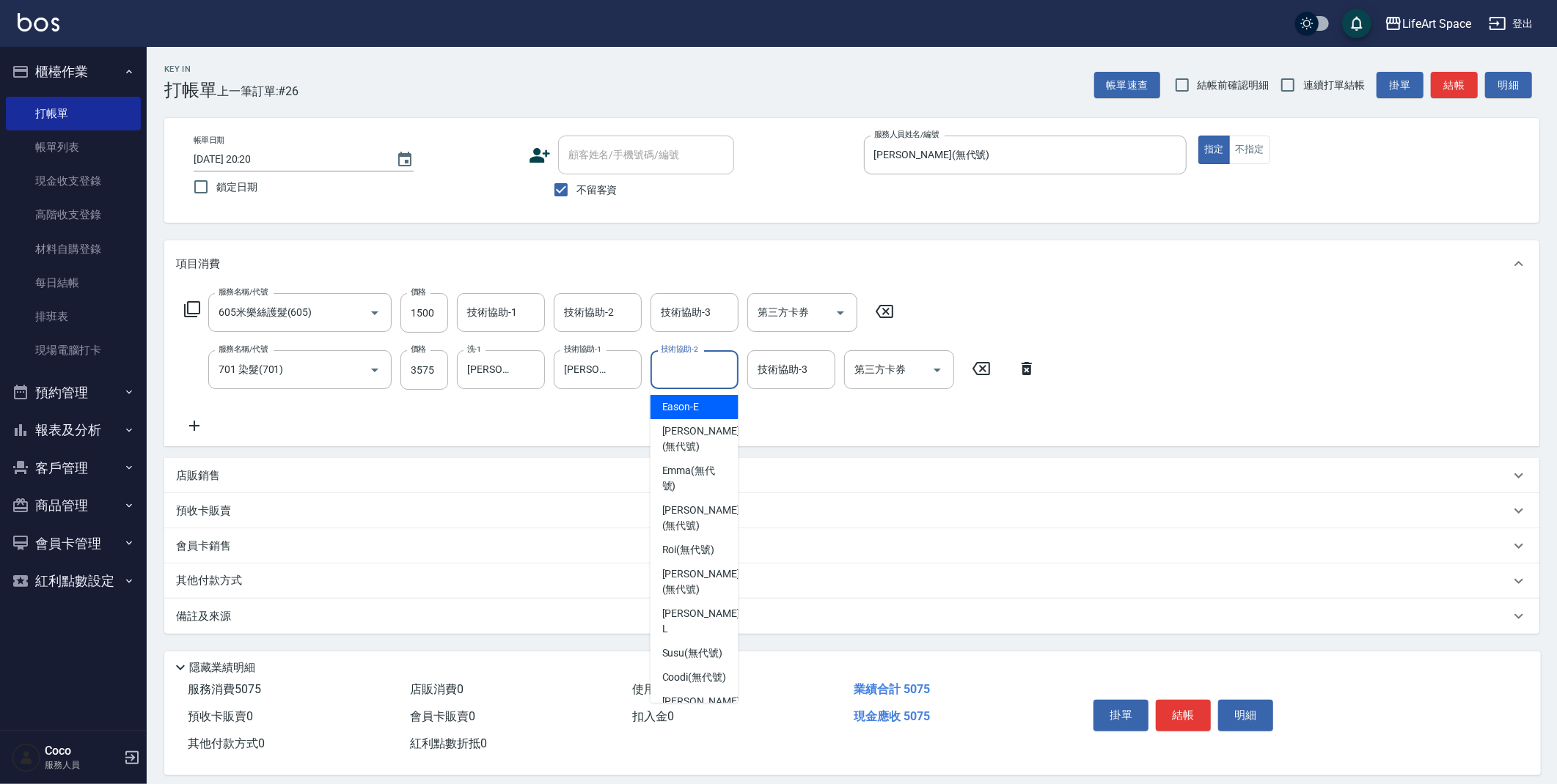
click at [716, 363] on input "技術協助-2" at bounding box center [693, 369] width 74 height 26
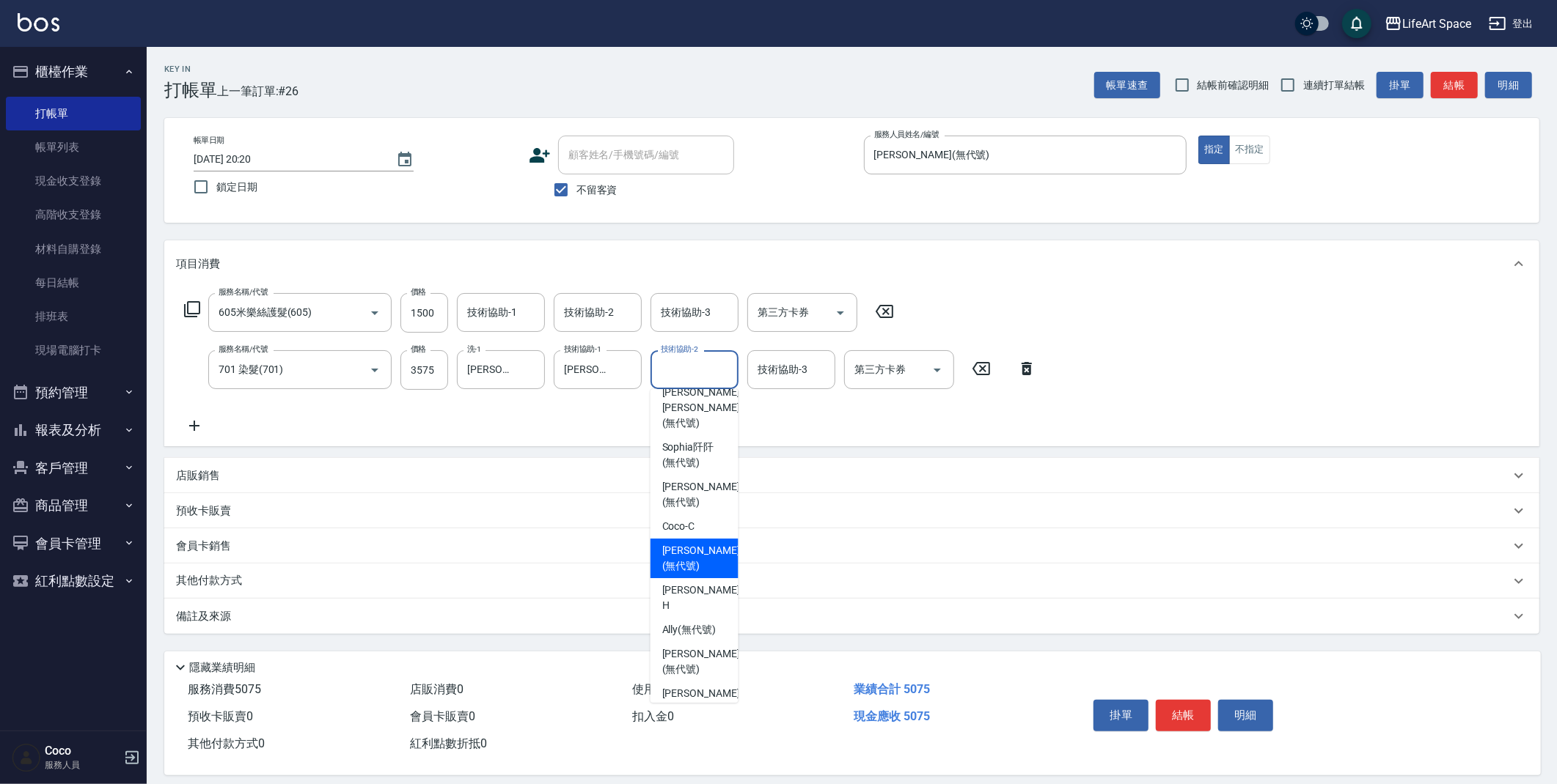
scroll to position [453, 0]
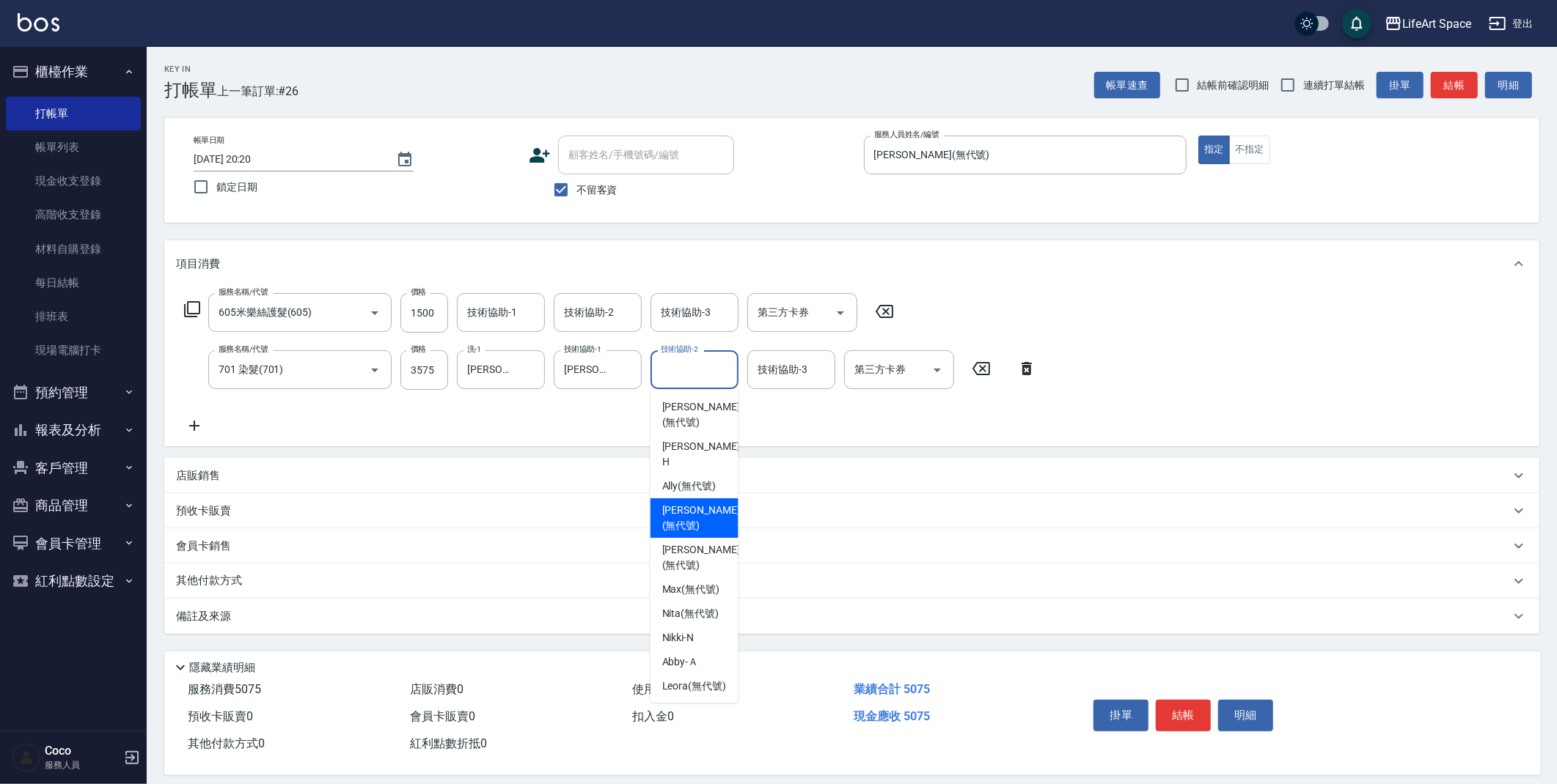
click at [687, 503] on span "Patty (無代號)" at bounding box center [701, 518] width 77 height 31
type input "[PERSON_NAME](無代號)"
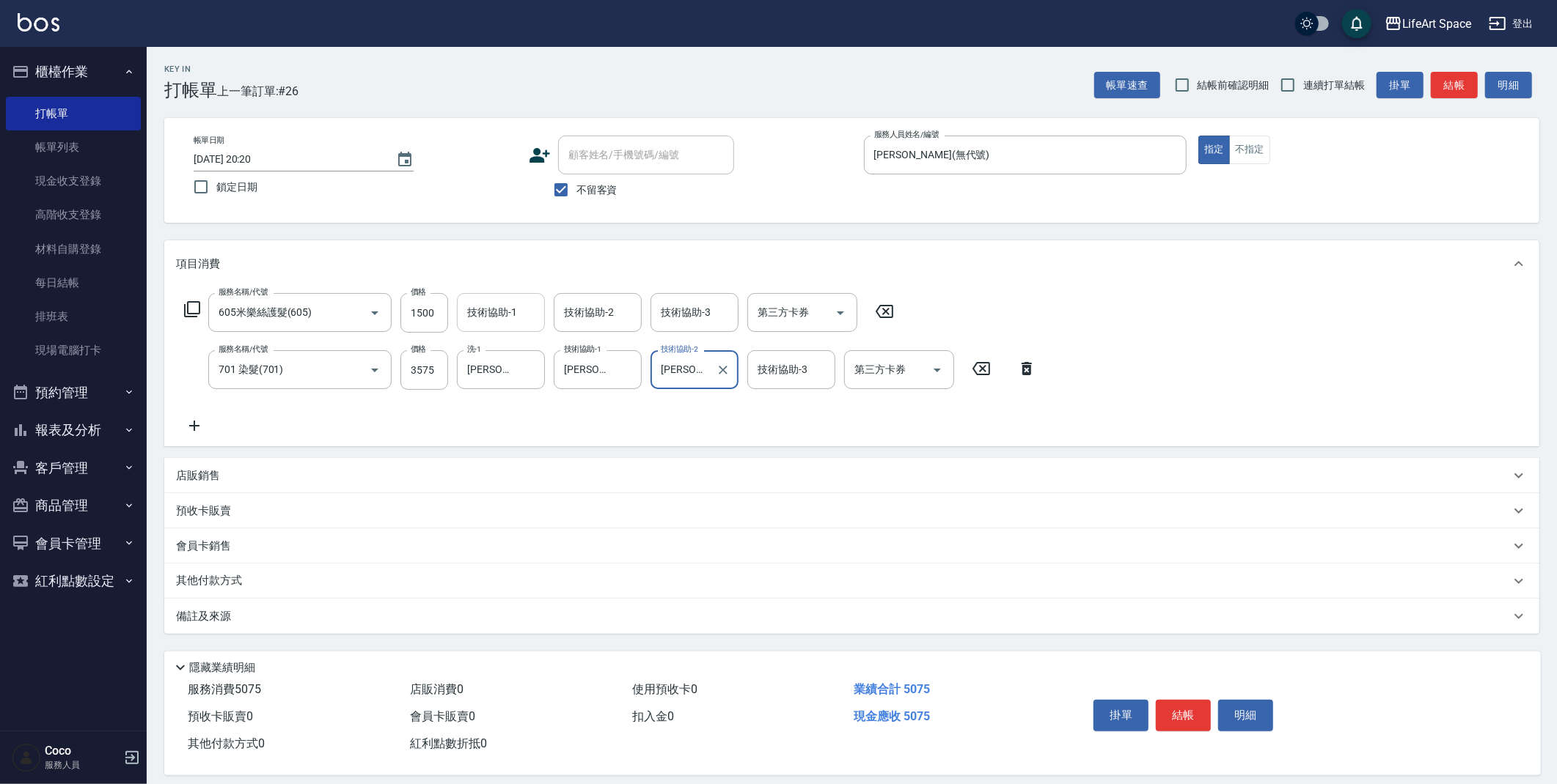
click at [492, 315] on div "技術協助-1 技術協助-1" at bounding box center [500, 312] width 88 height 39
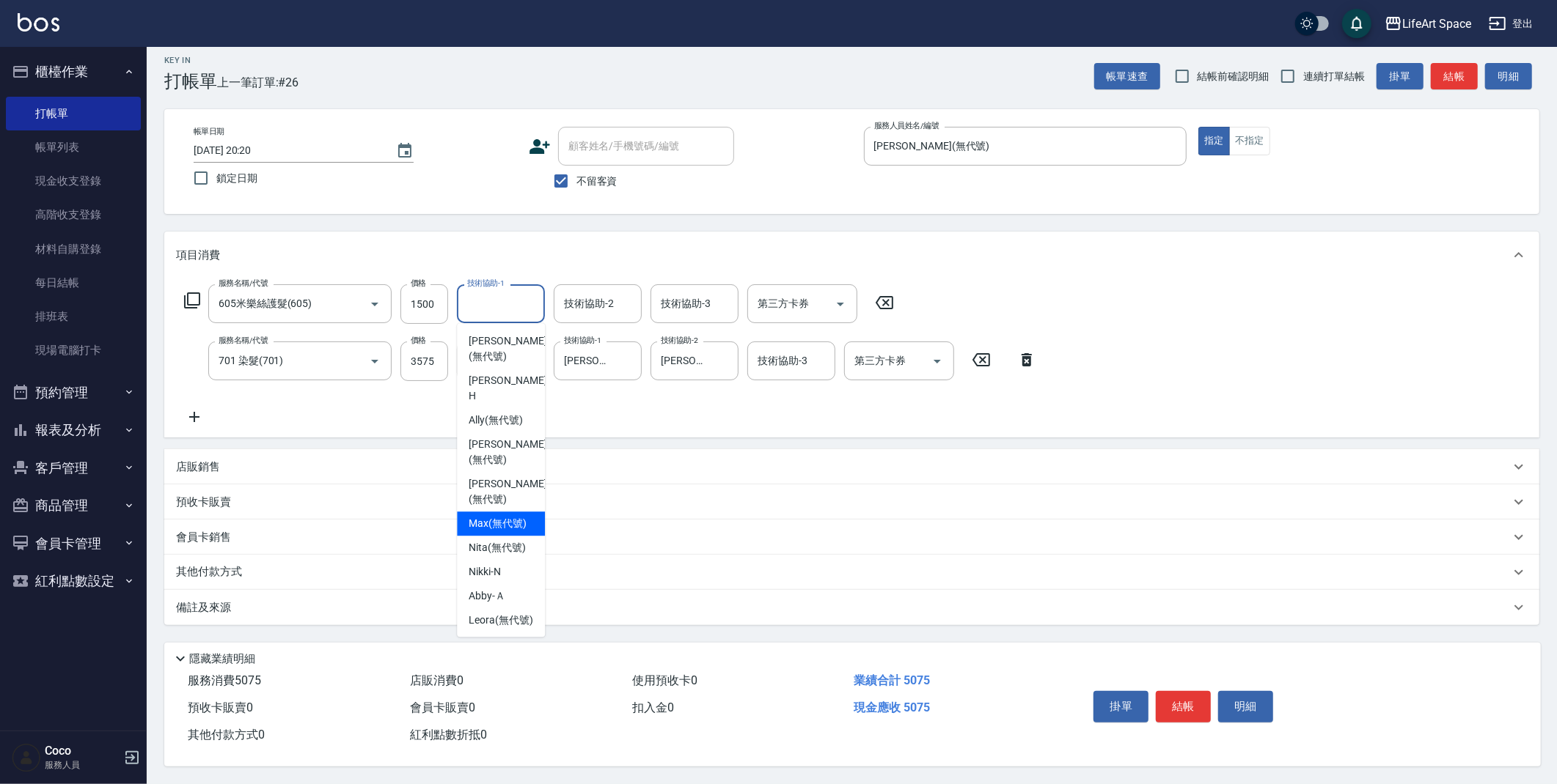
scroll to position [14, 0]
click at [501, 432] on div "Patty (無代號)" at bounding box center [500, 451] width 88 height 40
type input "[PERSON_NAME](無代號)"
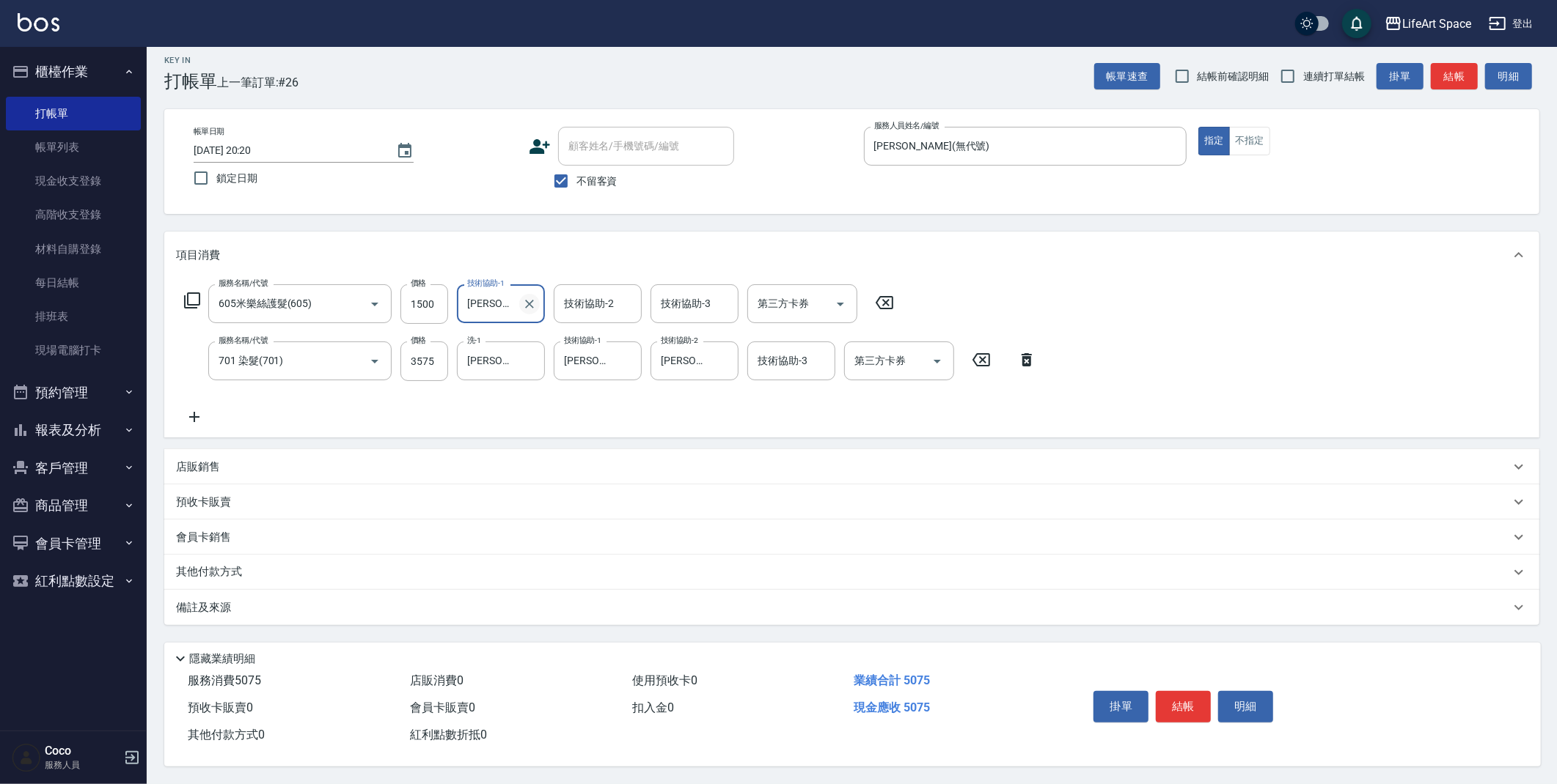
click at [519, 295] on button "Clear" at bounding box center [529, 304] width 20 height 20
click at [519, 299] on input "技術協助-1" at bounding box center [500, 304] width 74 height 26
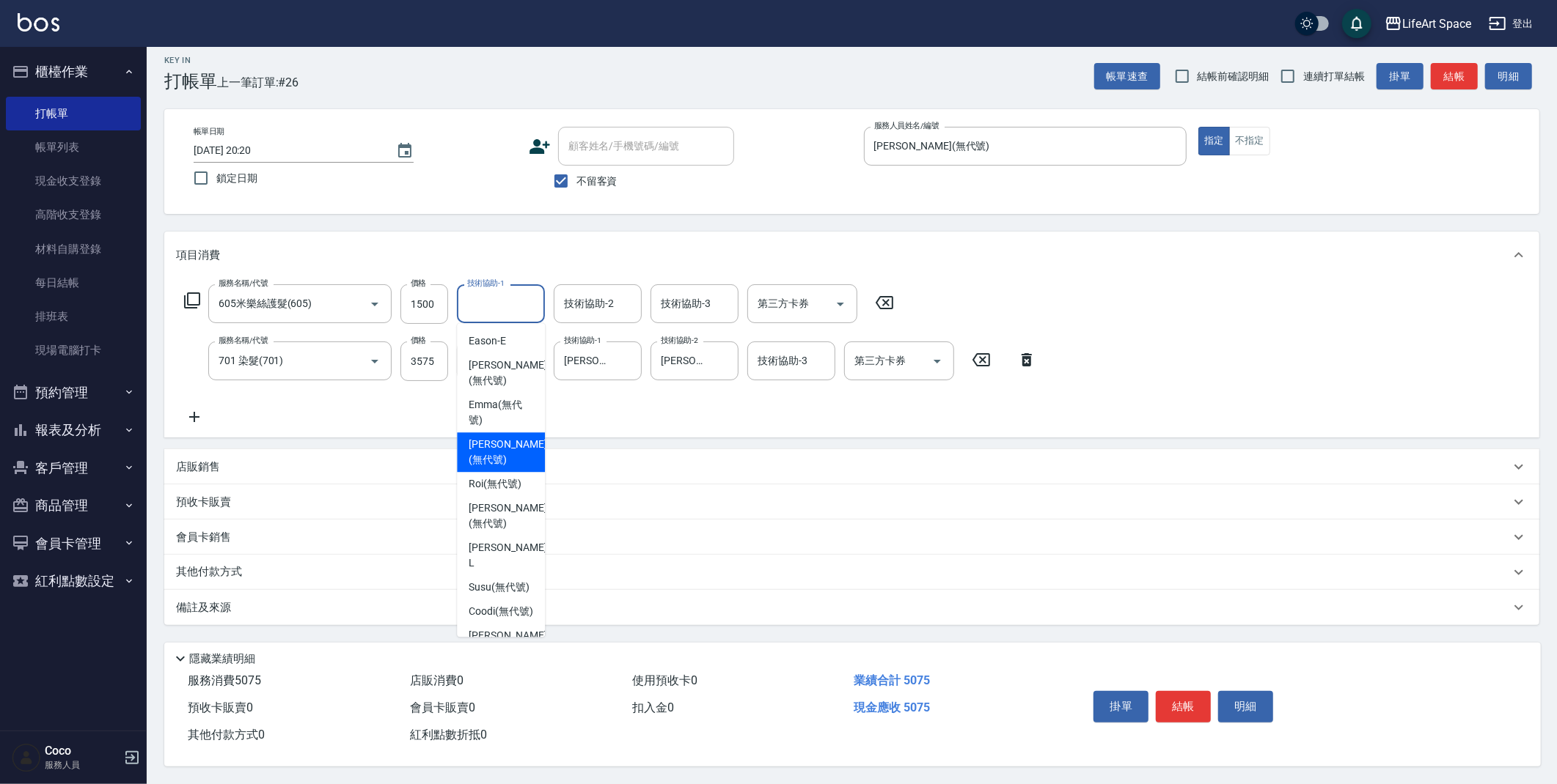
click at [491, 447] on span "Lillian (無代號)" at bounding box center [507, 452] width 77 height 31
type input "[PERSON_NAME](無代號)"
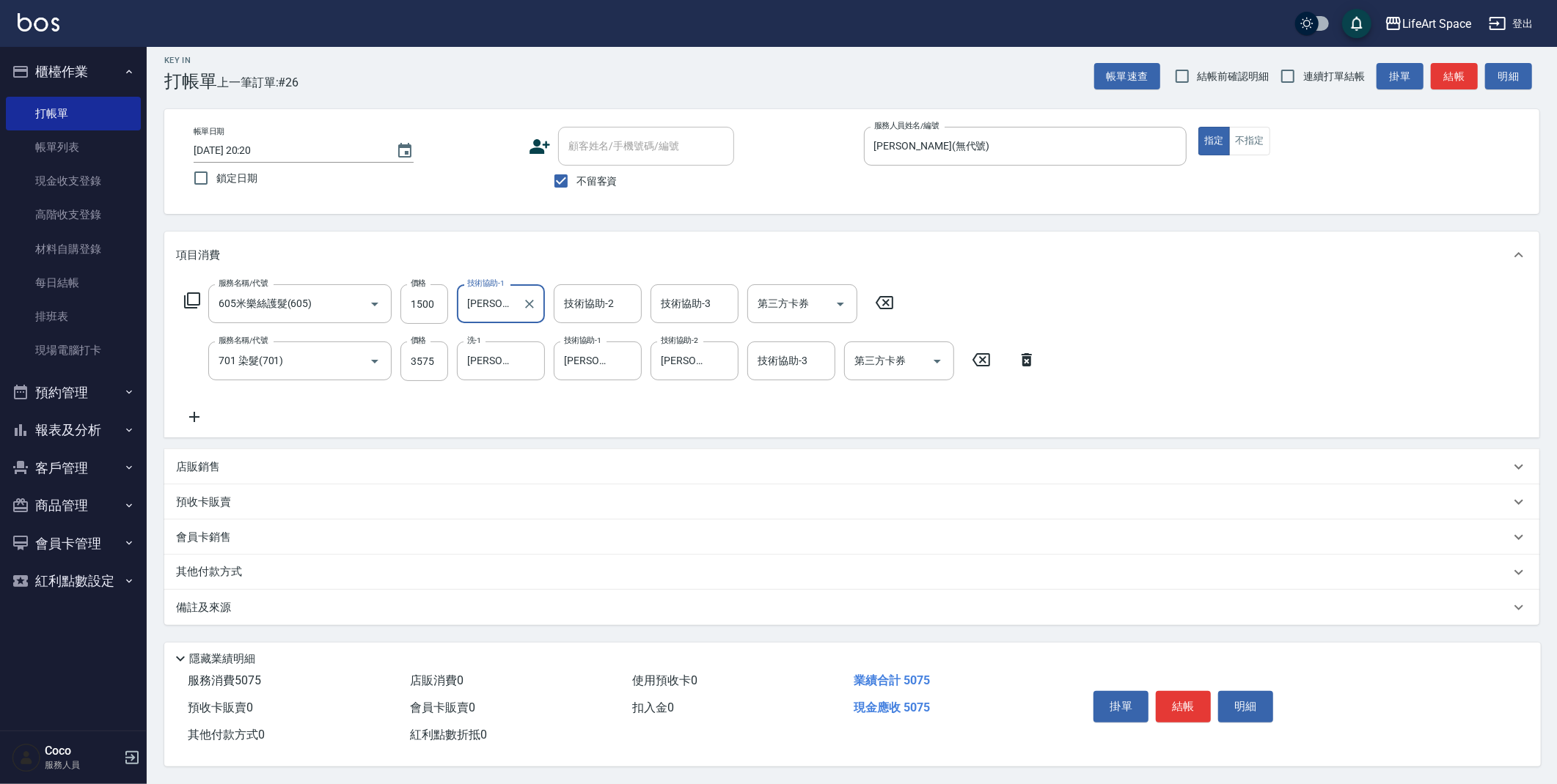
click at [249, 568] on p "其他付款方式" at bounding box center [213, 572] width 73 height 16
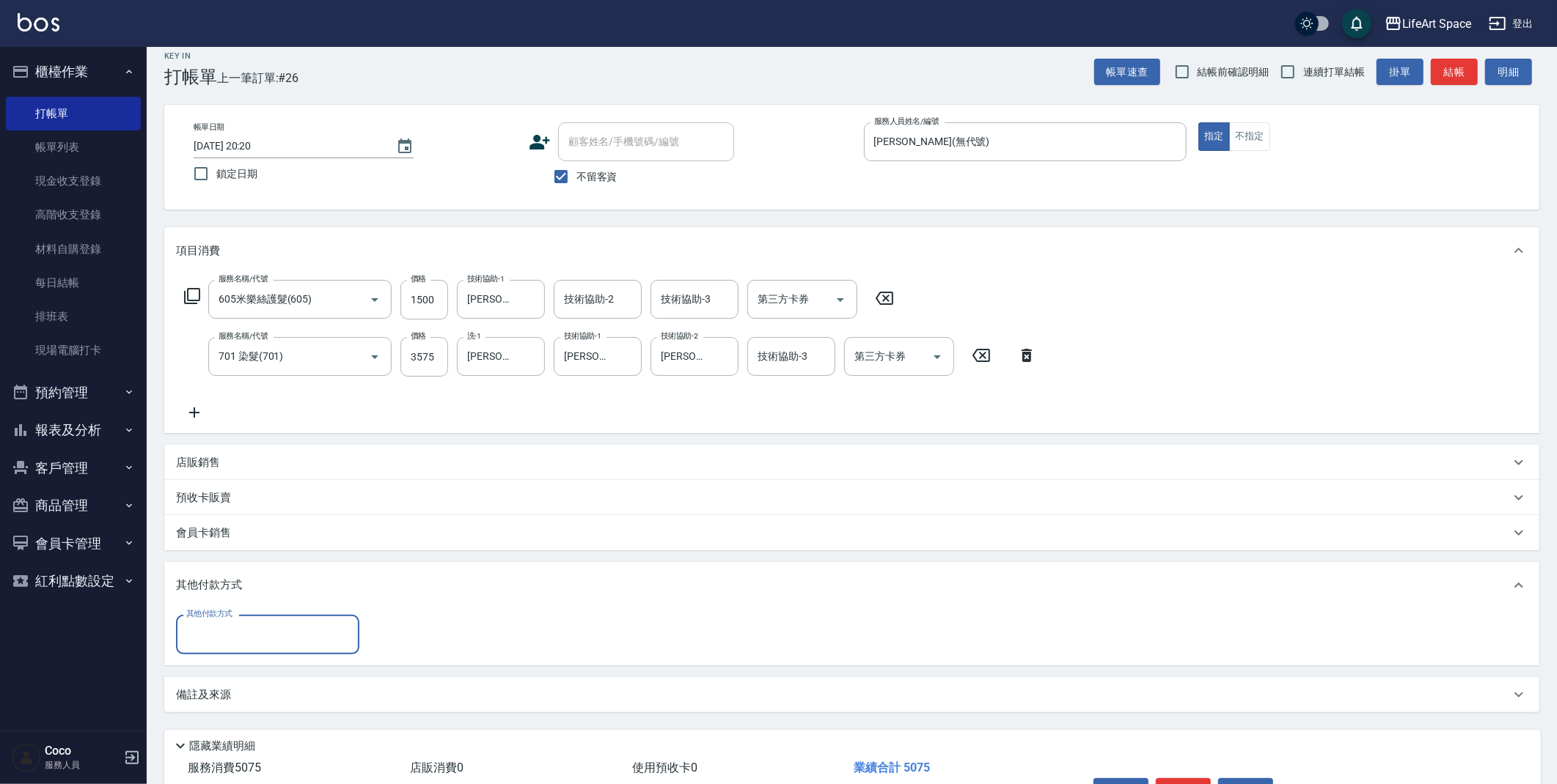
scroll to position [0, 0]
click at [260, 628] on input "其他付款方式" at bounding box center [268, 634] width 170 height 26
click at [259, 693] on span "Linepay" at bounding box center [268, 695] width 184 height 24
type input "Linepay"
type input "5075"
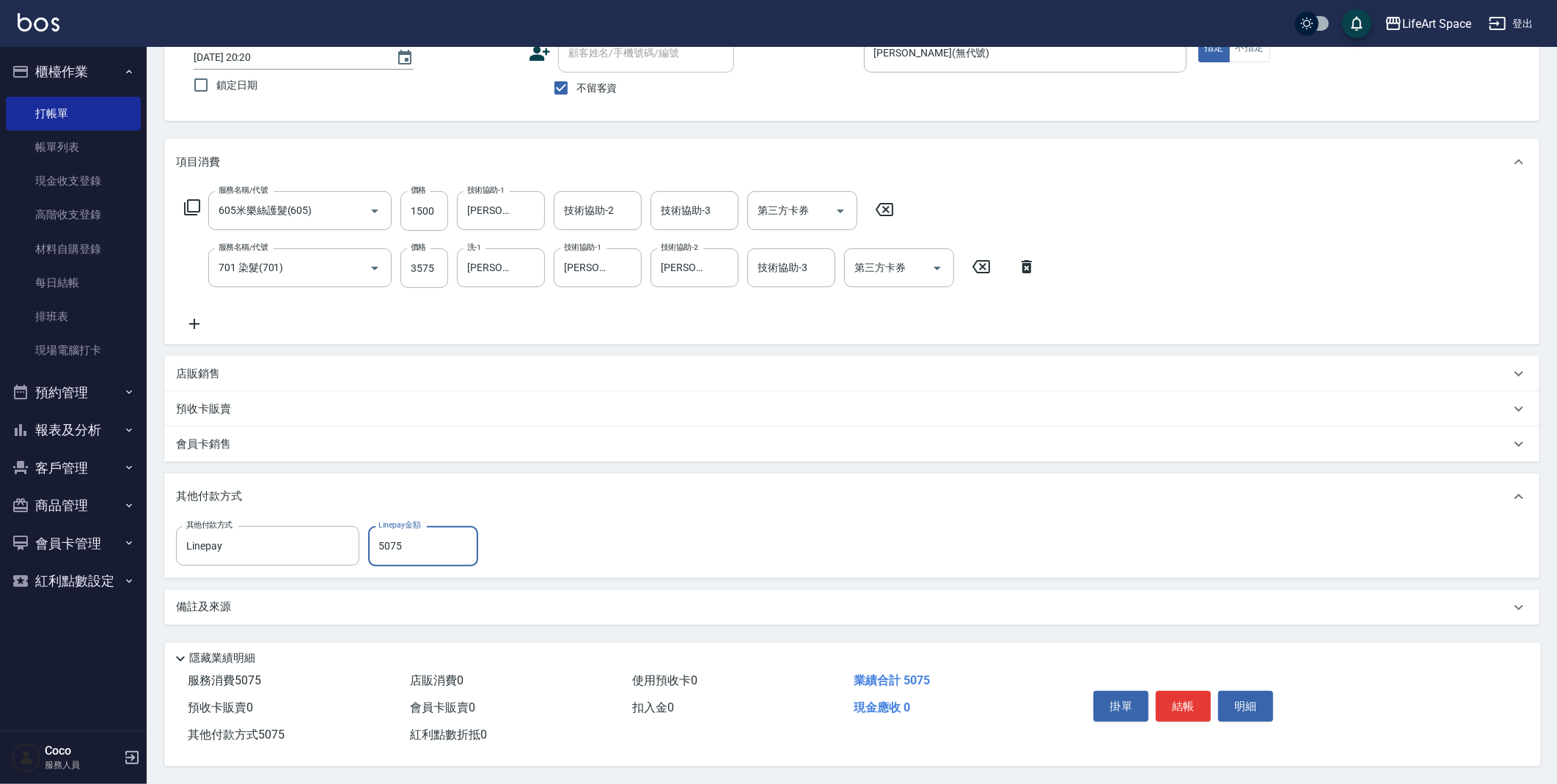
scroll to position [106, 0]
click at [1187, 705] on button "結帳" at bounding box center [1183, 707] width 55 height 31
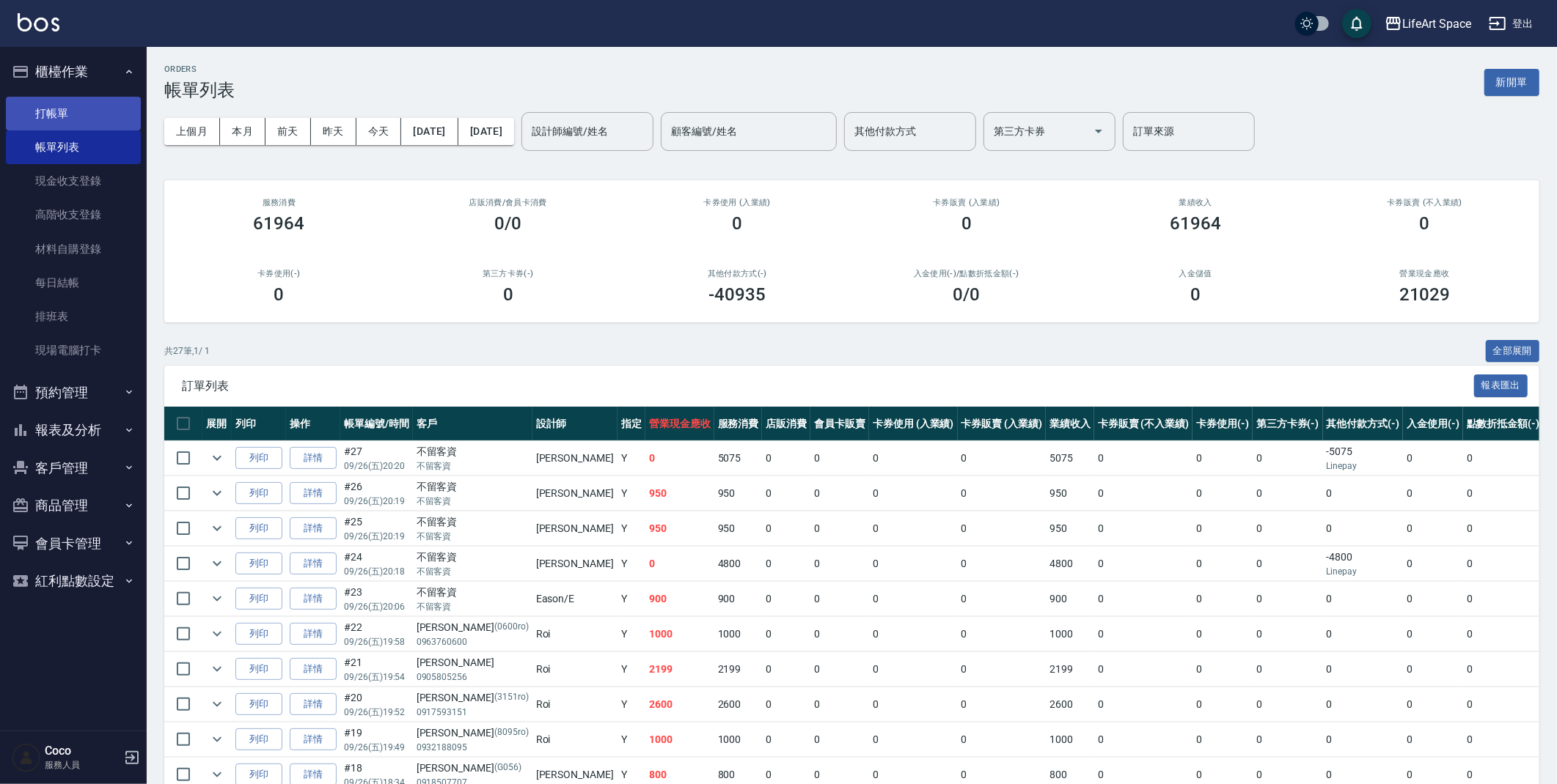
click at [71, 102] on link "打帳單" at bounding box center [73, 113] width 134 height 34
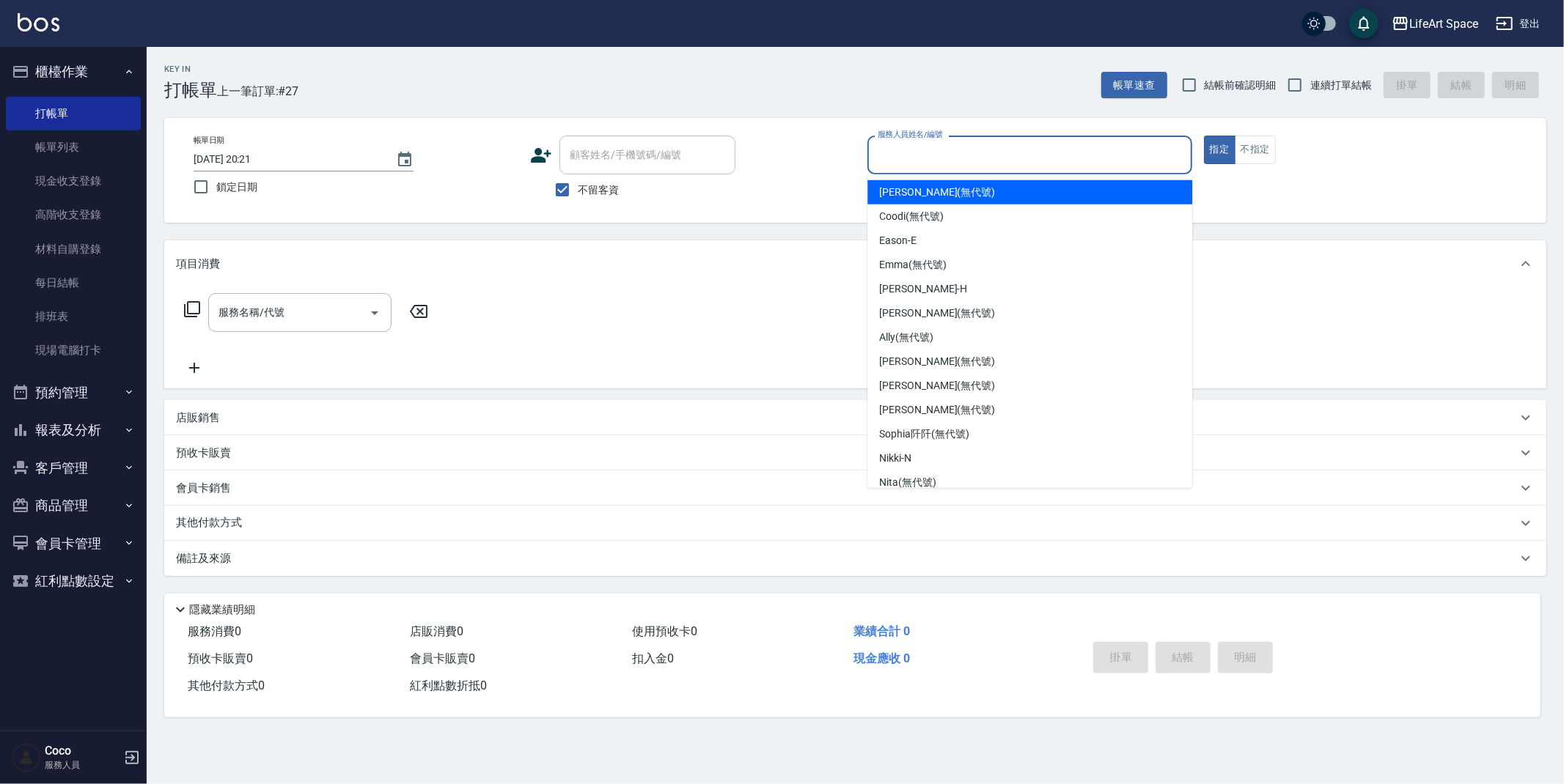
click at [917, 153] on input "服務人員姓名/編號" at bounding box center [1030, 155] width 311 height 26
click at [959, 187] on div "Joyce (無代號)" at bounding box center [1030, 192] width 325 height 24
type input "[PERSON_NAME](無代號)"
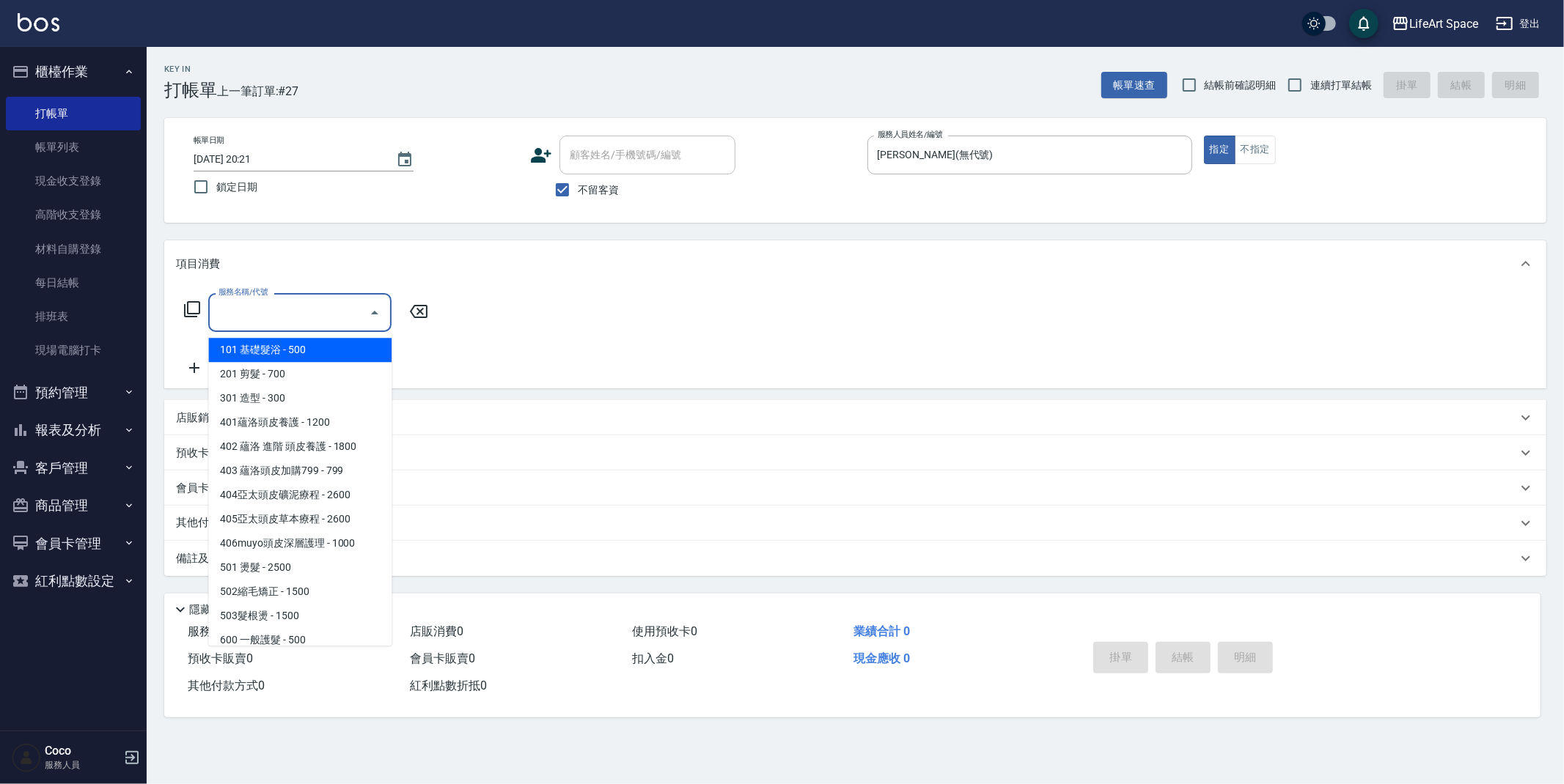
click at [283, 317] on input "服務名稱/代號" at bounding box center [288, 312] width 148 height 26
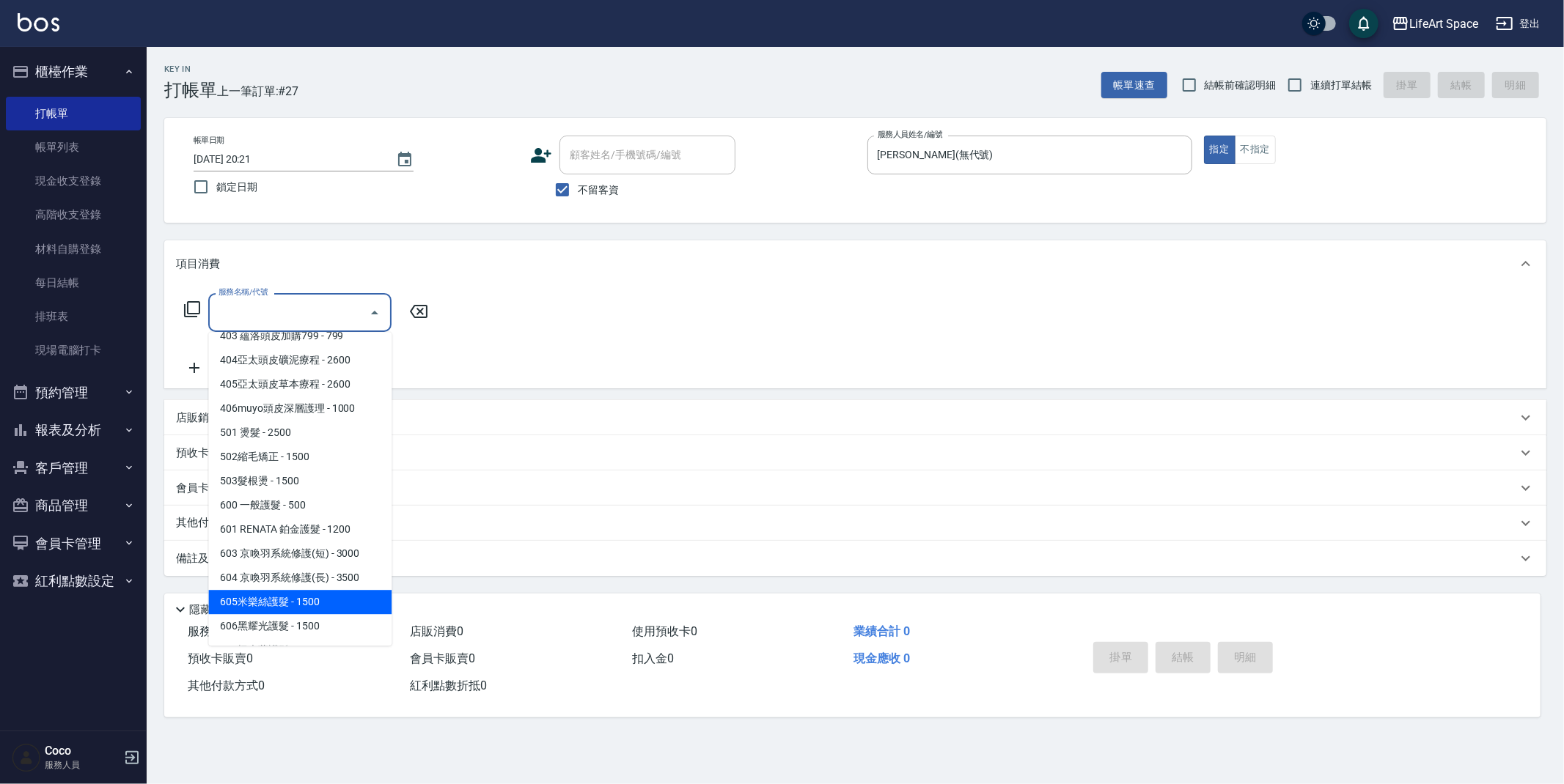
scroll to position [229, 0]
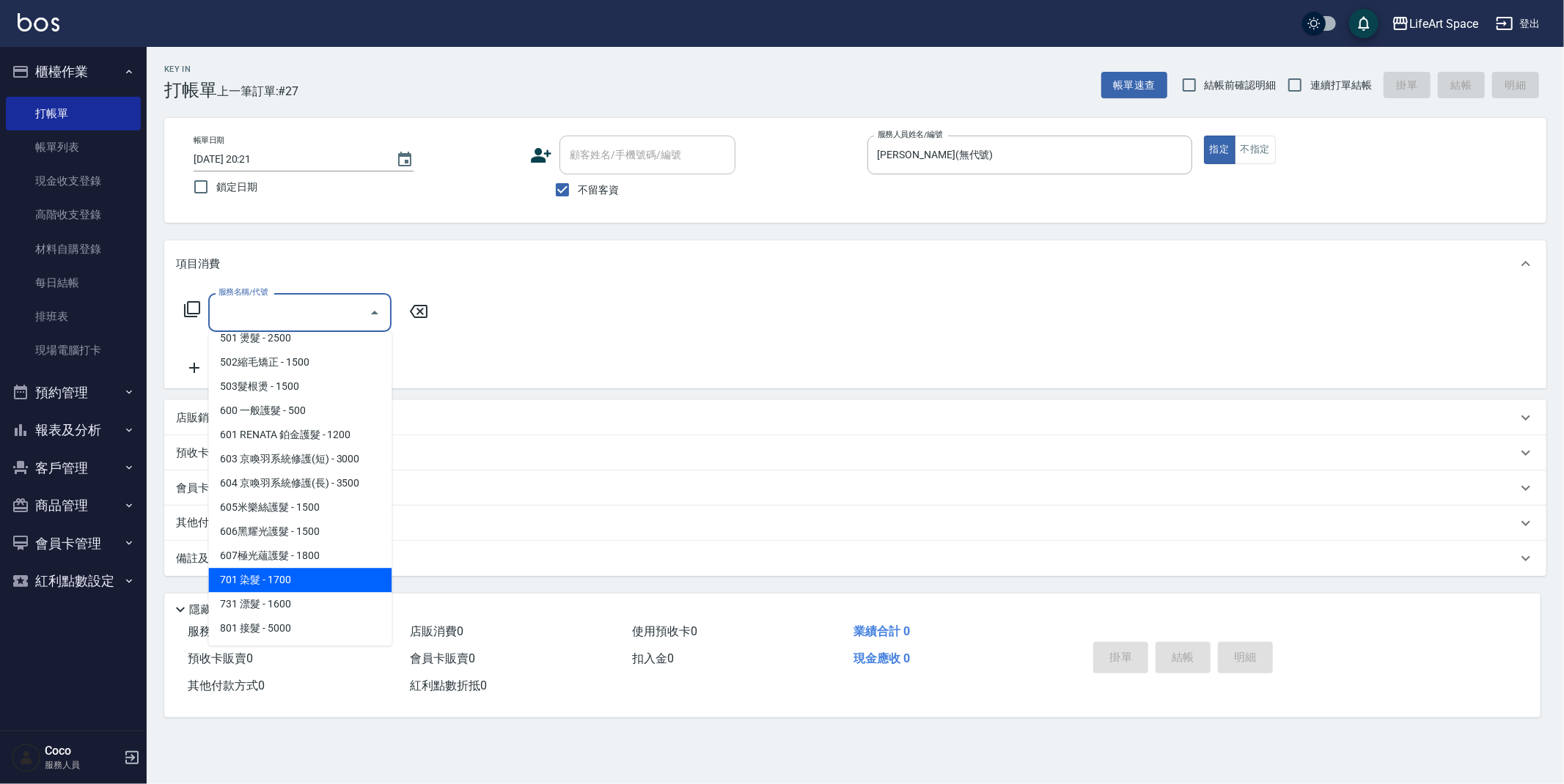
click at [306, 584] on span "701 染髮 - 1700" at bounding box center [300, 580] width 184 height 24
type input "701 染髮(701)"
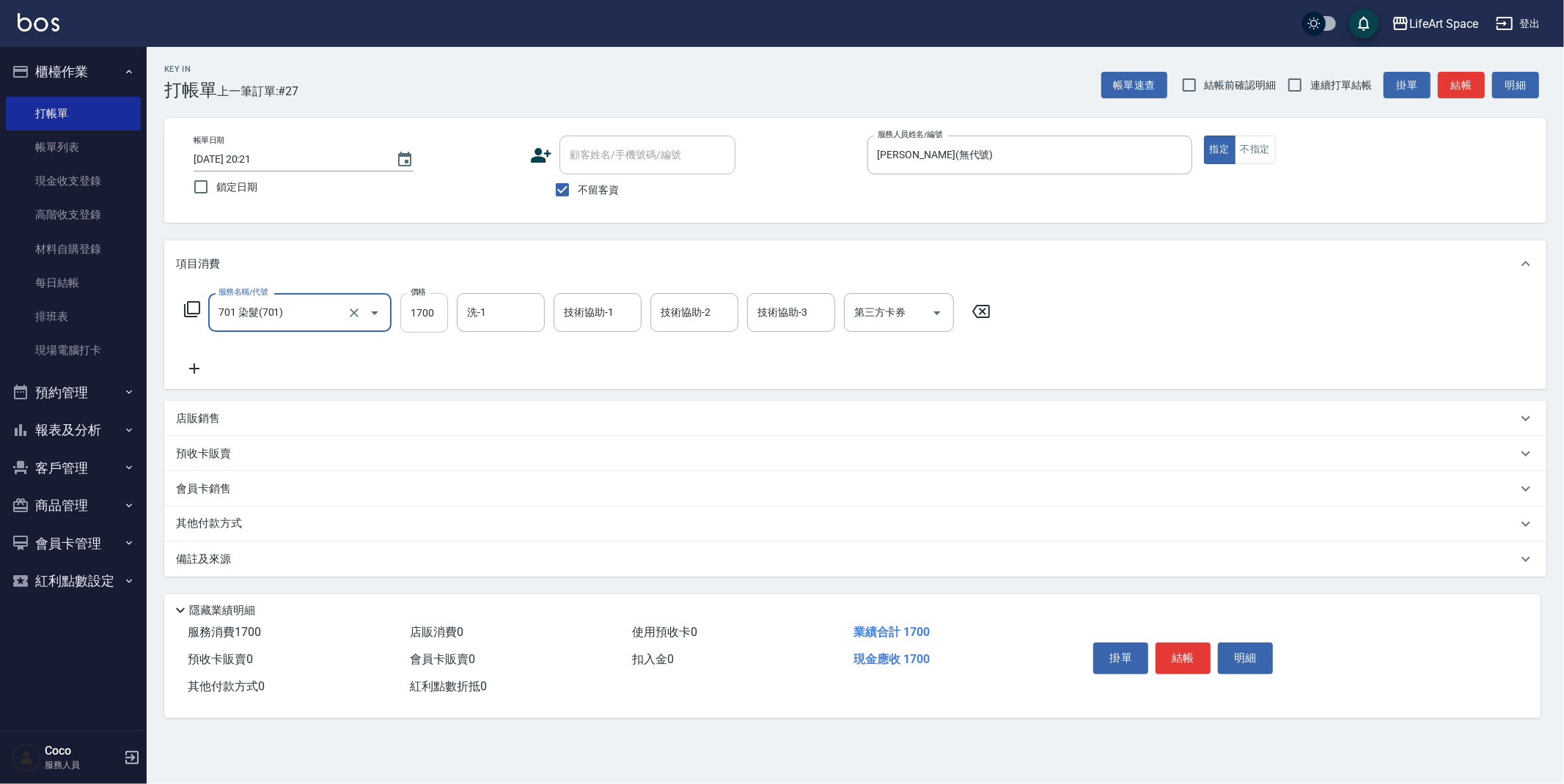
click at [432, 316] on input "1700" at bounding box center [424, 312] width 47 height 40
type input "2400"
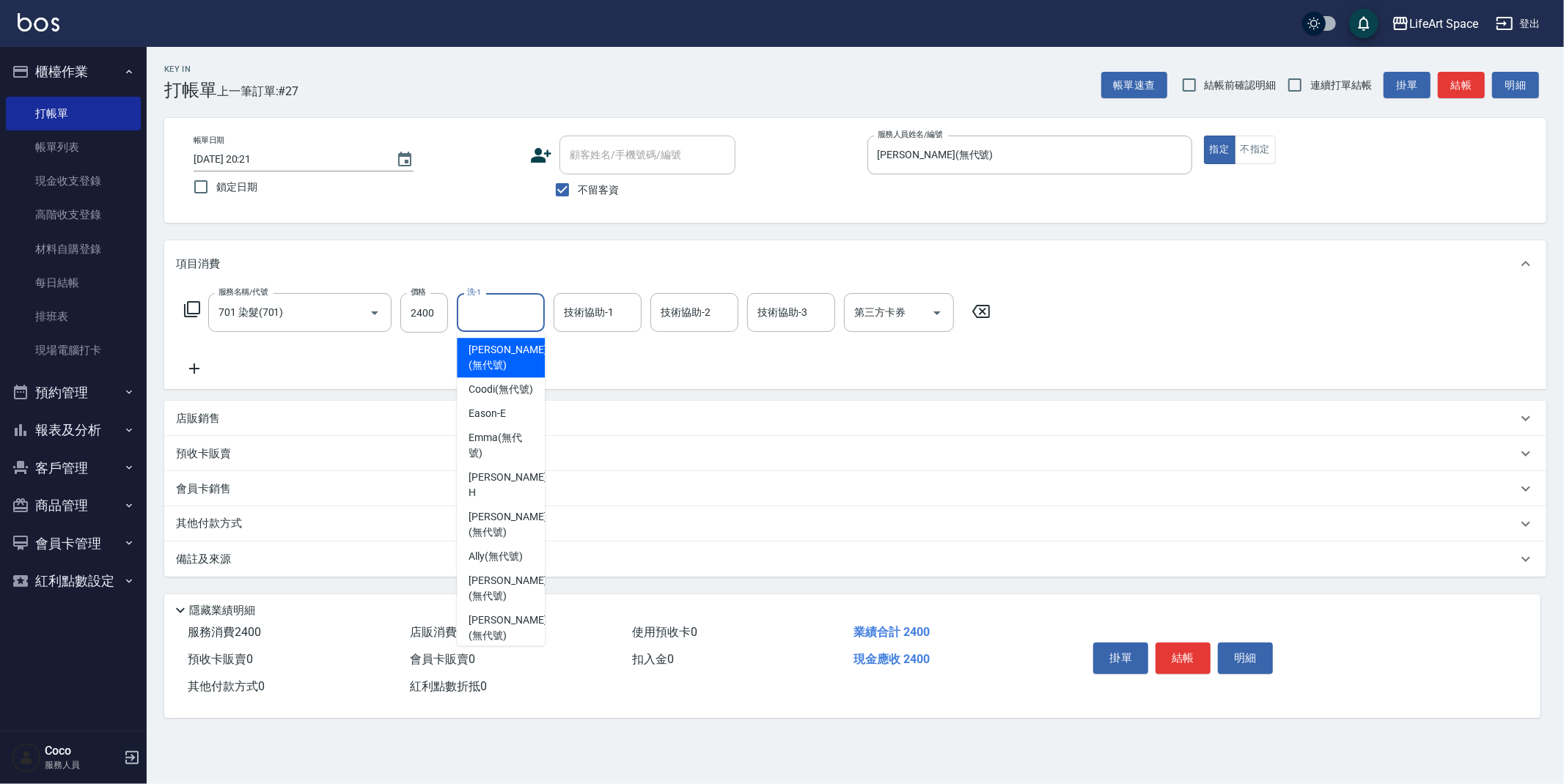
click at [536, 320] on input "洗-1" at bounding box center [500, 312] width 74 height 26
drag, startPoint x: 505, startPoint y: 519, endPoint x: 596, endPoint y: 264, distance: 270.8
click at [505, 518] on span "Patty (無代號)" at bounding box center [507, 525] width 77 height 31
type input "[PERSON_NAME](無代號)"
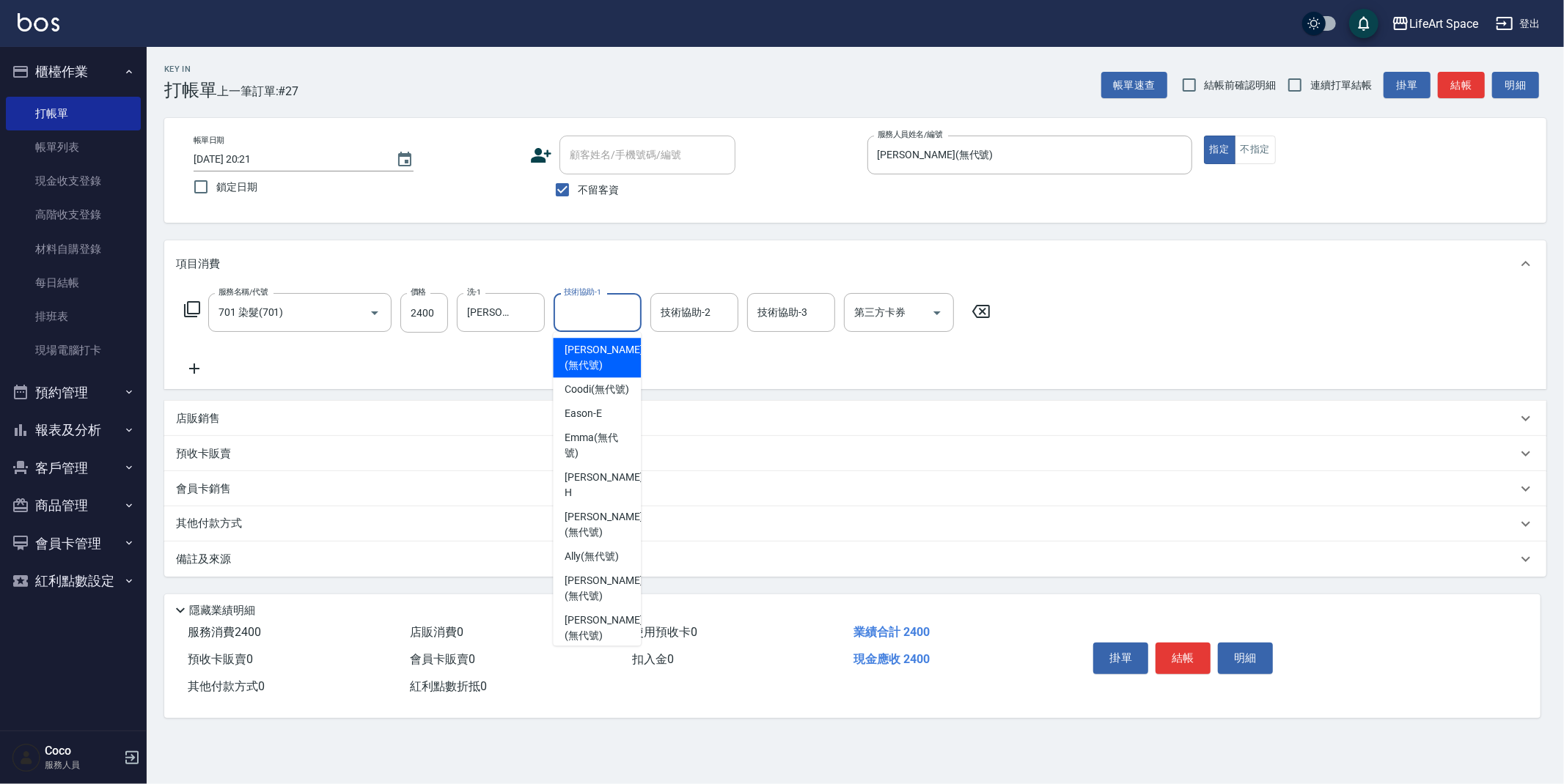
click at [603, 318] on input "技術協助-1" at bounding box center [597, 312] width 74 height 26
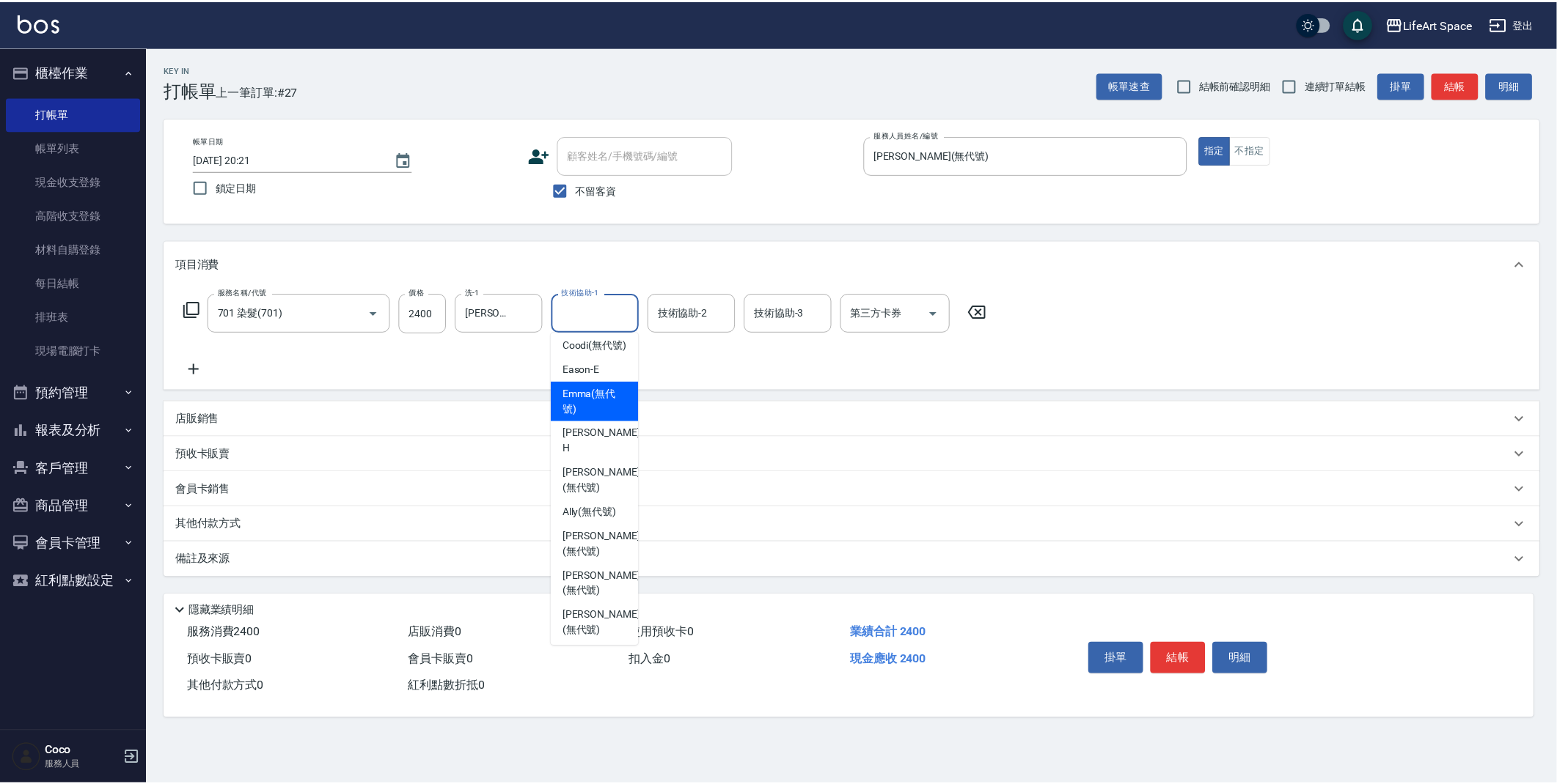
scroll to position [0, 0]
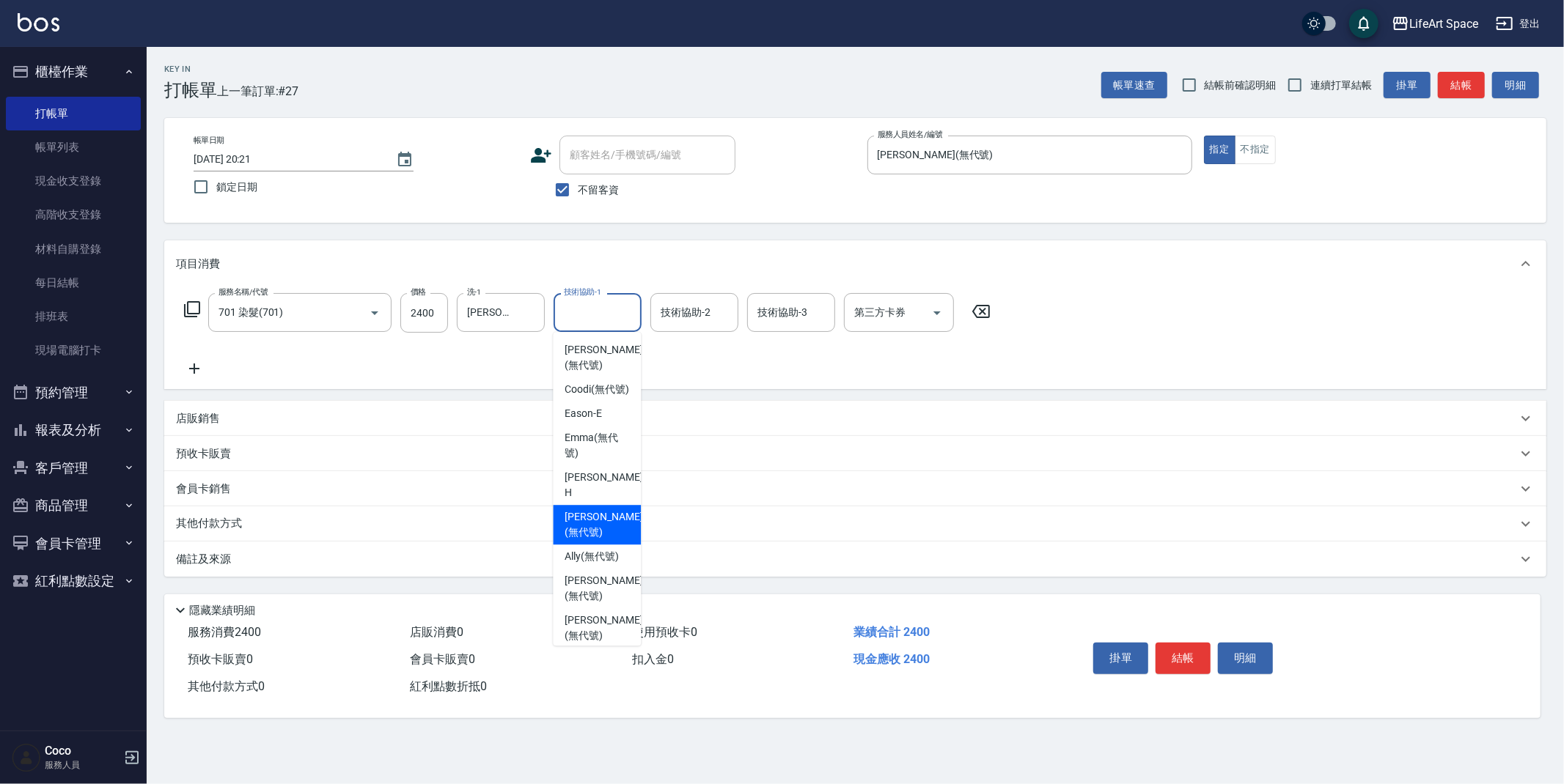
click at [600, 527] on span "Patty (無代號)" at bounding box center [604, 525] width 77 height 31
type input "[PERSON_NAME](無代號)"
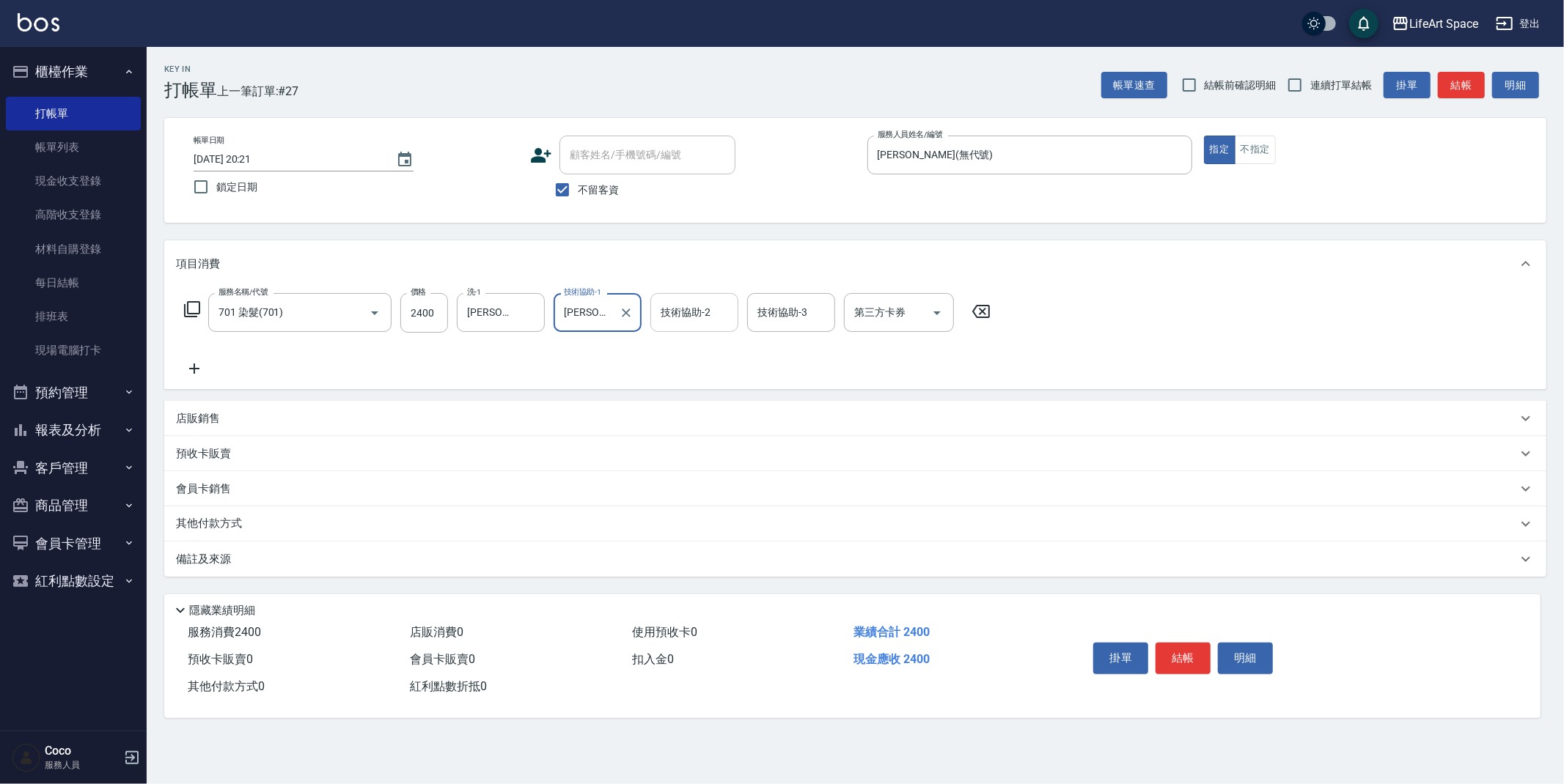
click at [693, 312] on input "技術協助-2" at bounding box center [693, 312] width 74 height 26
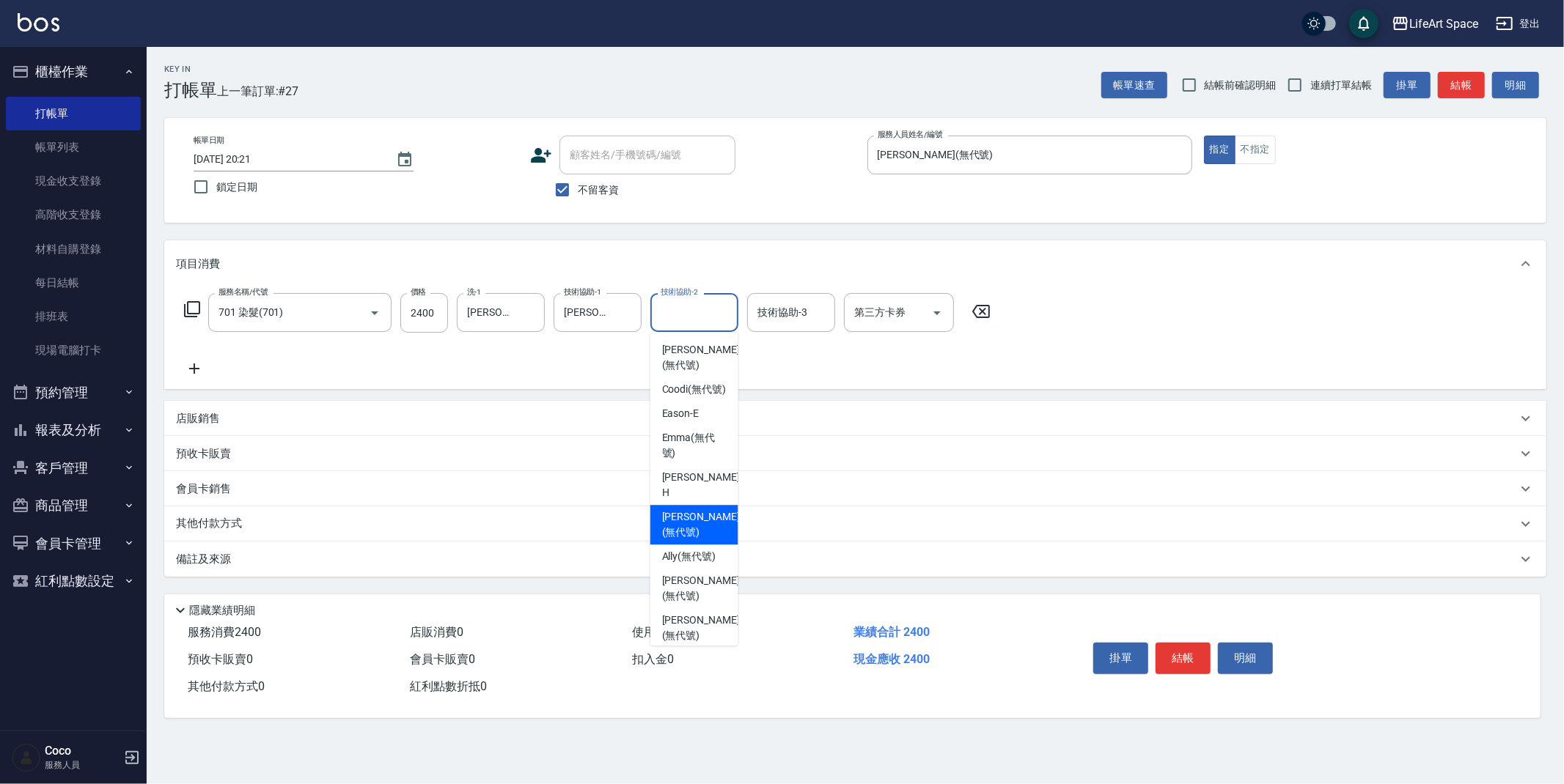
click at [703, 516] on span "Patty (無代號)" at bounding box center [701, 525] width 77 height 31
type input "[PERSON_NAME](無代號)"
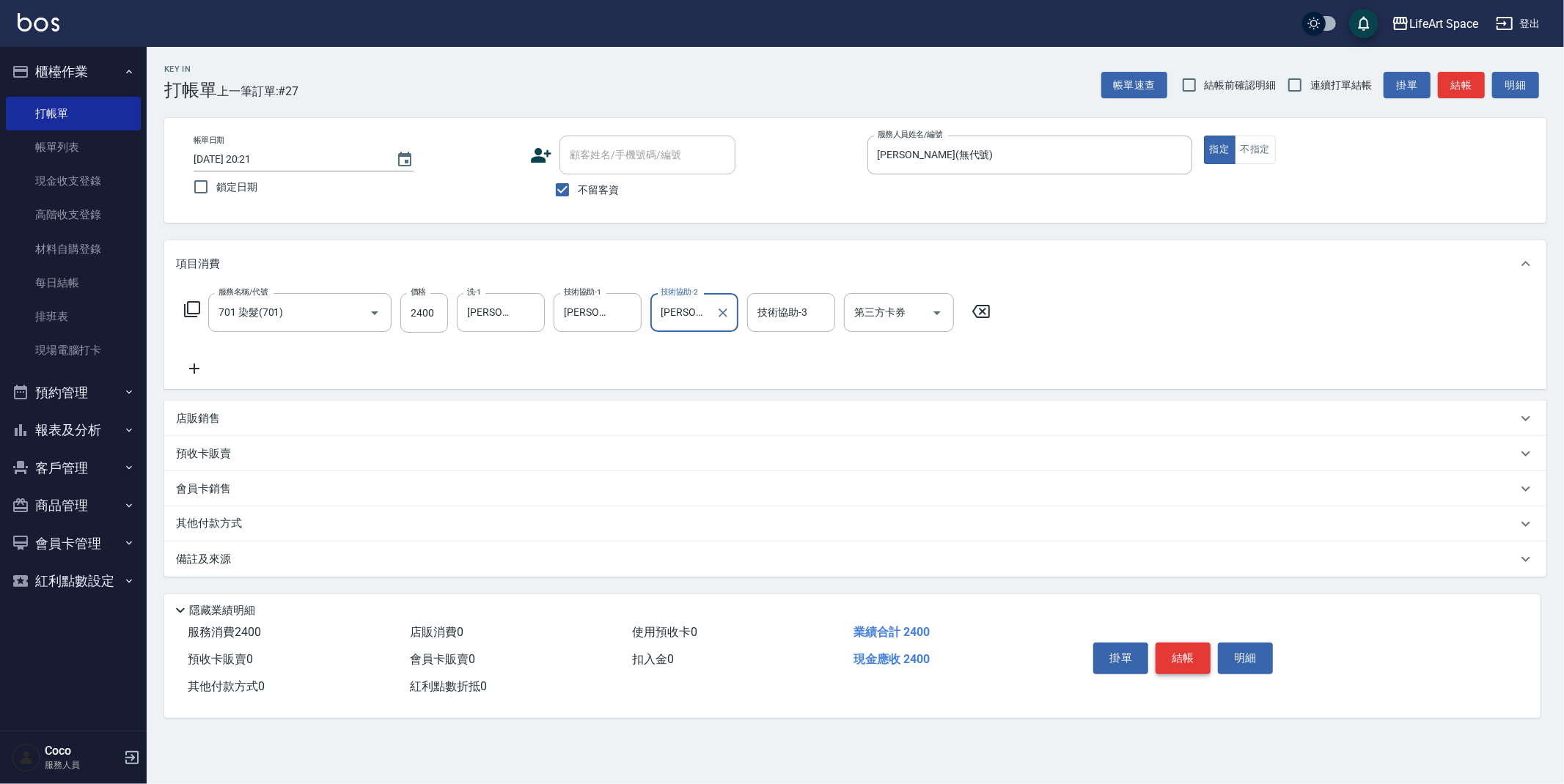
click at [1190, 655] on button "結帳" at bounding box center [1183, 658] width 55 height 31
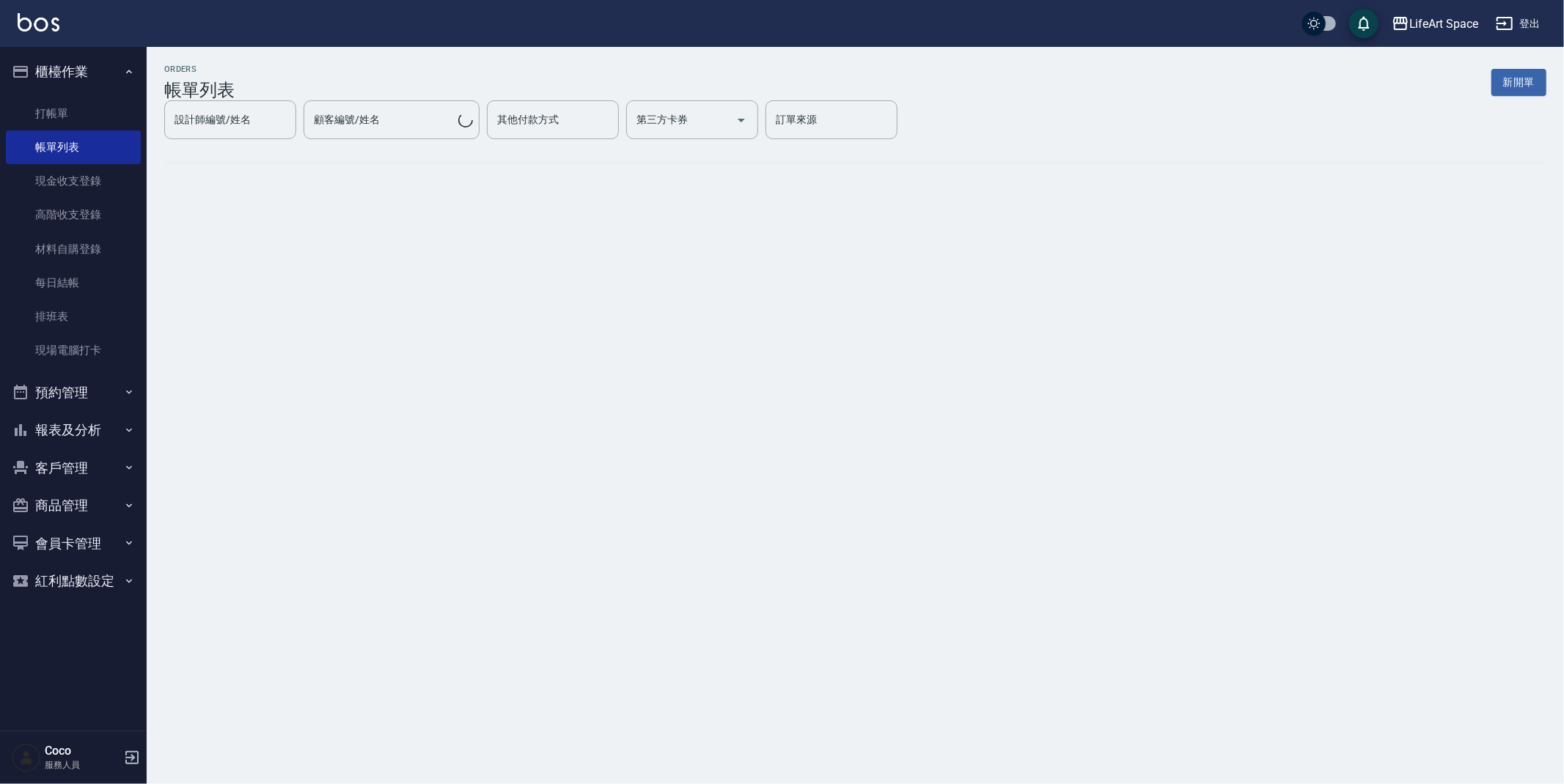
click at [46, 113] on link "打帳單" at bounding box center [73, 113] width 134 height 34
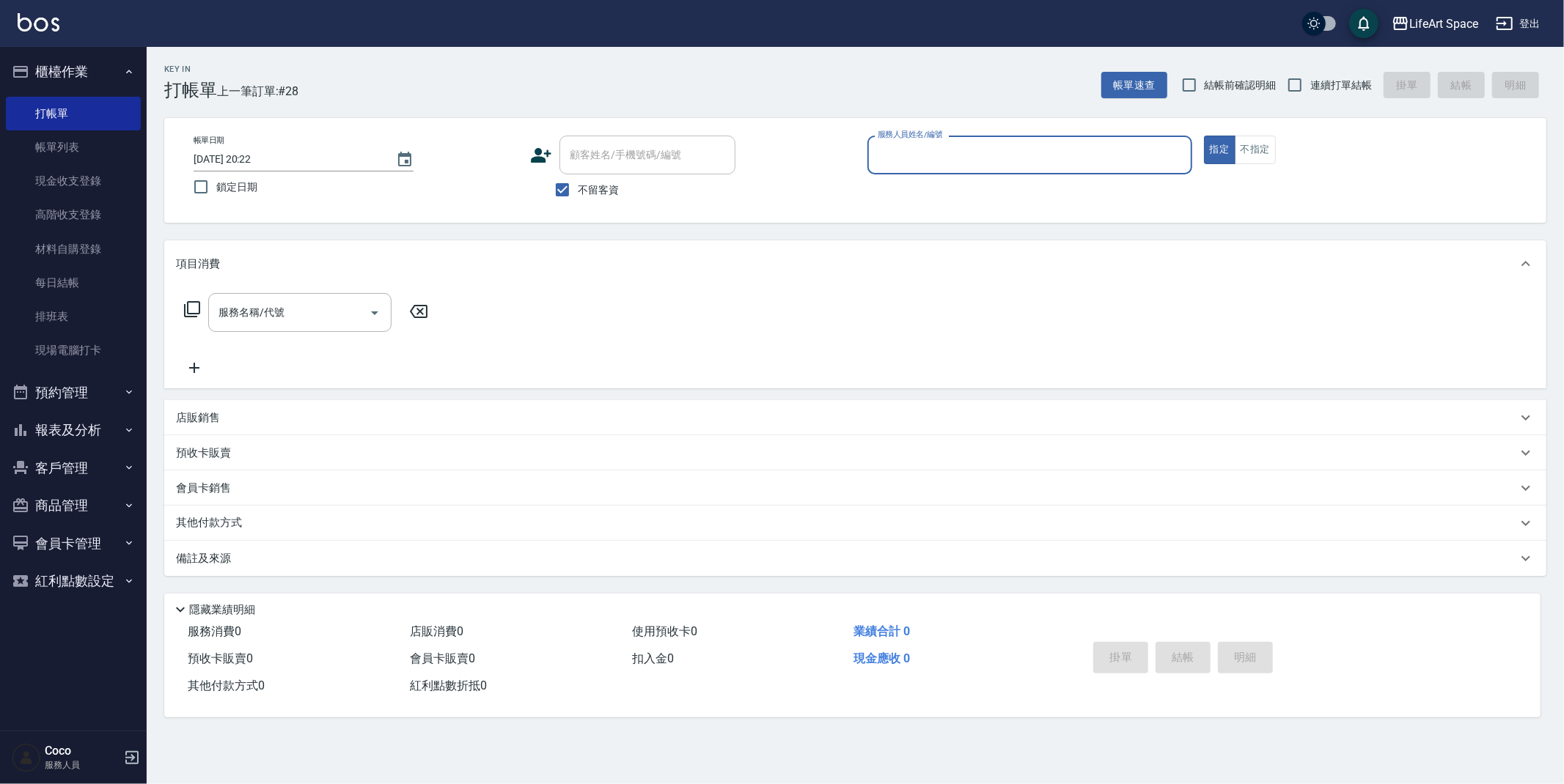
click at [923, 152] on input "服務人員姓名/編號" at bounding box center [1030, 155] width 311 height 26
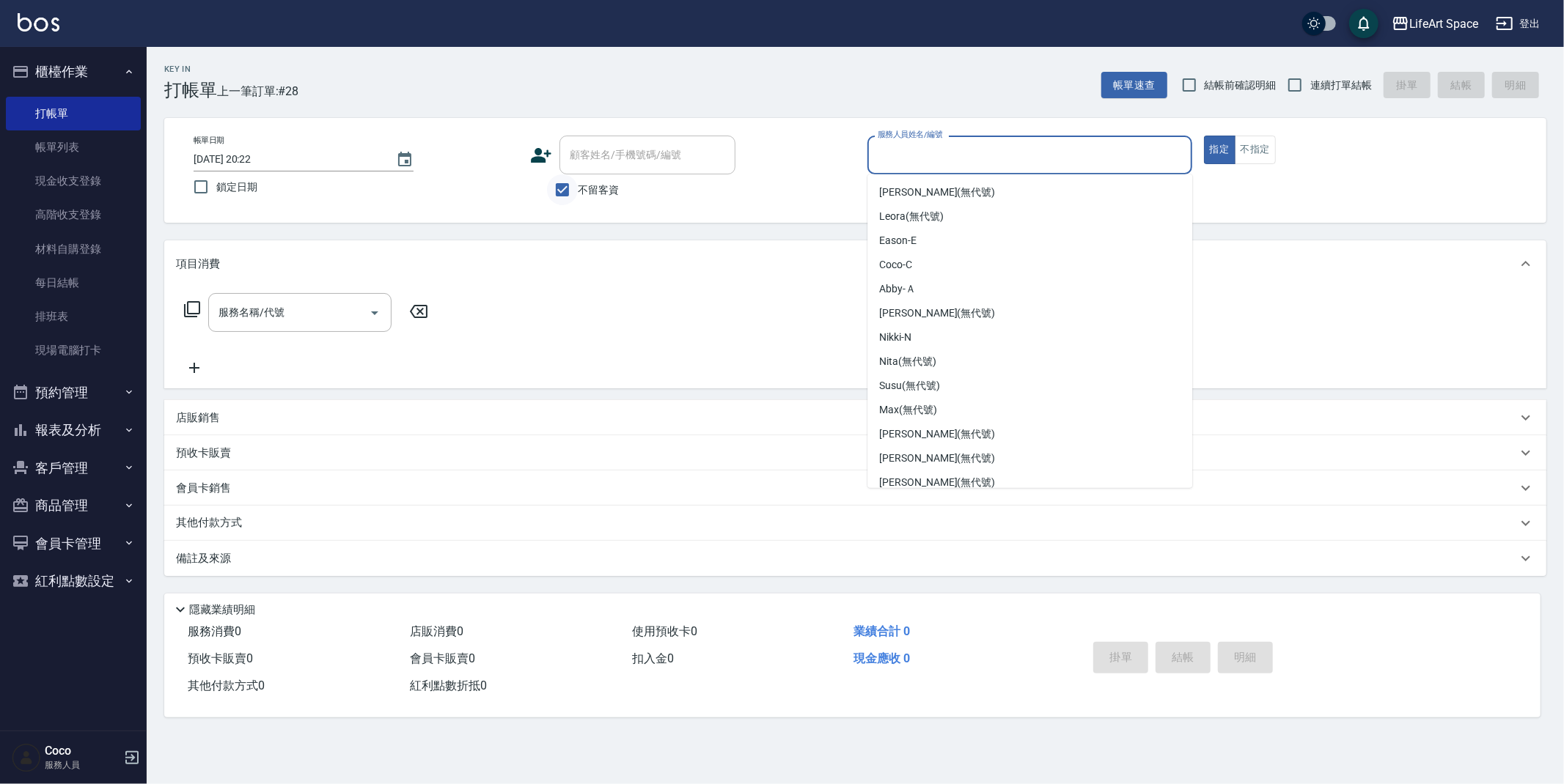
click at [559, 193] on input "不留客資" at bounding box center [563, 189] width 31 height 31
checkbox input "false"
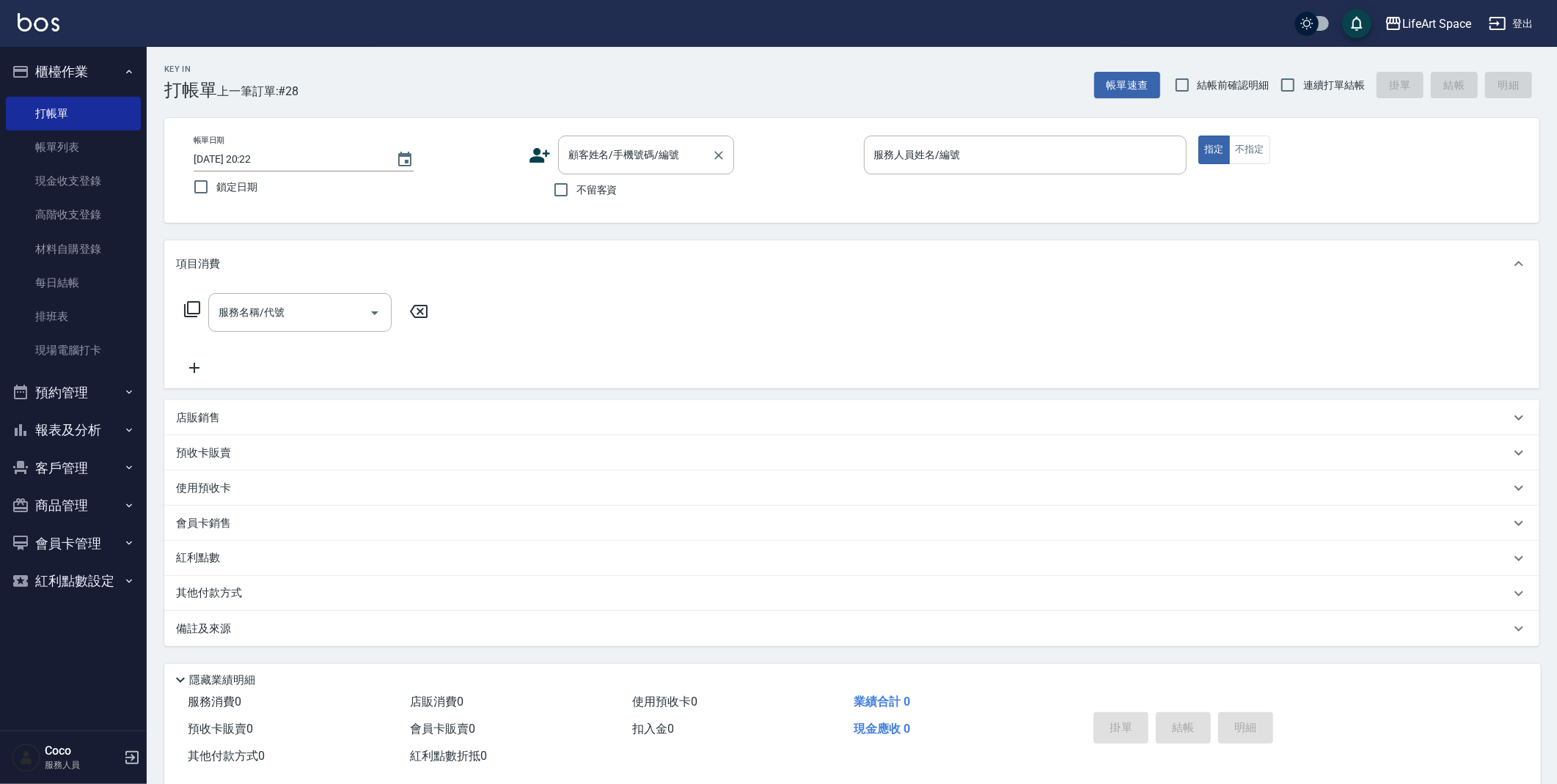
click at [595, 154] on input "顧客姓名/手機號碼/編號" at bounding box center [635, 155] width 141 height 26
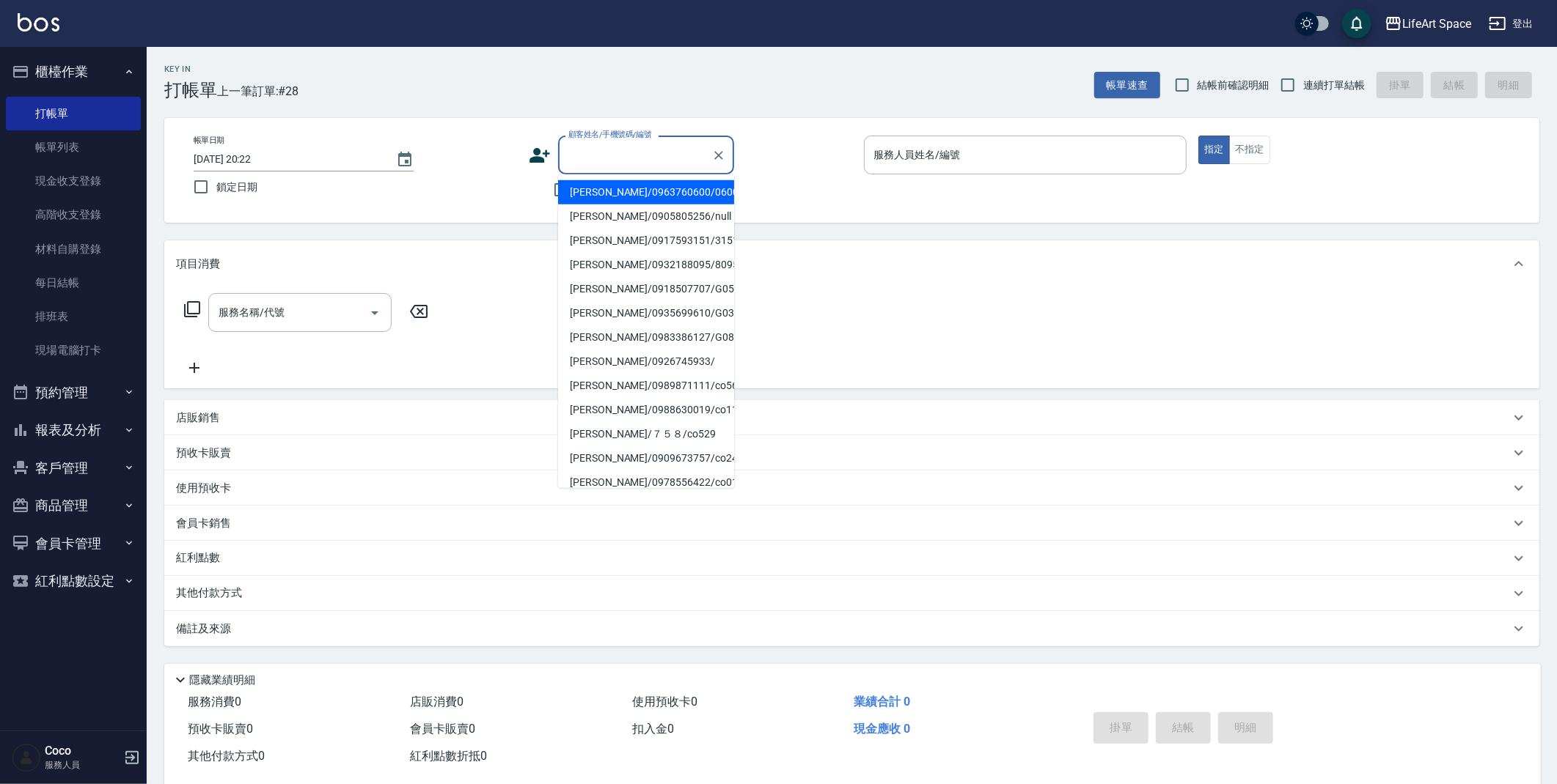
type input "x"
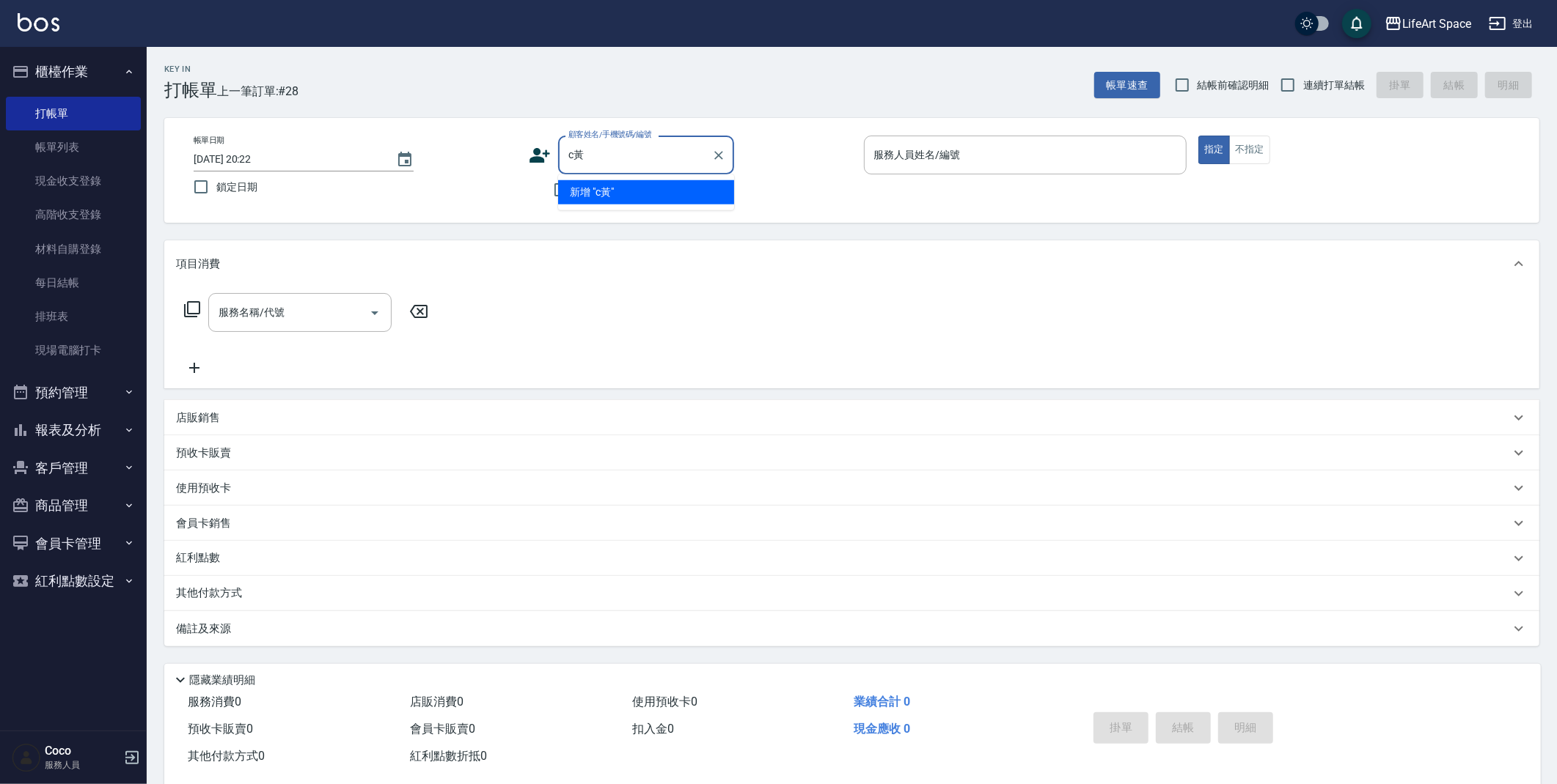
type input "c"
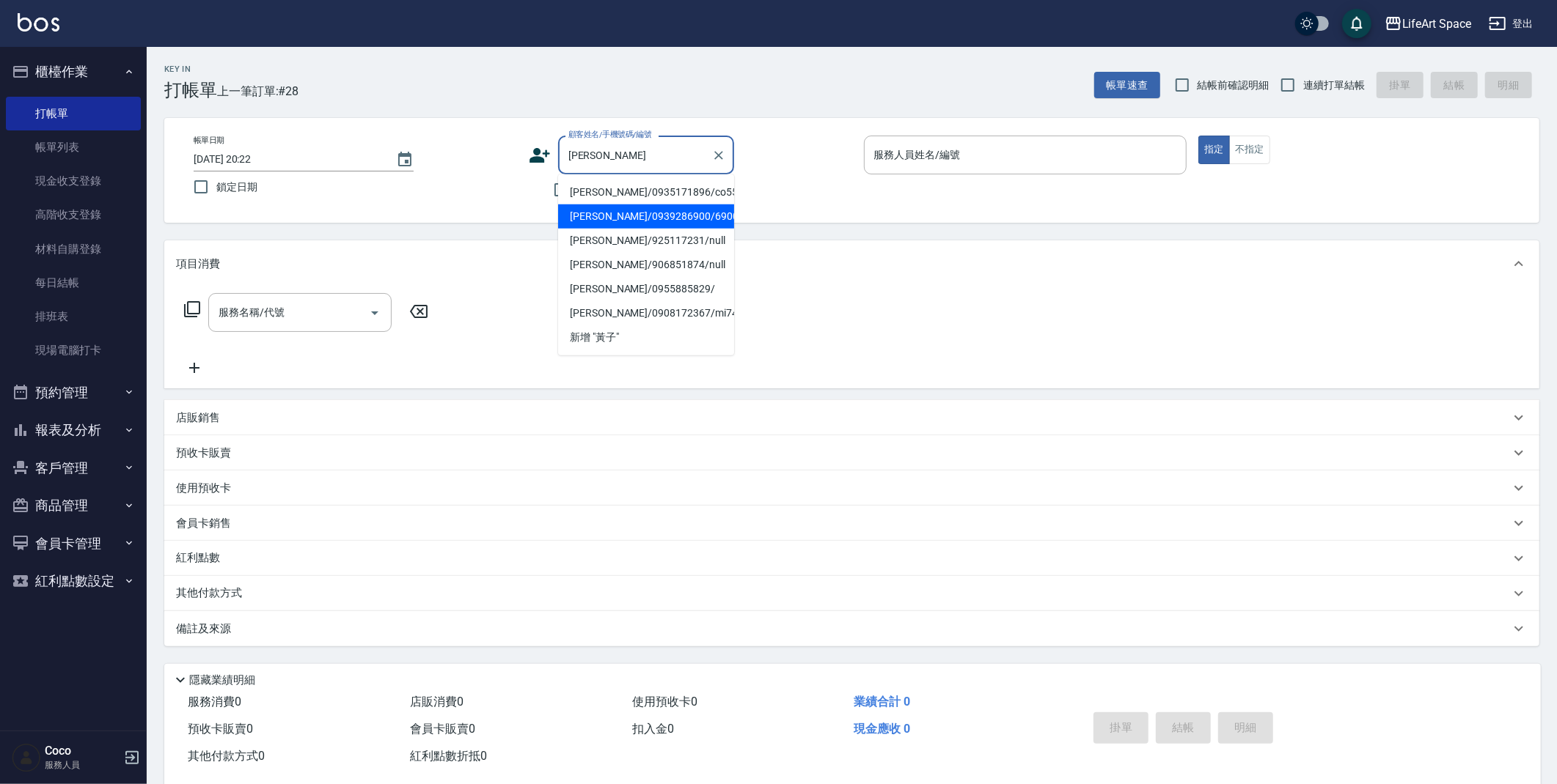
click at [647, 211] on li "黃子畇/0939286900/6900" at bounding box center [646, 217] width 176 height 24
type input "黃子畇/0939286900/6900"
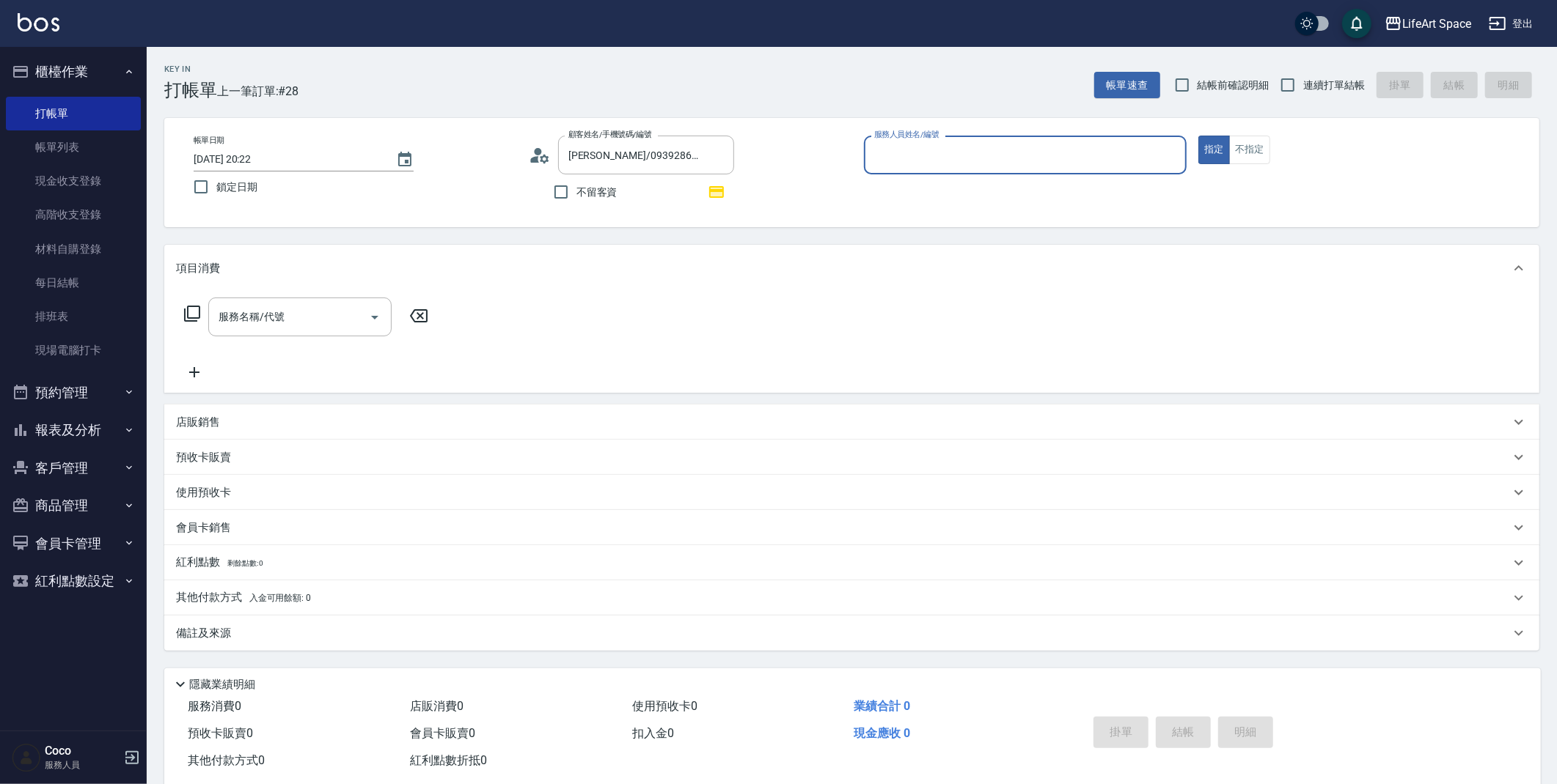
click at [910, 149] on input "服務人員姓名/編號" at bounding box center [1025, 155] width 310 height 26
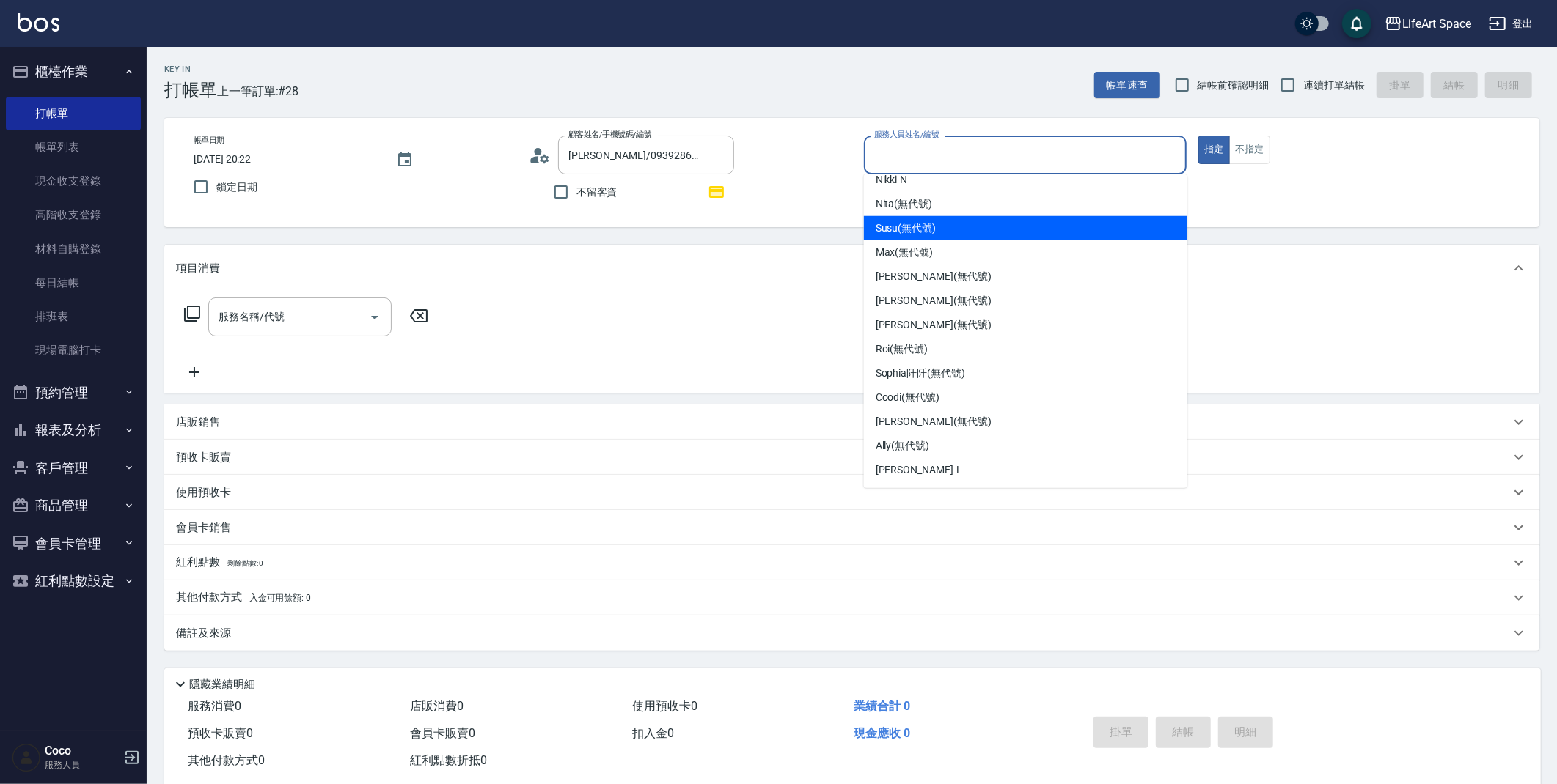
scroll to position [253, 0]
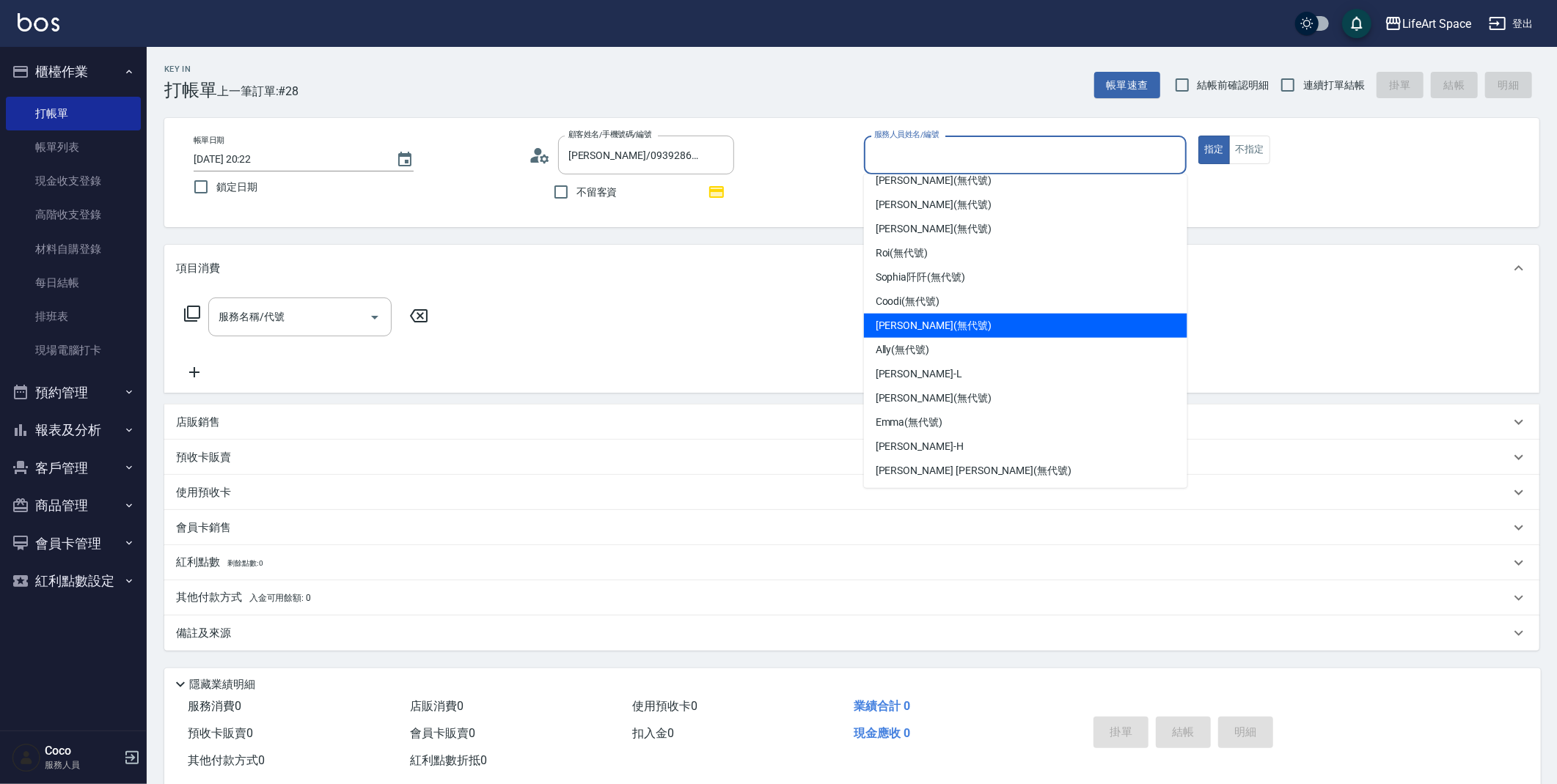
drag, startPoint x: 933, startPoint y: 328, endPoint x: 722, endPoint y: 329, distance: 211.0
click at [933, 328] on span "Joyce (無代號)" at bounding box center [933, 326] width 116 height 15
type input "[PERSON_NAME](無代號)"
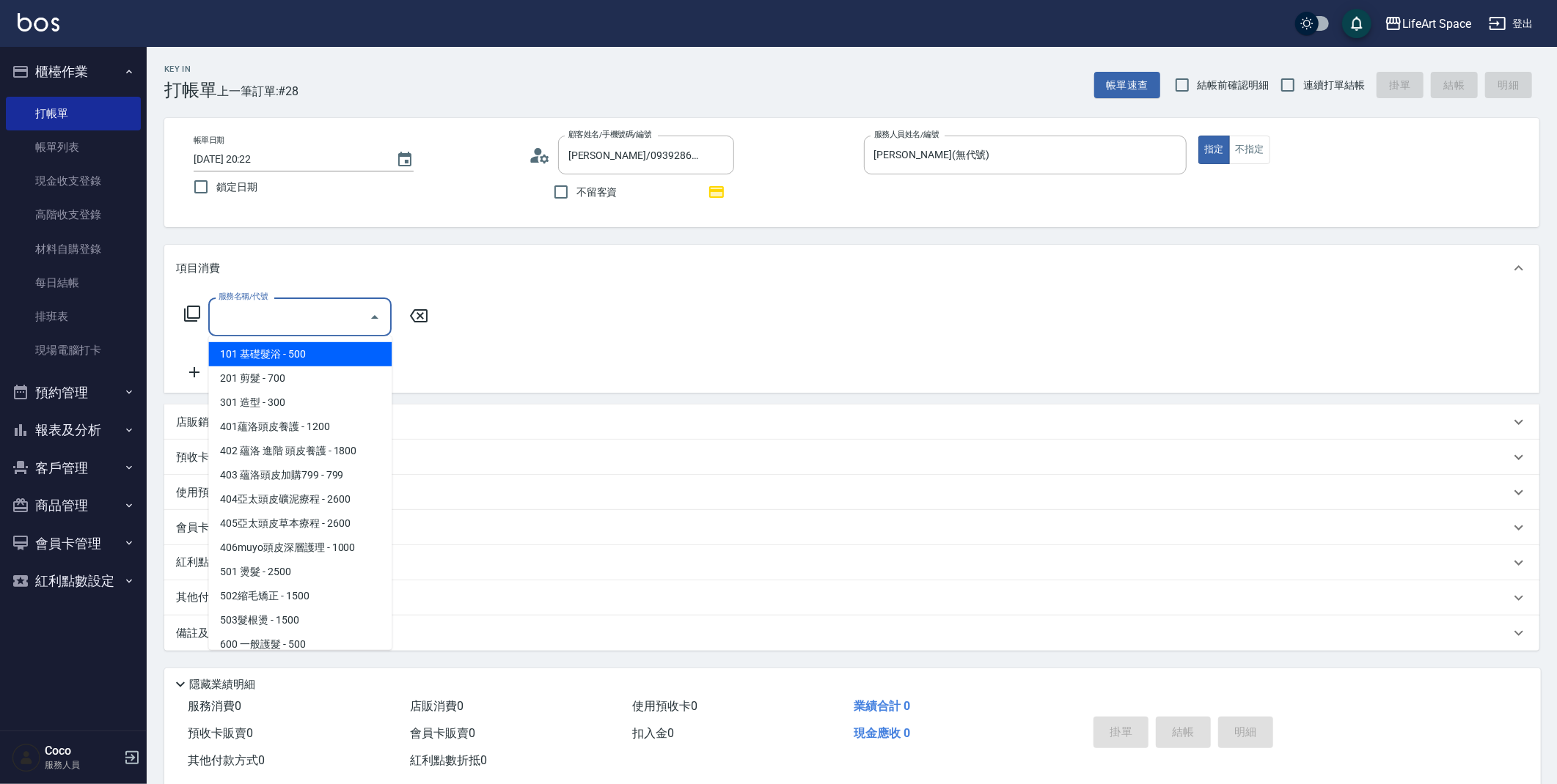
click at [282, 320] on input "服務名稱/代號" at bounding box center [288, 317] width 148 height 26
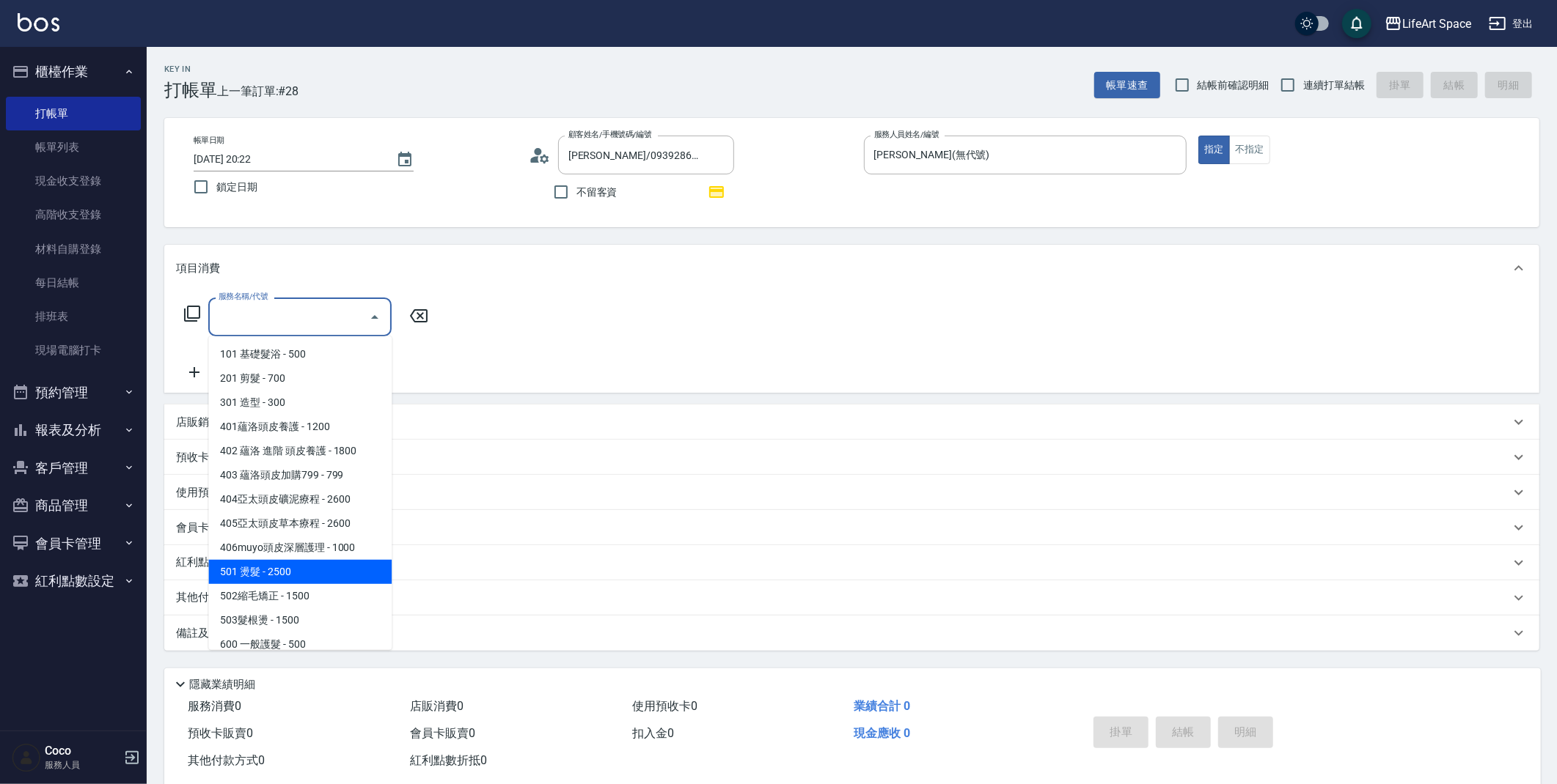
scroll to position [229, 0]
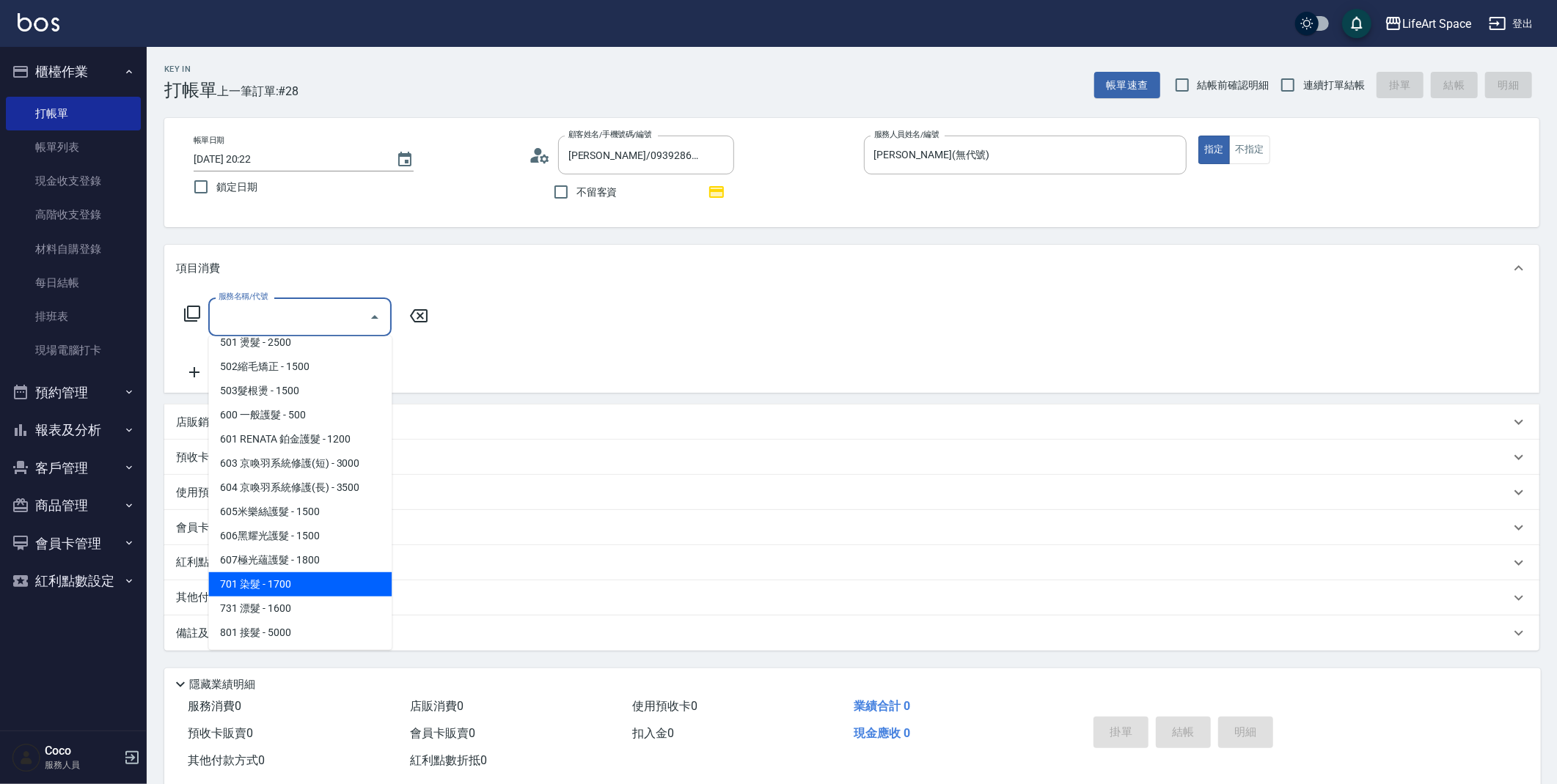
click at [281, 593] on span "701 染髮 - 1700" at bounding box center [300, 584] width 184 height 24
type input "701 染髮(701)"
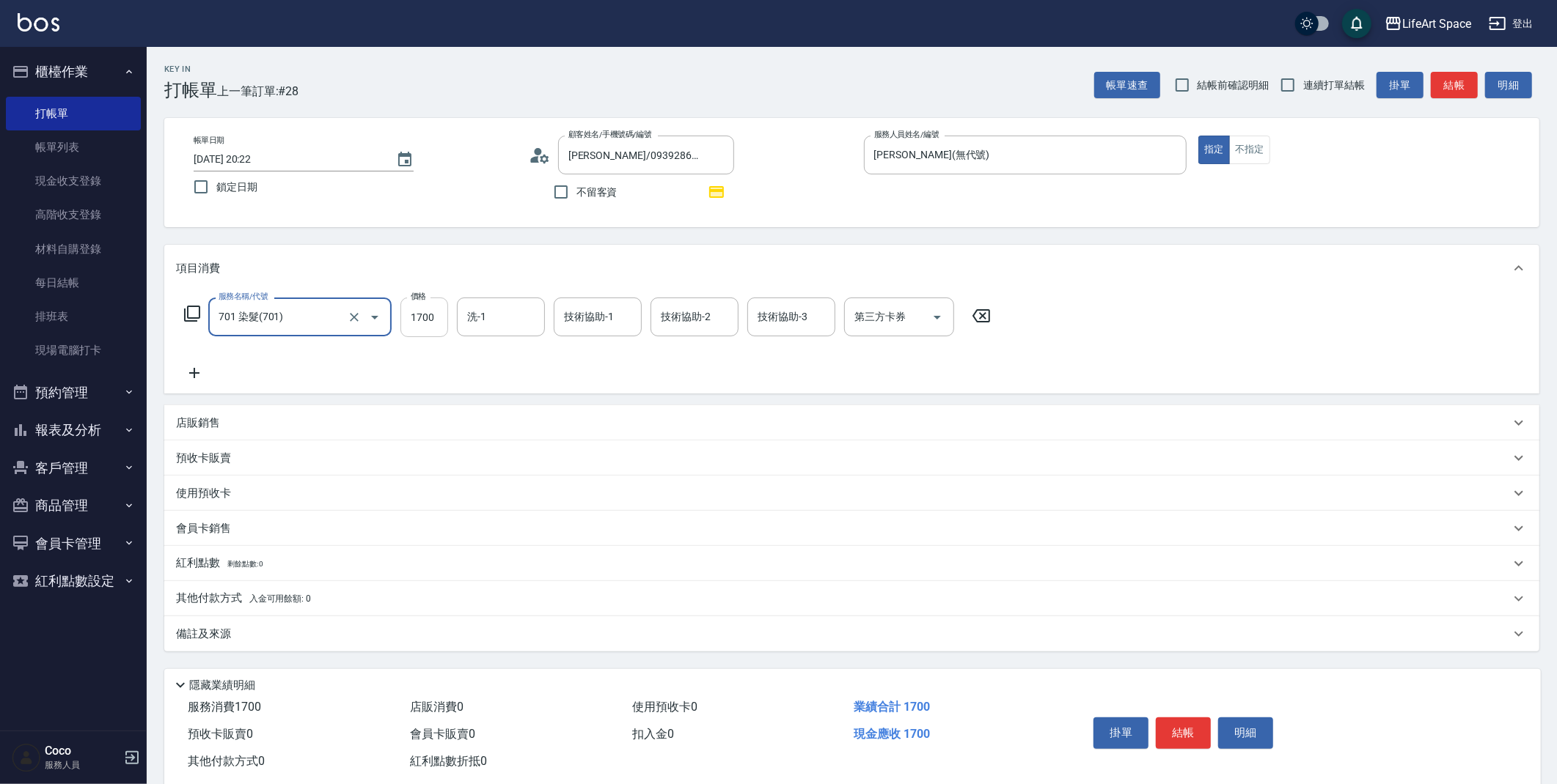
click at [435, 317] on input "1700" at bounding box center [424, 317] width 47 height 40
click at [435, 317] on input "0" at bounding box center [424, 317] width 47 height 40
type input "3700"
click at [620, 317] on input "技術協助-1" at bounding box center [597, 317] width 74 height 26
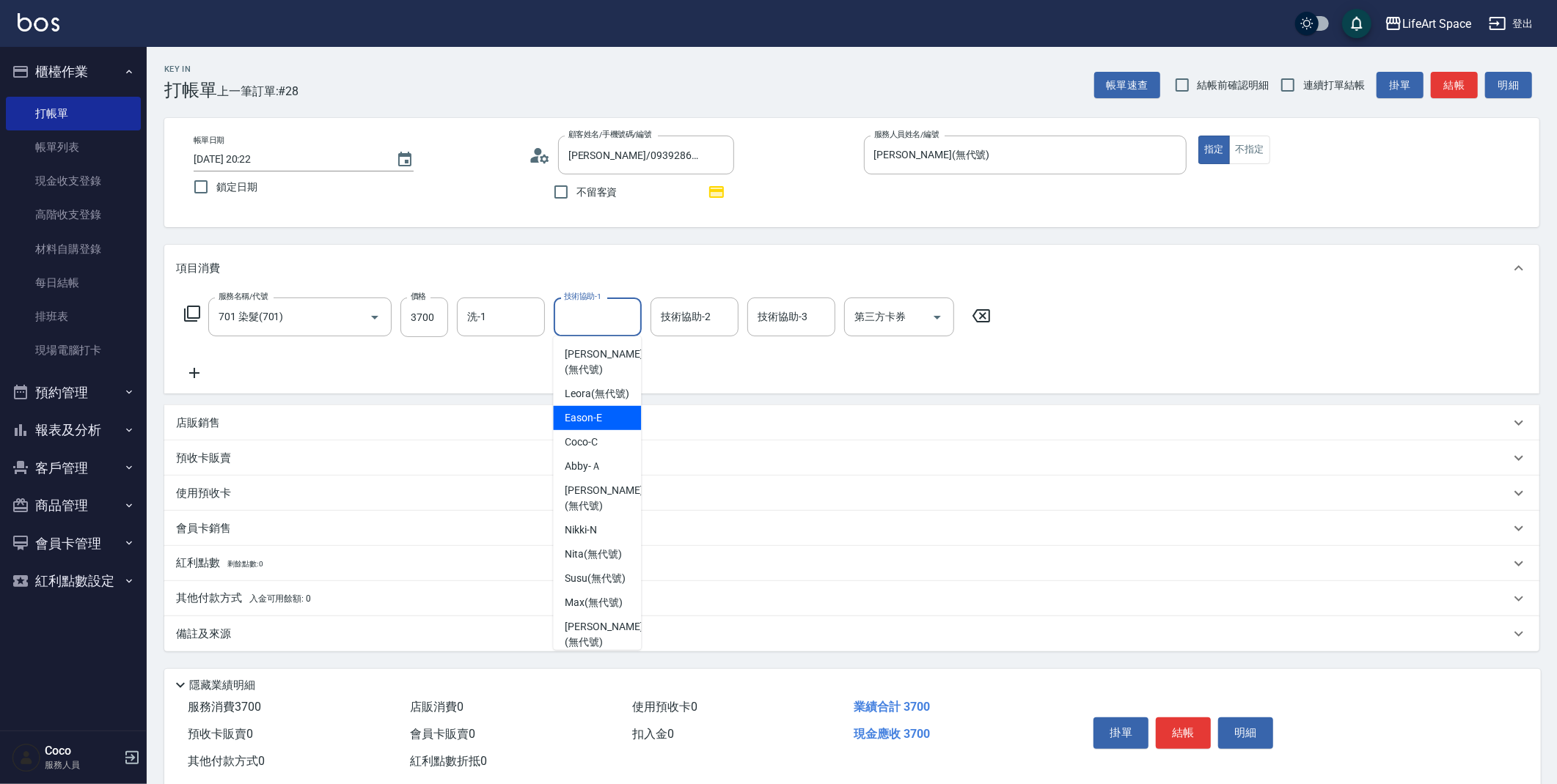
scroll to position [309, 0]
drag, startPoint x: 602, startPoint y: 440, endPoint x: 690, endPoint y: 330, distance: 140.9
click at [602, 420] on span "Ivan (無代號)" at bounding box center [603, 405] width 77 height 31
type input "[PERSON_NAME](無代號)"
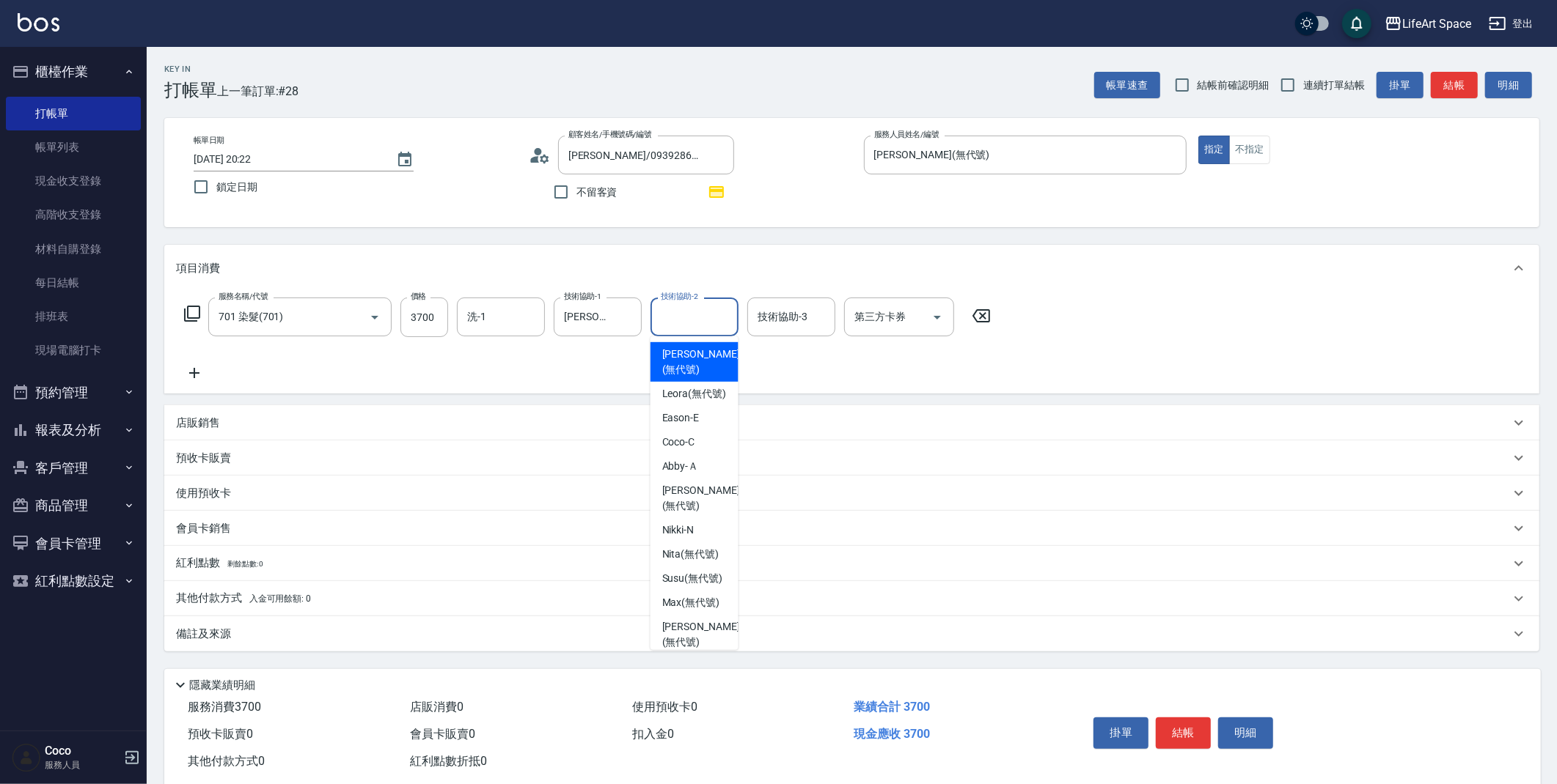
click at [692, 313] on div "技術協助-2 技術協助-2" at bounding box center [693, 317] width 88 height 39
click at [680, 381] on span "Ivan (無代號)" at bounding box center [701, 365] width 77 height 31
type input "[PERSON_NAME](無代號)"
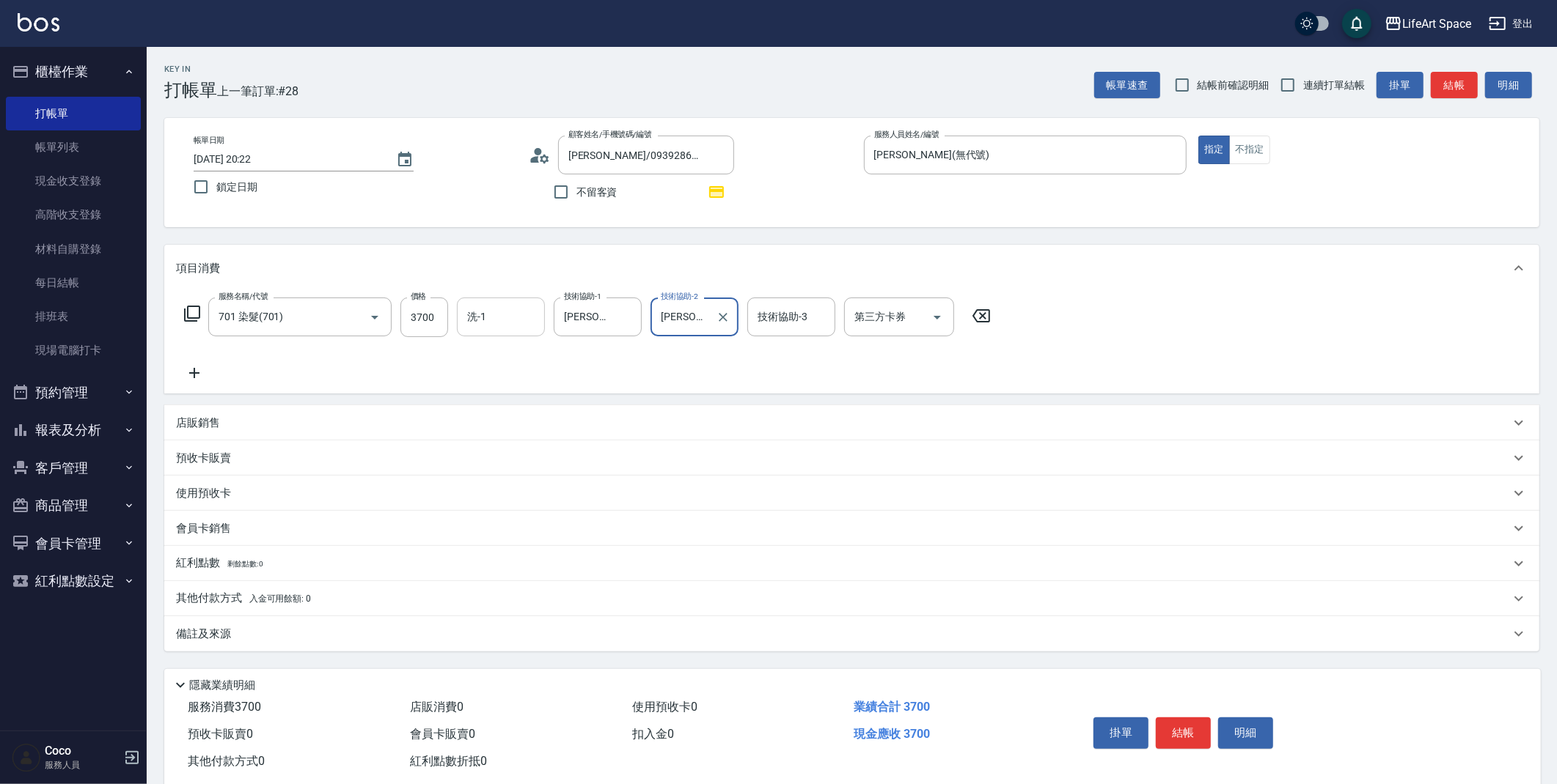
click at [510, 317] on input "洗-1" at bounding box center [500, 317] width 74 height 26
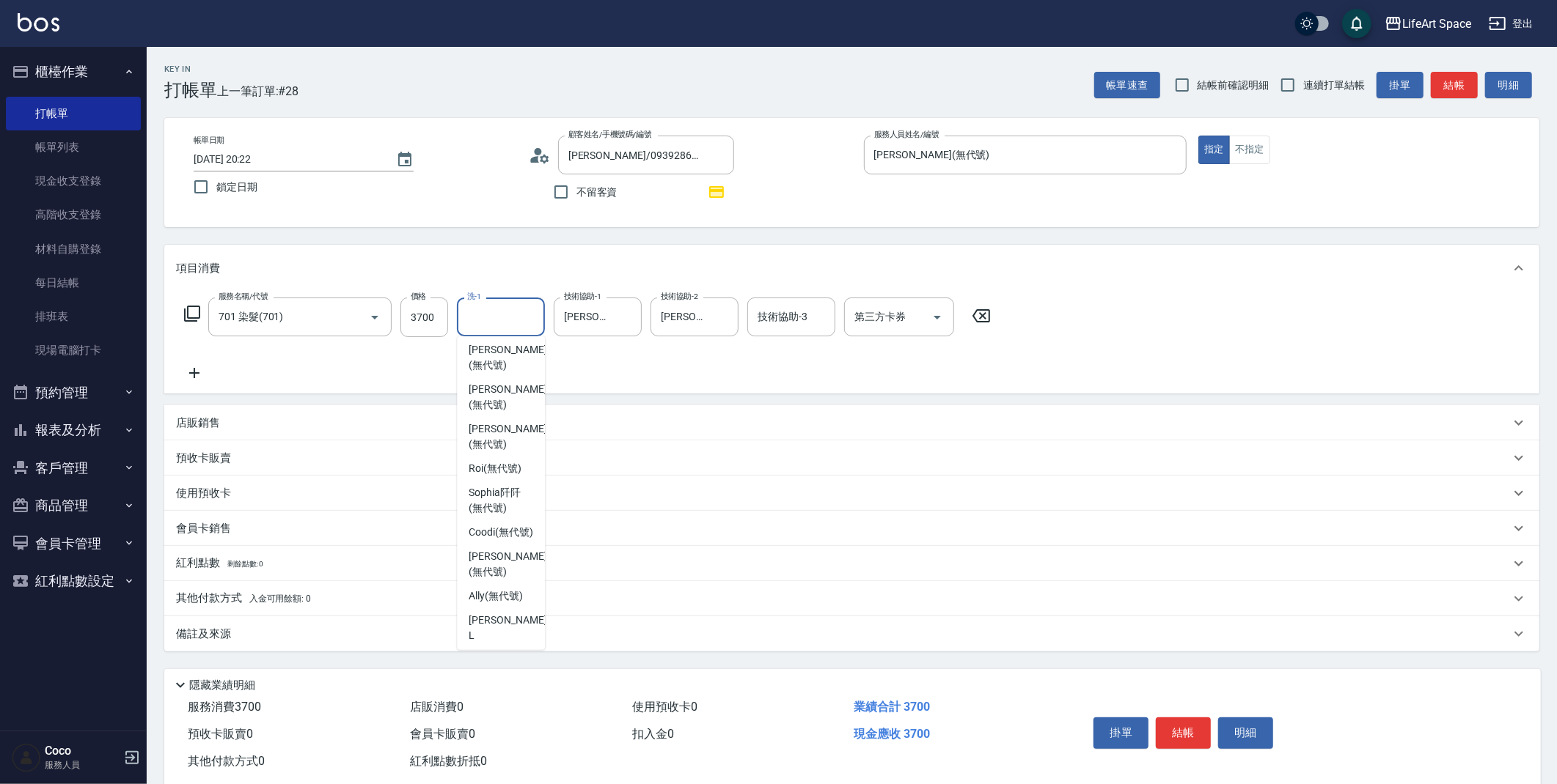
scroll to position [286, 0]
click at [495, 443] on span "Ivan (無代號)" at bounding box center [507, 427] width 77 height 31
type input "[PERSON_NAME](無代號)"
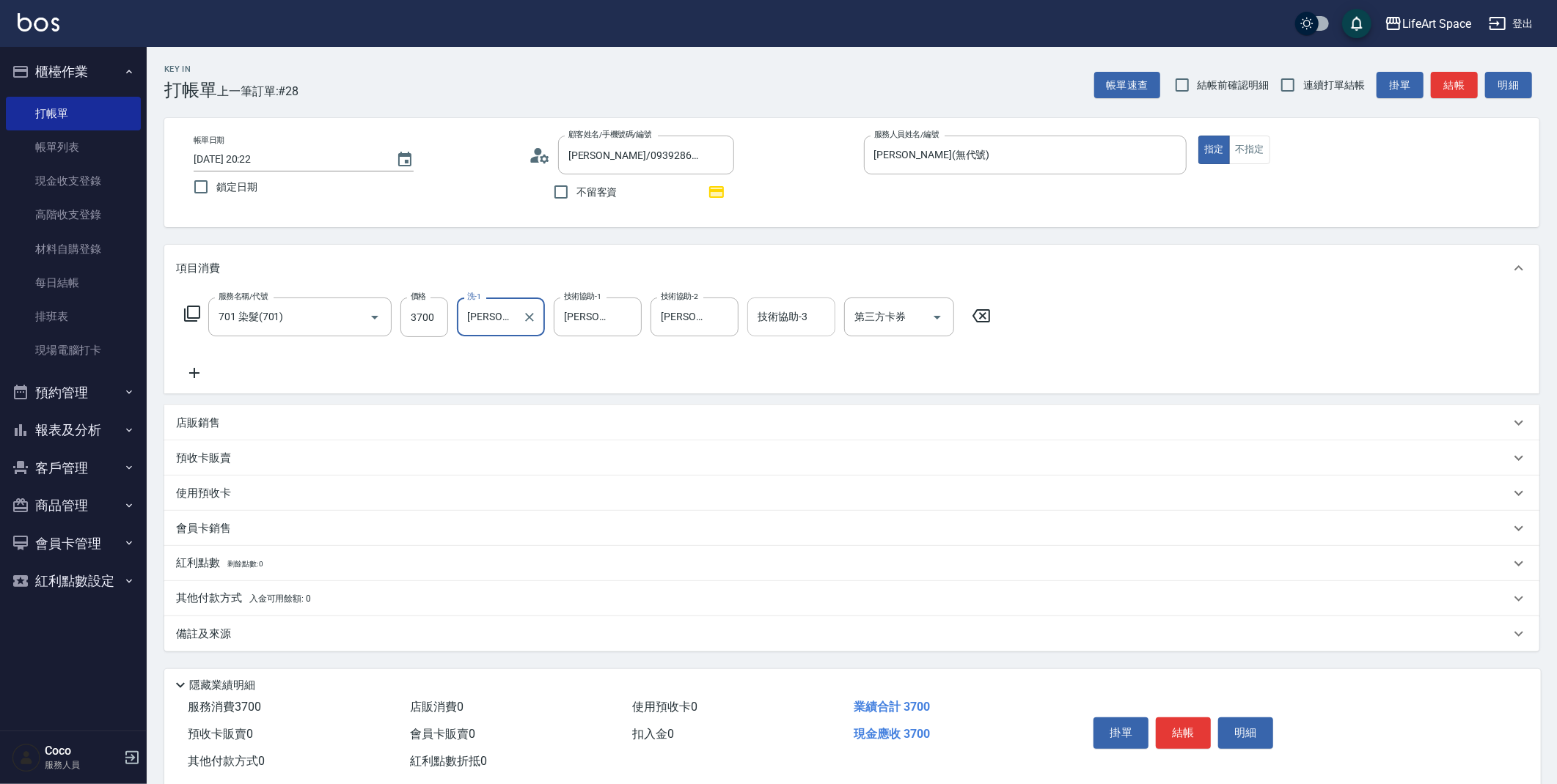
click at [797, 319] on div "技術協助-3 技術協助-3" at bounding box center [791, 317] width 88 height 39
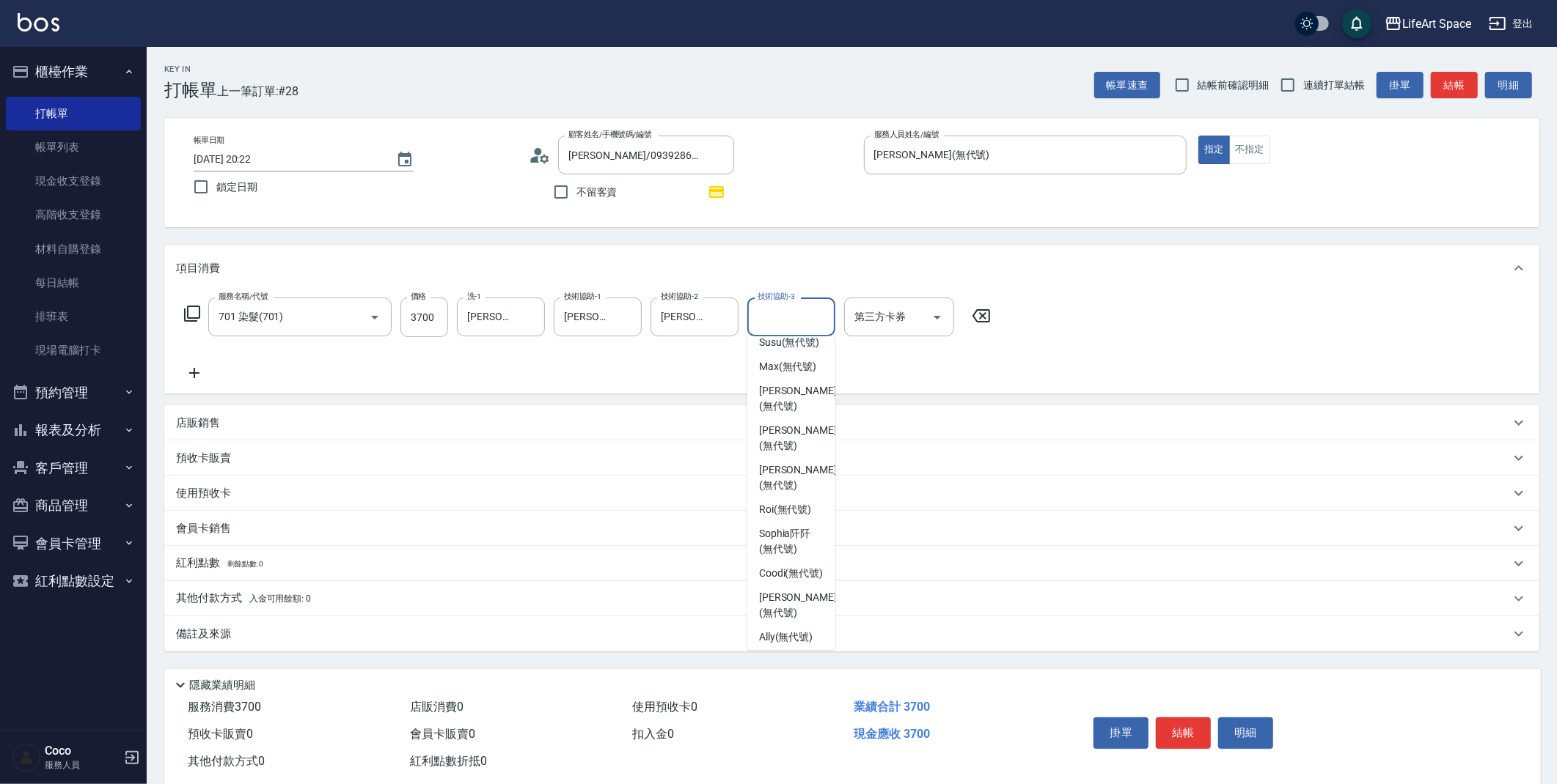
scroll to position [313, 0]
click at [797, 380] on div "Chloe (無代號)" at bounding box center [791, 361] width 88 height 40
type input "[PERSON_NAME](無代號)"
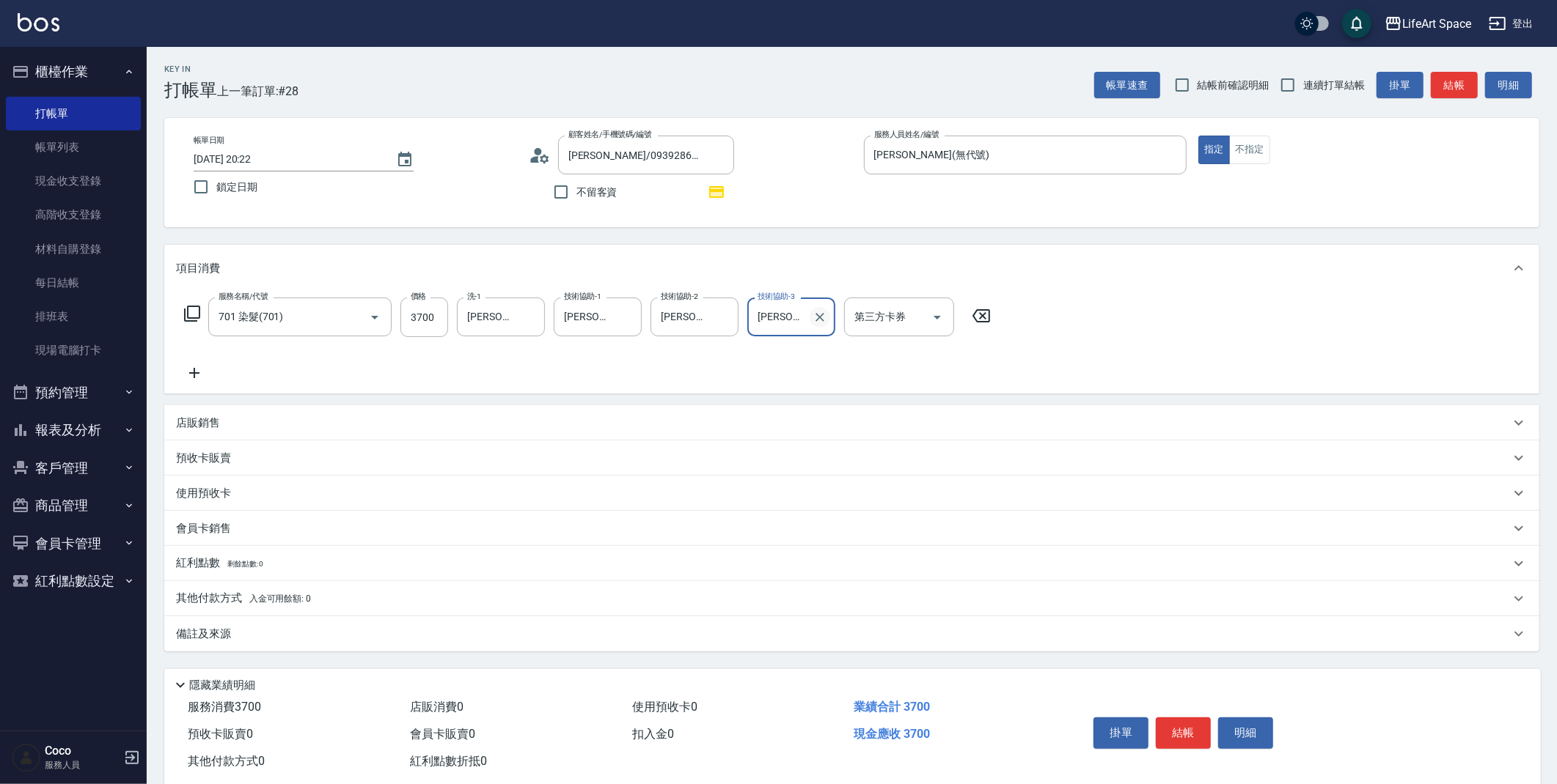
click at [810, 316] on button "Clear" at bounding box center [819, 317] width 20 height 20
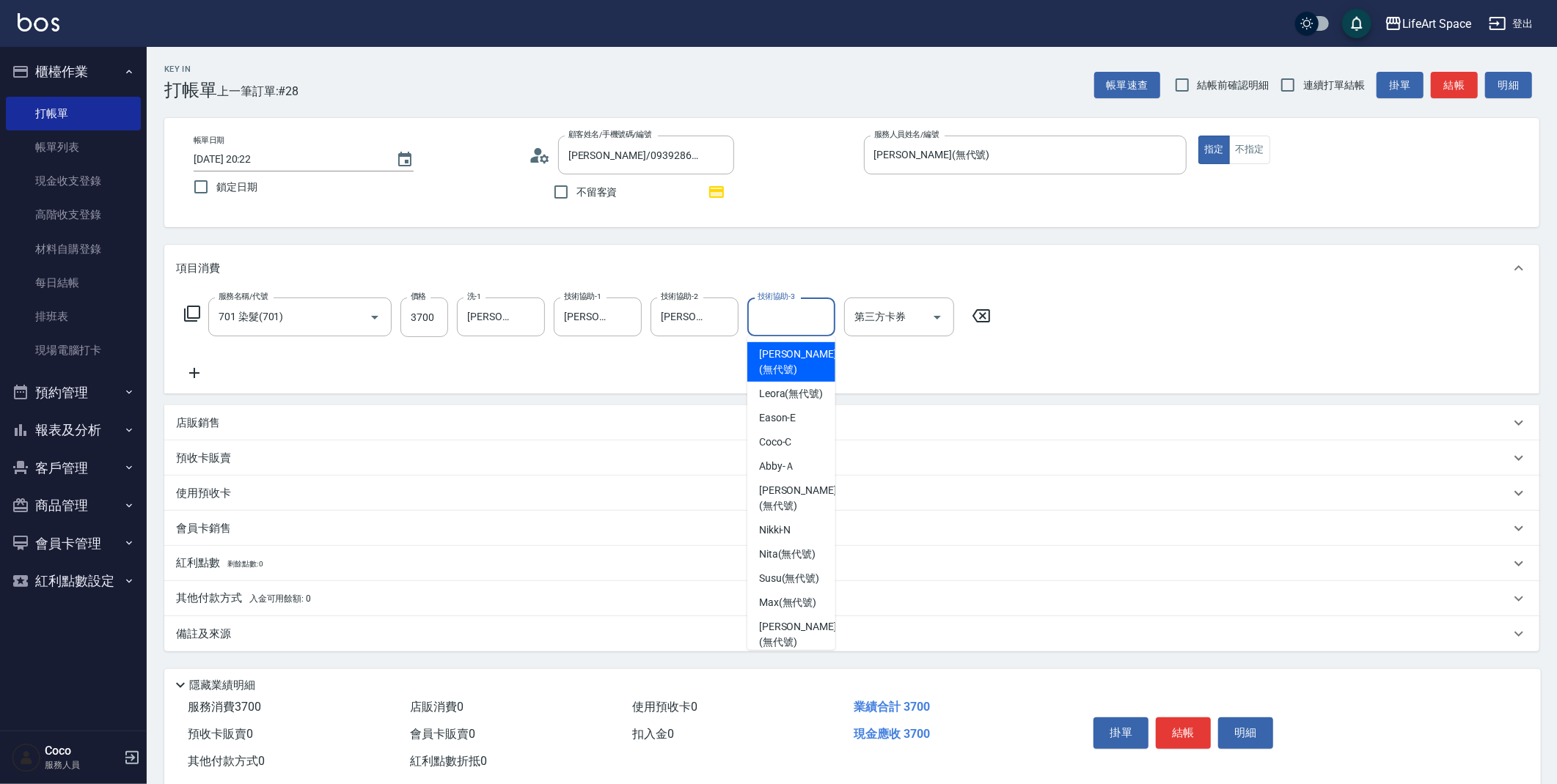
click at [802, 320] on input "技術協助-3" at bounding box center [790, 317] width 74 height 26
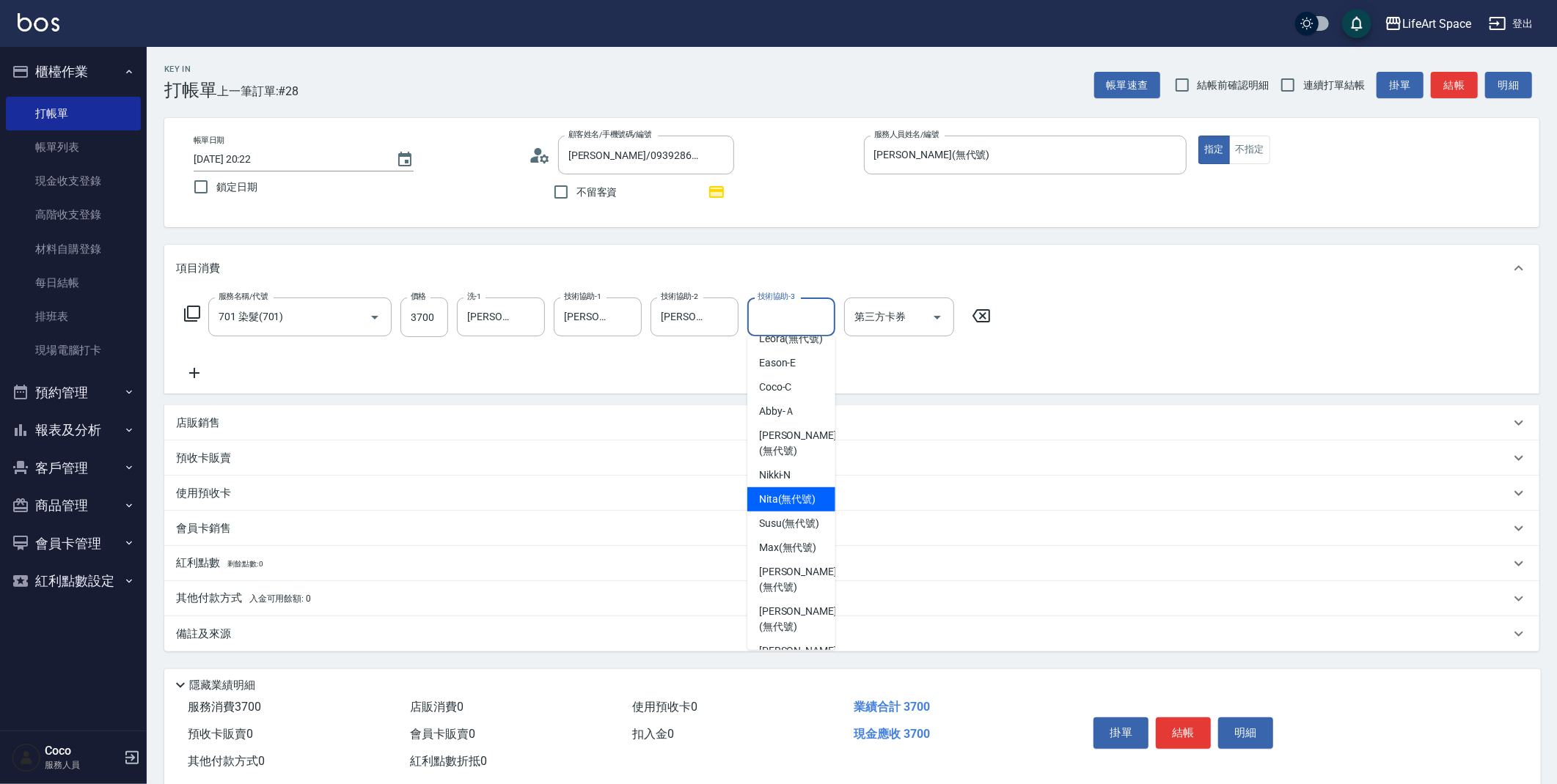
scroll to position [247, 0]
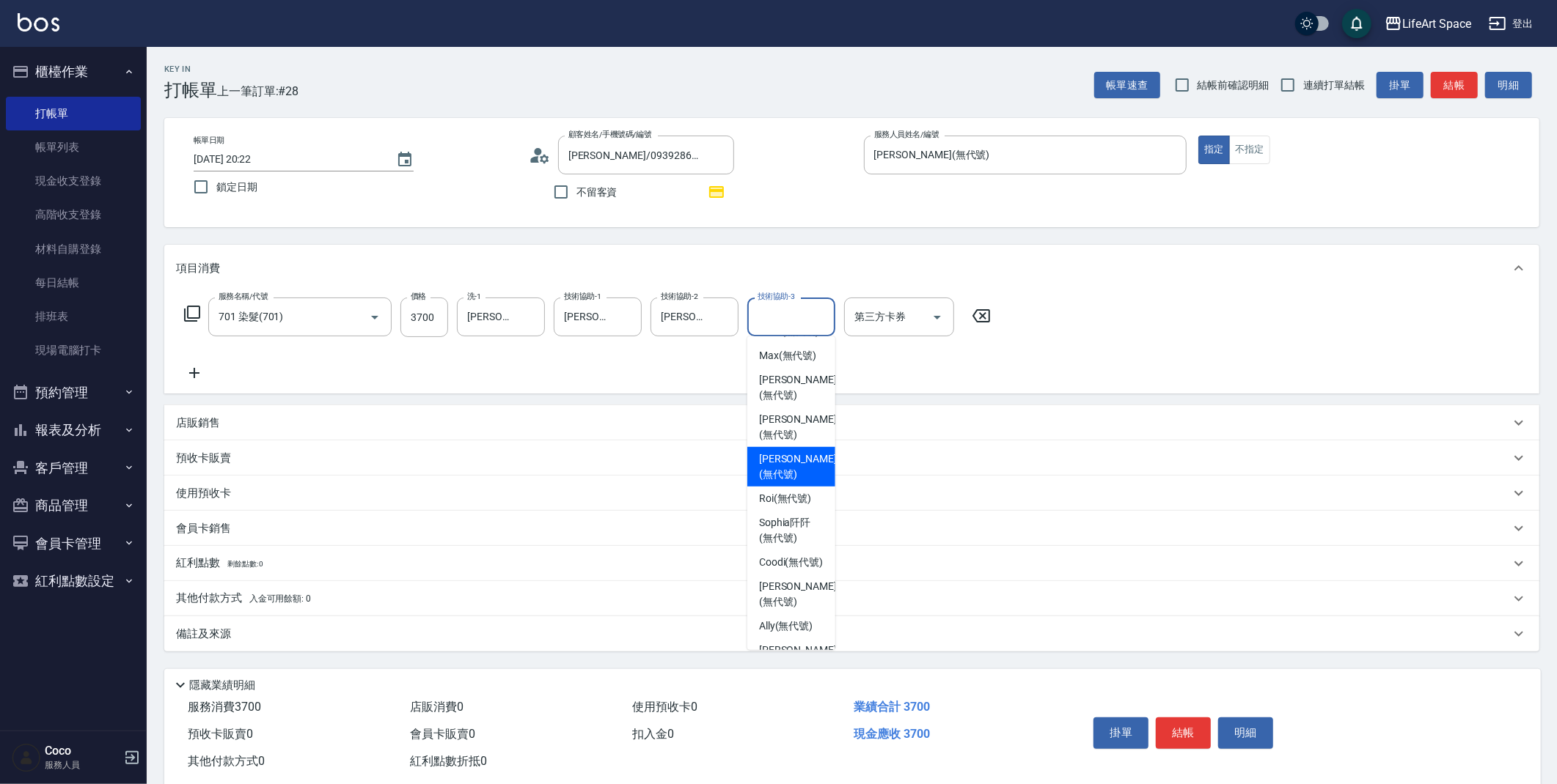
click at [790, 482] on span "Ivan (無代號)" at bounding box center [798, 467] width 77 height 31
type input "[PERSON_NAME](無代號)"
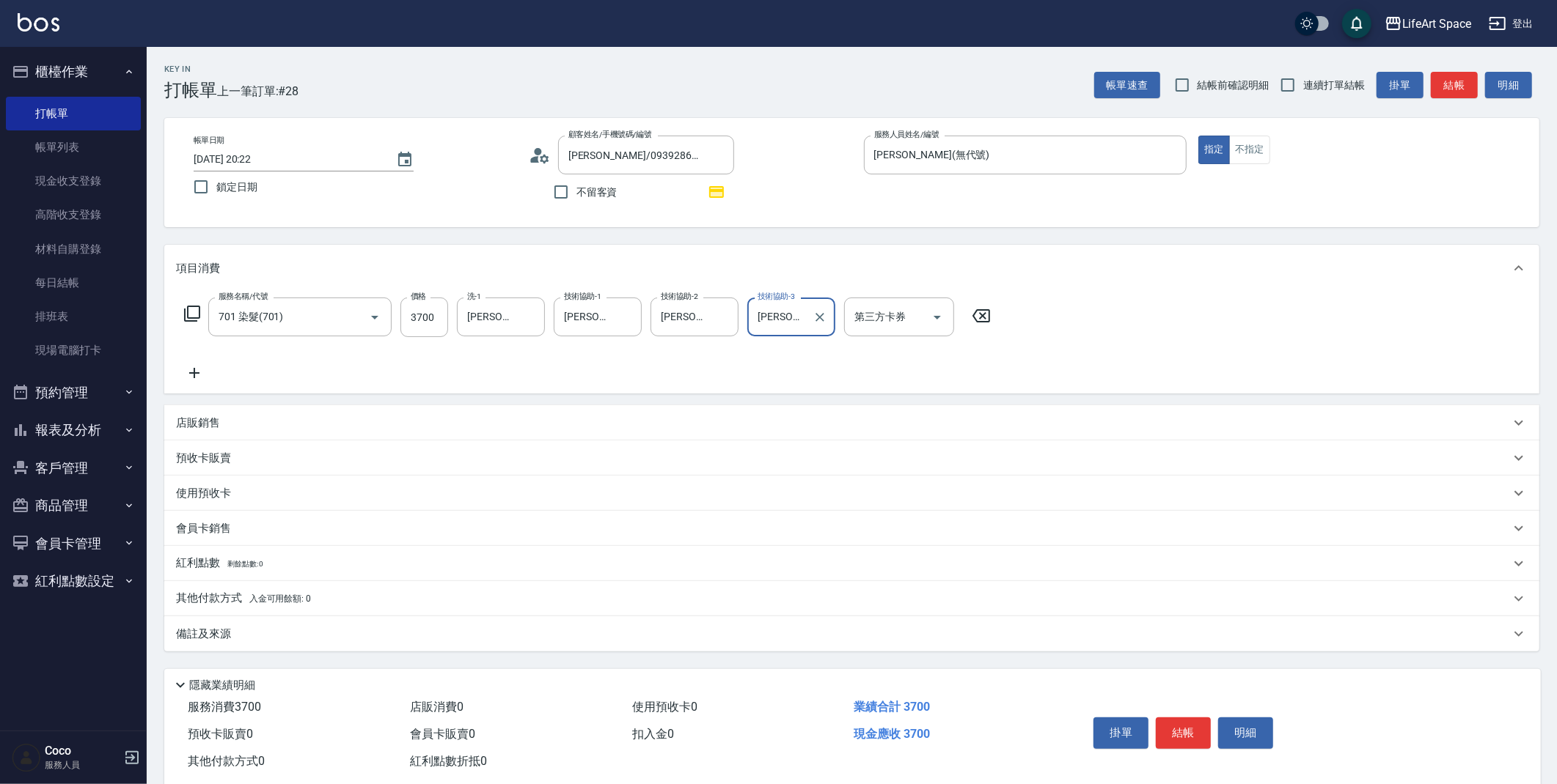
click at [281, 592] on p "其他付款方式 入金可用餘額: 0" at bounding box center [243, 598] width 134 height 16
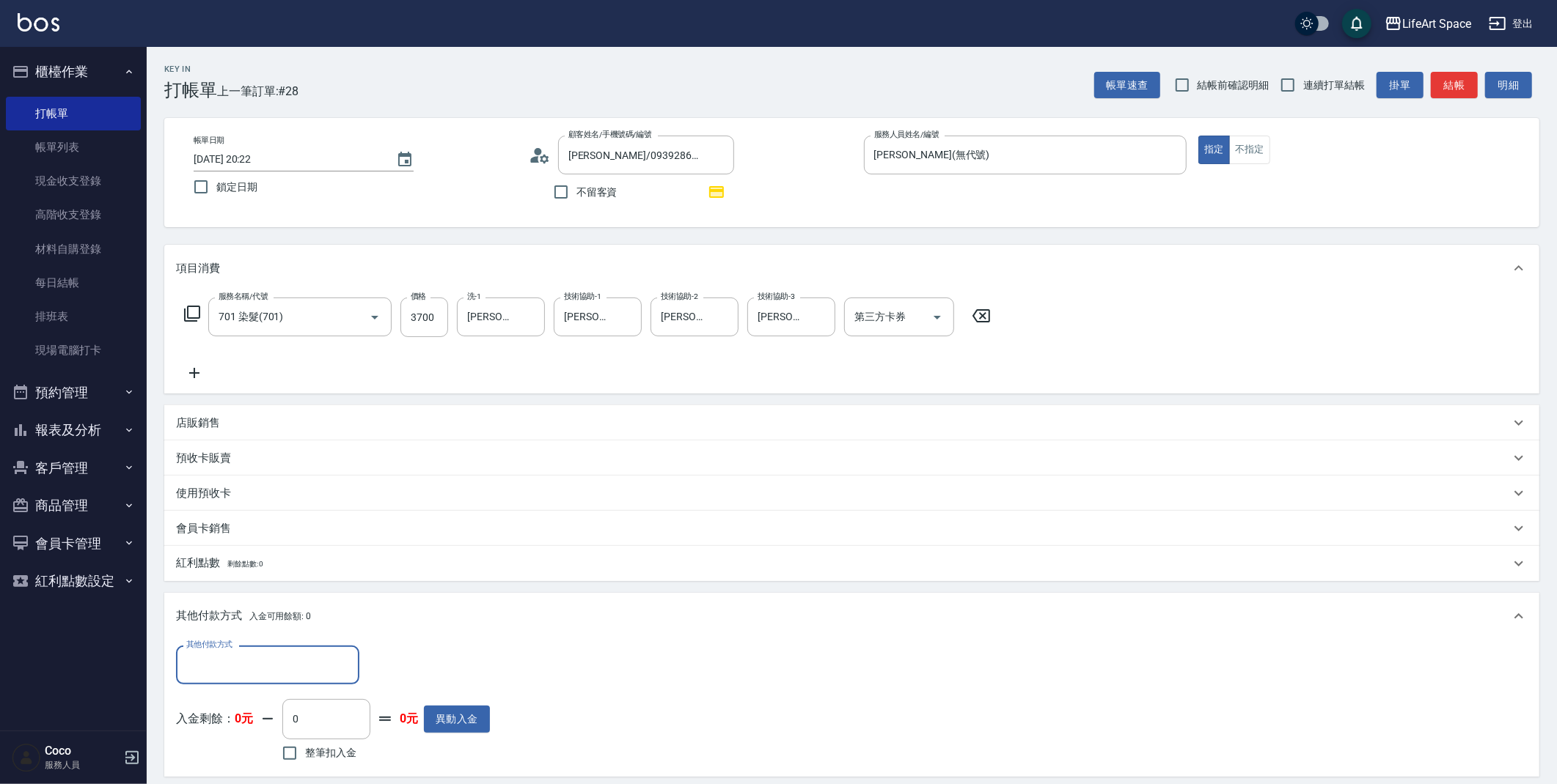
scroll to position [1, 0]
click at [278, 646] on div "其他付款方式 其他付款方式" at bounding box center [268, 665] width 184 height 39
click at [281, 656] on input "其他付款方式" at bounding box center [268, 665] width 170 height 26
drag, startPoint x: 255, startPoint y: 584, endPoint x: 383, endPoint y: 597, distance: 128.7
click at [256, 584] on span "Linepay" at bounding box center [268, 579] width 184 height 24
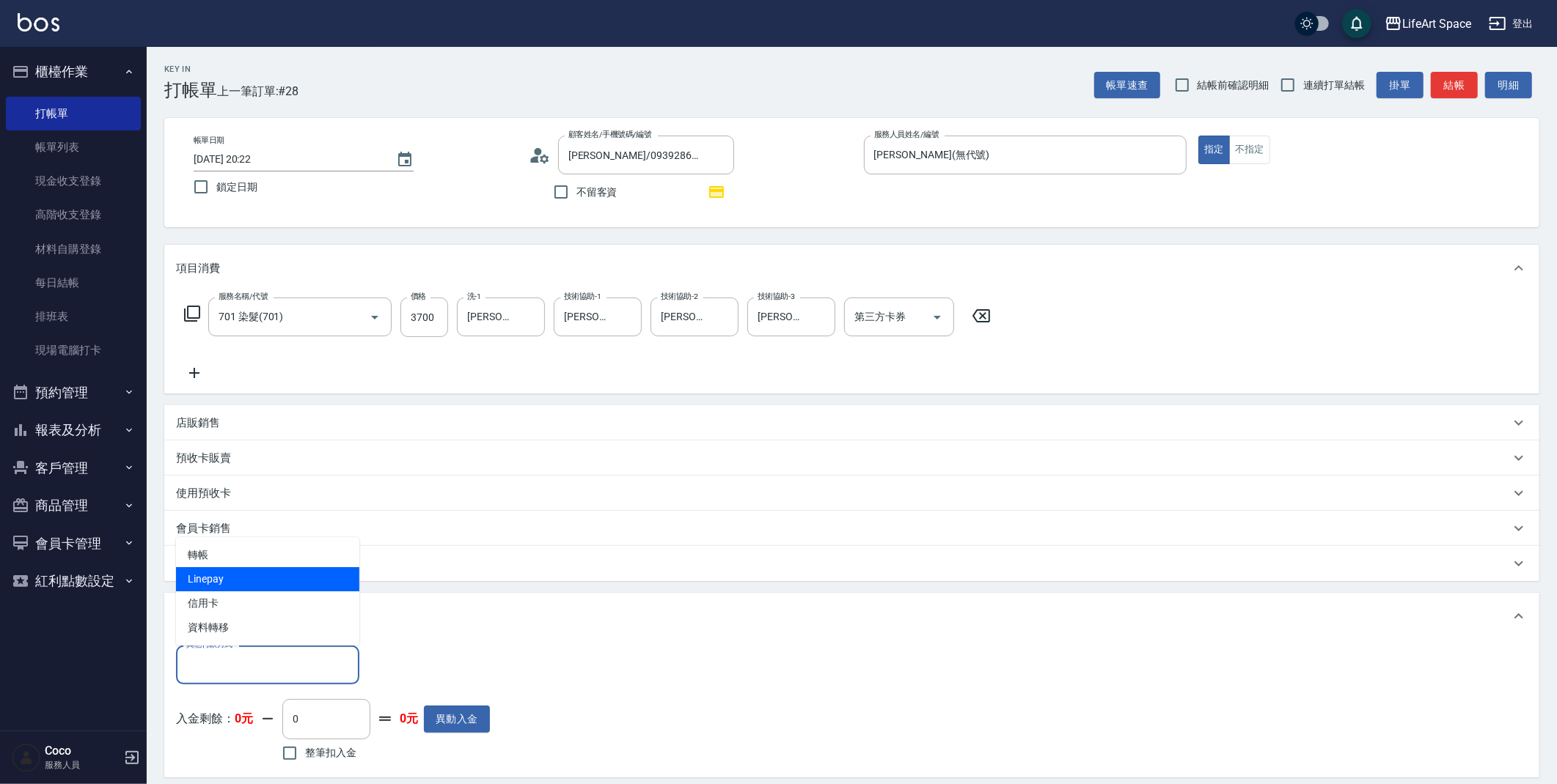
type input "Linepay"
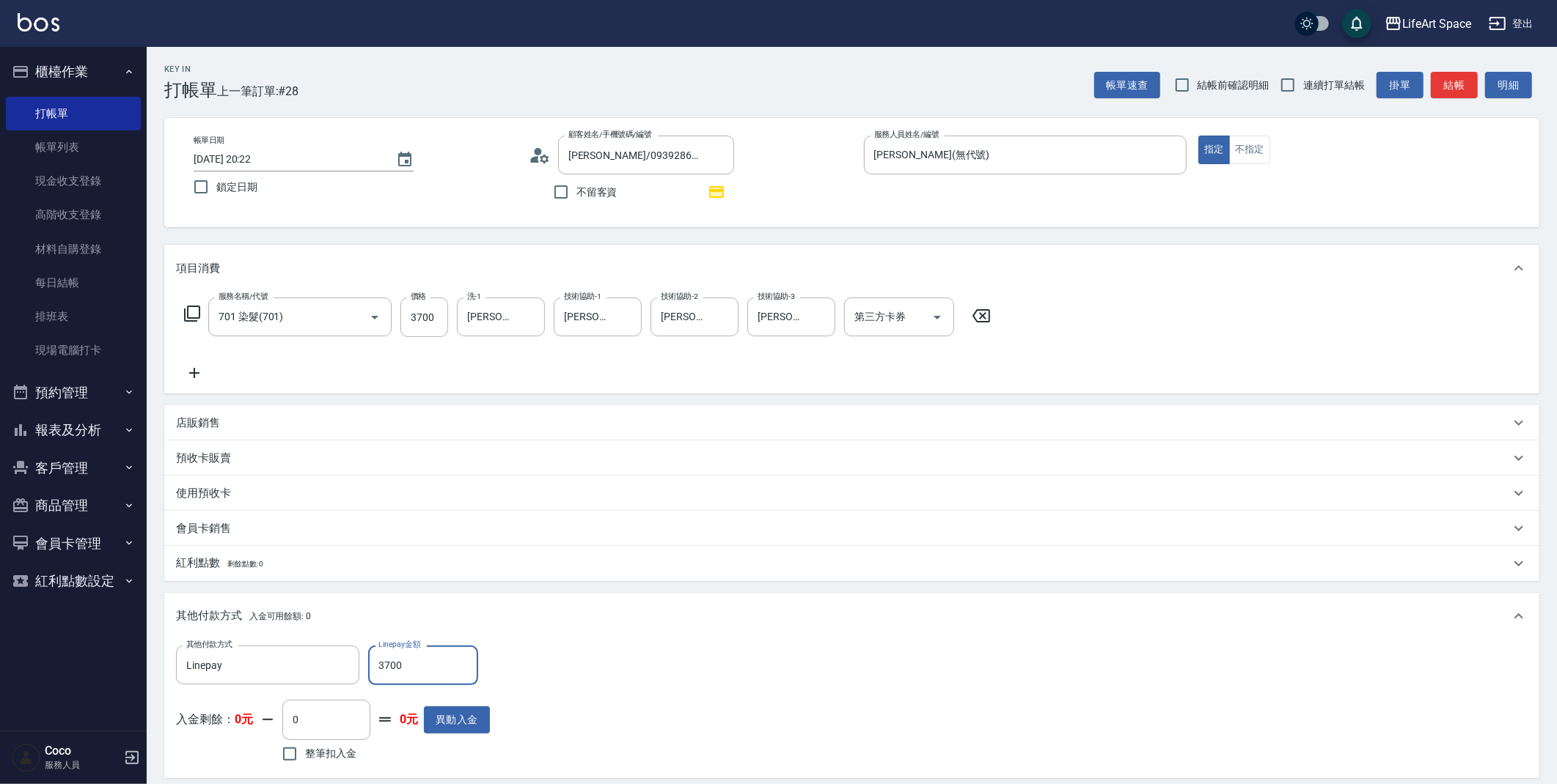
type input "3700"
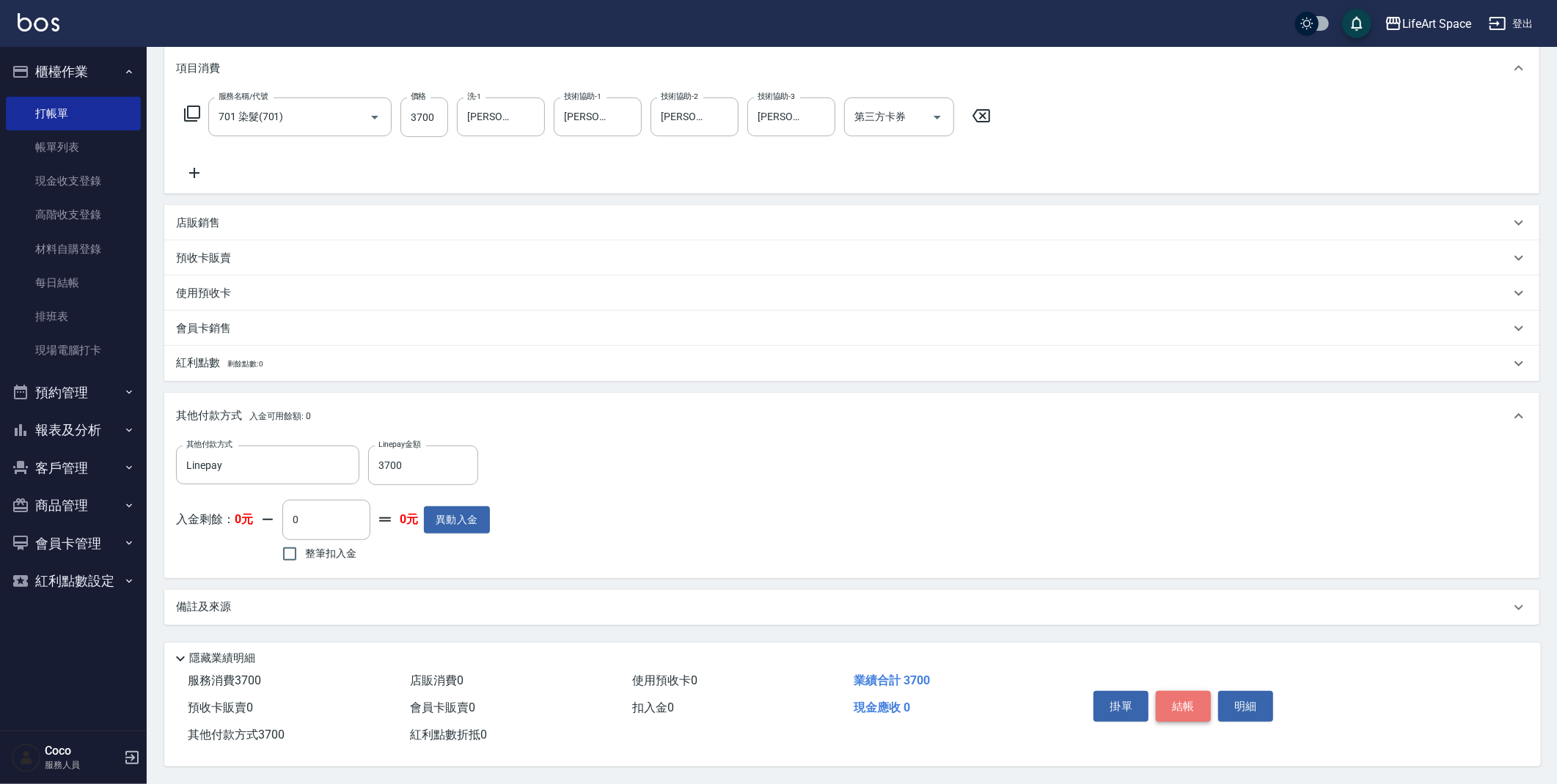
click at [1169, 703] on button "結帳" at bounding box center [1183, 707] width 55 height 31
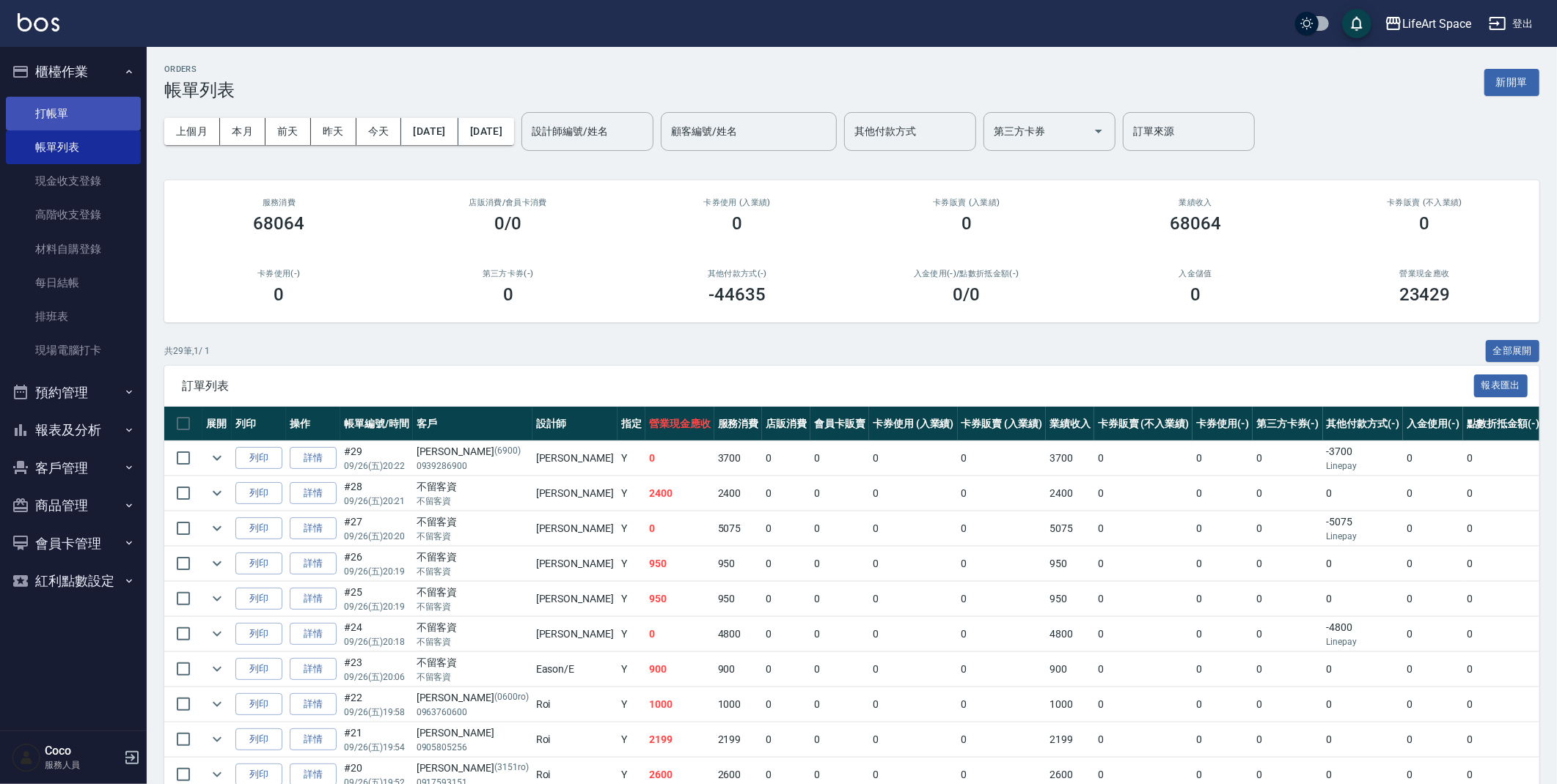
click at [47, 113] on link "打帳單" at bounding box center [73, 113] width 134 height 34
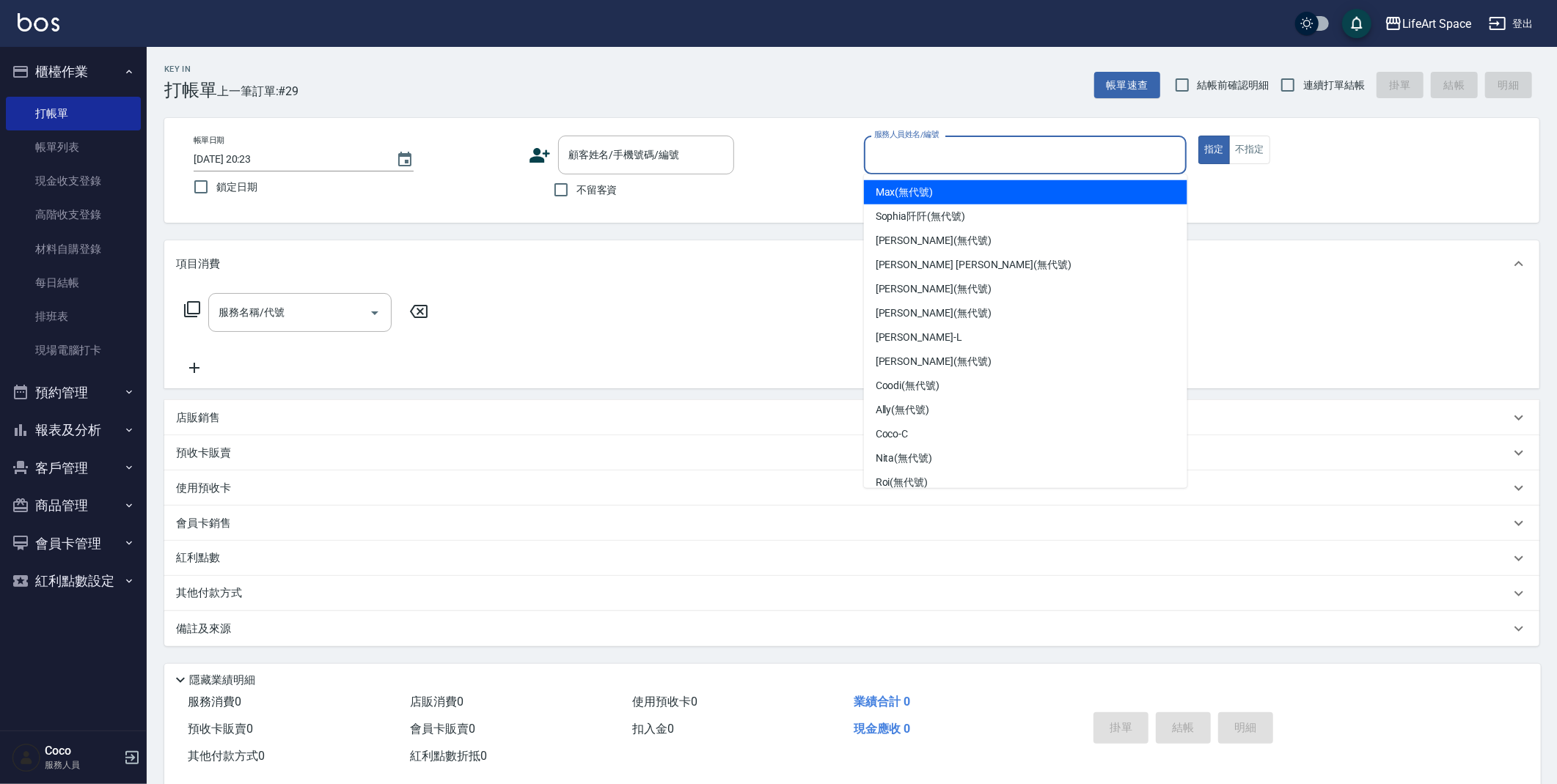
click at [917, 155] on input "服務人員姓名/編號" at bounding box center [1025, 155] width 310 height 26
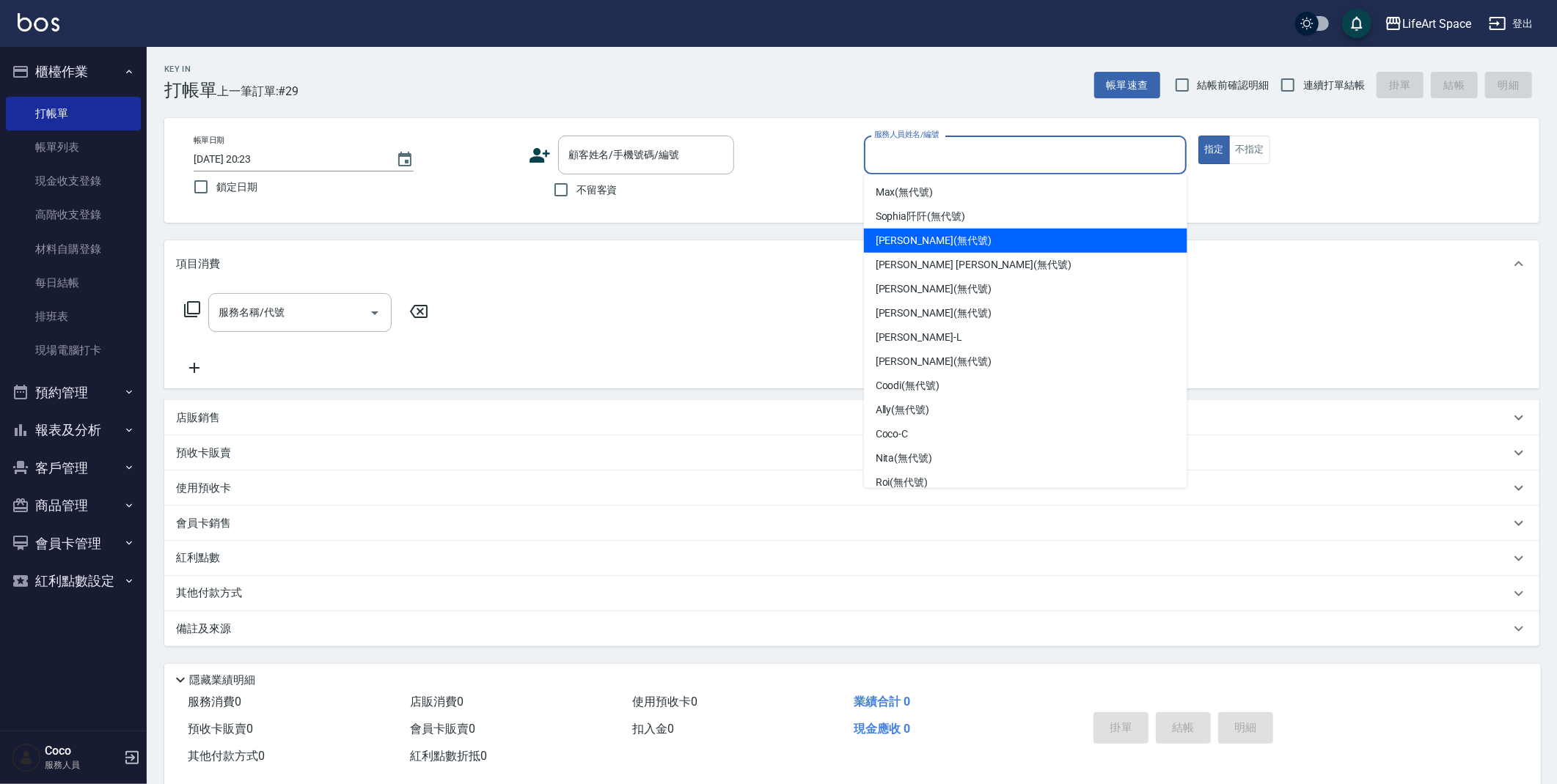
drag, startPoint x: 899, startPoint y: 246, endPoint x: 915, endPoint y: 240, distance: 17.1
click at [899, 245] on span "Joyce (無代號)" at bounding box center [933, 241] width 116 height 15
type input "[PERSON_NAME](無代號)"
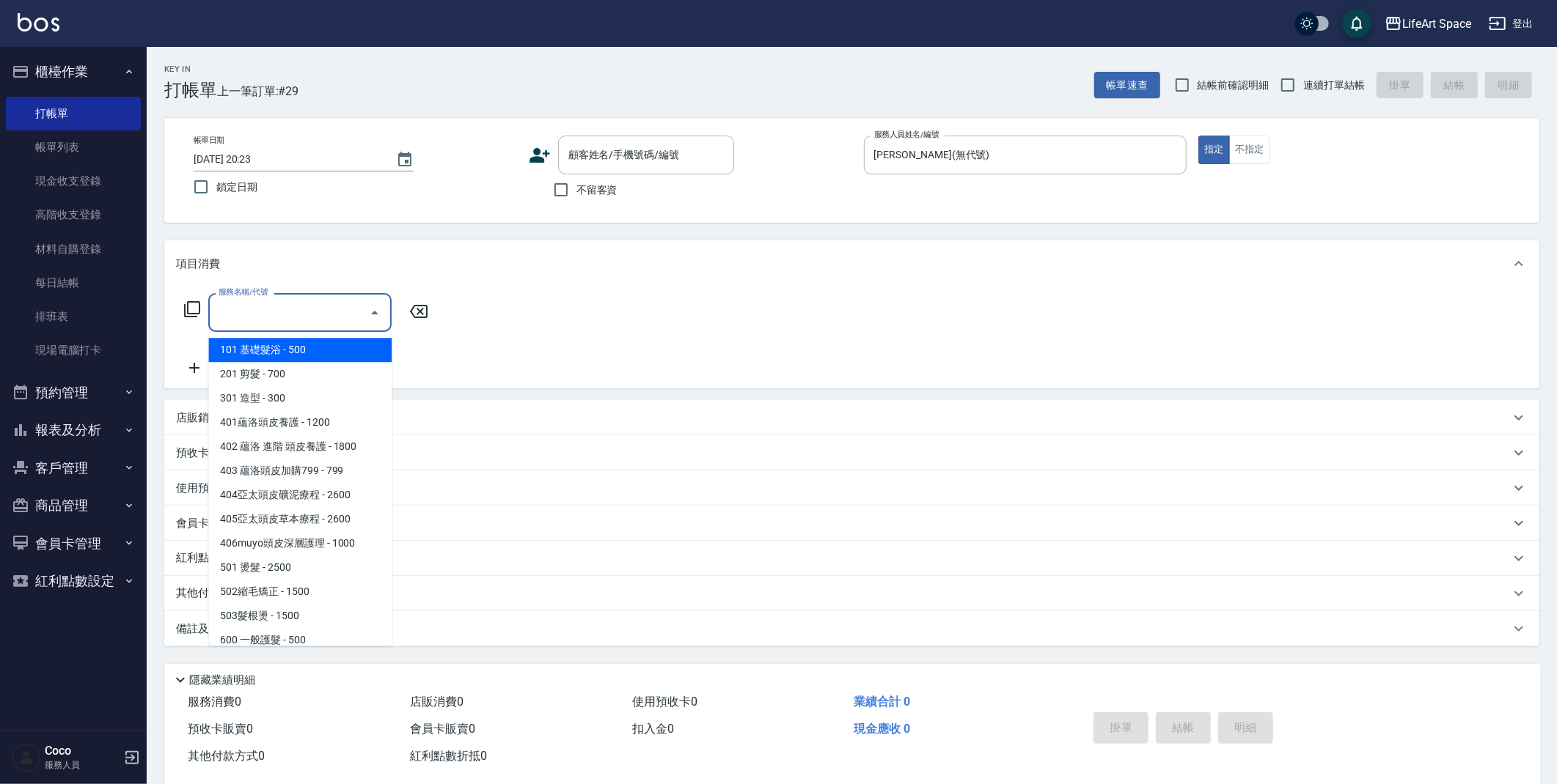
click at [291, 314] on input "服務名稱/代號" at bounding box center [288, 312] width 148 height 26
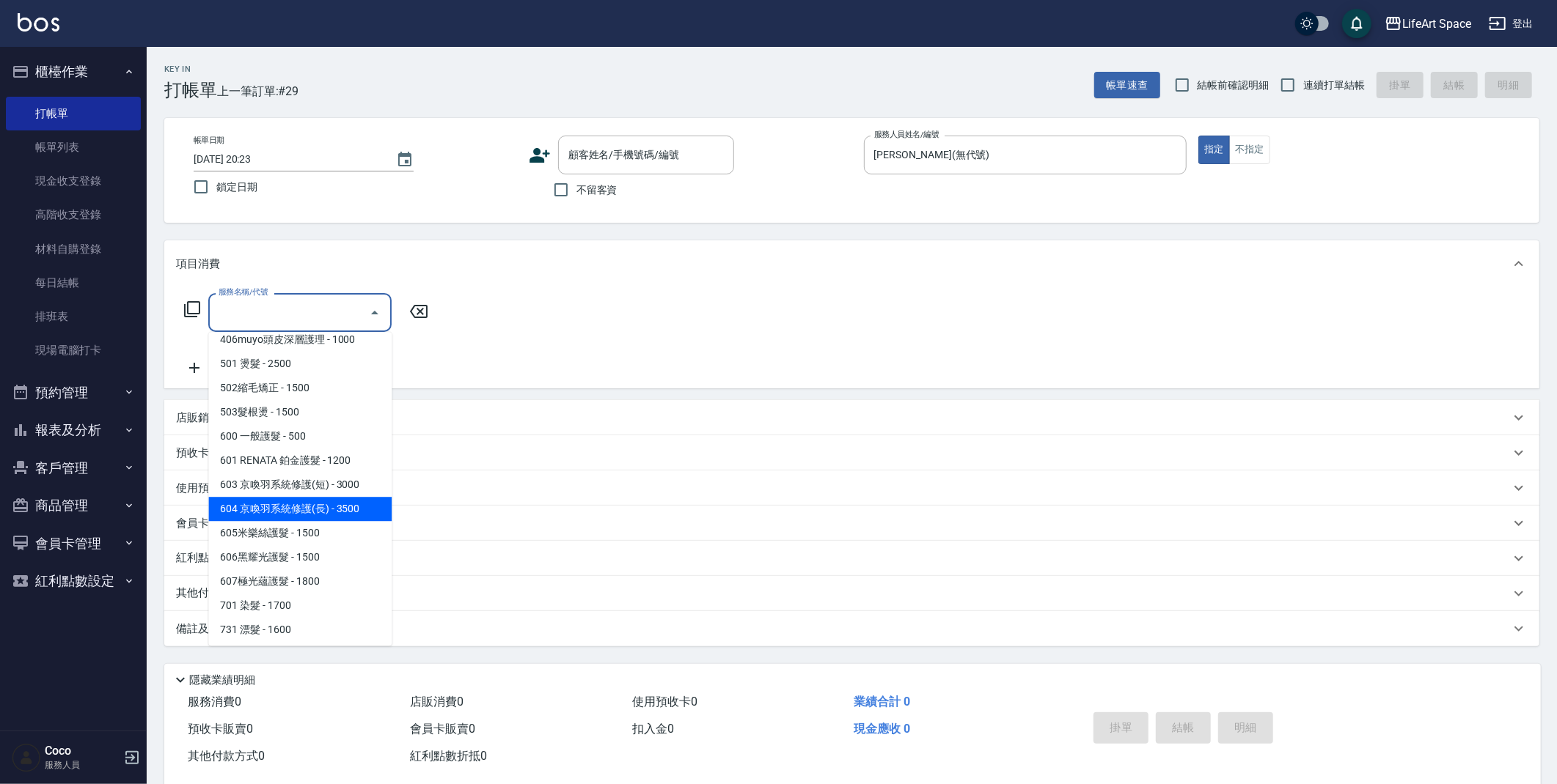
scroll to position [229, 0]
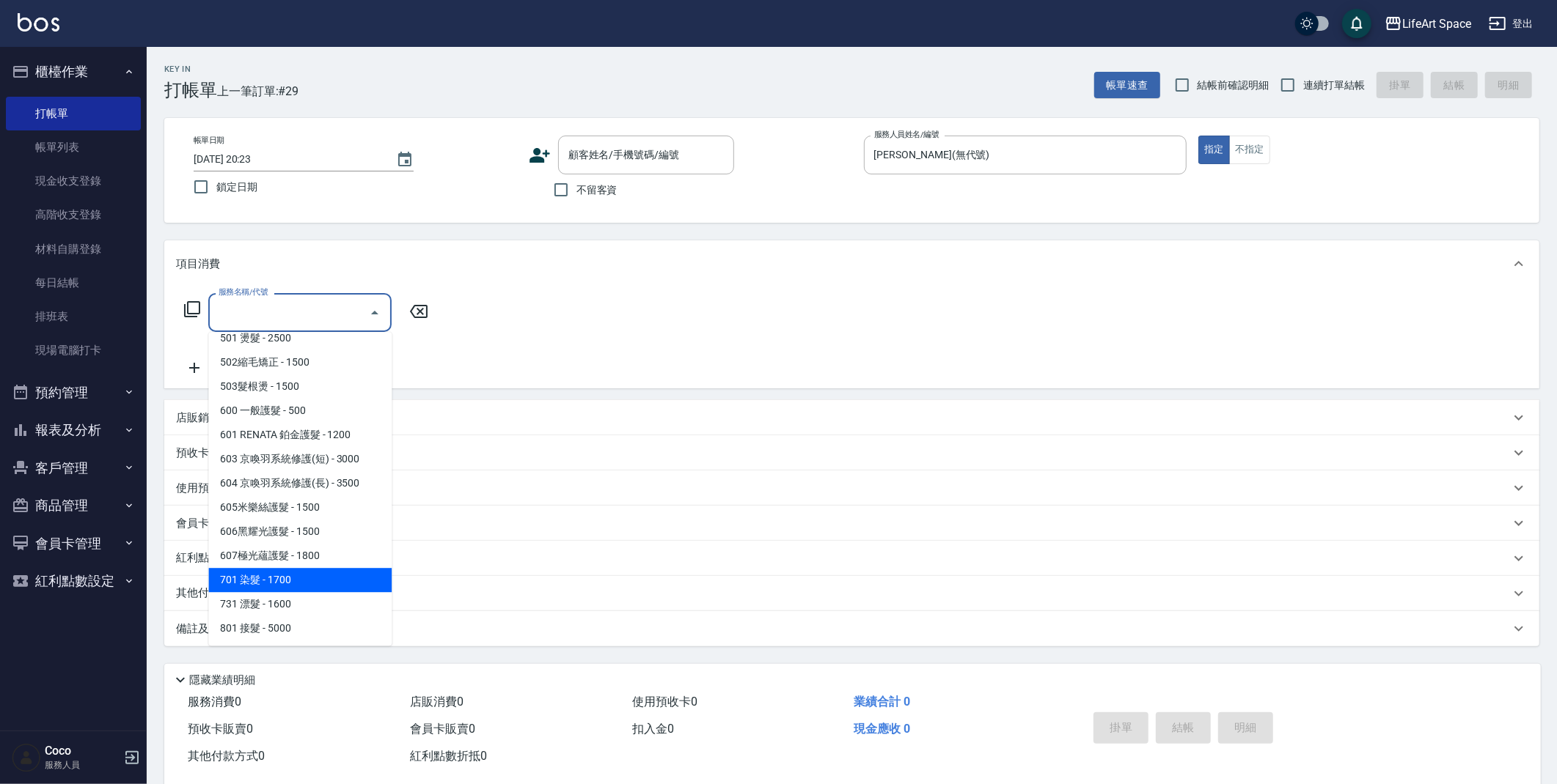
click at [287, 587] on span "701 染髮 - 1700" at bounding box center [300, 580] width 184 height 24
type input "701 染髮(701)"
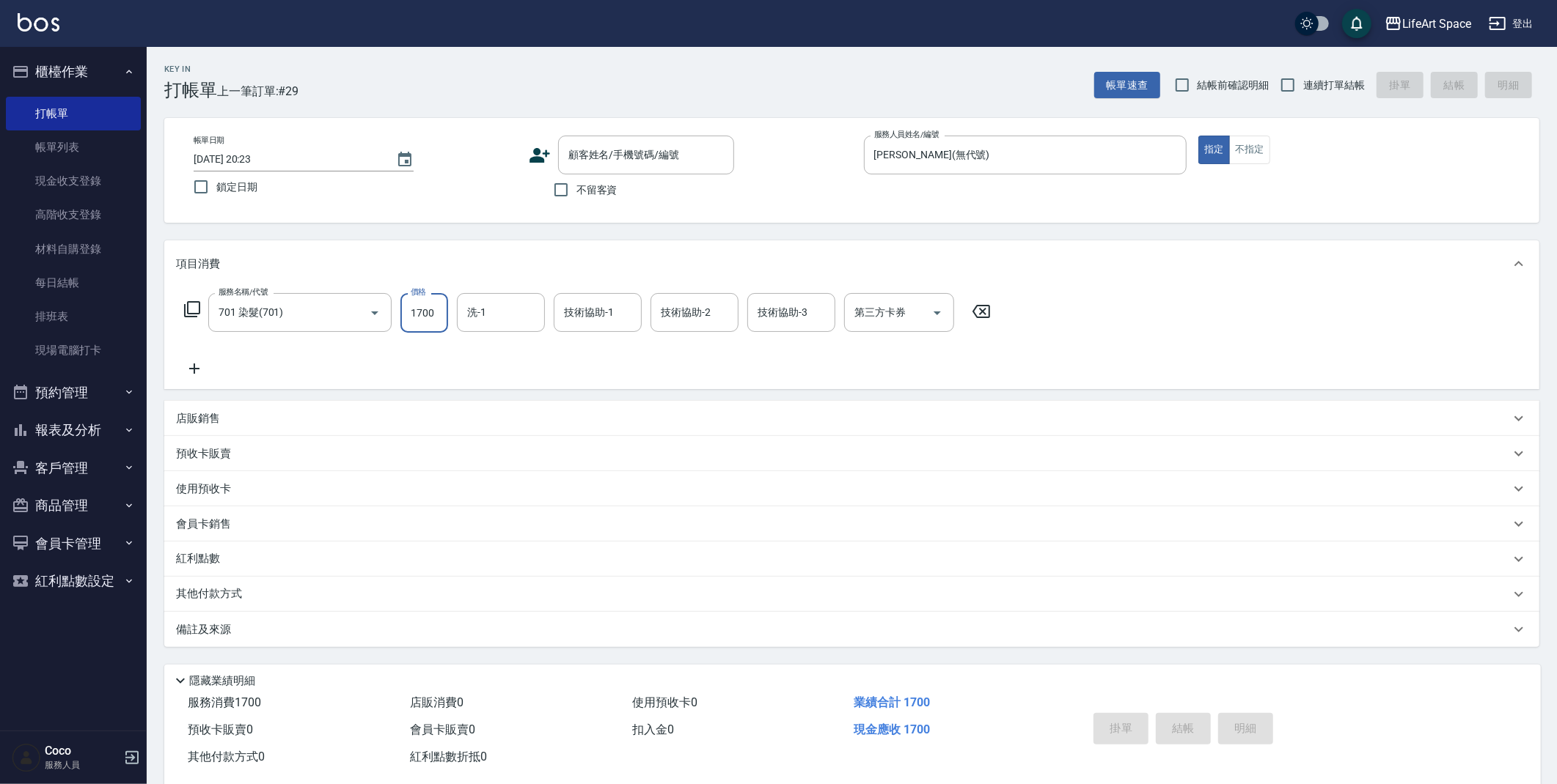
click at [432, 315] on input "1700" at bounding box center [424, 312] width 47 height 40
type input "4100"
click at [502, 316] on input "洗-1" at bounding box center [500, 312] width 74 height 26
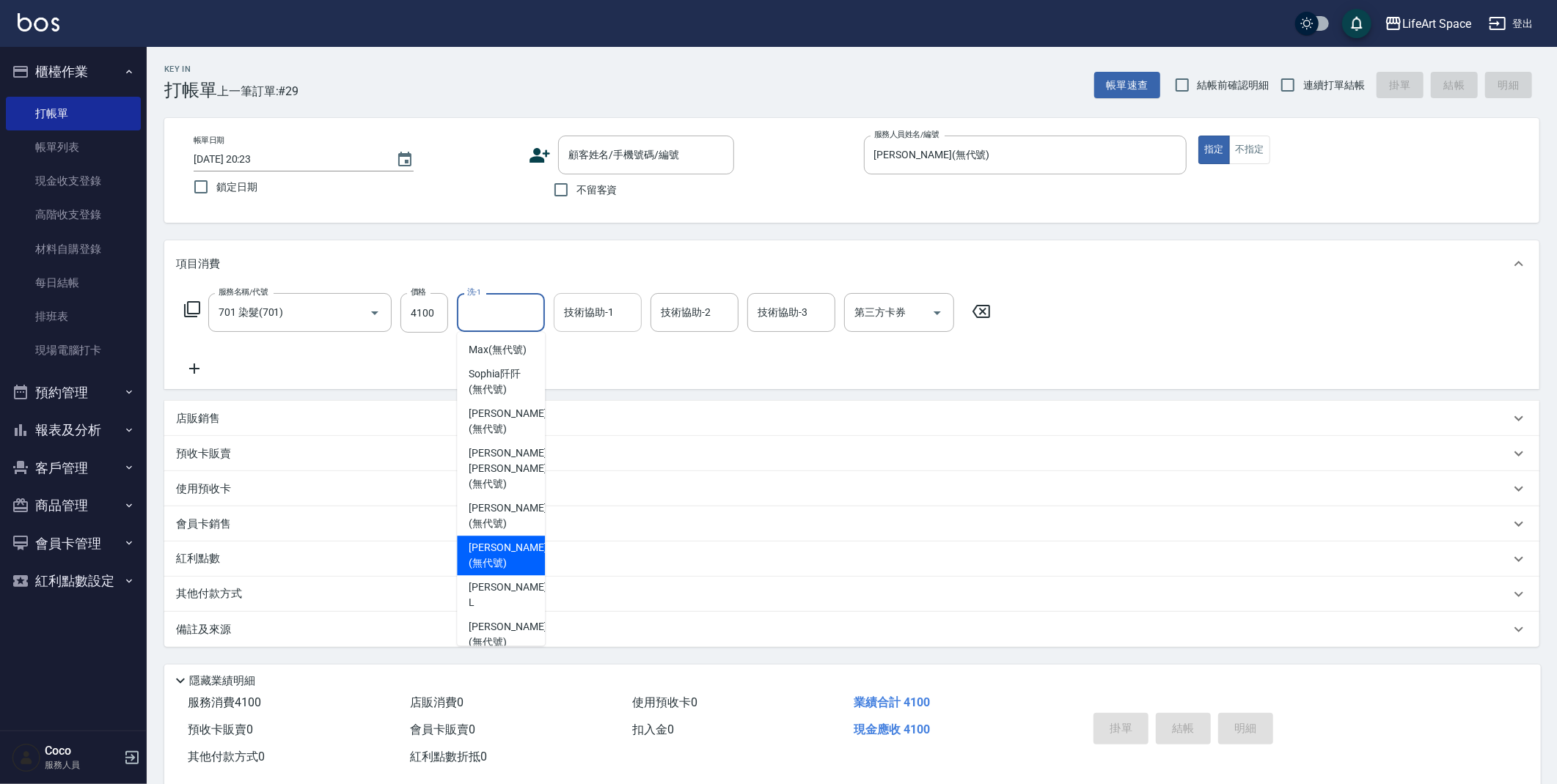
drag, startPoint x: 495, startPoint y: 528, endPoint x: 591, endPoint y: 302, distance: 245.5
click at [495, 540] on span "Patty (無代號)" at bounding box center [507, 556] width 77 height 31
type input "[PERSON_NAME](無代號)"
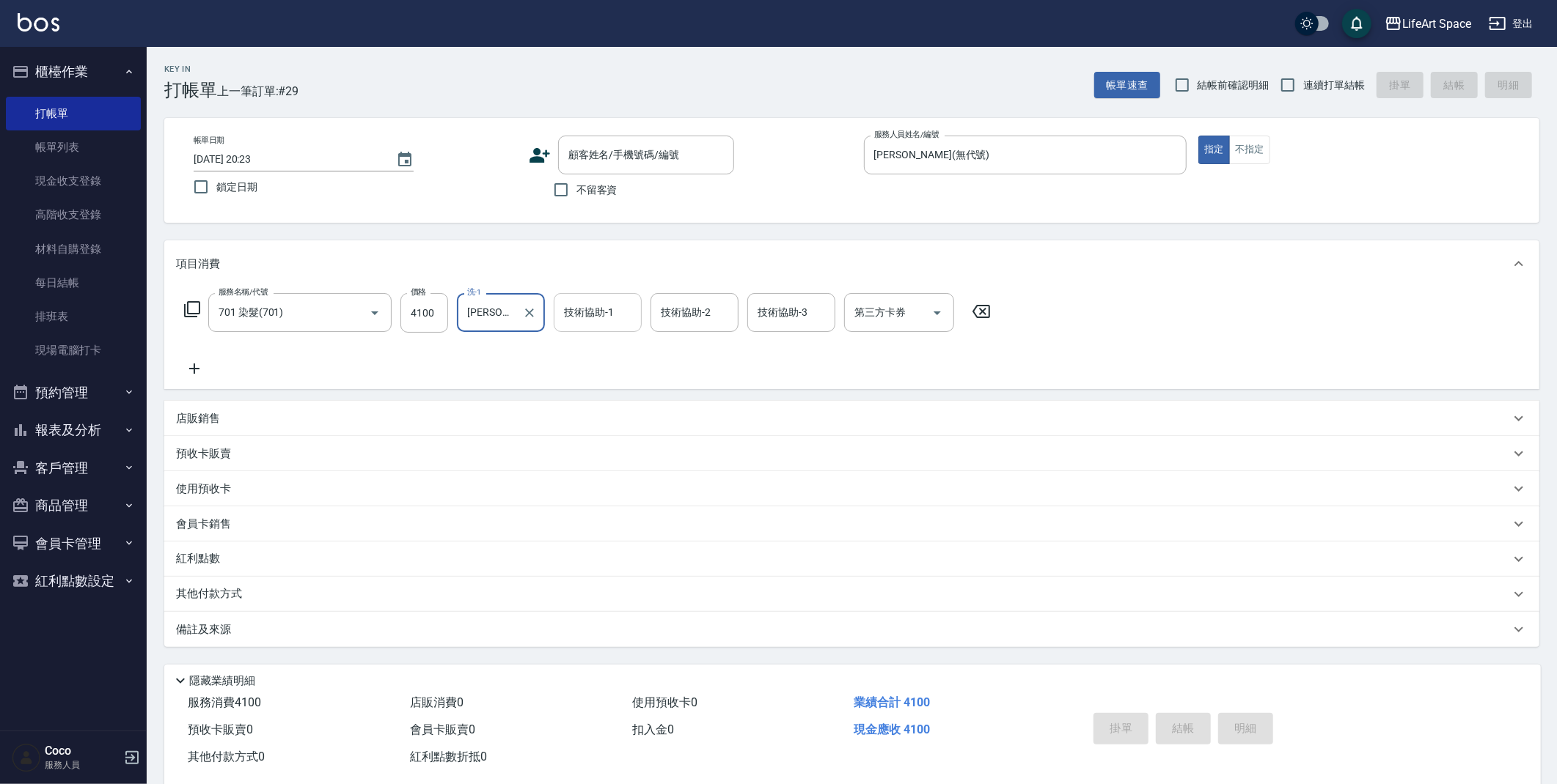
click at [593, 307] on div "技術協助-1 技術協助-1" at bounding box center [597, 312] width 88 height 39
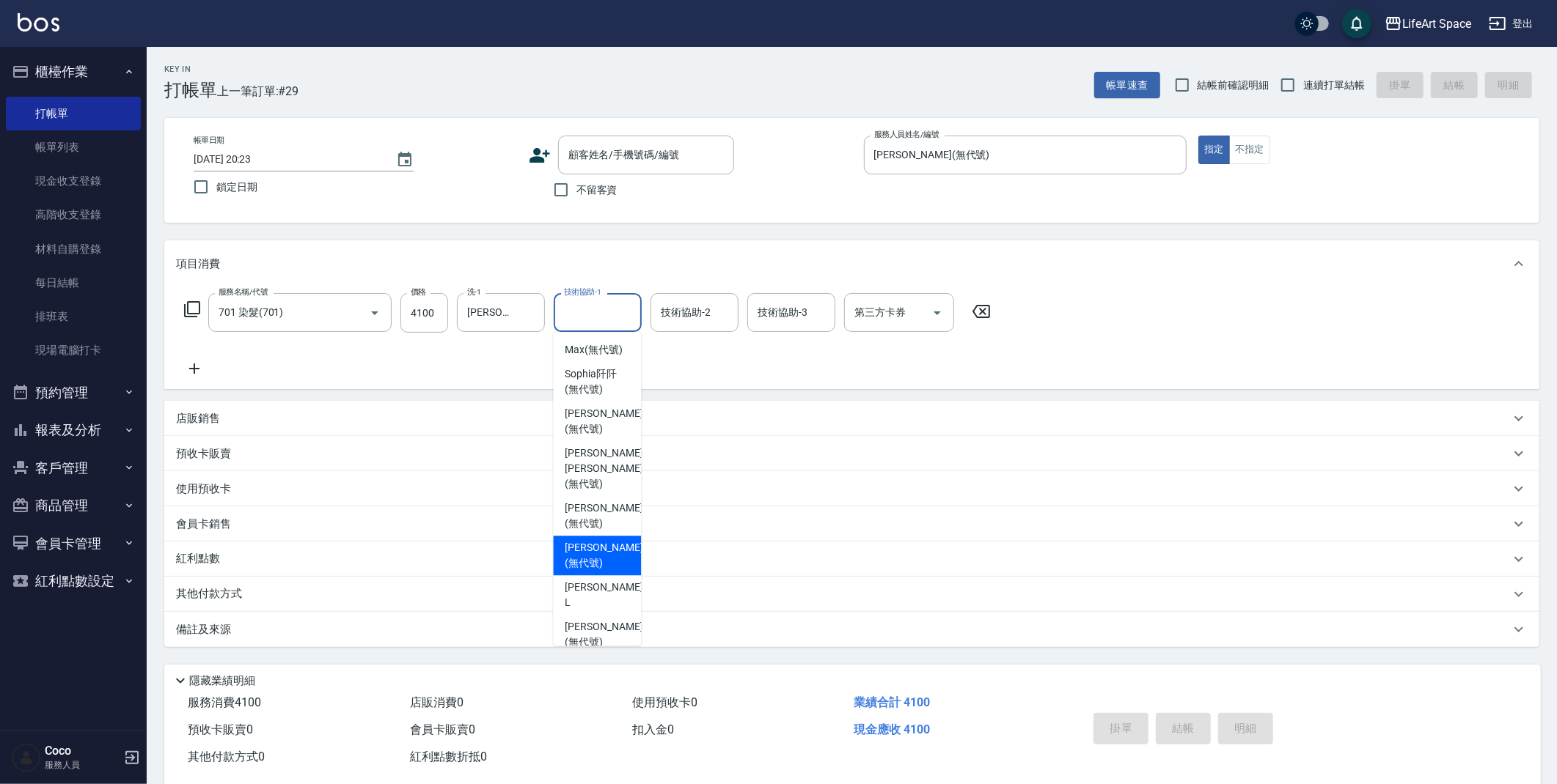
click at [604, 540] on span "Patty (無代號)" at bounding box center [603, 556] width 77 height 31
type input "[PERSON_NAME](無代號)"
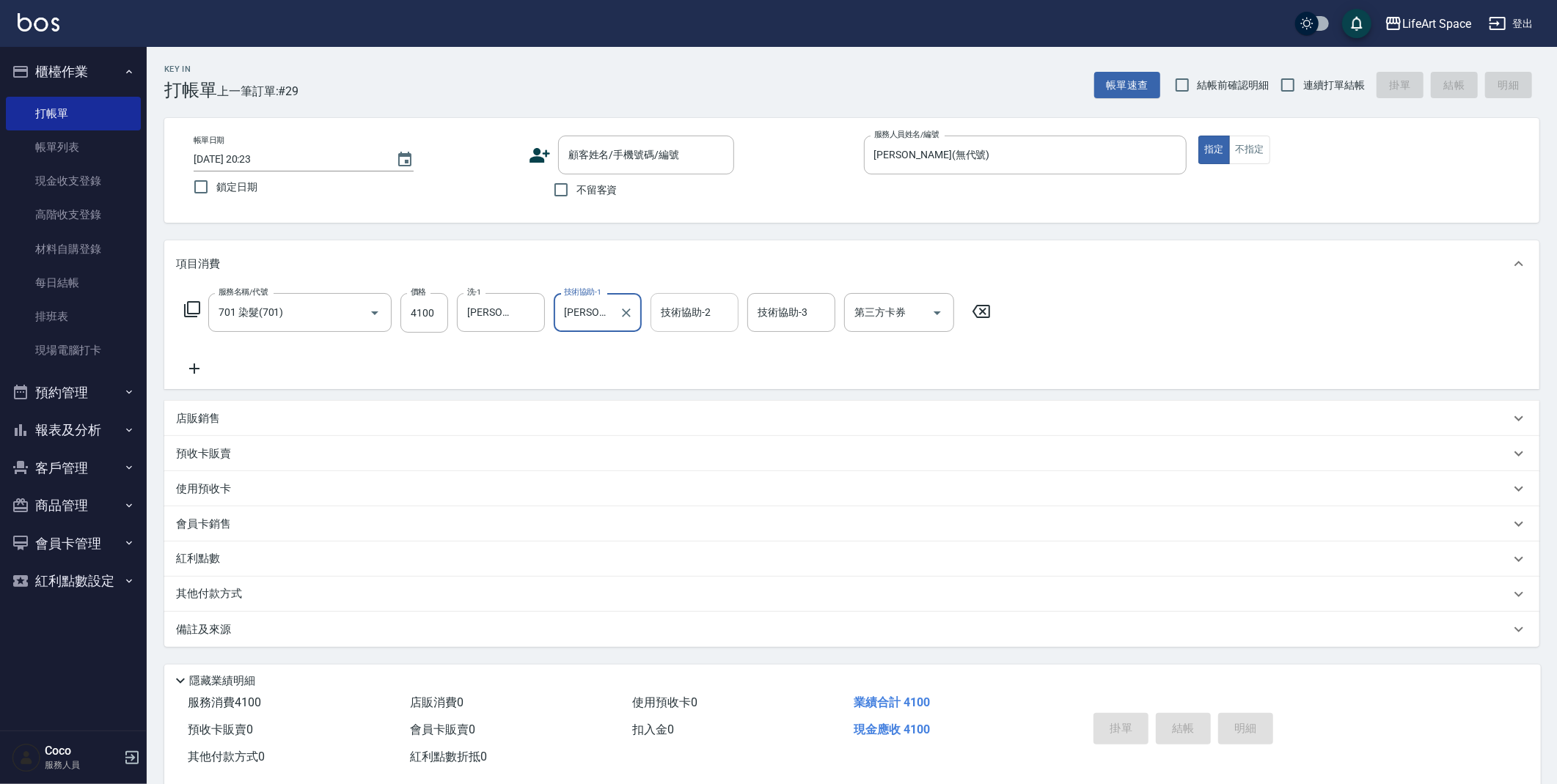
click at [691, 313] on div "技術協助-2 技術協助-2" at bounding box center [693, 312] width 88 height 39
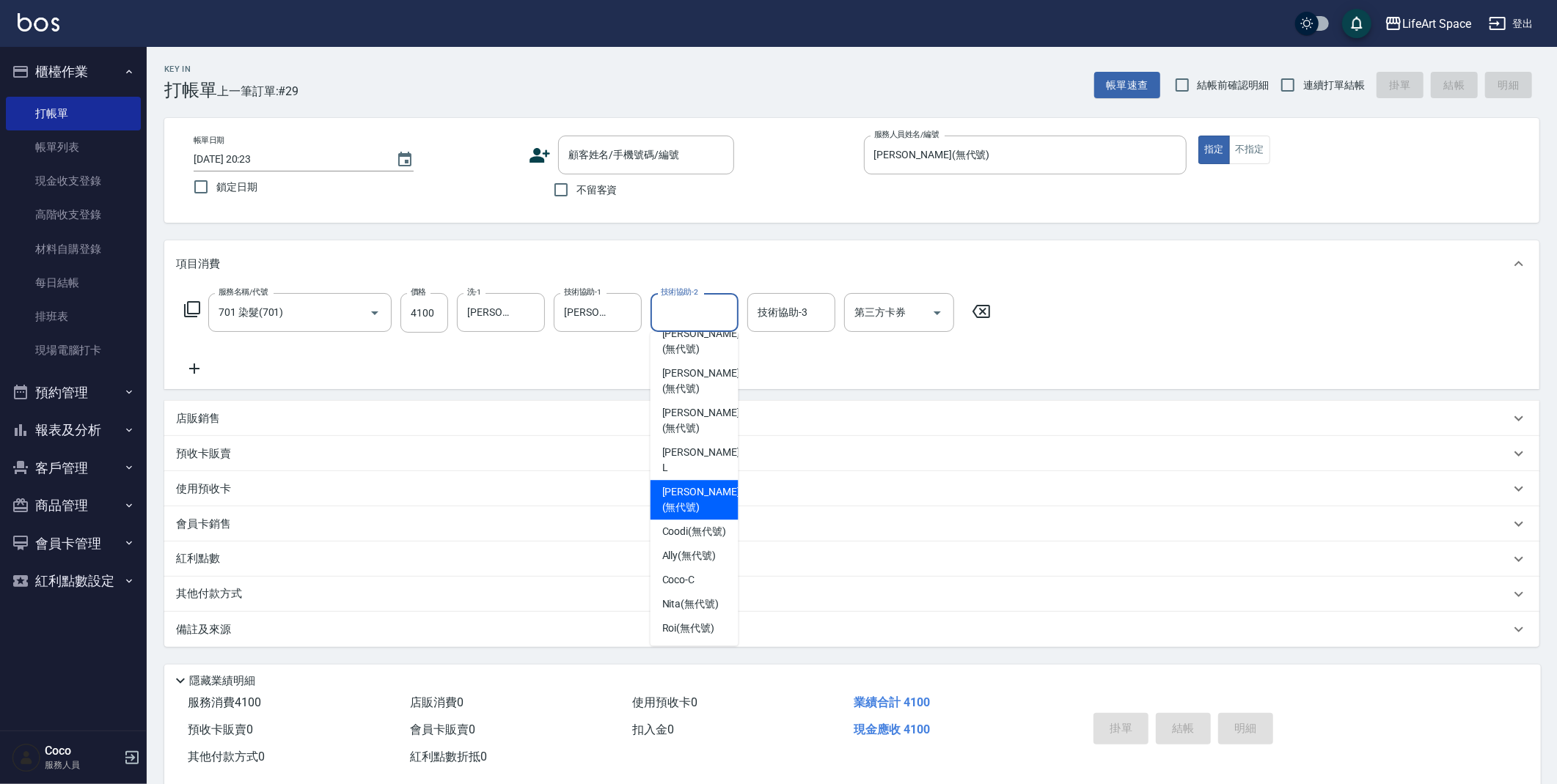
scroll to position [266, 0]
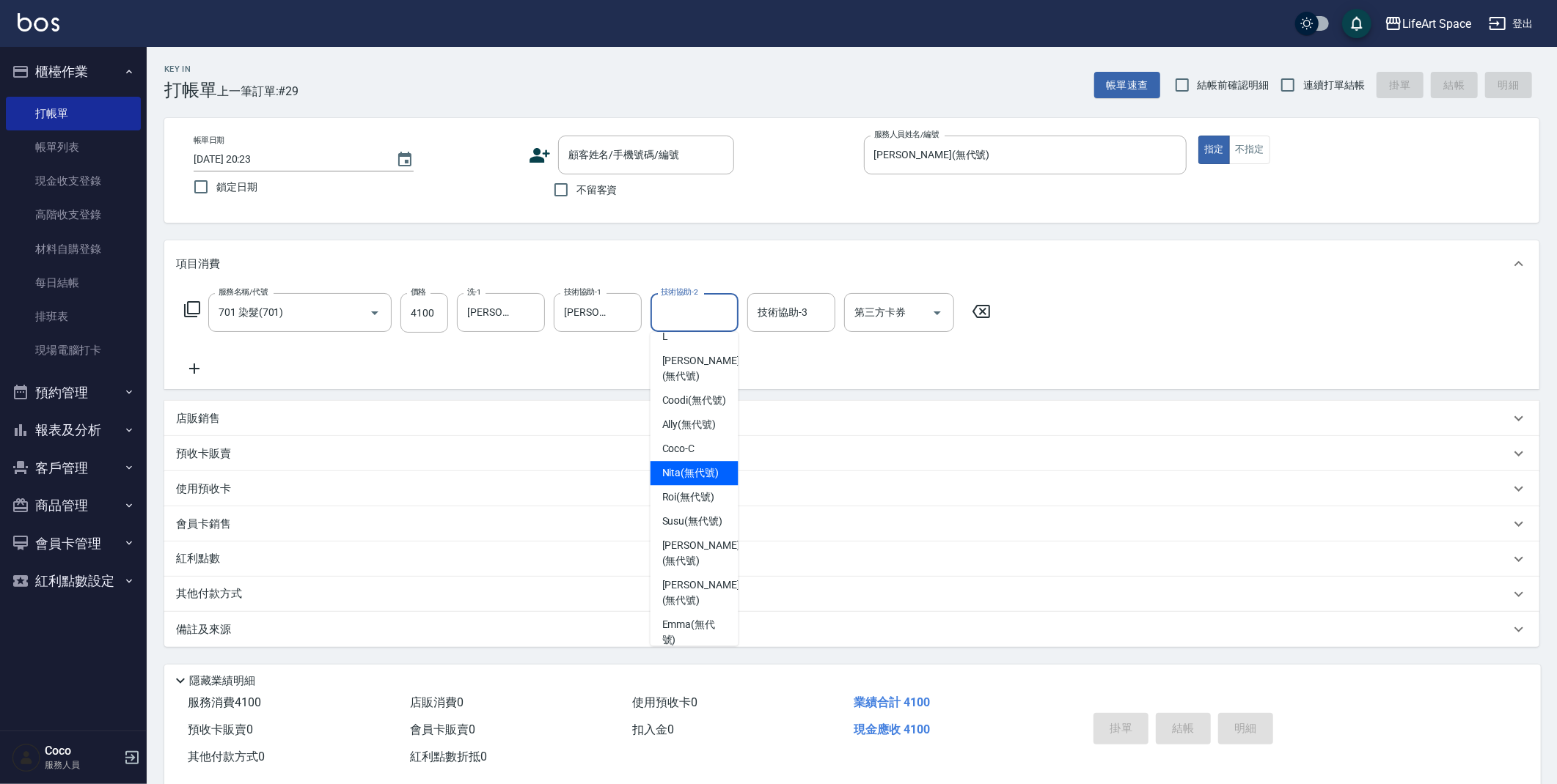
click at [671, 465] on span "Nita (無代號)" at bounding box center [690, 473] width 57 height 15
type input "Nita (無代號)"
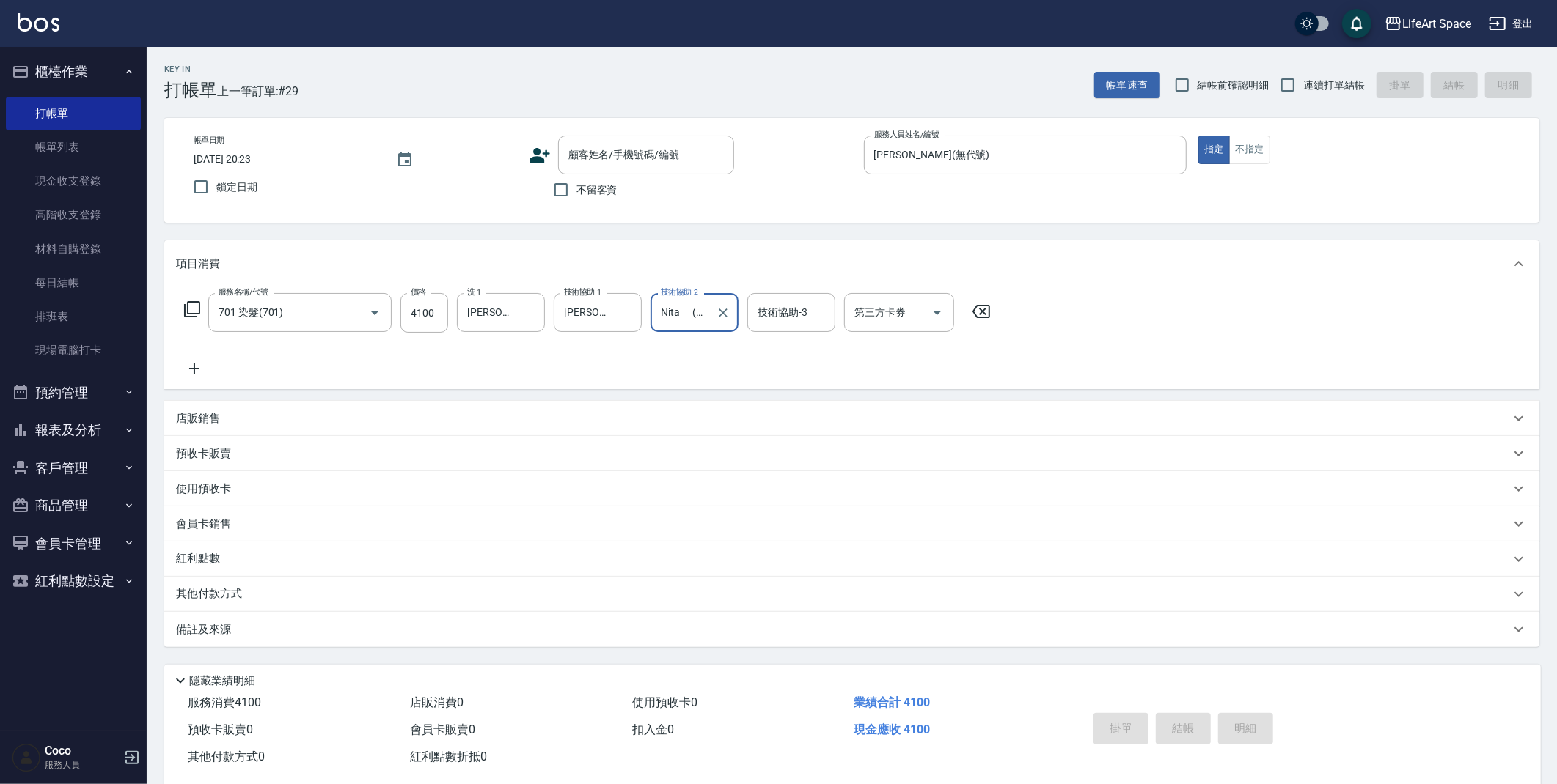
click at [236, 589] on p "其他付款方式" at bounding box center [213, 595] width 73 height 16
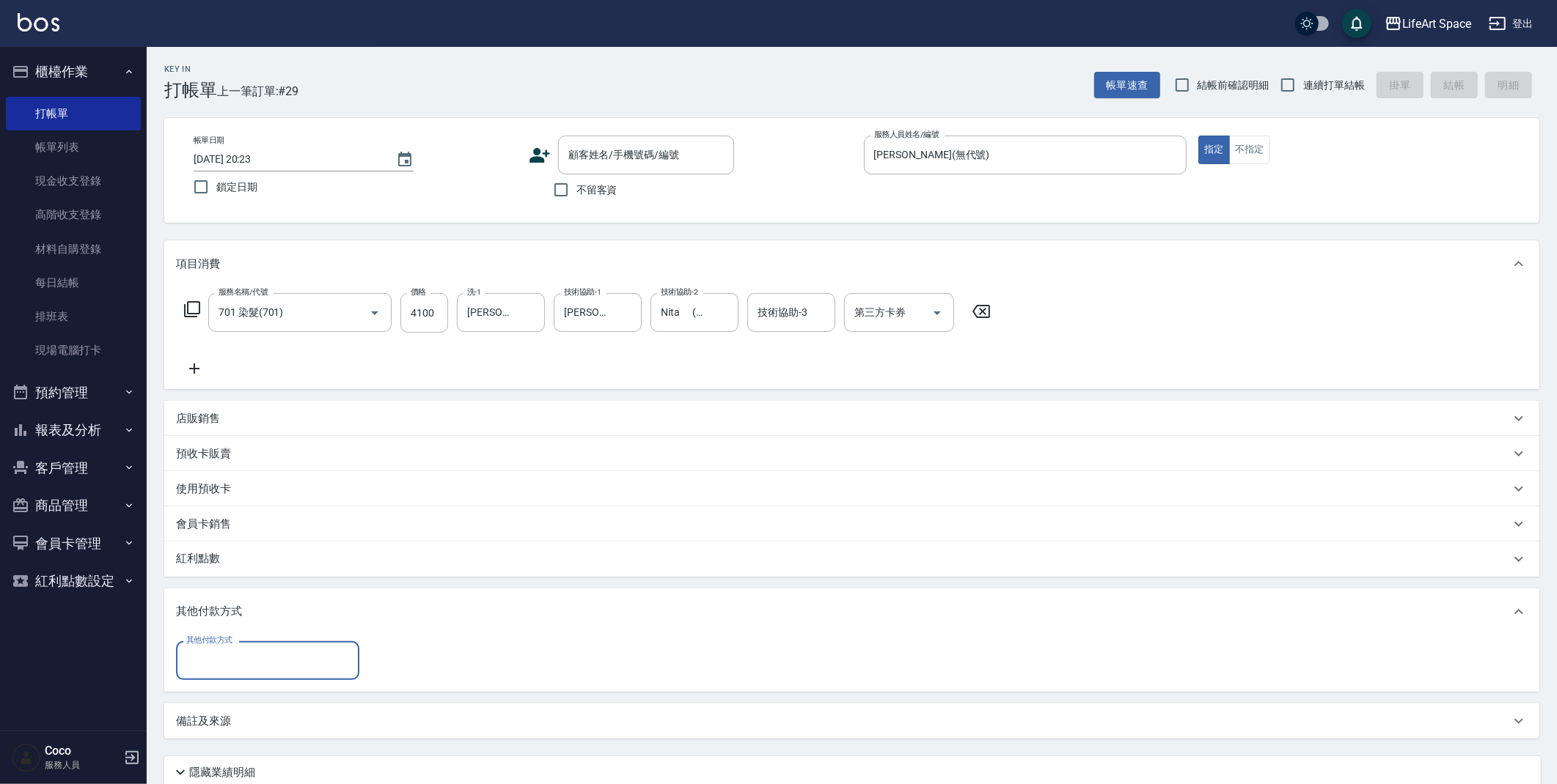
scroll to position [0, 0]
click at [264, 653] on input "其他付款方式" at bounding box center [268, 660] width 170 height 26
click at [246, 585] on span "Linepay" at bounding box center [268, 573] width 184 height 24
type input "Linepay"
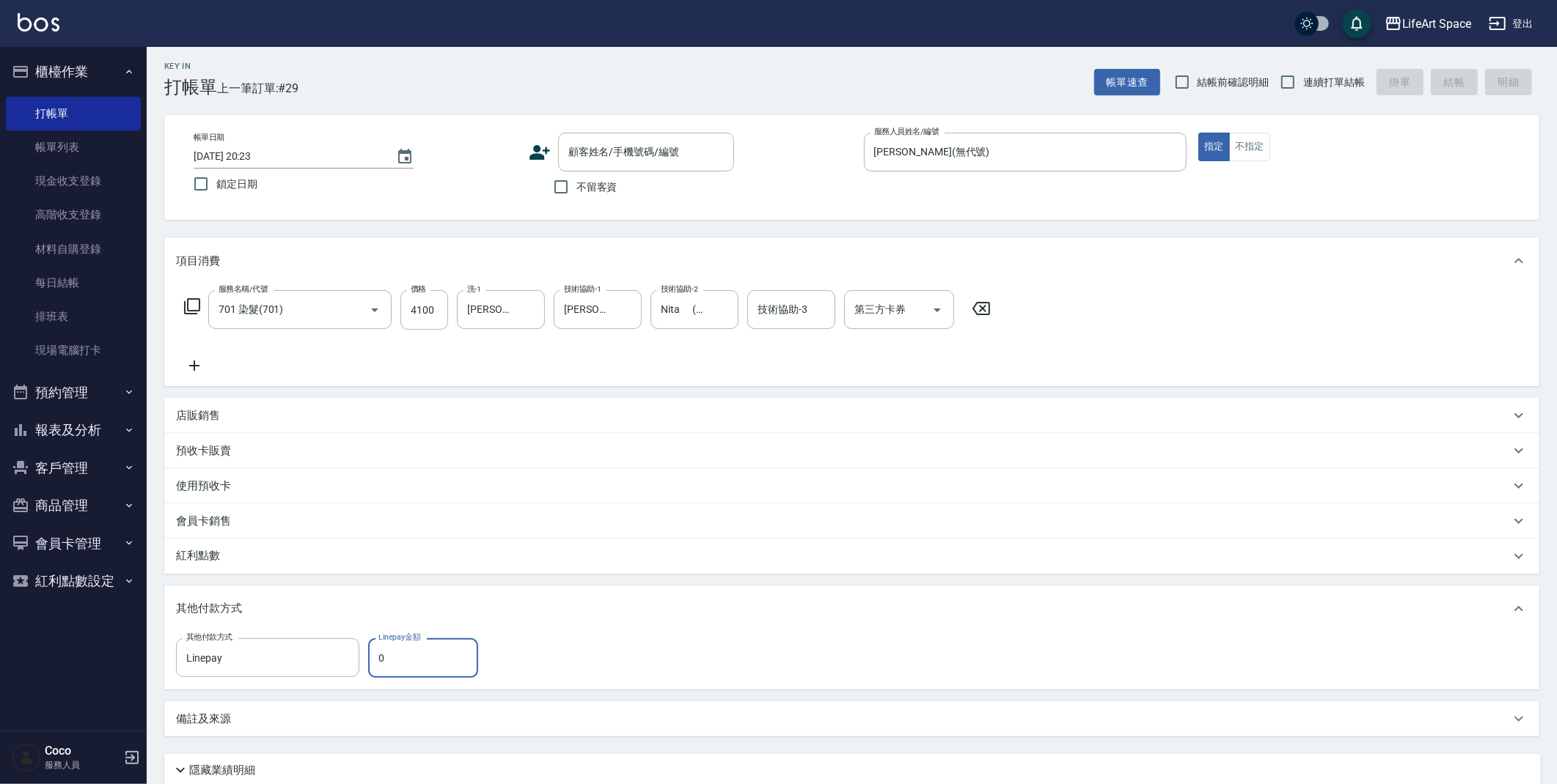
click at [409, 662] on input "0" at bounding box center [424, 657] width 110 height 40
type input "4100"
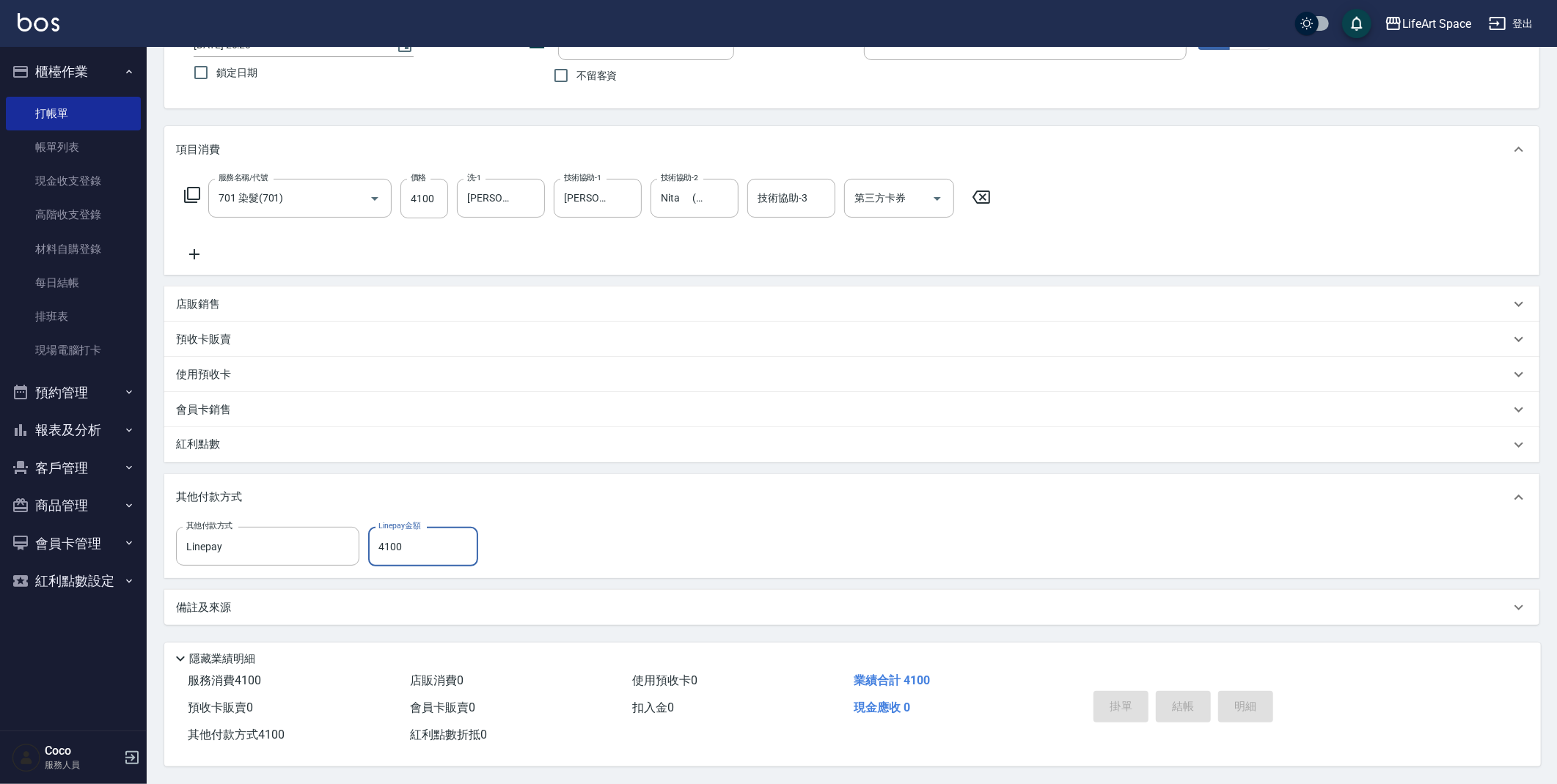
scroll to position [116, 0]
click at [577, 91] on div "帳單日期 2025/09/26 20:23 鎖定日期 顧客姓名/手機號碼/編號 顧客姓名/手機號碼/編號 不留客資 服務人員姓名/編號 Joyce(無代號) …" at bounding box center [852, 56] width 1375 height 104
click at [567, 82] on input "不留客資" at bounding box center [561, 75] width 31 height 31
checkbox input "true"
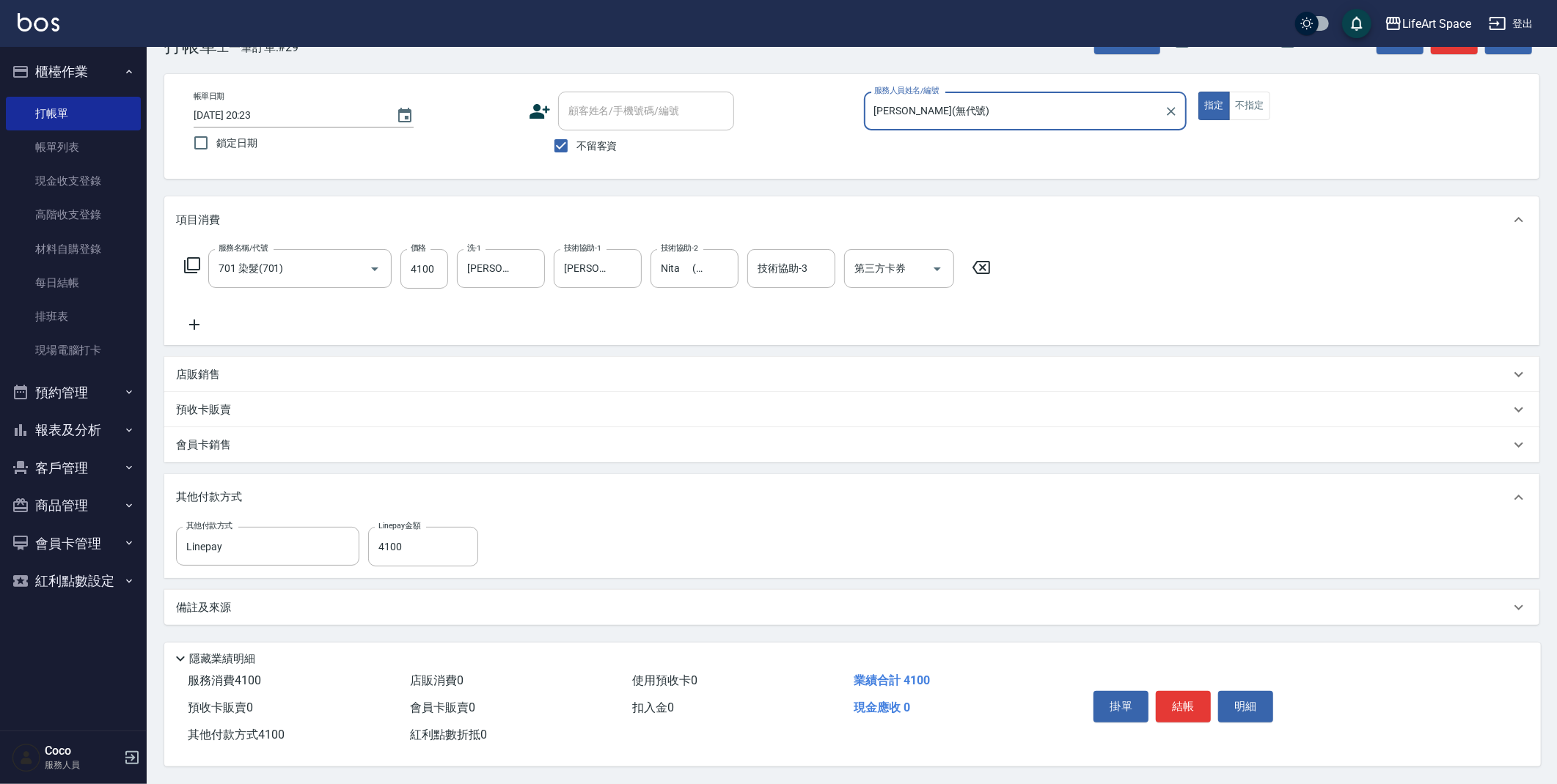
scroll to position [48, 0]
click at [1191, 703] on button "結帳" at bounding box center [1183, 707] width 55 height 31
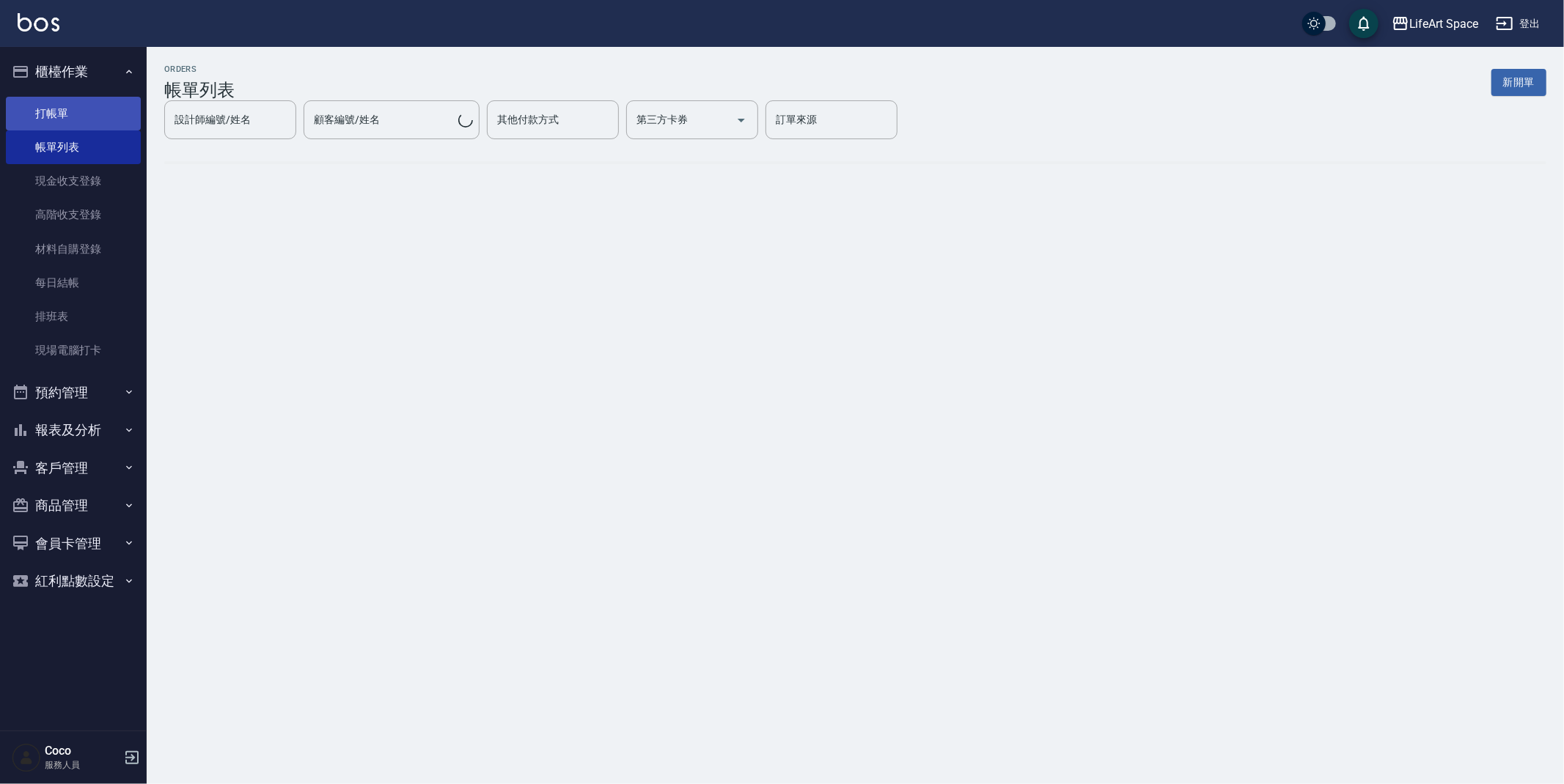
click at [66, 116] on link "打帳單" at bounding box center [73, 113] width 134 height 34
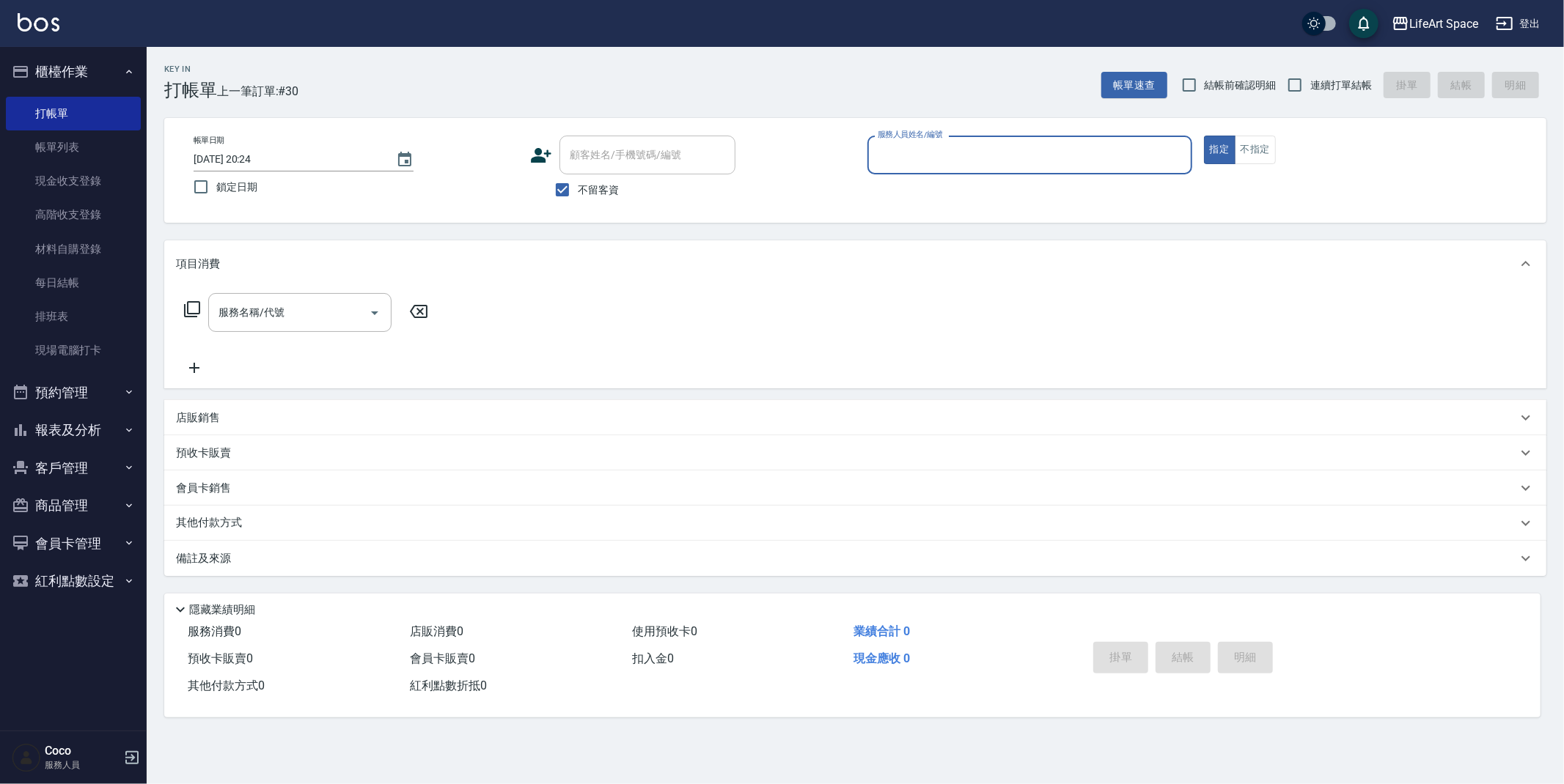
click at [927, 152] on input "服務人員姓名/編號" at bounding box center [1030, 155] width 311 height 26
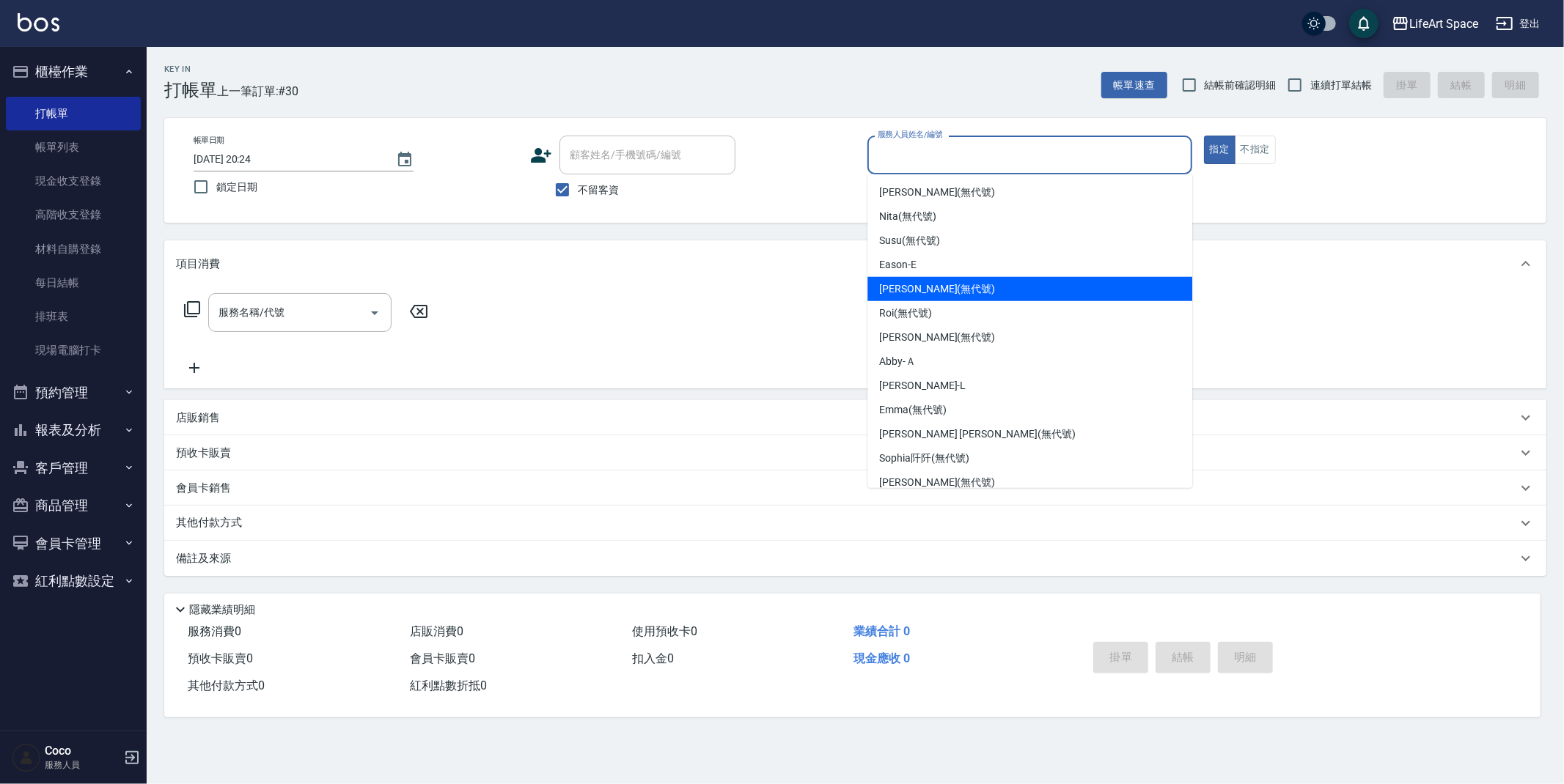
click at [907, 286] on span "Joyce (無代號)" at bounding box center [937, 289] width 116 height 15
type input "[PERSON_NAME](無代號)"
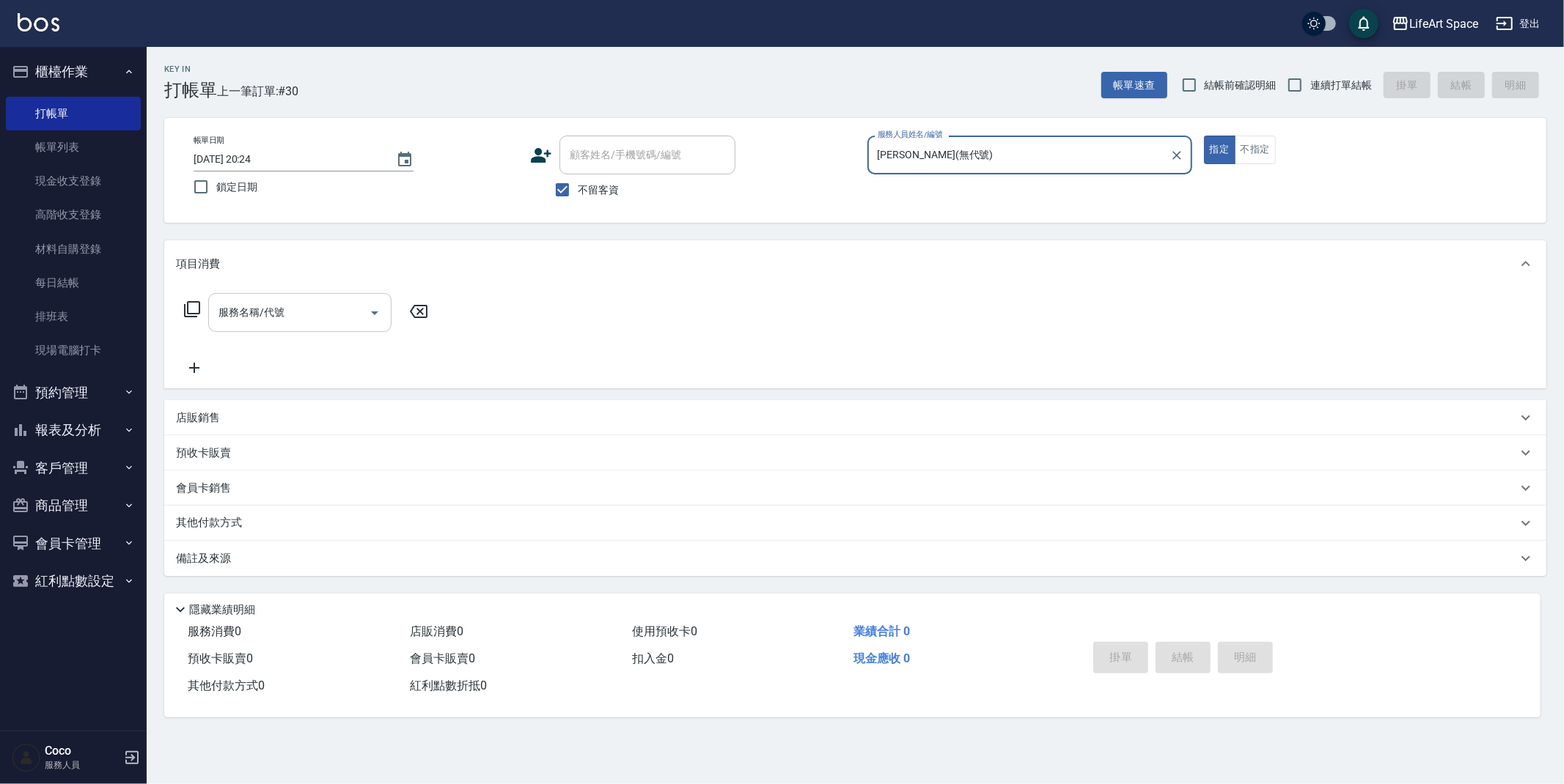
click at [260, 316] on div "服務名稱/代號 服務名稱/代號" at bounding box center [300, 312] width 184 height 39
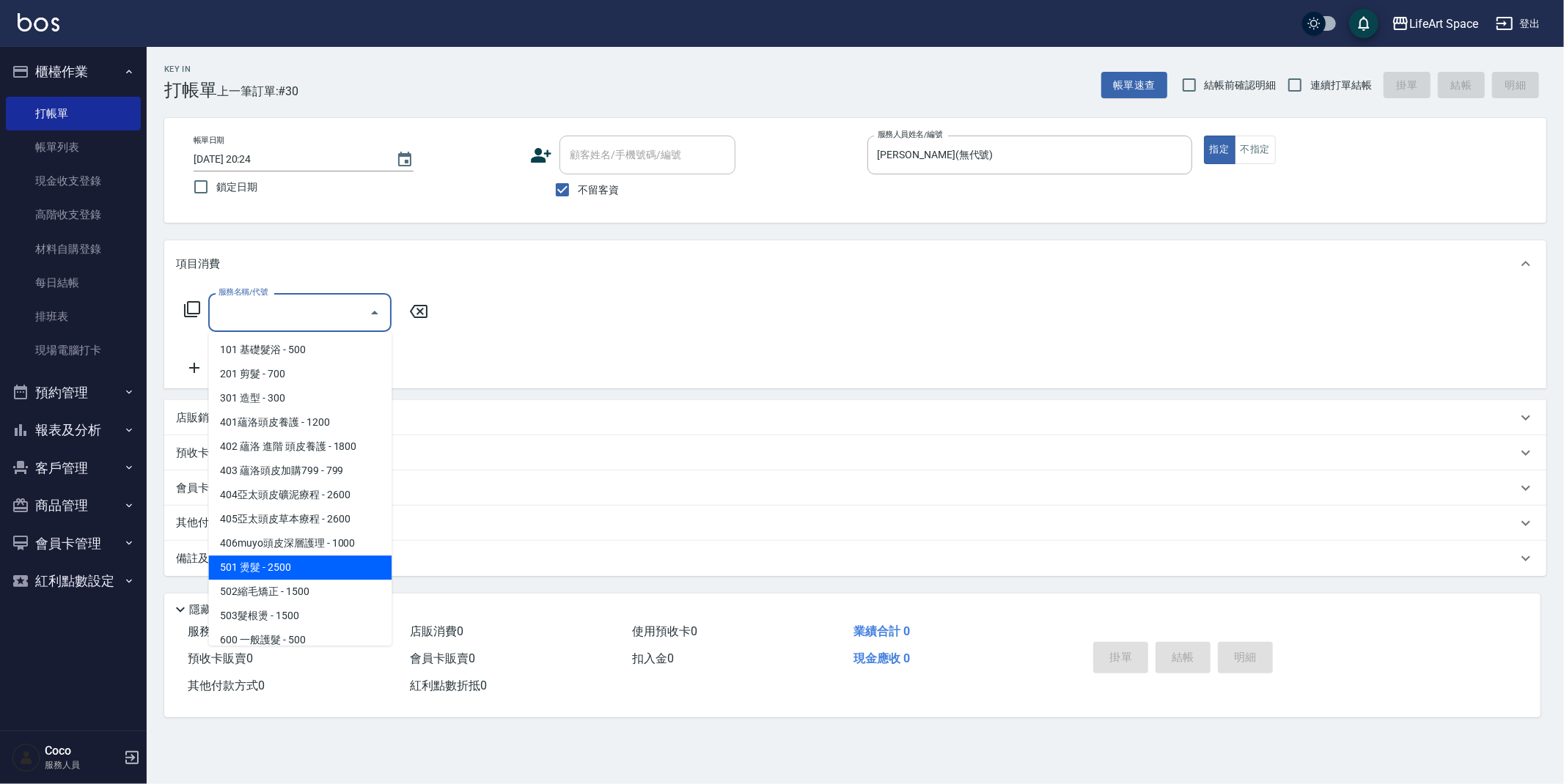
click at [273, 561] on span "501 燙髮 - 2500" at bounding box center [300, 567] width 184 height 24
type input "501 燙髮(501)"
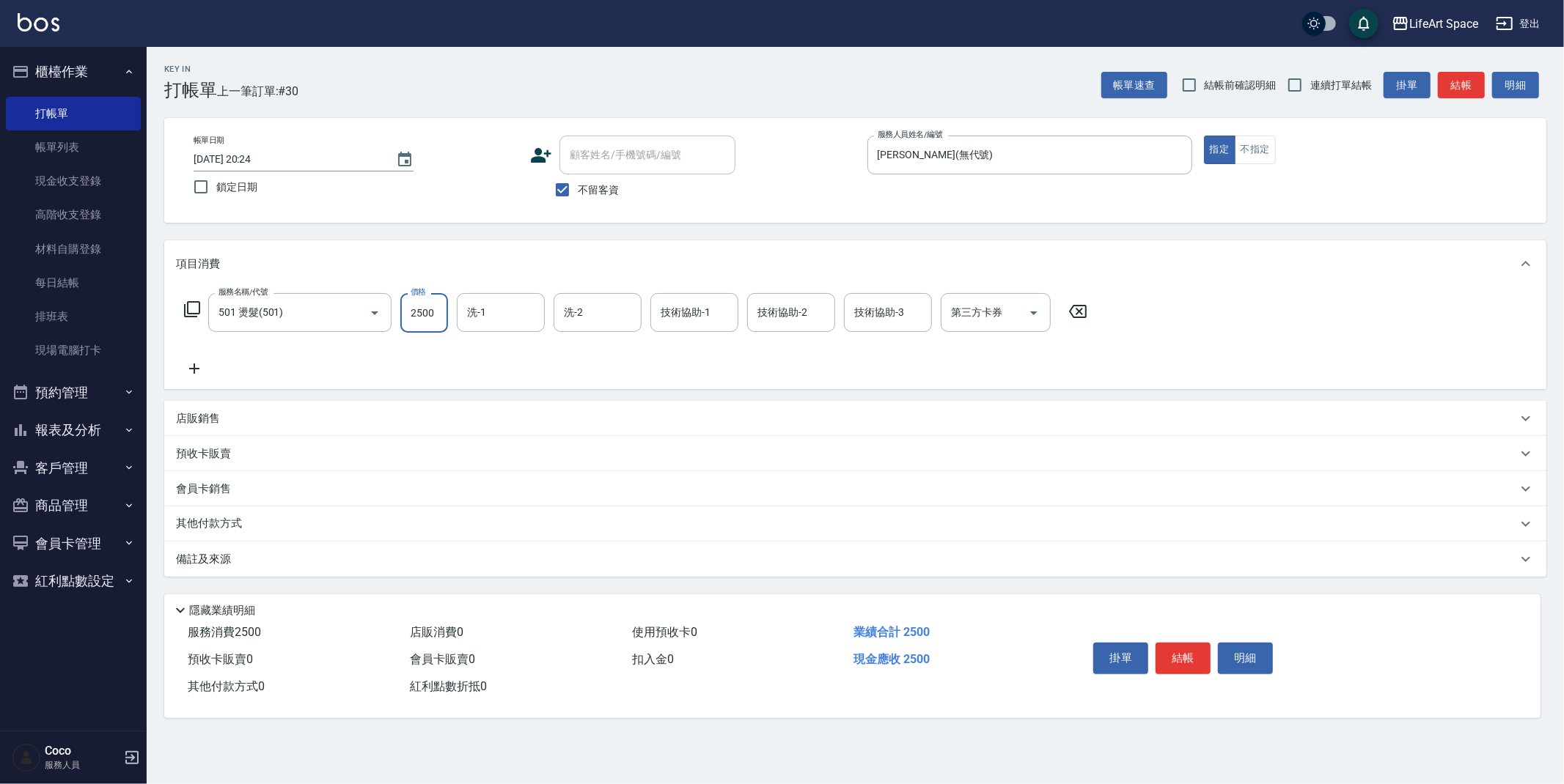
click at [442, 312] on input "2500" at bounding box center [424, 312] width 47 height 40
type input "6000"
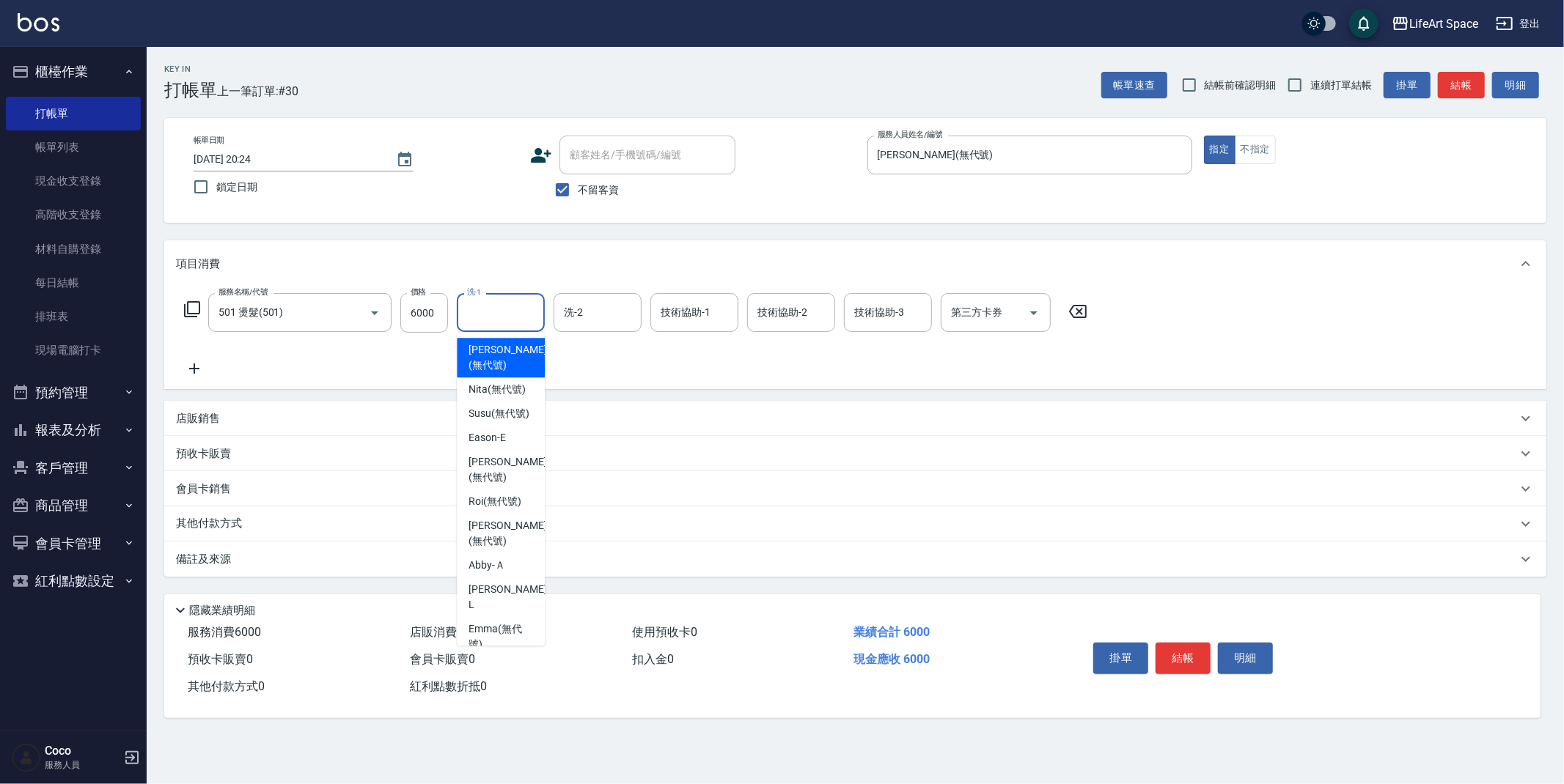
click at [529, 319] on input "洗-1" at bounding box center [500, 312] width 74 height 26
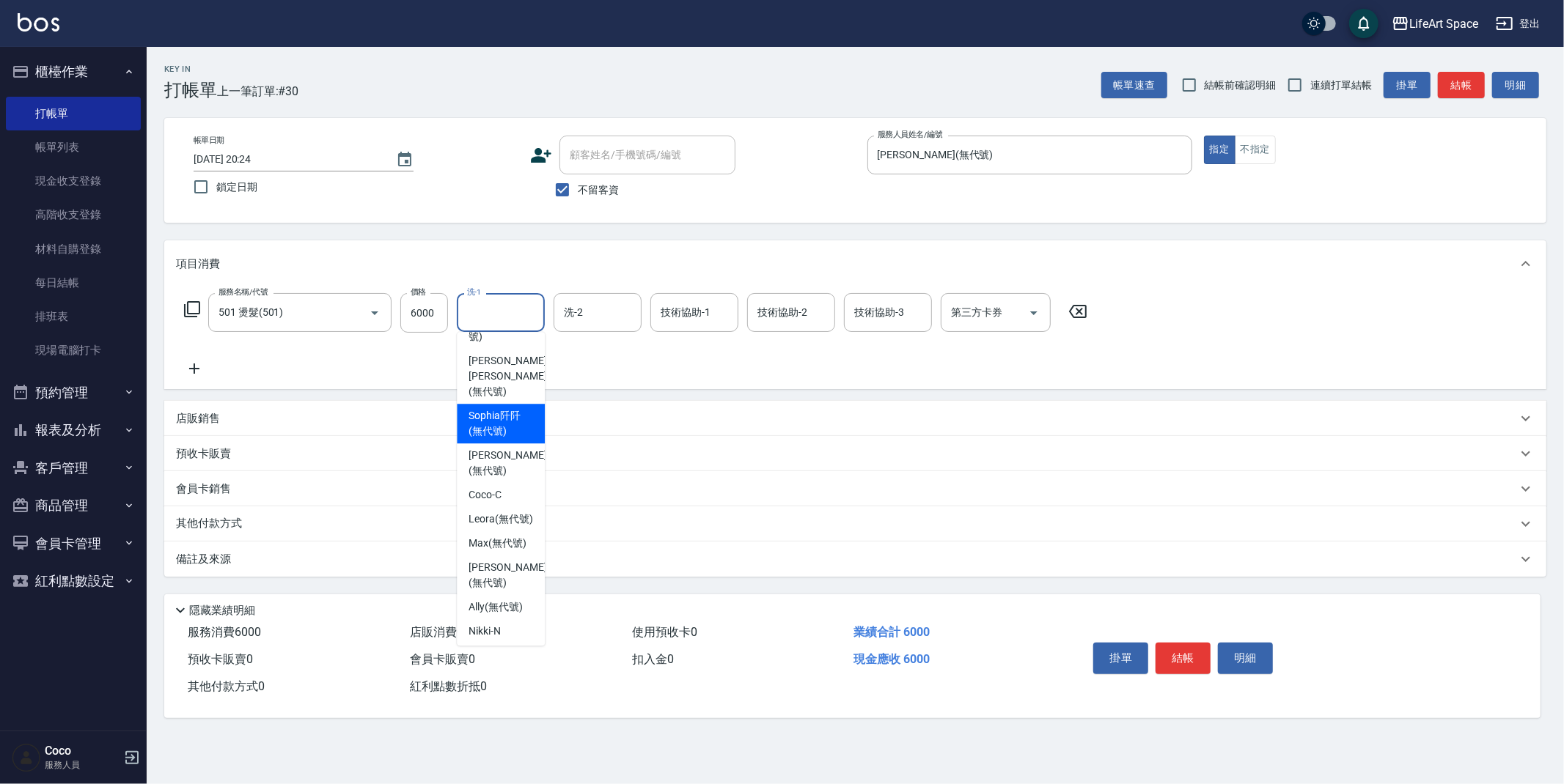
click at [511, 422] on span "Sophia阡阡 (無代號)" at bounding box center [500, 423] width 65 height 31
type input "[PERSON_NAME]阡(無代號)"
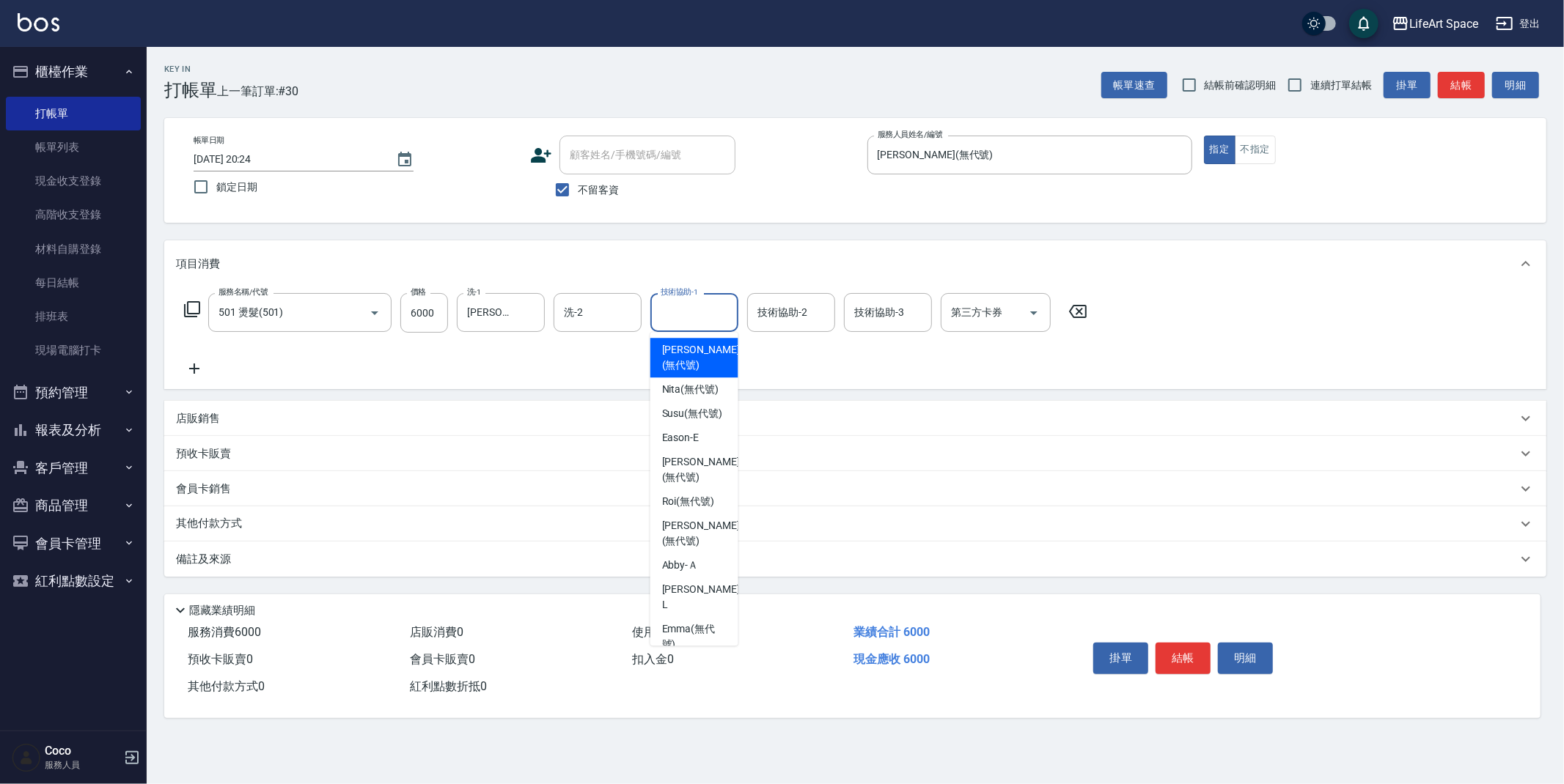
click at [686, 311] on input "技術協助-1" at bounding box center [693, 312] width 74 height 26
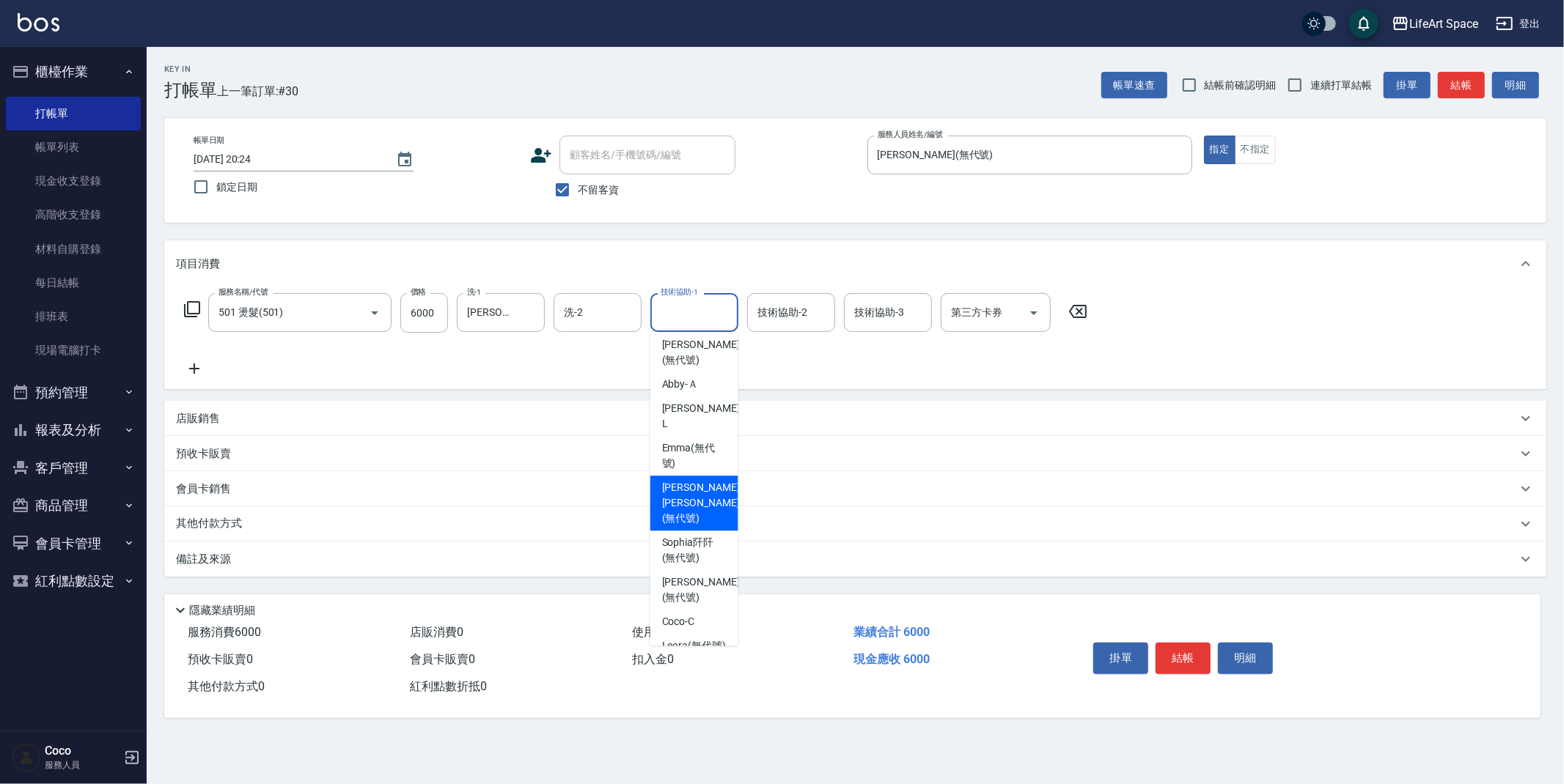
scroll to position [313, 0]
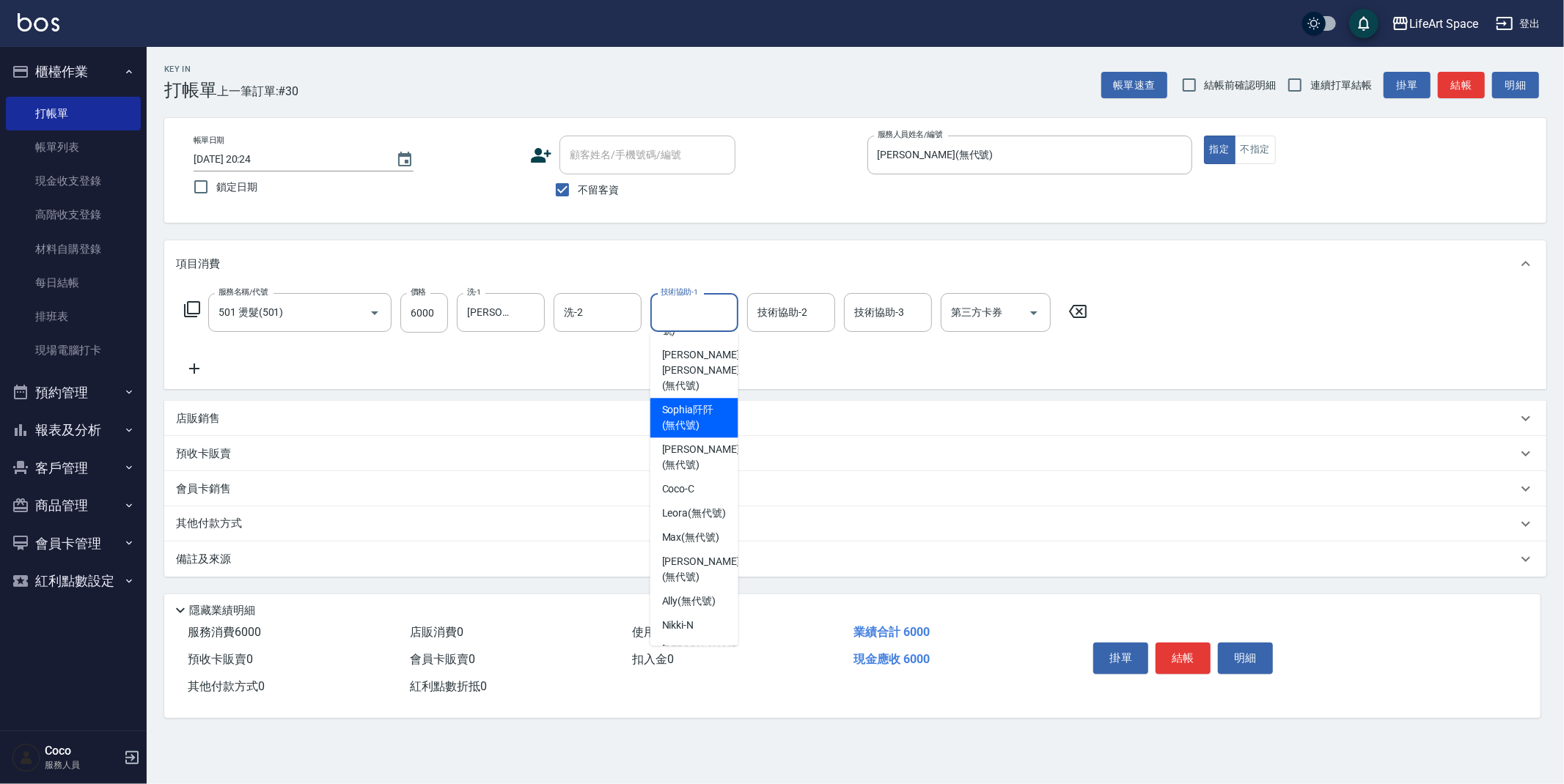
click at [707, 420] on span "Sophia阡阡 (無代號)" at bounding box center [694, 418] width 65 height 31
type input "[PERSON_NAME]阡(無代號)"
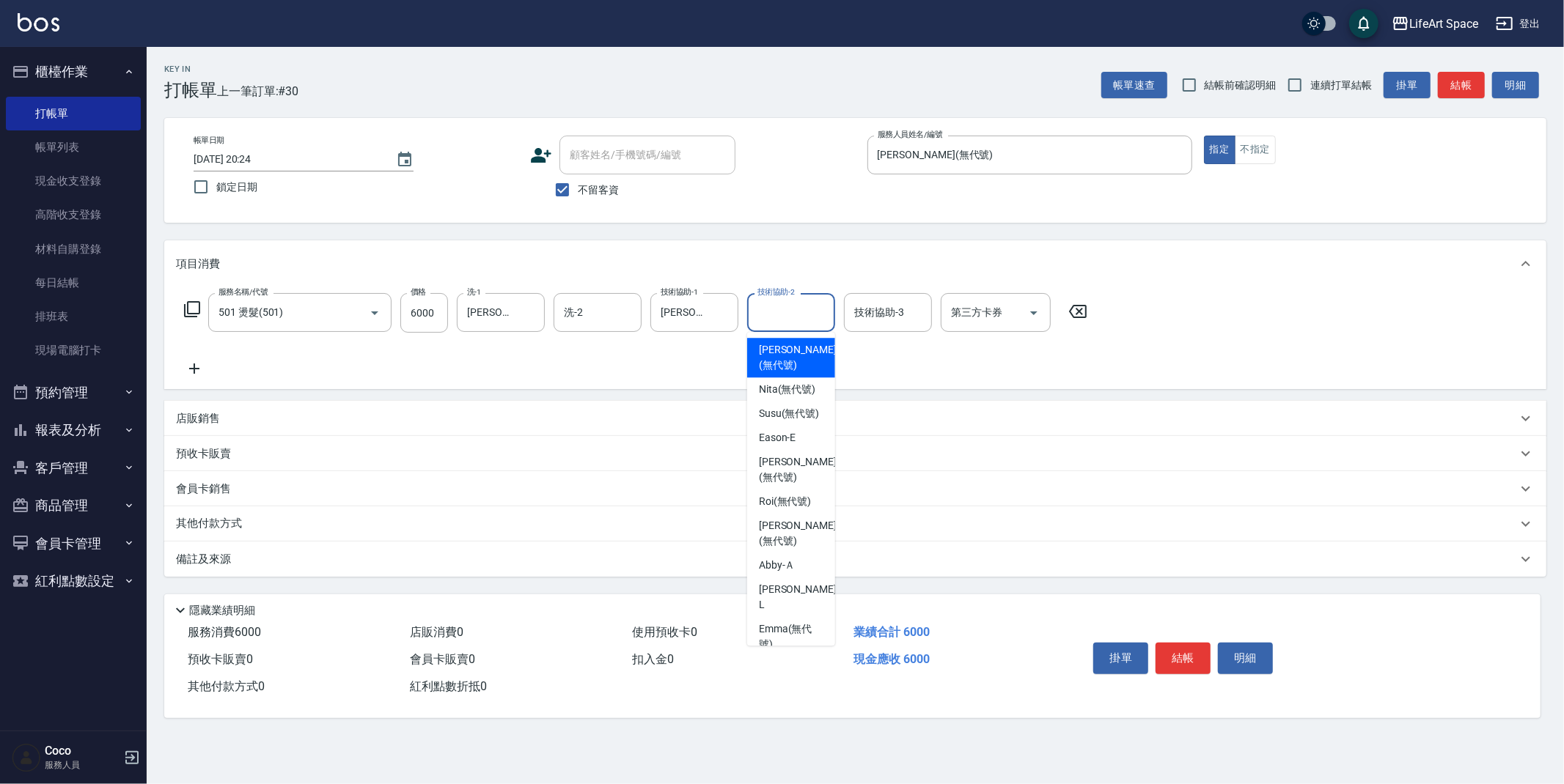
click at [793, 312] on input "技術協助-2" at bounding box center [790, 312] width 74 height 26
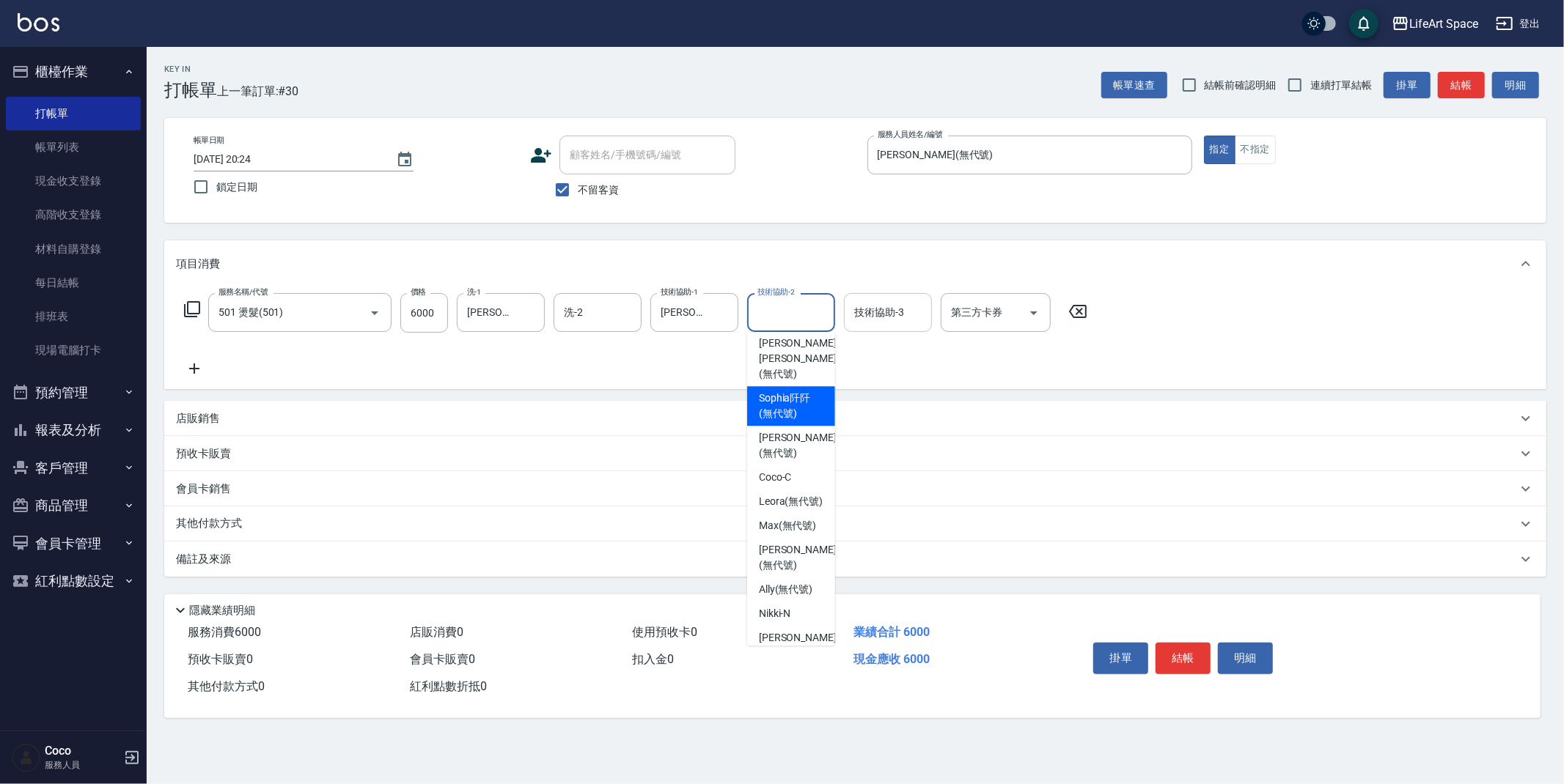
click at [820, 405] on div "Sophia阡阡 (無代號)" at bounding box center [791, 406] width 88 height 40
type input "[PERSON_NAME]阡(無代號)"
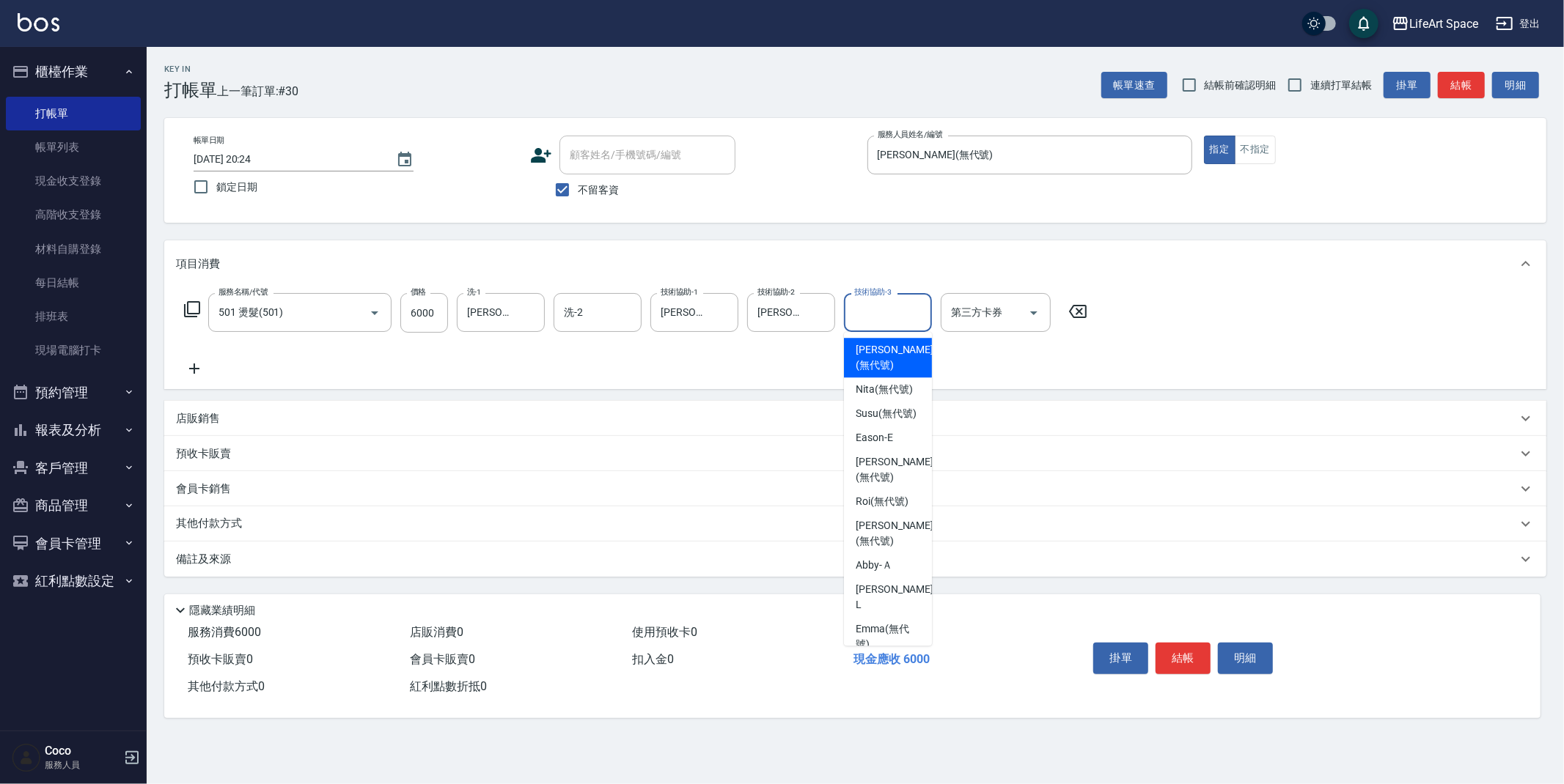
click at [875, 313] on input "技術協助-3" at bounding box center [887, 312] width 74 height 26
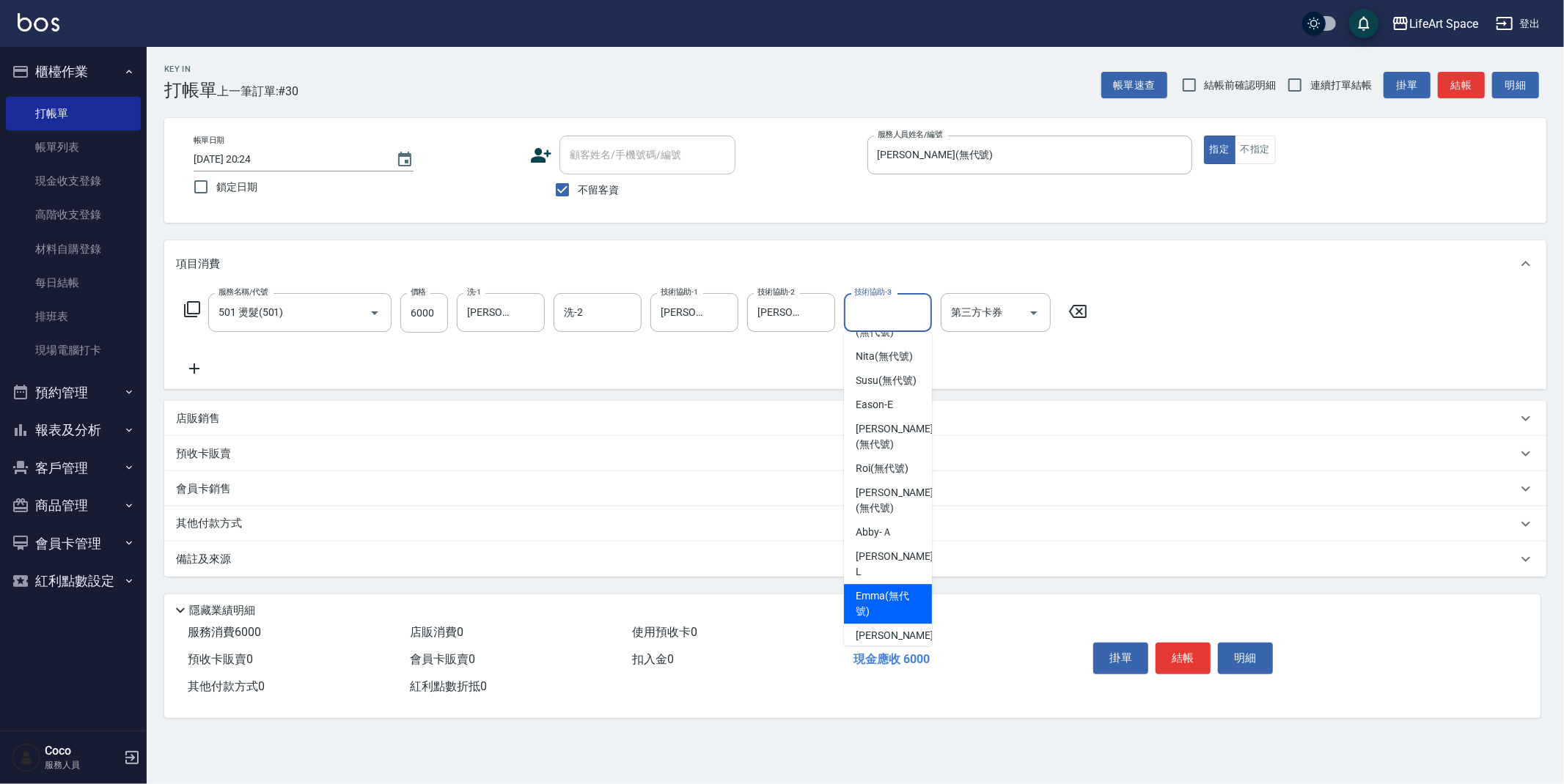
scroll to position [227, 0]
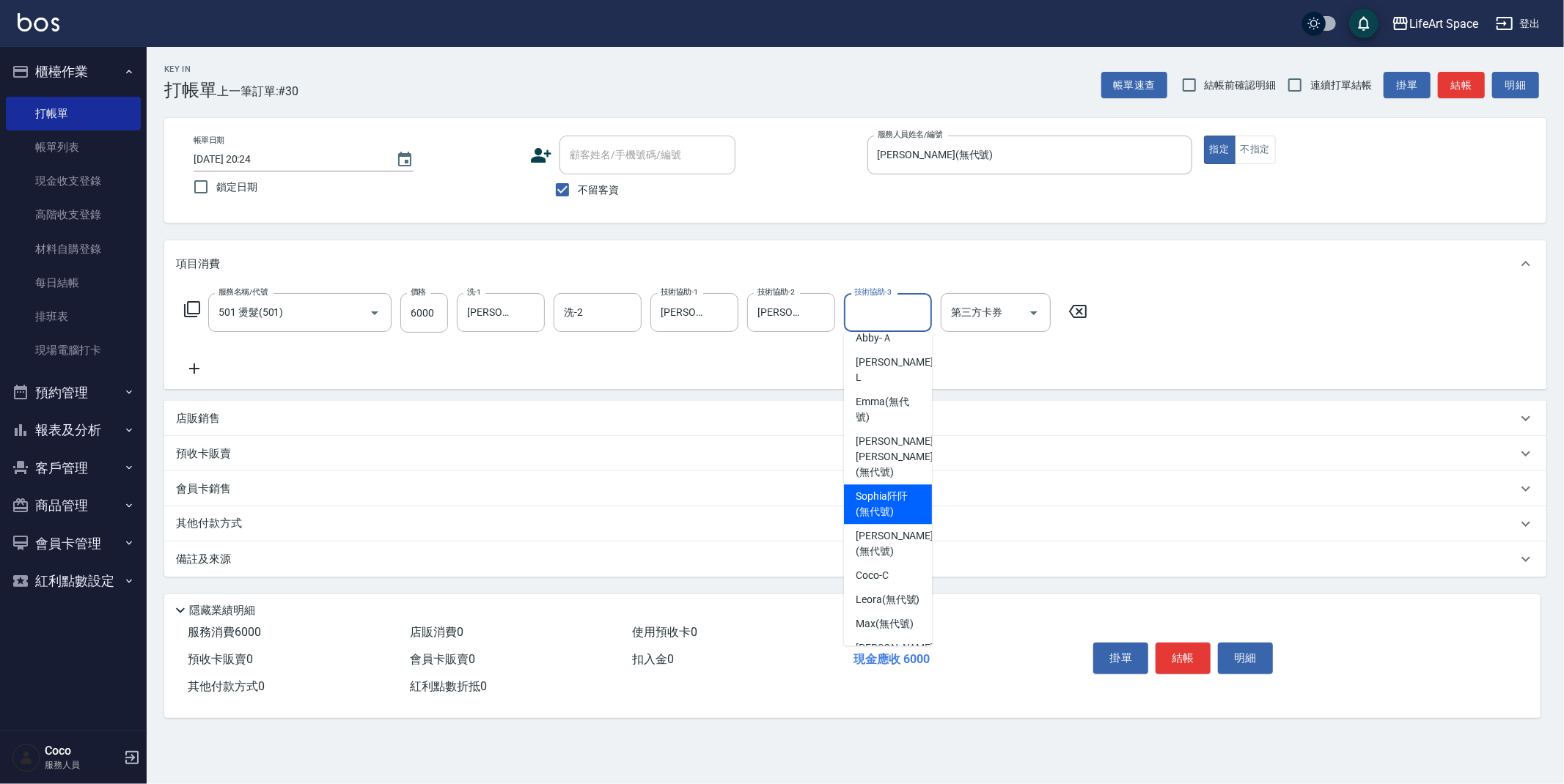
click at [885, 505] on span "Sophia阡阡 (無代號)" at bounding box center [888, 505] width 65 height 31
type input "[PERSON_NAME]阡(無代號)"
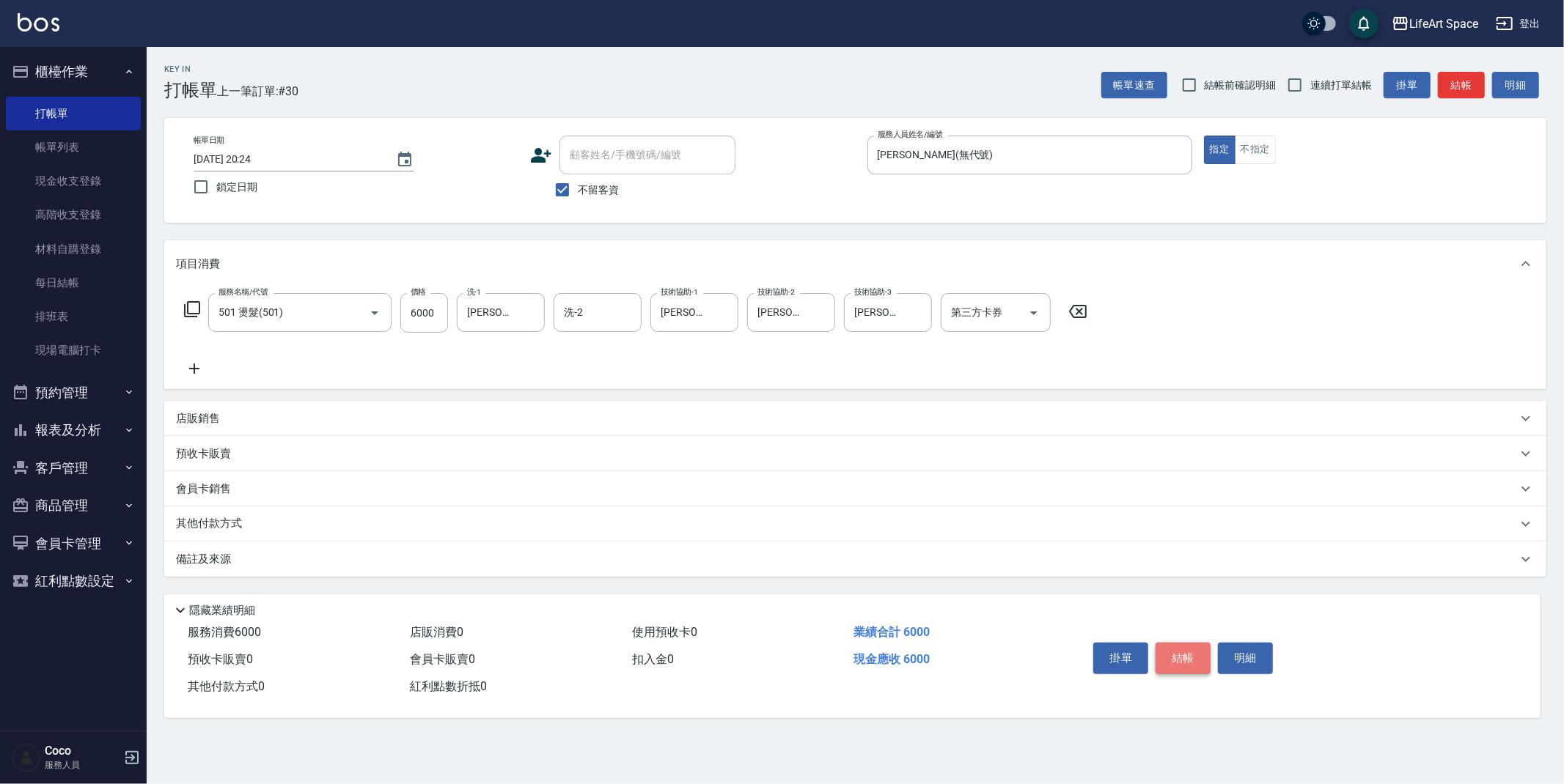
click at [1199, 655] on button "結帳" at bounding box center [1183, 658] width 55 height 31
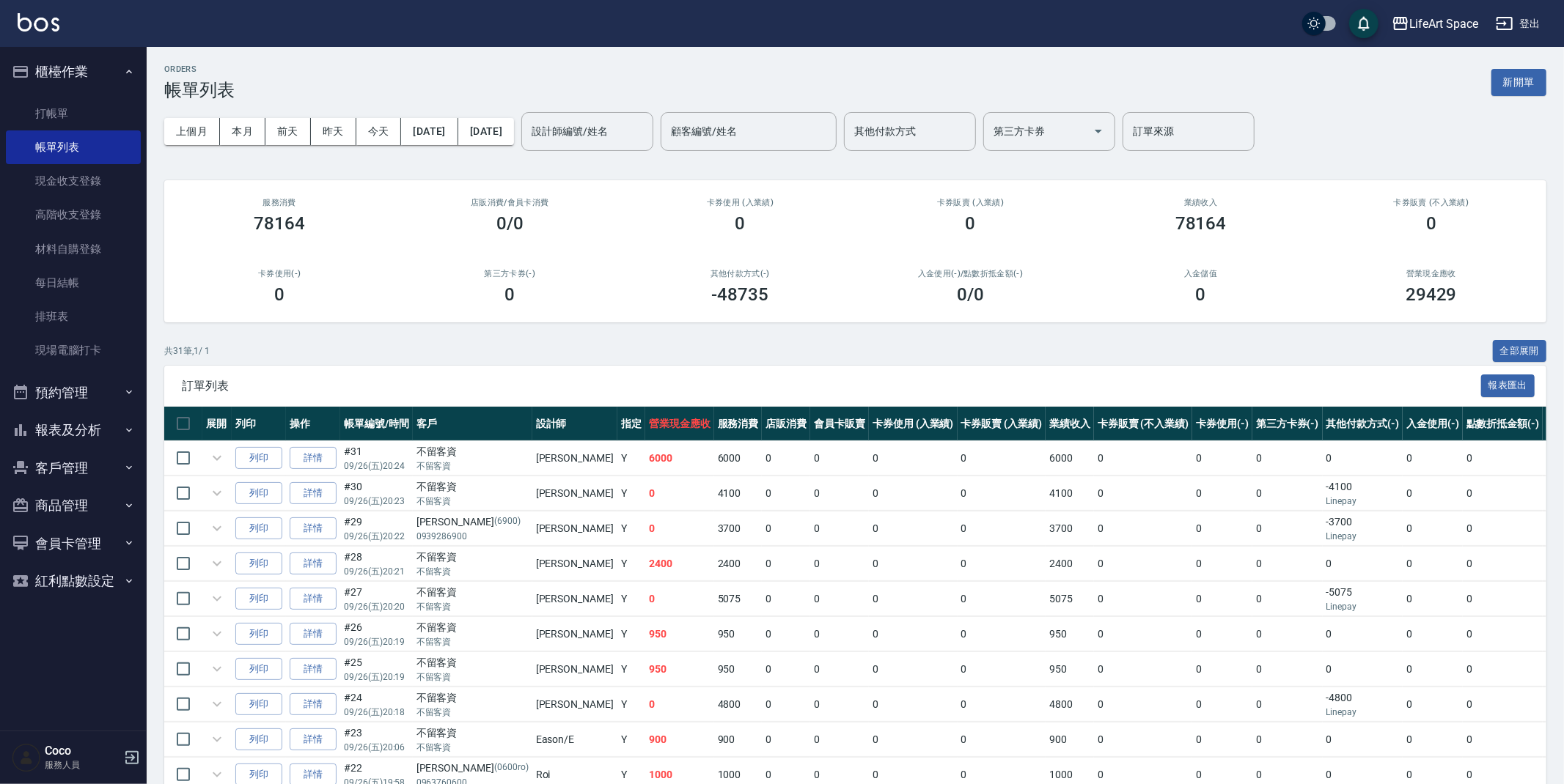
click at [640, 132] on div "設計師編號/姓名 設計師編號/姓名" at bounding box center [587, 131] width 132 height 39
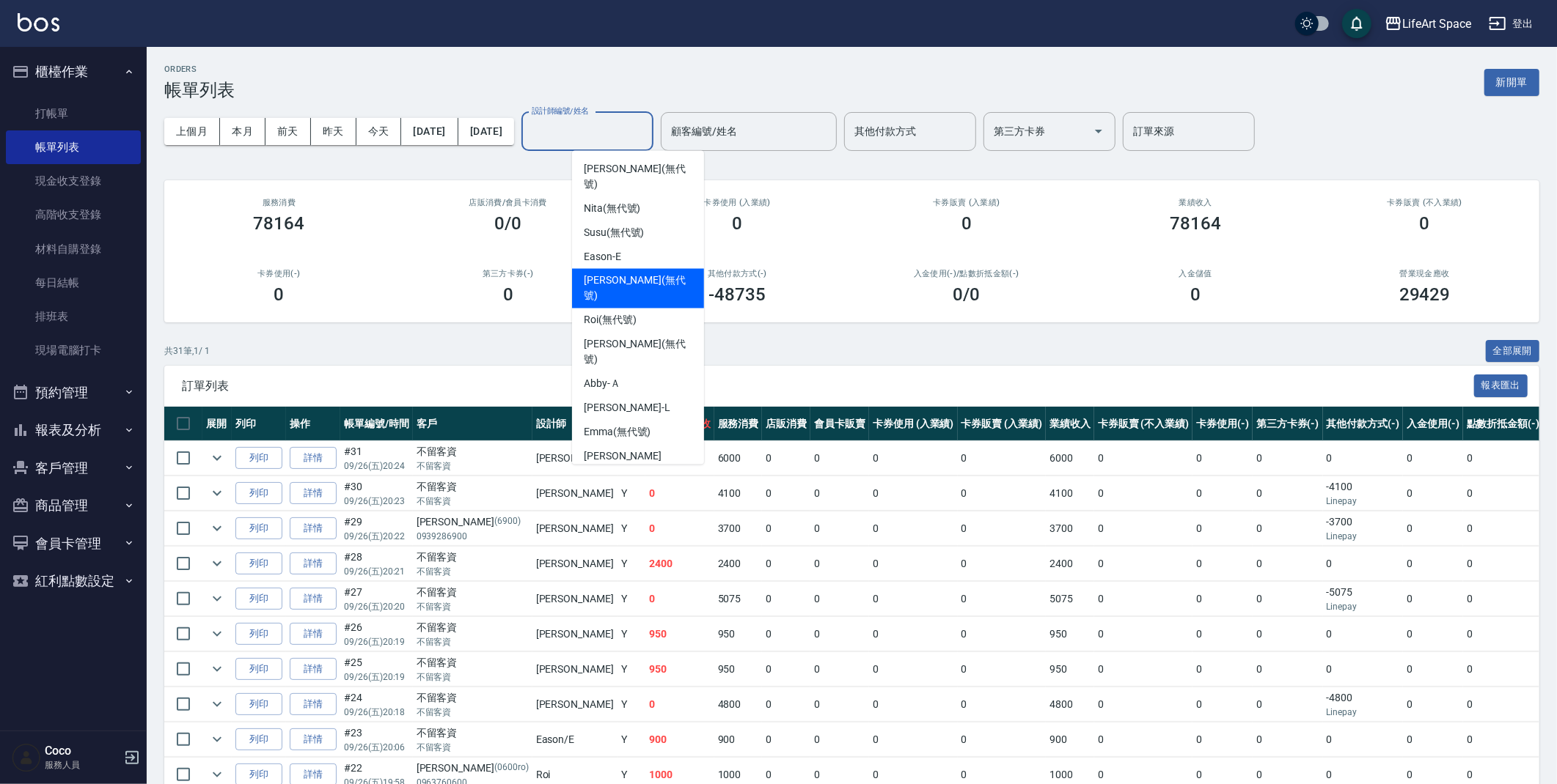
click at [642, 274] on span "Joyce (無代號)" at bounding box center [637, 289] width 108 height 31
type input "[PERSON_NAME](無代號)"
